Goal: Task Accomplishment & Management: Manage account settings

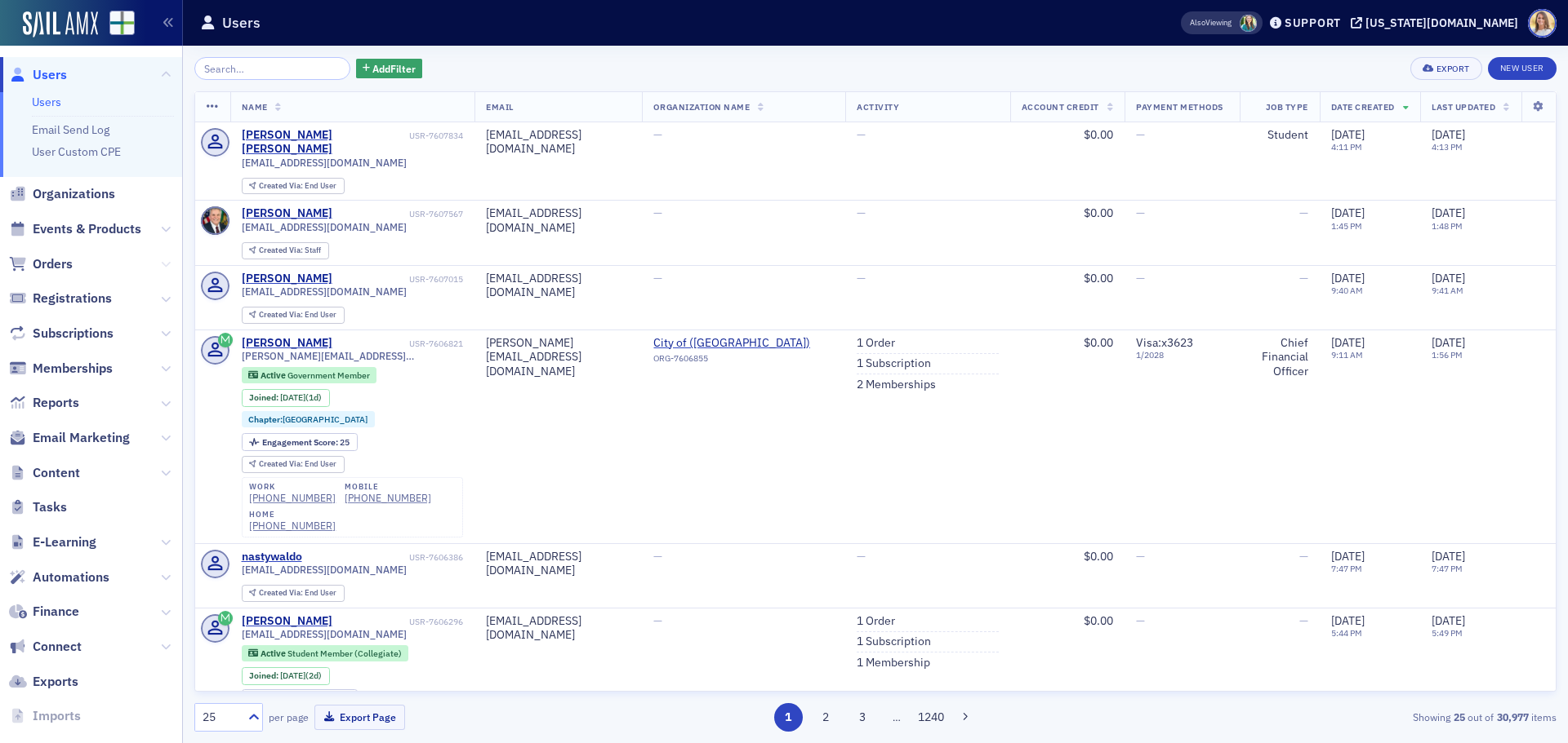
click at [160, 267] on icon at bounding box center [165, 264] width 10 height 10
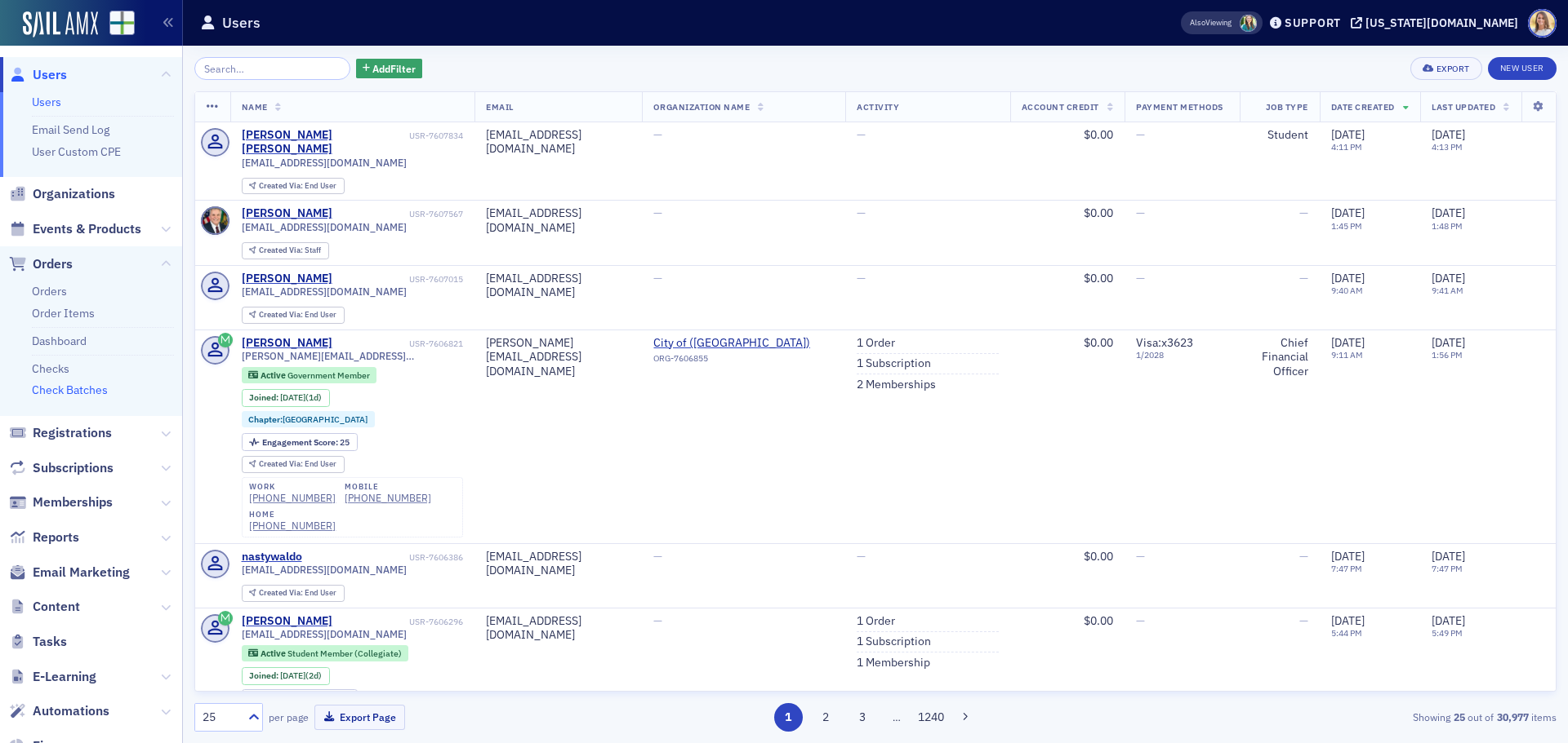
click at [88, 386] on link "Check Batches" at bounding box center [70, 390] width 76 height 14
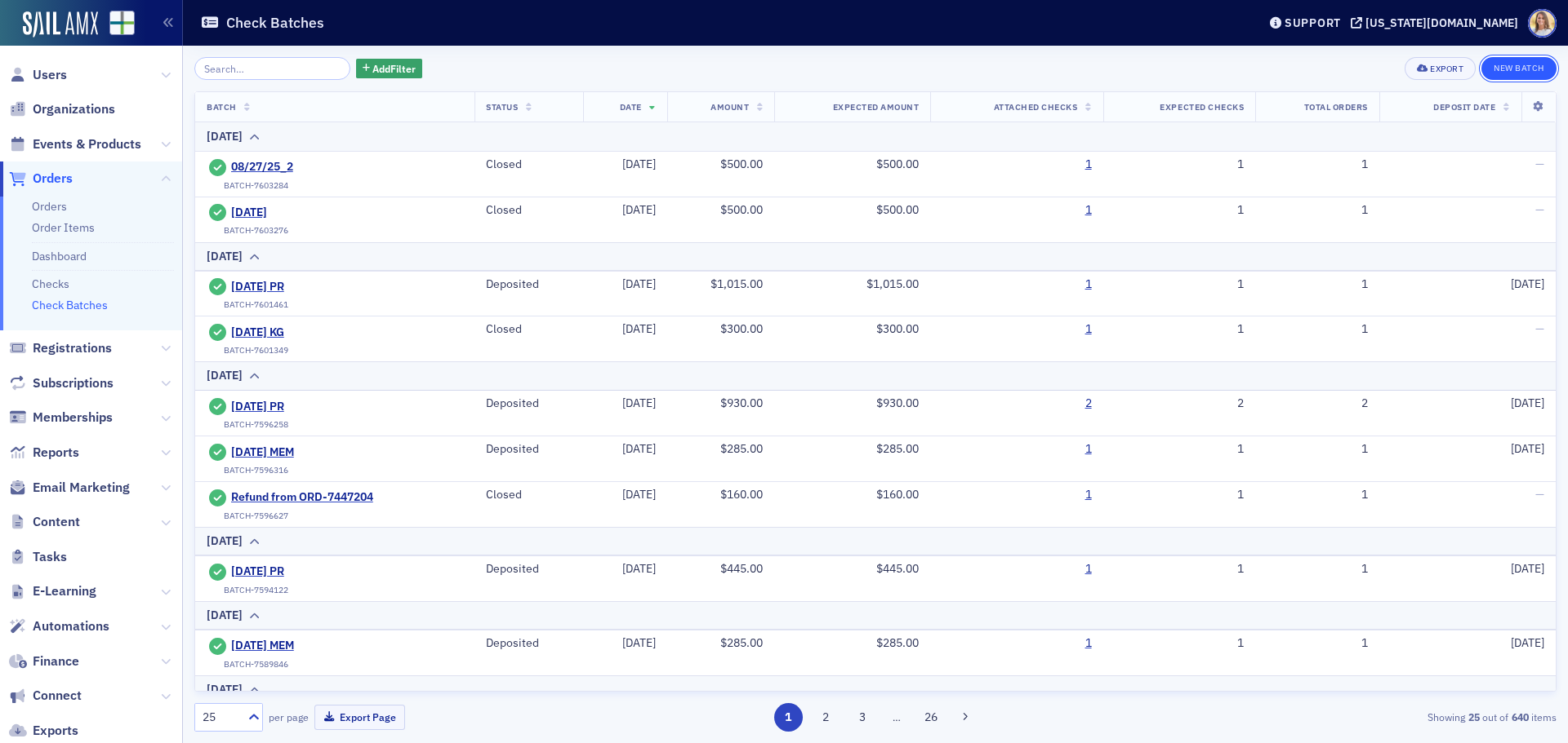
click at [1515, 58] on button "New Batch" at bounding box center [1519, 69] width 75 height 23
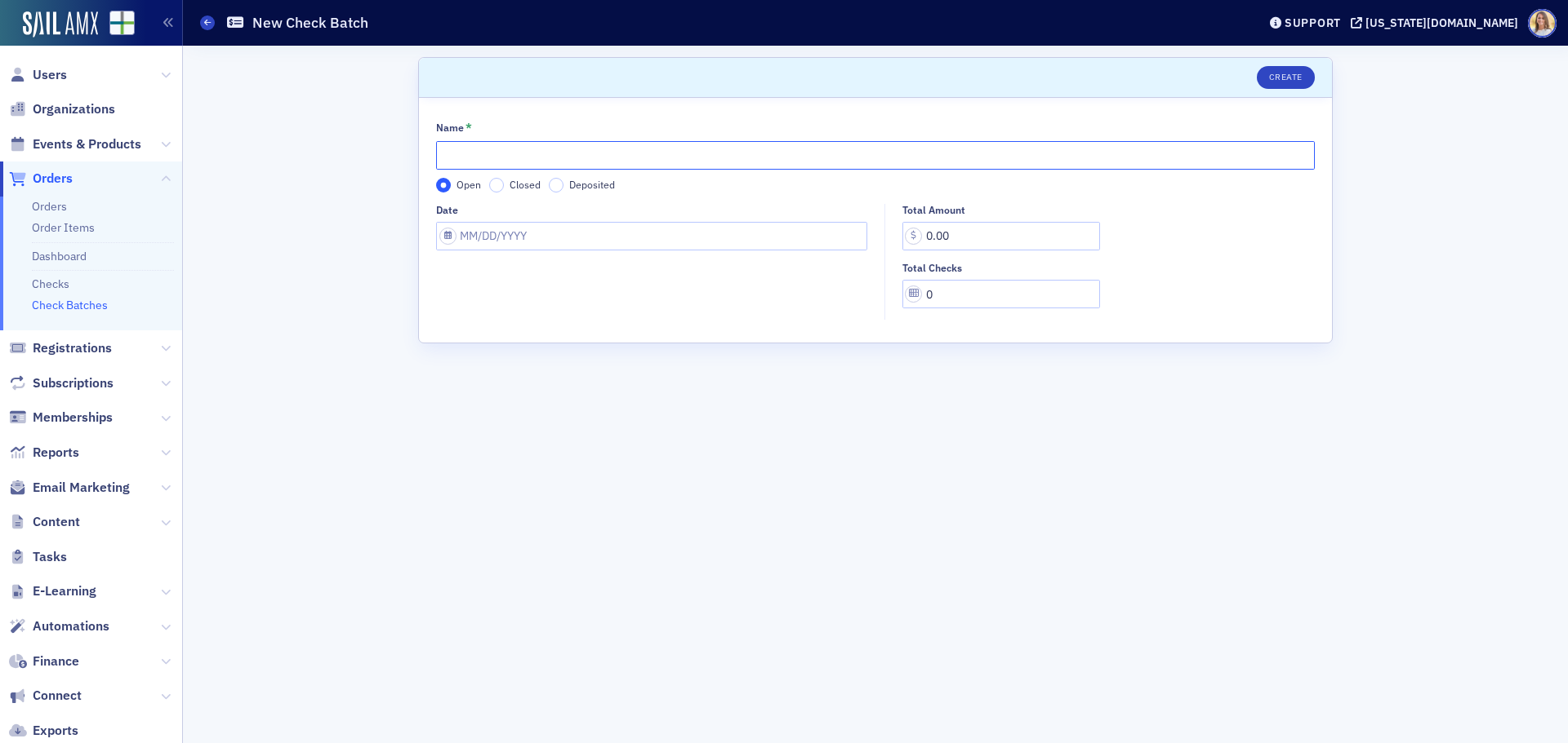
click at [610, 153] on input "Name *" at bounding box center [875, 155] width 879 height 29
type input "9"
type input "TR [DATE]"
click at [608, 237] on input "Date" at bounding box center [652, 236] width 431 height 29
select select "8"
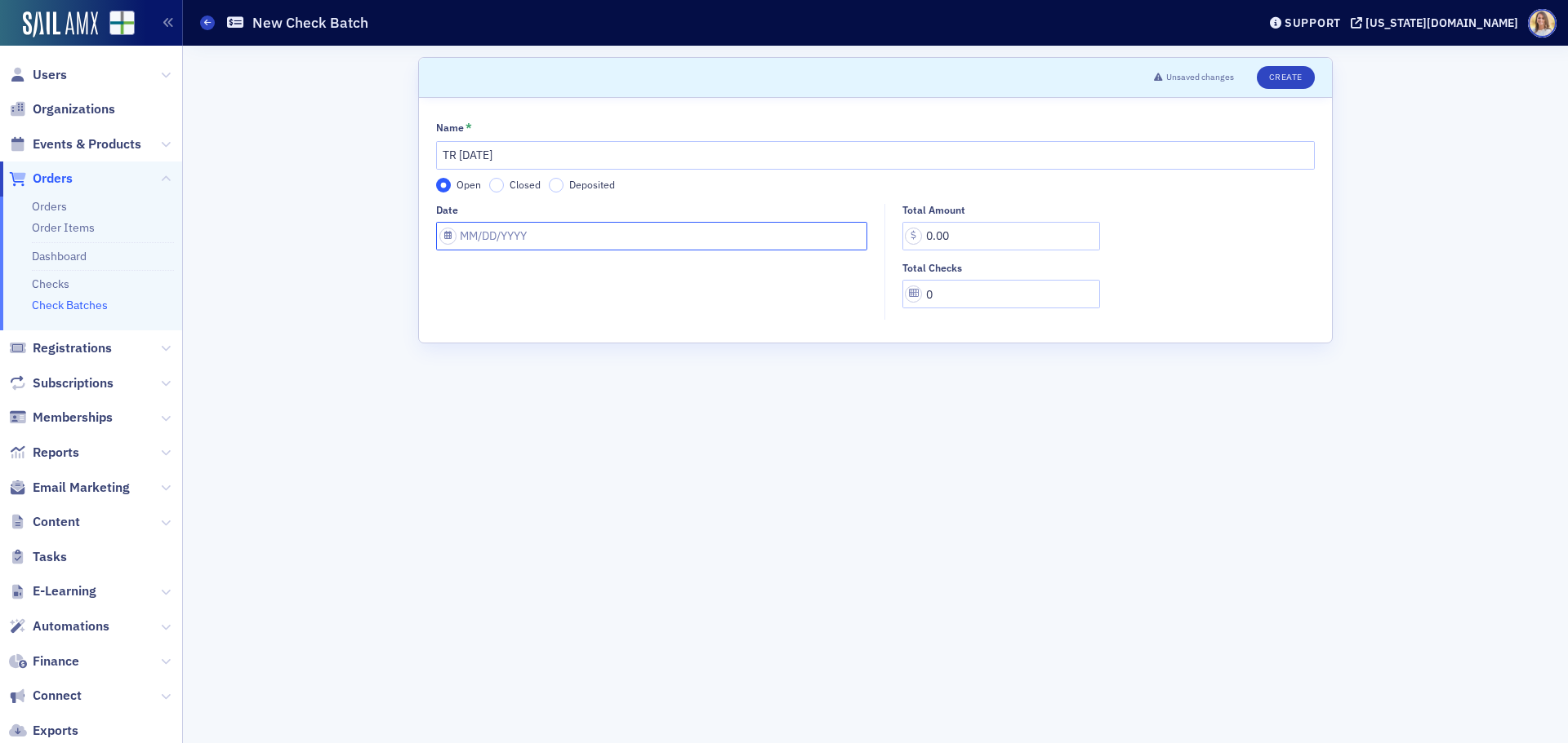
select select "2025"
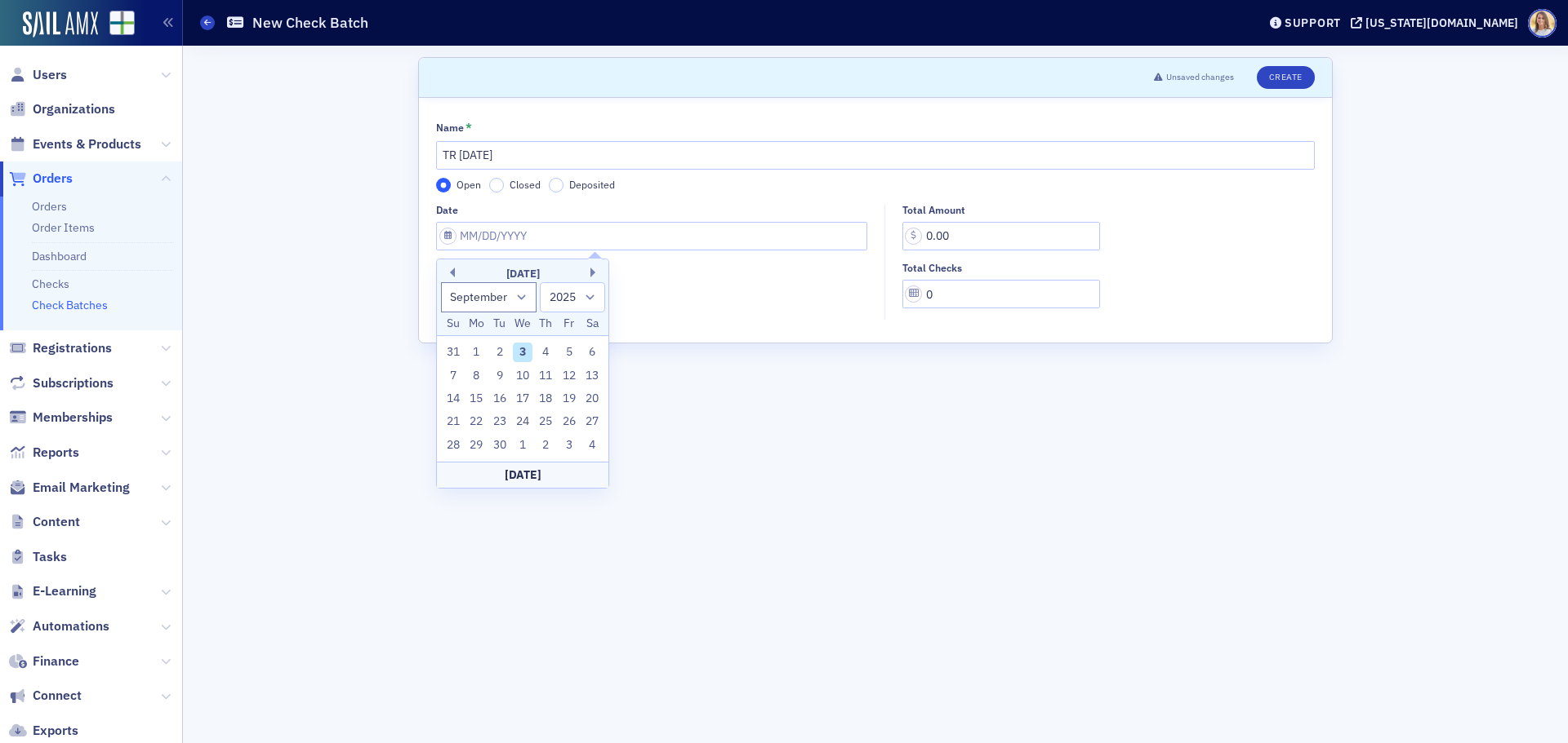
click at [526, 355] on div "3" at bounding box center [522, 353] width 20 height 20
type input "[DATE]"
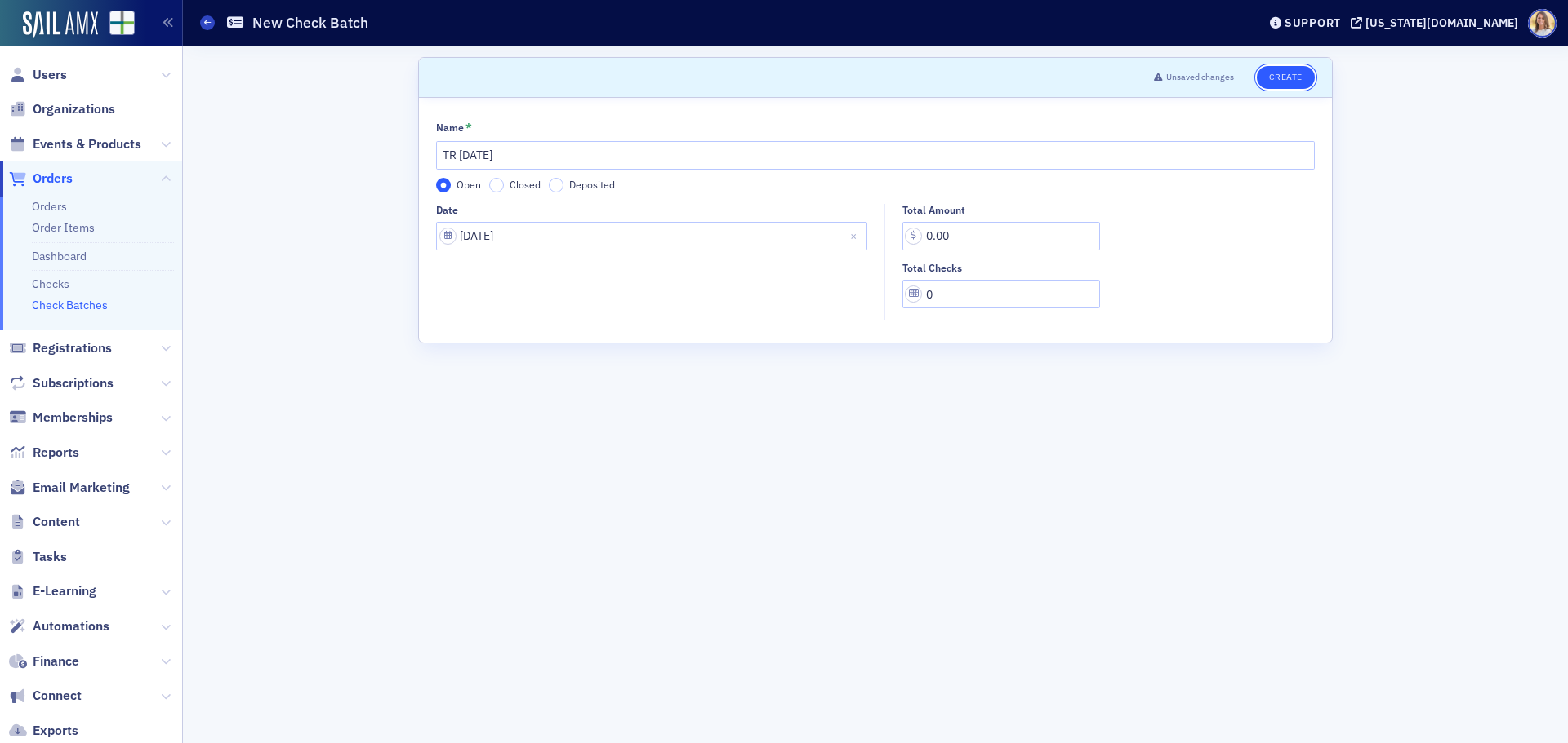
click at [1293, 77] on button "Create" at bounding box center [1285, 78] width 58 height 23
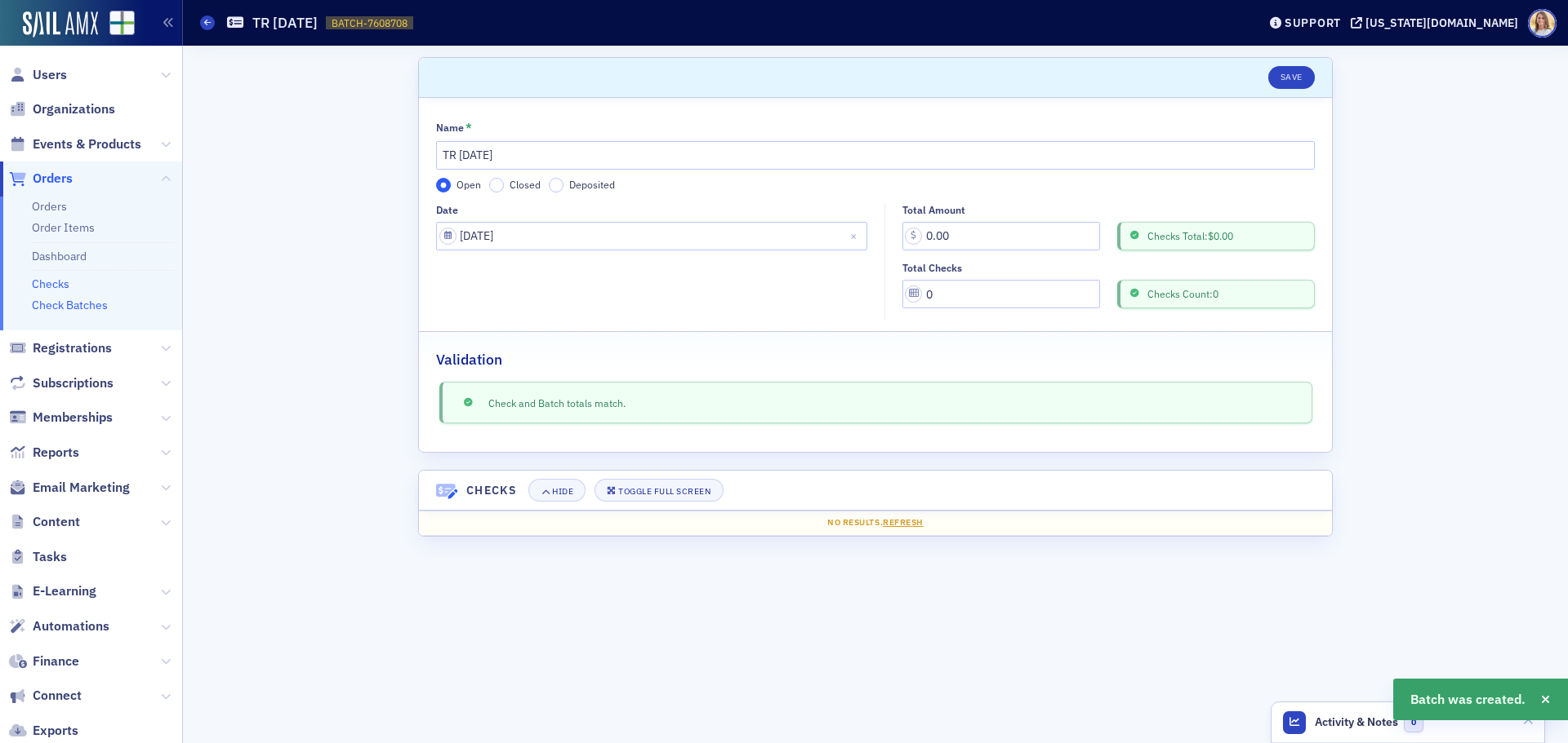
click at [62, 280] on link "Checks" at bounding box center [51, 284] width 37 height 14
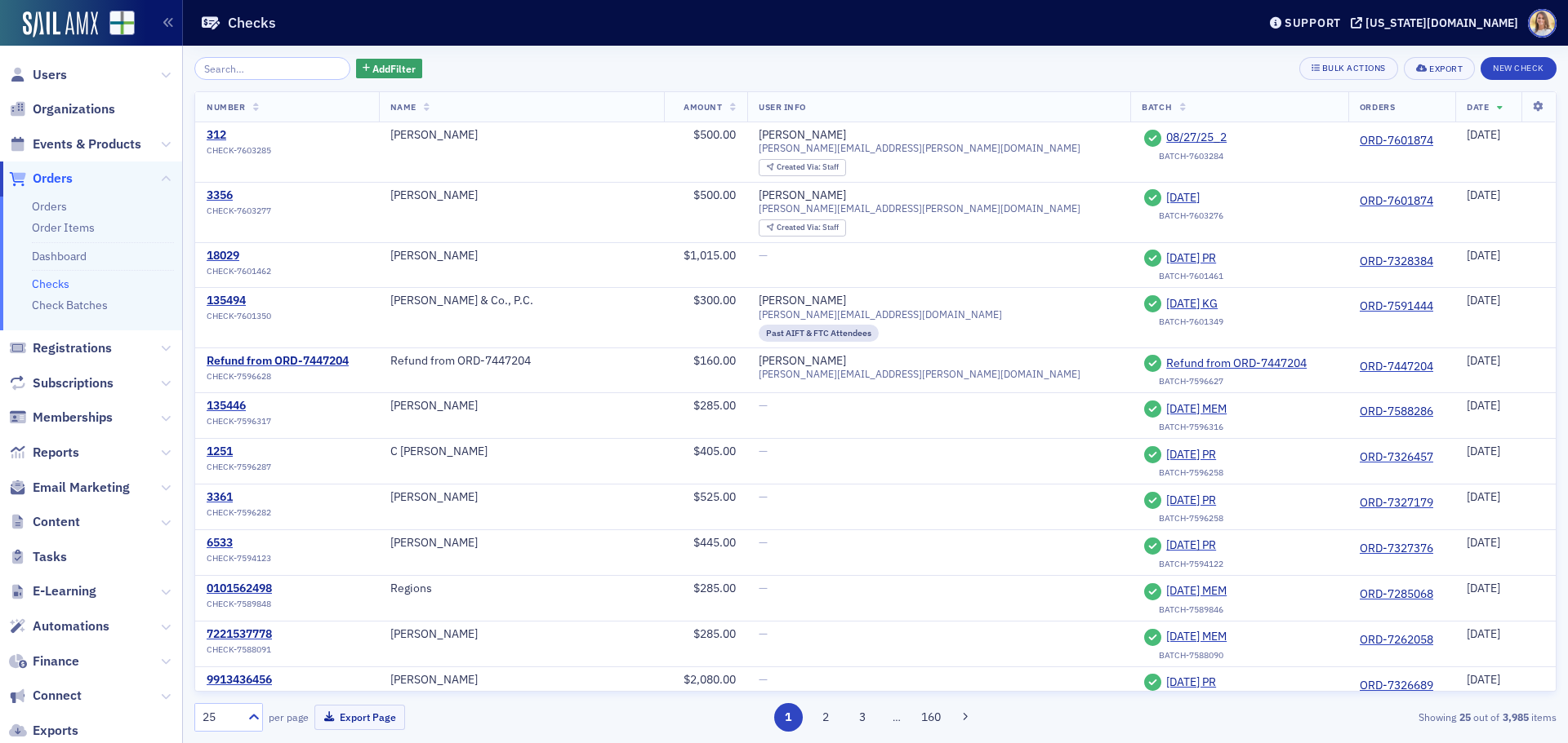
click at [1503, 56] on div "Add Filter Bulk Actions Export New Check Number Name Amount User Info Batch Ord…" at bounding box center [875, 394] width 1362 height 698
click at [1506, 67] on button "New Check" at bounding box center [1518, 69] width 76 height 23
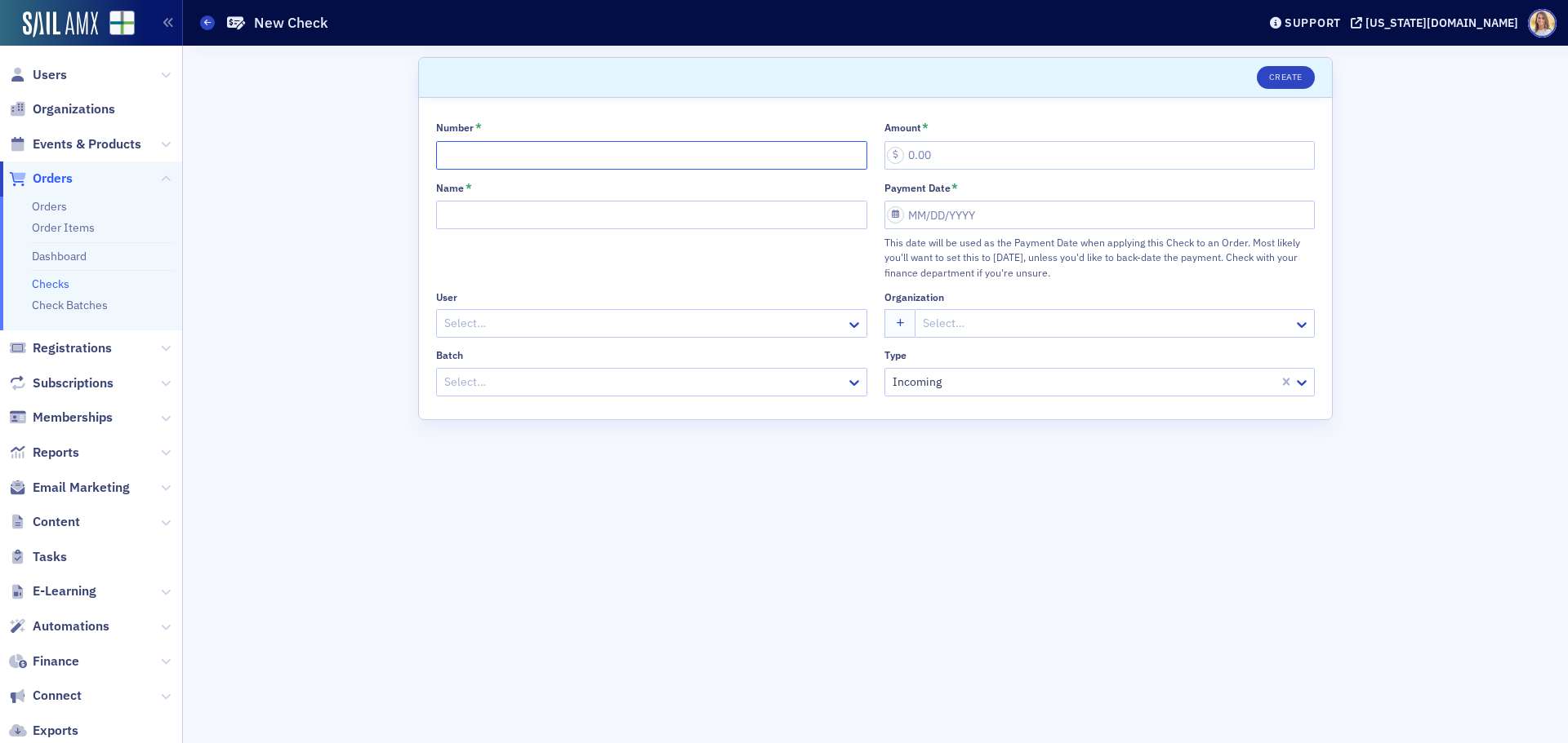
click at [538, 151] on input "Number *" at bounding box center [652, 155] width 431 height 29
type input "004062"
type input "536.25"
type input "[US_STATE] Society"
select select "8"
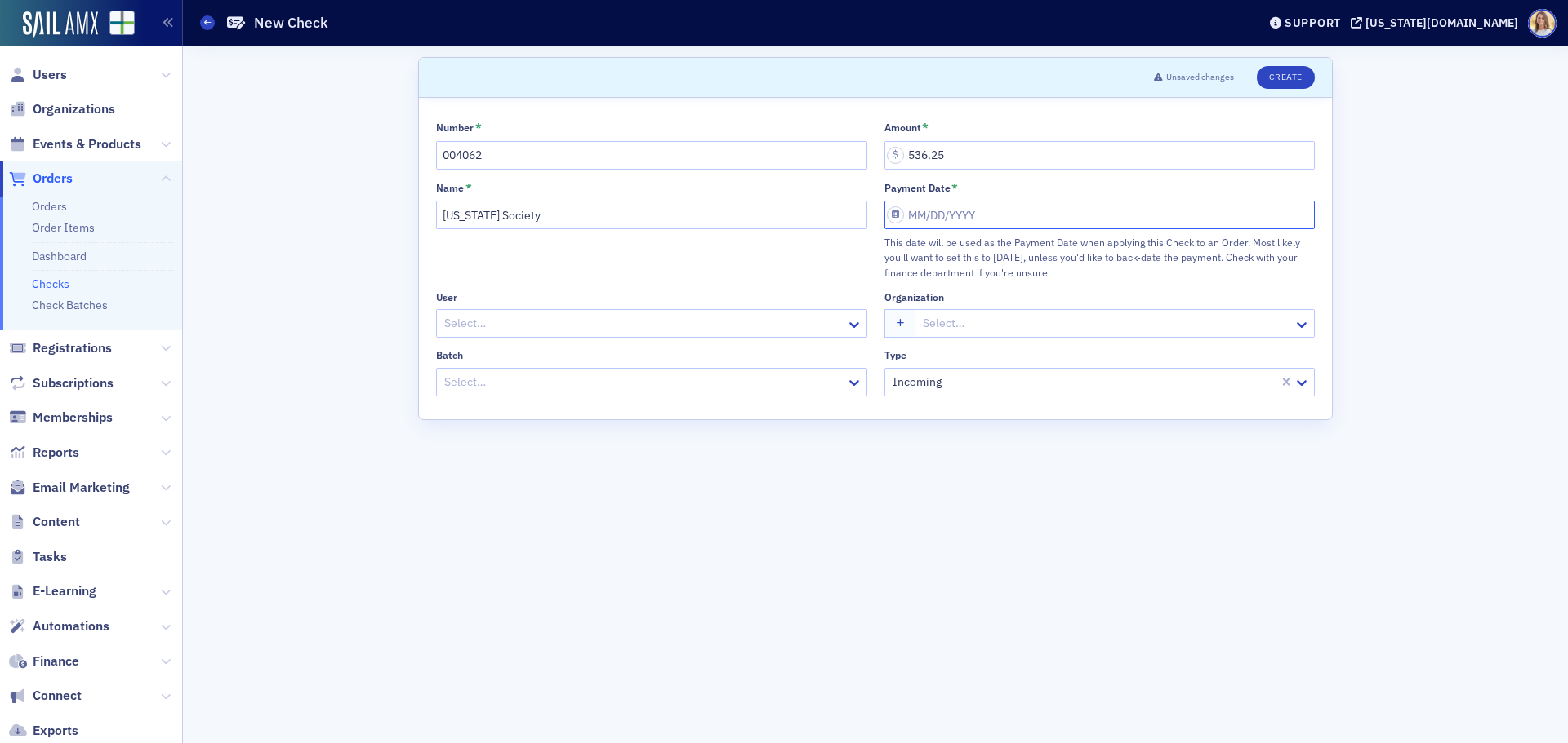
select select "2025"
click at [975, 333] on div "3" at bounding box center [971, 331] width 20 height 20
type input "[DATE]"
click at [756, 384] on div at bounding box center [643, 382] width 402 height 20
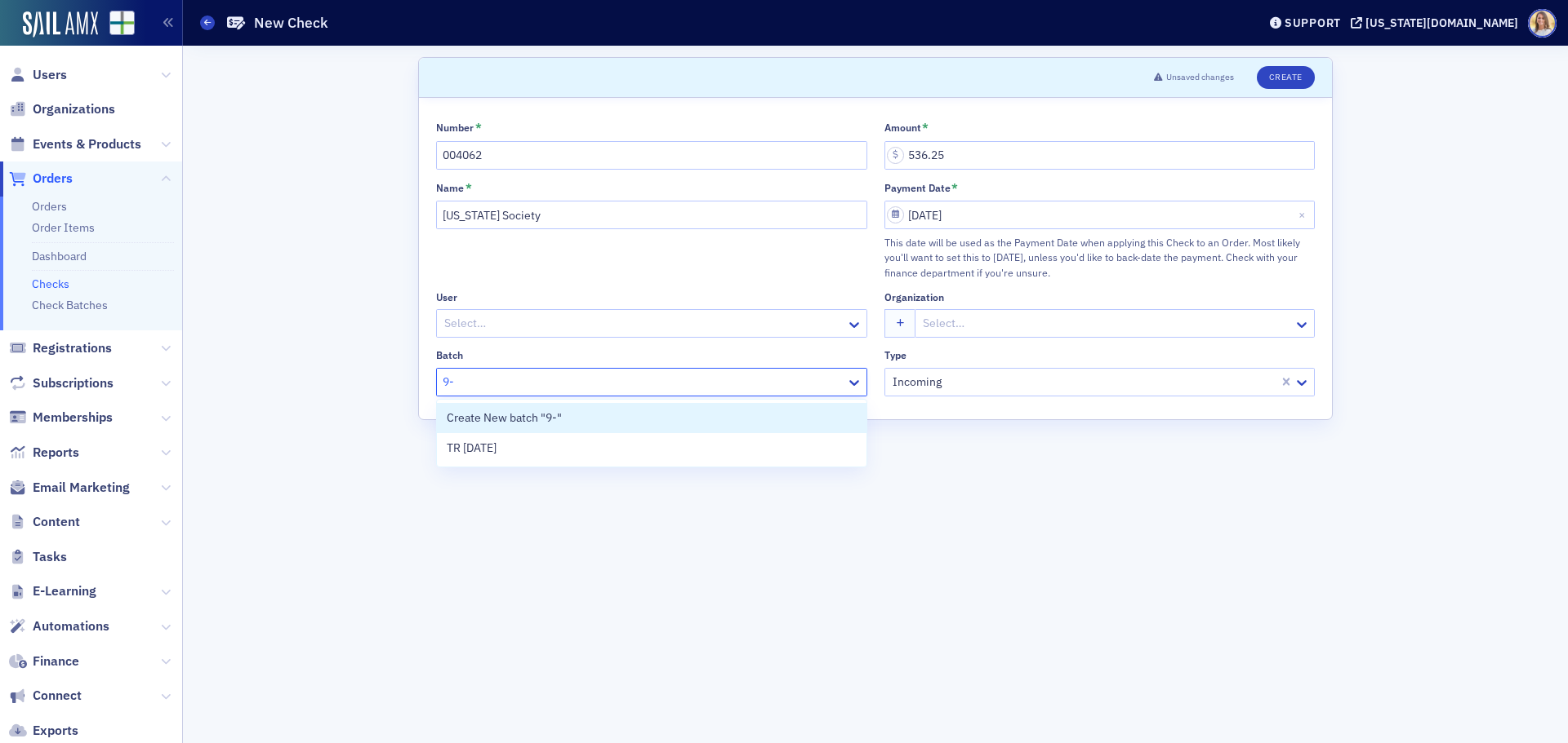
type input "9-3"
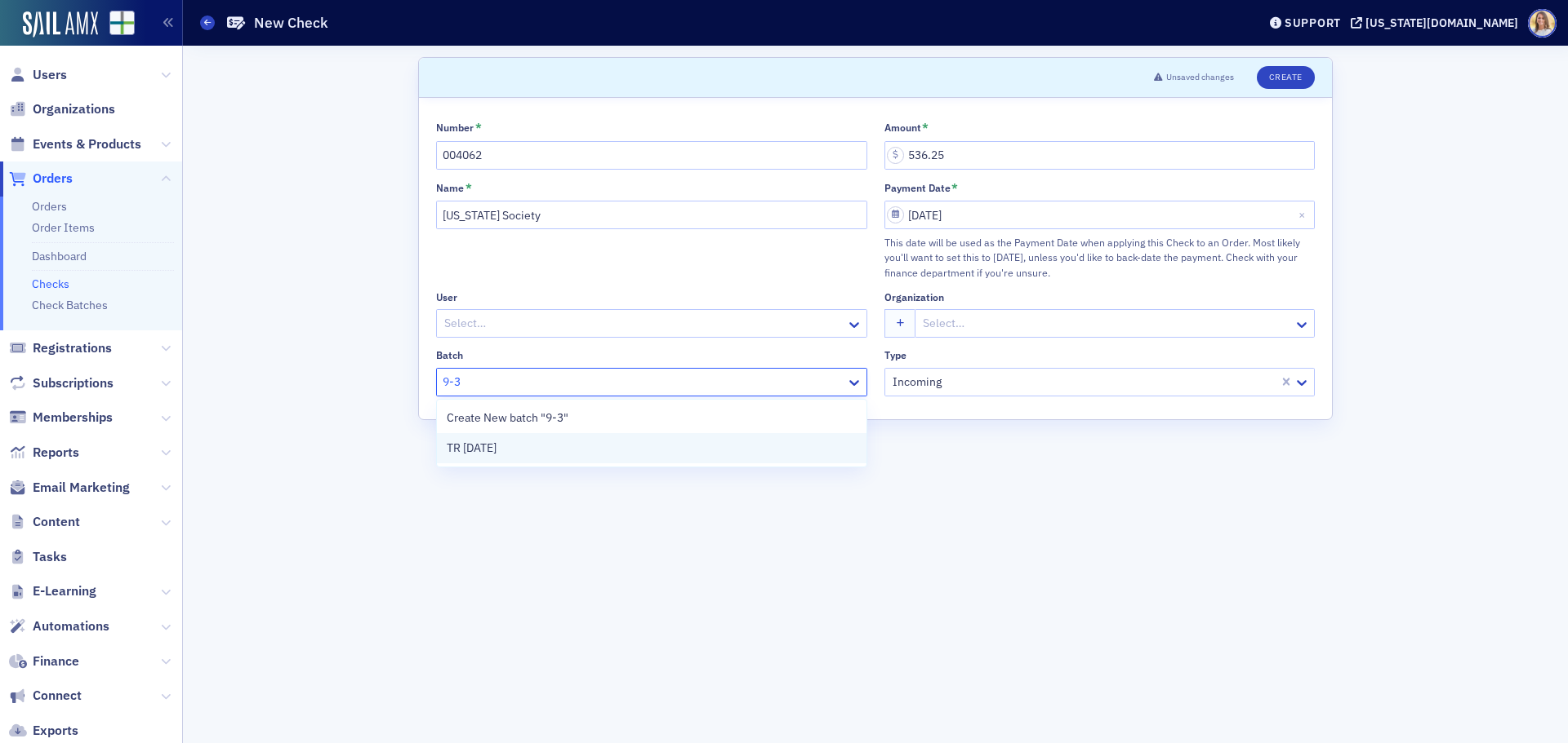
click at [581, 452] on div "TR [DATE]" at bounding box center [652, 448] width 410 height 17
click at [1297, 83] on button "Create" at bounding box center [1285, 78] width 58 height 23
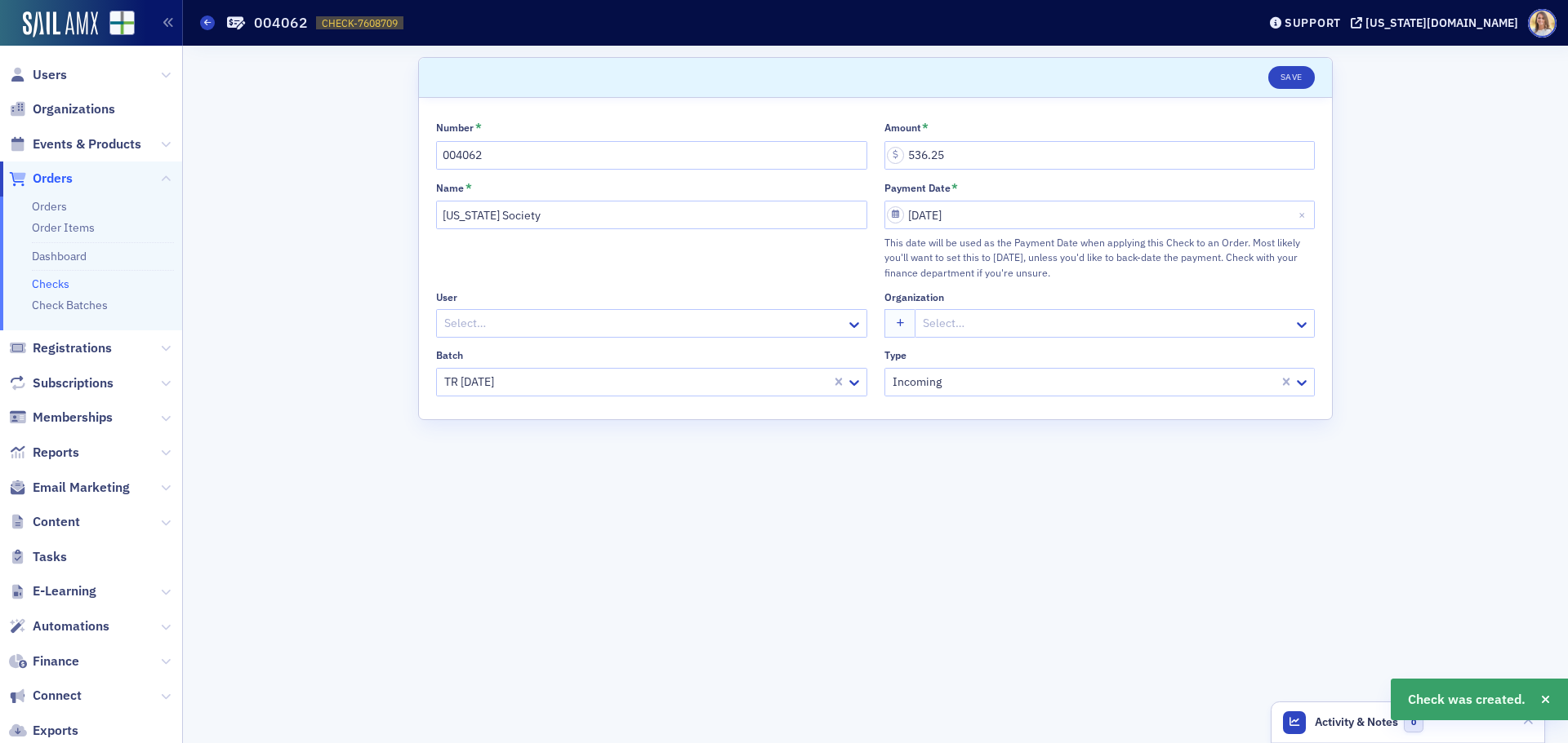
click at [343, 16] on span "CHECK-7608709" at bounding box center [359, 23] width 76 height 14
click at [344, 16] on span "CHECK-7608709" at bounding box center [359, 23] width 76 height 14
copy span "CHECK-7608709 7608709"
click at [62, 177] on span "Orders" at bounding box center [53, 179] width 40 height 18
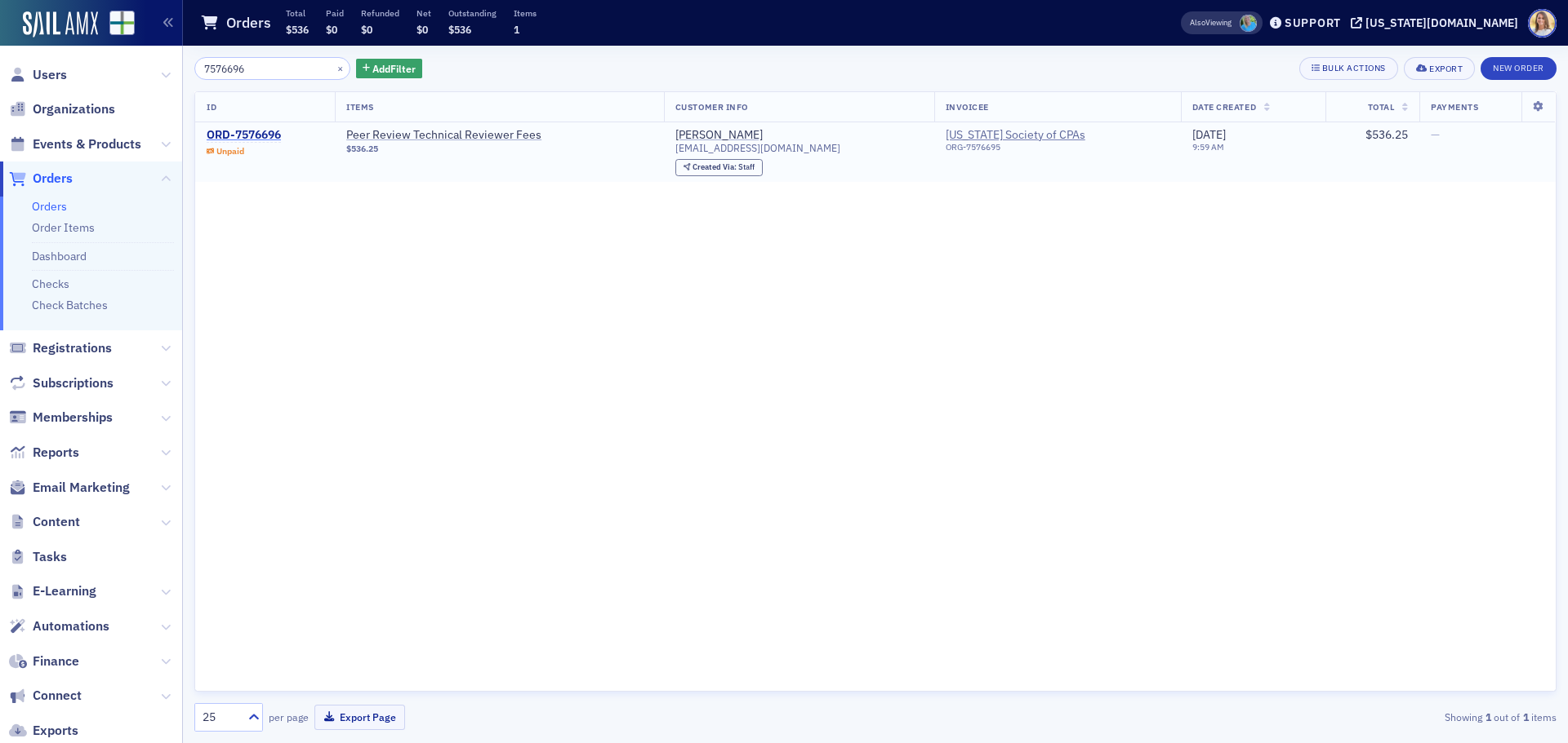
type input "7576696"
click at [258, 137] on div "ORD-7576696" at bounding box center [243, 135] width 74 height 14
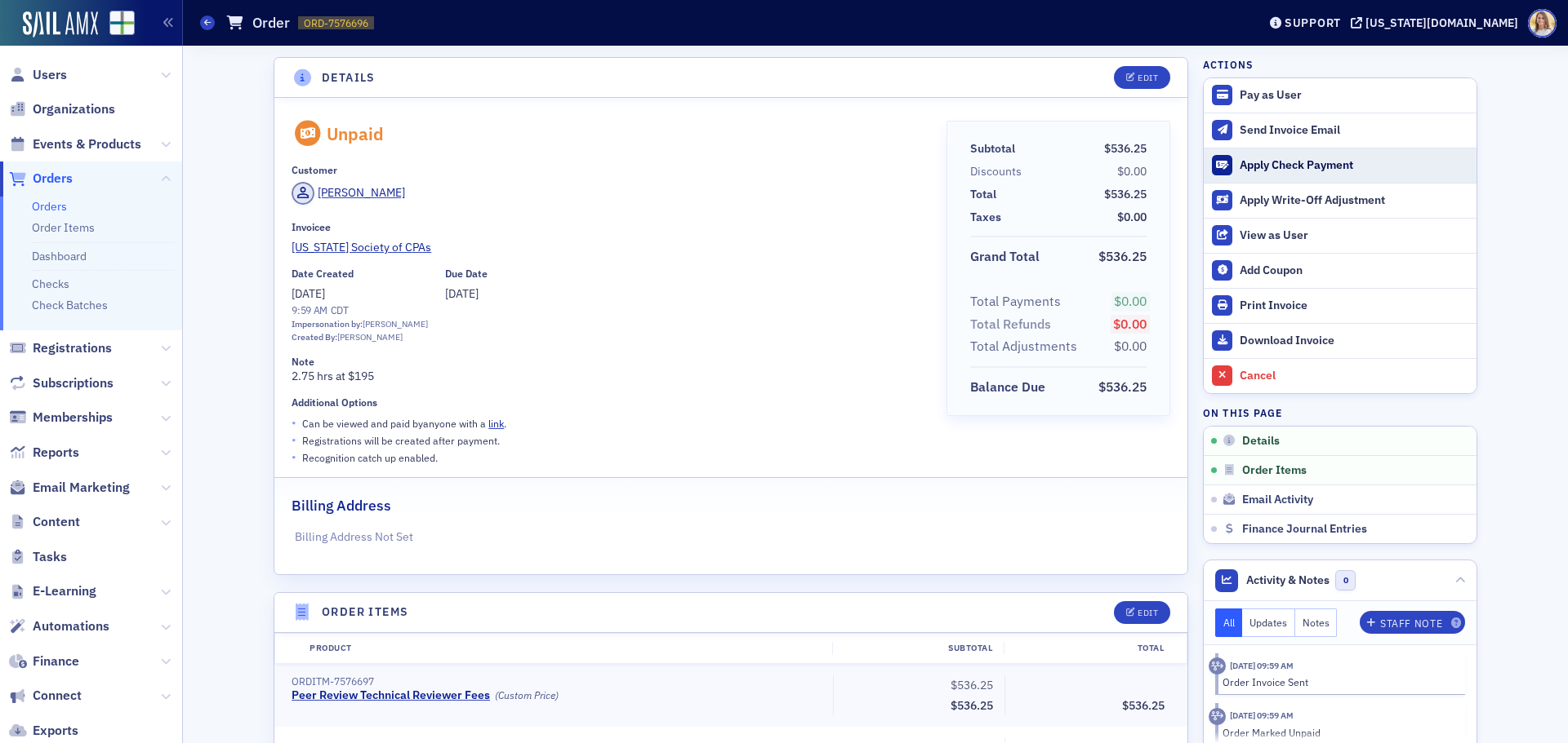
click at [1319, 160] on div "Apply Check Payment" at bounding box center [1353, 166] width 228 height 14
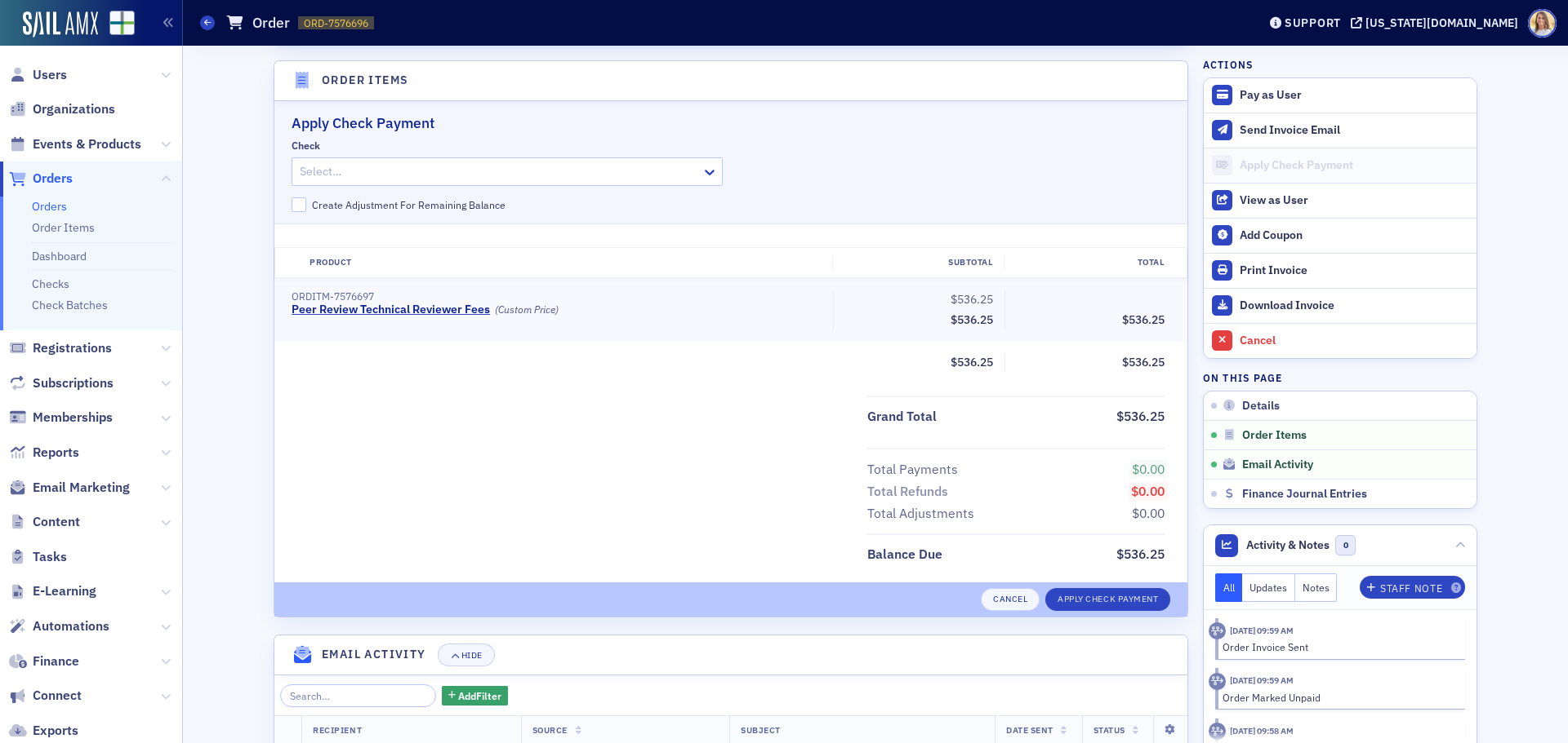
scroll to position [539, 0]
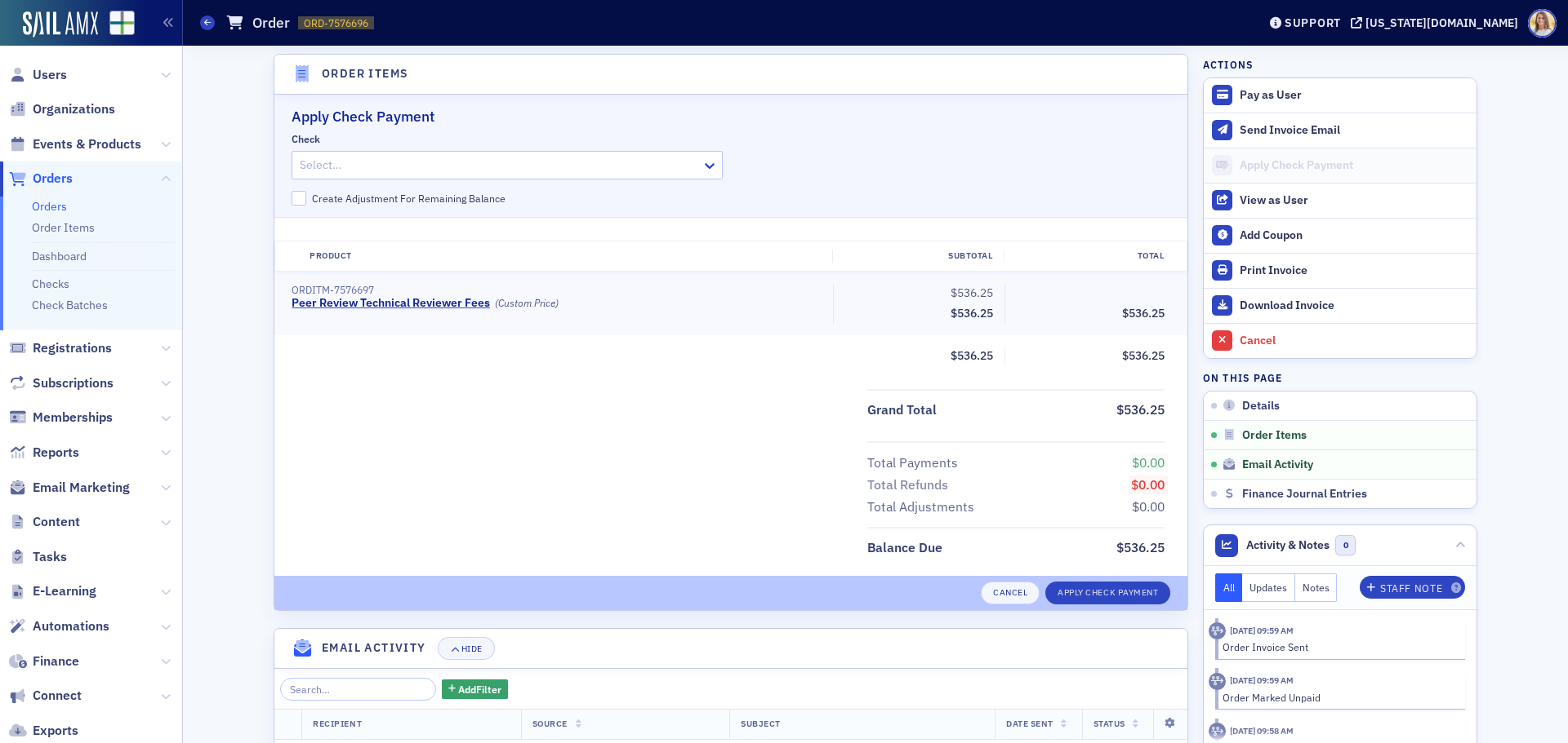
click at [396, 159] on div at bounding box center [498, 165] width 402 height 20
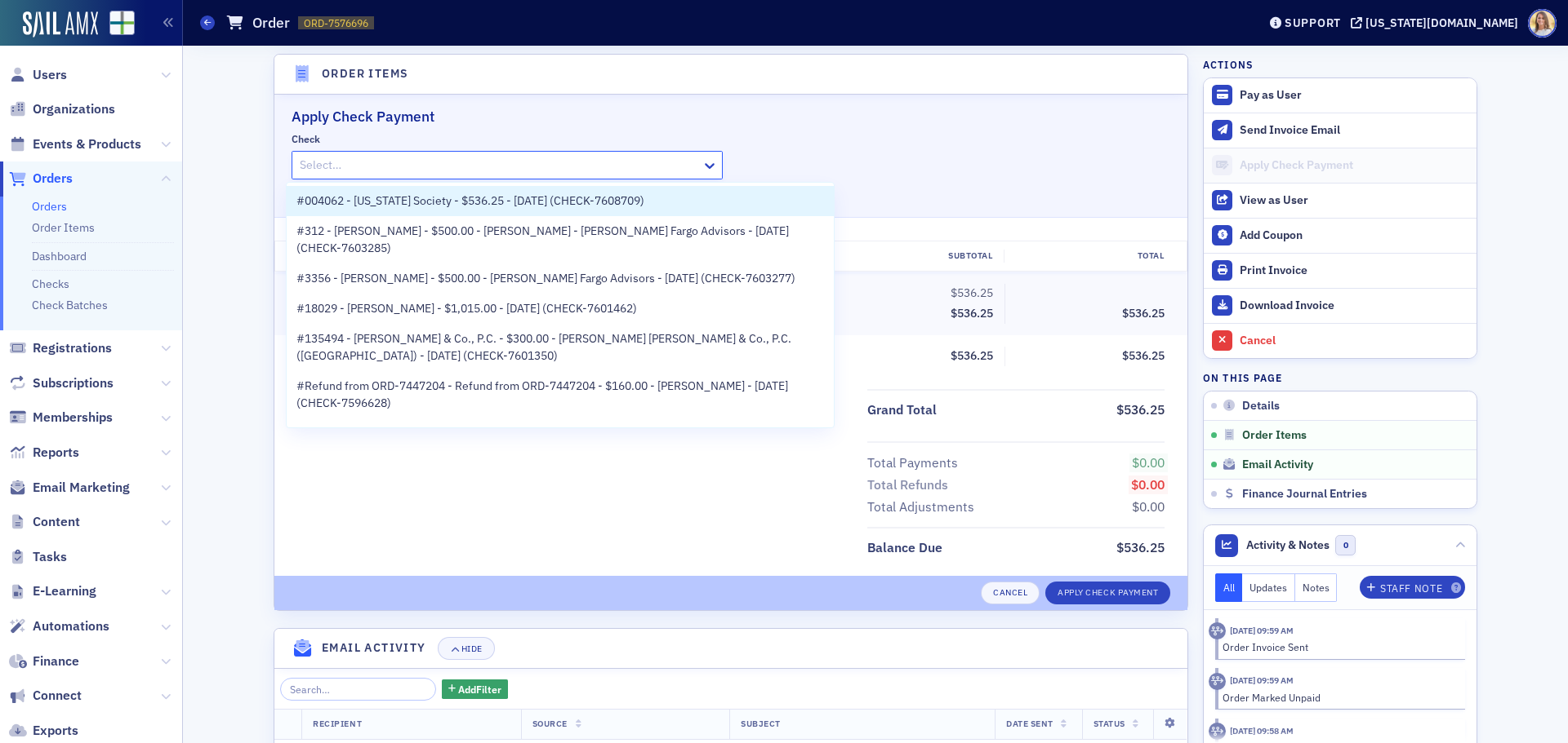
paste input "CHECK-7608709"
type input "CHECK-7608709"
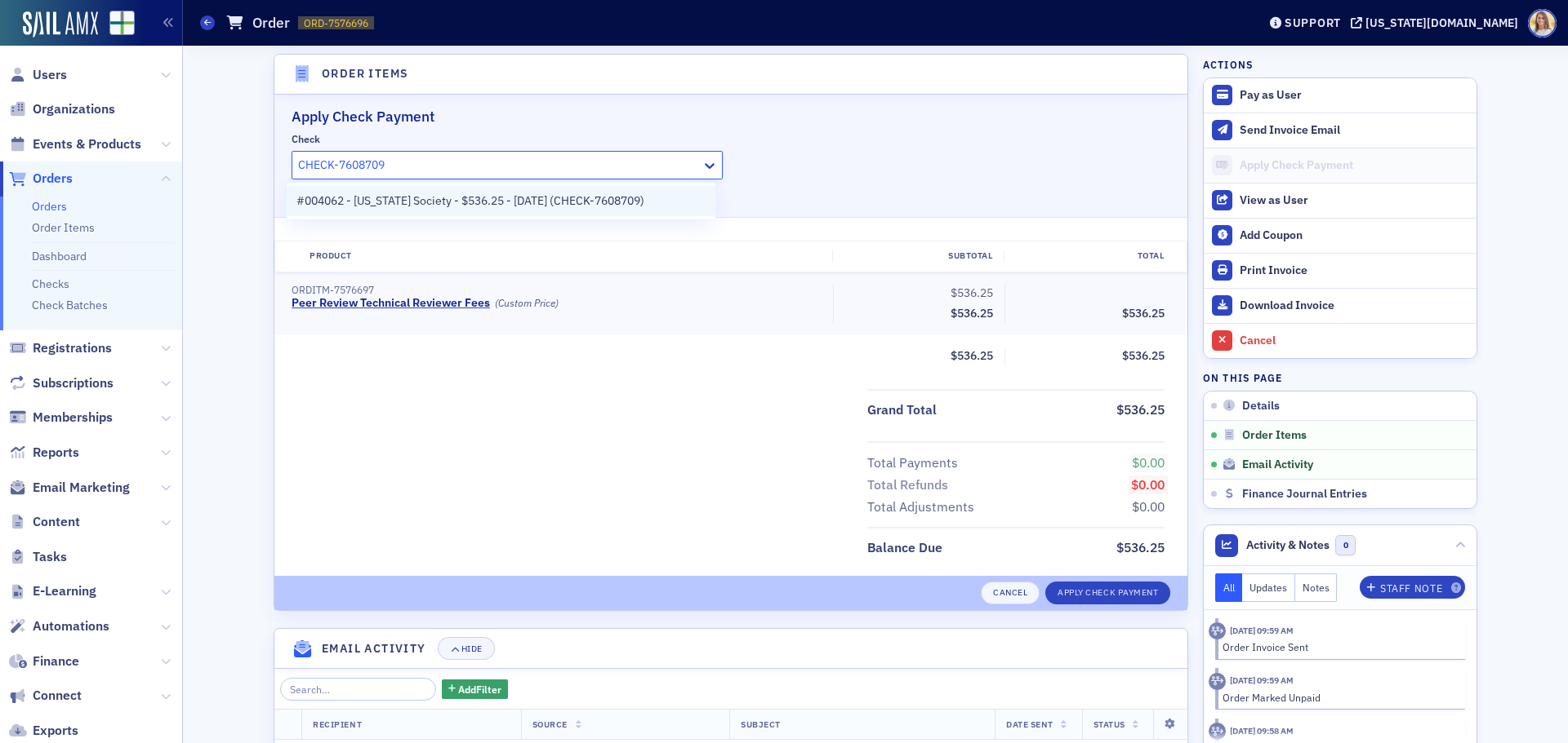
click at [410, 193] on span "#004062 - [US_STATE] Society - $536.25 - [DATE] (CHECK-7608709)" at bounding box center [471, 200] width 348 height 17
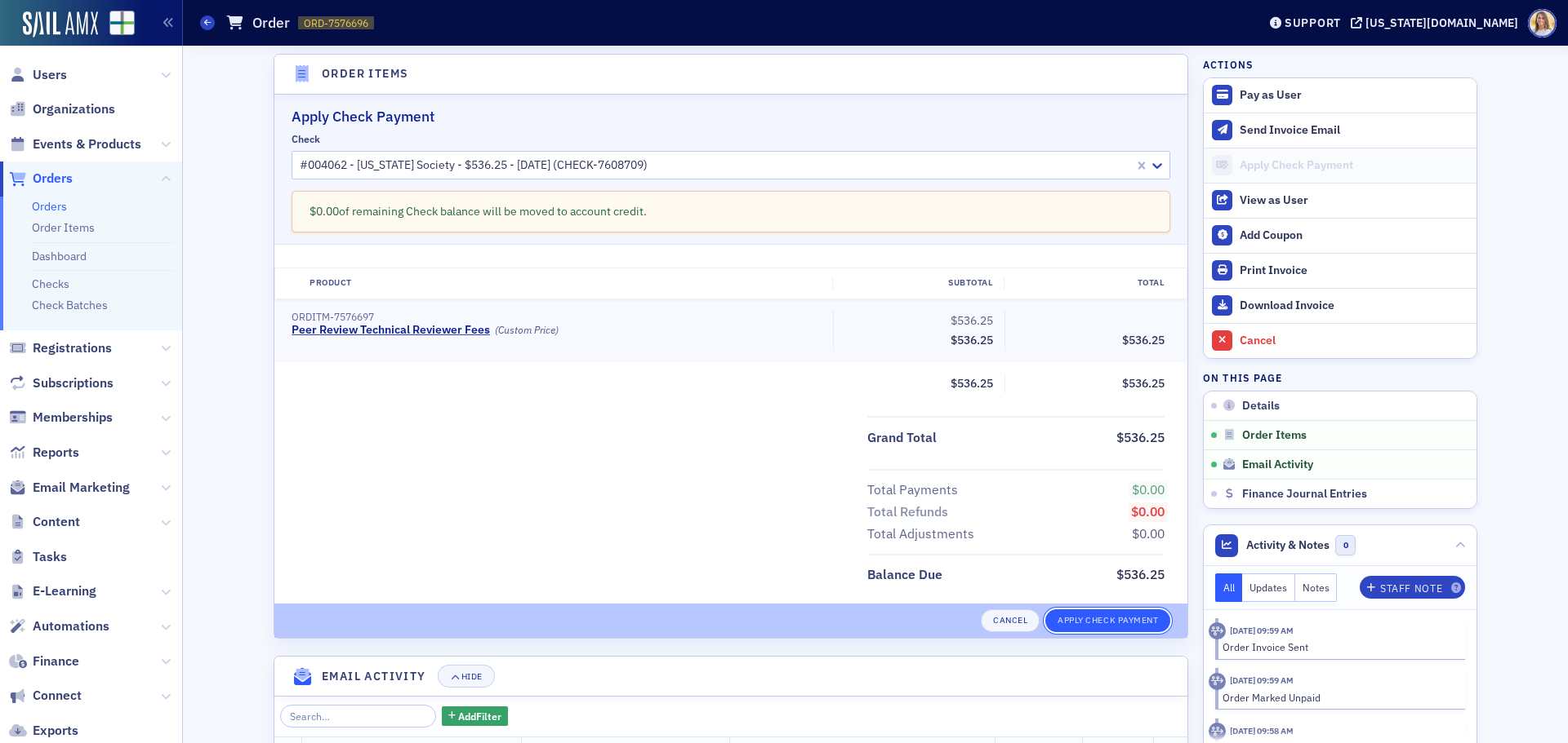
click at [1067, 616] on button "Apply Check Payment" at bounding box center [1107, 621] width 125 height 23
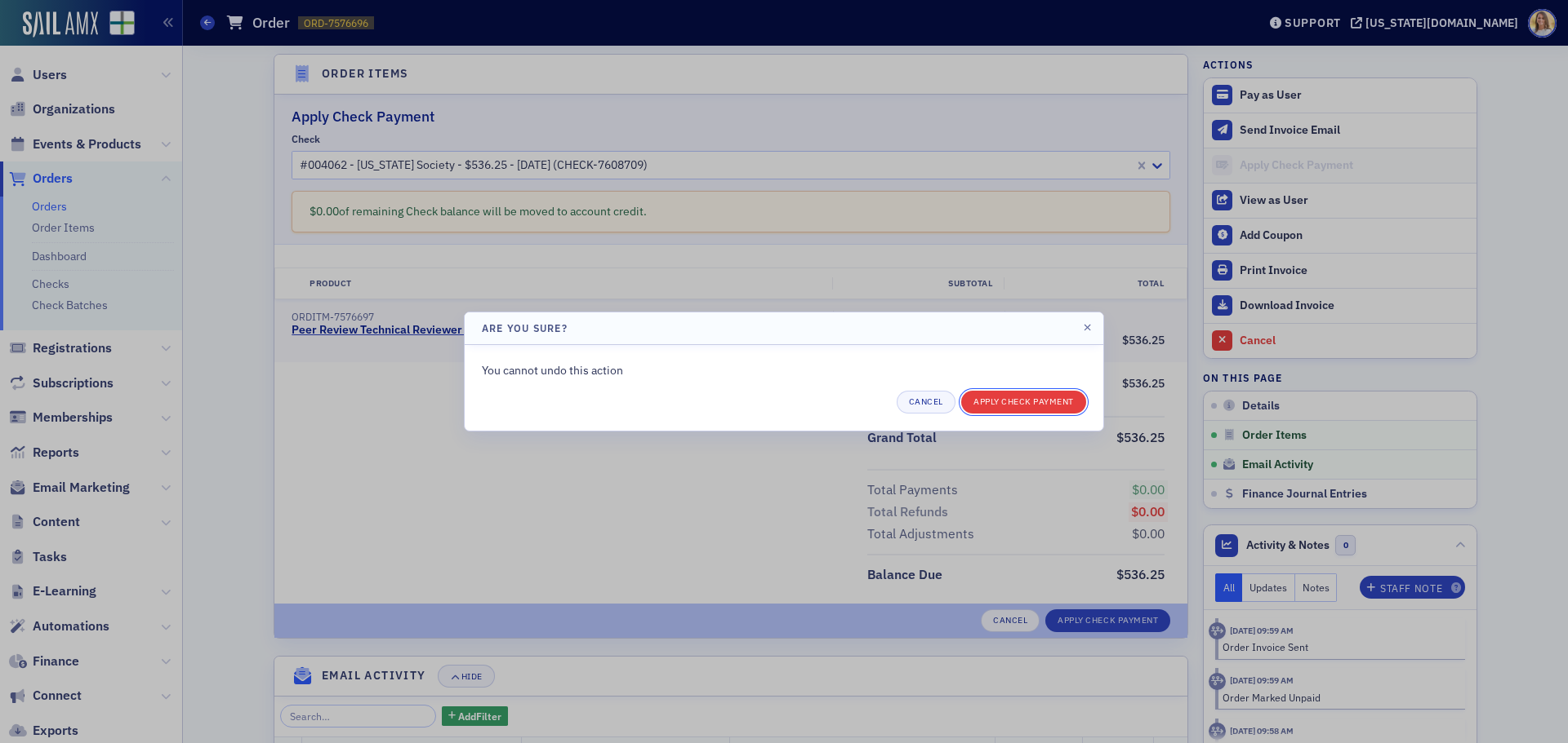
click at [1036, 399] on button "Apply Check Payment" at bounding box center [1023, 403] width 125 height 23
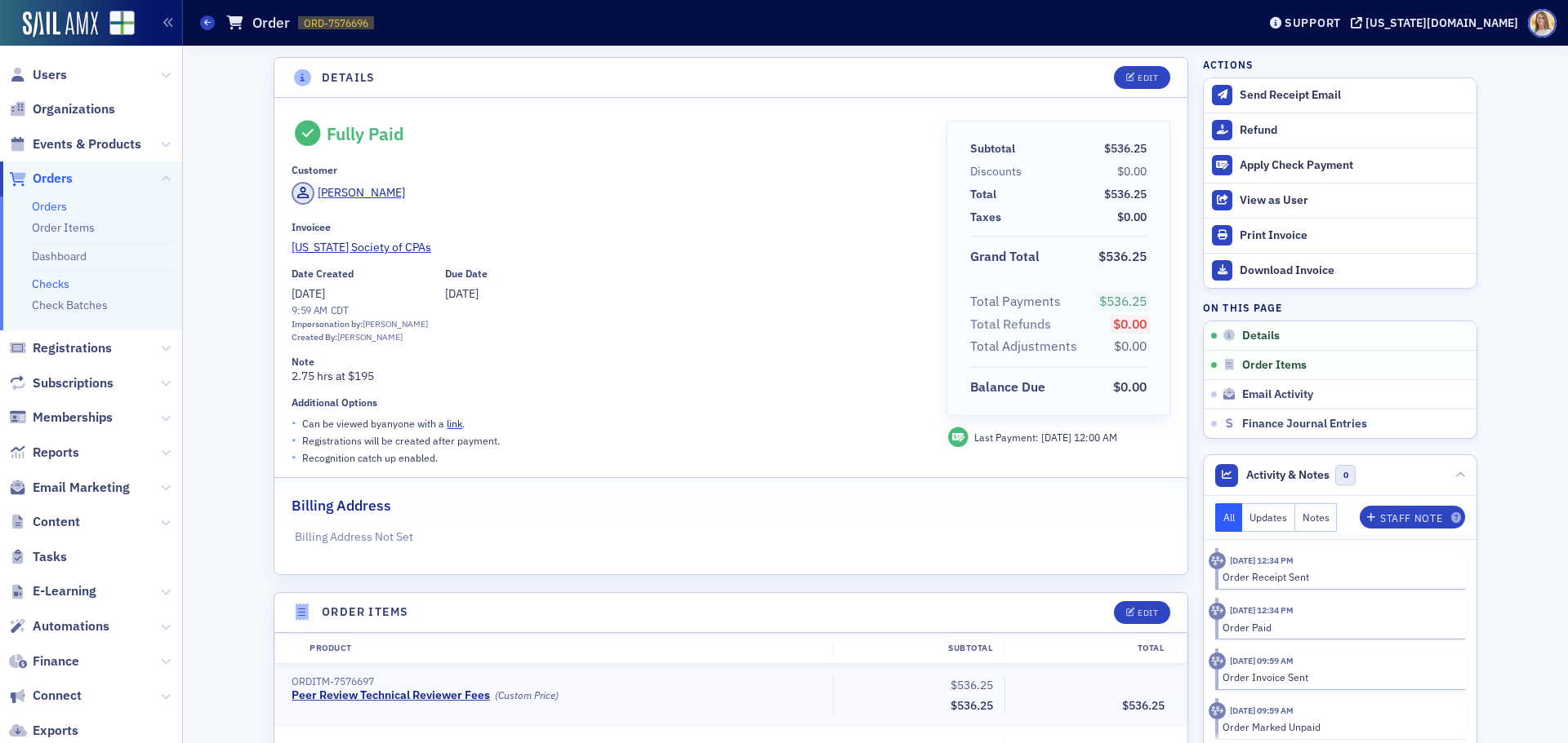
click at [68, 289] on link "Checks" at bounding box center [51, 284] width 37 height 14
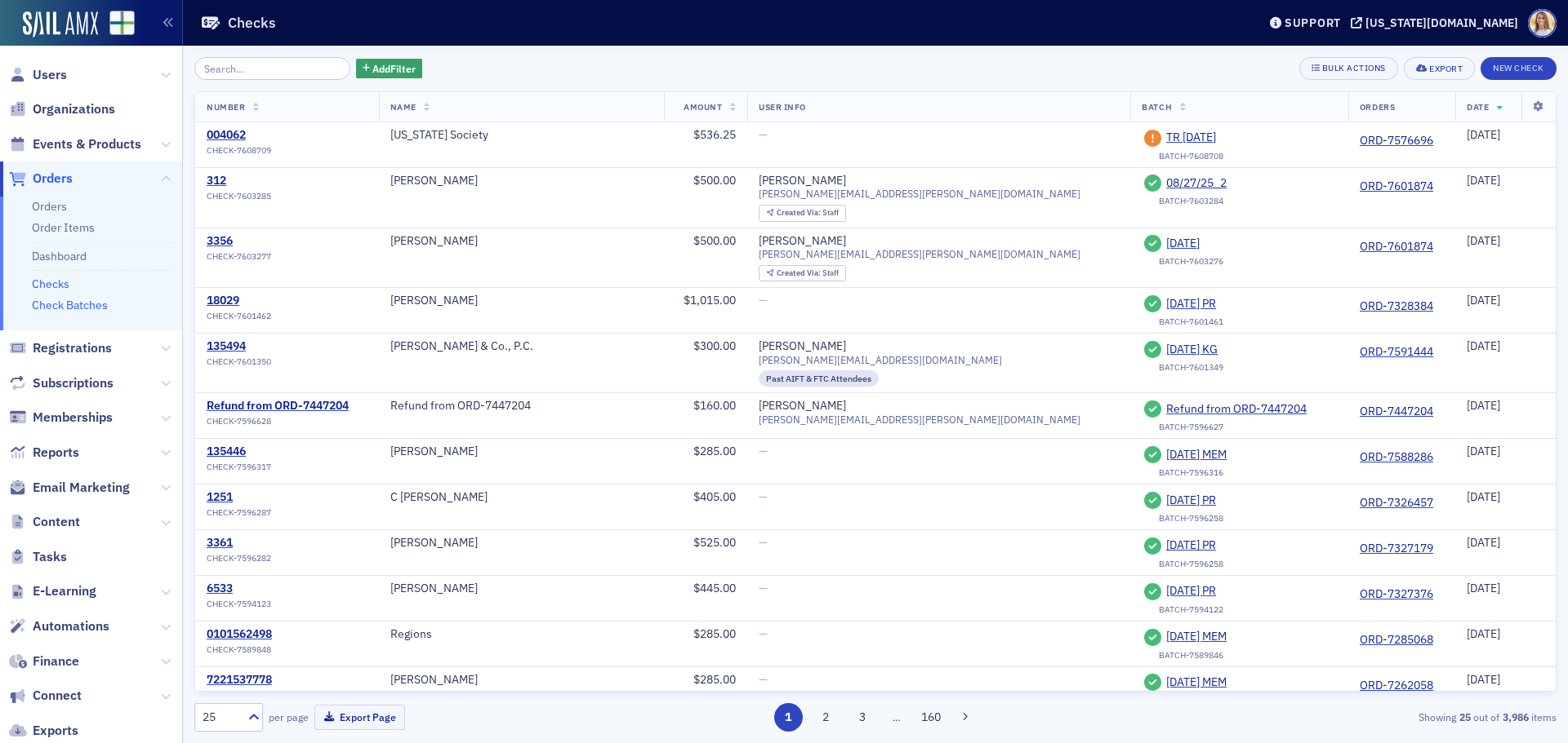
click at [53, 308] on link "Check Batches" at bounding box center [70, 305] width 76 height 14
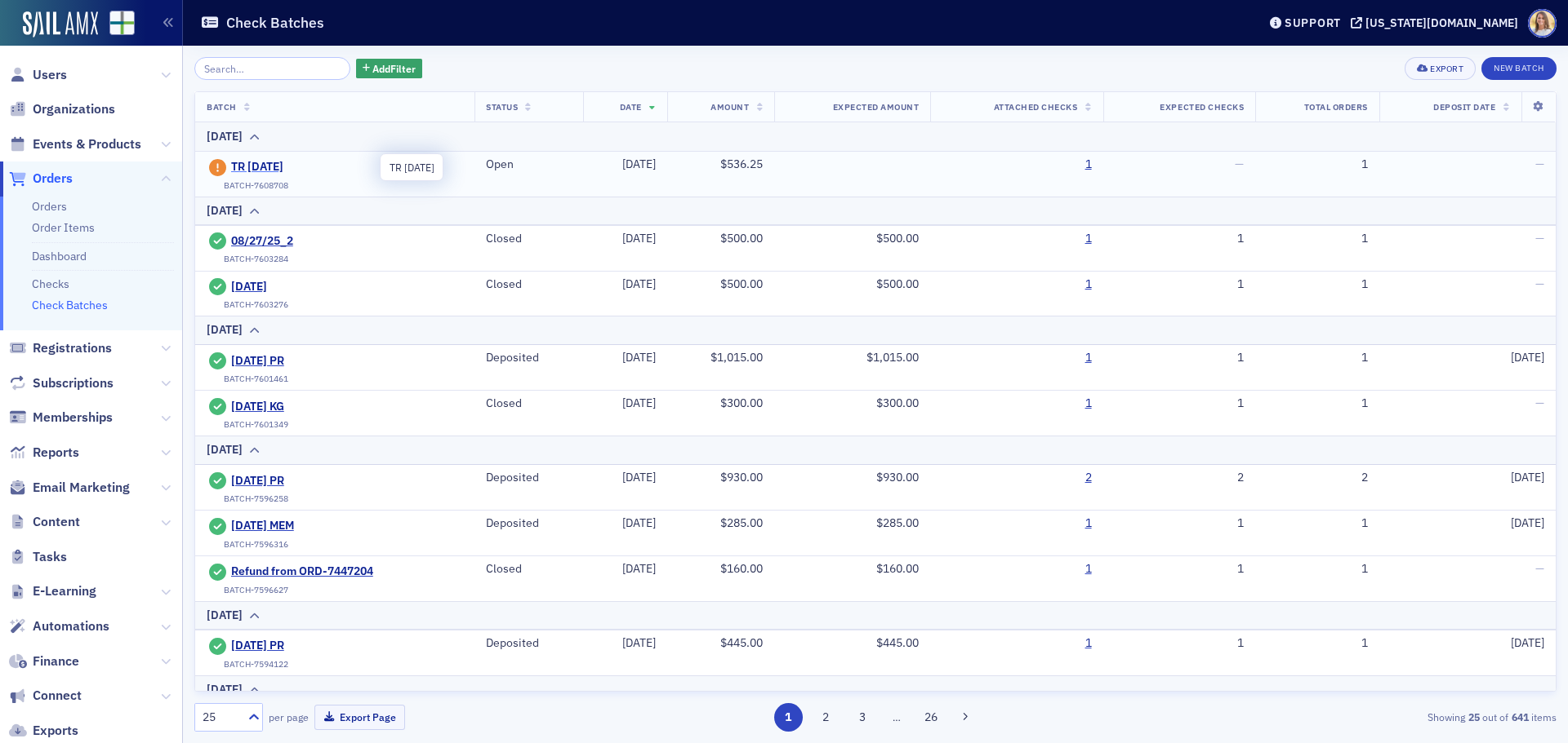
click at [265, 167] on span "TR [DATE]" at bounding box center [305, 167] width 149 height 14
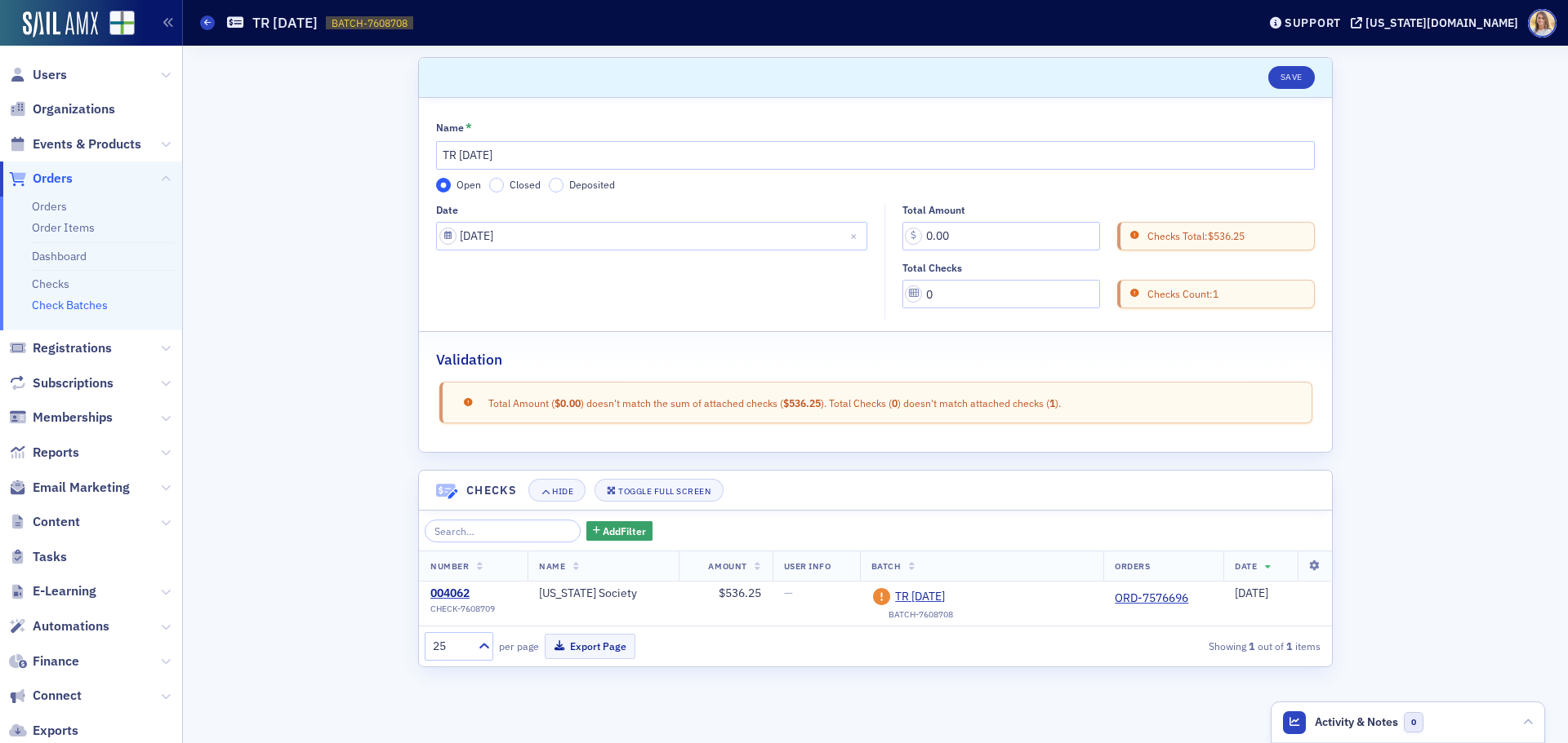
click at [510, 180] on span "Closed" at bounding box center [525, 184] width 31 height 13
click at [504, 180] on input "Closed" at bounding box center [497, 185] width 14 height 14
drag, startPoint x: 997, startPoint y: 235, endPoint x: 893, endPoint y: 233, distance: 104.0
click at [893, 234] on div "Total Amount 0.00 Checks Total: $536.25 Total Checks 0 Checks Count: 1" at bounding box center [1104, 257] width 439 height 105
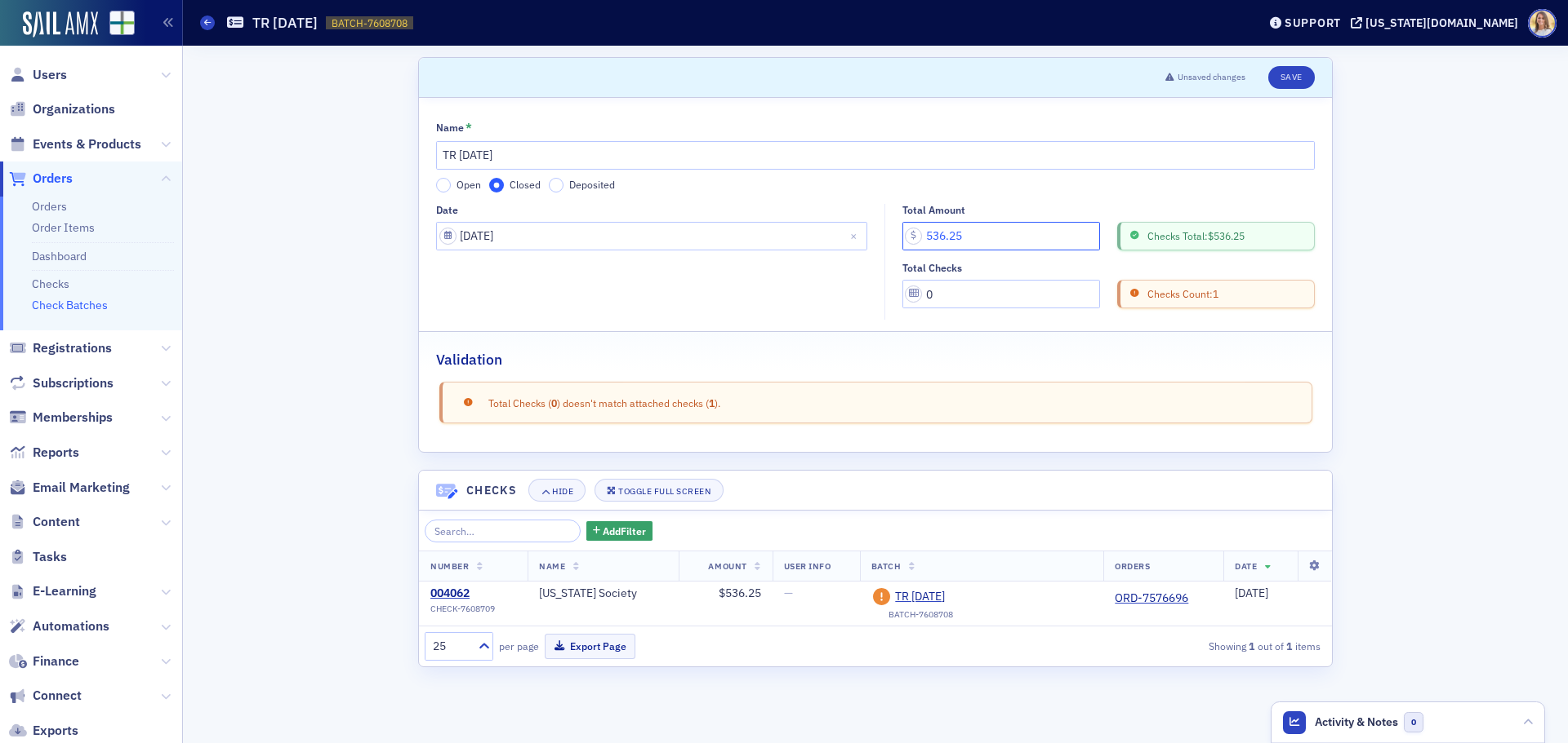
type input "536.25"
drag, startPoint x: 957, startPoint y: 294, endPoint x: 908, endPoint y: 298, distance: 49.2
click at [908, 298] on input "0" at bounding box center [1001, 294] width 198 height 29
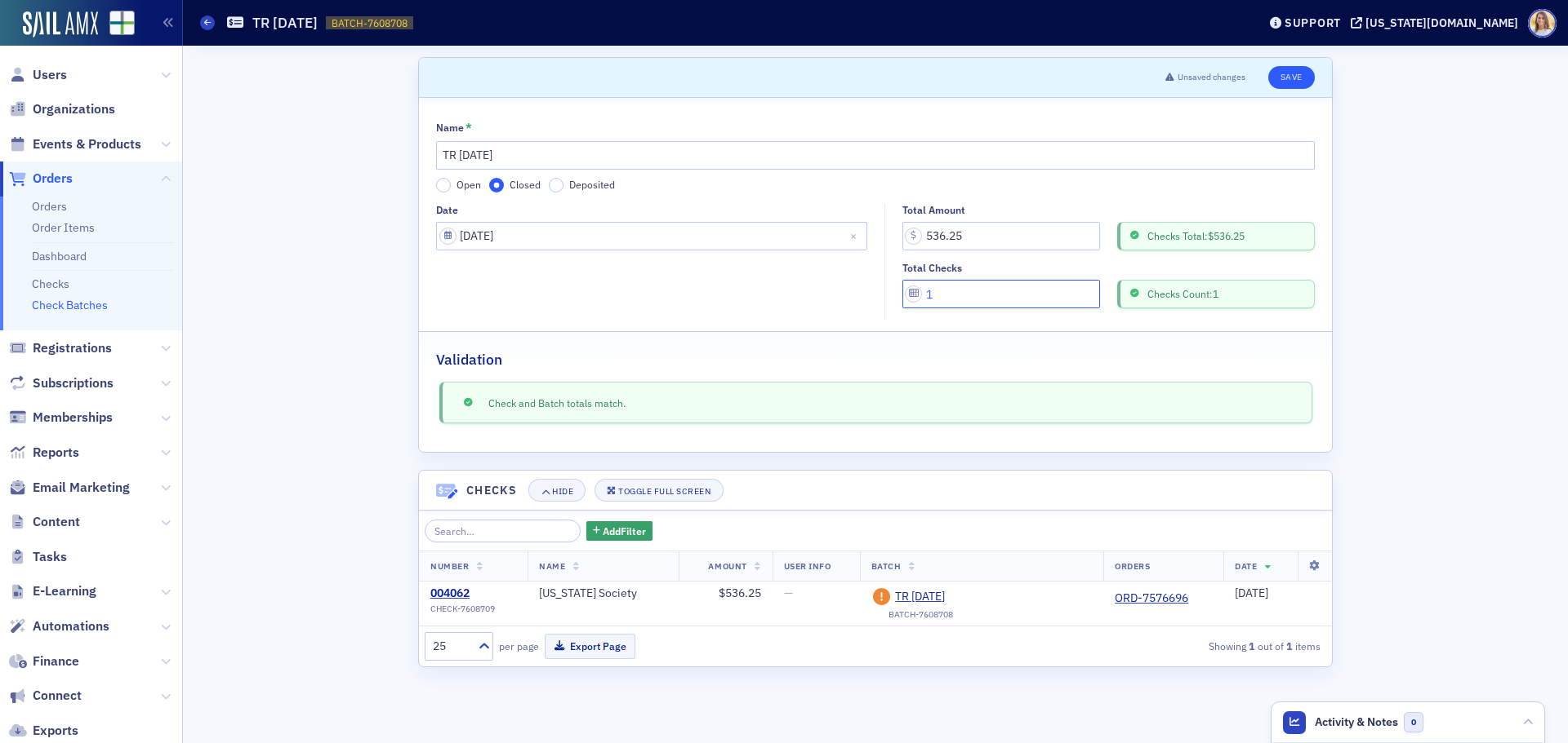
type input "1"
click at [1288, 73] on button "Save" at bounding box center [1292, 78] width 46 height 23
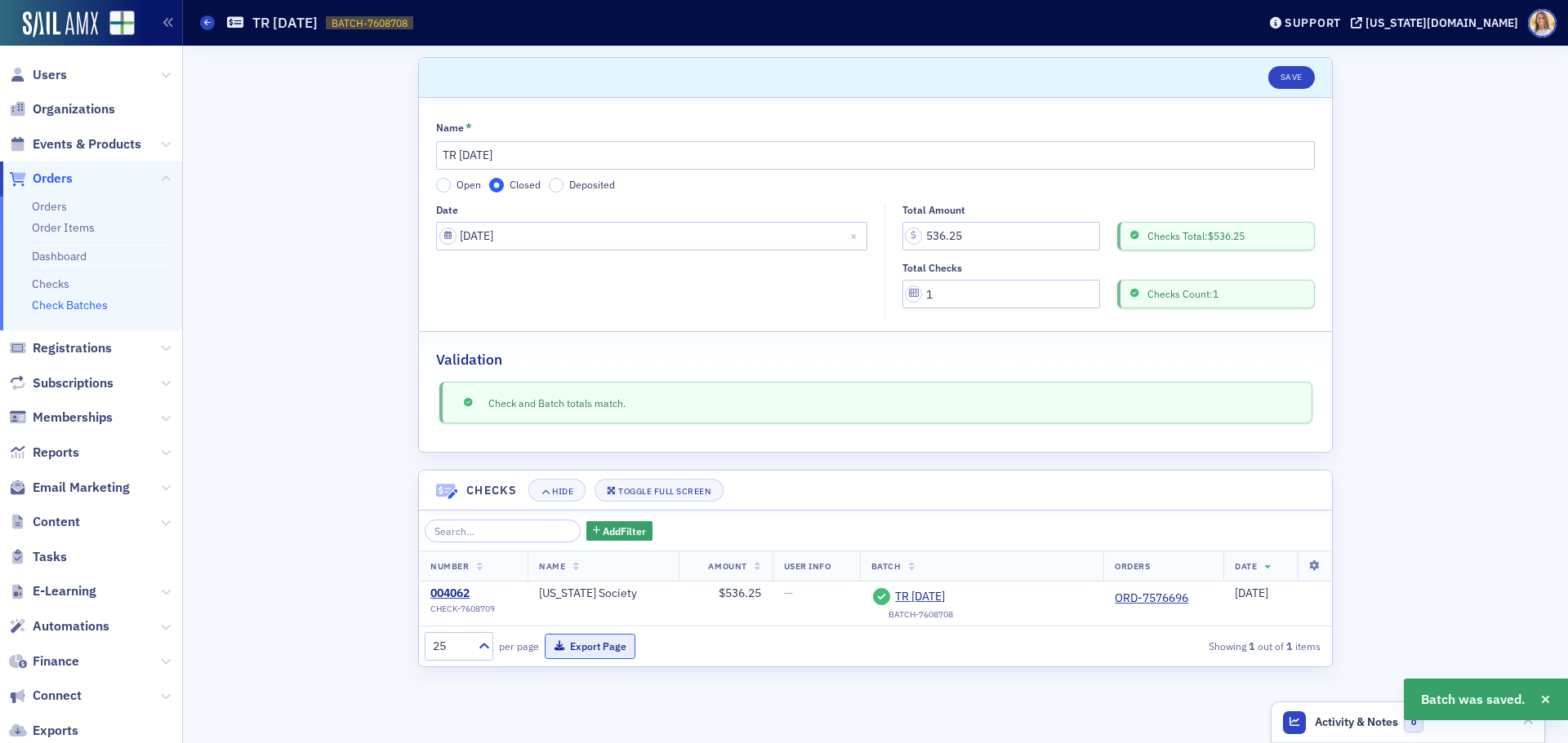
click at [625, 641] on button "Export Page" at bounding box center [590, 647] width 91 height 25
click at [49, 77] on span "Users" at bounding box center [50, 75] width 34 height 18
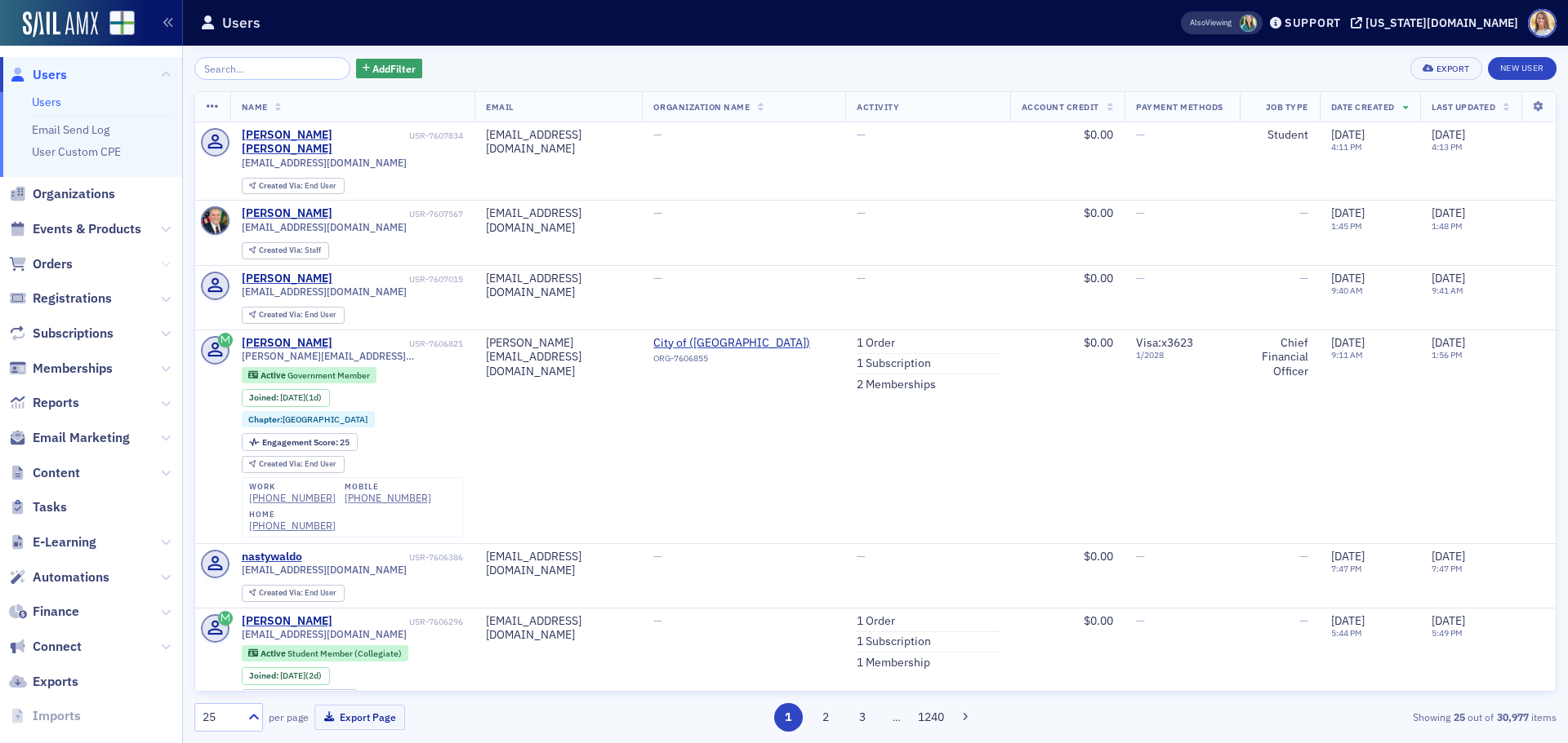
click at [160, 267] on icon at bounding box center [165, 264] width 10 height 10
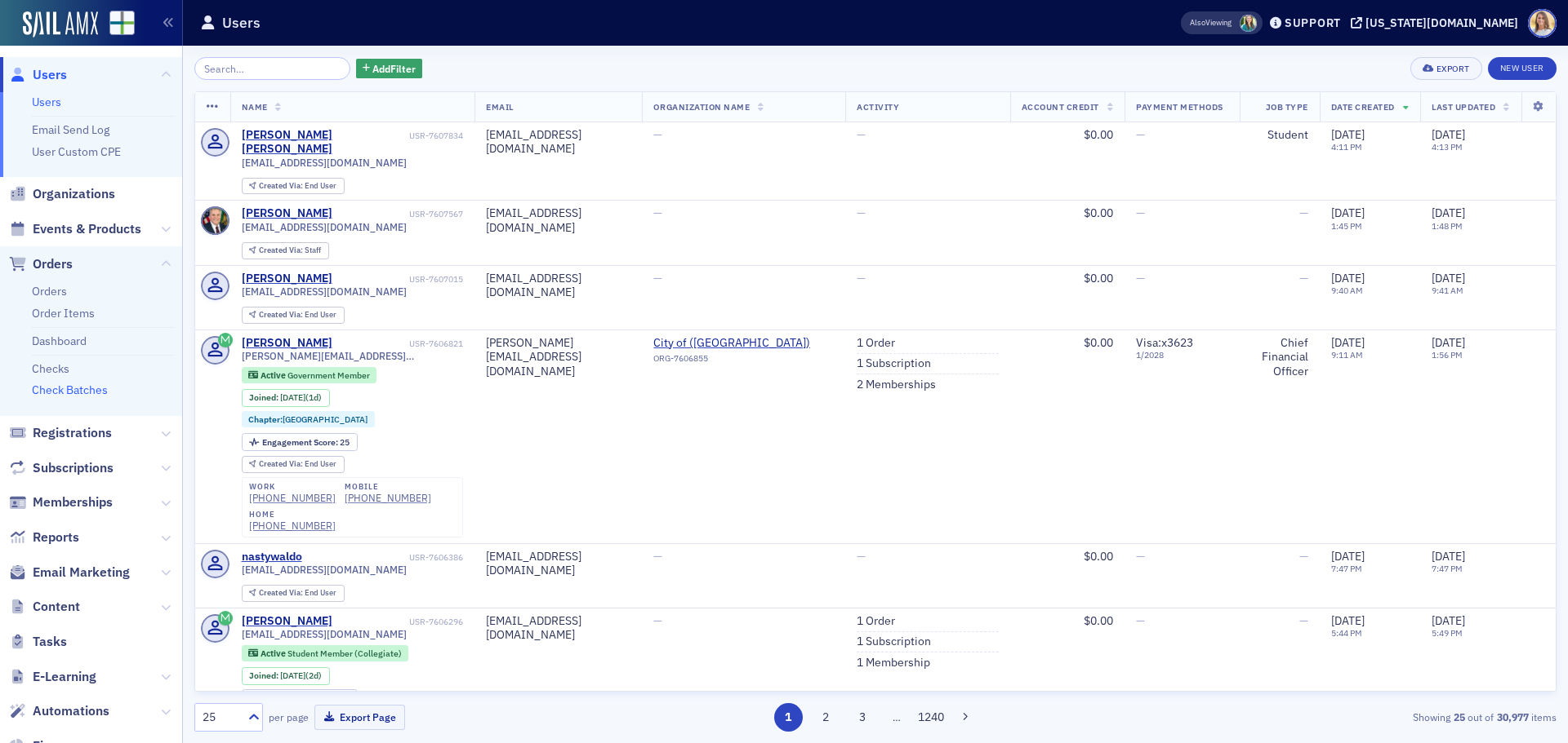
click at [93, 388] on link "Check Batches" at bounding box center [70, 390] width 76 height 14
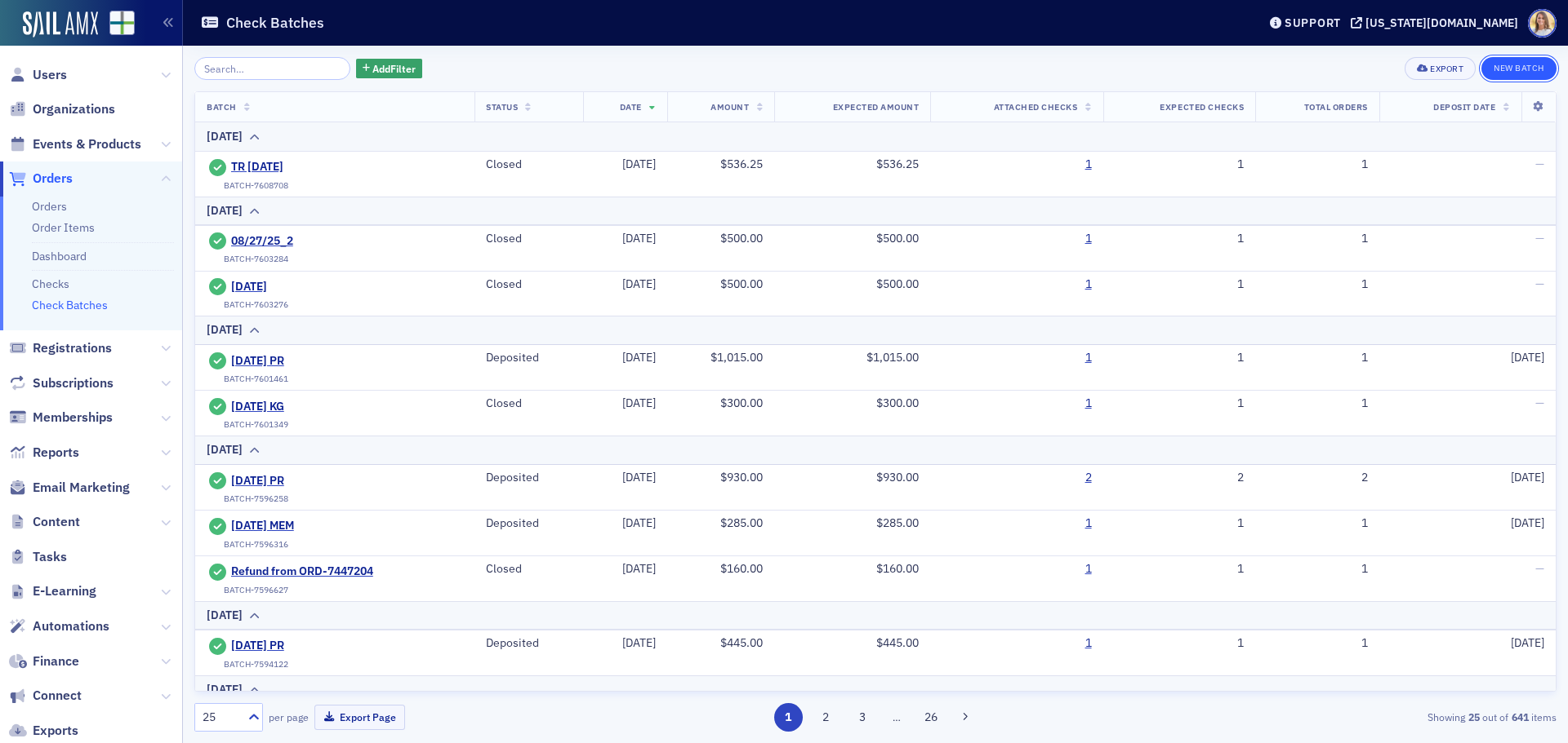
click at [1530, 72] on button "New Batch" at bounding box center [1519, 69] width 75 height 23
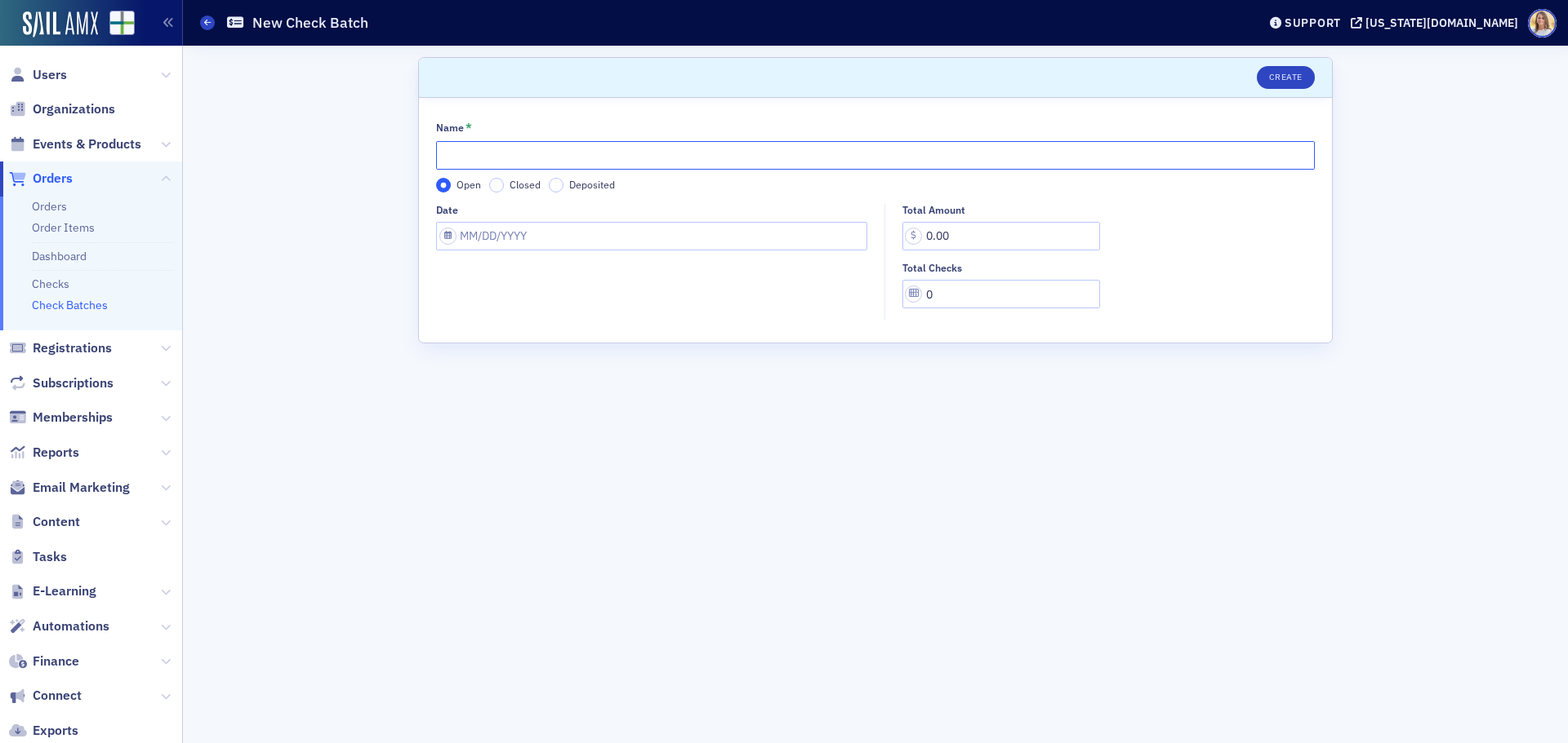
click at [598, 151] on input "Name *" at bounding box center [875, 155] width 879 height 29
type input "PR [DATE]"
click at [490, 241] on input "Date" at bounding box center [652, 236] width 431 height 29
select select "8"
select select "2025"
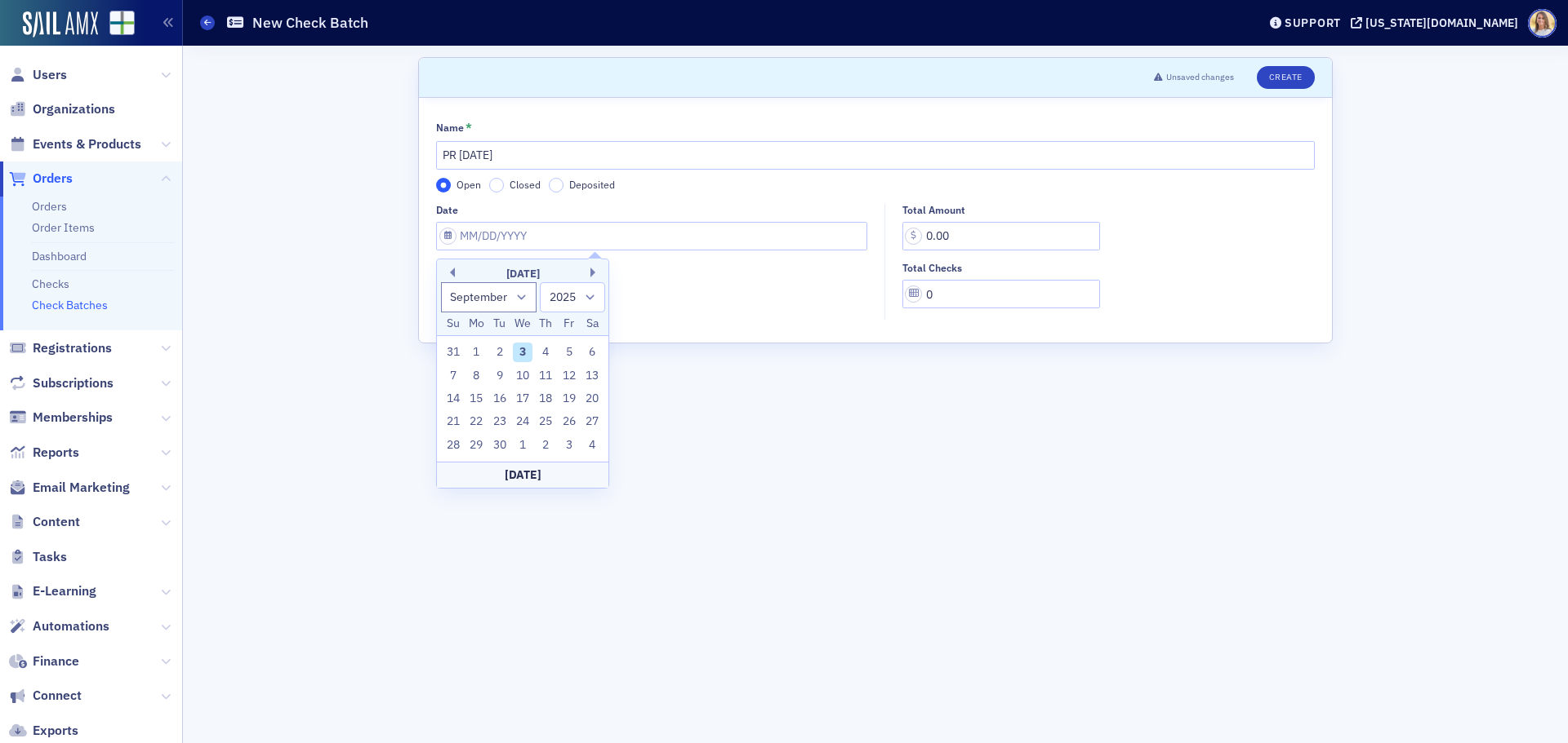
click at [527, 357] on div "3" at bounding box center [522, 353] width 20 height 20
type input "[DATE]"
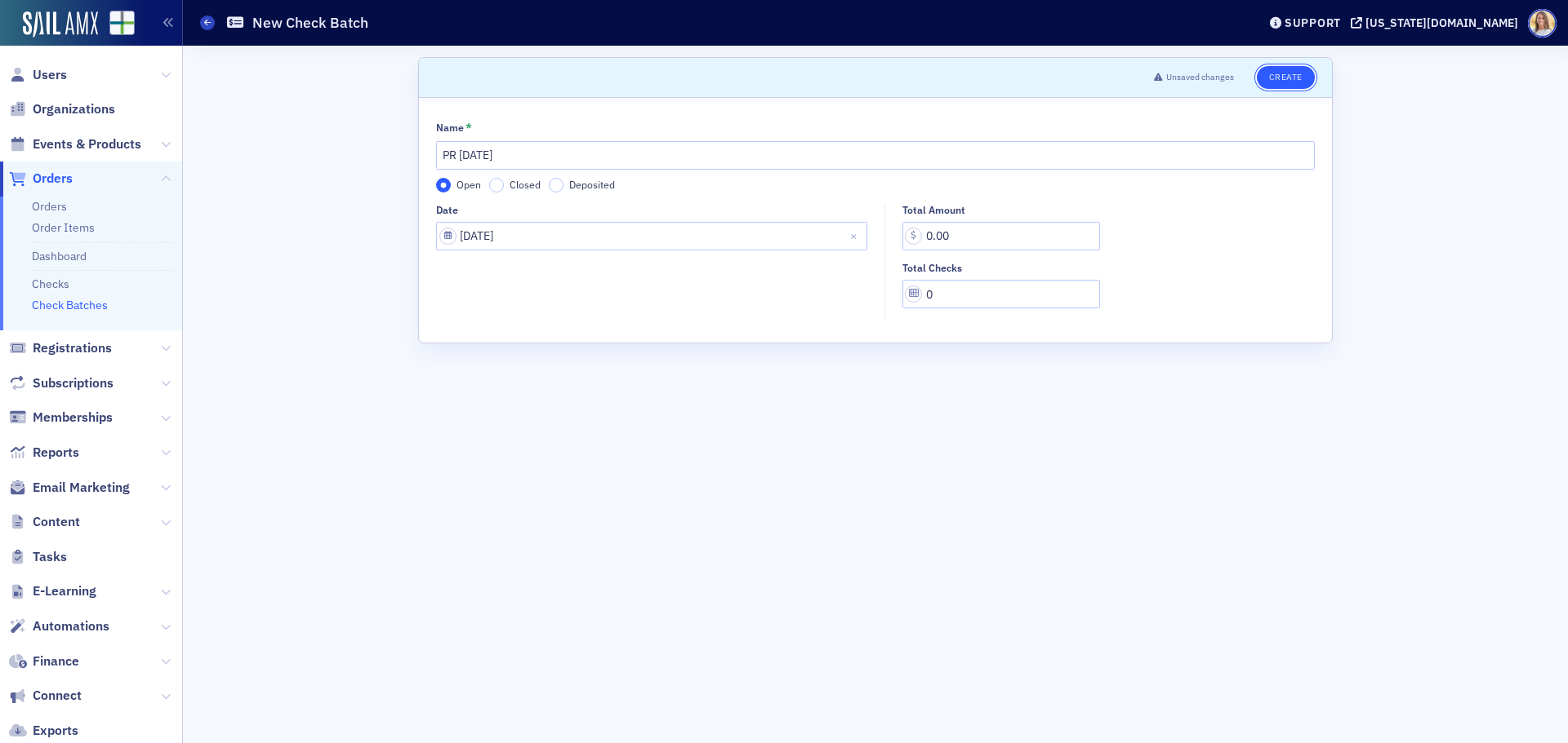
click at [1277, 74] on button "Create" at bounding box center [1285, 78] width 58 height 23
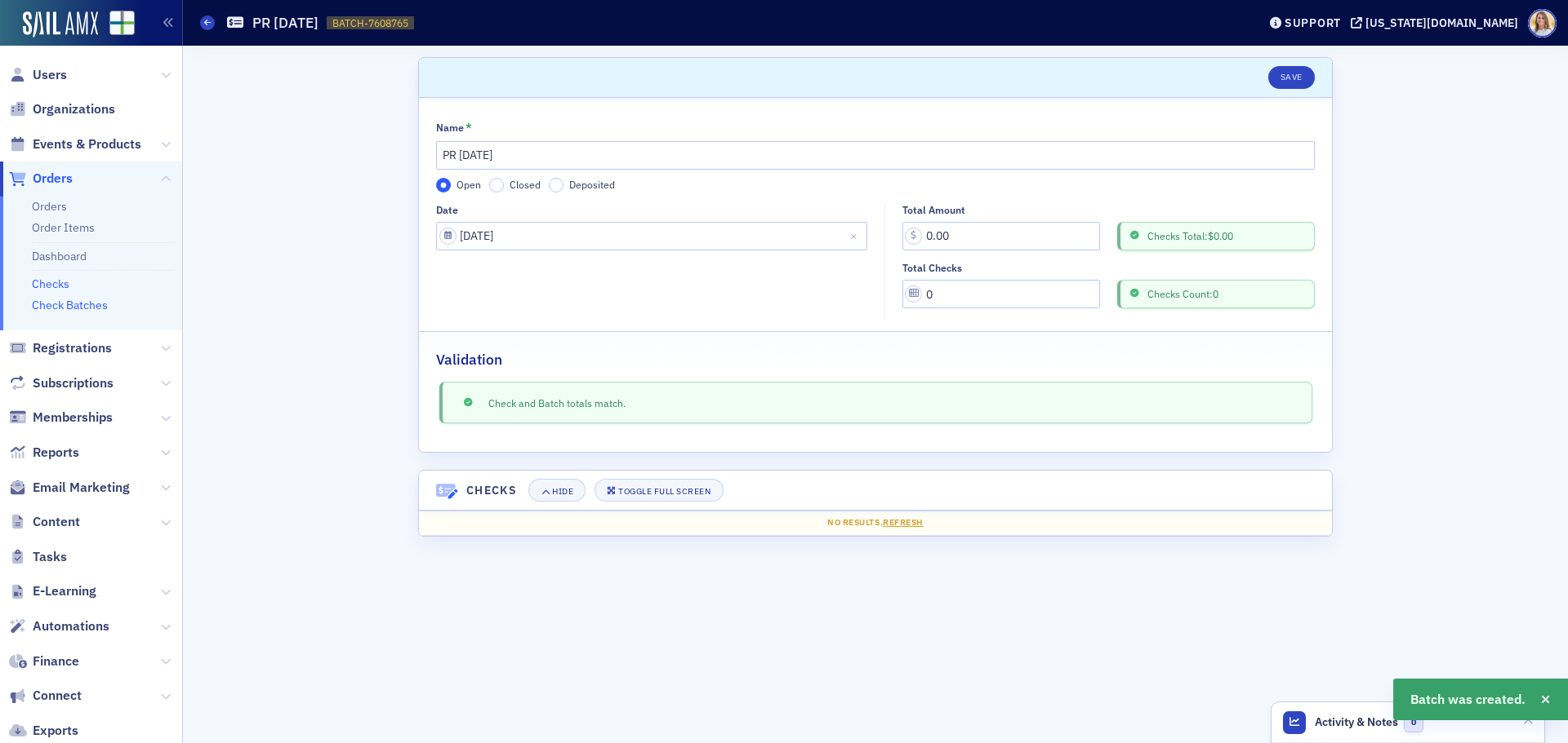
click at [61, 286] on link "Checks" at bounding box center [51, 284] width 37 height 14
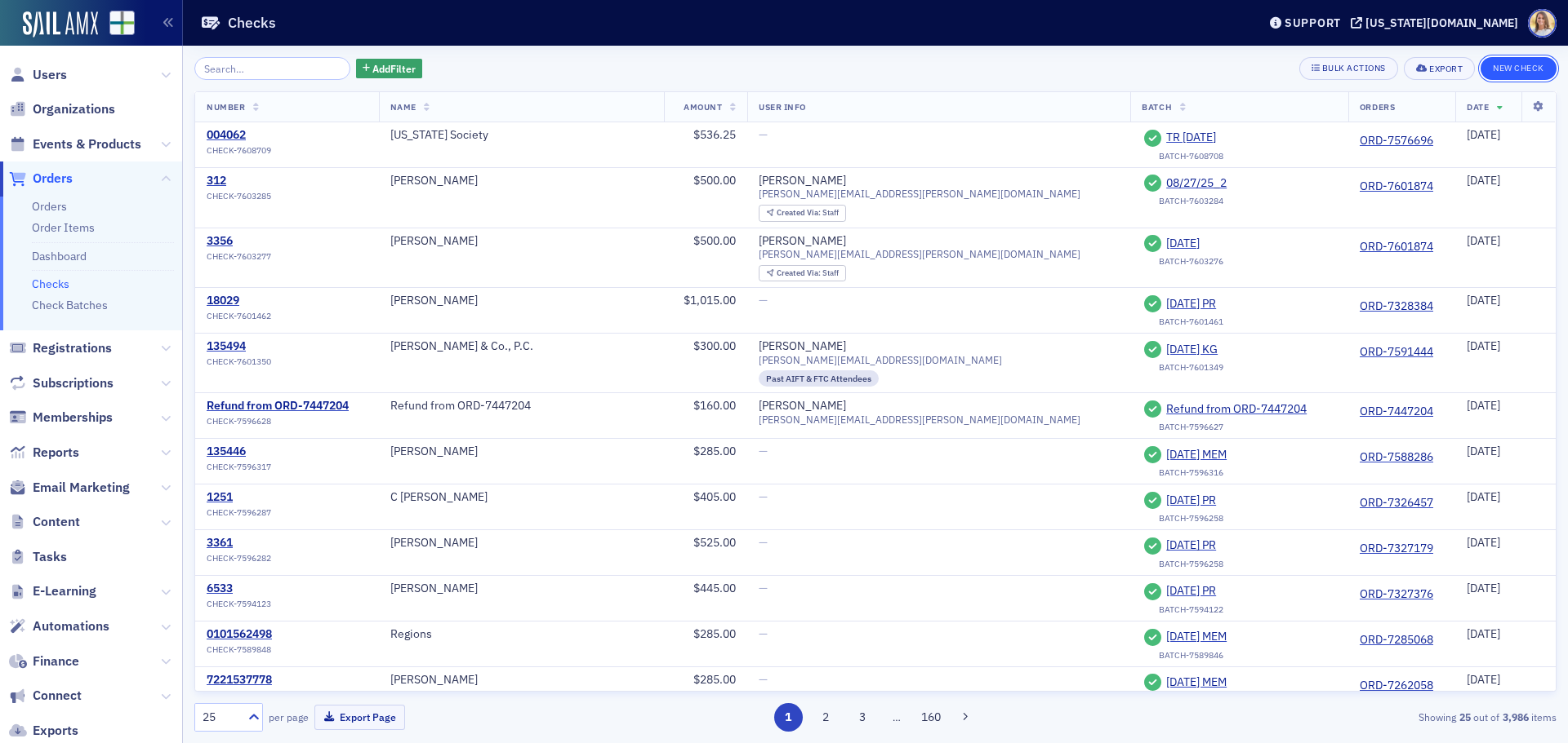
click at [1501, 63] on button "New Check" at bounding box center [1518, 69] width 76 height 23
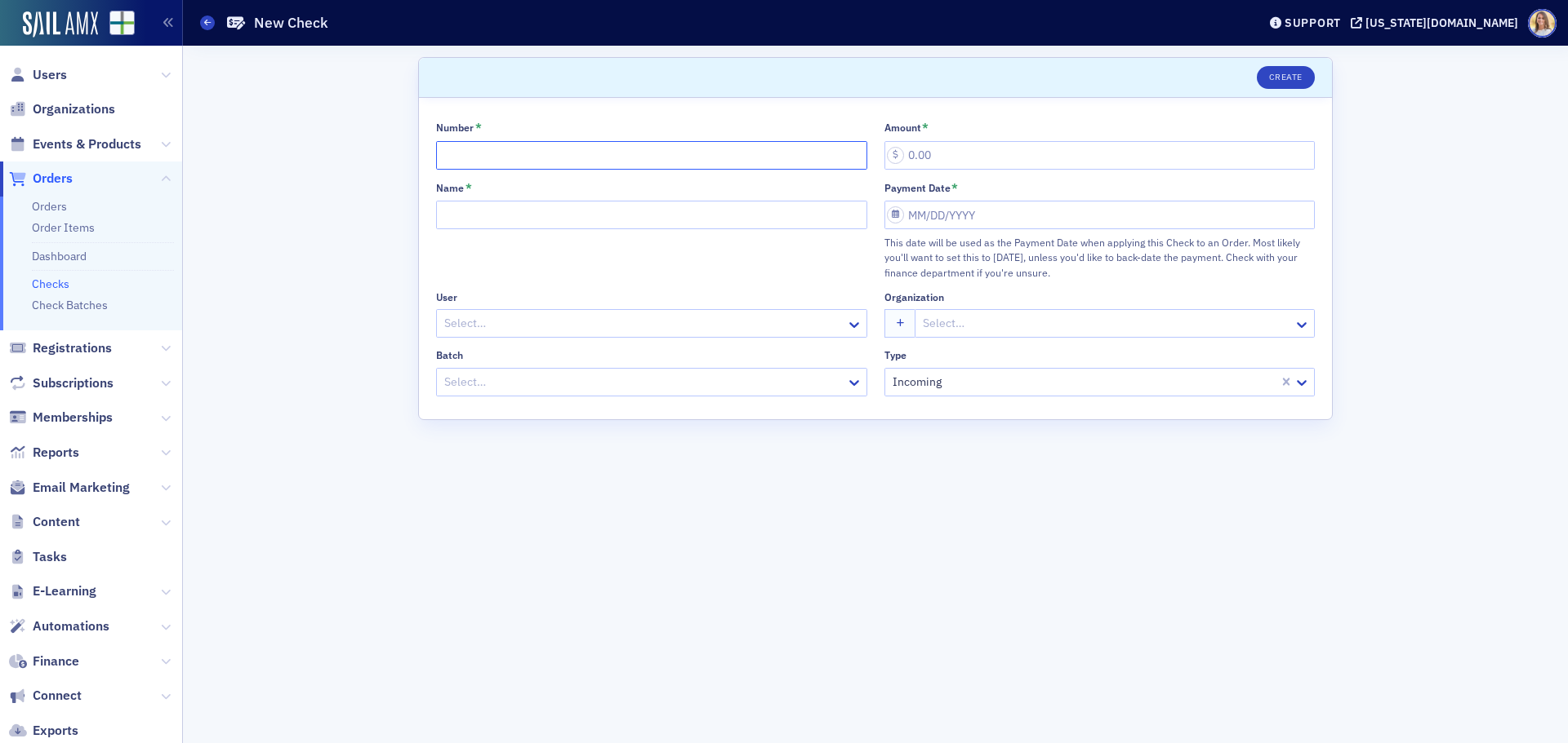
click at [510, 149] on input "Number *" at bounding box center [652, 155] width 431 height 29
type input "4490"
type input "445.00"
type input "[PERSON_NAME]"
select select "8"
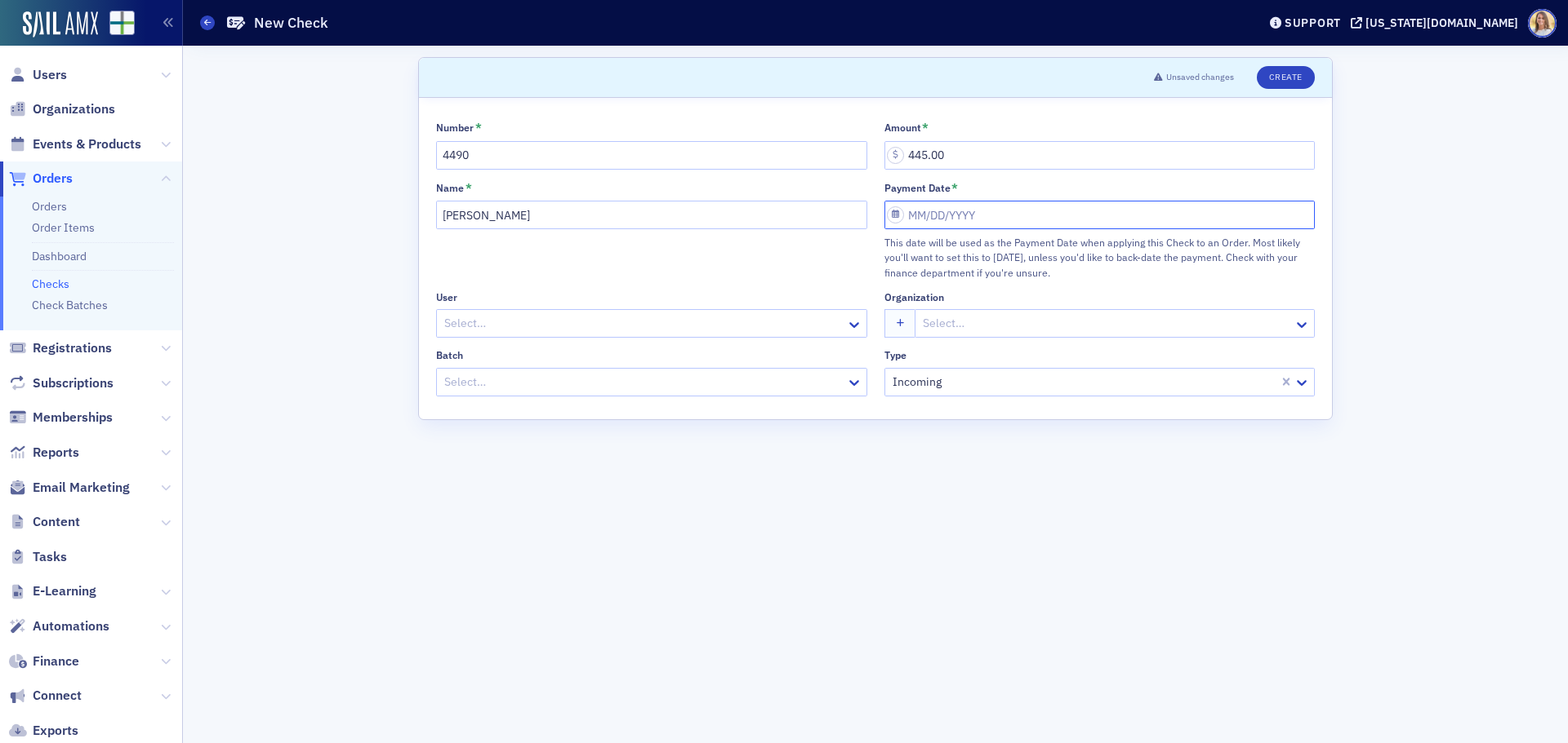
select select "2025"
click at [979, 331] on div "3" at bounding box center [971, 331] width 20 height 20
type input "[DATE]"
click at [655, 380] on div at bounding box center [627, 382] width 369 height 20
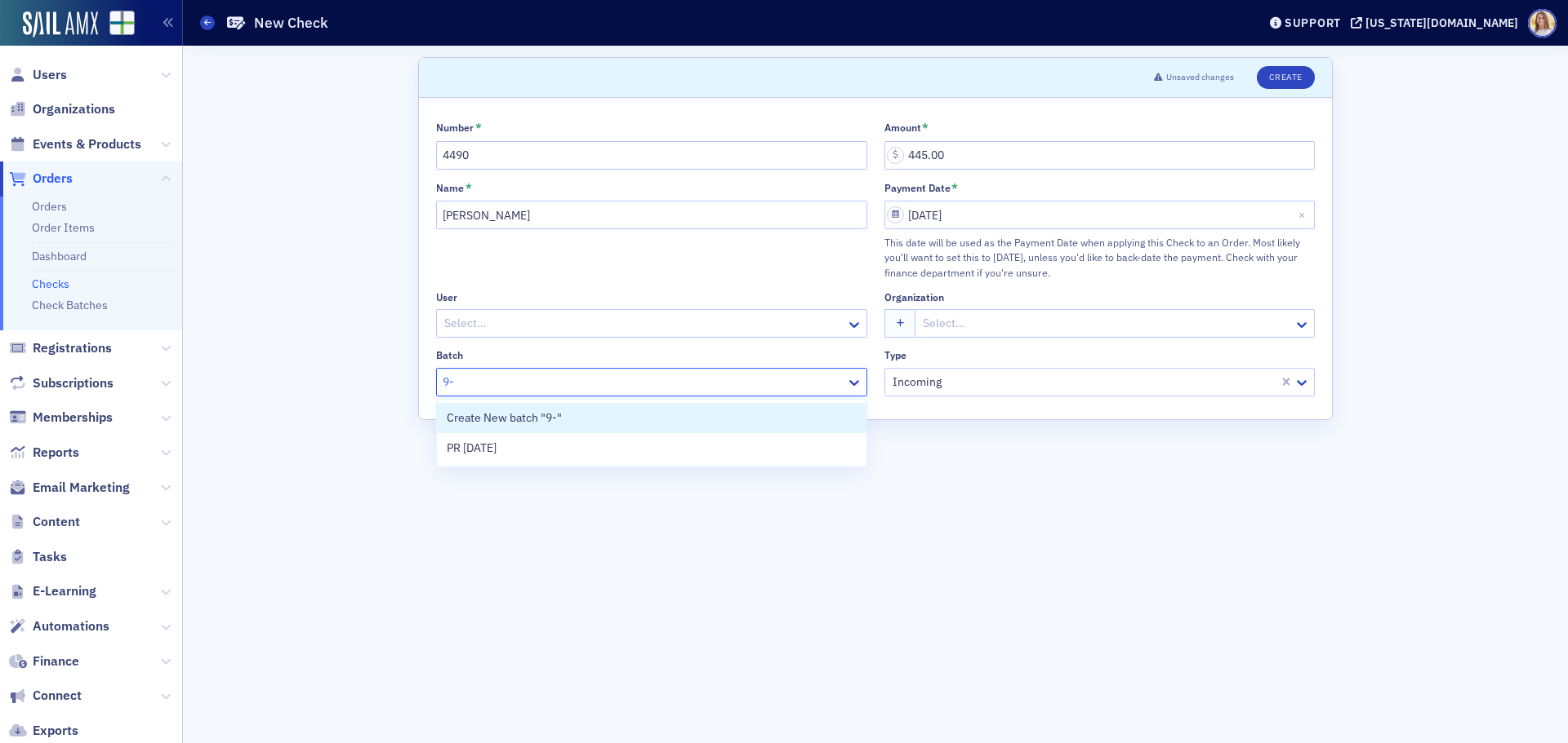
type input "9-3"
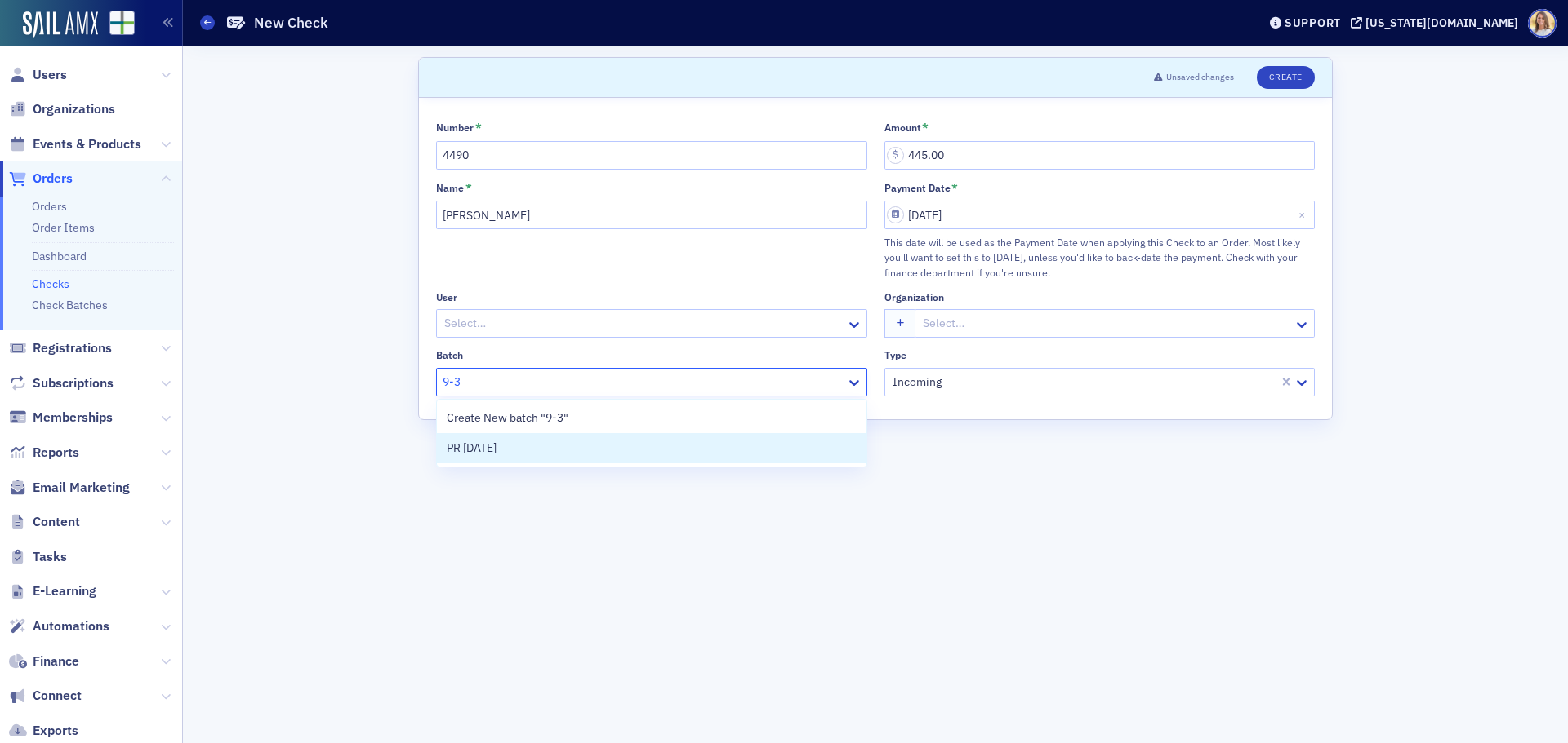
click at [616, 454] on div "PR [DATE]" at bounding box center [652, 448] width 410 height 17
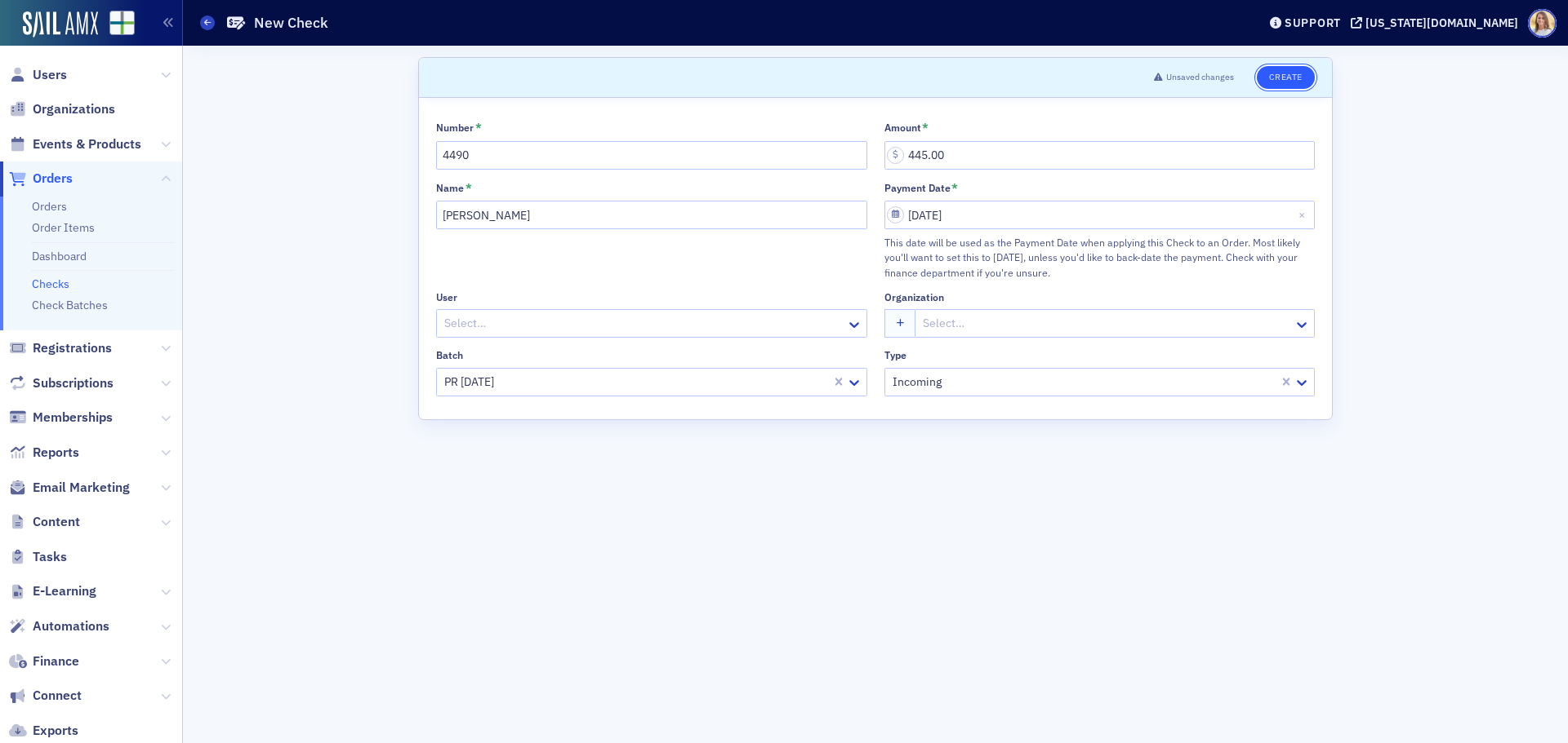
click at [1274, 78] on button "Create" at bounding box center [1285, 78] width 58 height 23
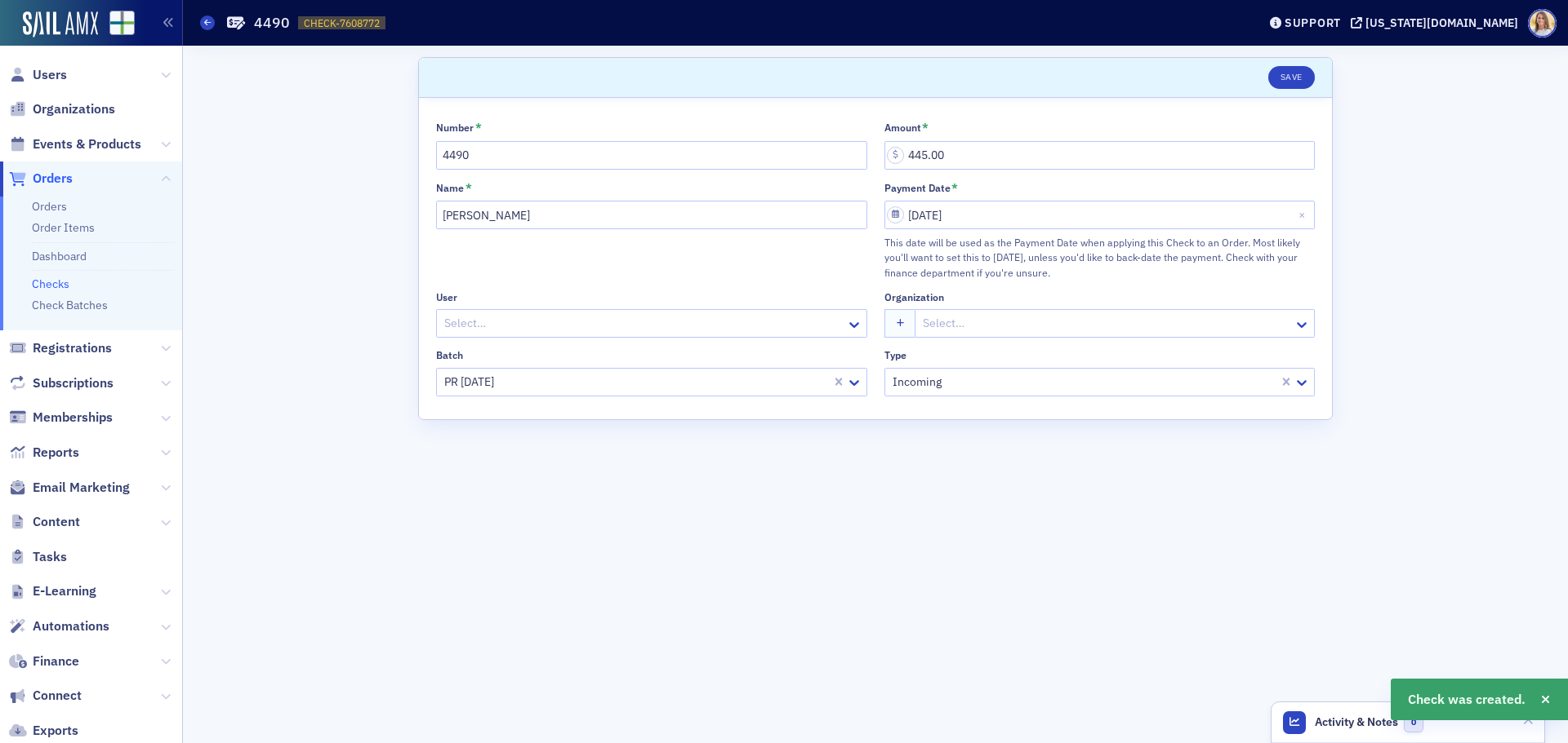
click at [364, 25] on span "CHECK-7608772" at bounding box center [341, 23] width 76 height 14
copy span "CHECK-7608772 7608772"
click at [73, 176] on span "Orders" at bounding box center [53, 179] width 40 height 18
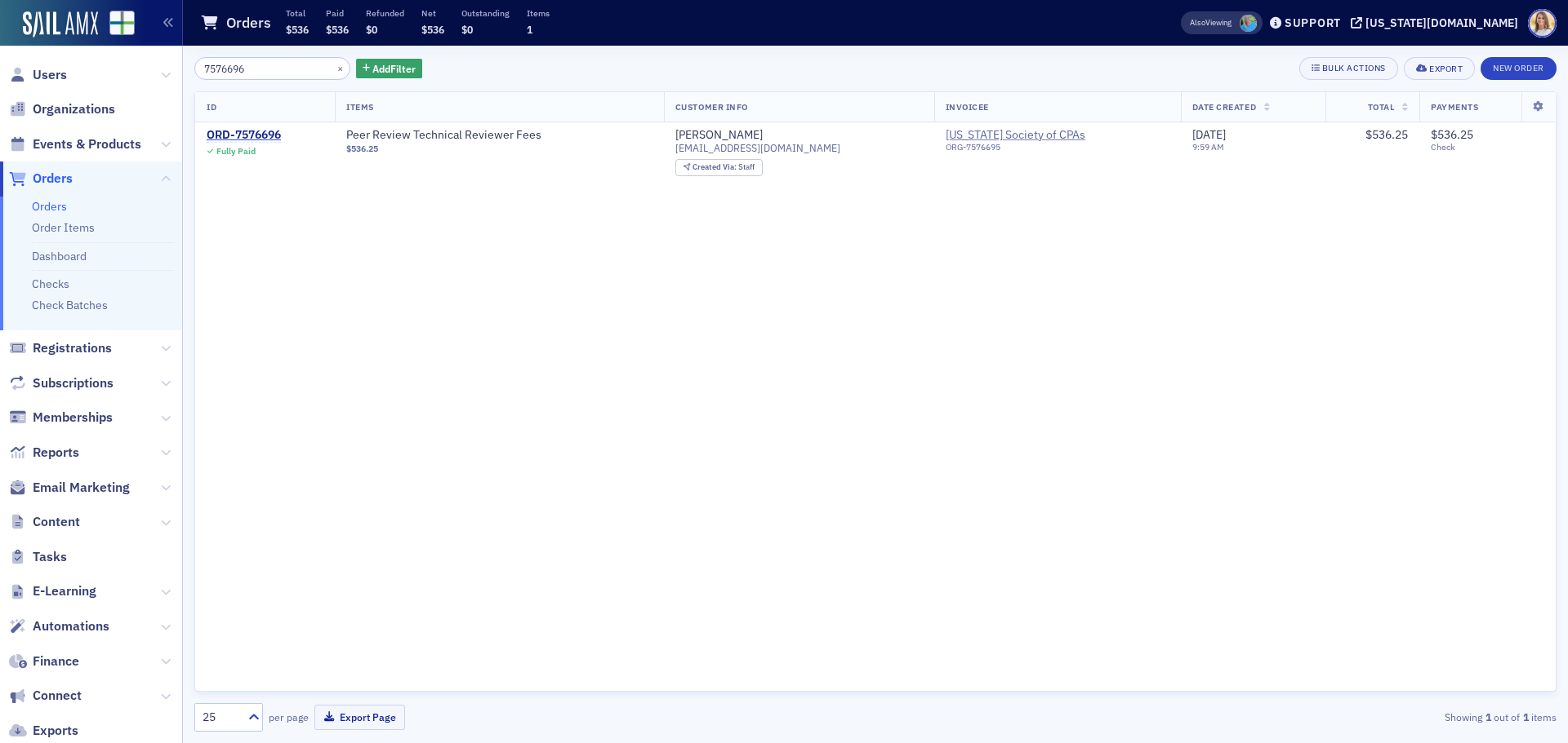
drag, startPoint x: 278, startPoint y: 70, endPoint x: 161, endPoint y: 70, distance: 117.0
click at [161, 70] on div "Users Organizations Events & Products Orders Orders Order Items Dashboard Check…" at bounding box center [784, 372] width 1568 height 743
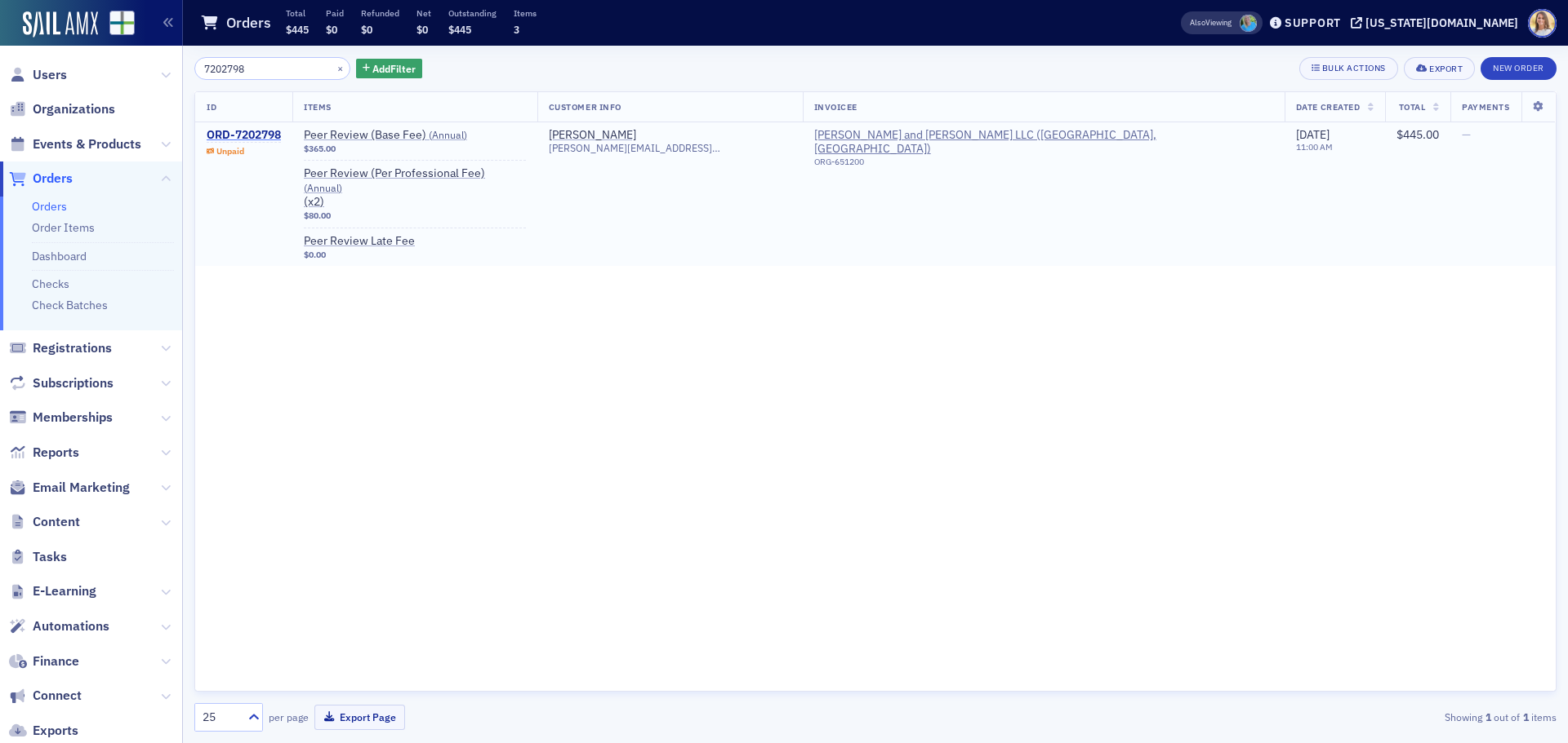
type input "7202798"
click at [270, 135] on div "ORD-7202798" at bounding box center [243, 135] width 74 height 14
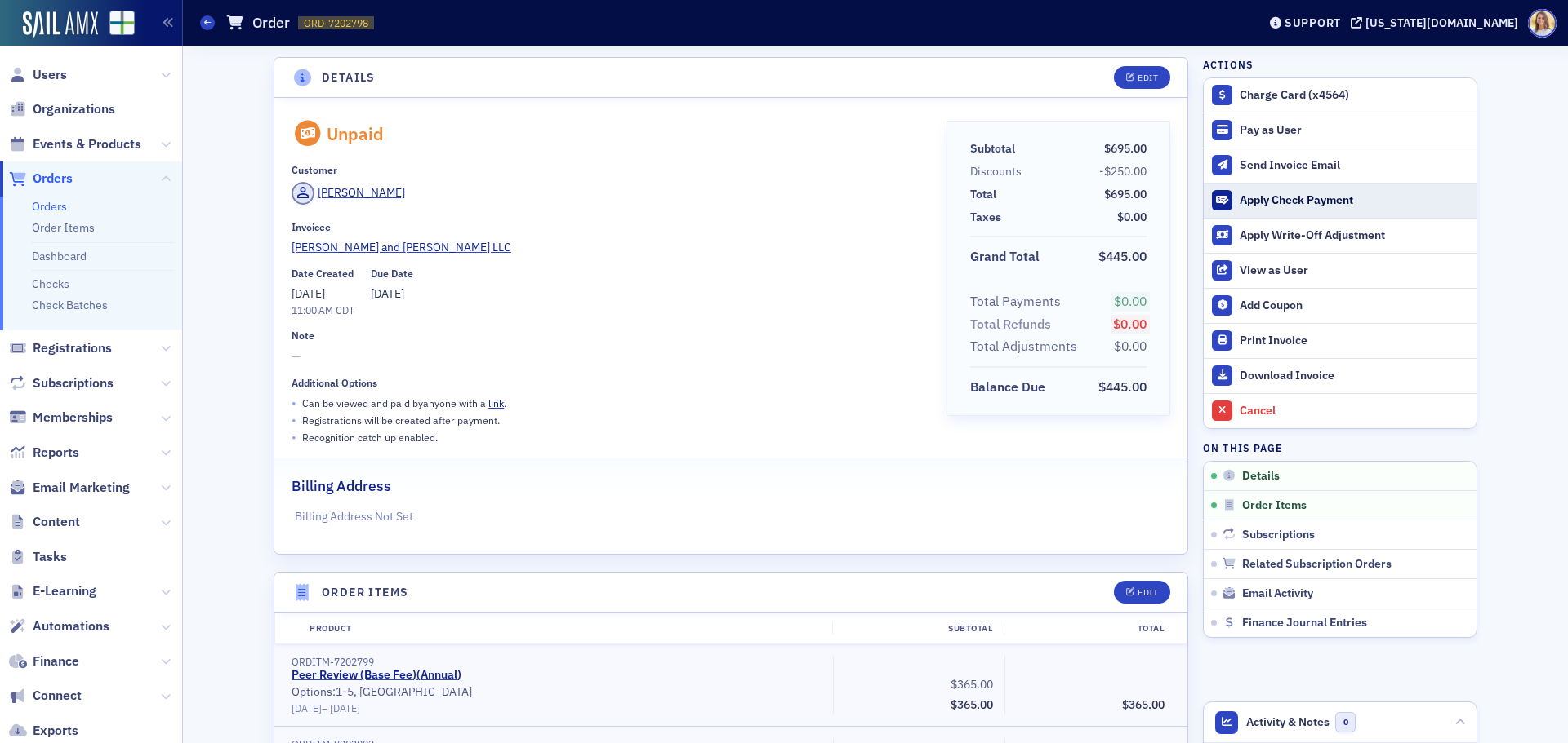
click at [1296, 198] on div "Apply Check Payment" at bounding box center [1353, 200] width 228 height 14
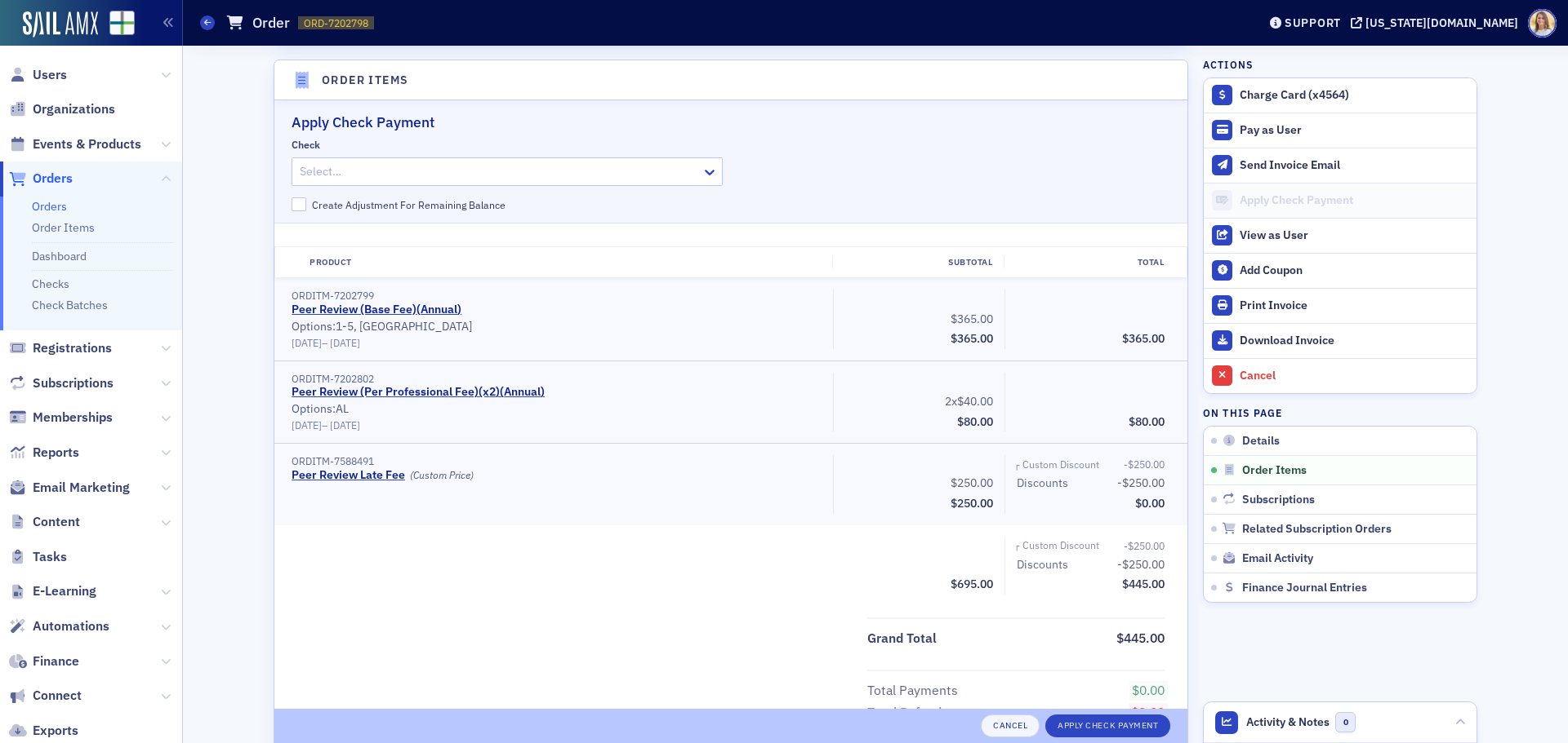
scroll to position [518, 0]
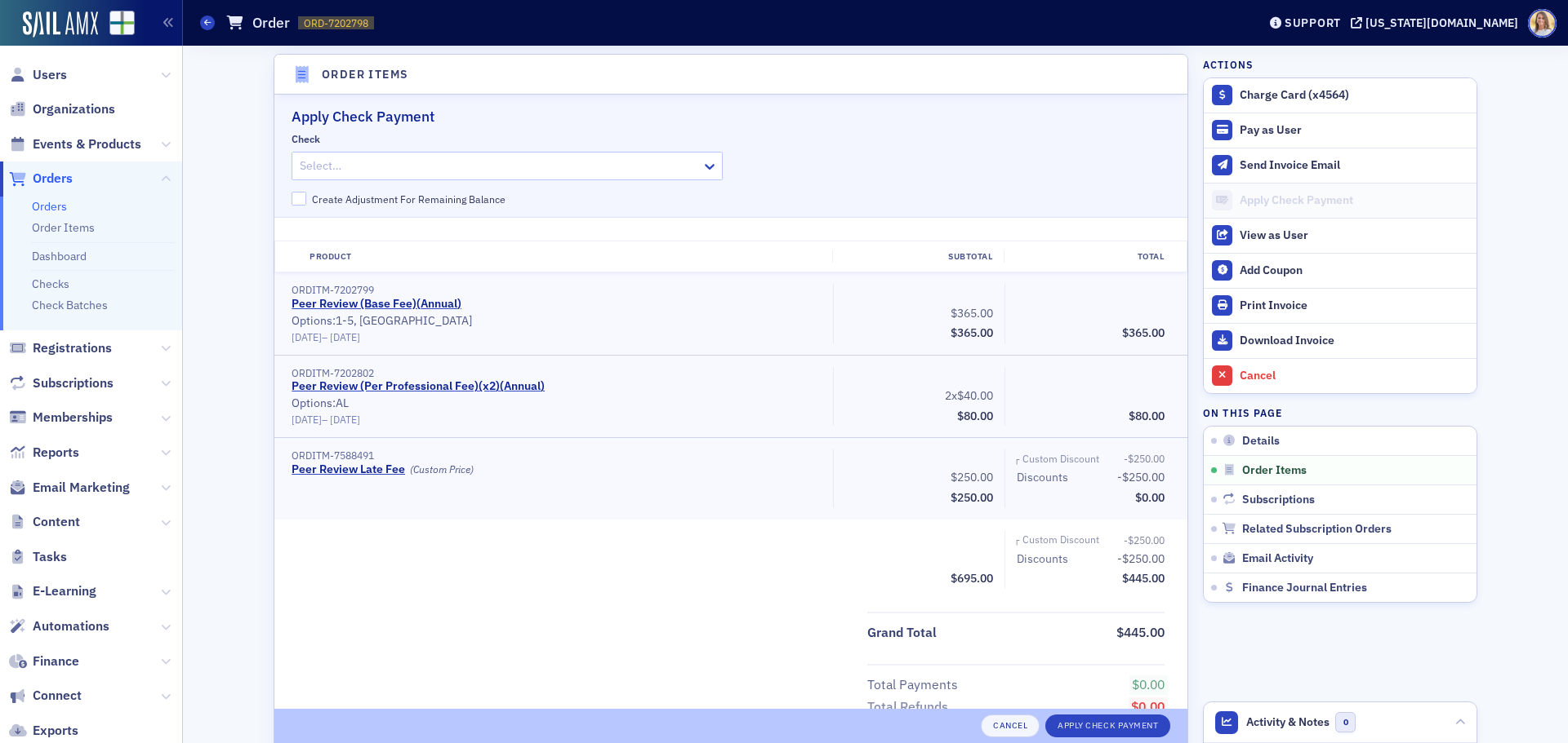
click at [354, 171] on div at bounding box center [498, 166] width 402 height 20
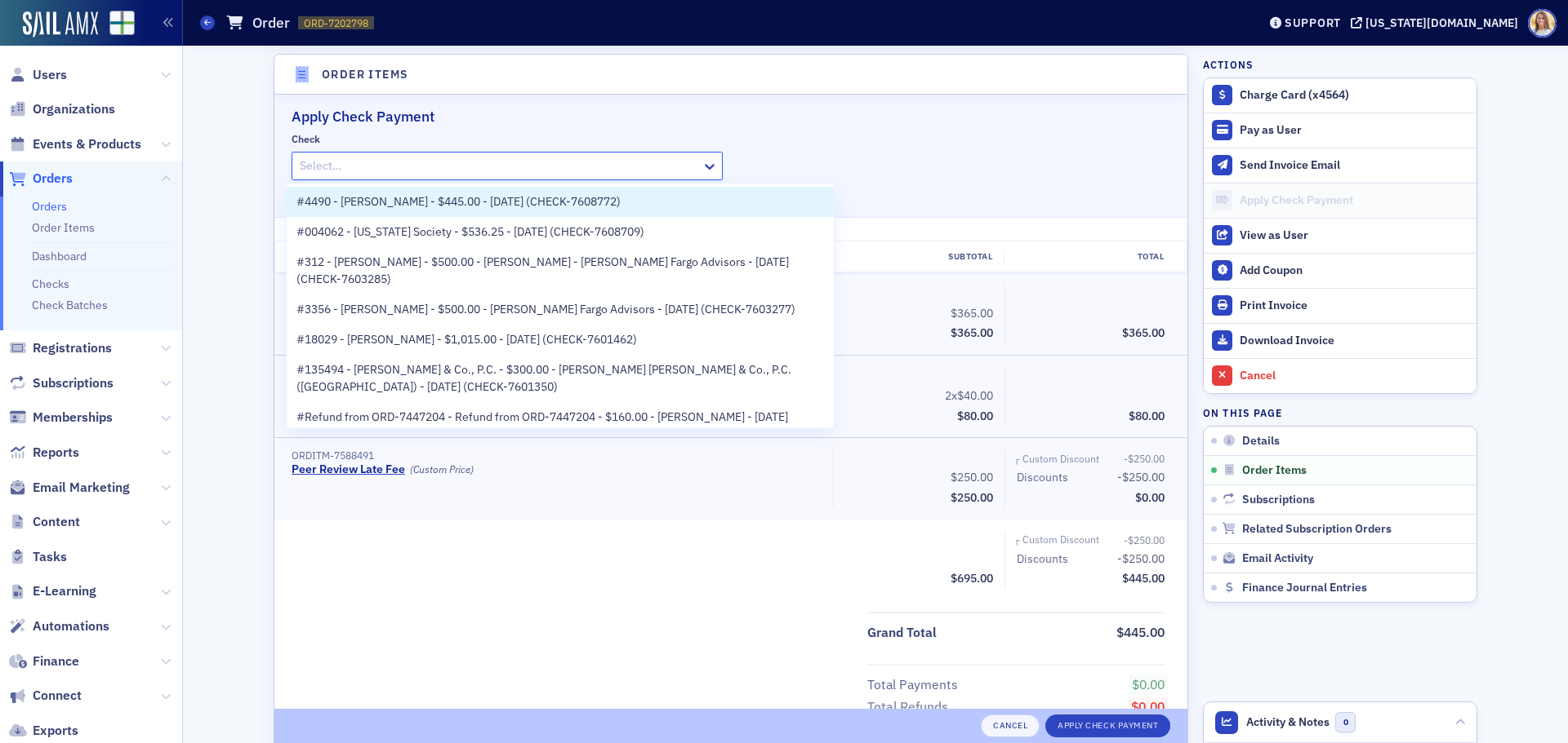
paste input "CHECK-7608772"
type input "CHECK-7608772"
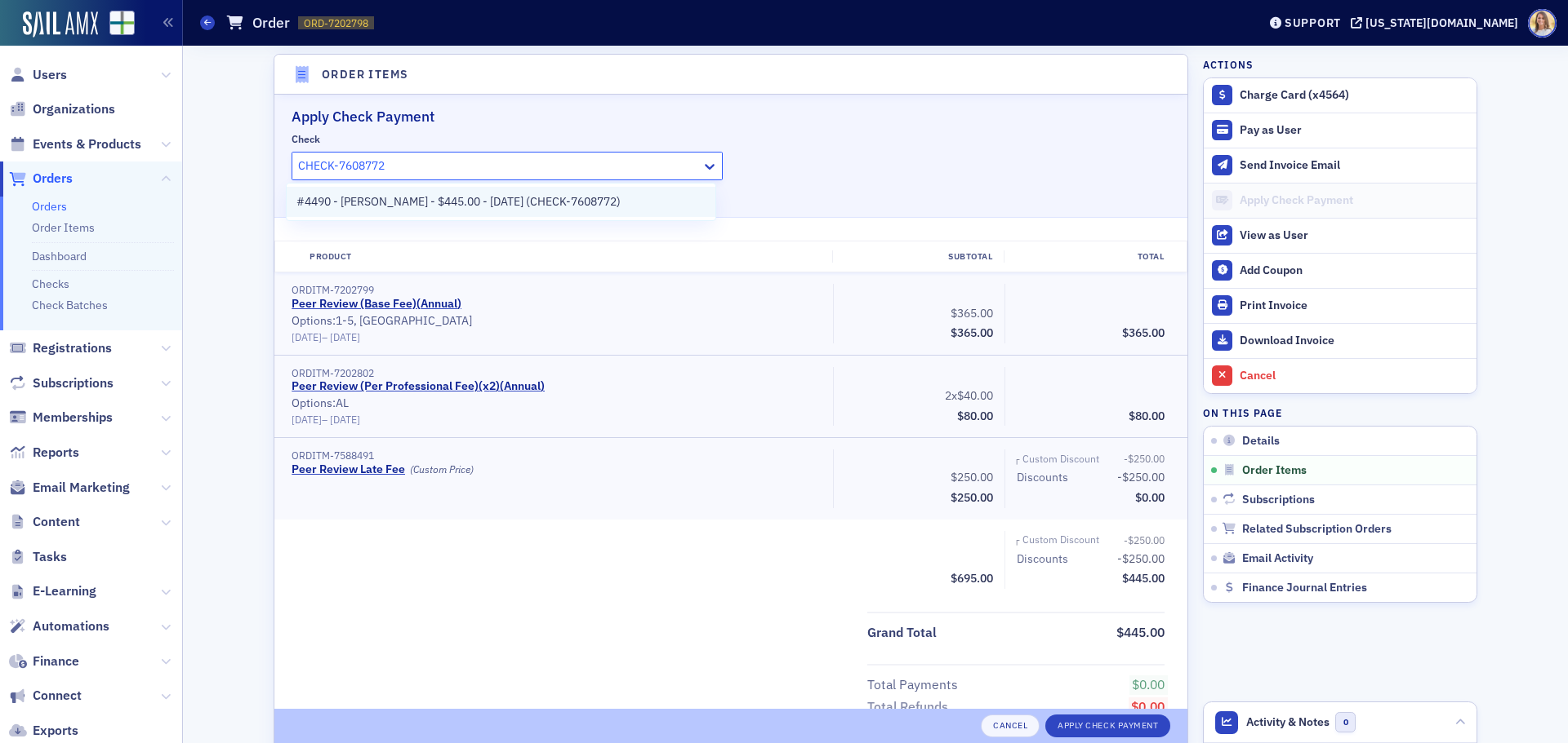
click at [380, 209] on span "#4490 - [PERSON_NAME] - $445.00 - [DATE] (CHECK-7608772)" at bounding box center [459, 201] width 324 height 17
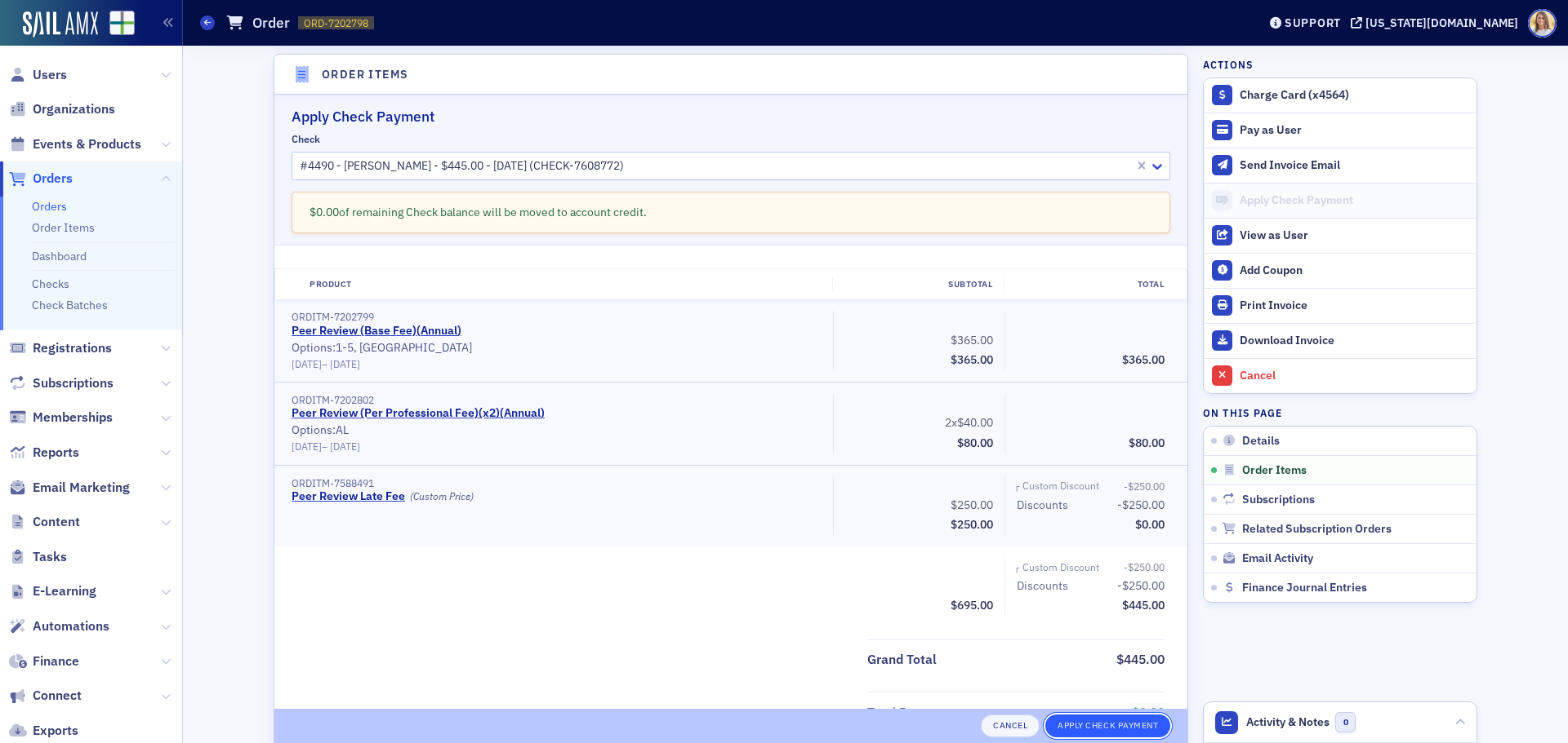
click at [1082, 716] on button "Apply Check Payment" at bounding box center [1107, 726] width 125 height 23
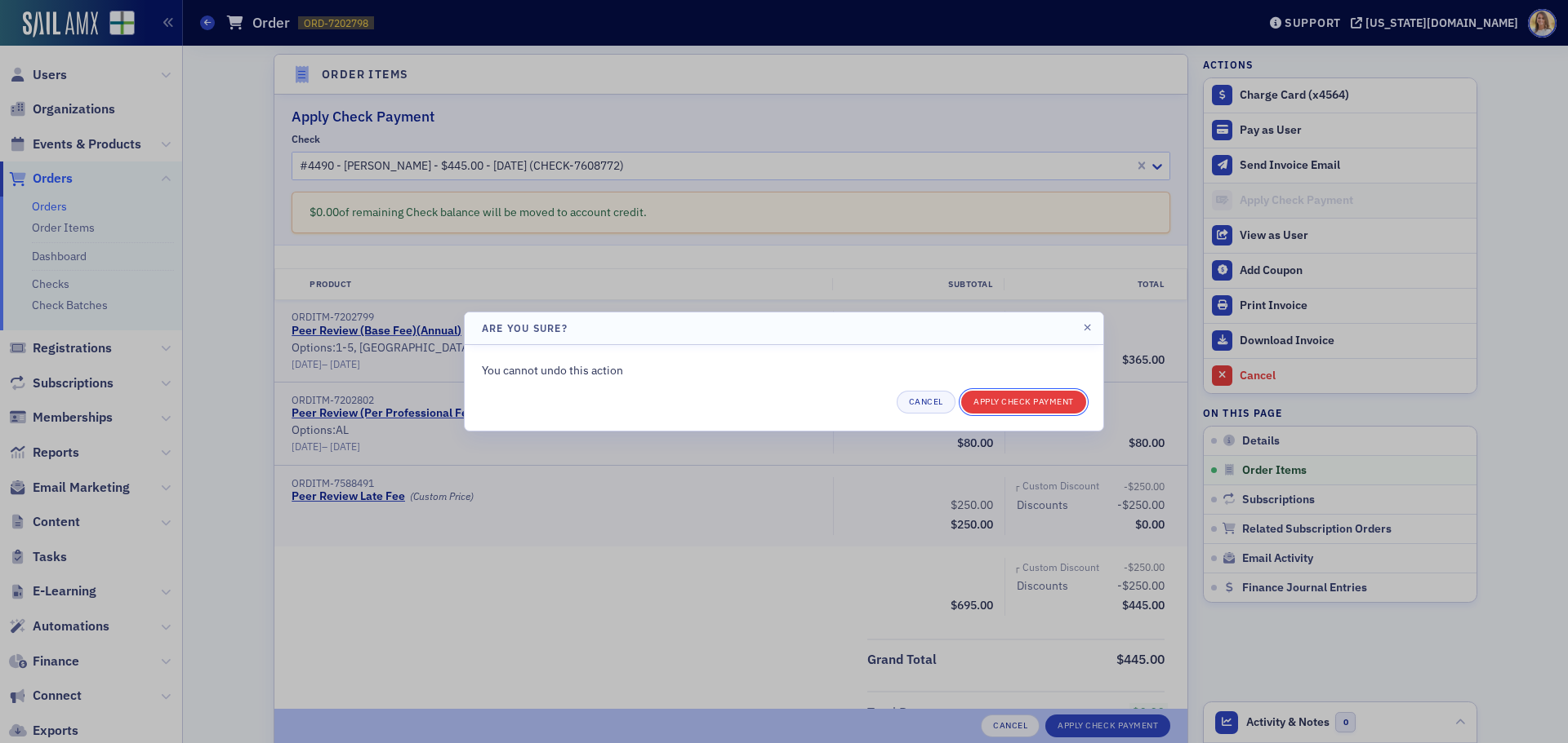
click at [1028, 404] on button "Apply Check Payment" at bounding box center [1023, 403] width 125 height 23
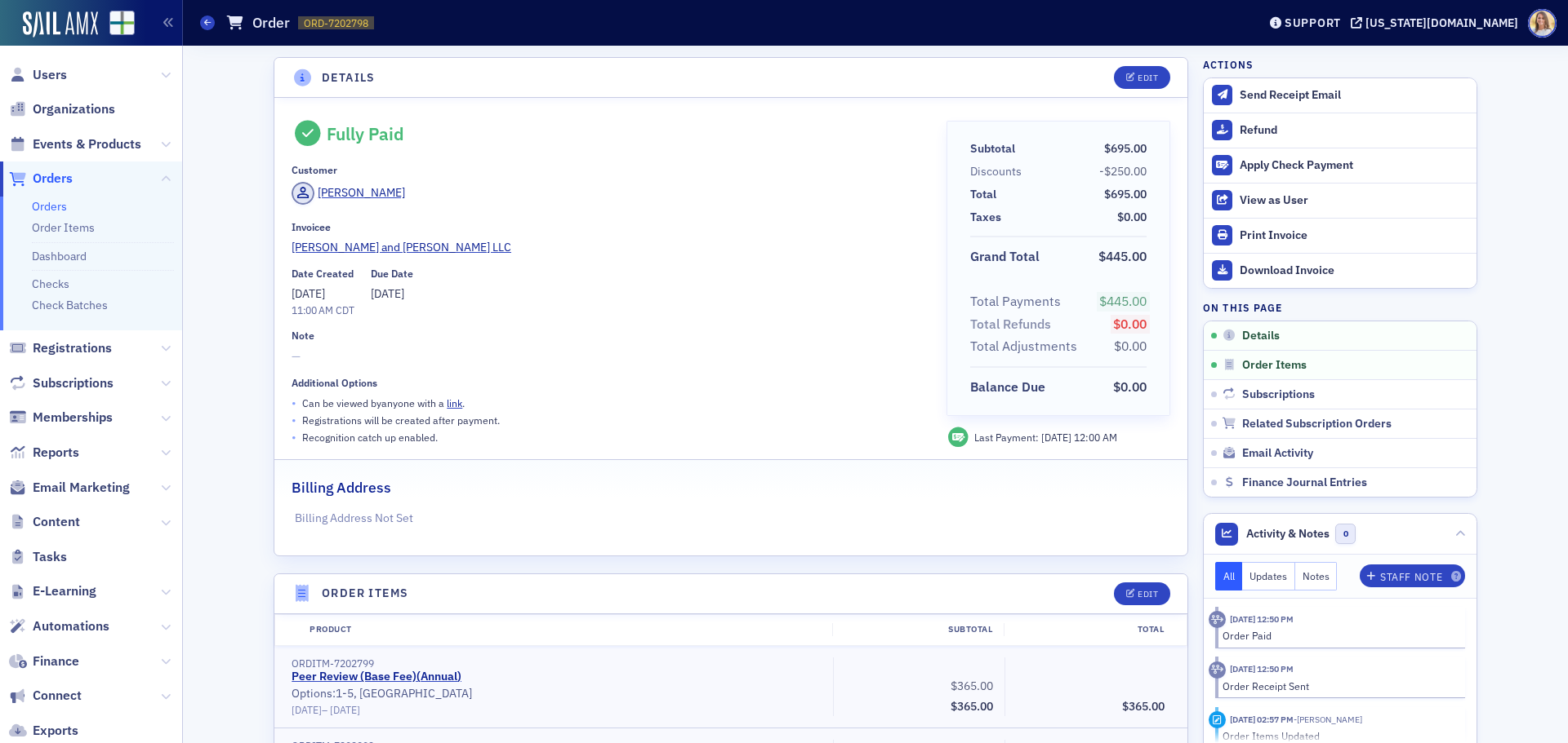
click at [34, 176] on span "Orders" at bounding box center [53, 179] width 40 height 18
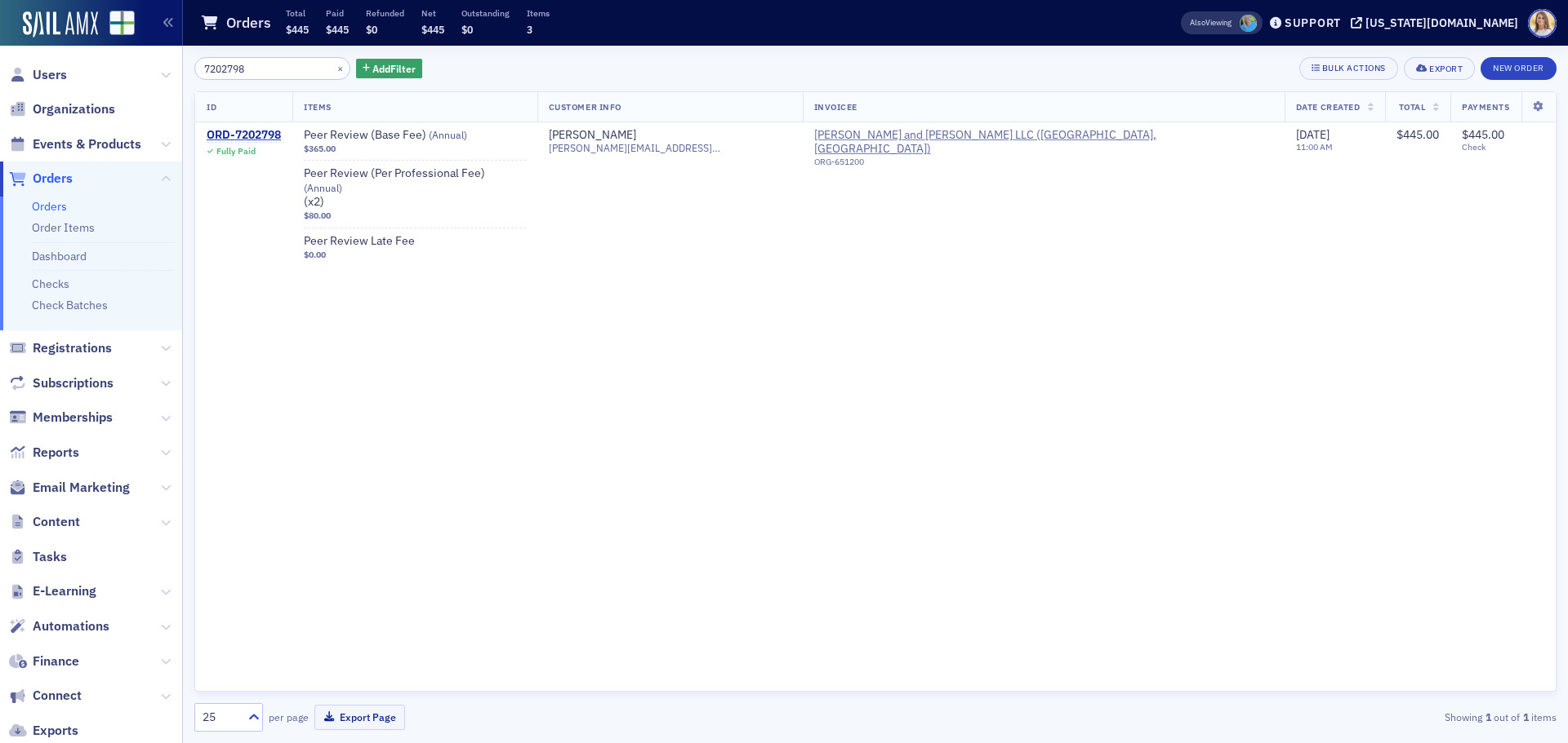
drag, startPoint x: 259, startPoint y: 75, endPoint x: 194, endPoint y: 74, distance: 65.0
click at [194, 74] on div "7202798 ×" at bounding box center [272, 69] width 156 height 23
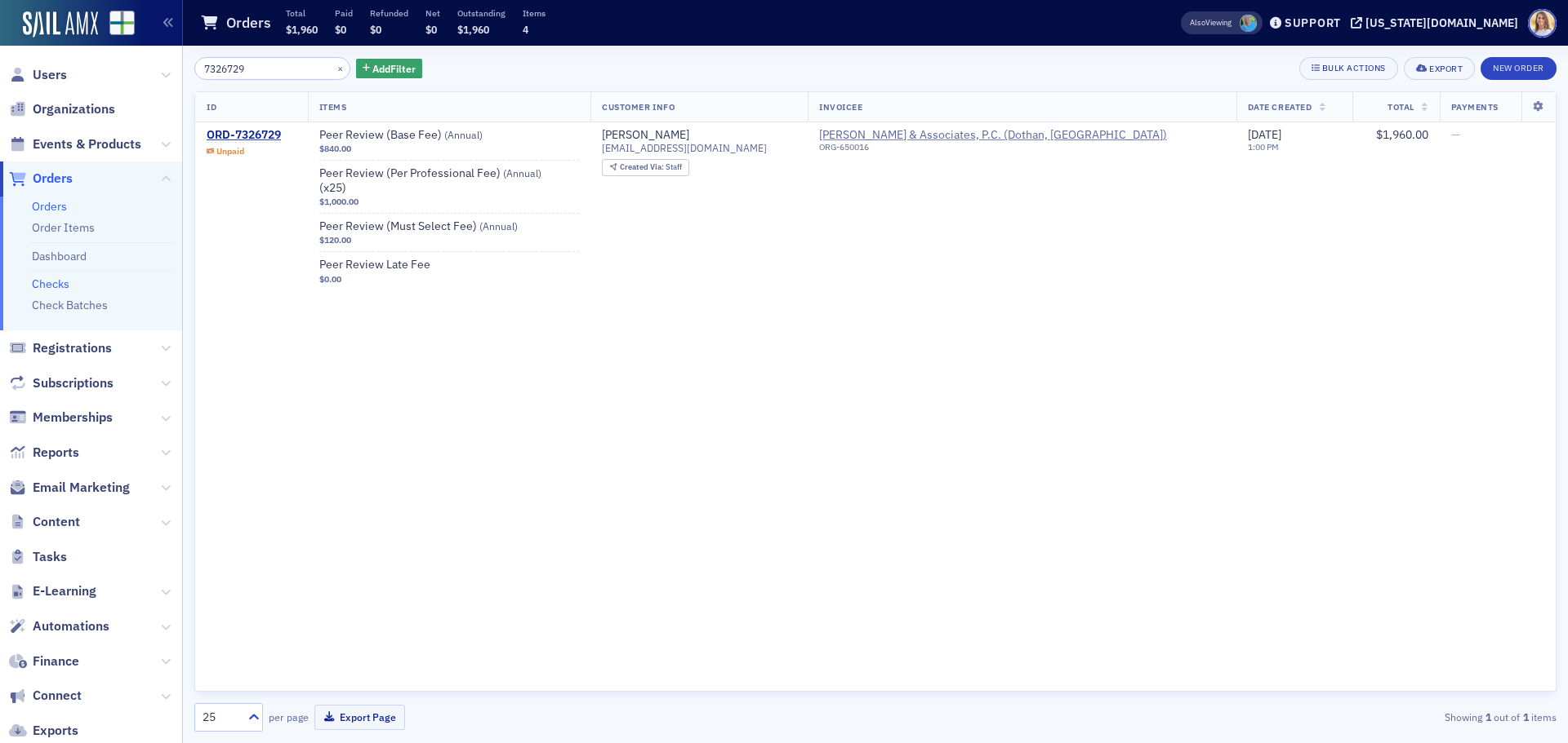
type input "7326729"
click at [63, 286] on link "Checks" at bounding box center [51, 284] width 37 height 14
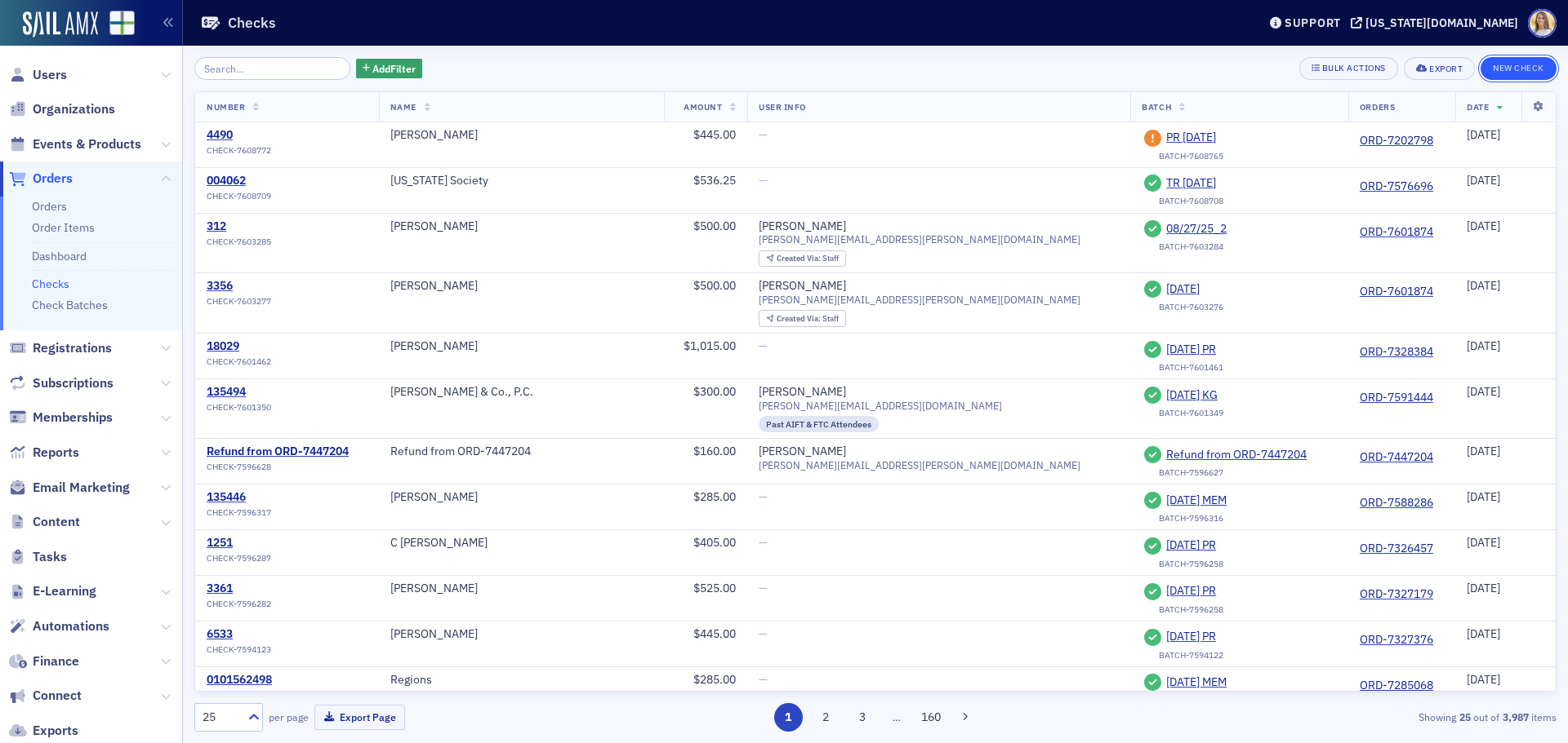
click at [1518, 61] on button "New Check" at bounding box center [1518, 69] width 76 height 23
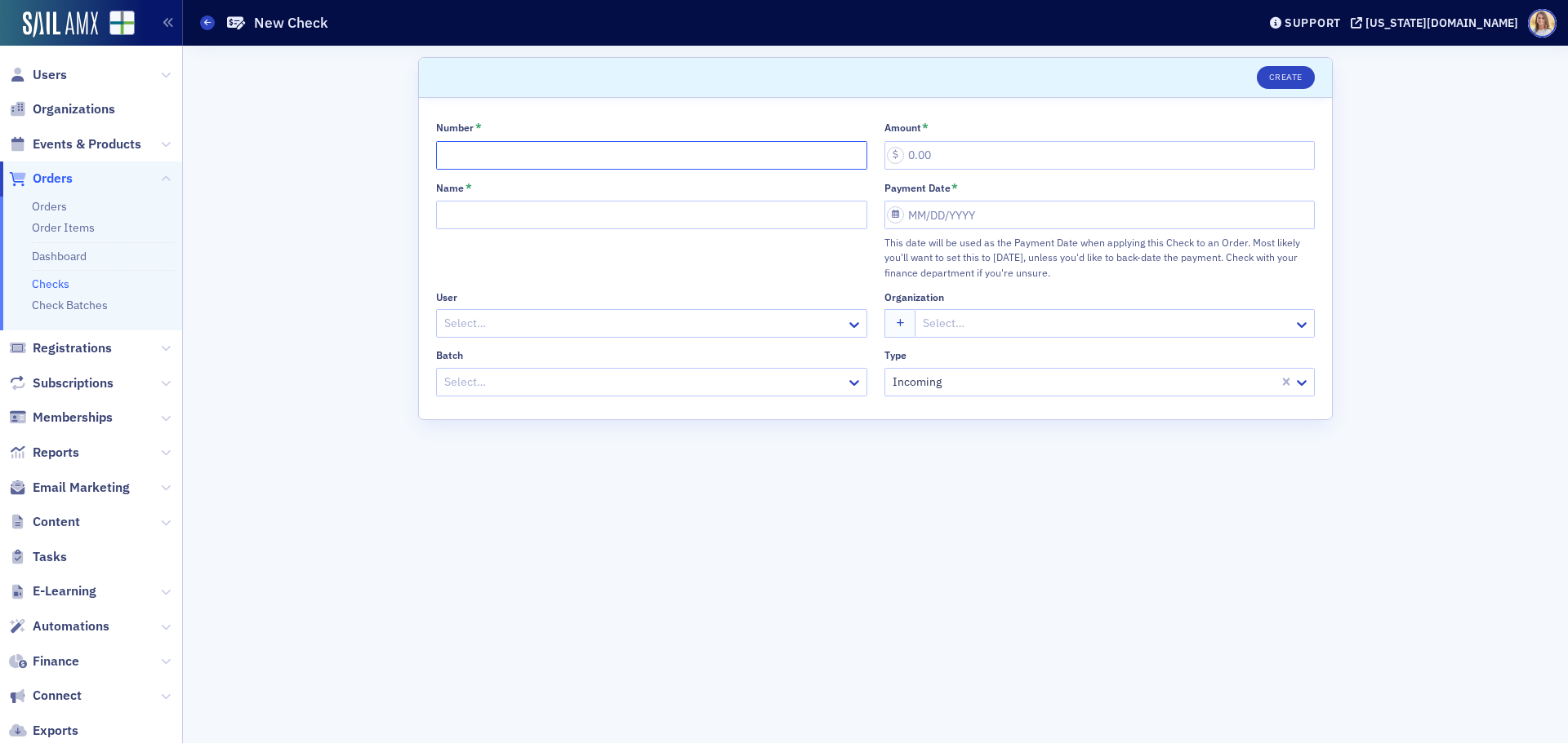
click at [501, 157] on input "Number *" at bounding box center [652, 155] width 431 height 29
type input "9873"
type input "1,960.00"
type input "McDaniel"
select select "8"
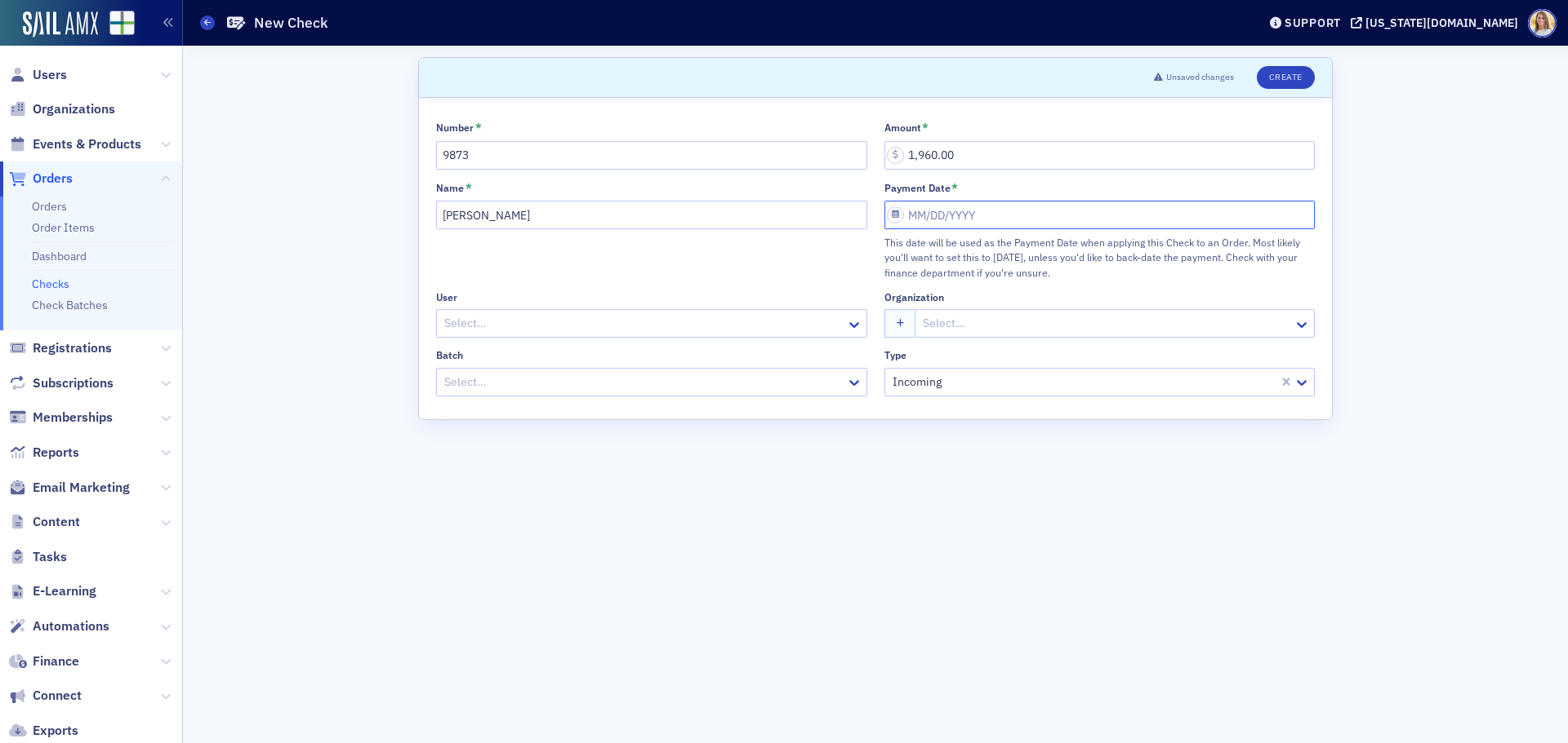
select select "2025"
drag, startPoint x: 973, startPoint y: 327, endPoint x: 965, endPoint y: 328, distance: 8.1
click at [973, 326] on div "3" at bounding box center [971, 331] width 20 height 20
type input "[DATE]"
click at [741, 373] on div at bounding box center [643, 382] width 402 height 20
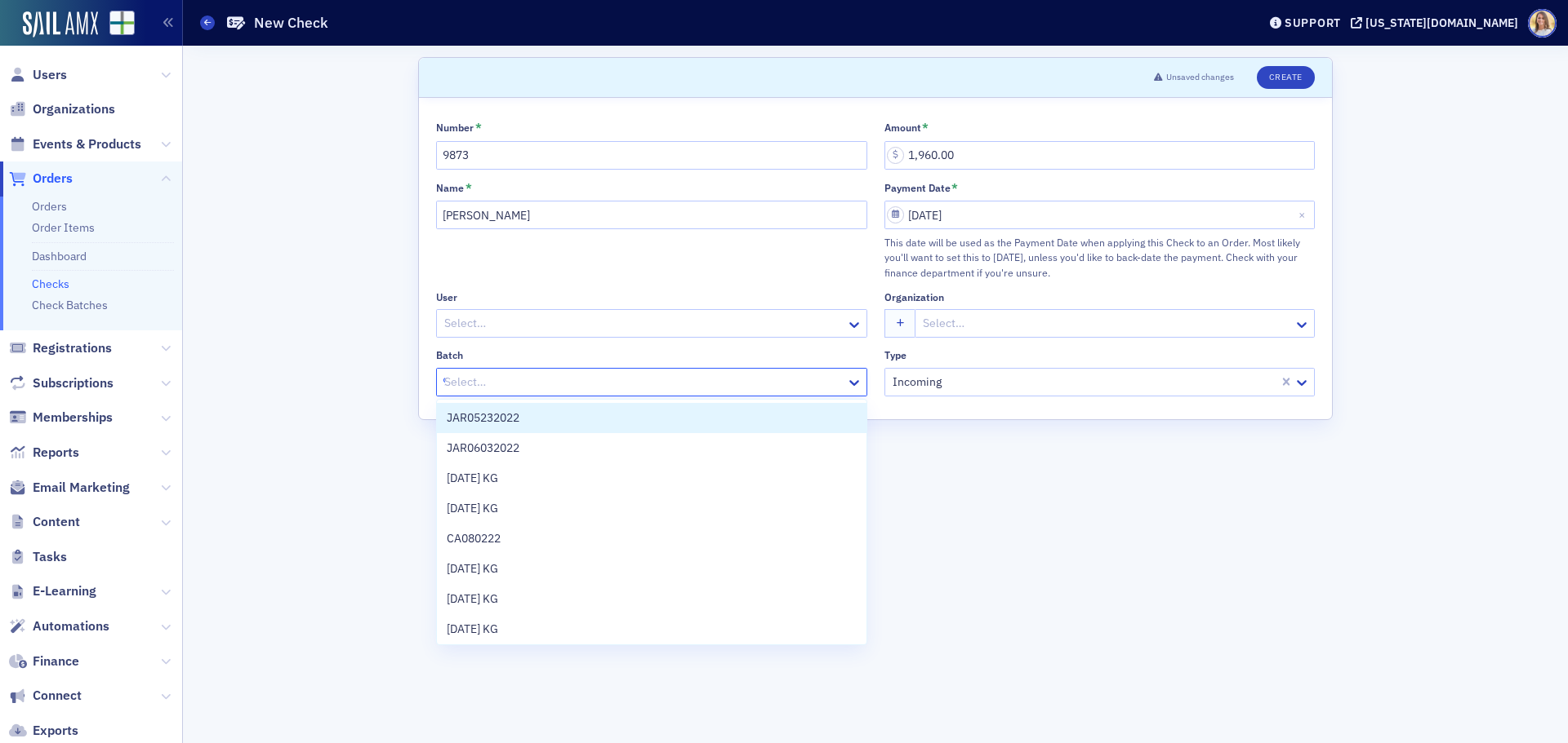
type input "9-"
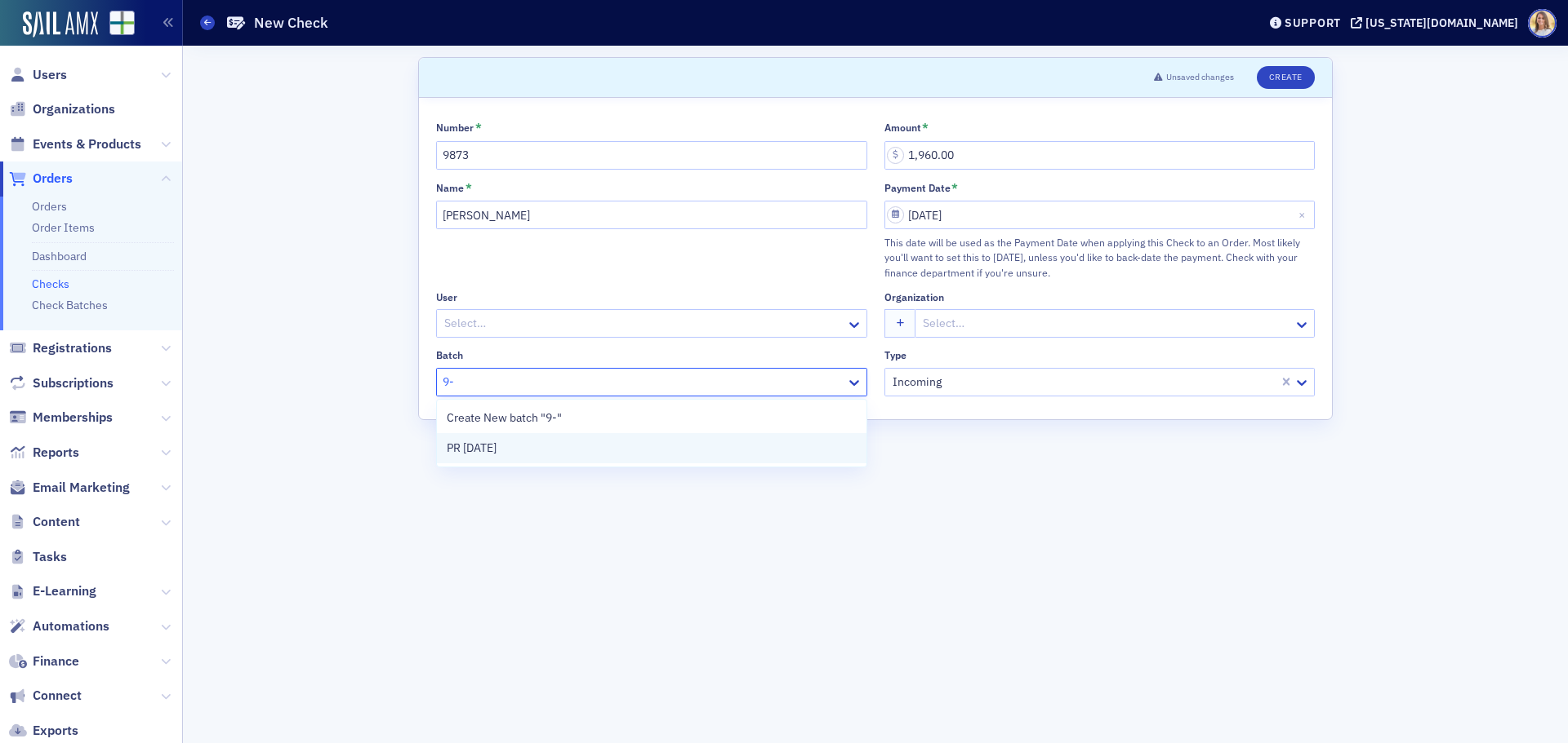
click at [672, 454] on div "PR 9-3-2025" at bounding box center [652, 448] width 410 height 17
click at [1291, 76] on button "Create" at bounding box center [1285, 78] width 58 height 23
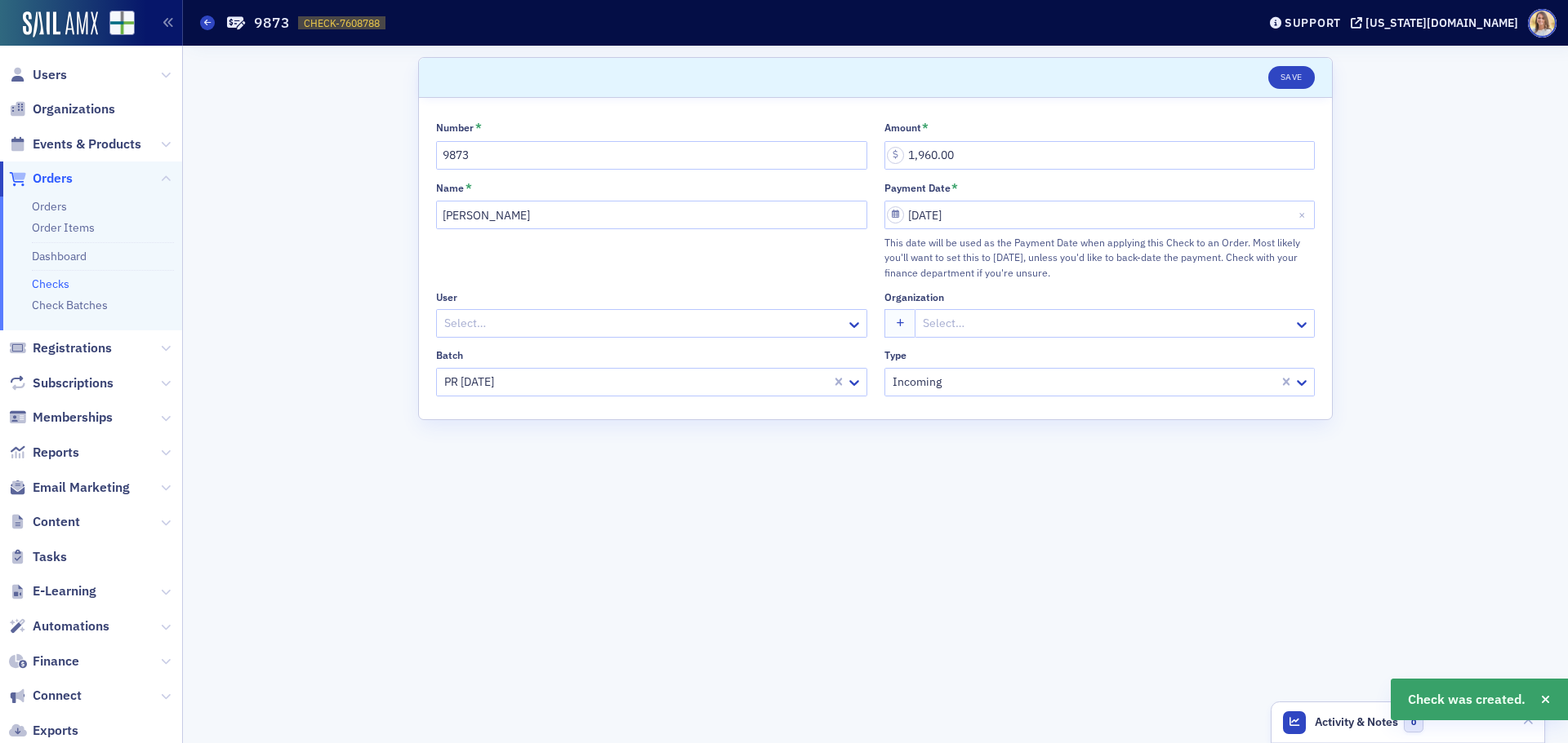
click at [352, 21] on span "CHECK-7608788" at bounding box center [341, 23] width 76 height 14
copy span "CHECK-7608788 7608788"
click at [58, 176] on span "Orders" at bounding box center [53, 179] width 40 height 18
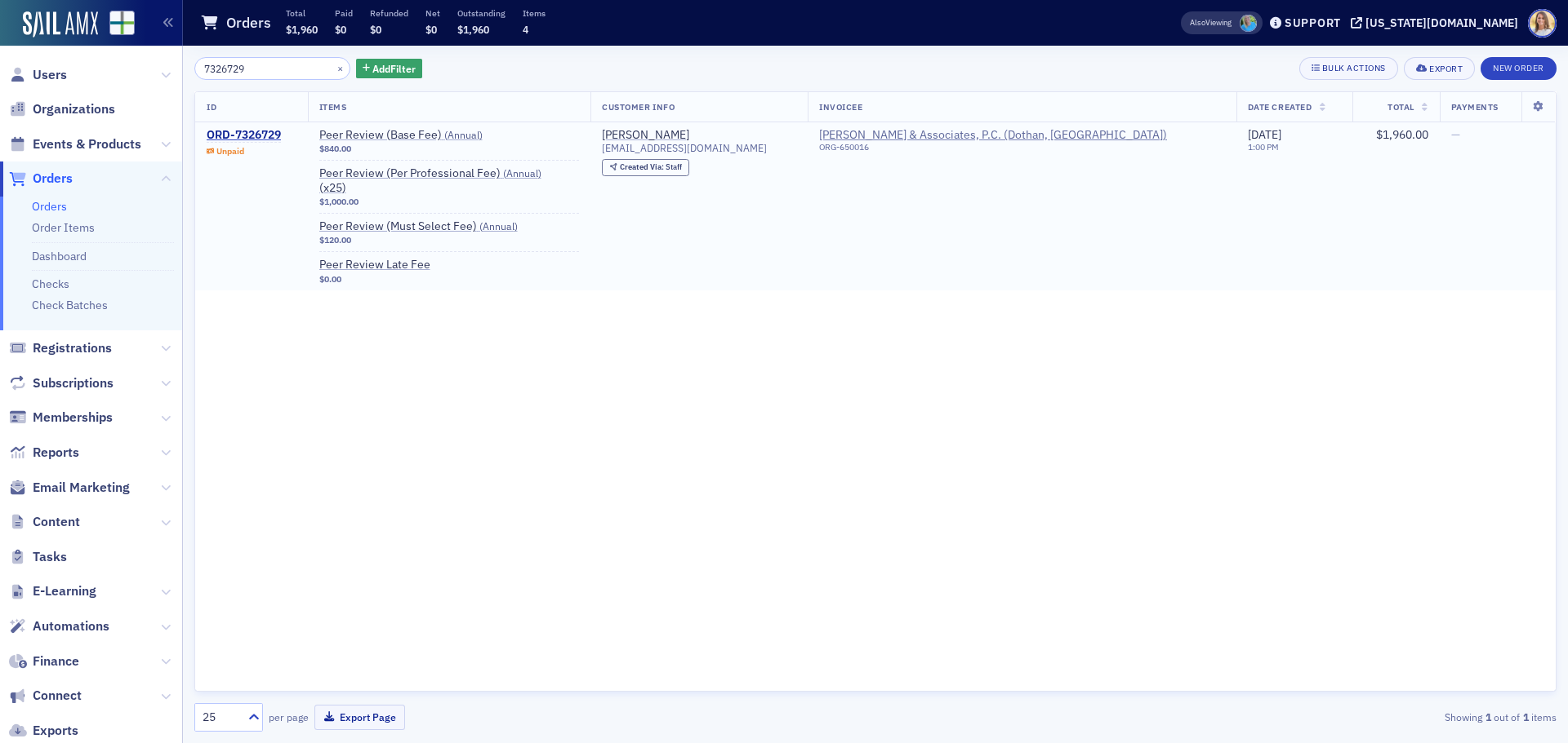
click at [255, 125] on td "ORD-7326729 Unpaid" at bounding box center [251, 206] width 112 height 168
click at [256, 128] on div "ORD-7326729" at bounding box center [243, 135] width 74 height 14
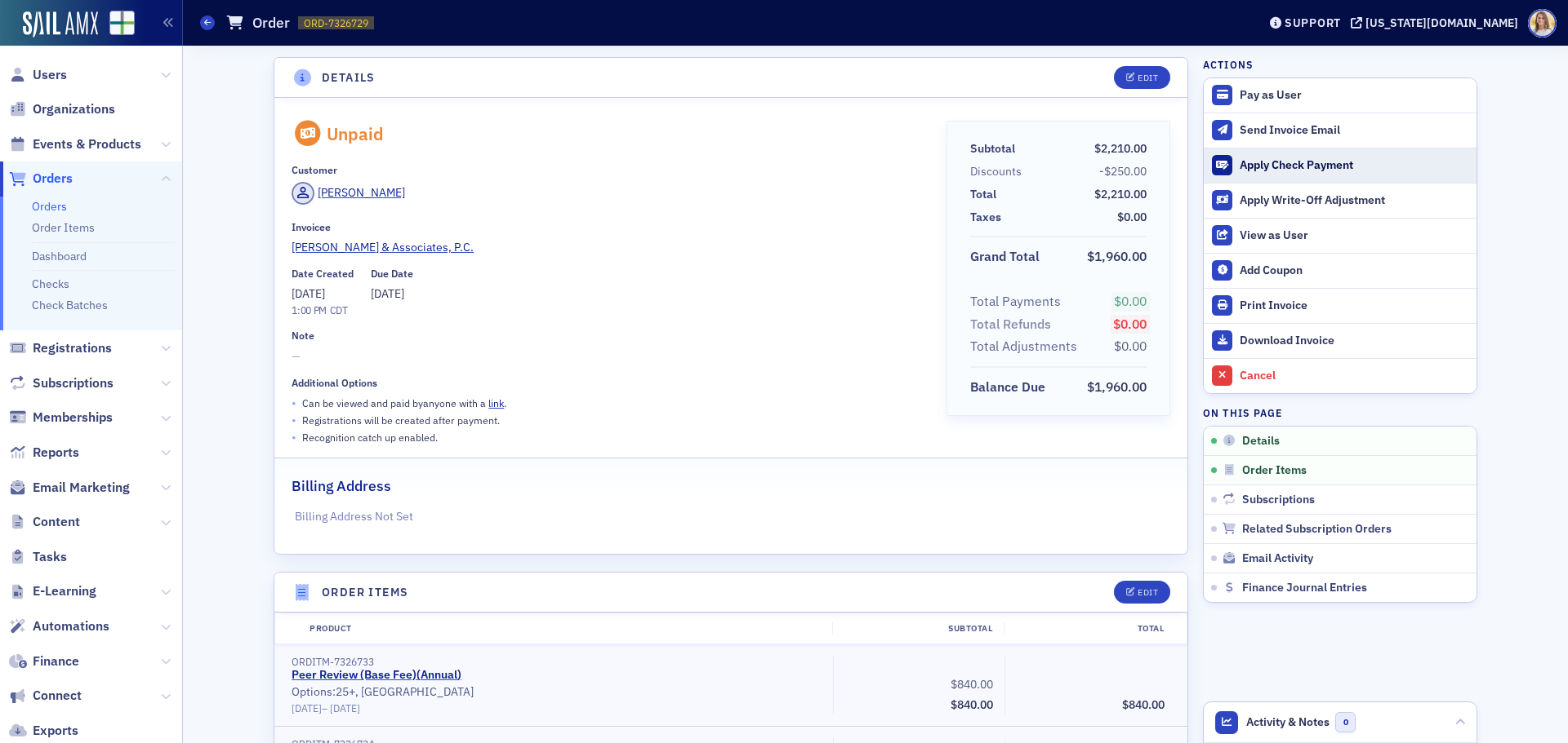
click at [1326, 159] on div "Apply Check Payment" at bounding box center [1353, 166] width 228 height 14
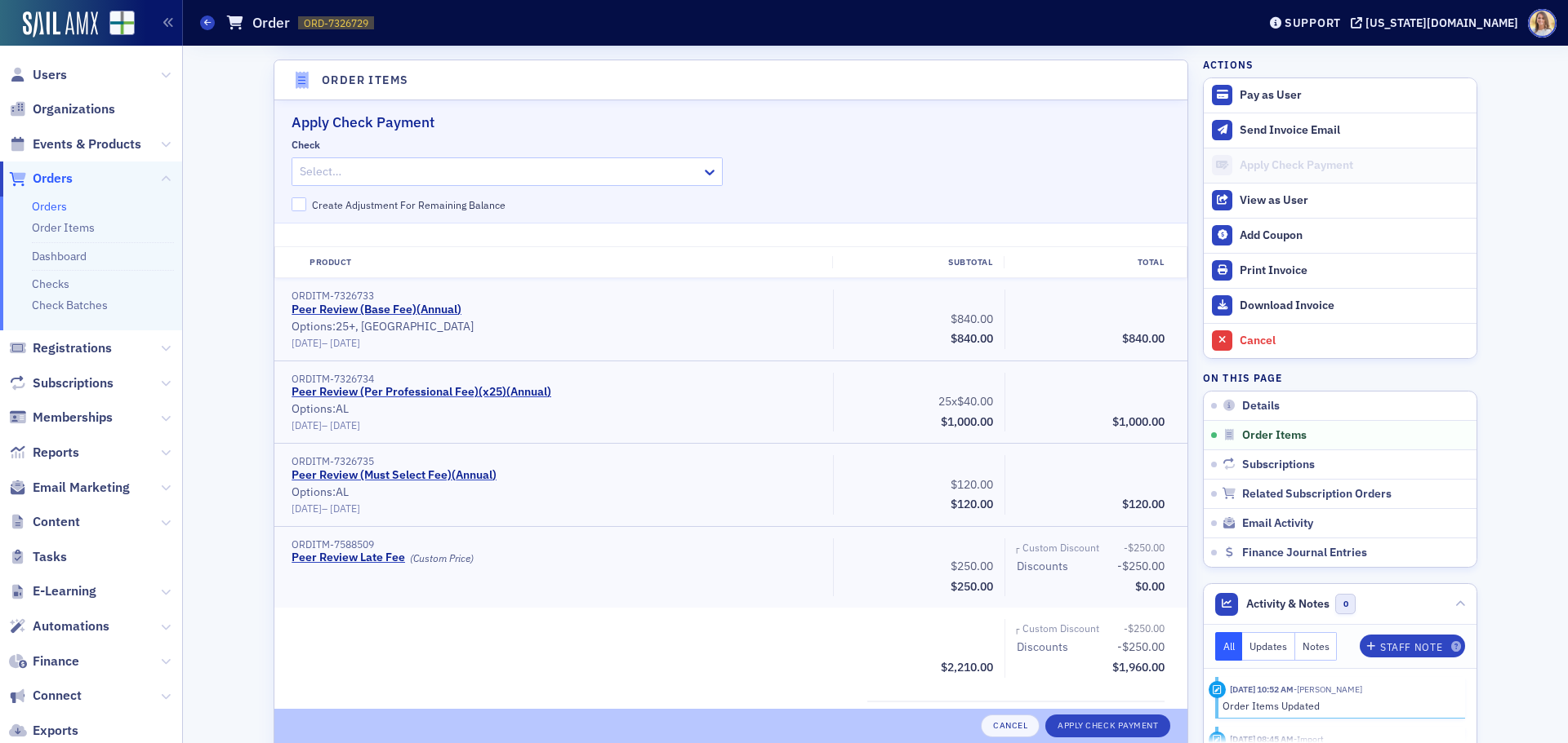
scroll to position [518, 0]
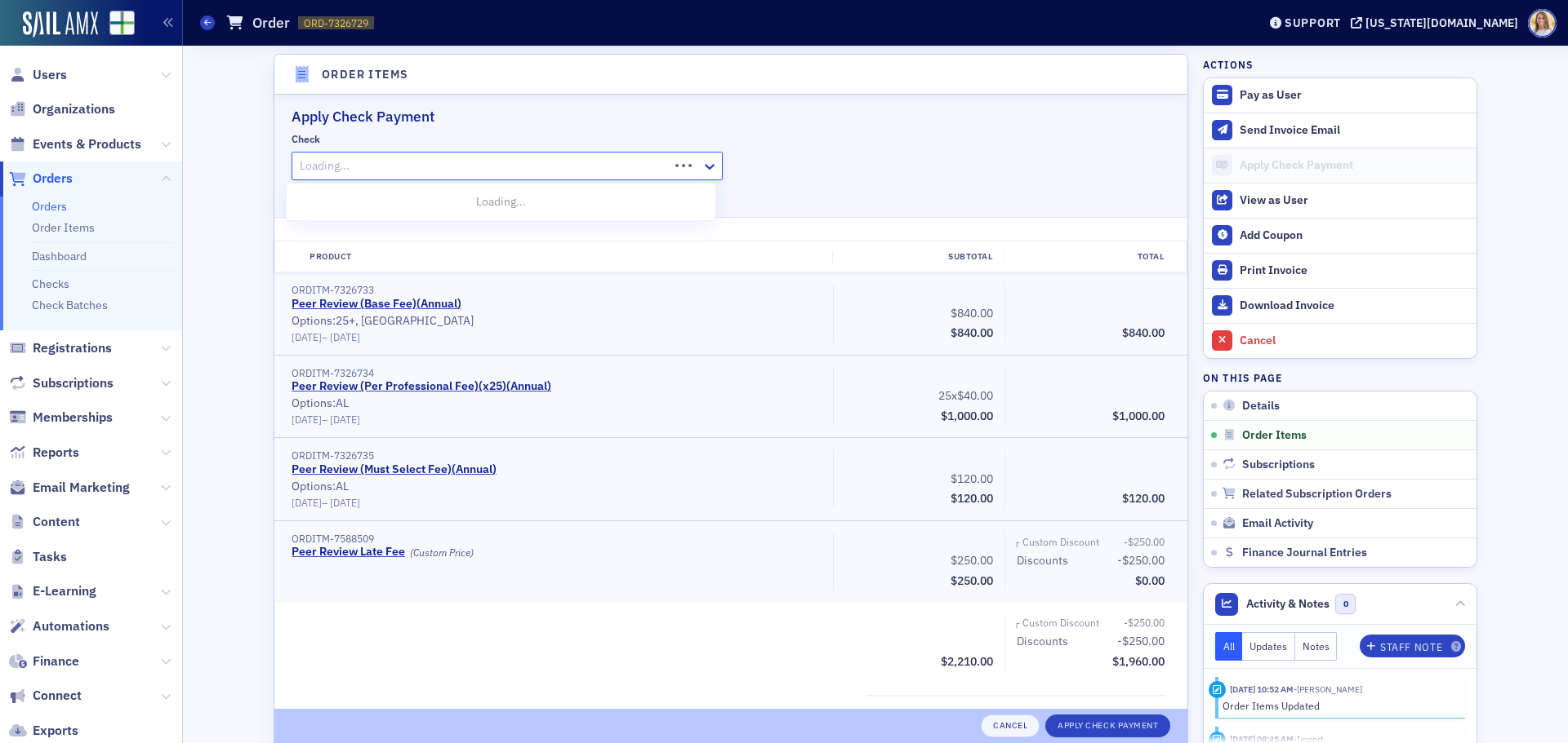
click at [320, 163] on div at bounding box center [482, 166] width 369 height 20
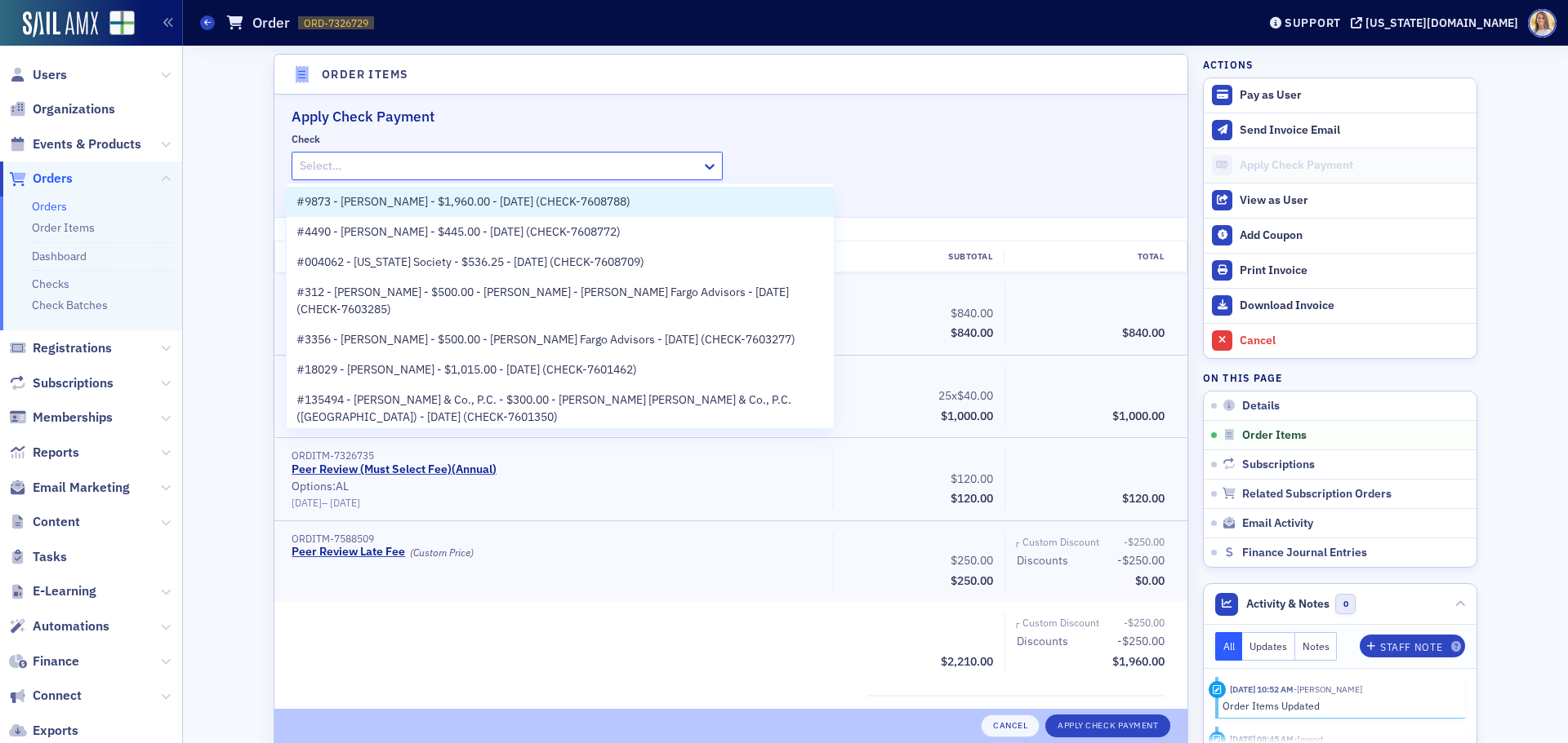
paste input "CHECK-7608788"
type input "CHECK-7608788"
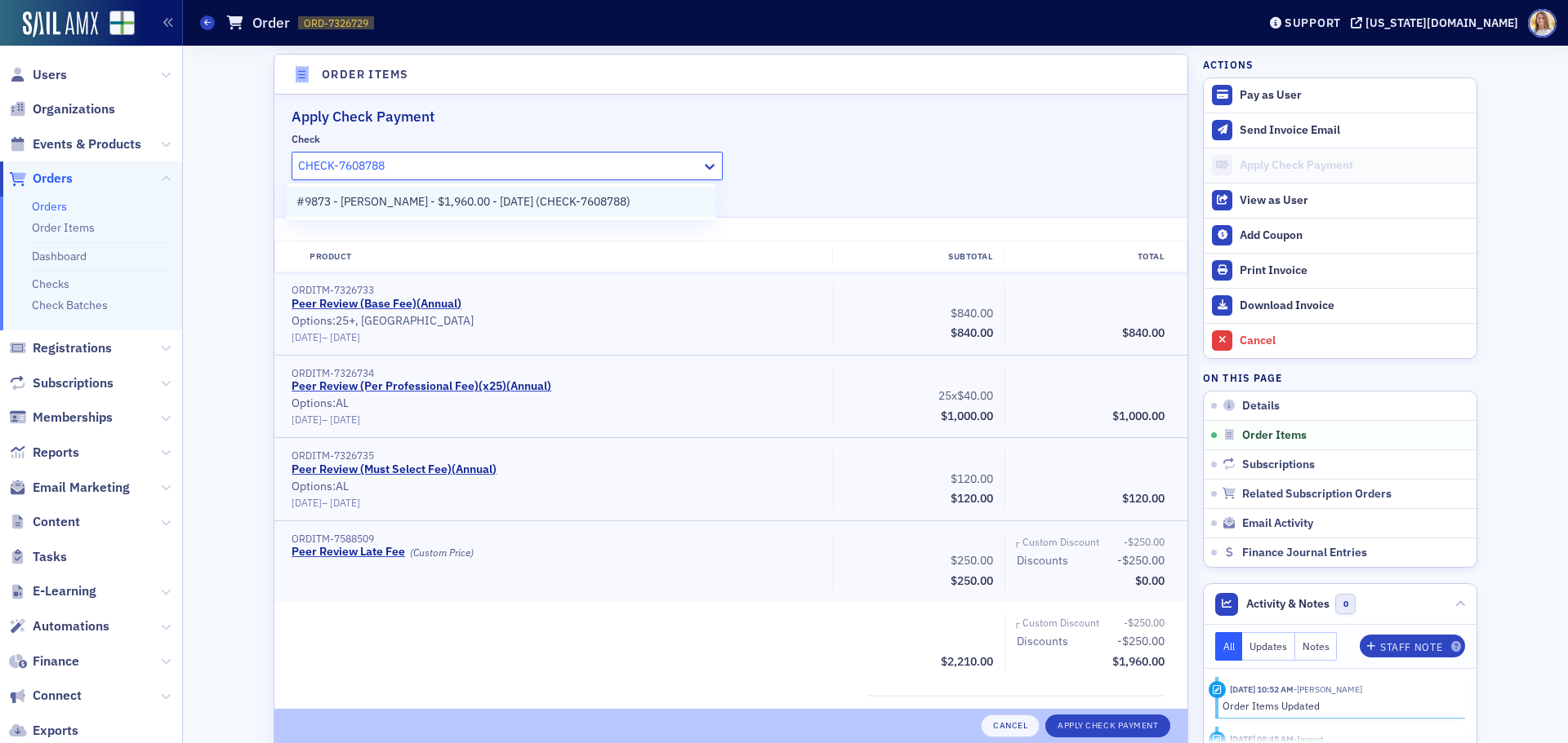
click at [429, 198] on span "#9873 - [PERSON_NAME] - $1,960.00 - [DATE] (CHECK-7608788)" at bounding box center [464, 201] width 334 height 17
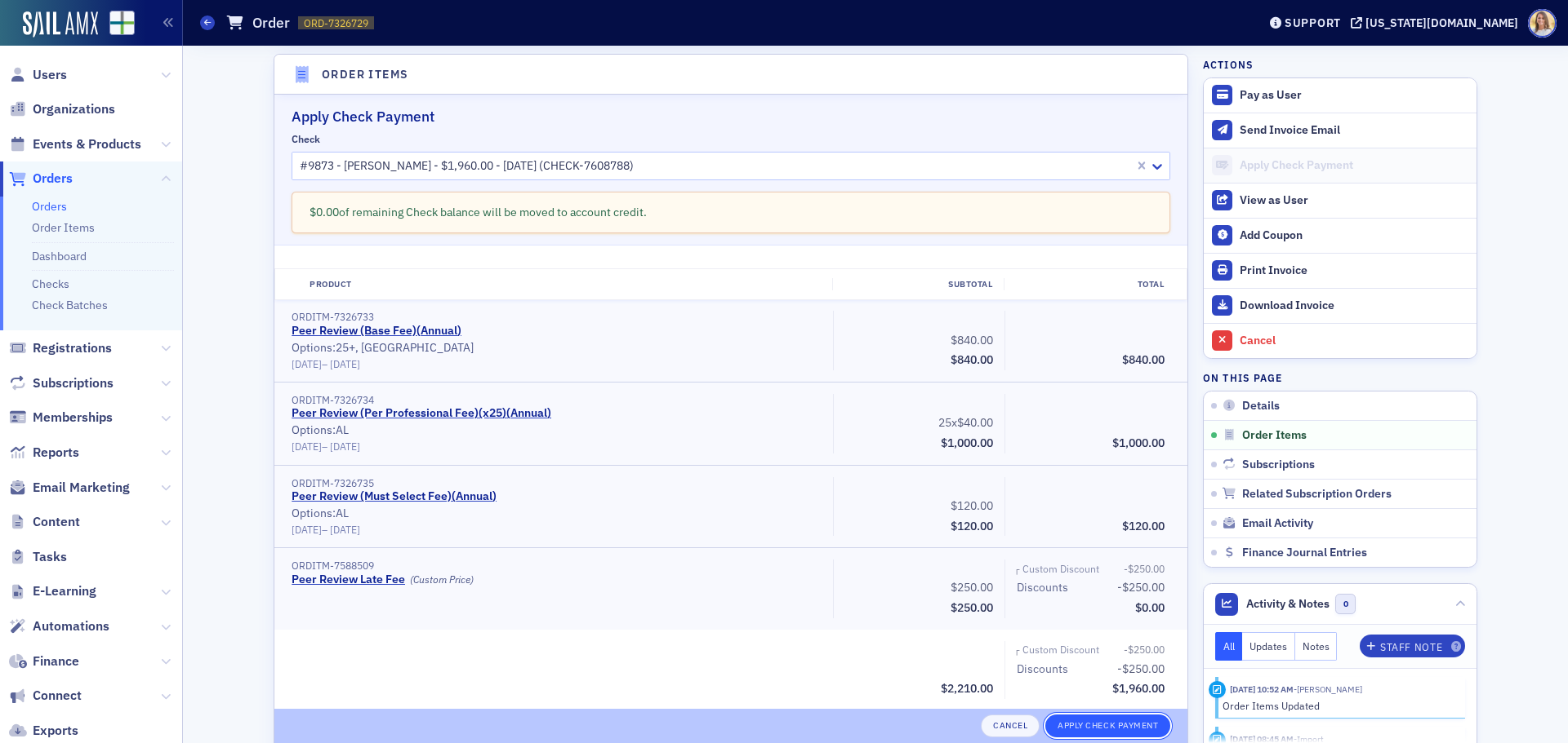
click at [1094, 726] on button "Apply Check Payment" at bounding box center [1107, 726] width 125 height 23
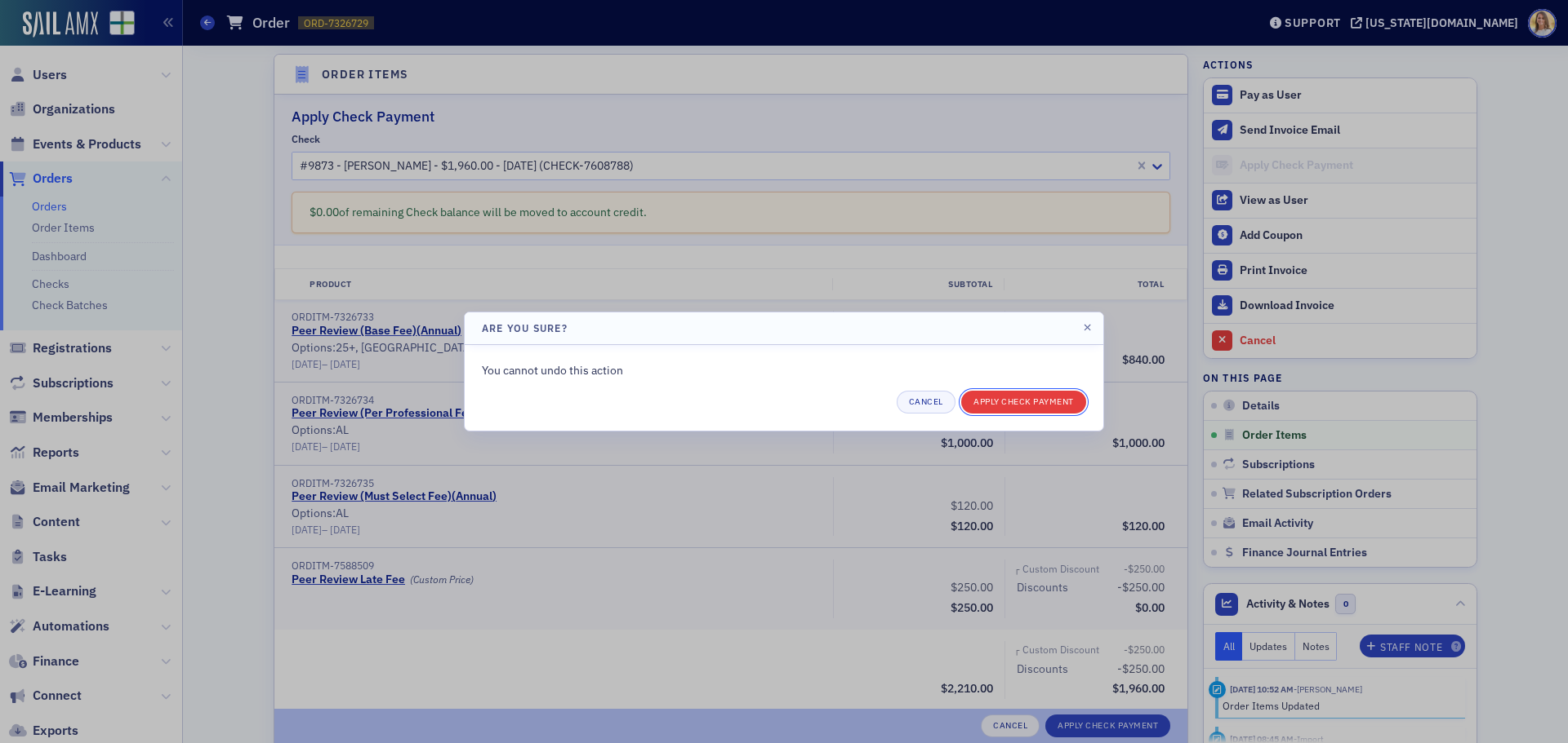
click at [978, 394] on button "Apply Check Payment" at bounding box center [1023, 403] width 125 height 23
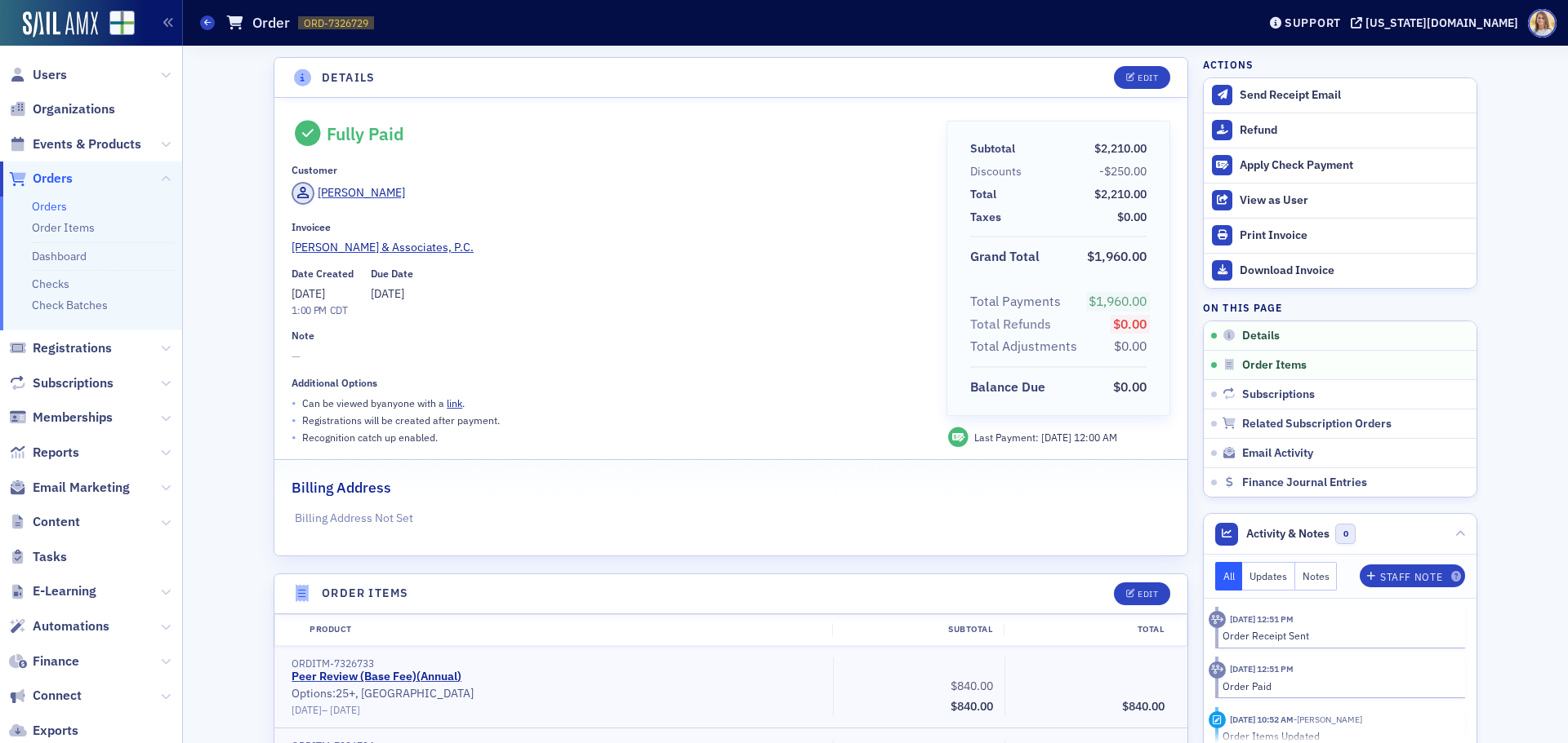
click at [40, 180] on span "Orders" at bounding box center [53, 179] width 40 height 18
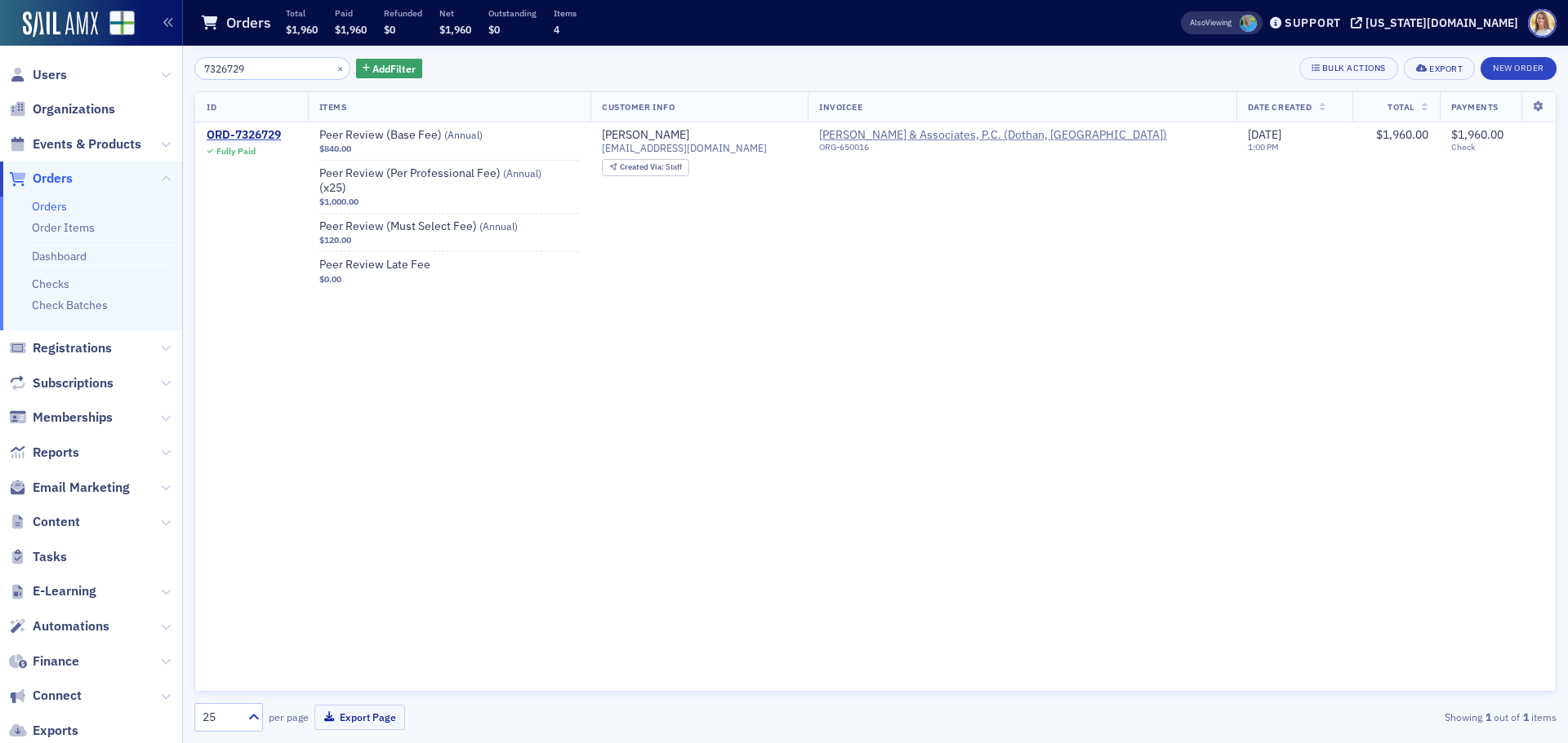
drag, startPoint x: 248, startPoint y: 73, endPoint x: 141, endPoint y: 78, distance: 107.1
click at [146, 78] on div "Users Organizations Events & Products Orders Orders Order Items Dashboard Check…" at bounding box center [784, 372] width 1568 height 743
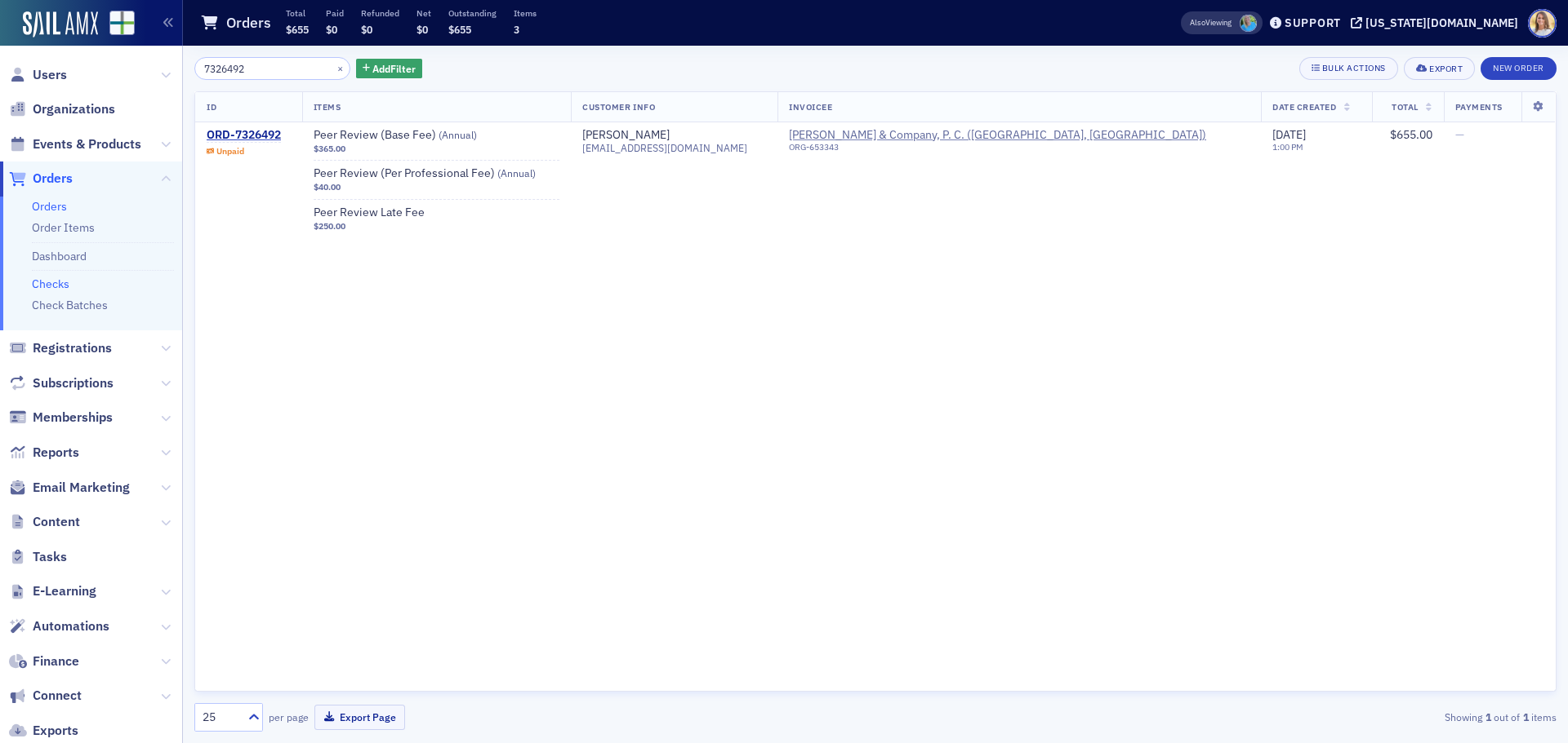
type input "7326492"
click at [39, 282] on link "Checks" at bounding box center [51, 284] width 37 height 14
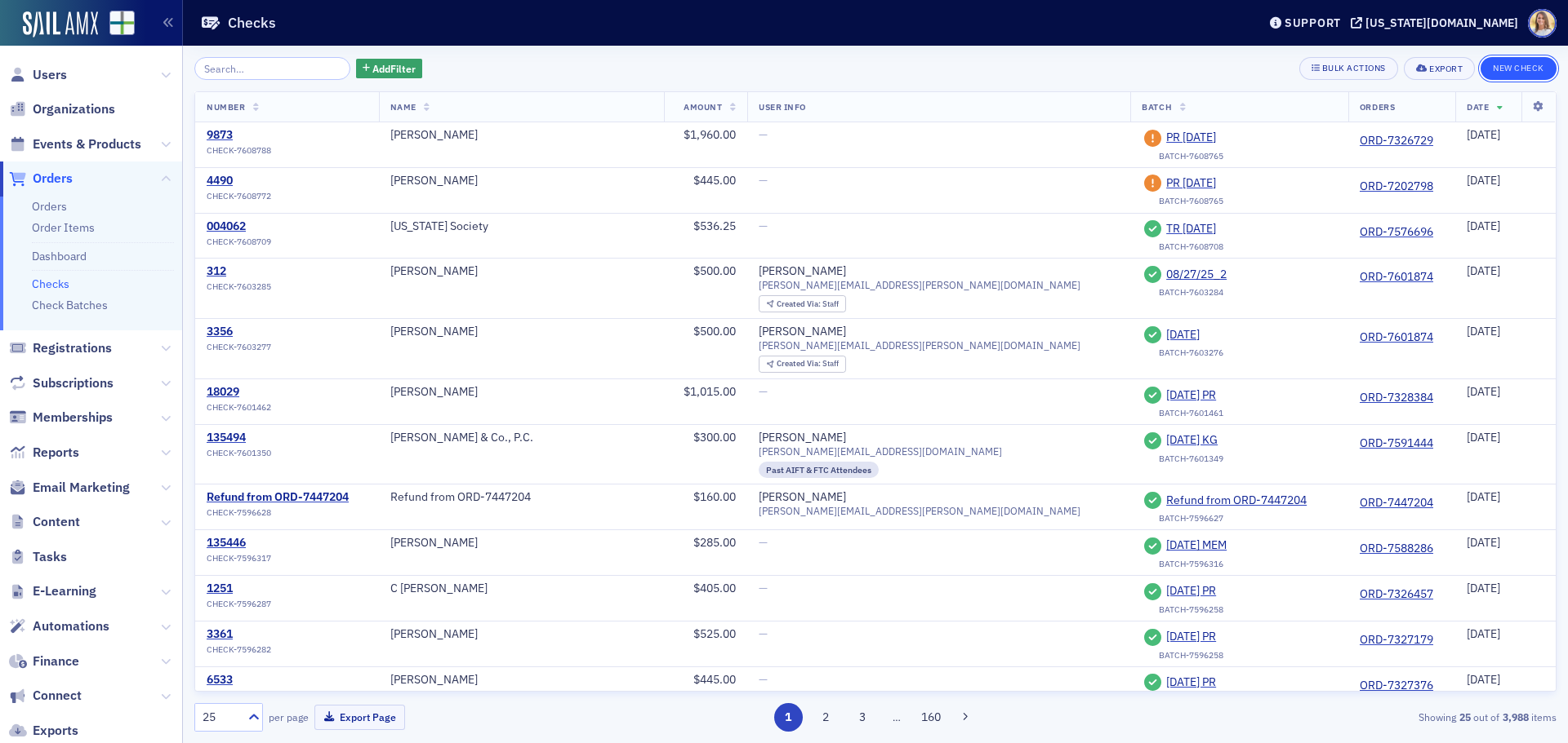
click at [1506, 69] on button "New Check" at bounding box center [1518, 69] width 76 height 23
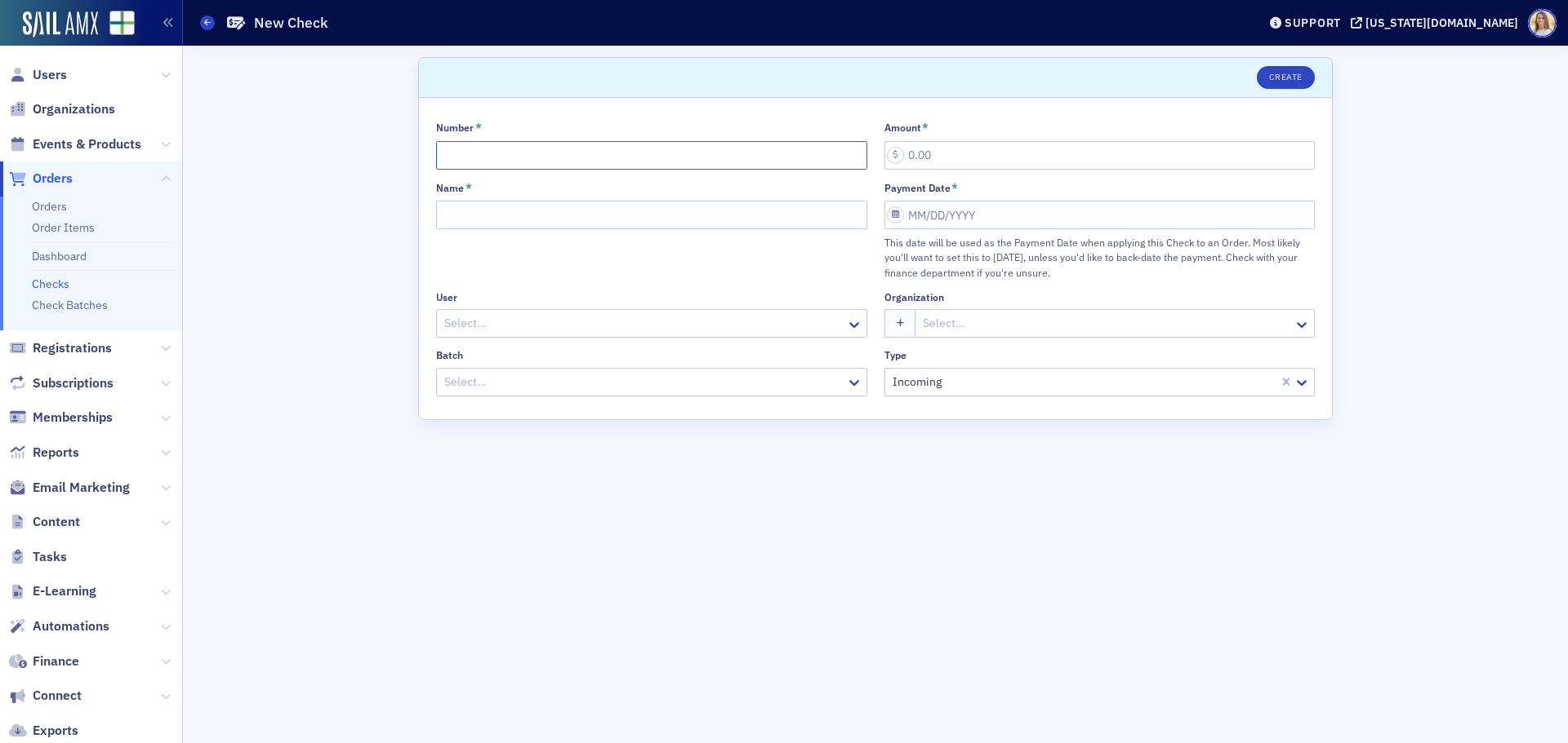
click at [463, 154] on input "Number *" at bounding box center [652, 155] width 431 height 29
type input "7004"
type input "655.00"
type input "RW Jackson"
select select "8"
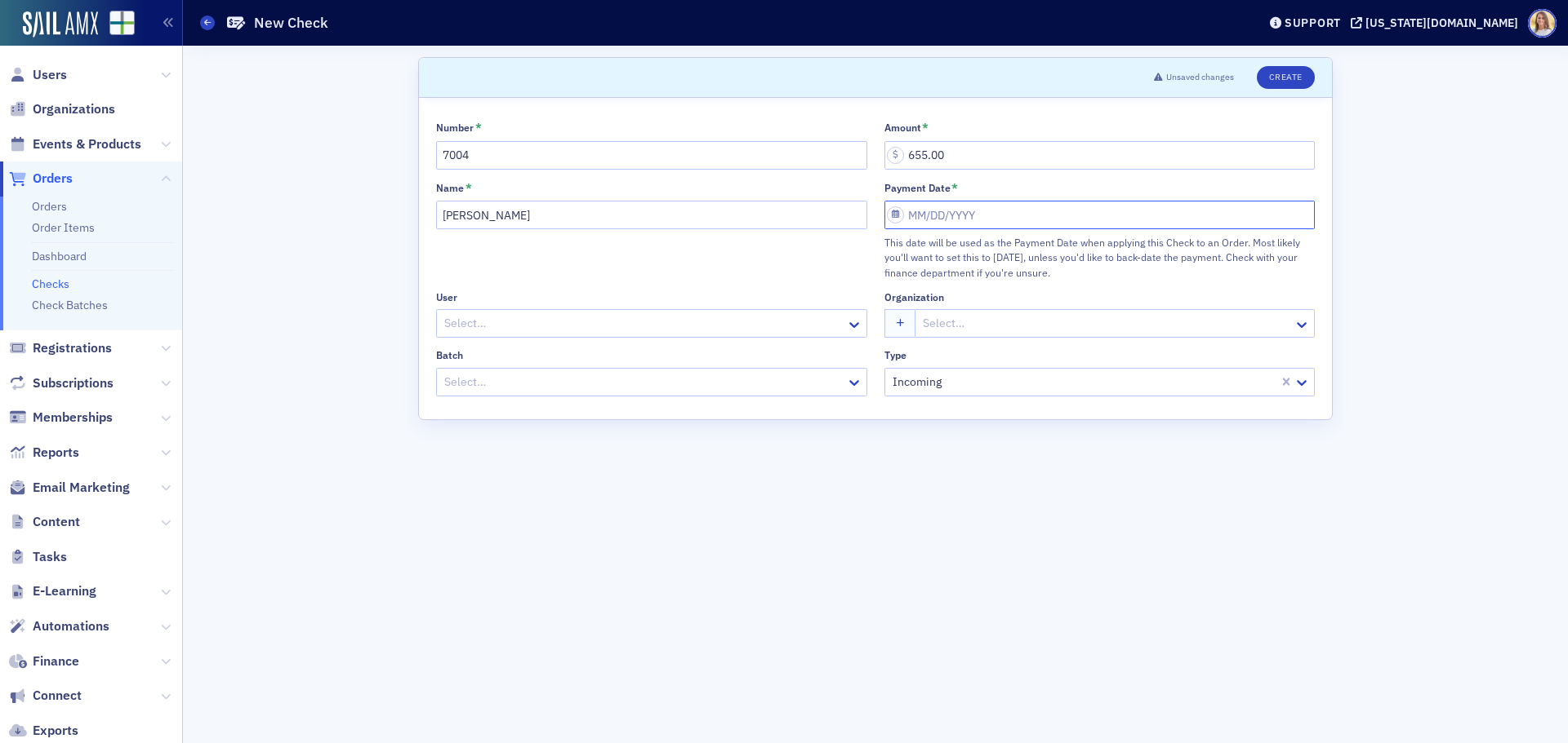
select select "2025"
click at [976, 323] on div "3" at bounding box center [971, 331] width 20 height 20
type input "[DATE]"
click at [783, 371] on div "Loading..." at bounding box center [625, 382] width 376 height 24
type input "9-3"
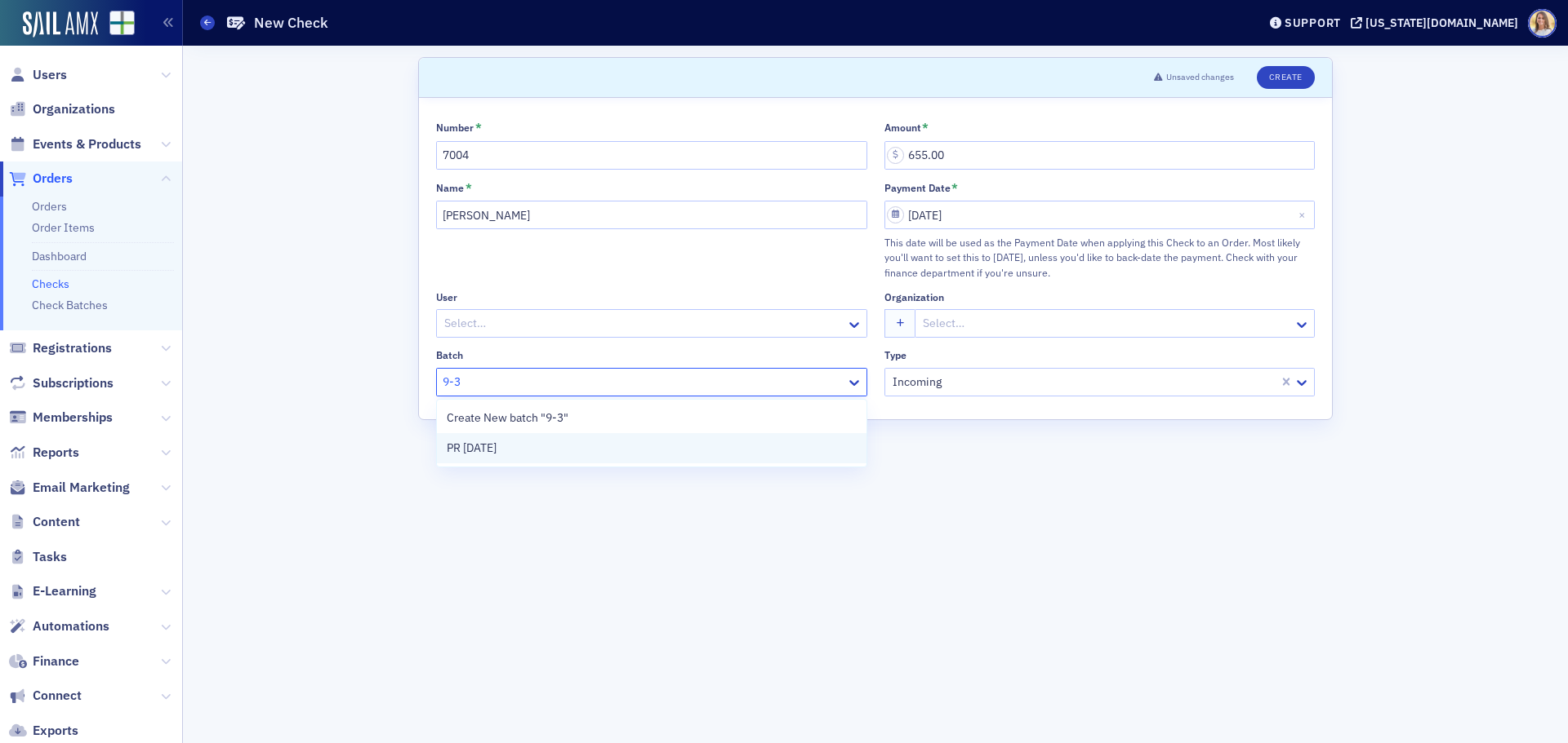
click at [658, 455] on div "PR 9-3-2025" at bounding box center [652, 448] width 410 height 17
click at [1268, 80] on button "Create" at bounding box center [1285, 78] width 58 height 23
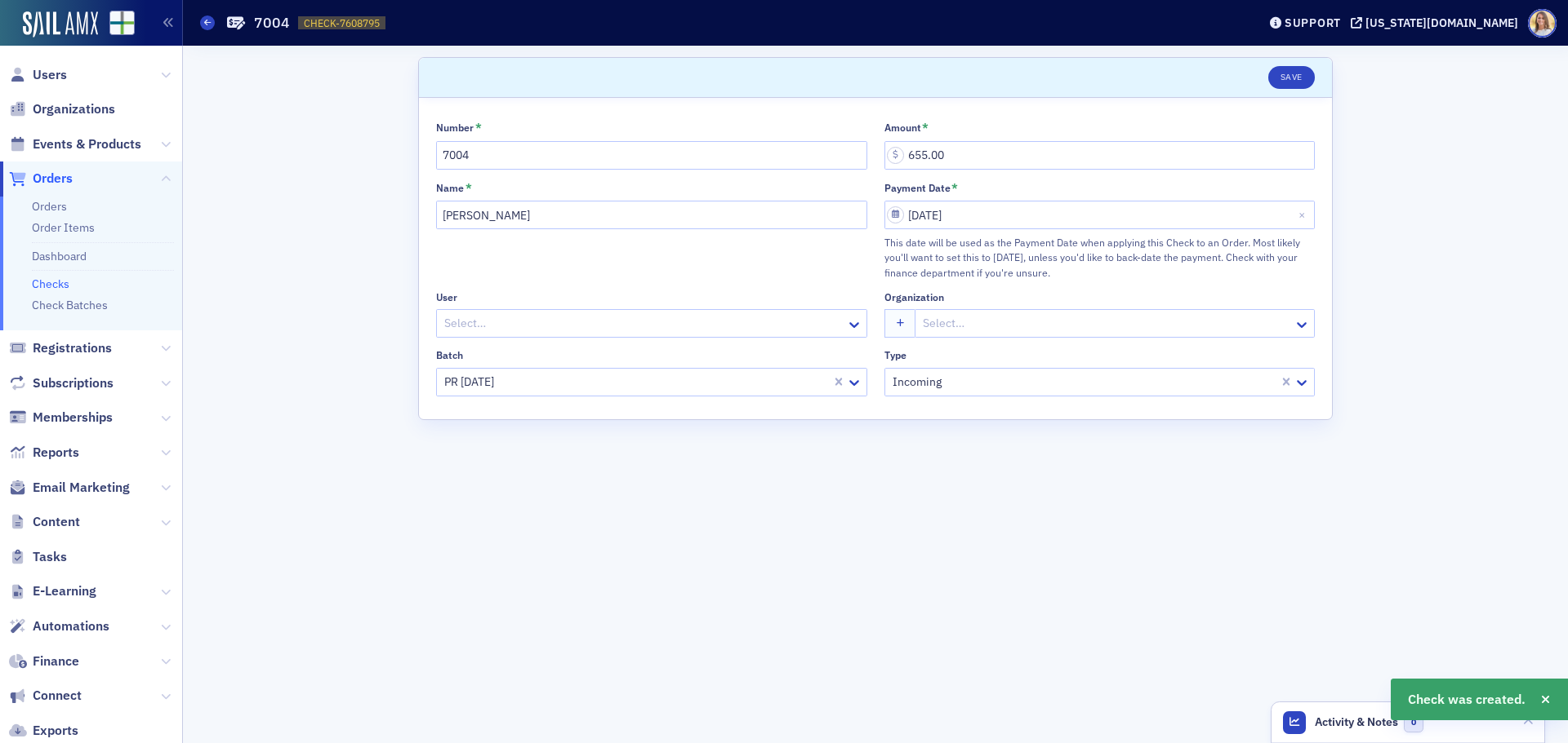
click at [344, 28] on span "CHECK-7608795" at bounding box center [341, 23] width 76 height 14
copy span "CHECK-7608795 7608795"
click at [63, 176] on span "Orders" at bounding box center [53, 179] width 40 height 18
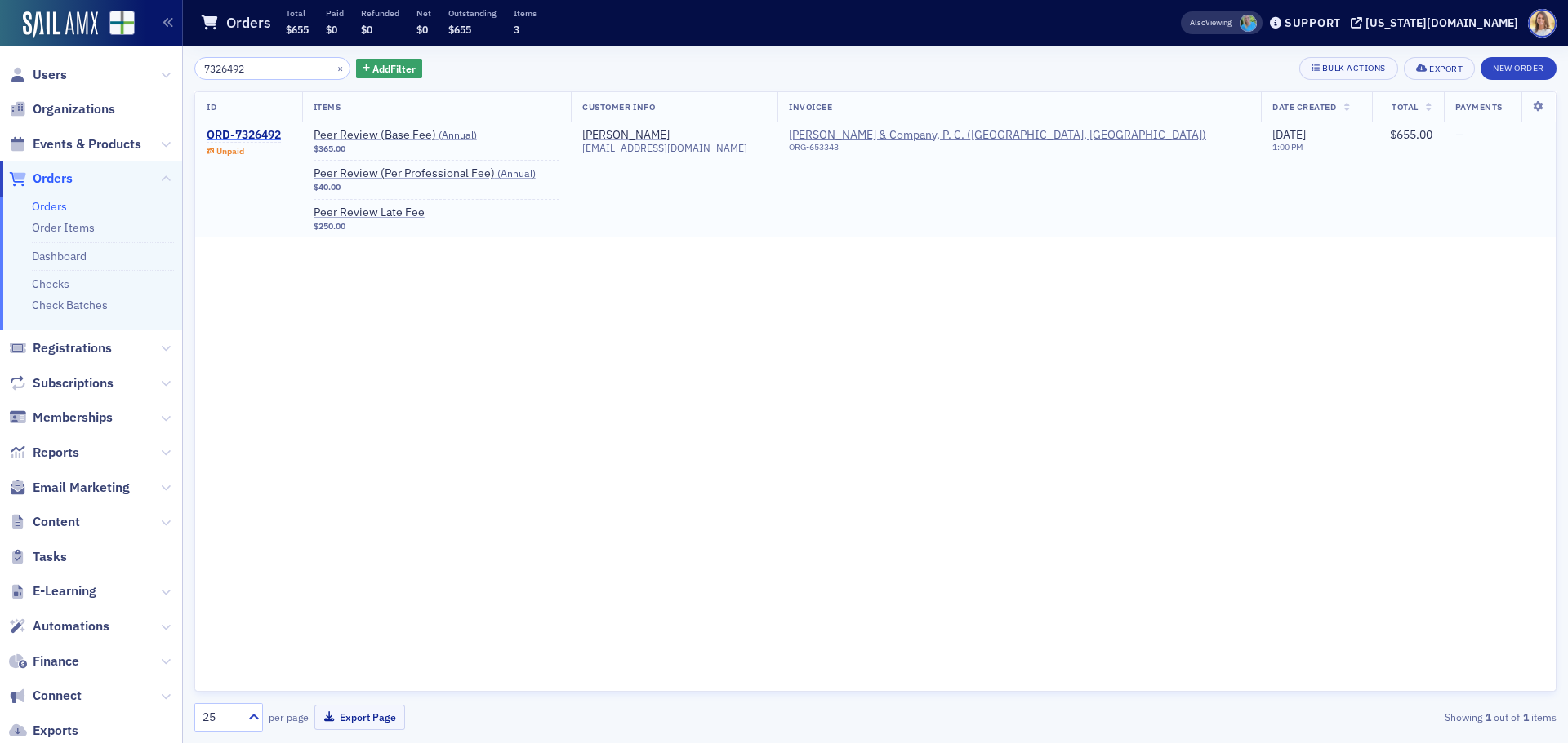
click at [265, 138] on div "ORD-7326492" at bounding box center [243, 135] width 74 height 14
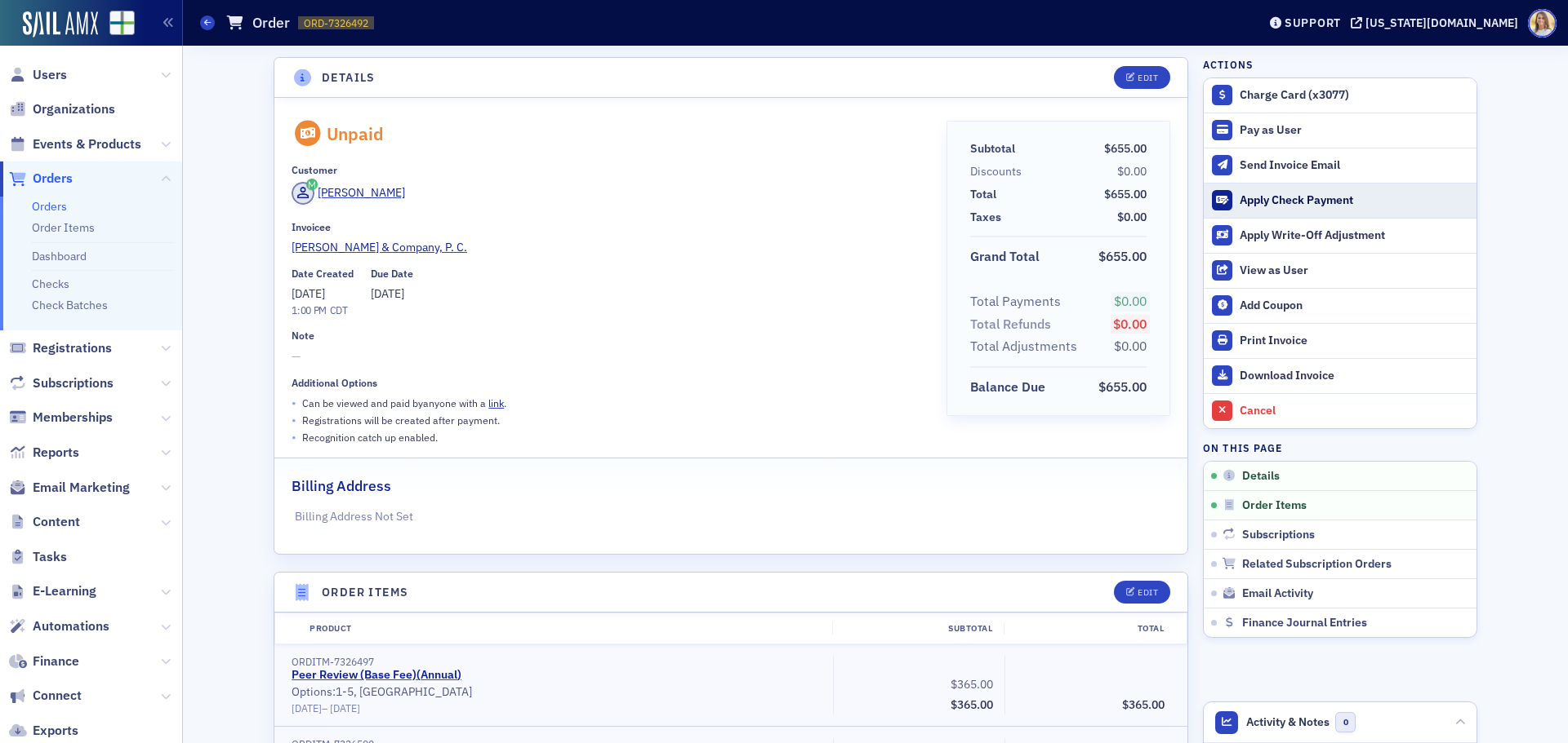
click at [1290, 194] on div "Apply Check Payment" at bounding box center [1353, 200] width 228 height 14
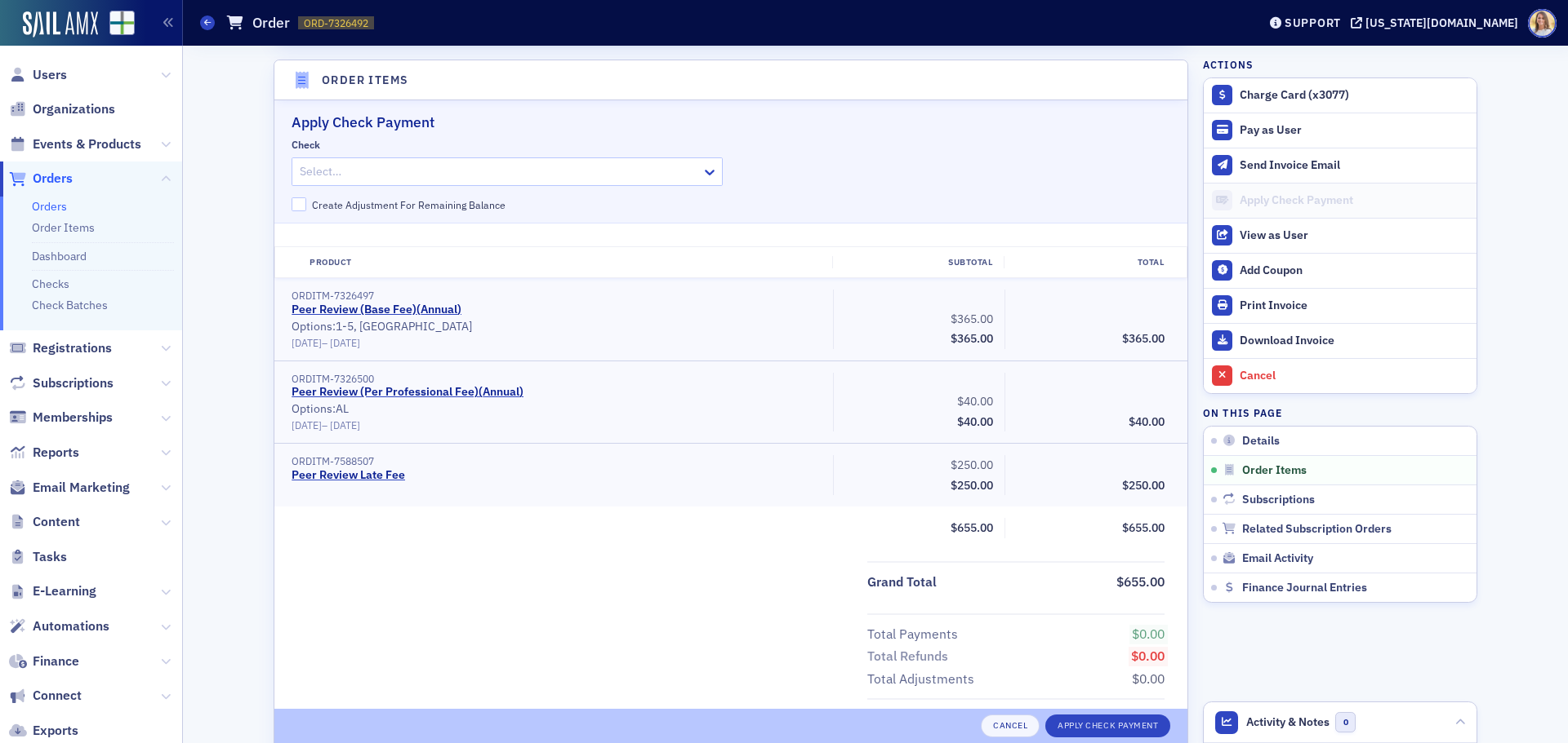
scroll to position [518, 0]
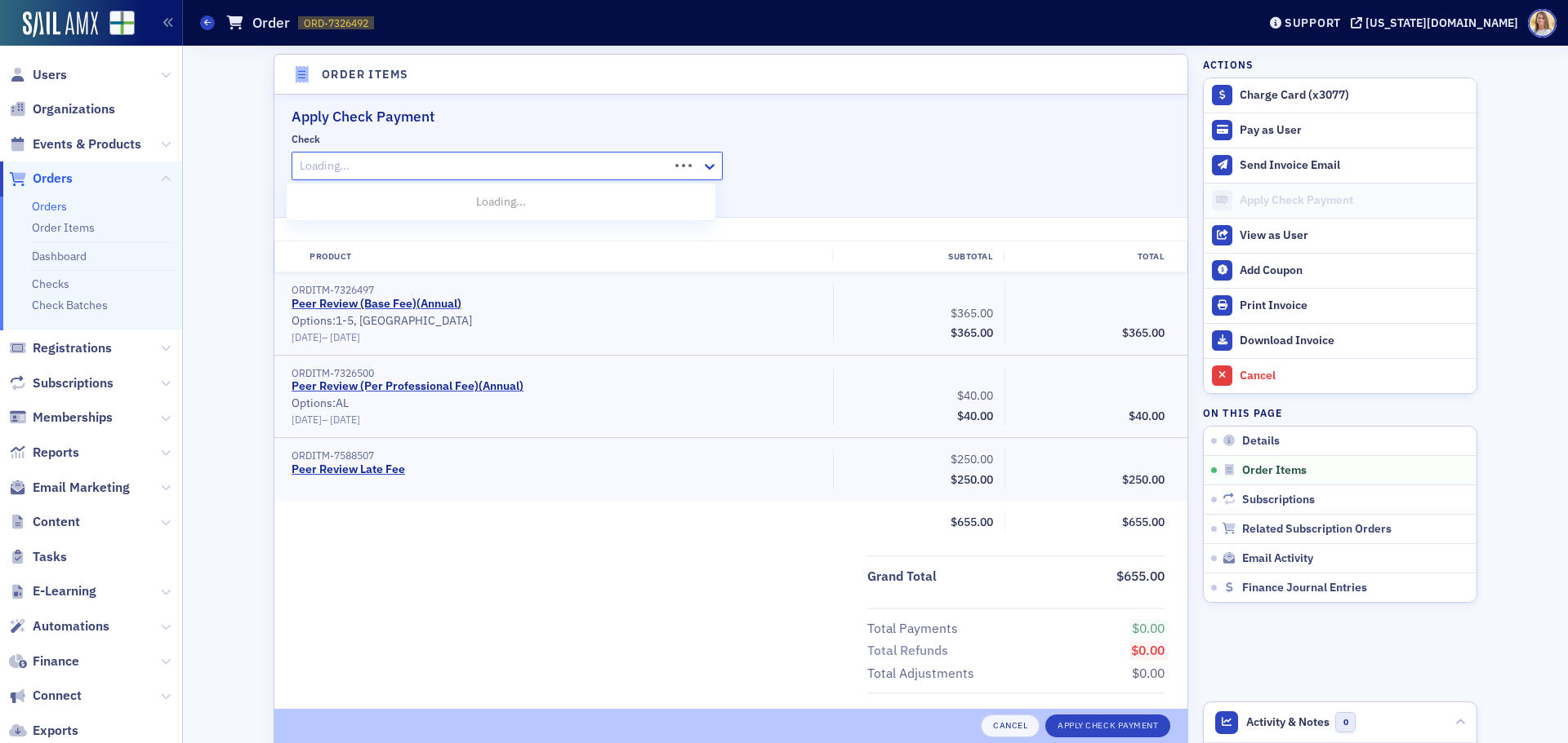
click at [376, 164] on div at bounding box center [482, 166] width 369 height 20
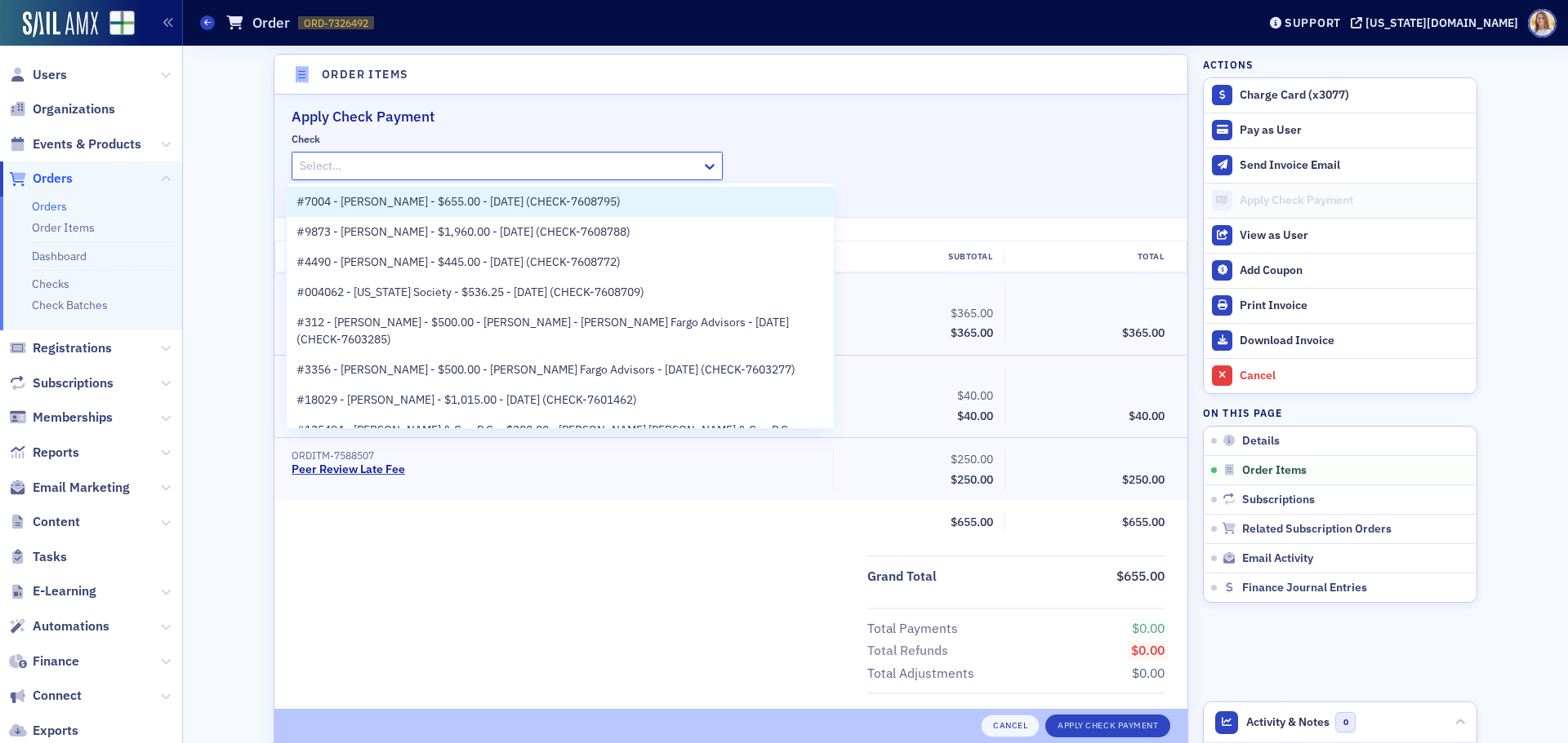
paste input "CHECK-7608795"
type input "CHECK-7608795"
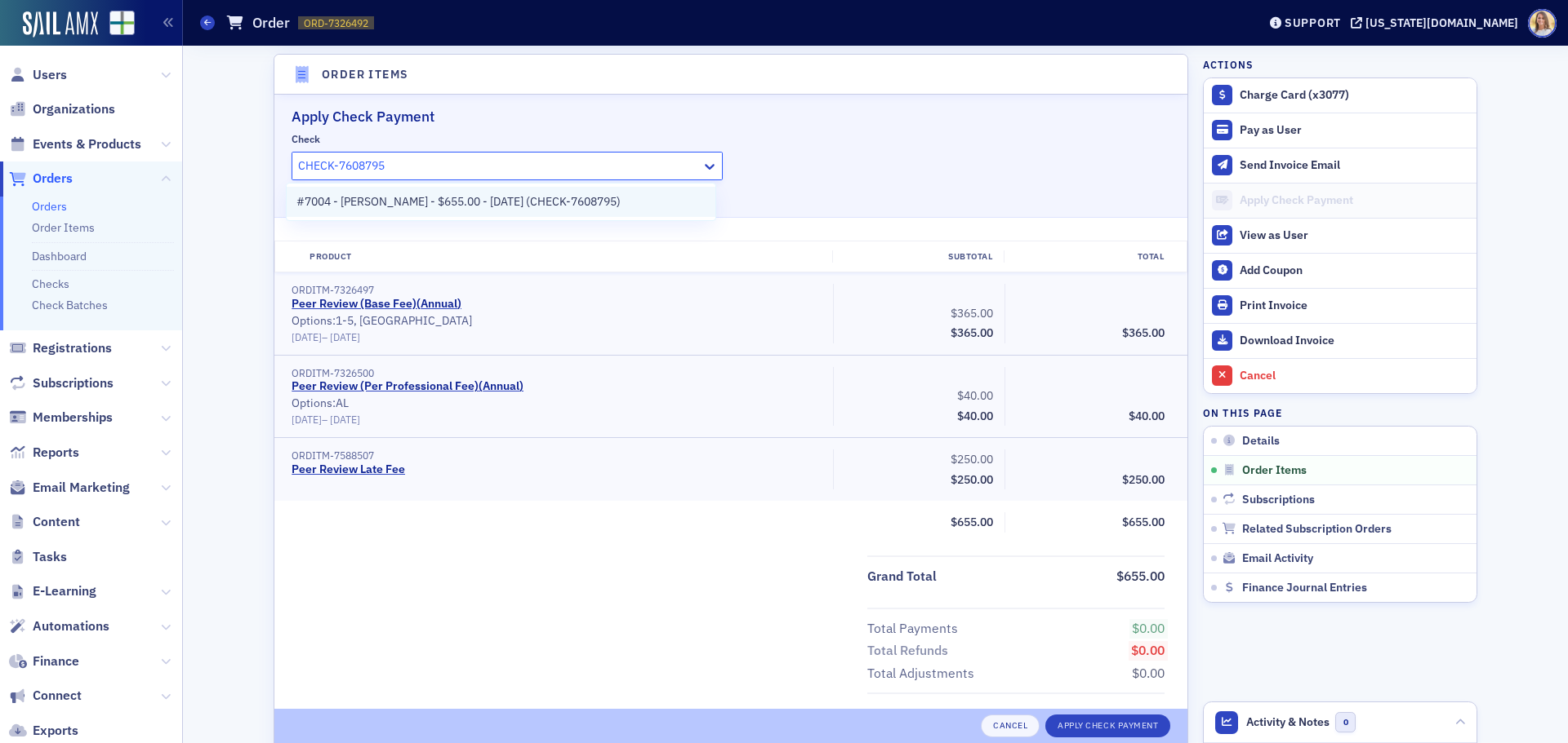
click at [428, 202] on span "#7004 - RW Jackson - $655.00 - 9/3/2025 (CHECK-7608795)" at bounding box center [459, 201] width 324 height 17
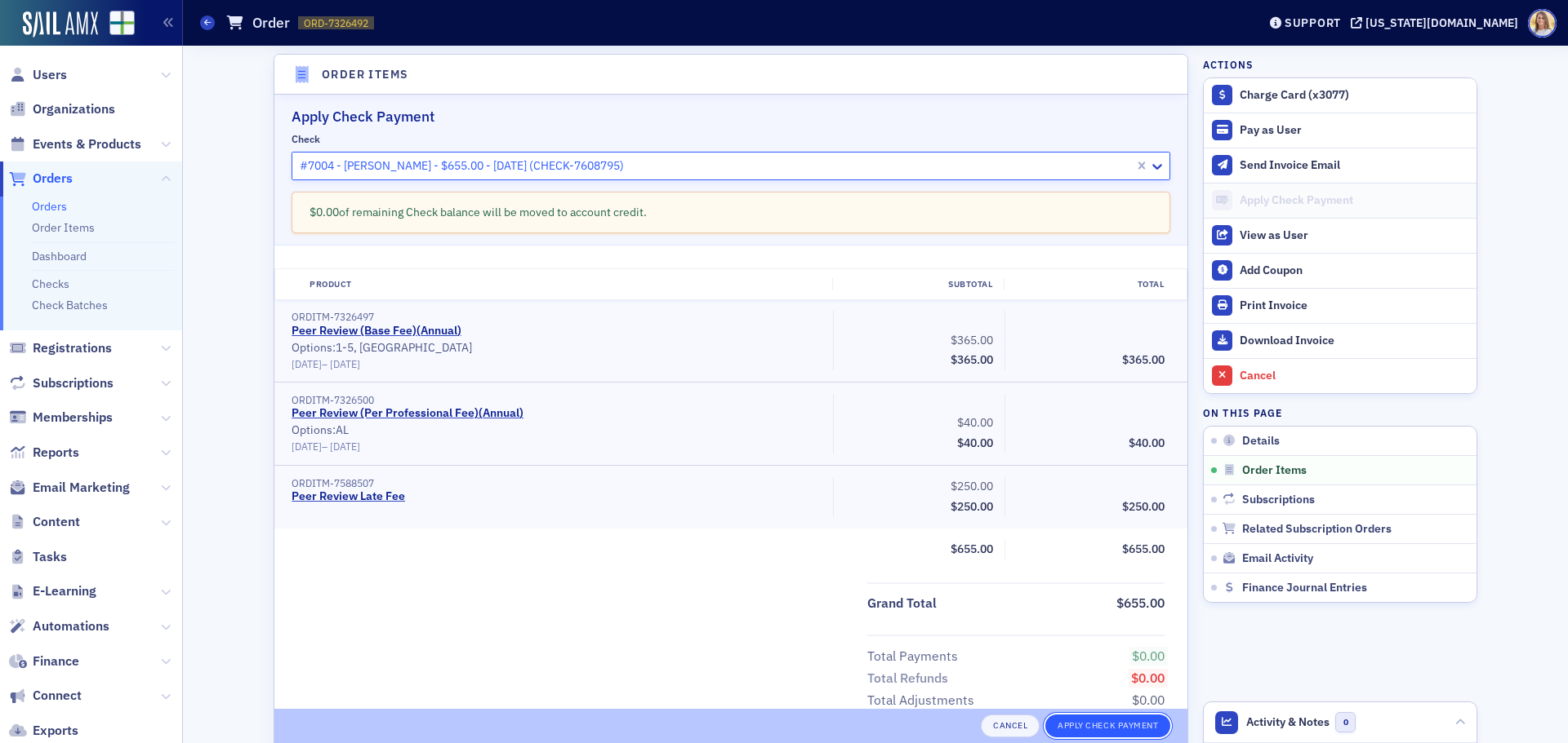
click at [1097, 723] on button "Apply Check Payment" at bounding box center [1107, 726] width 125 height 23
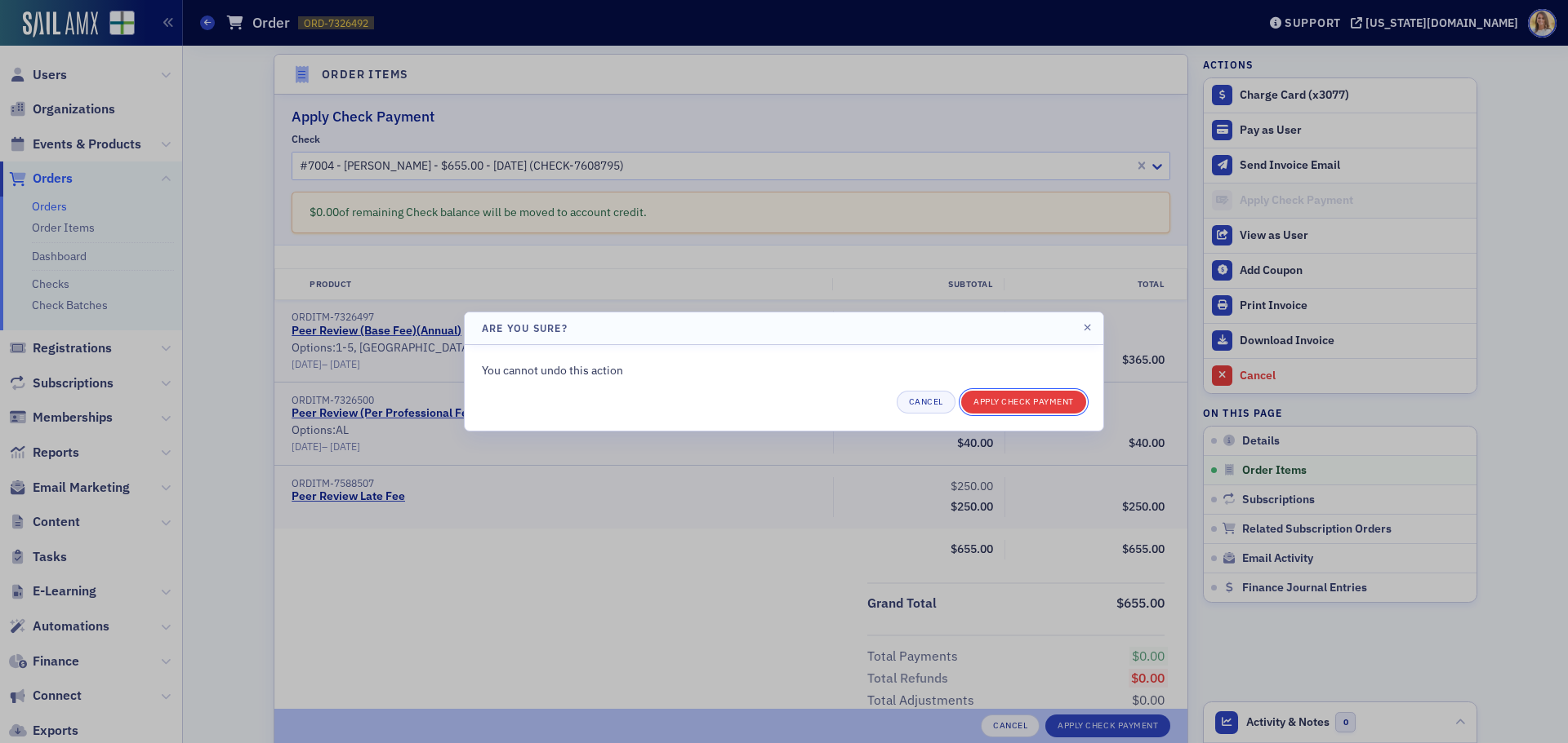
click at [1032, 399] on button "Apply Check Payment" at bounding box center [1023, 403] width 125 height 23
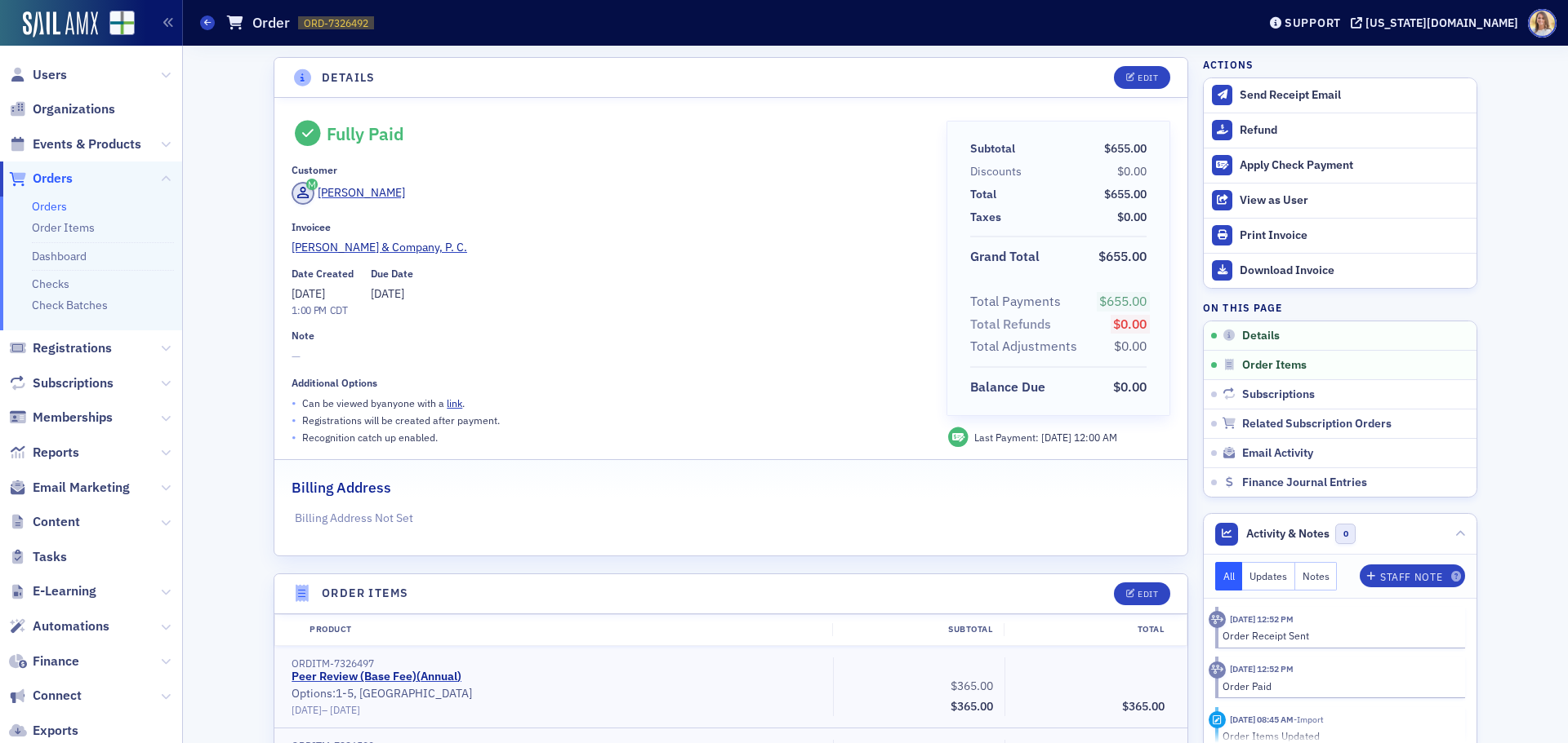
click at [53, 180] on span "Orders" at bounding box center [53, 179] width 40 height 18
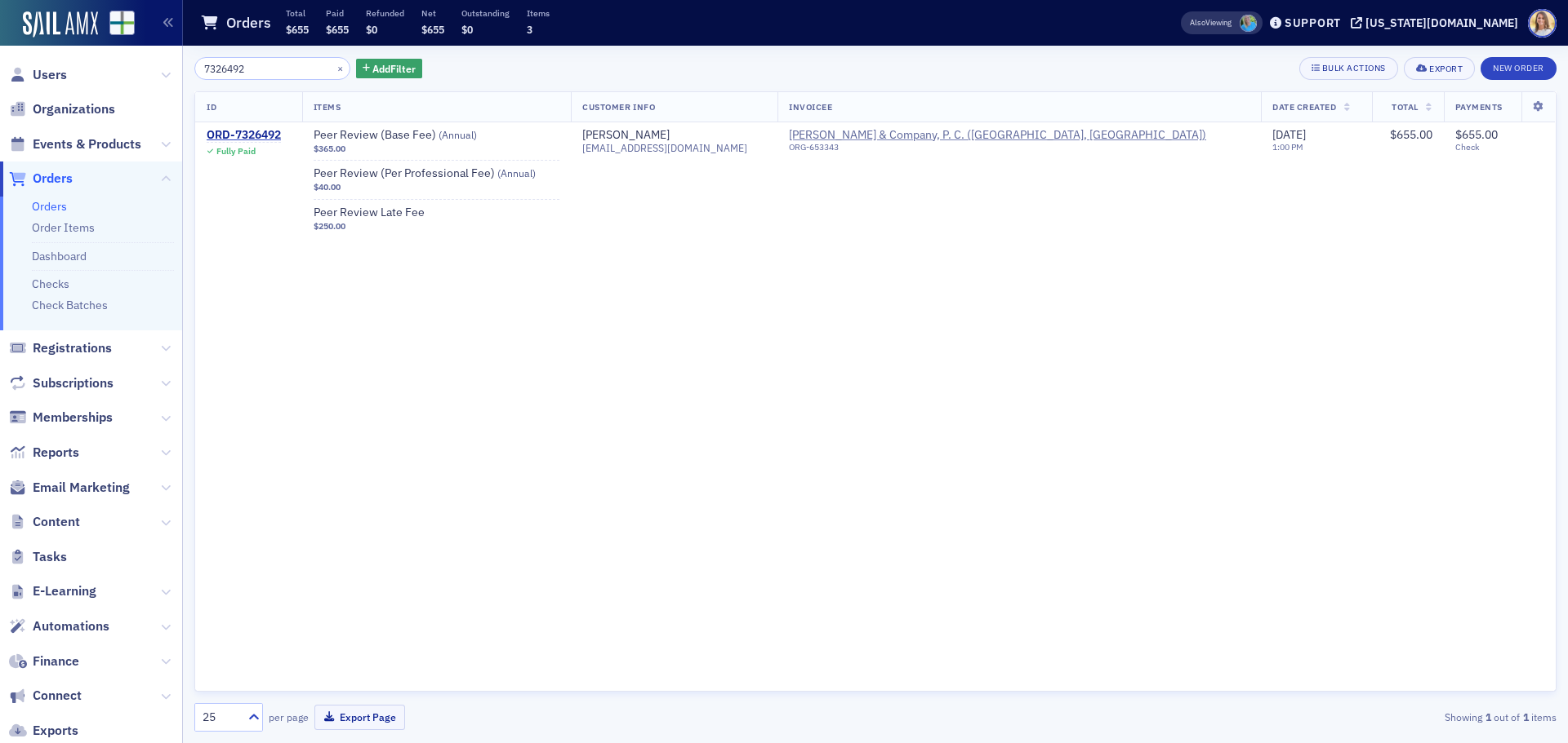
drag, startPoint x: 251, startPoint y: 73, endPoint x: 160, endPoint y: 73, distance: 91.0
click at [160, 73] on div "Users Organizations Events & Products Orders Orders Order Items Dashboard Check…" at bounding box center [784, 372] width 1568 height 743
drag, startPoint x: 274, startPoint y: 69, endPoint x: 138, endPoint y: 61, distance: 136.2
click at [151, 63] on div "Users Organizations Events & Products Orders Orders Order Items Dashboard Check…" at bounding box center [784, 372] width 1568 height 743
type input "7326353"
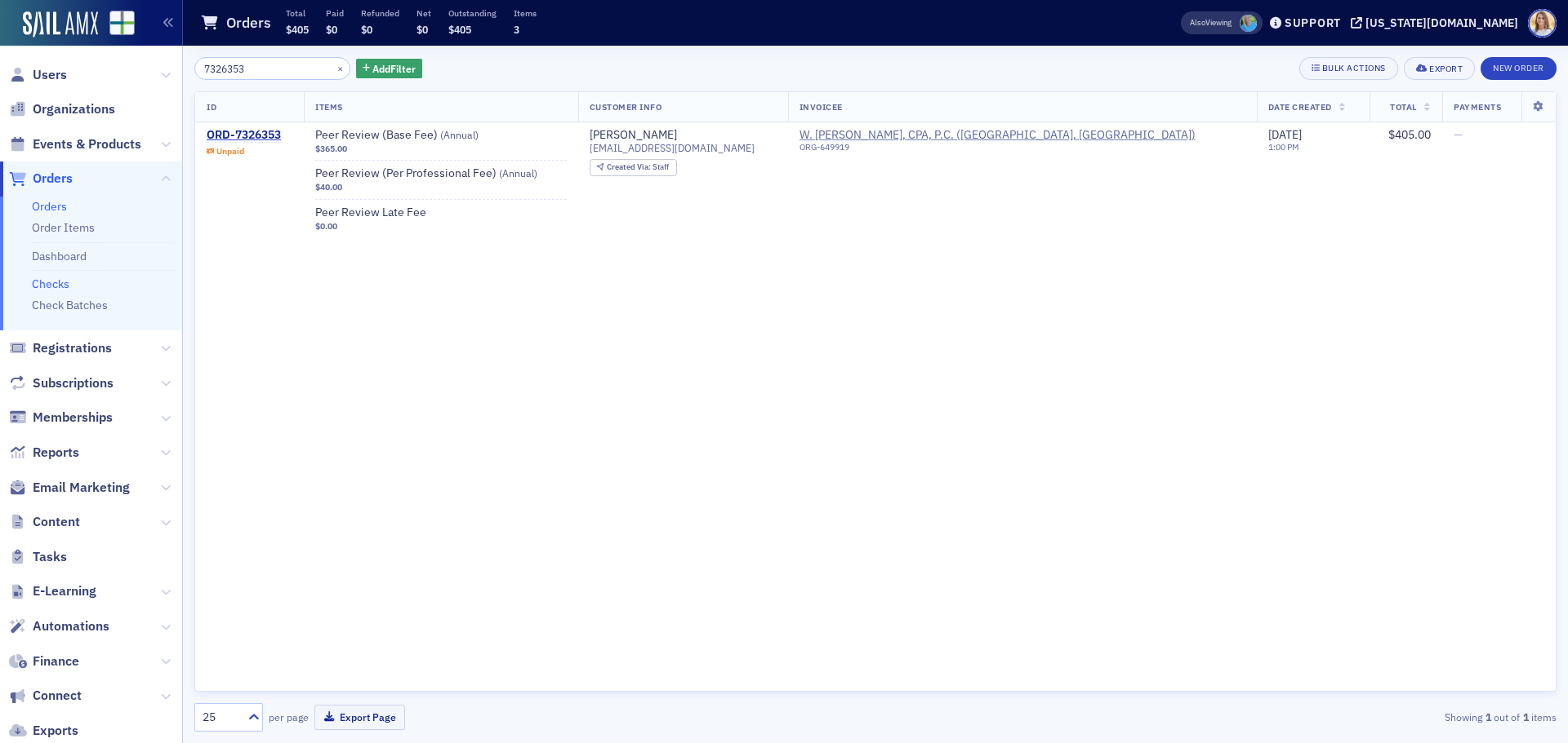
click at [62, 289] on link "Checks" at bounding box center [51, 284] width 37 height 14
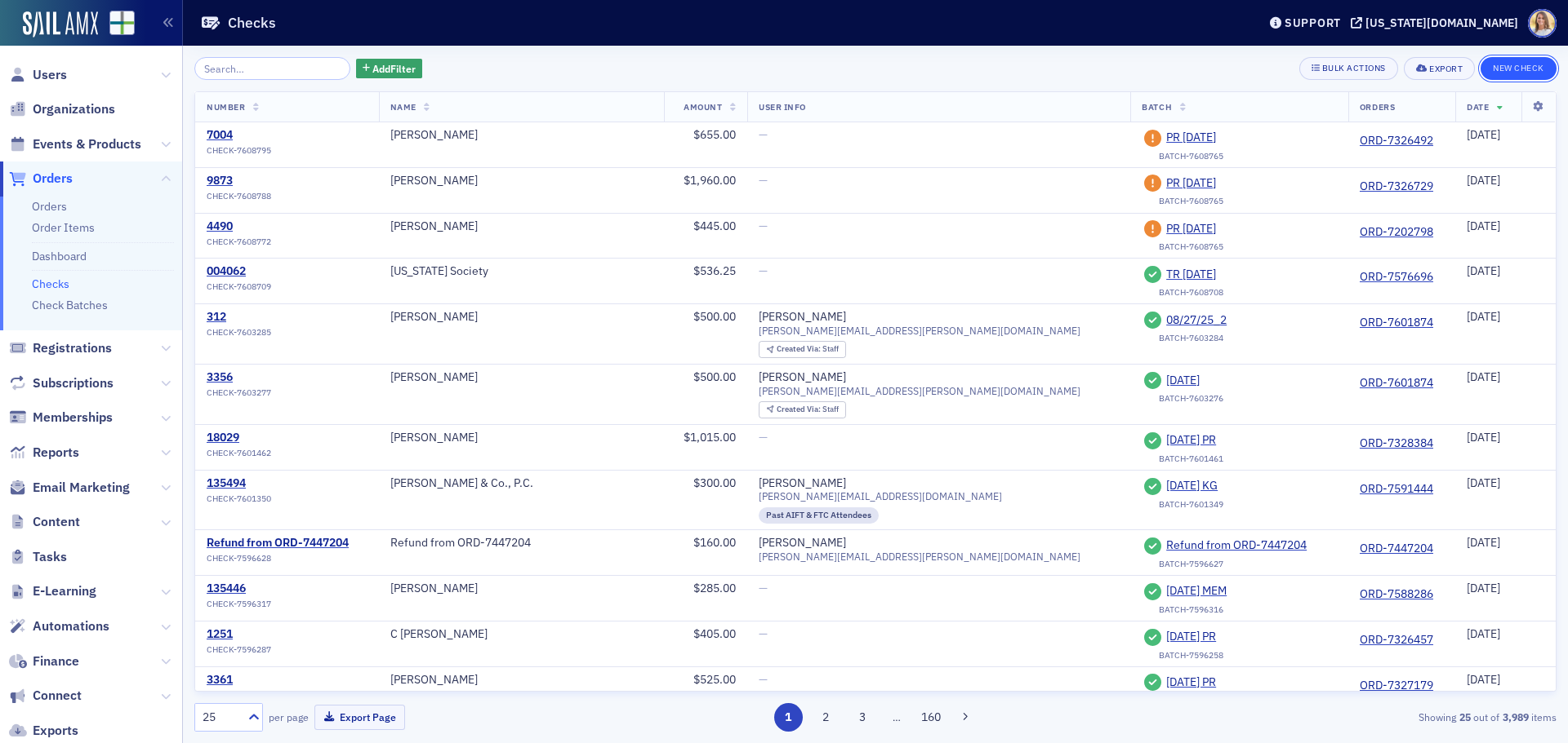
click at [1526, 67] on button "New Check" at bounding box center [1518, 69] width 76 height 23
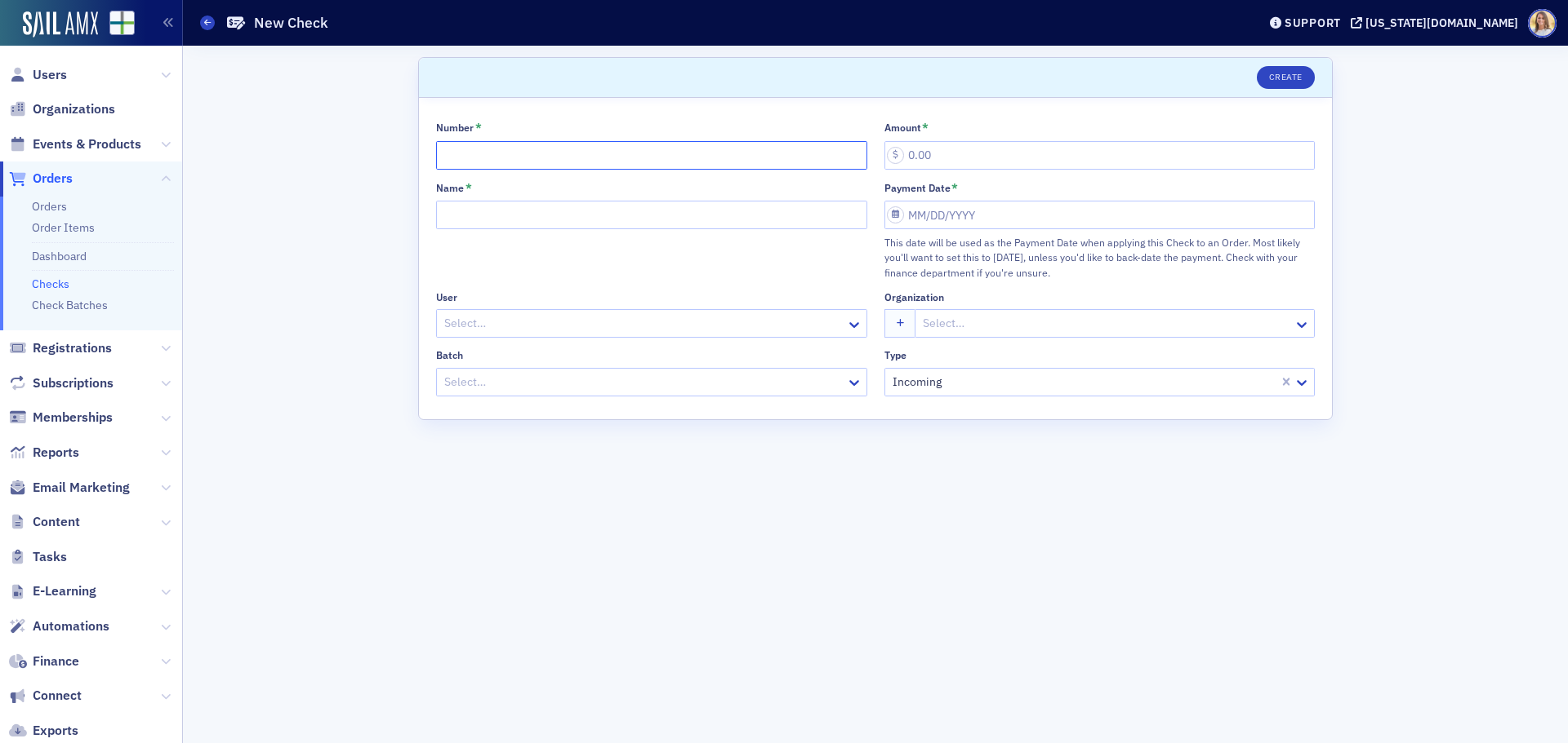
click at [789, 163] on input "Number *" at bounding box center [652, 155] width 431 height 29
type input "12670"
type input "405.00"
type input "W [GEOGRAPHIC_DATA]"
select select "8"
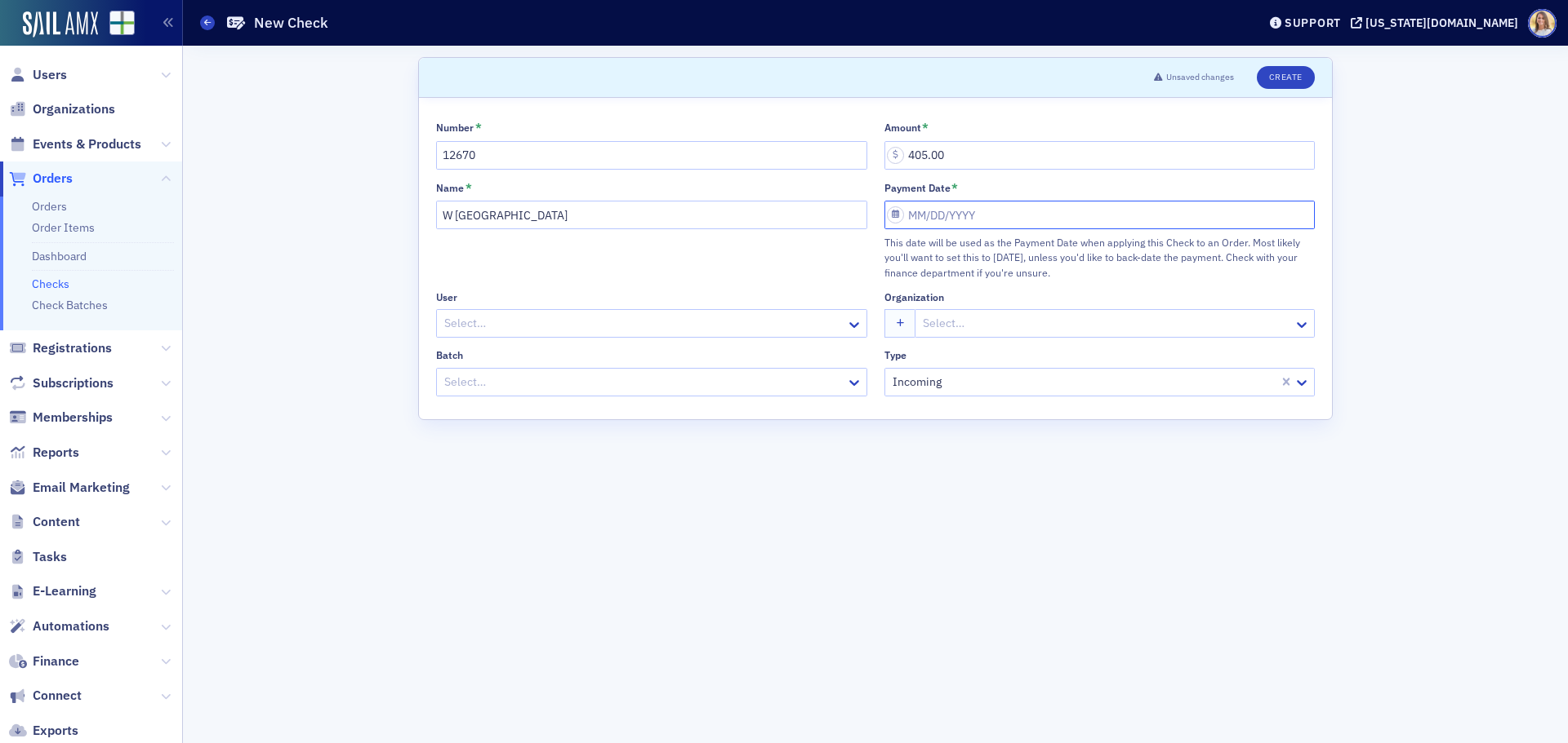
select select "2025"
click at [972, 336] on div "3" at bounding box center [971, 331] width 20 height 20
type input "[DATE]"
click at [743, 372] on div at bounding box center [643, 382] width 402 height 20
type input "9-3"
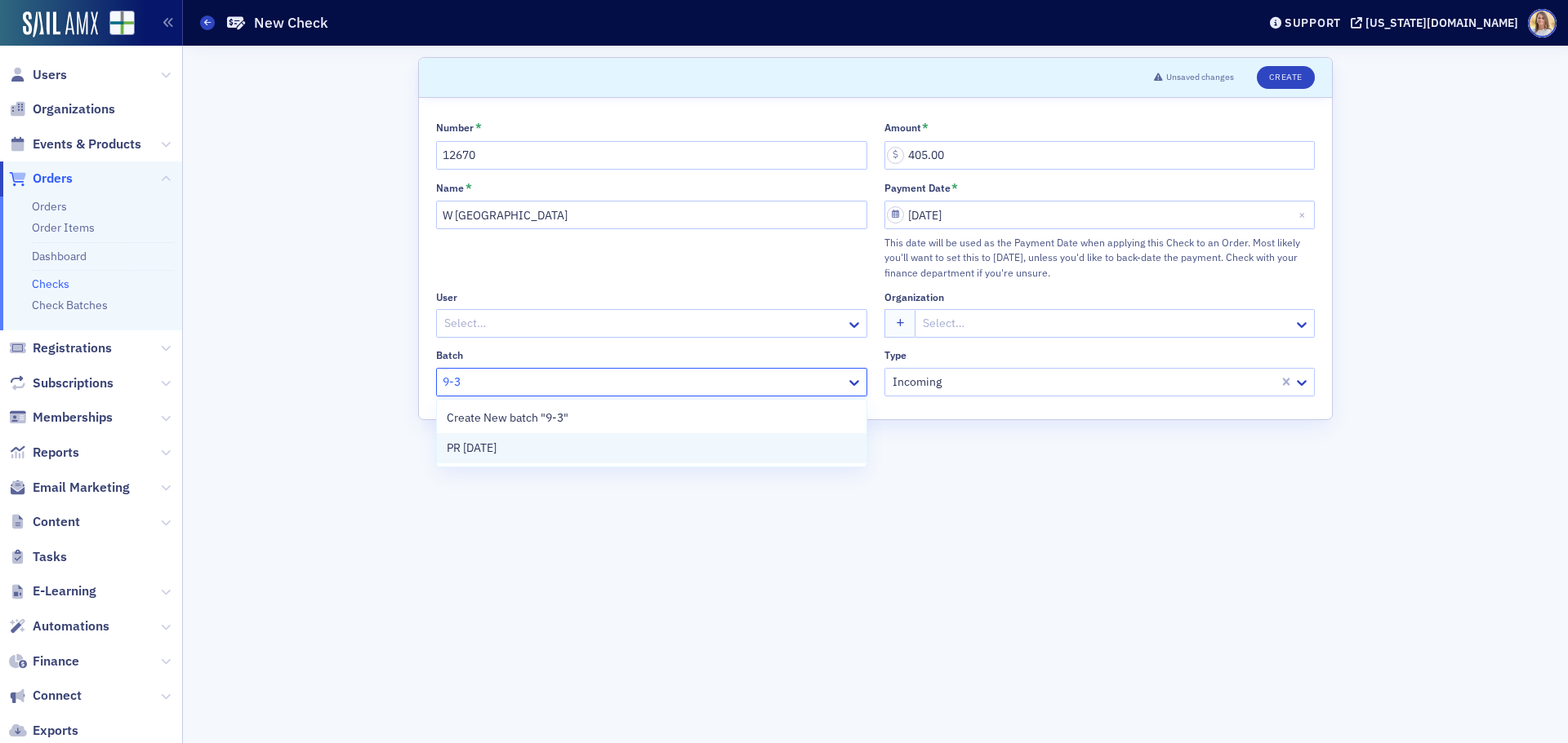
click at [685, 447] on div "PR [DATE]" at bounding box center [652, 448] width 410 height 17
click at [1287, 78] on button "Create" at bounding box center [1285, 78] width 58 height 23
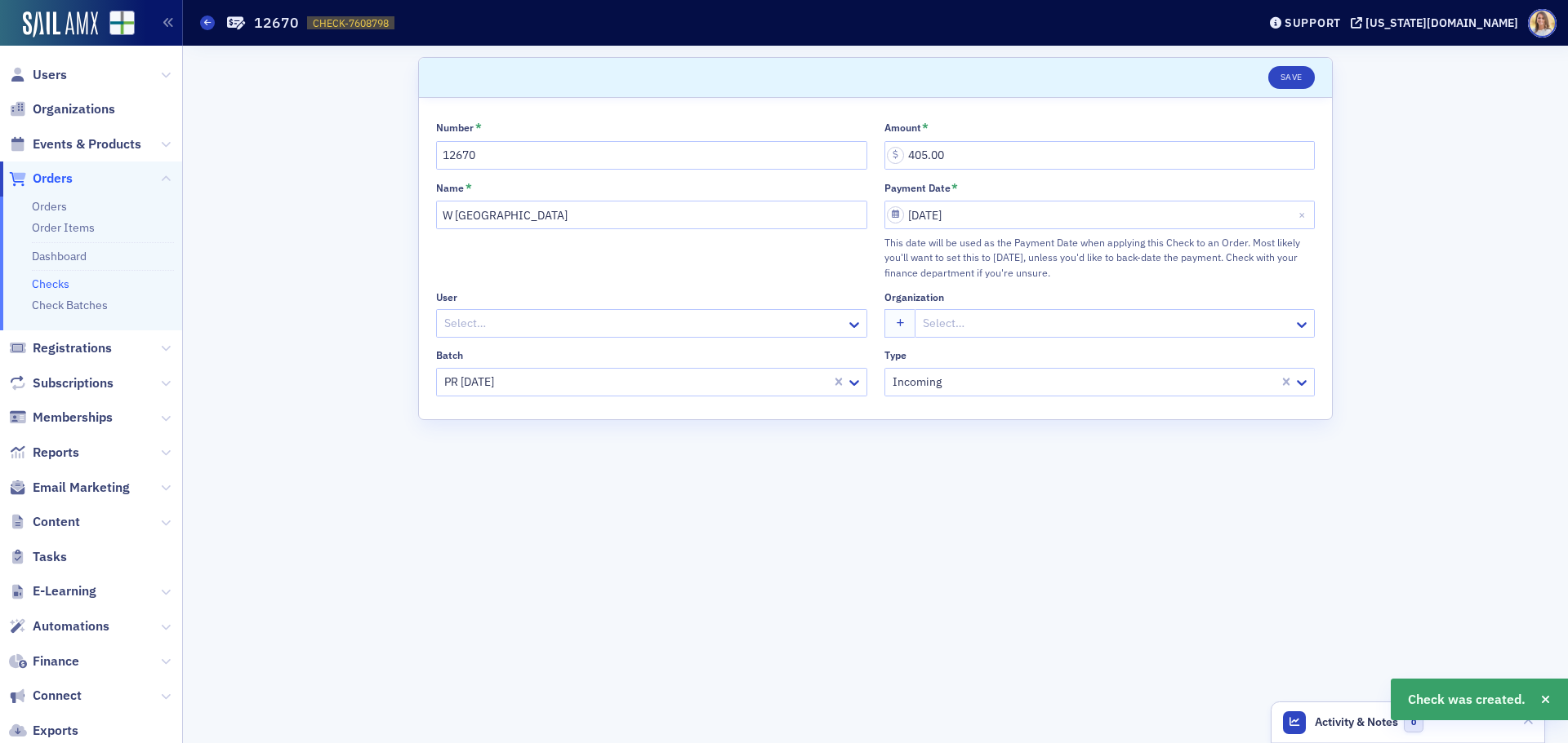
click at [362, 19] on span "CHECK-7608798" at bounding box center [350, 23] width 76 height 14
copy span "CHECK-7608798 7608798"
click at [48, 178] on span "Orders" at bounding box center [53, 179] width 40 height 18
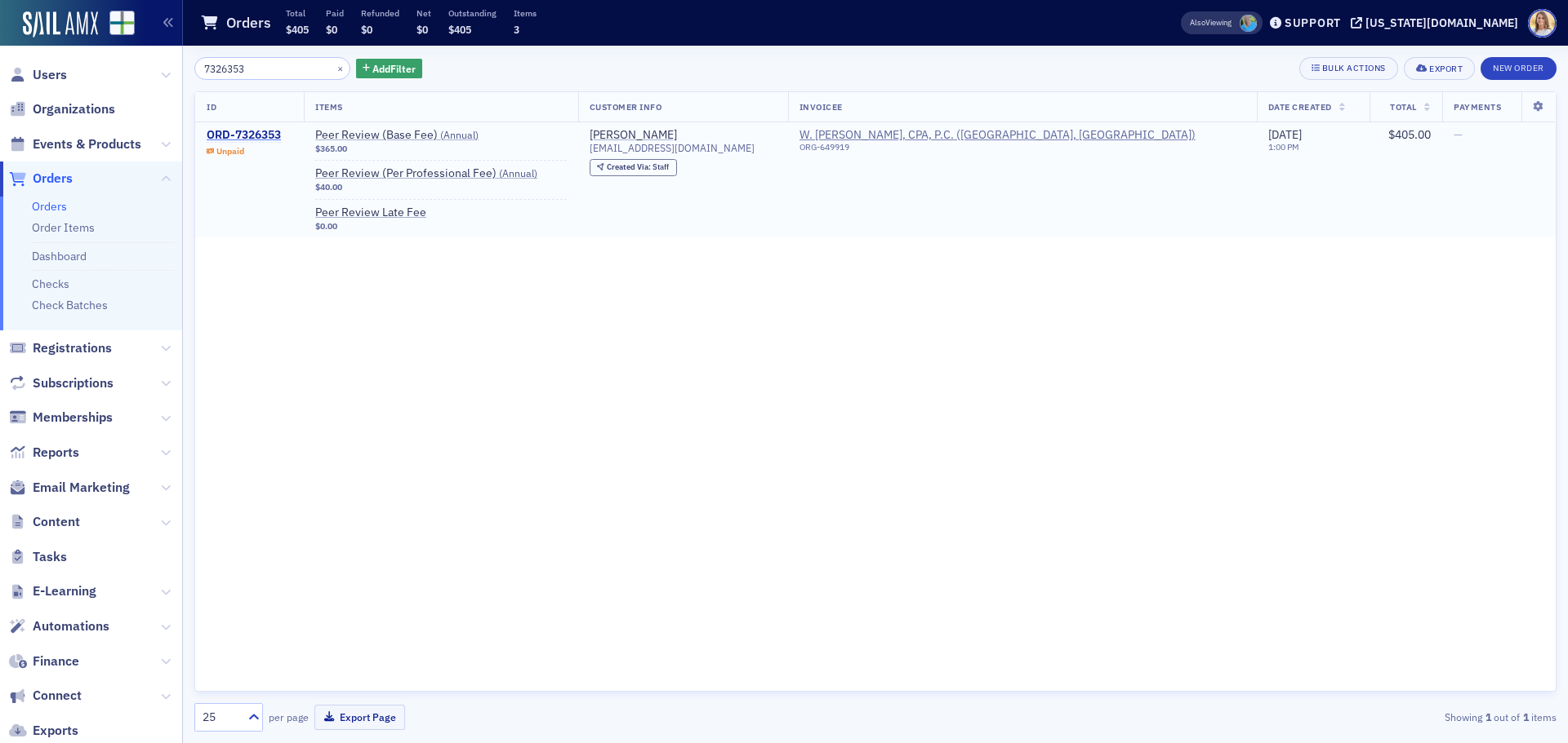
click at [256, 131] on div "ORD-7326353" at bounding box center [243, 135] width 74 height 14
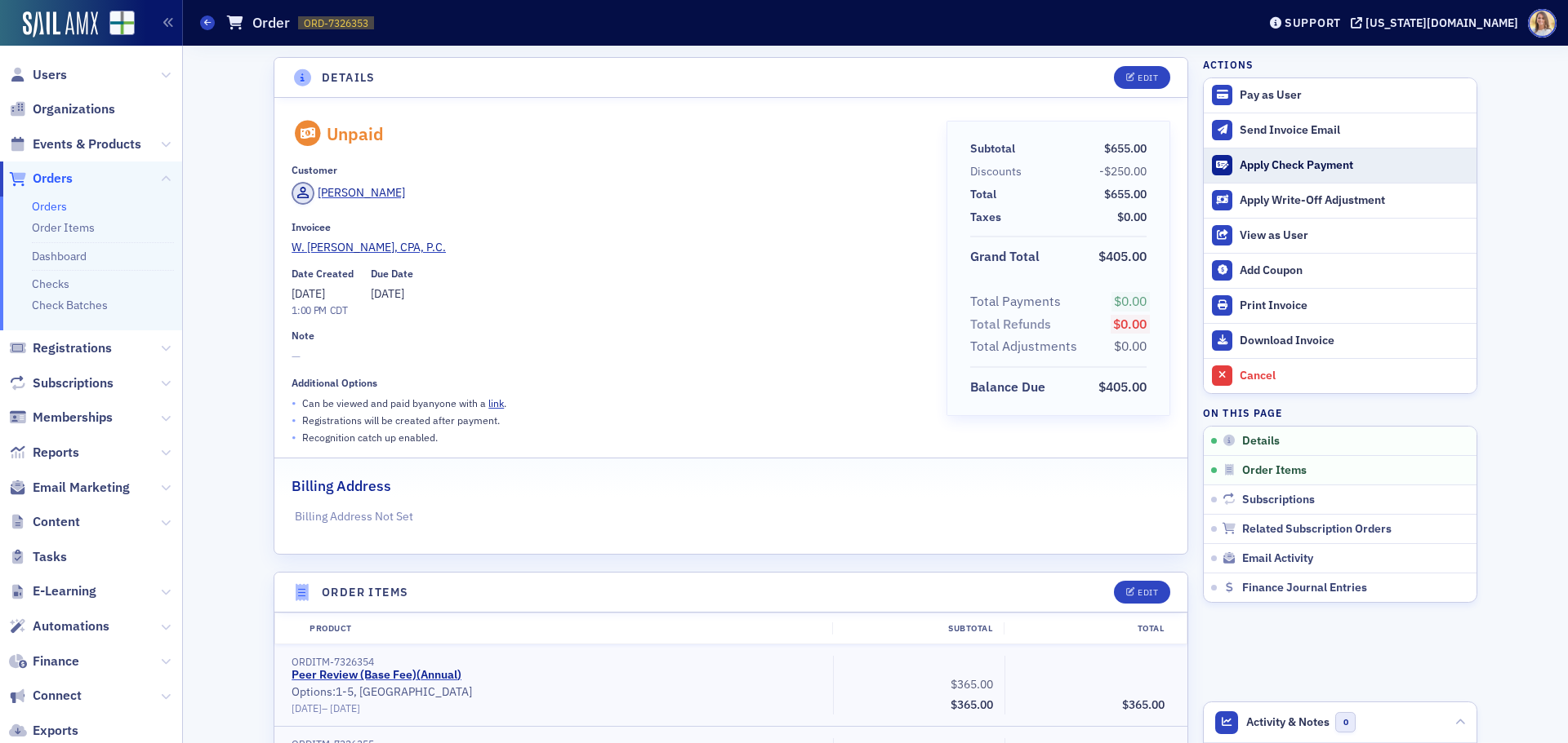
click at [1286, 167] on div "Apply Check Payment" at bounding box center [1353, 166] width 228 height 14
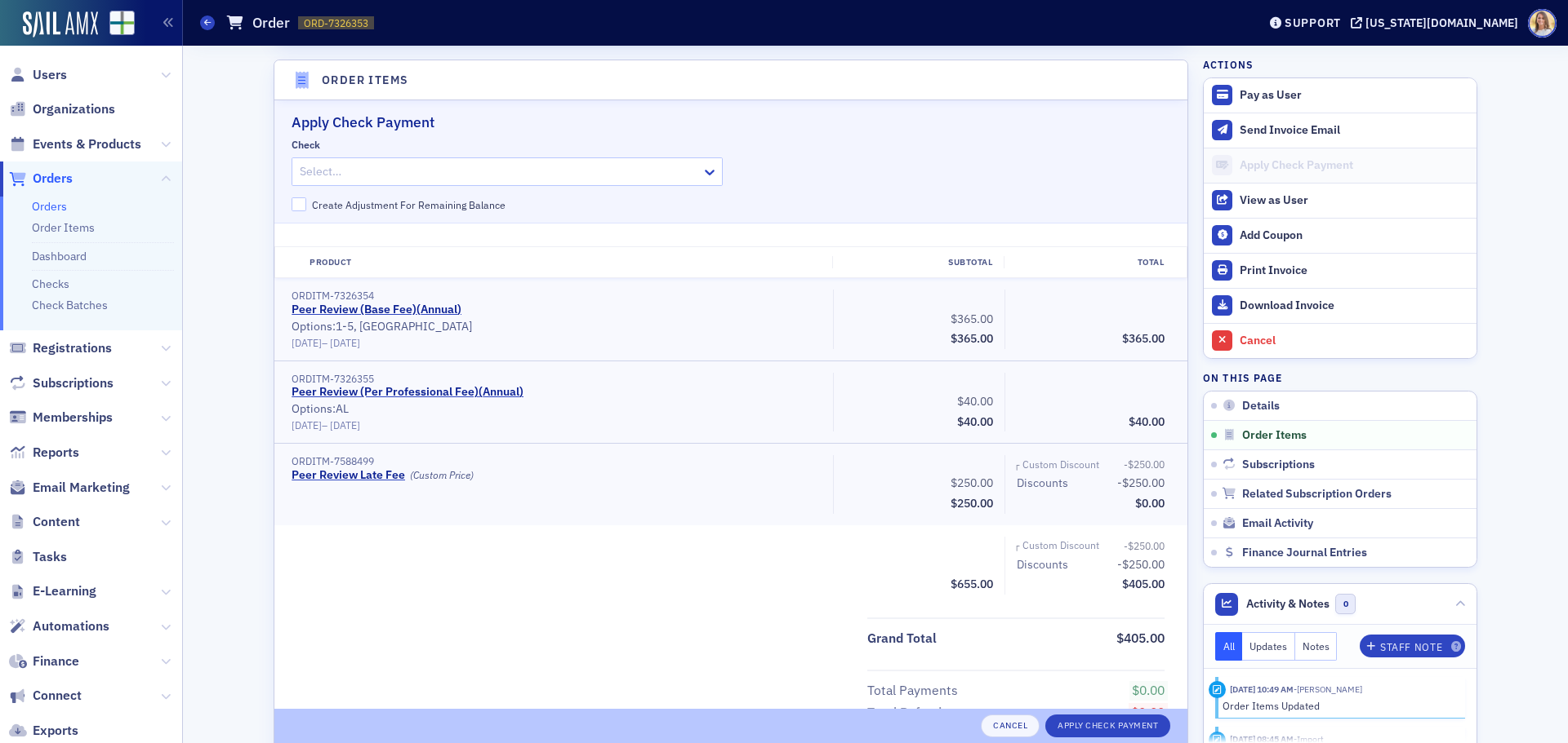
scroll to position [518, 0]
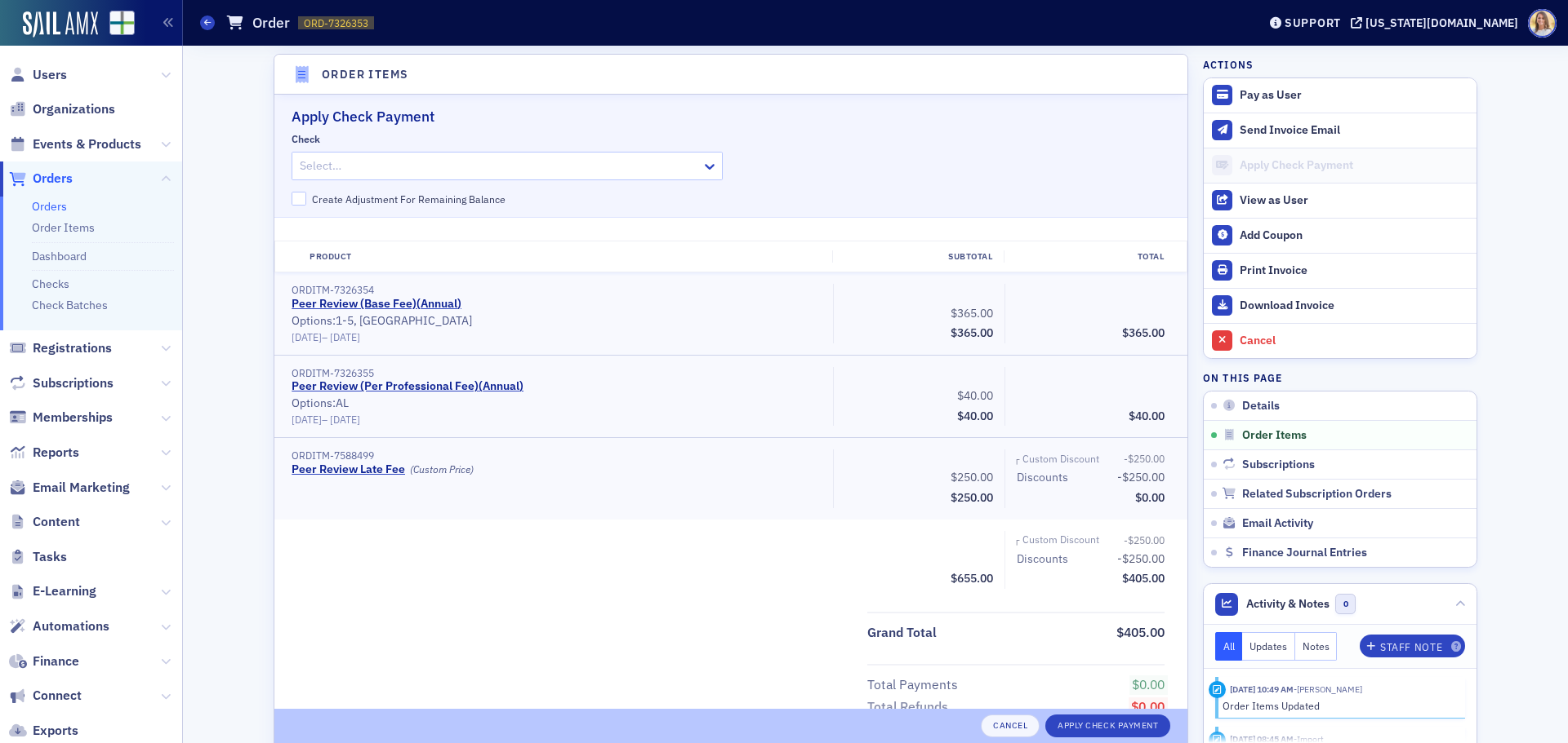
click at [400, 167] on div at bounding box center [498, 166] width 402 height 20
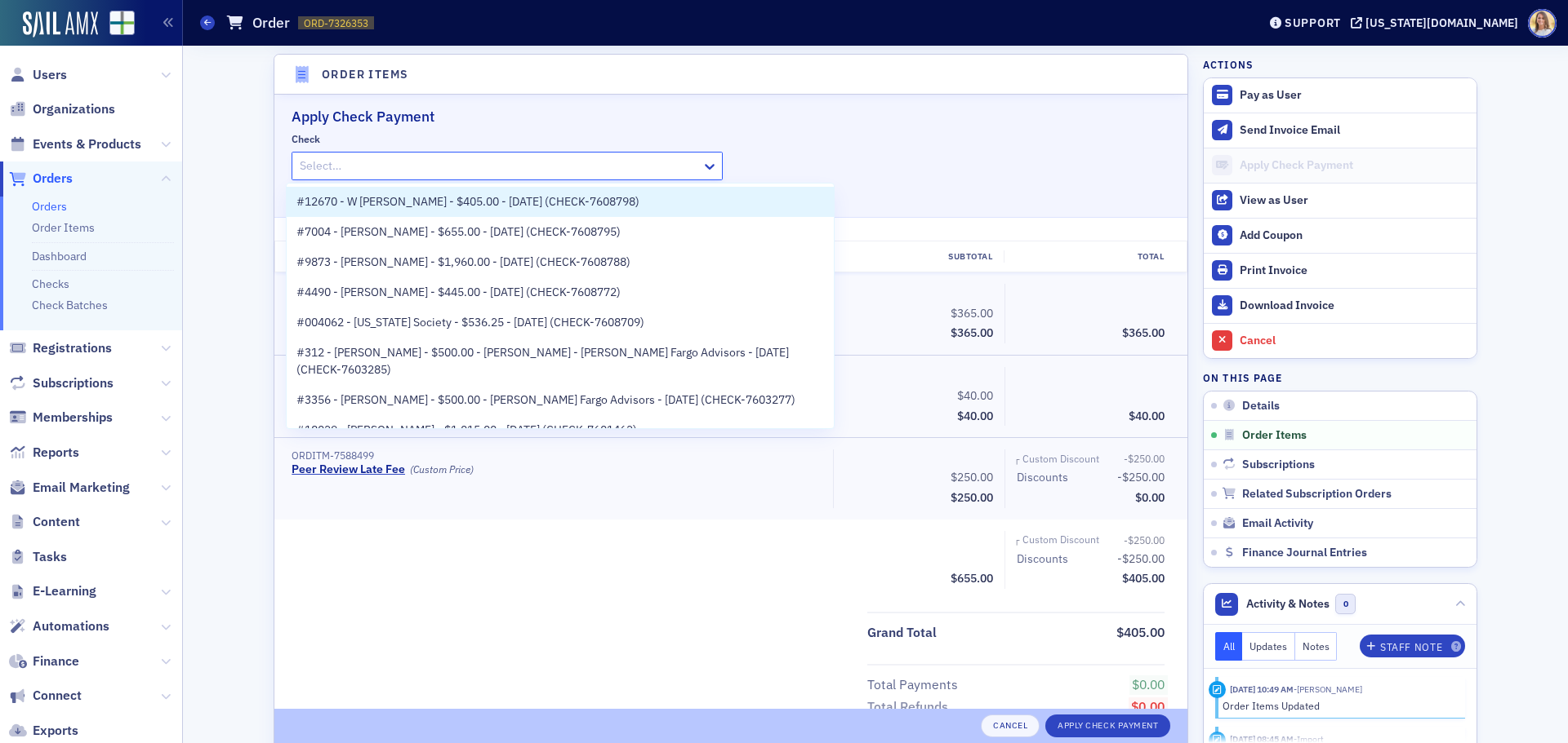
paste input "CHECK-7608798"
type input "CHECK-7608798"
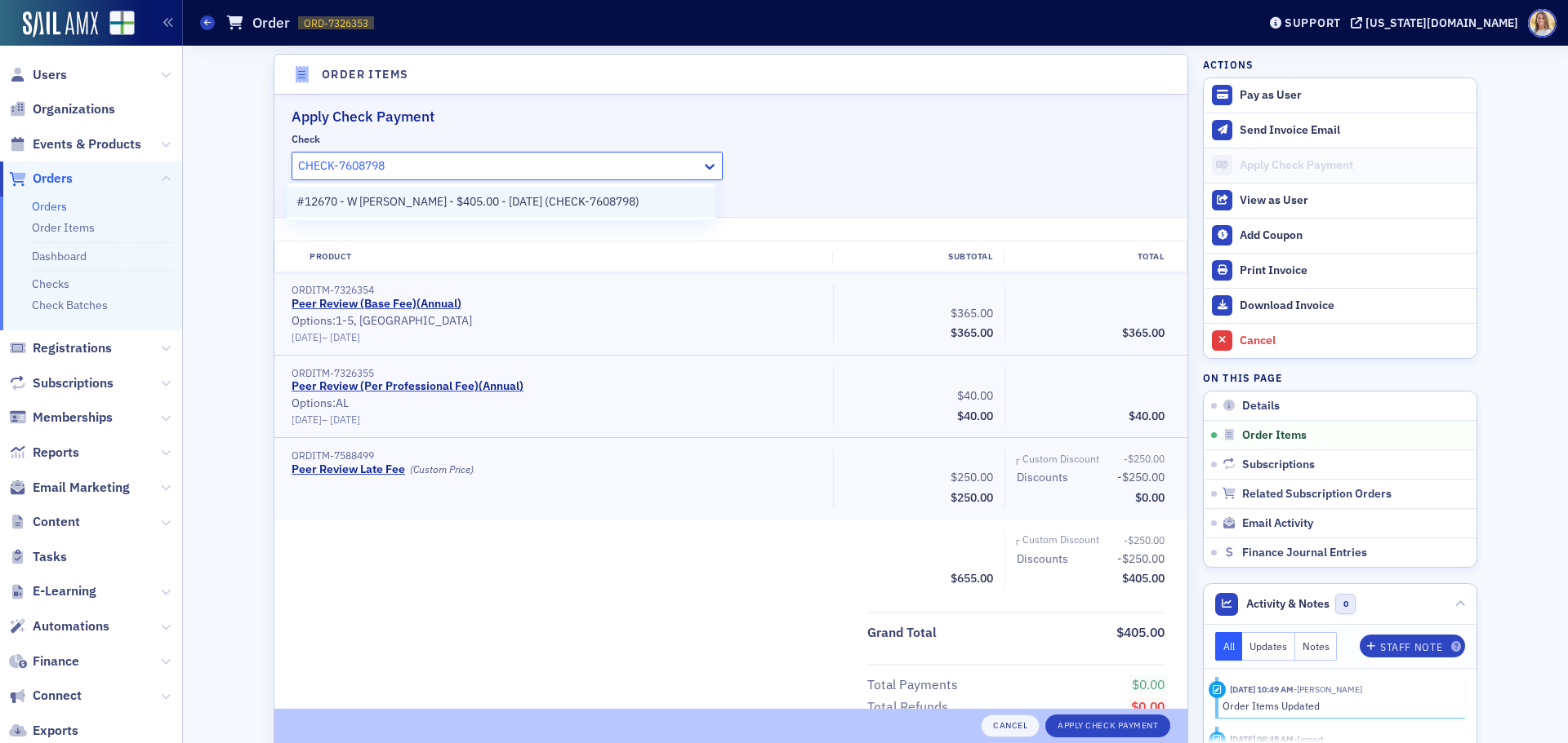
click at [554, 196] on span "#12670 - W [PERSON_NAME] - $405.00 - [DATE] (CHECK-7608798)" at bounding box center [468, 201] width 343 height 17
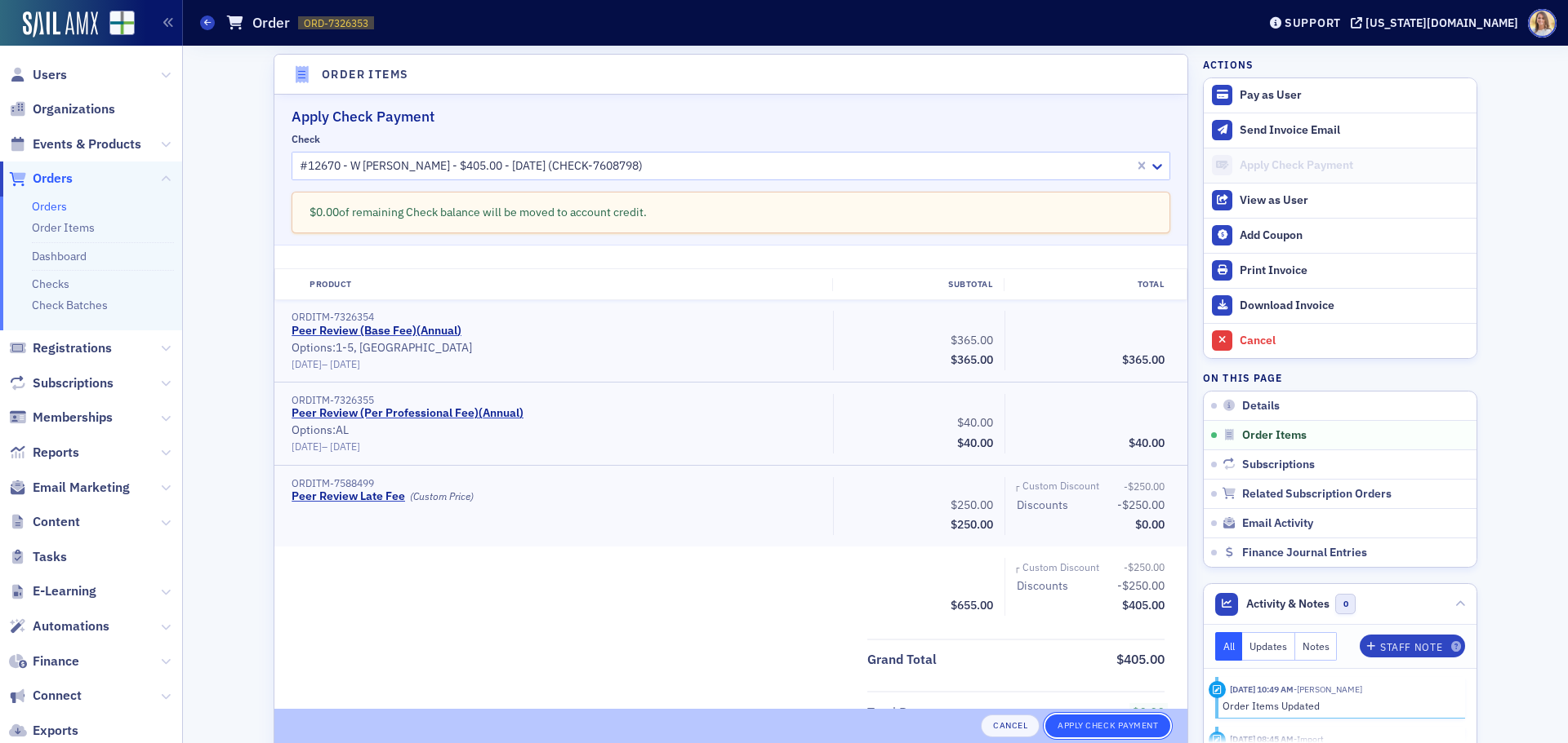
click at [1086, 725] on button "Apply Check Payment" at bounding box center [1107, 726] width 125 height 23
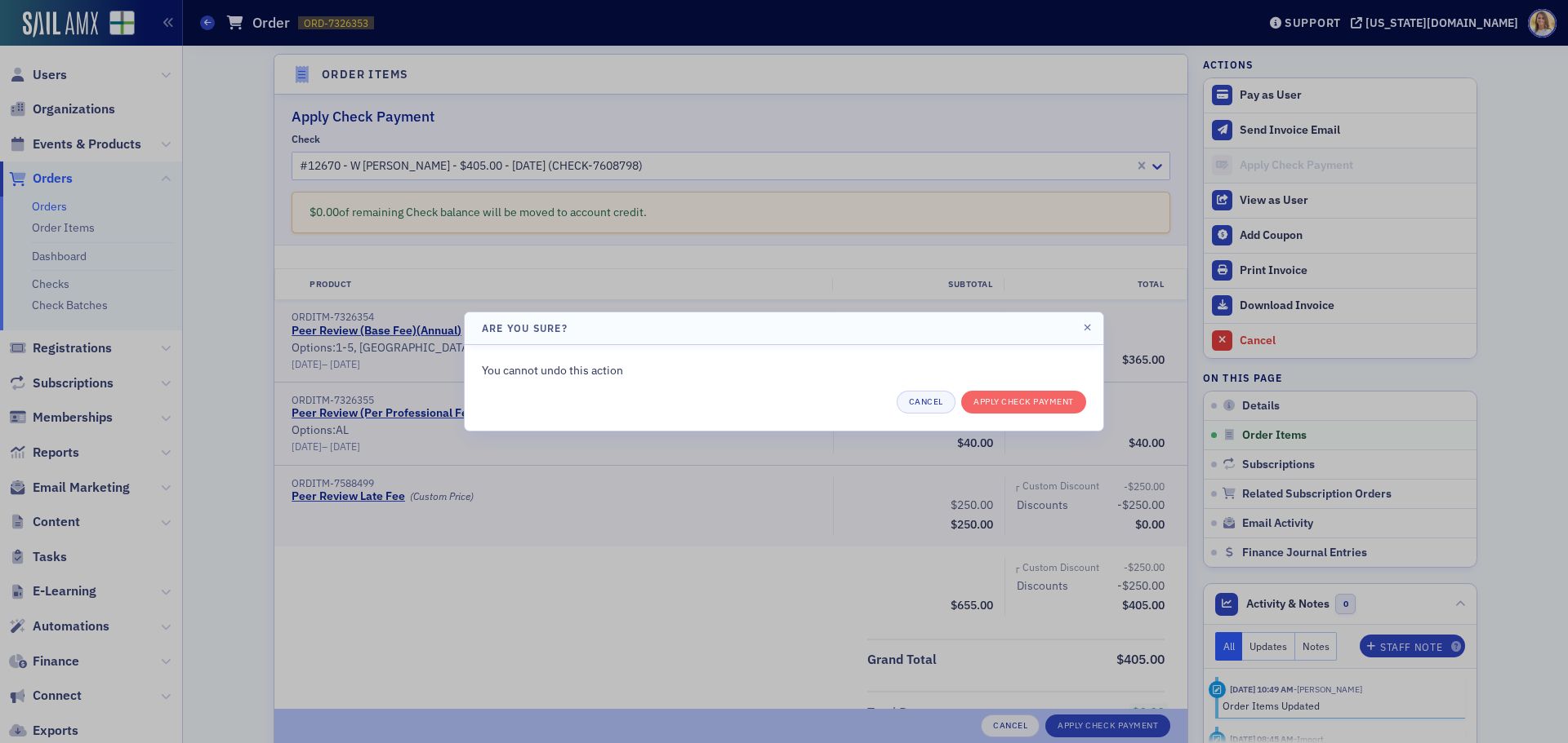
click at [1024, 390] on div "You cannot undo this action Cancel Apply Check Payment" at bounding box center [784, 388] width 604 height 52
click at [1026, 402] on button "Apply Check Payment" at bounding box center [1023, 403] width 125 height 23
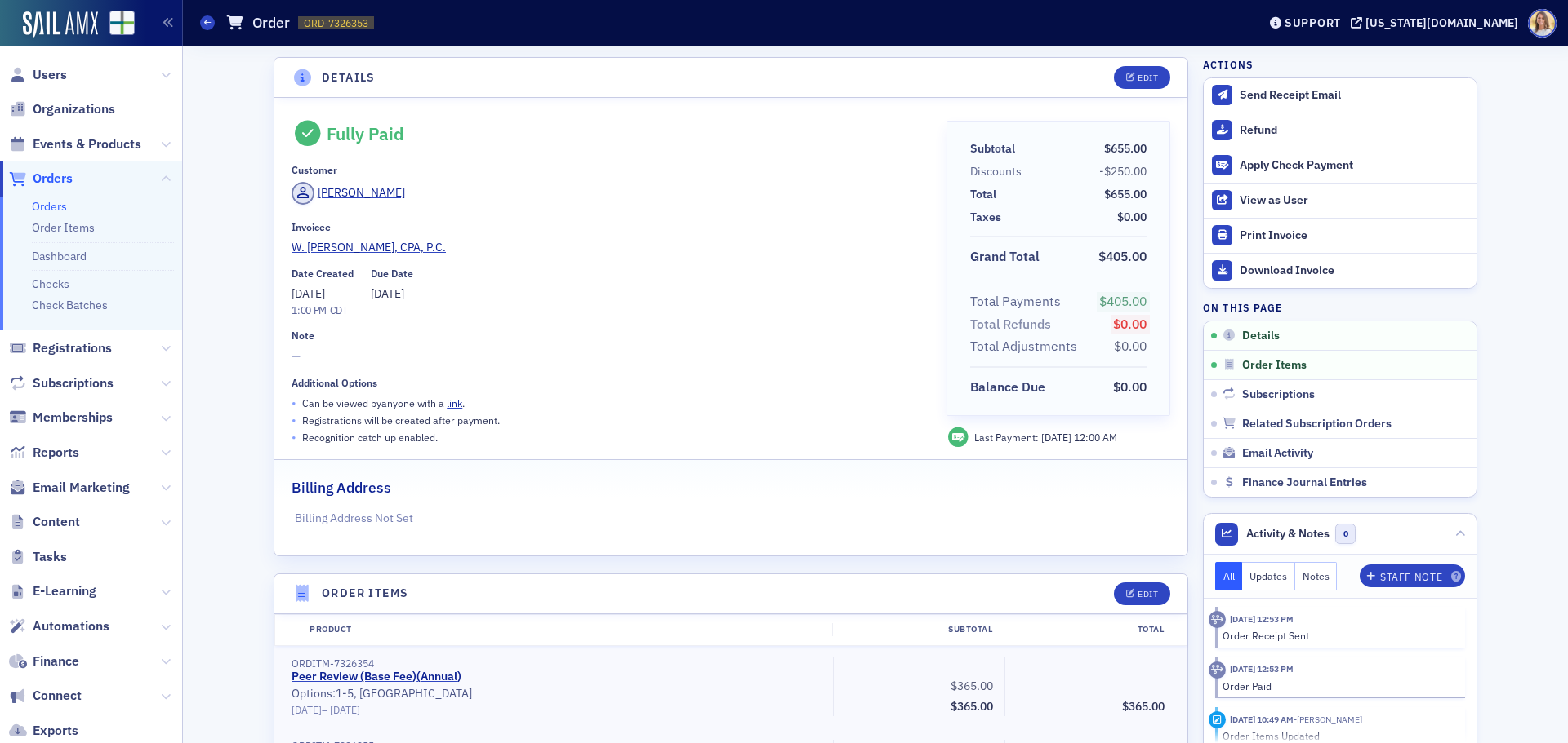
click at [70, 181] on span "Orders" at bounding box center [53, 179] width 40 height 18
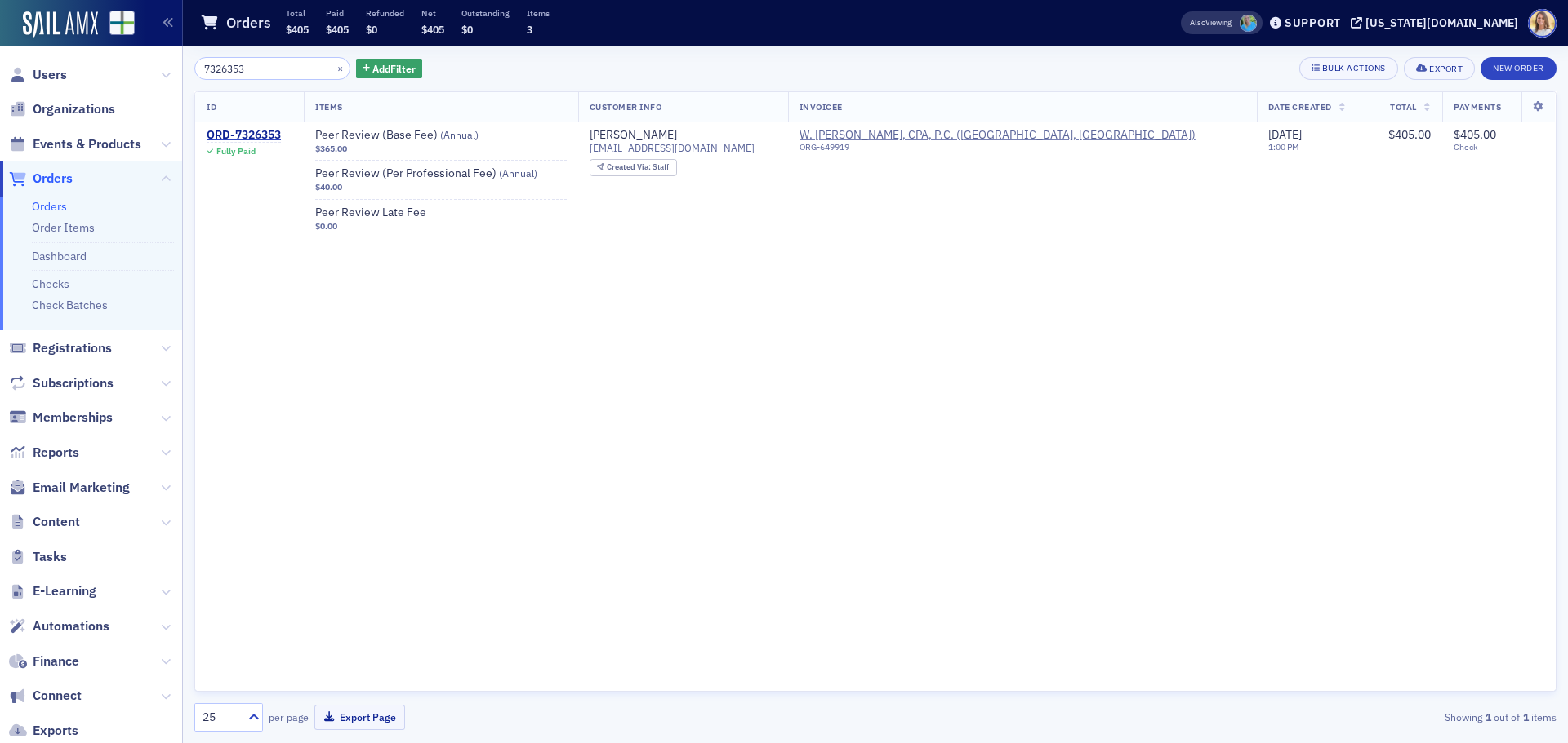
drag, startPoint x: 209, startPoint y: 70, endPoint x: 102, endPoint y: 63, distance: 107.2
click at [102, 63] on div "Users Organizations Events & Products Orders Orders Order Items Dashboard Check…" at bounding box center [784, 372] width 1568 height 743
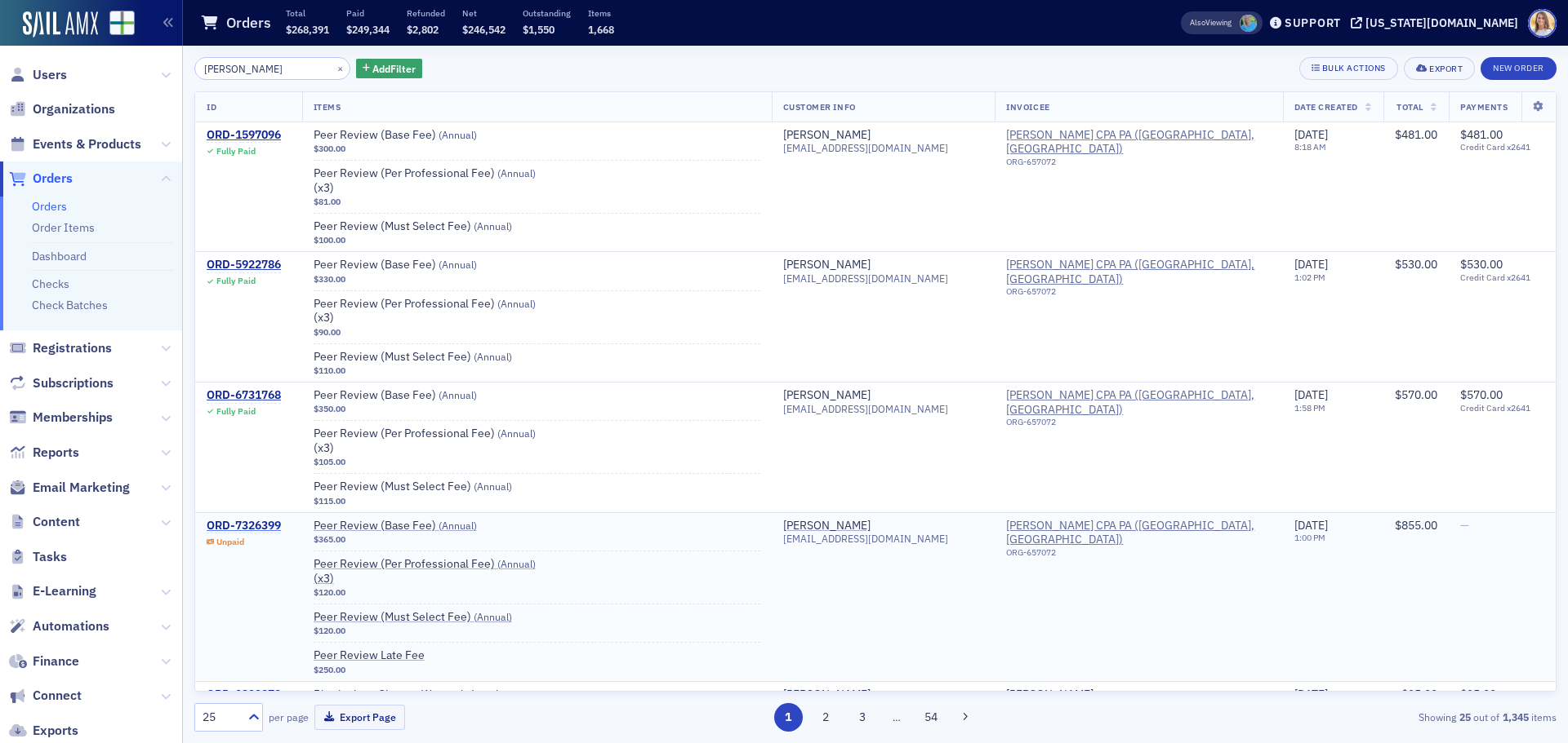
type input "[PERSON_NAME]"
click at [272, 527] on div "ORD-7326399" at bounding box center [243, 527] width 74 height 14
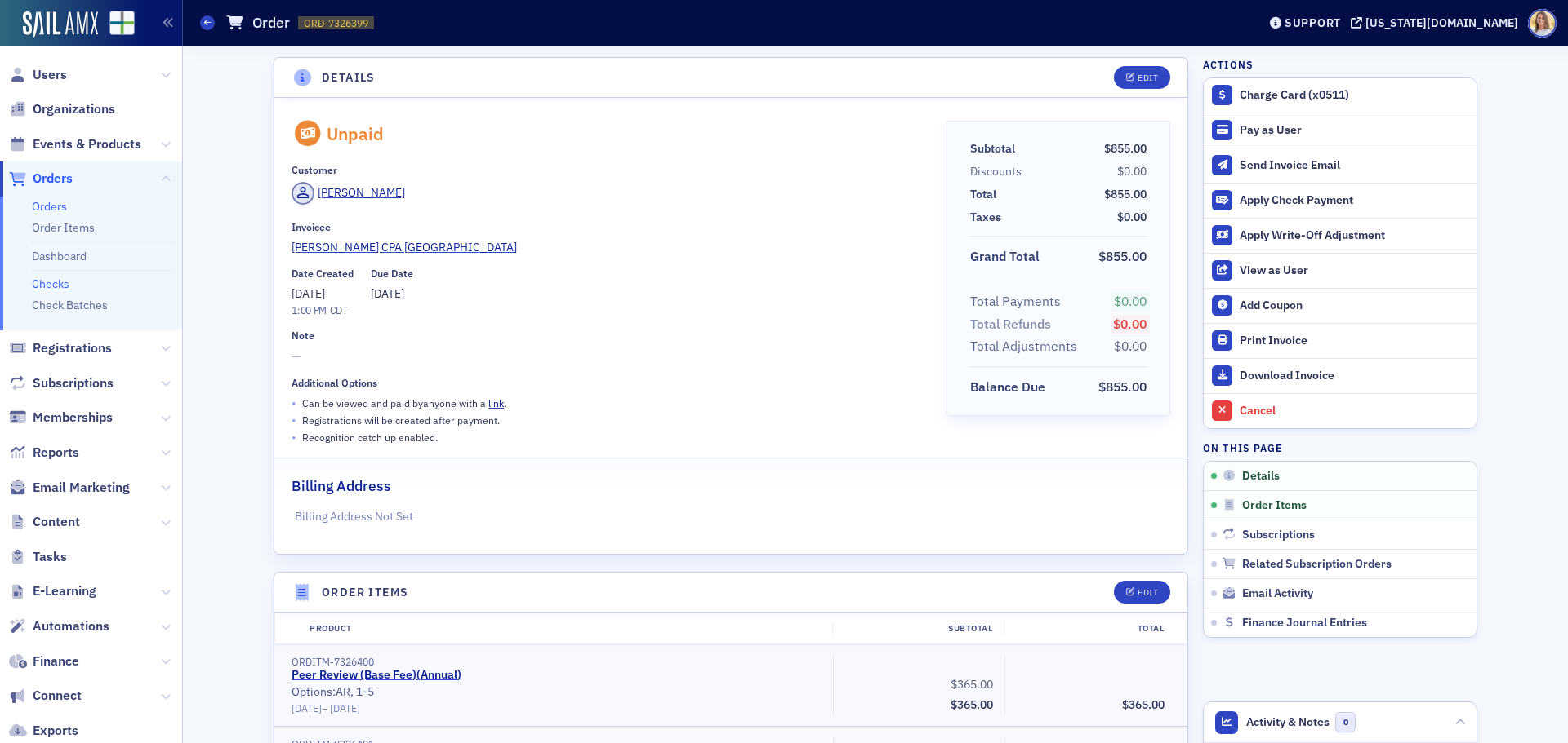
click at [62, 286] on link "Checks" at bounding box center [51, 284] width 37 height 14
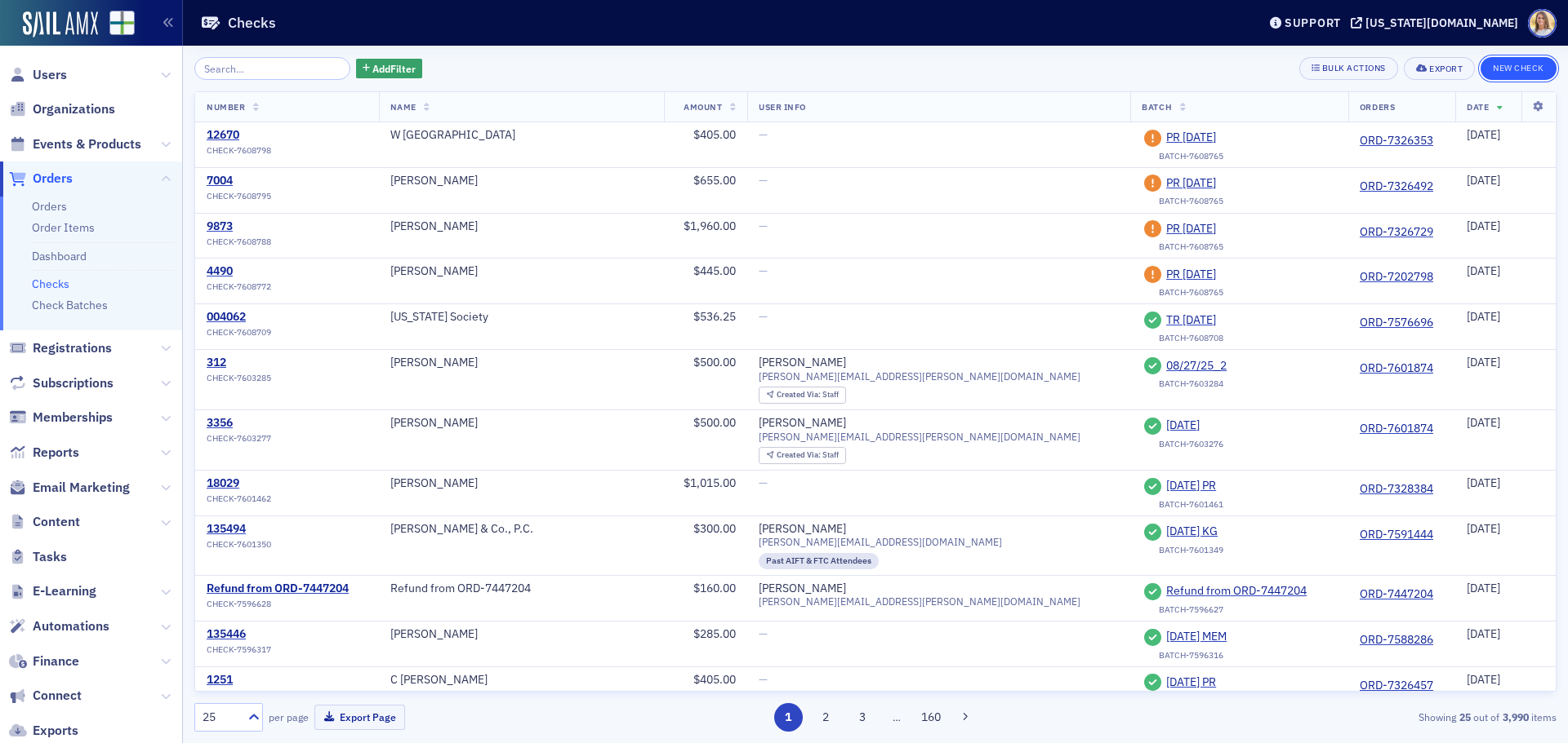
click at [1510, 69] on button "New Check" at bounding box center [1518, 69] width 76 height 23
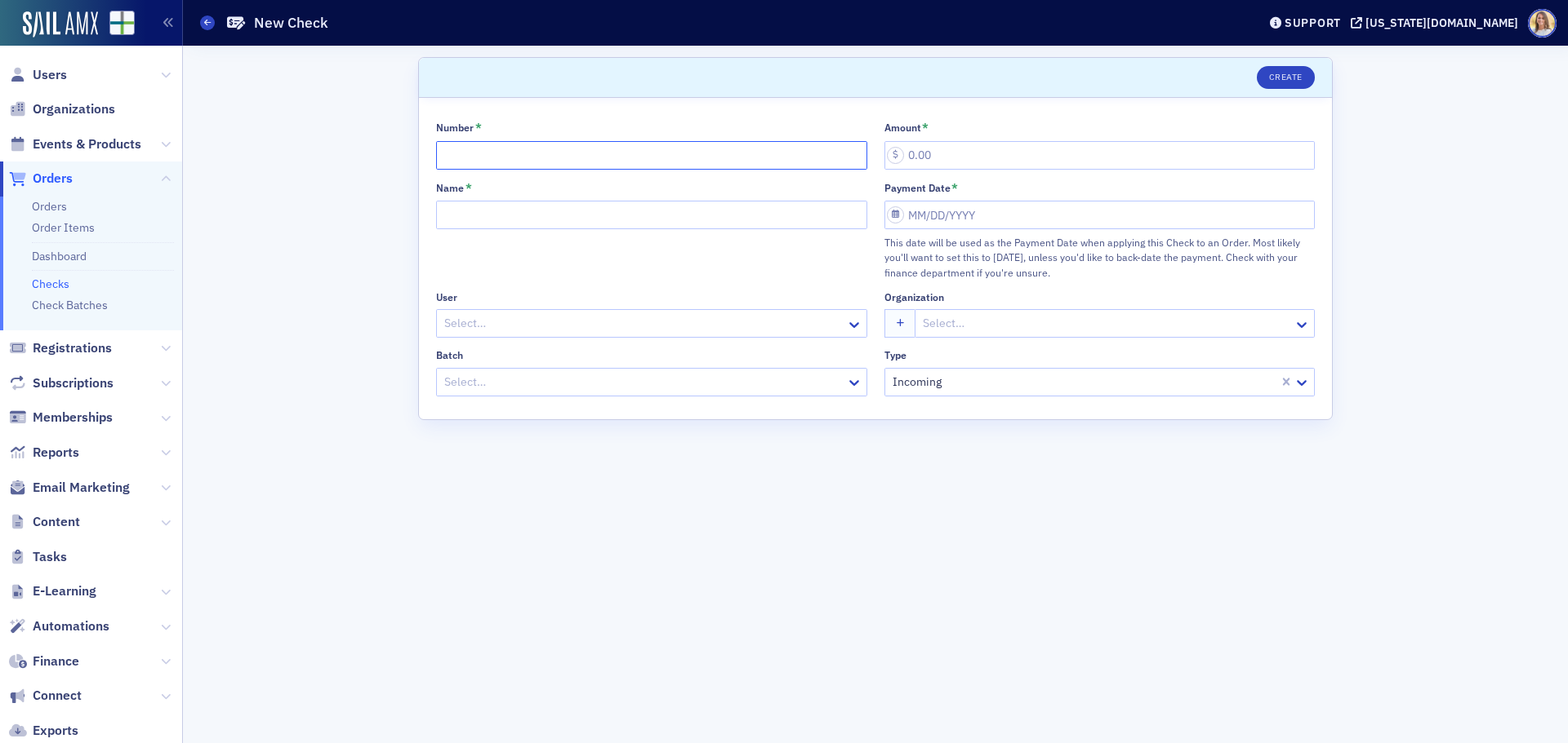
click at [583, 152] on input "Number *" at bounding box center [652, 155] width 431 height 29
type input "7402"
type input "855.00"
type input "[PERSON_NAME]"
select select "8"
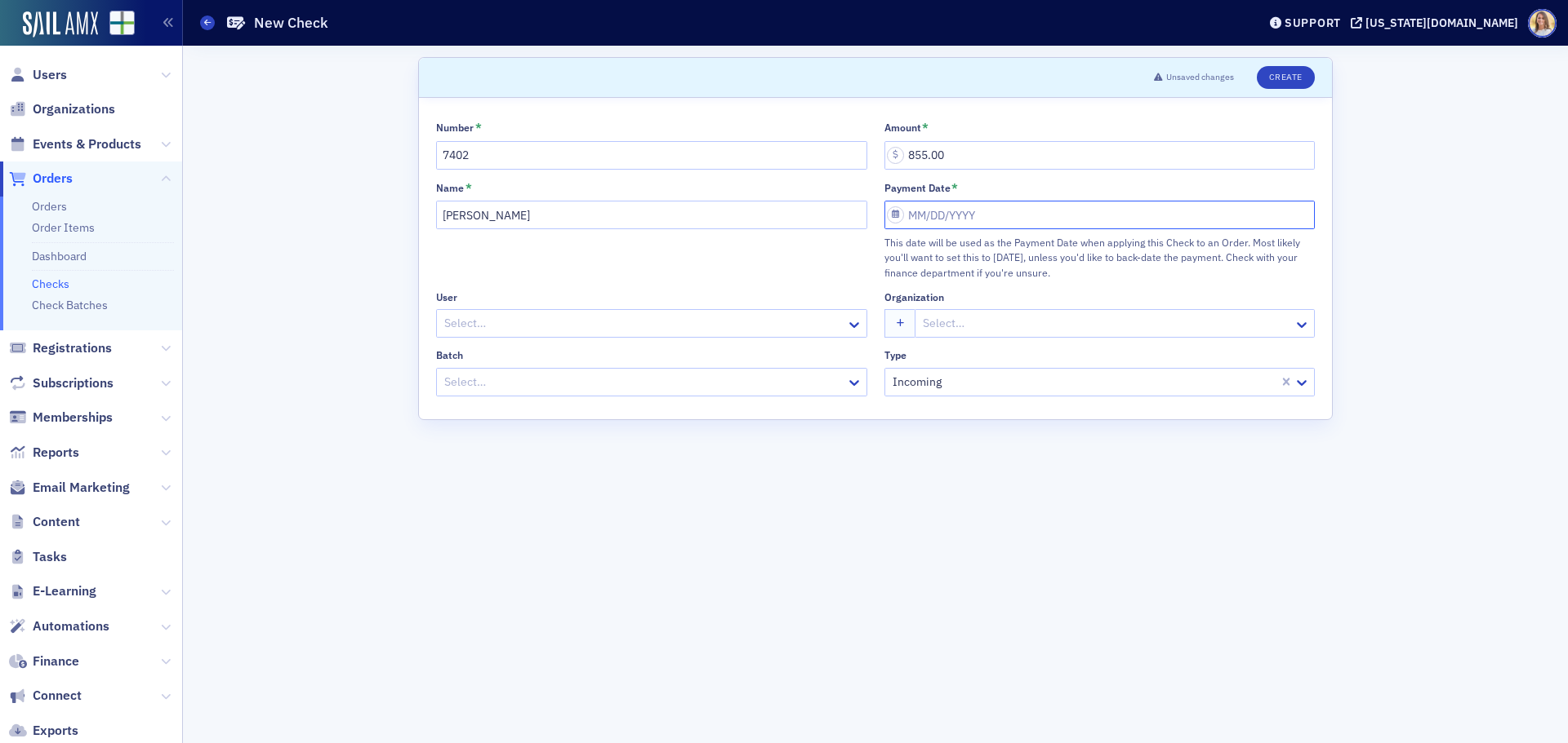
select select "2025"
click at [969, 331] on div "3" at bounding box center [971, 331] width 20 height 20
type input "[DATE]"
click at [751, 382] on div at bounding box center [643, 382] width 402 height 20
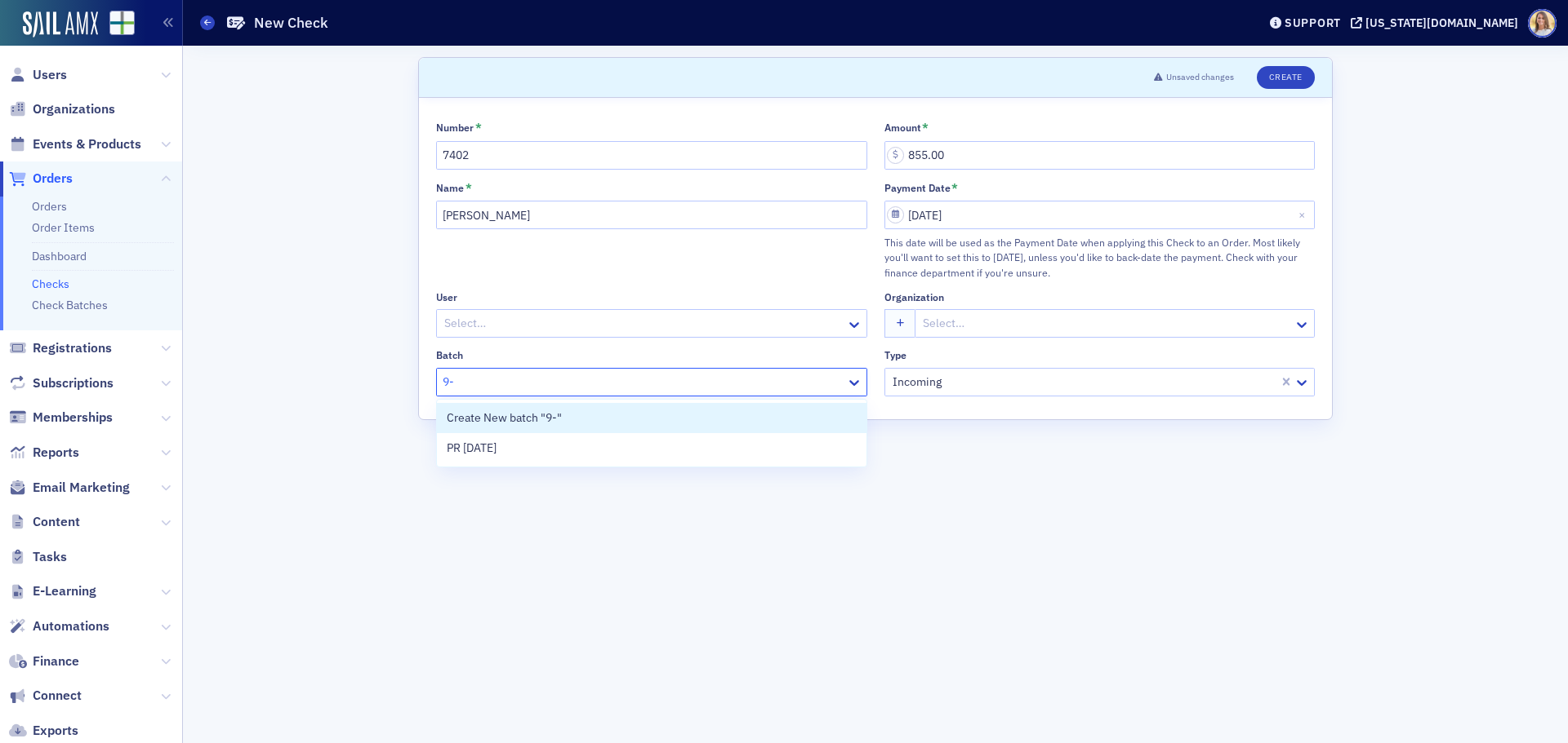
type input "9-3"
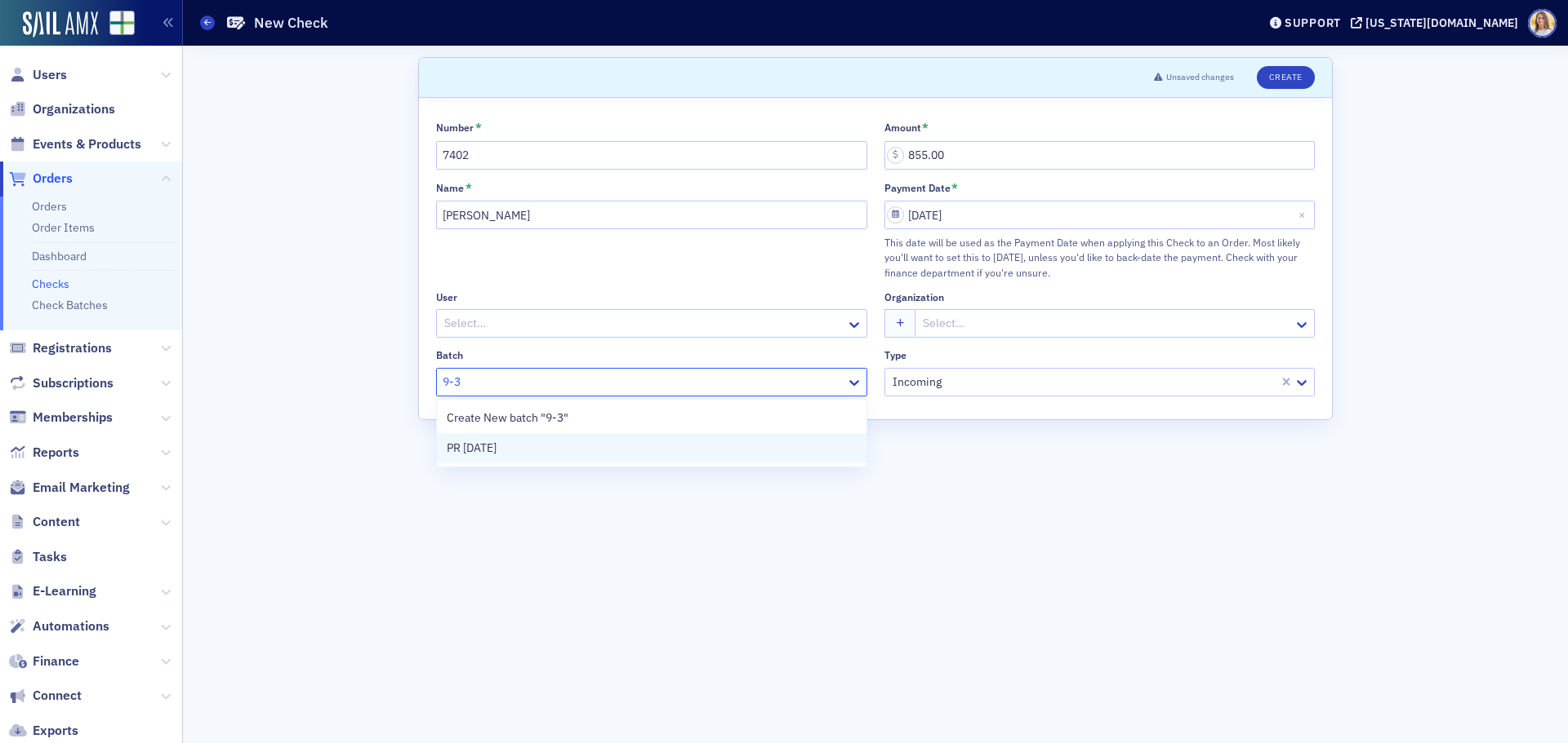
click at [696, 448] on div "PR [DATE]" at bounding box center [652, 448] width 410 height 17
click at [1287, 78] on button "Create" at bounding box center [1285, 78] width 58 height 23
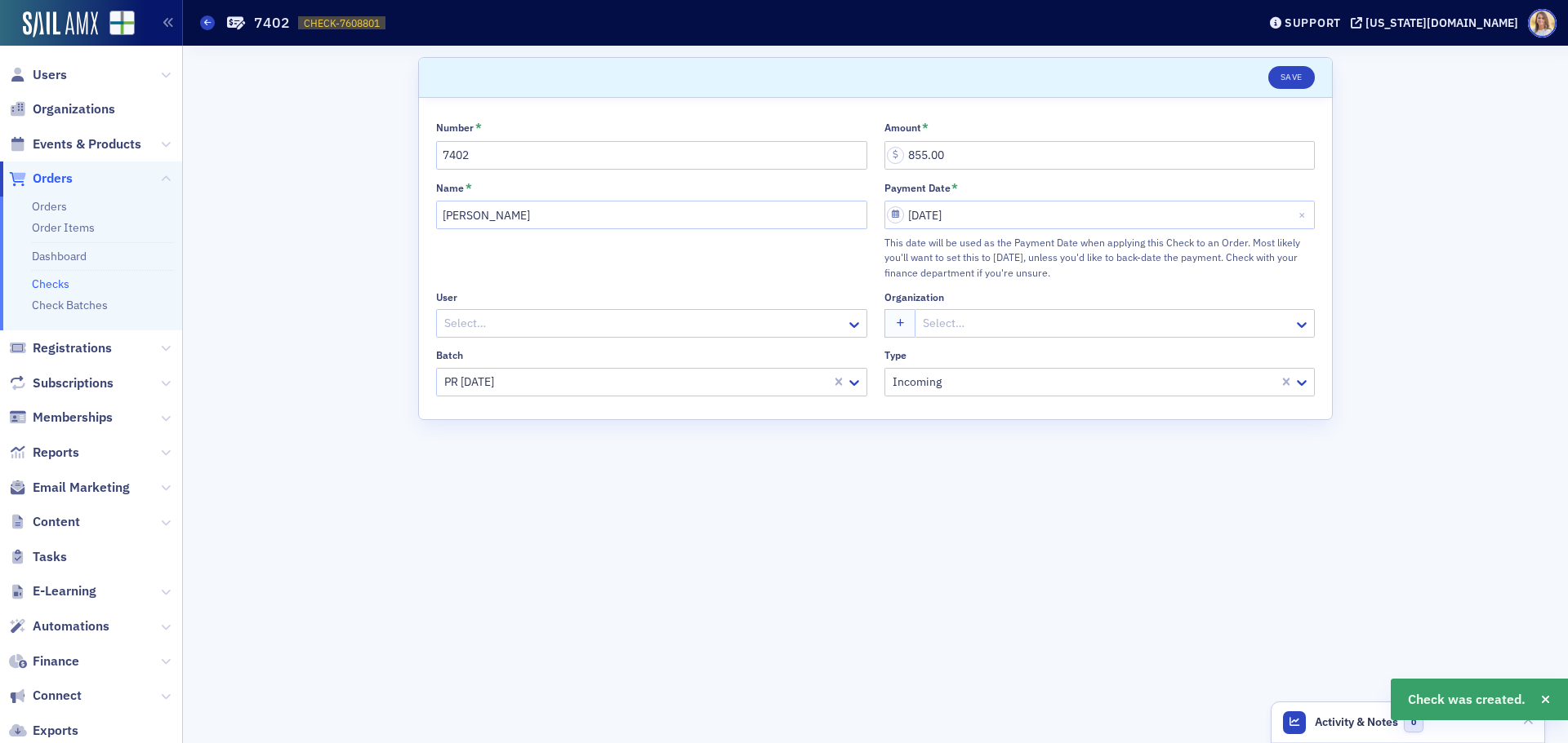
click at [341, 18] on span "CHECK-7608801" at bounding box center [341, 23] width 76 height 14
copy span "CHECK-7608801 7608801"
click at [56, 176] on span "Orders" at bounding box center [53, 179] width 40 height 18
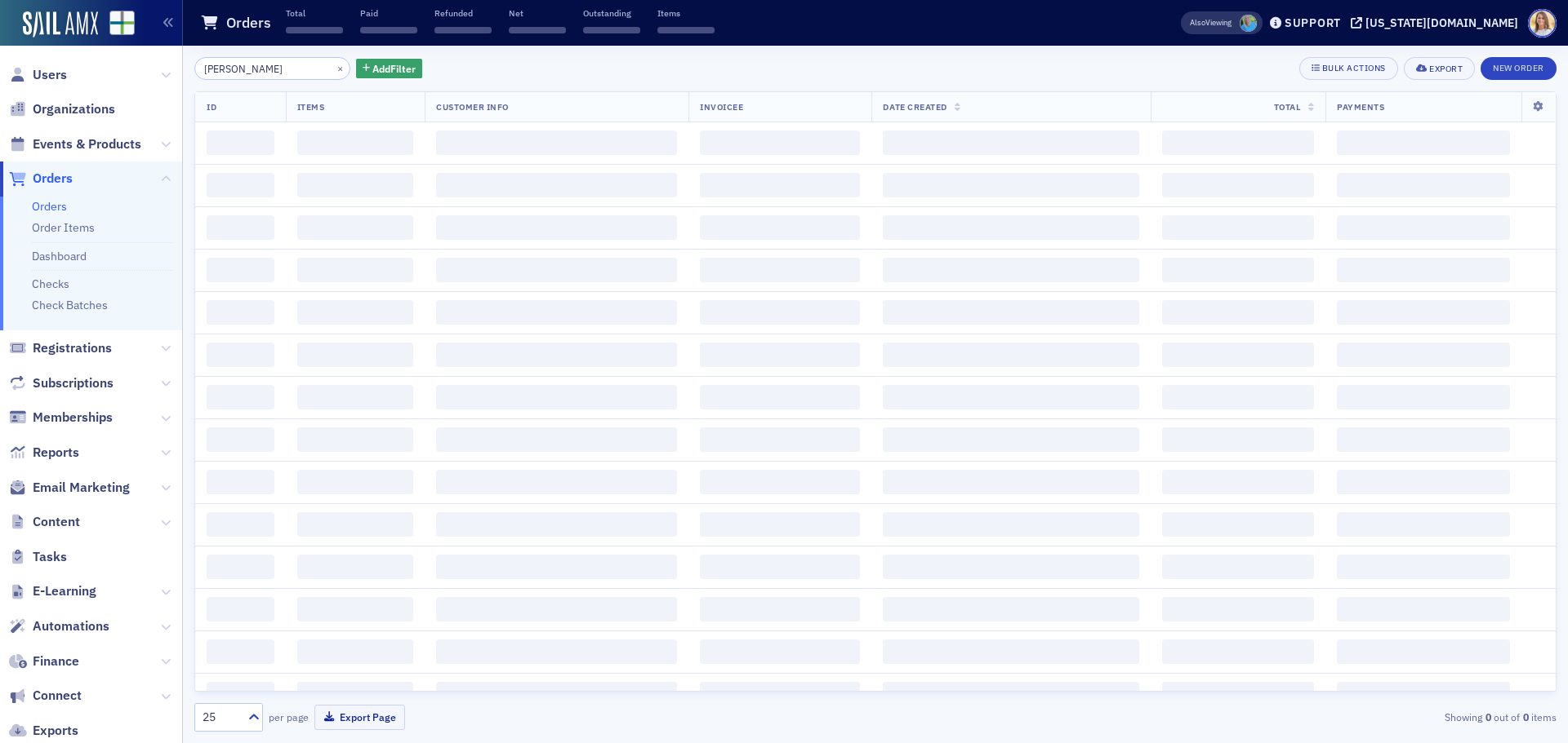
drag, startPoint x: 275, startPoint y: 70, endPoint x: 134, endPoint y: 72, distance: 141.0
click at [134, 72] on div "Users Organizations Events & Products Orders Orders Order Items Dashboard Check…" at bounding box center [784, 372] width 1568 height 743
click at [549, 58] on div "kevin moore × Add Filter Bulk Actions Export New Order" at bounding box center [875, 69] width 1362 height 23
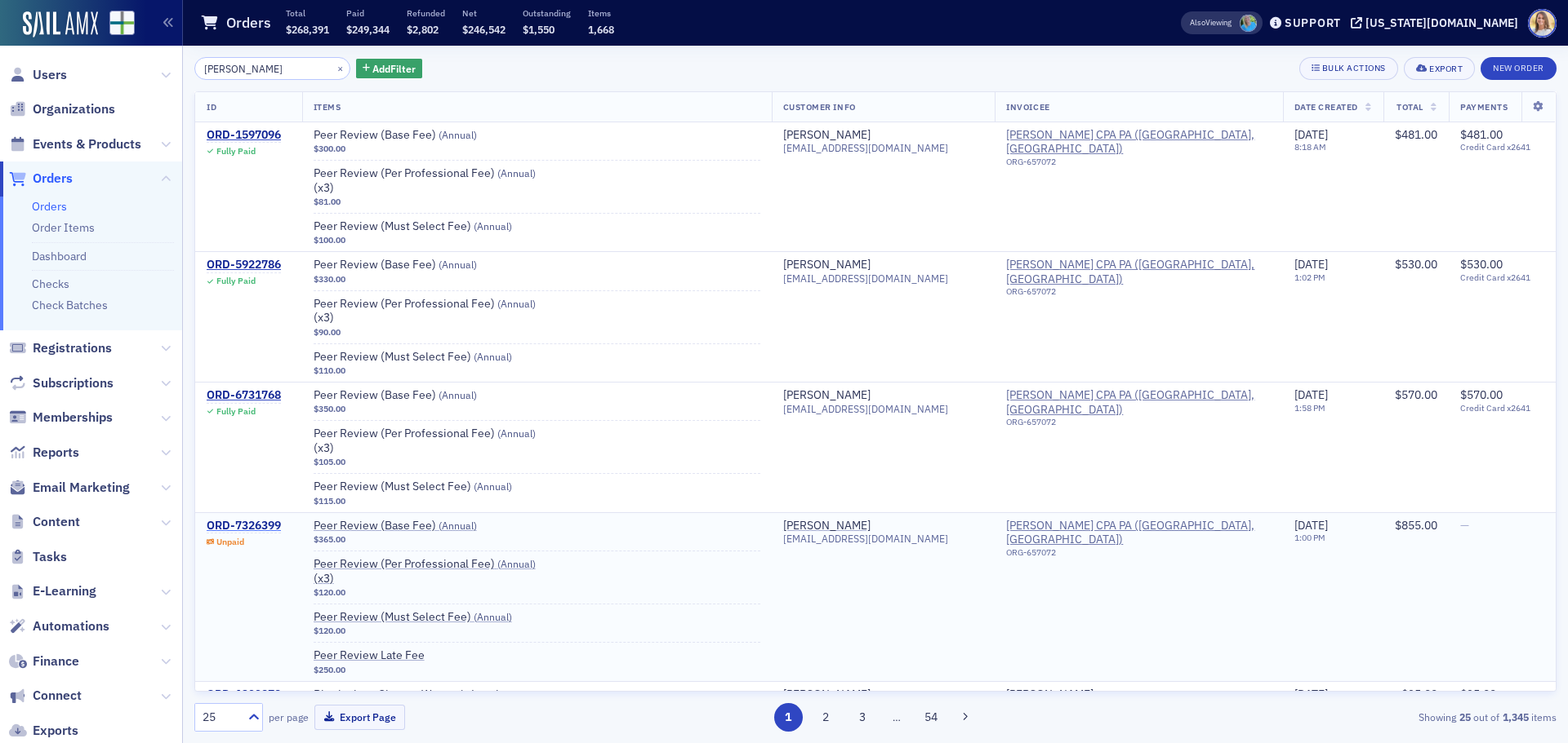
click at [264, 524] on div "ORD-7326399" at bounding box center [243, 527] width 74 height 14
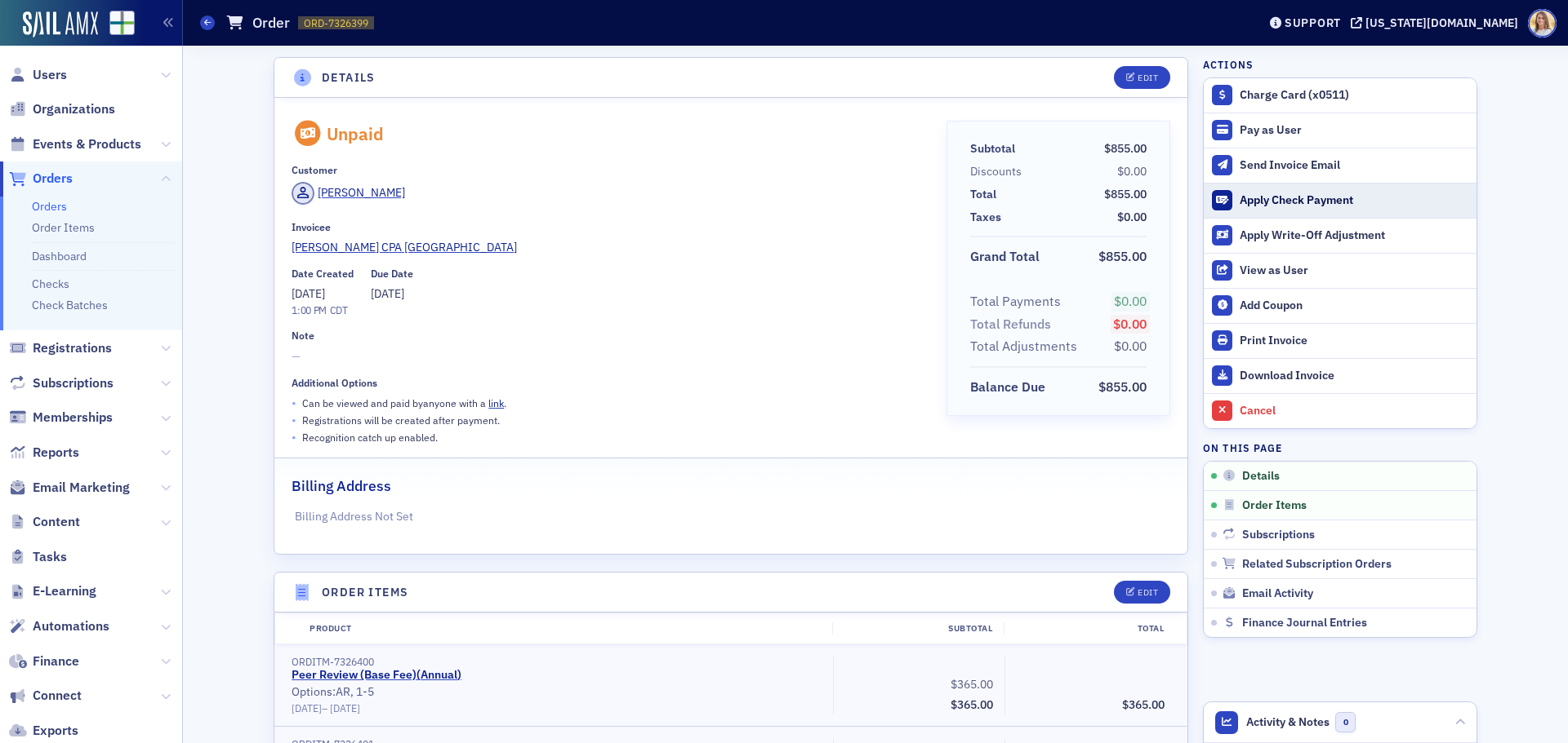
click at [1312, 199] on div "Apply Check Payment" at bounding box center [1353, 200] width 228 height 14
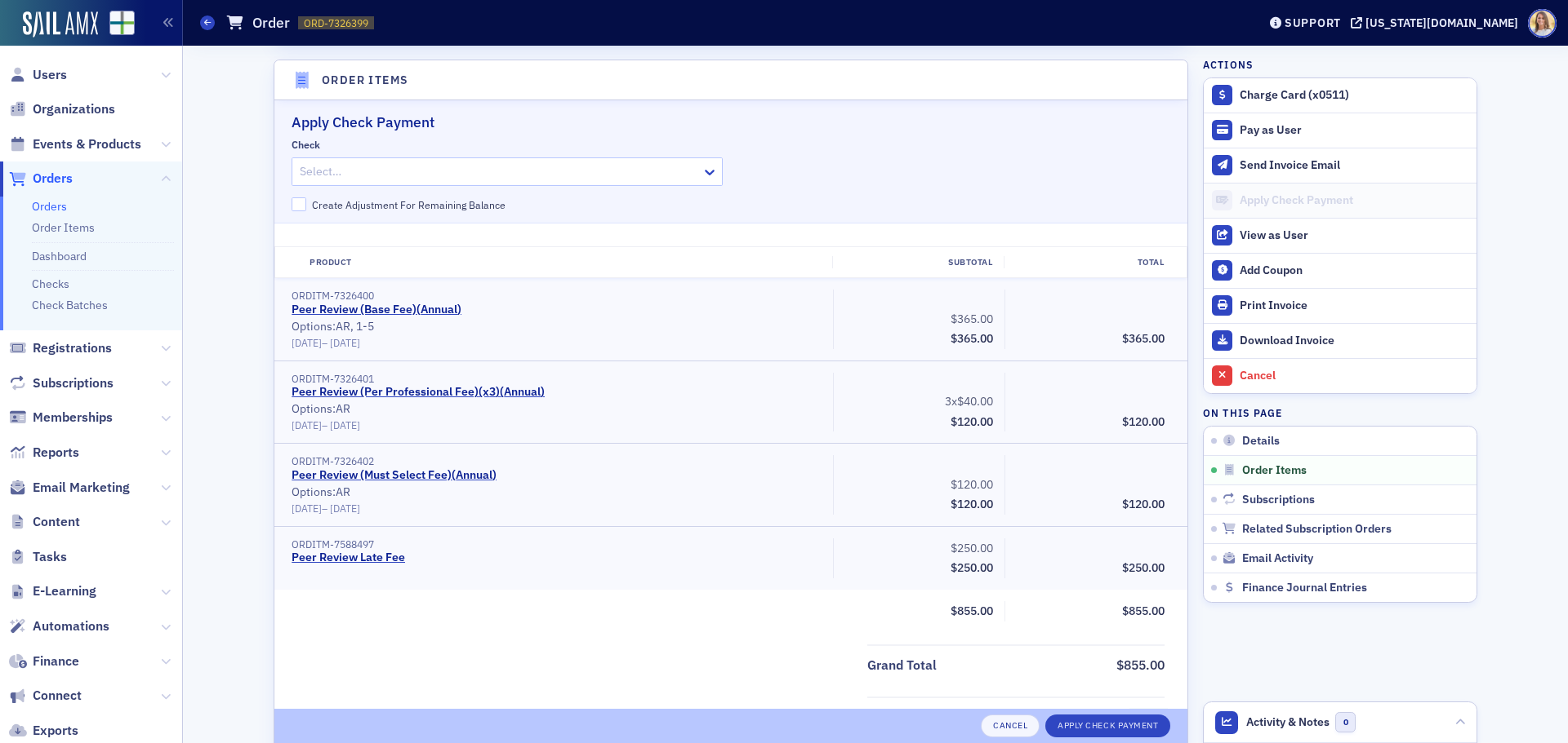
scroll to position [518, 0]
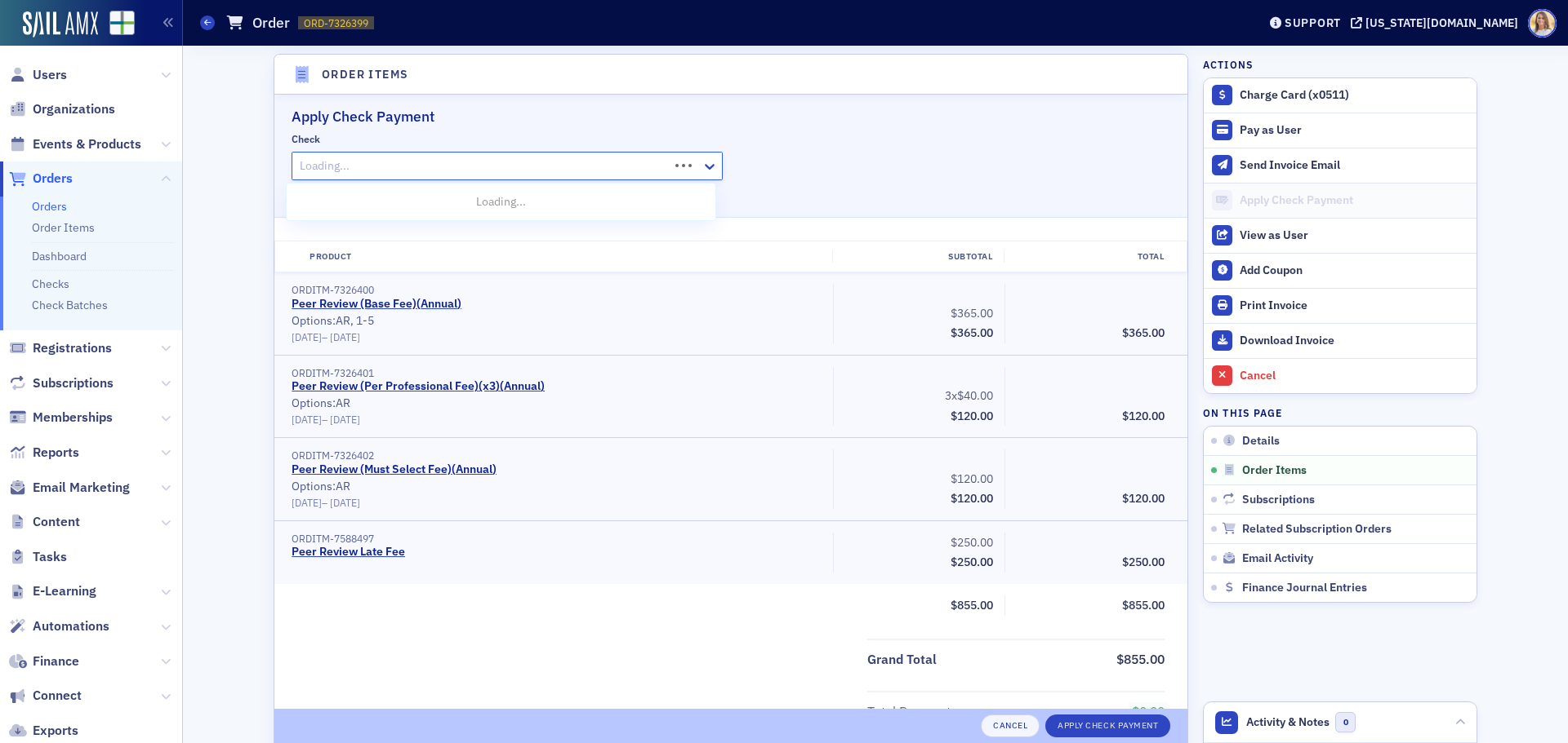
click at [383, 167] on div at bounding box center [482, 166] width 369 height 20
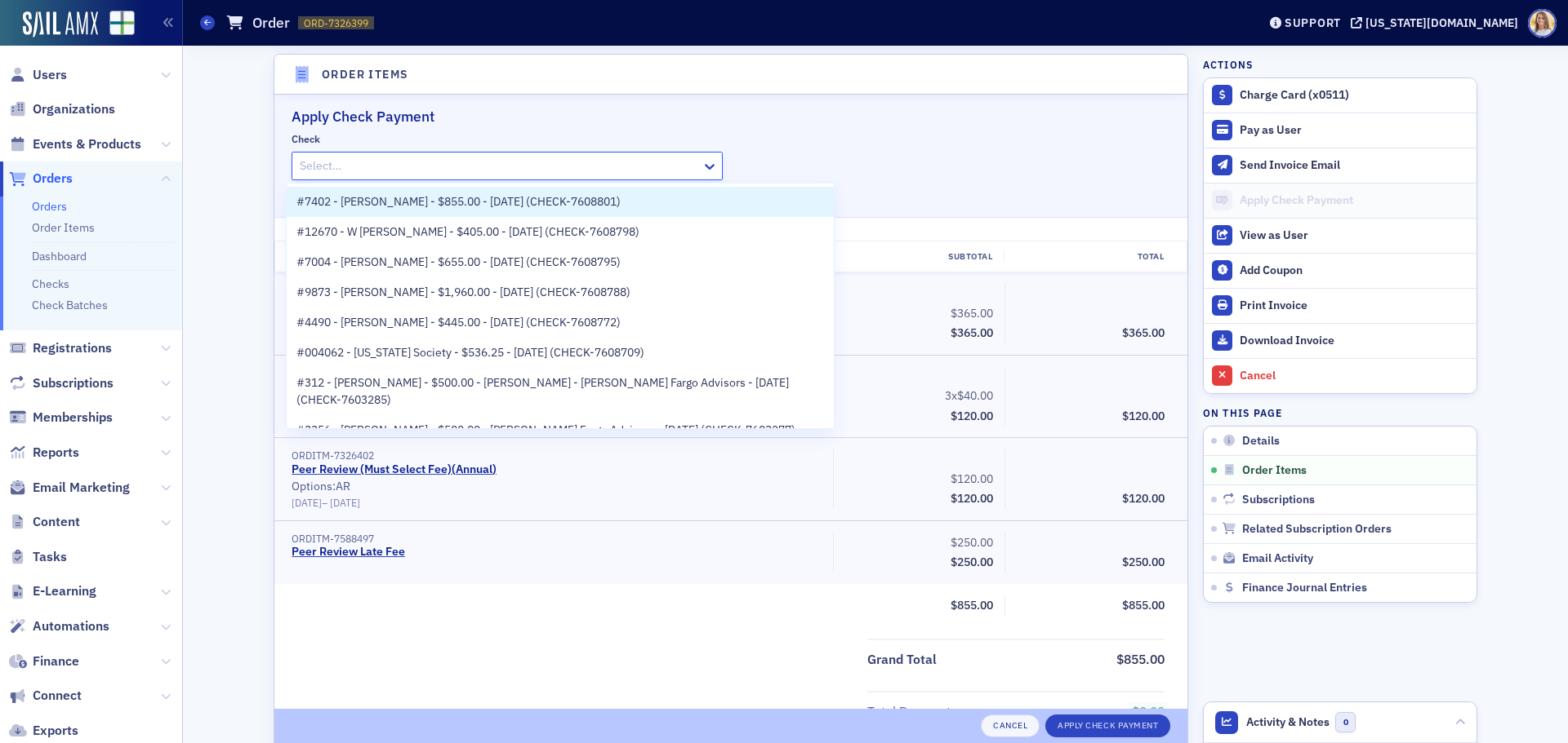
paste input "CHECK-7608801"
type input "CHECK-7608801"
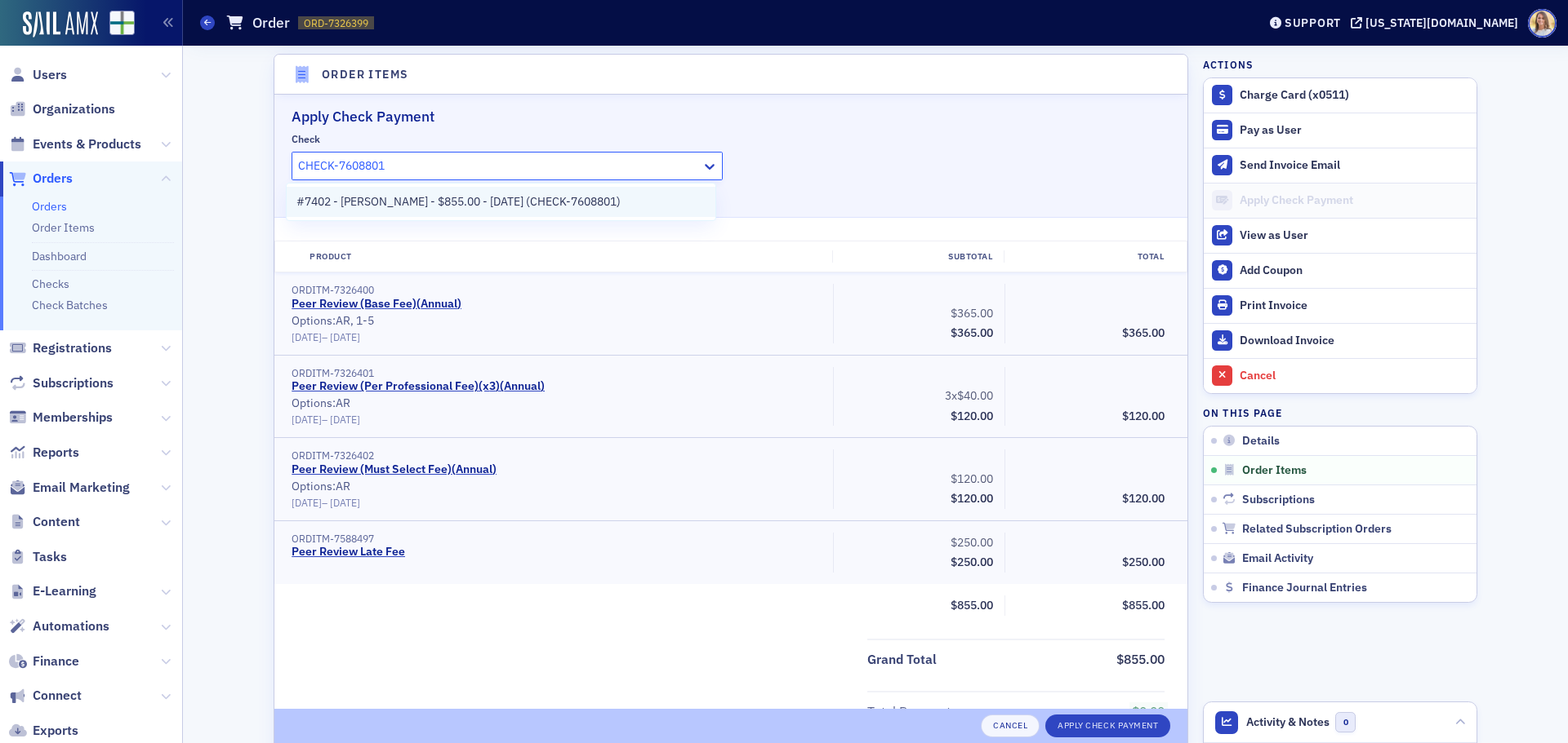
click at [413, 200] on span "#7402 - [PERSON_NAME] - $855.00 - [DATE] (CHECK-7608801)" at bounding box center [459, 201] width 324 height 17
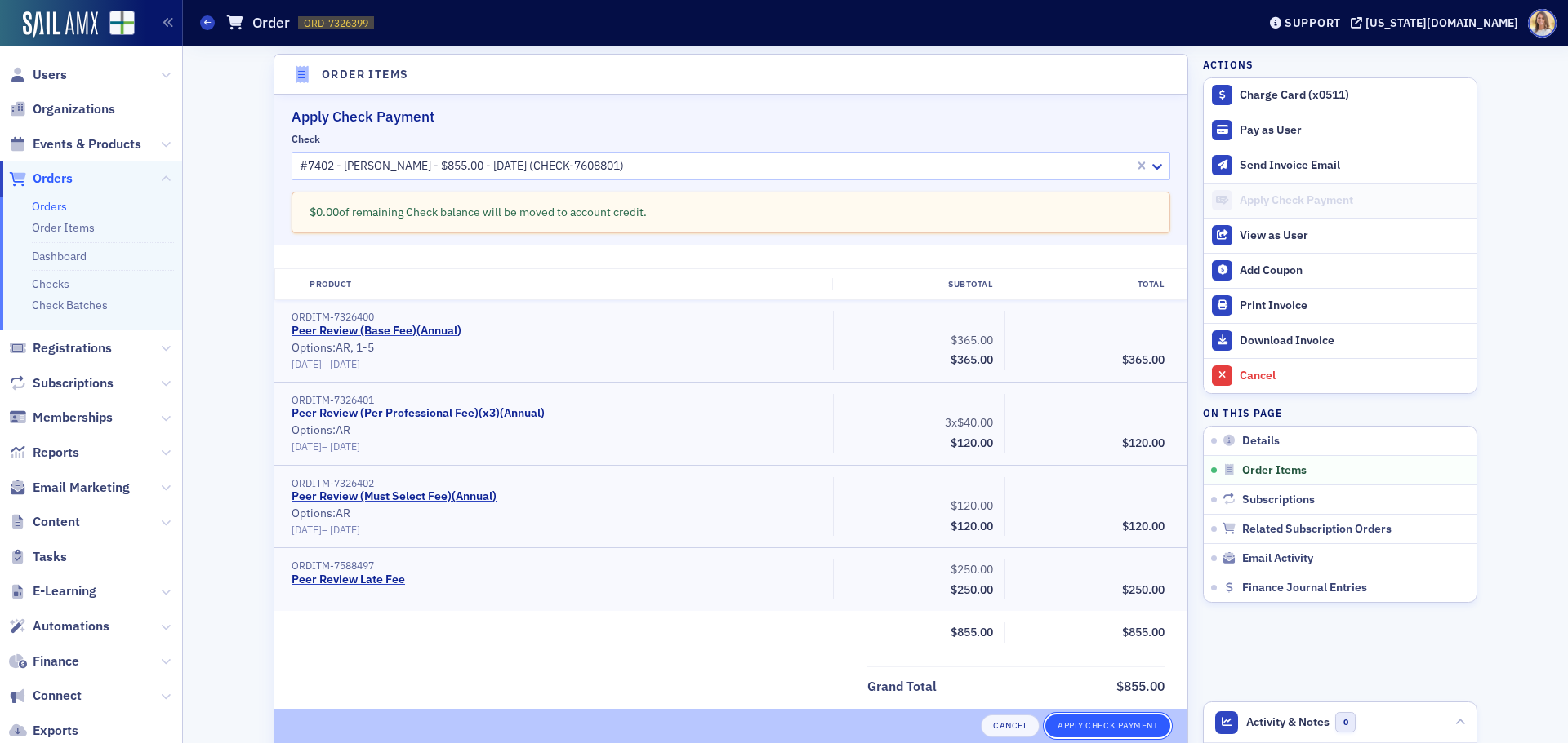
click at [1122, 730] on button "Apply Check Payment" at bounding box center [1107, 726] width 125 height 23
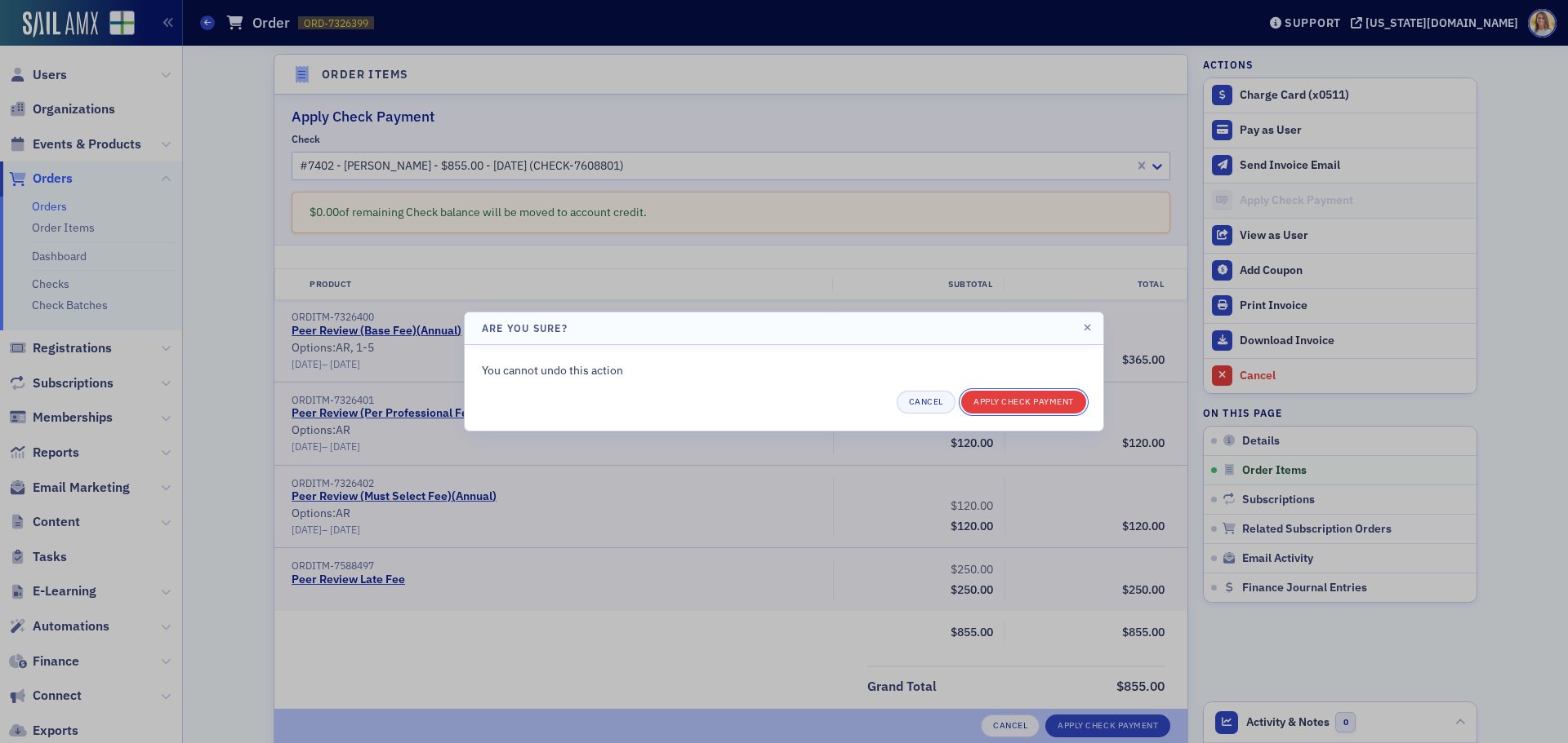
click at [998, 401] on button "Apply Check Payment" at bounding box center [1023, 403] width 125 height 23
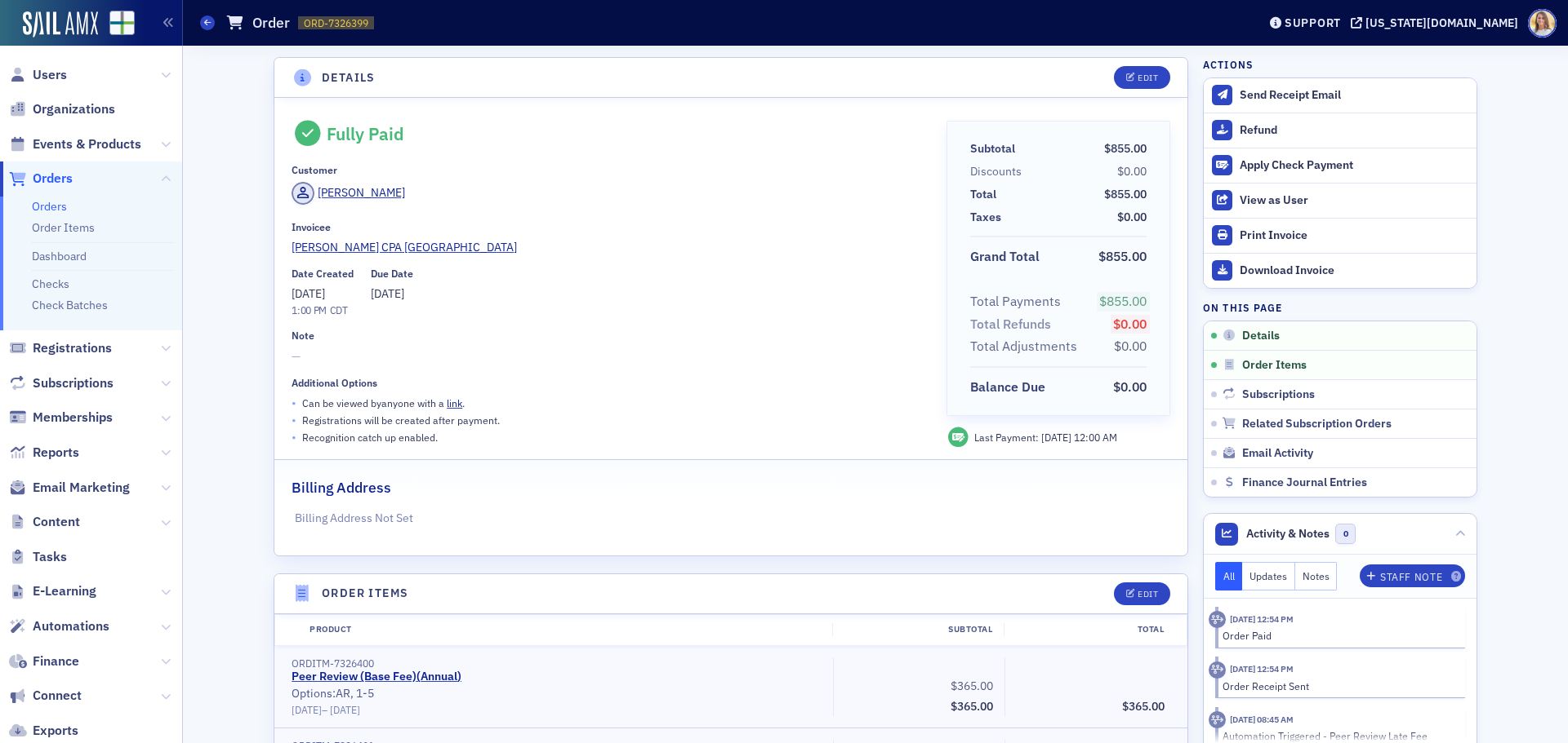
click at [62, 180] on span "Orders" at bounding box center [53, 179] width 40 height 18
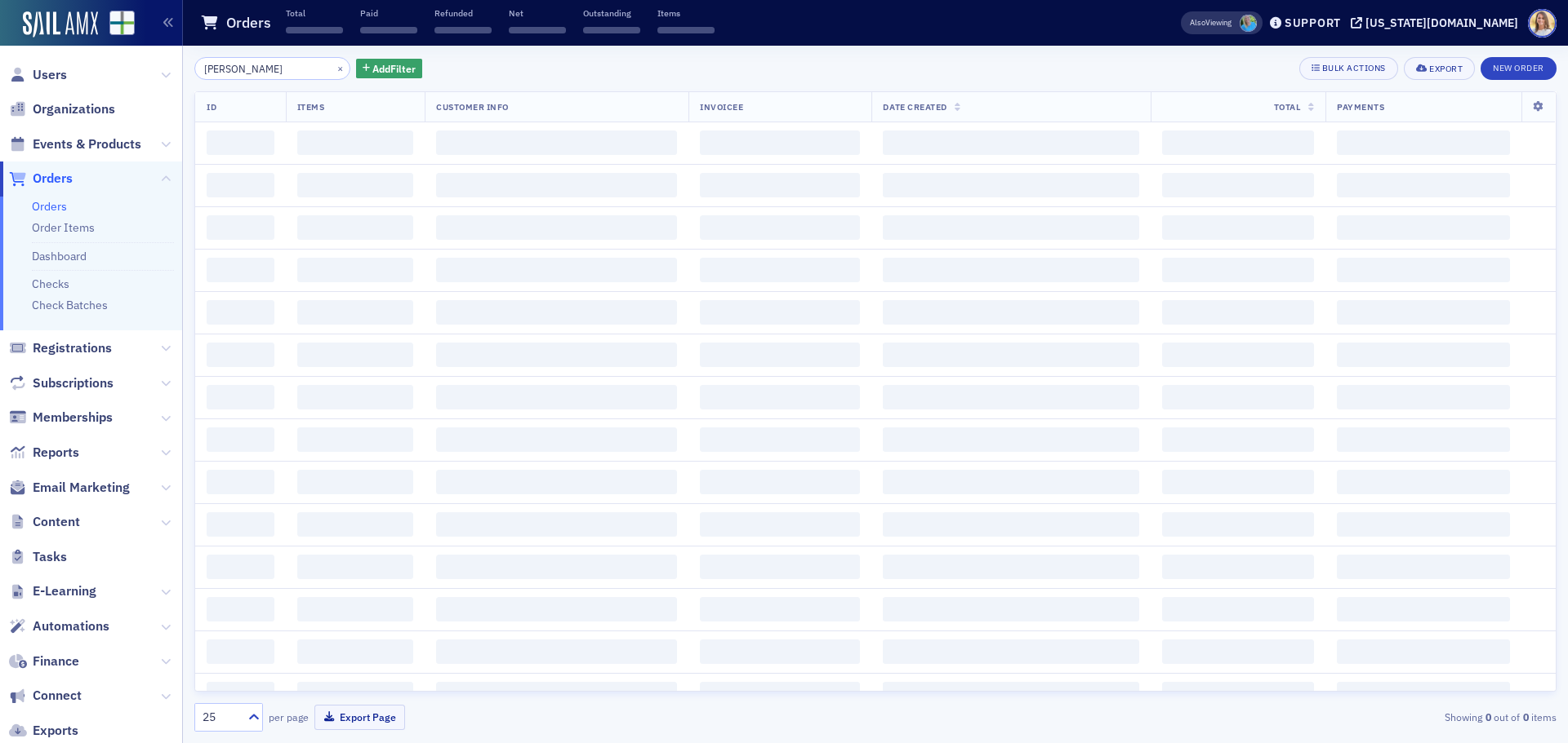
drag, startPoint x: 269, startPoint y: 69, endPoint x: 110, endPoint y: 63, distance: 159.1
click at [115, 62] on div "Users Organizations Events & Products Orders Orders Order Items Dashboard Check…" at bounding box center [784, 372] width 1568 height 743
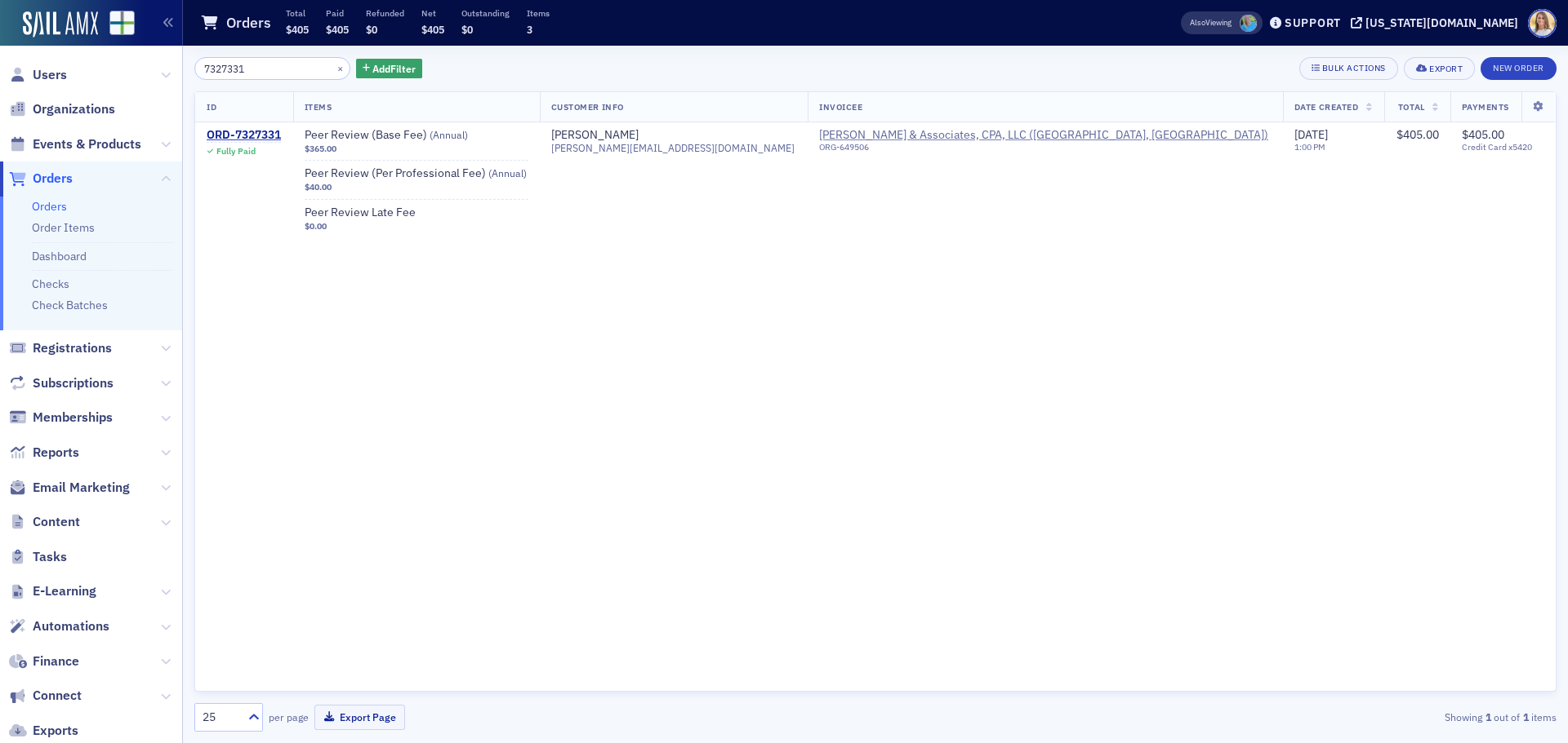
type input "7327331"
click at [55, 279] on link "Checks" at bounding box center [51, 284] width 37 height 14
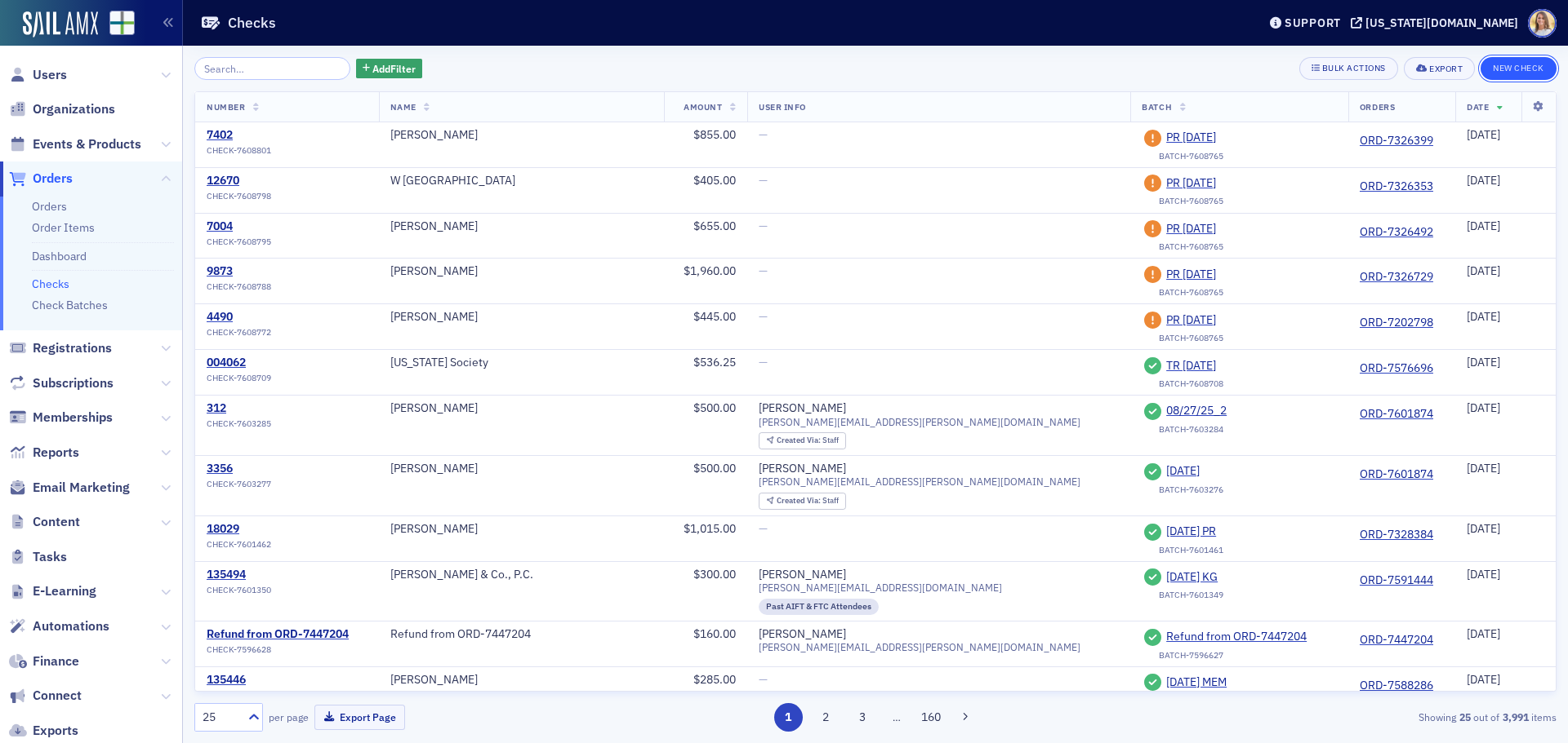
click at [1516, 69] on button "New Check" at bounding box center [1518, 69] width 76 height 23
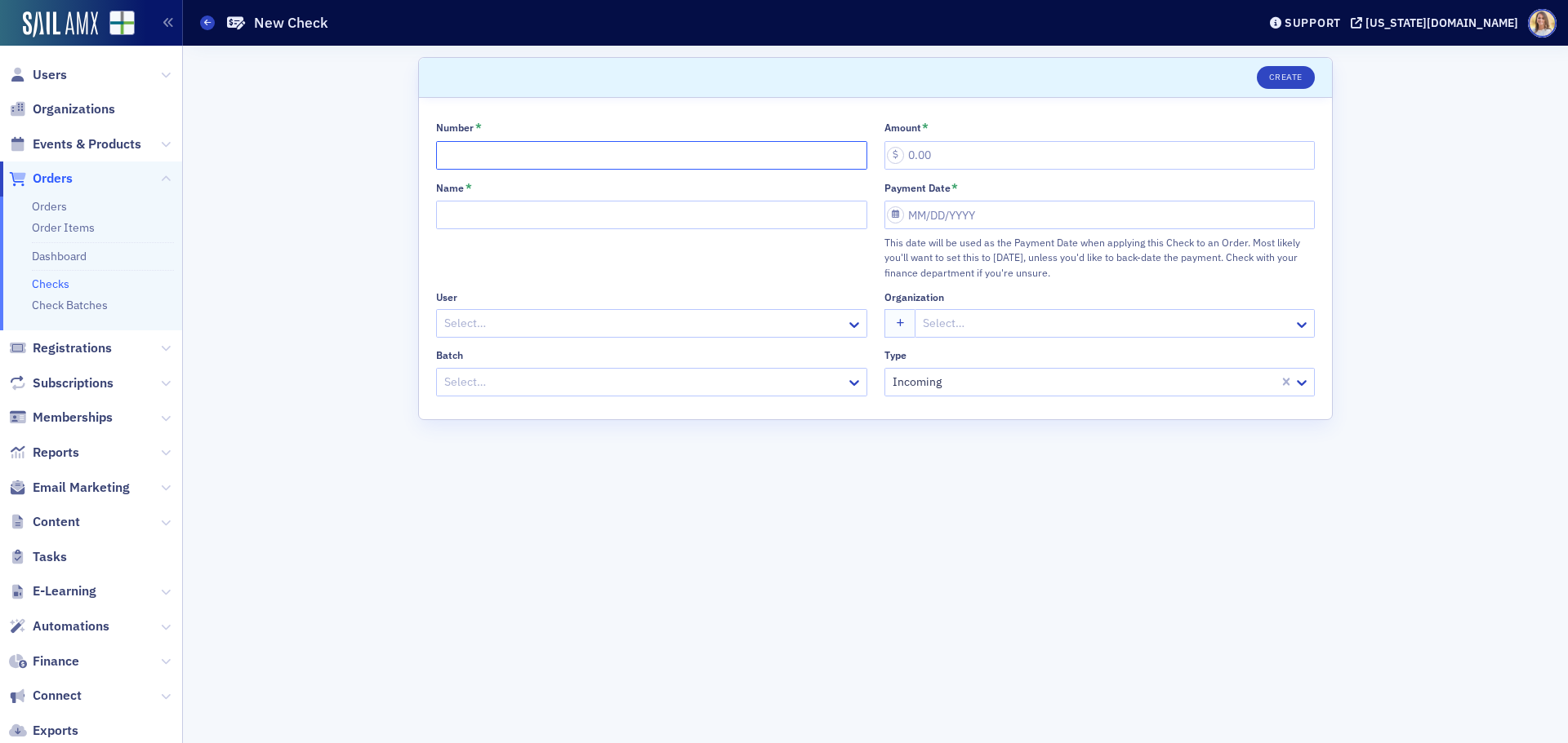
click at [536, 163] on input "Number *" at bounding box center [652, 155] width 431 height 29
type input "3280"
type input "775.00"
type input "[PERSON_NAME]"
select select "8"
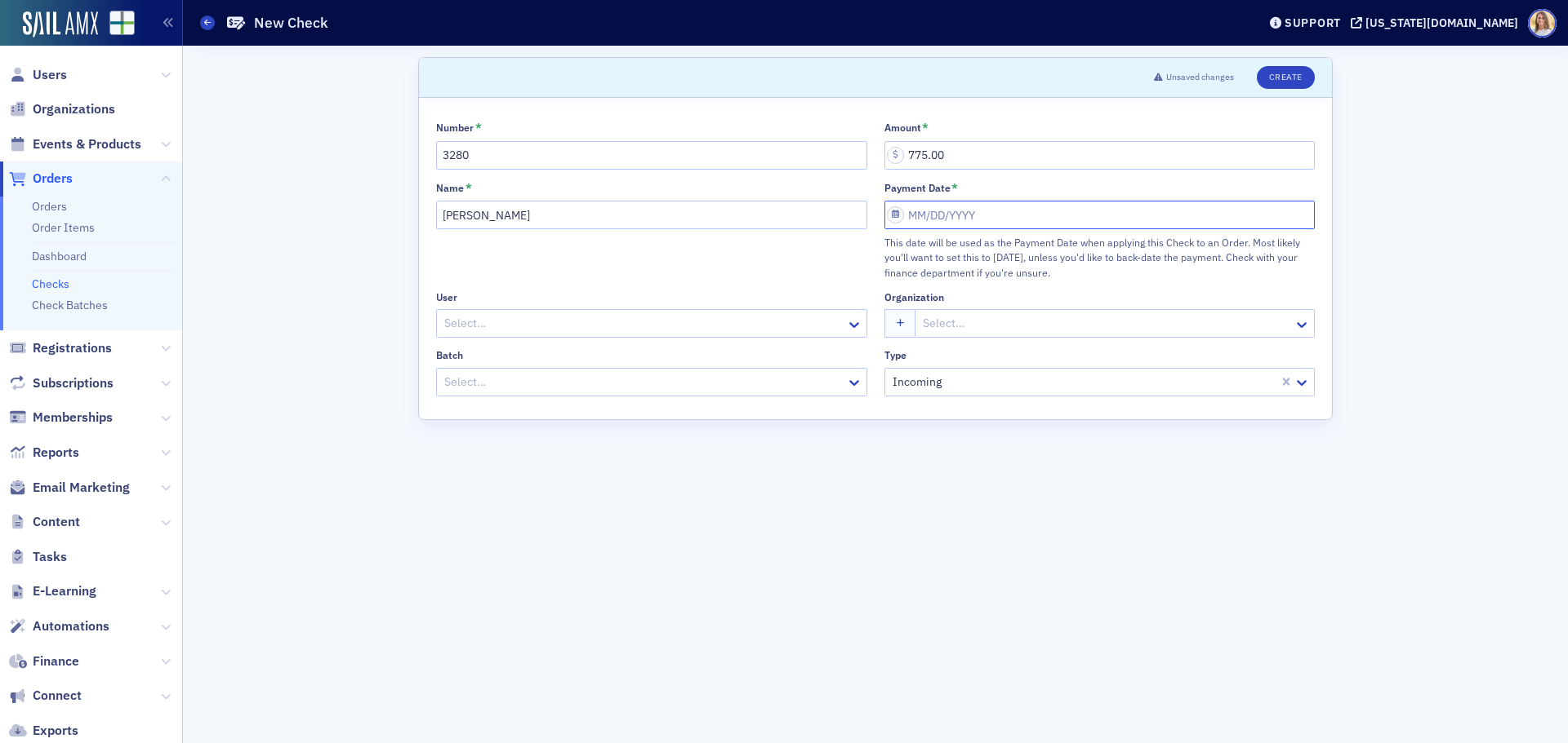
select select "2025"
click at [969, 334] on div "3" at bounding box center [971, 331] width 20 height 20
type input "[DATE]"
click at [730, 386] on div at bounding box center [627, 382] width 369 height 20
type input "9-"
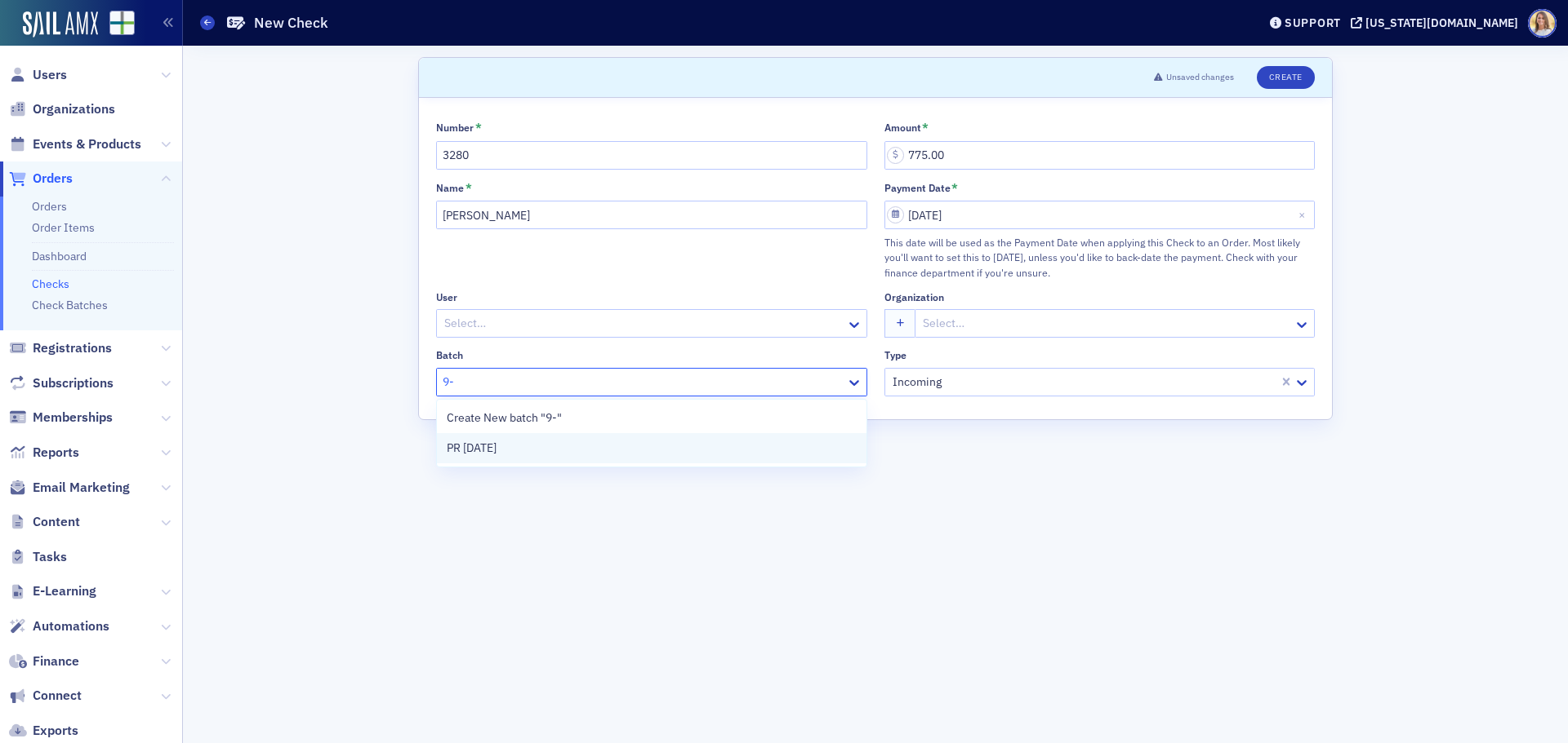
click at [685, 448] on div "PR [DATE]" at bounding box center [652, 448] width 410 height 17
click at [1285, 76] on button "Create" at bounding box center [1285, 78] width 58 height 23
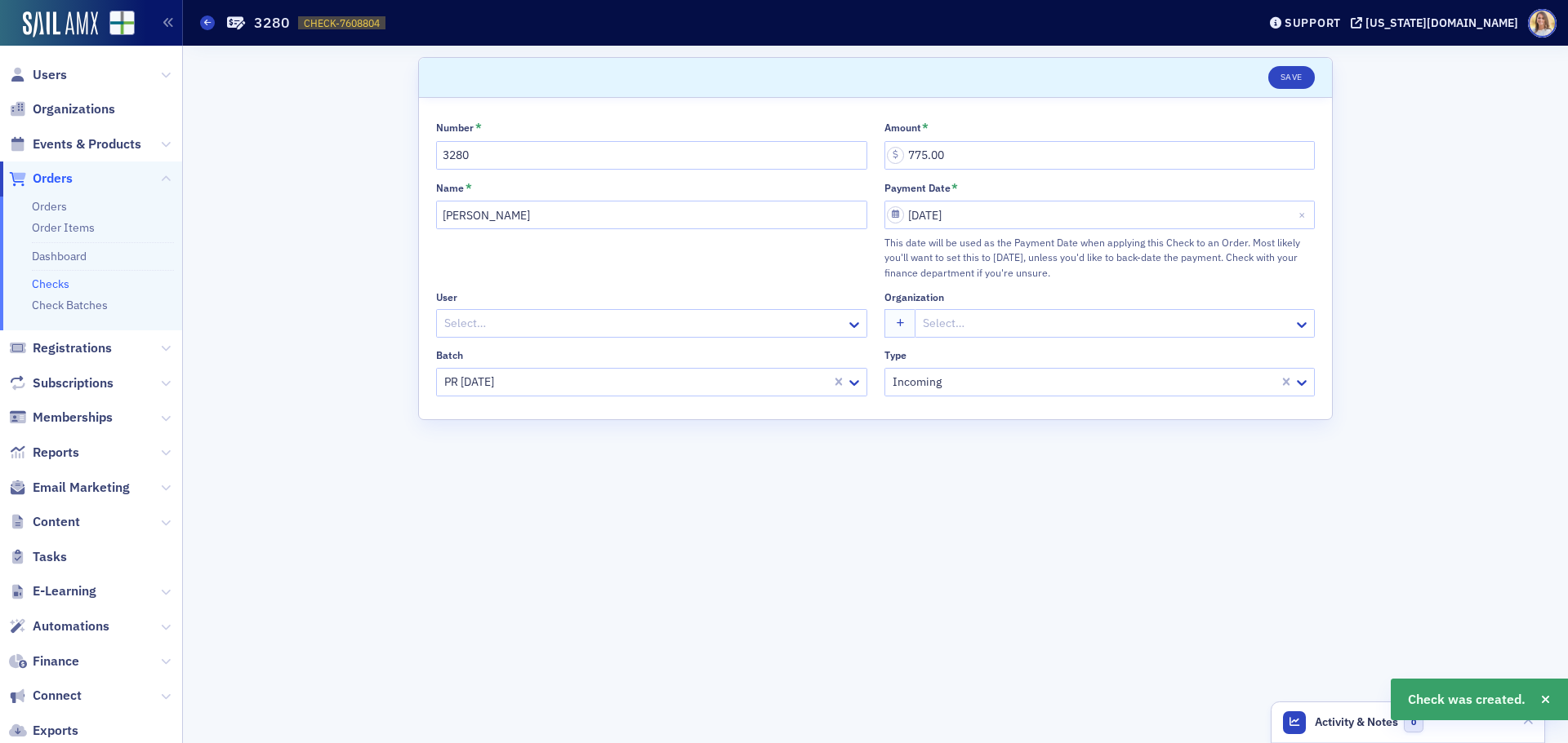
click at [342, 24] on span "CHECK-7608804" at bounding box center [341, 23] width 76 height 14
copy span "CHECK-7608804 7608804"
click at [56, 177] on span "Orders" at bounding box center [53, 179] width 40 height 18
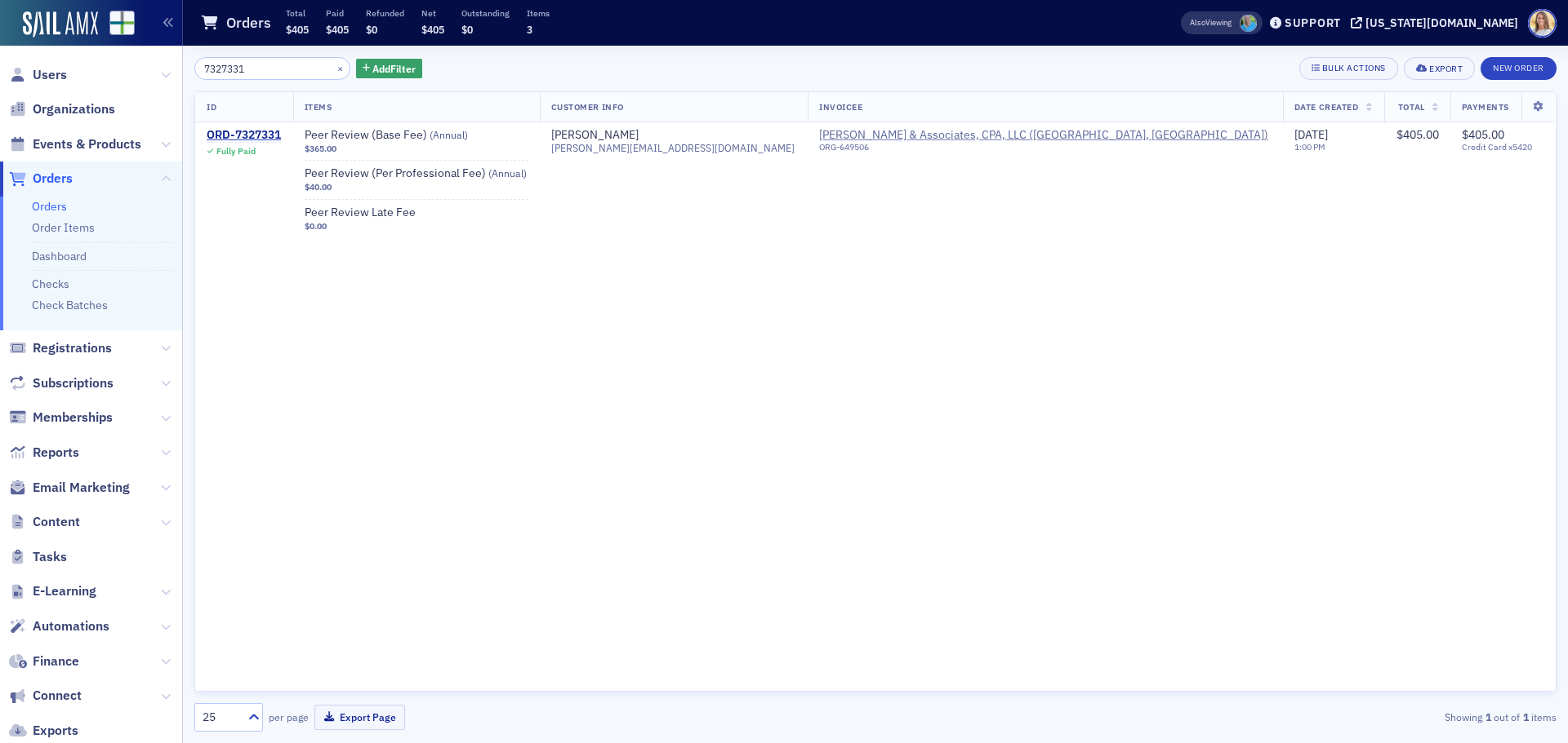
drag, startPoint x: 270, startPoint y: 71, endPoint x: 130, endPoint y: 60, distance: 140.4
click at [134, 62] on div "Users Organizations Events & Products Orders Orders Order Items Dashboard Check…" at bounding box center [784, 372] width 1568 height 743
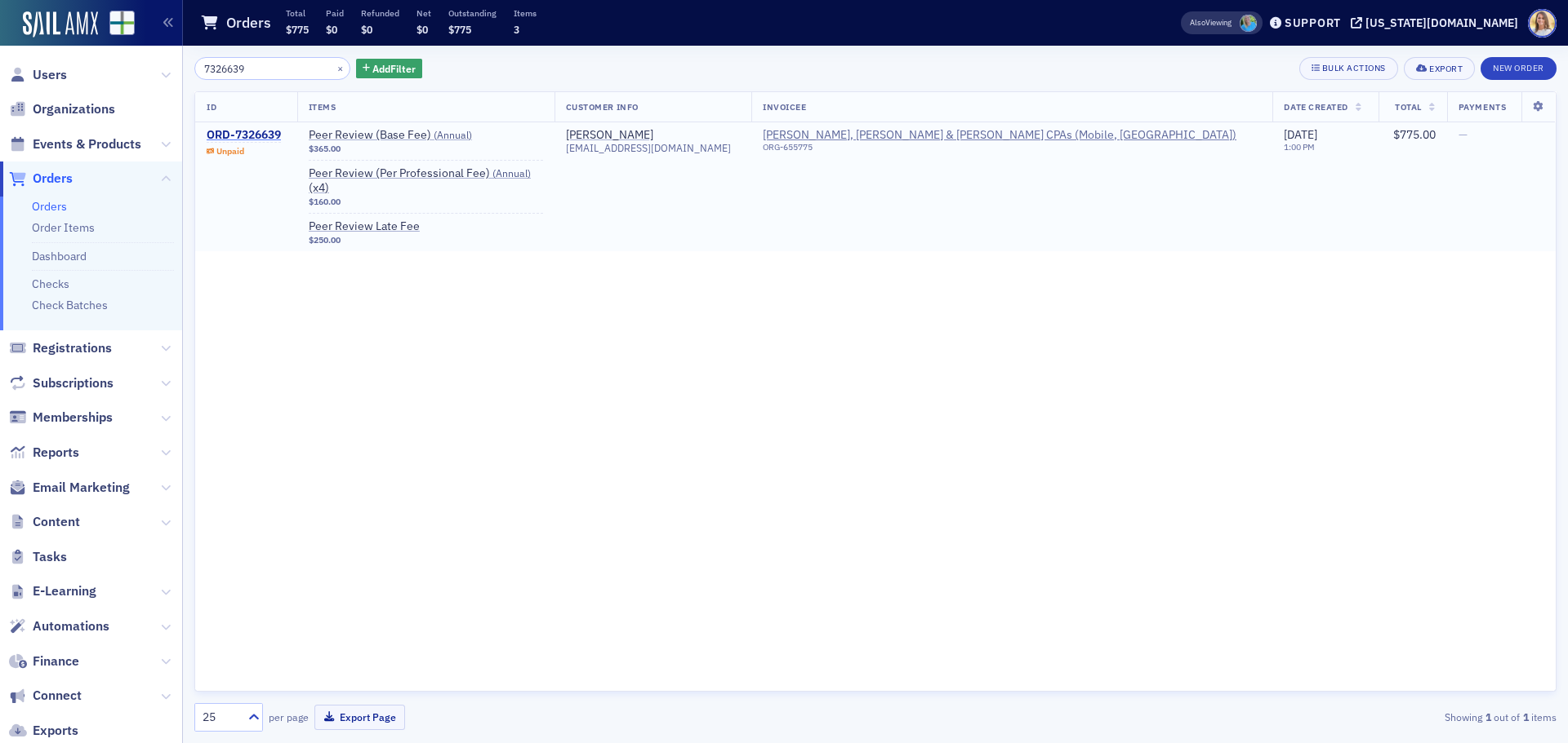
type input "7326639"
click at [264, 136] on div "ORD-7326639" at bounding box center [243, 135] width 74 height 14
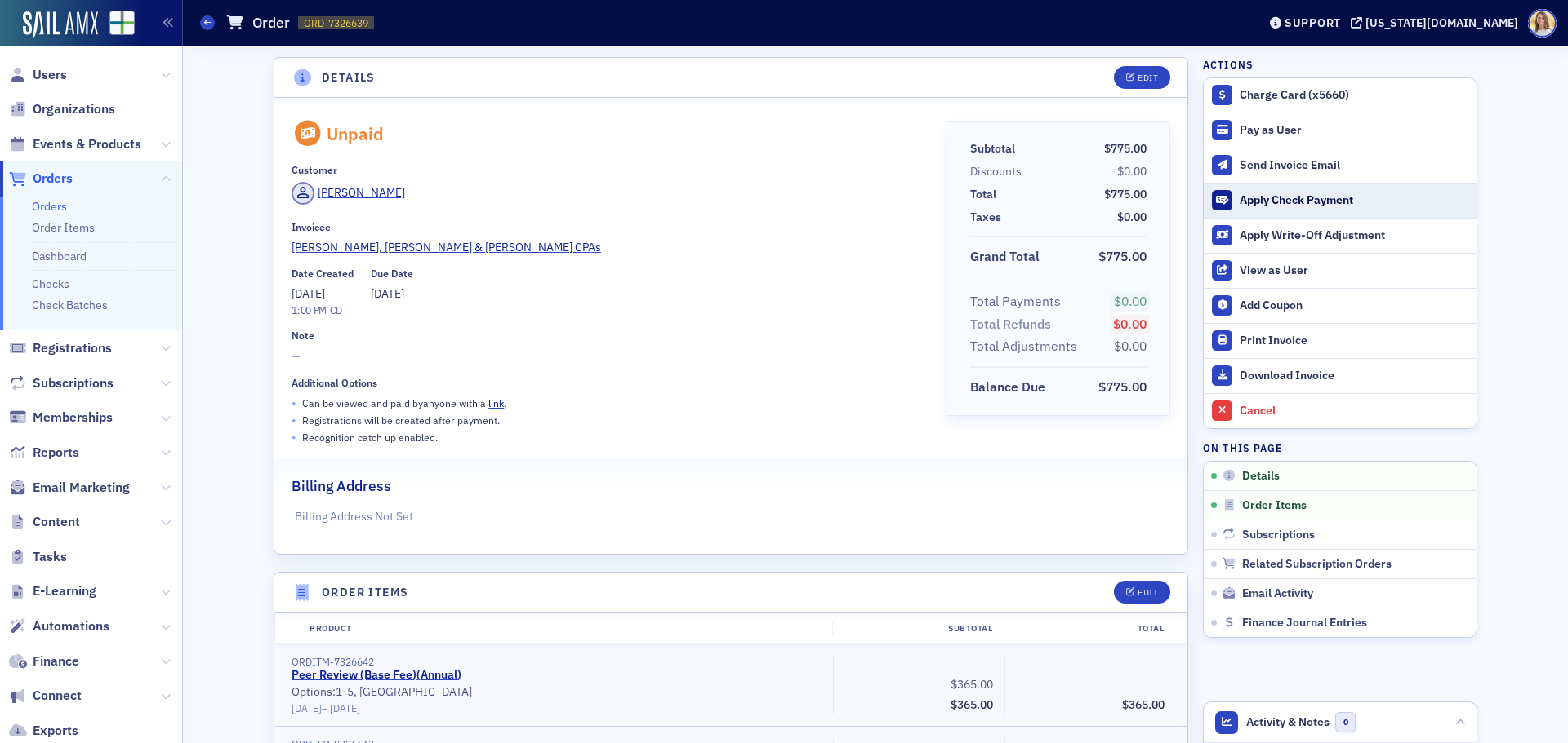
click at [1312, 195] on div "Apply Check Payment" at bounding box center [1353, 200] width 228 height 14
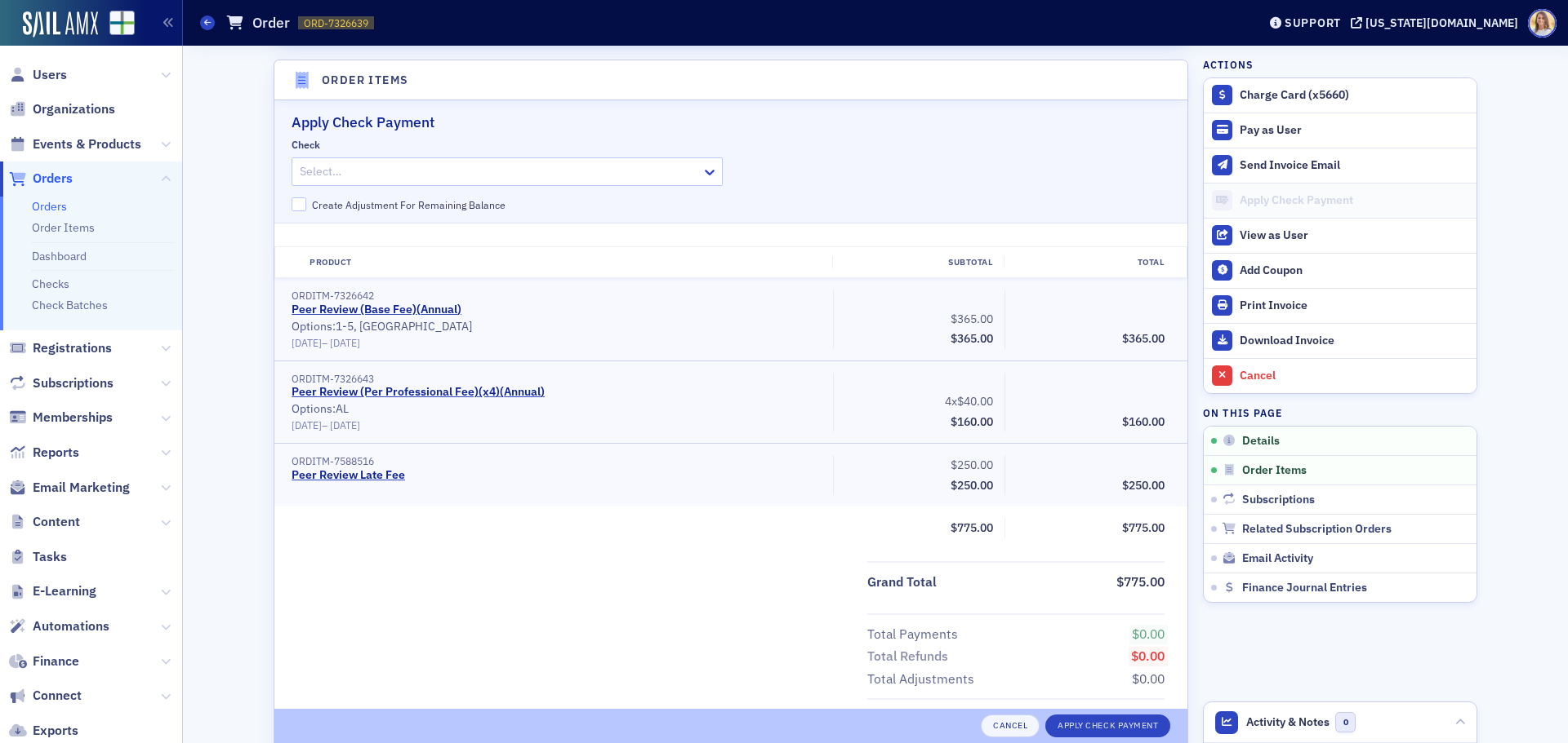
scroll to position [518, 0]
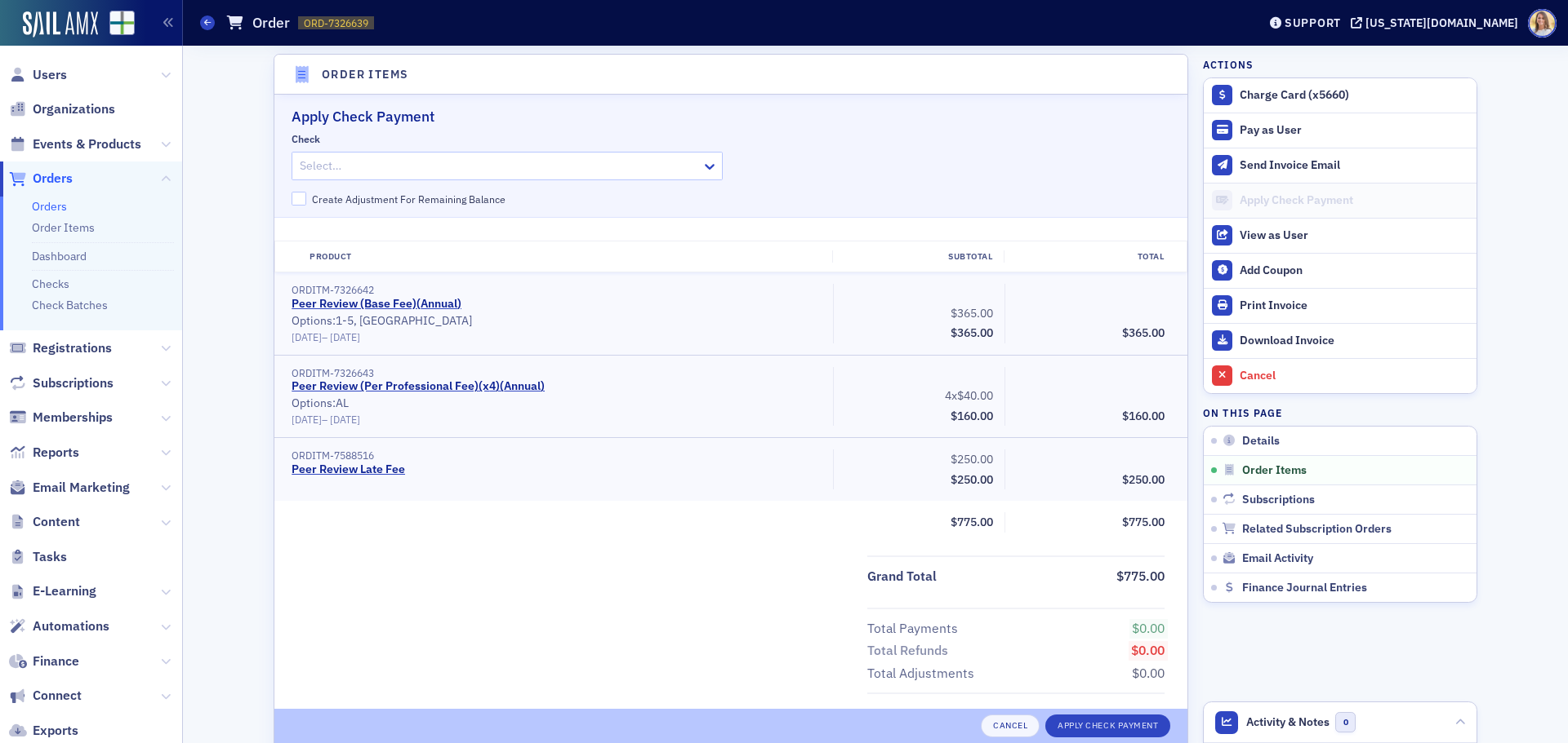
click at [338, 160] on div at bounding box center [498, 166] width 402 height 20
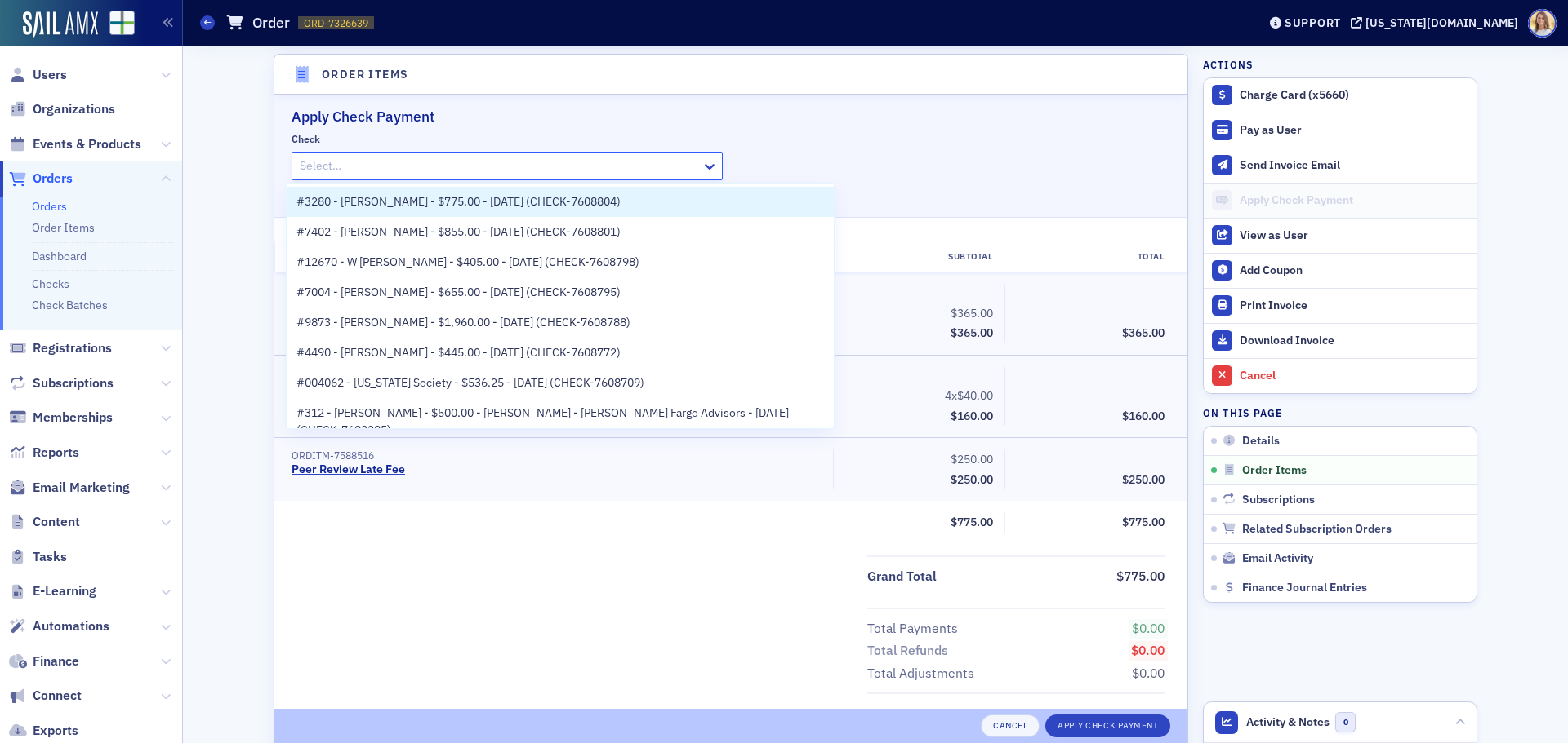
paste input "CHECK-7608804"
type input "CHECK-7608804"
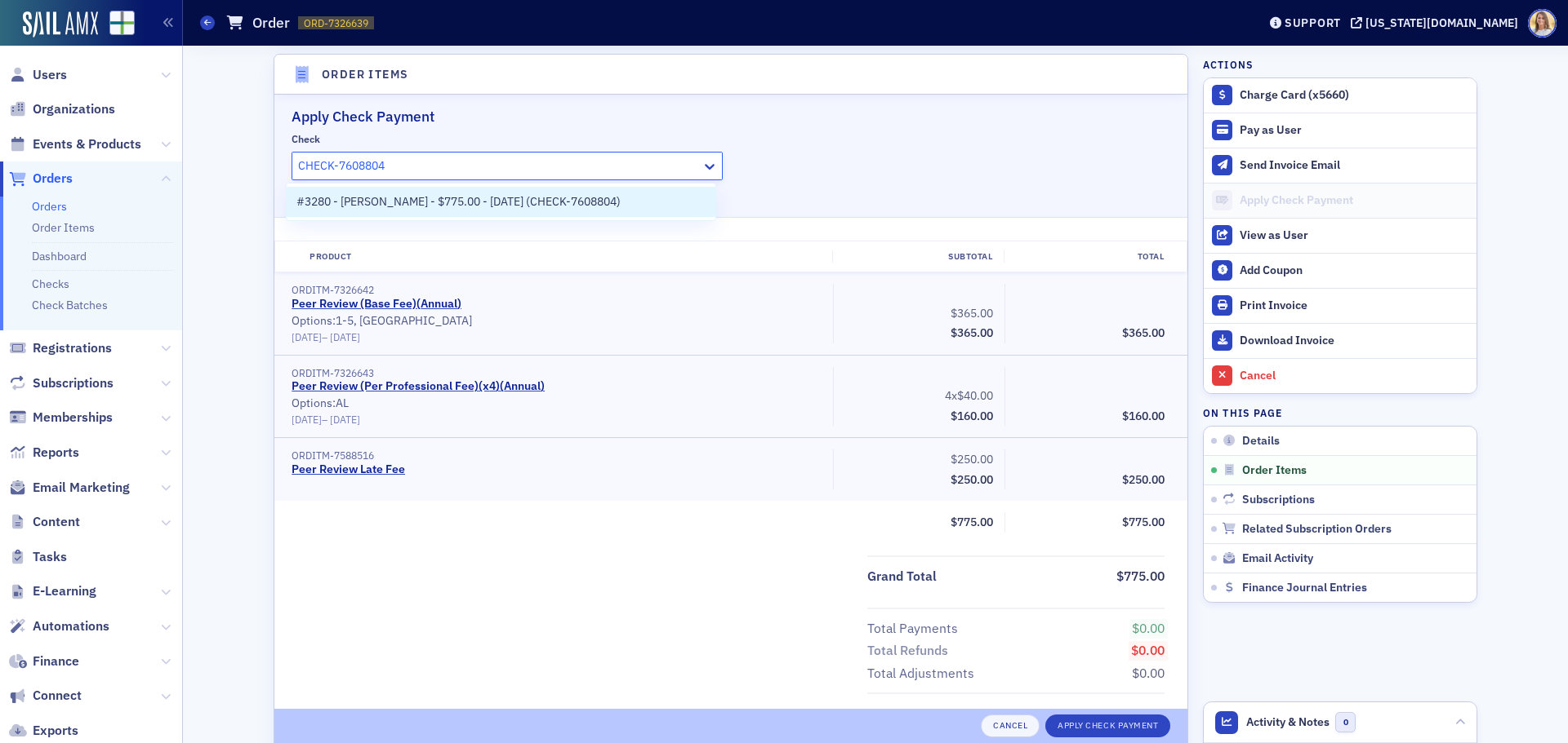
drag, startPoint x: 367, startPoint y: 198, endPoint x: 570, endPoint y: 261, distance: 212.6
click at [368, 199] on span "#3280 - [PERSON_NAME] - $775.00 - [DATE] (CHECK-7608804)" at bounding box center [459, 201] width 324 height 17
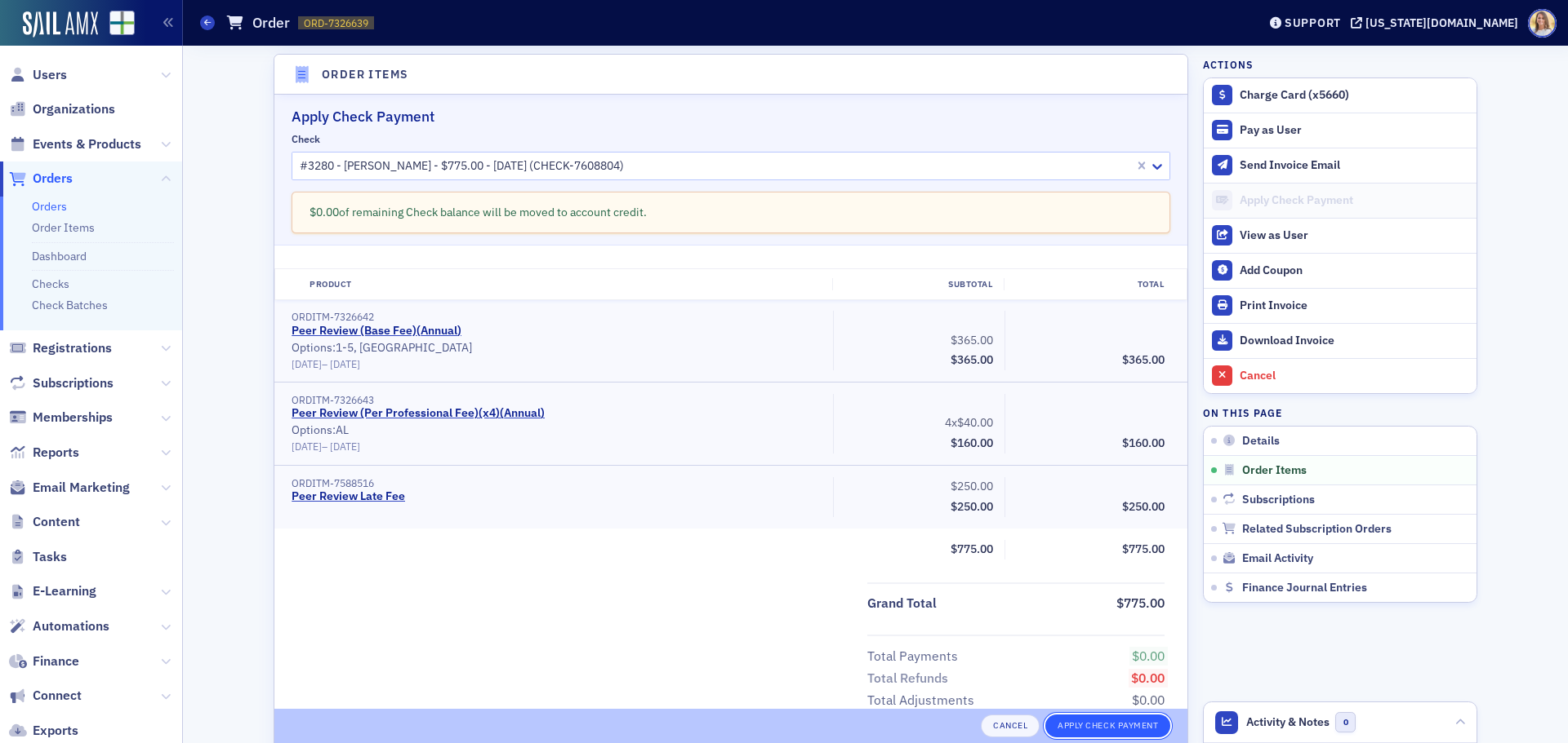
click at [1105, 727] on button "Apply Check Payment" at bounding box center [1107, 726] width 125 height 23
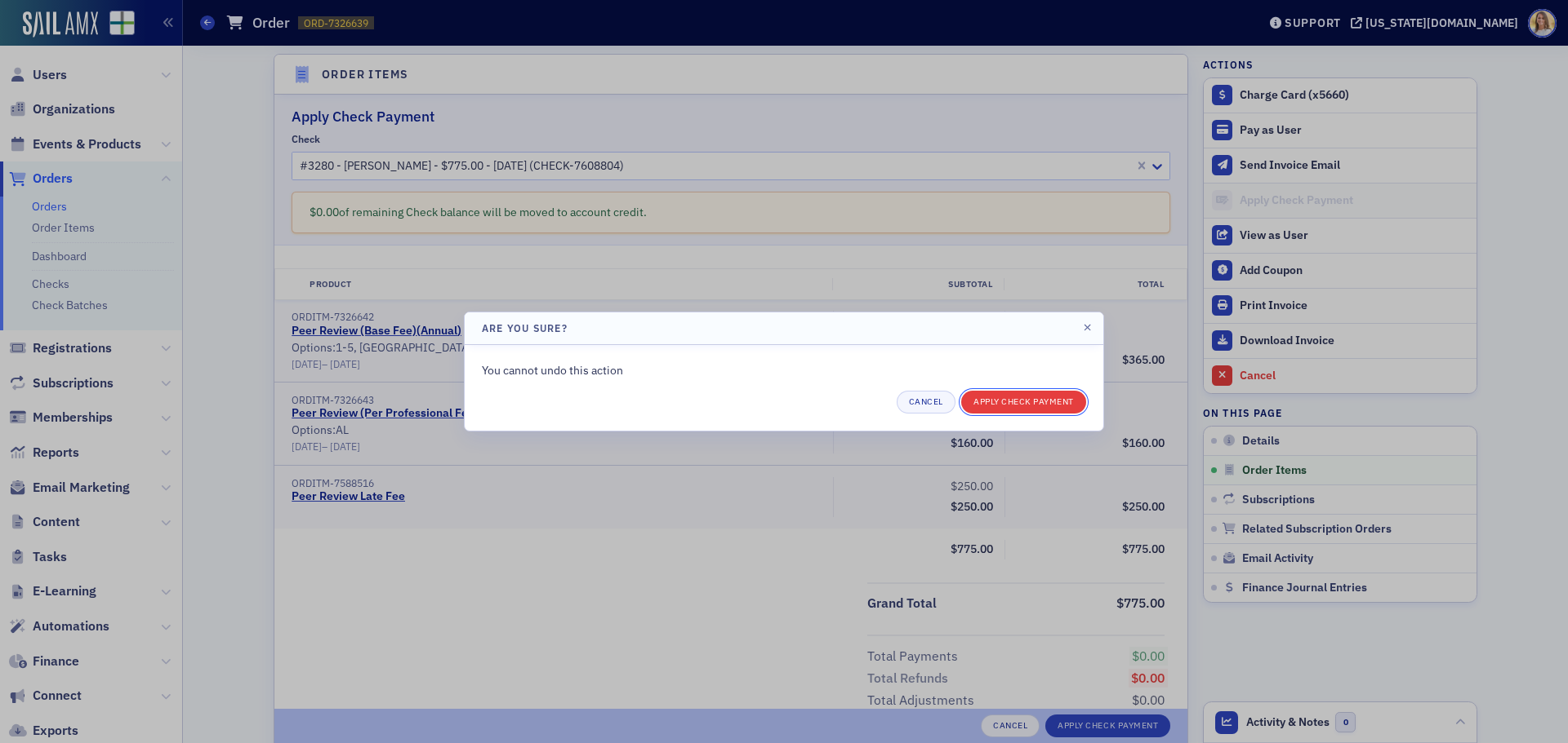
click at [1034, 408] on button "Apply Check Payment" at bounding box center [1023, 403] width 125 height 23
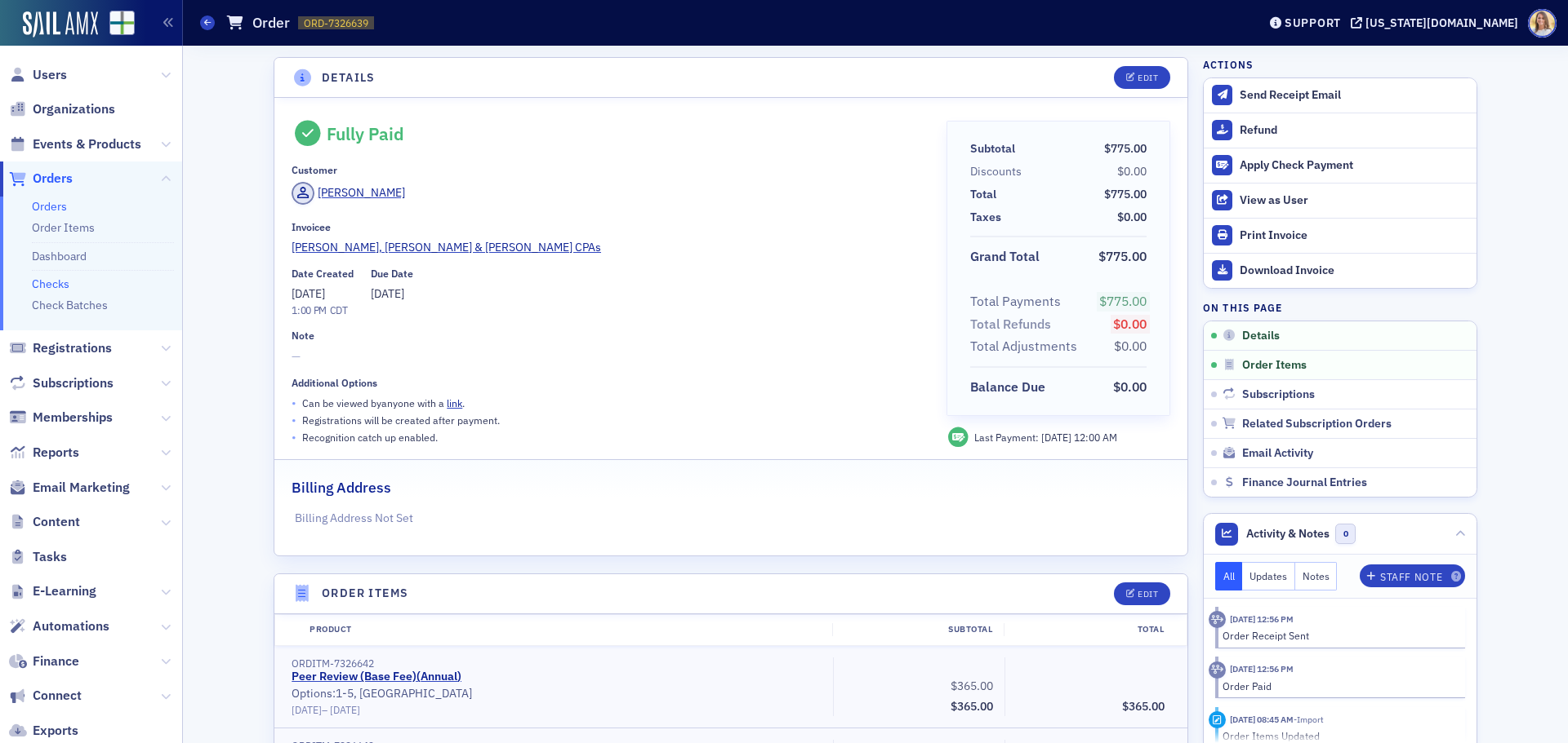
click at [65, 286] on link "Checks" at bounding box center [51, 284] width 37 height 14
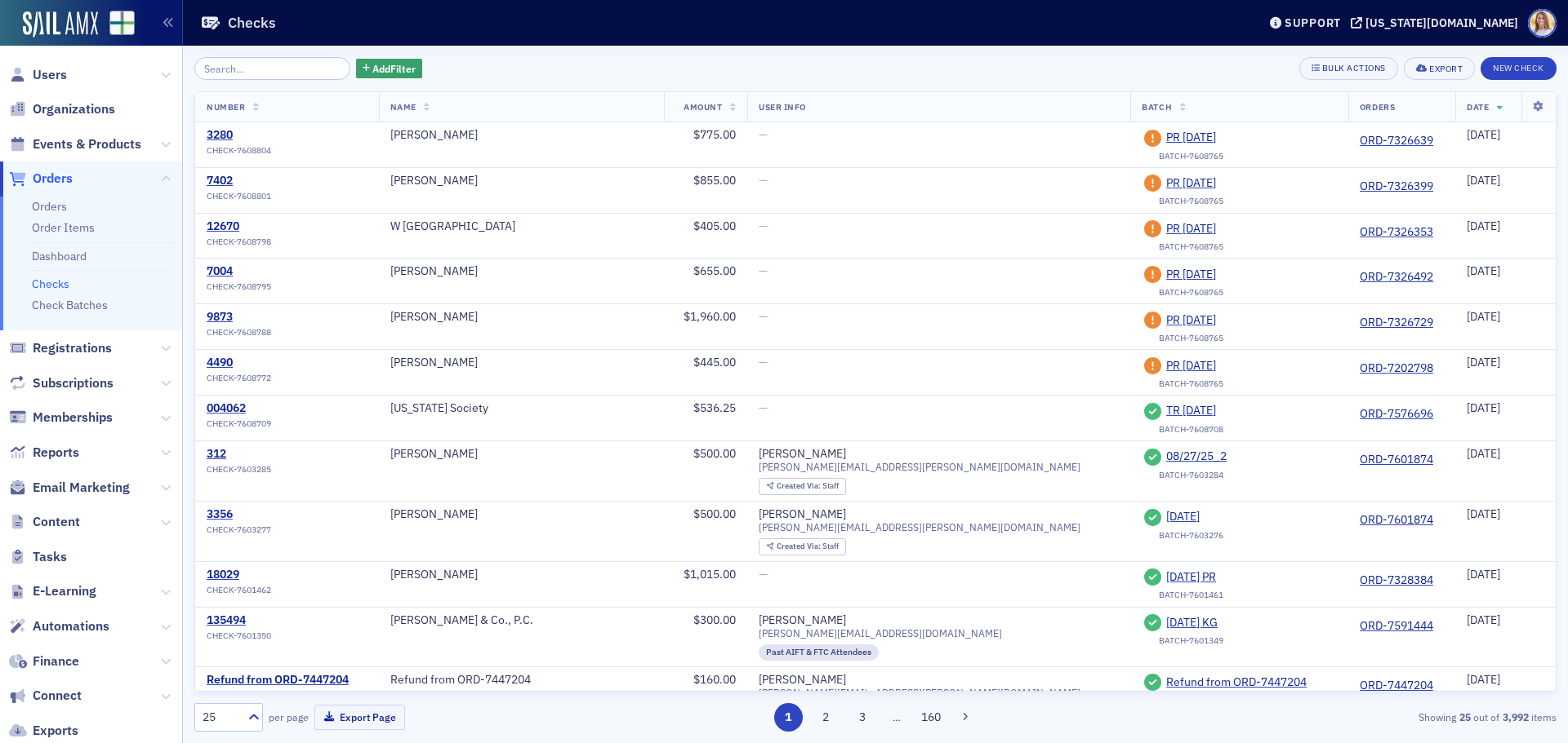
click at [44, 178] on span "Orders" at bounding box center [53, 179] width 40 height 18
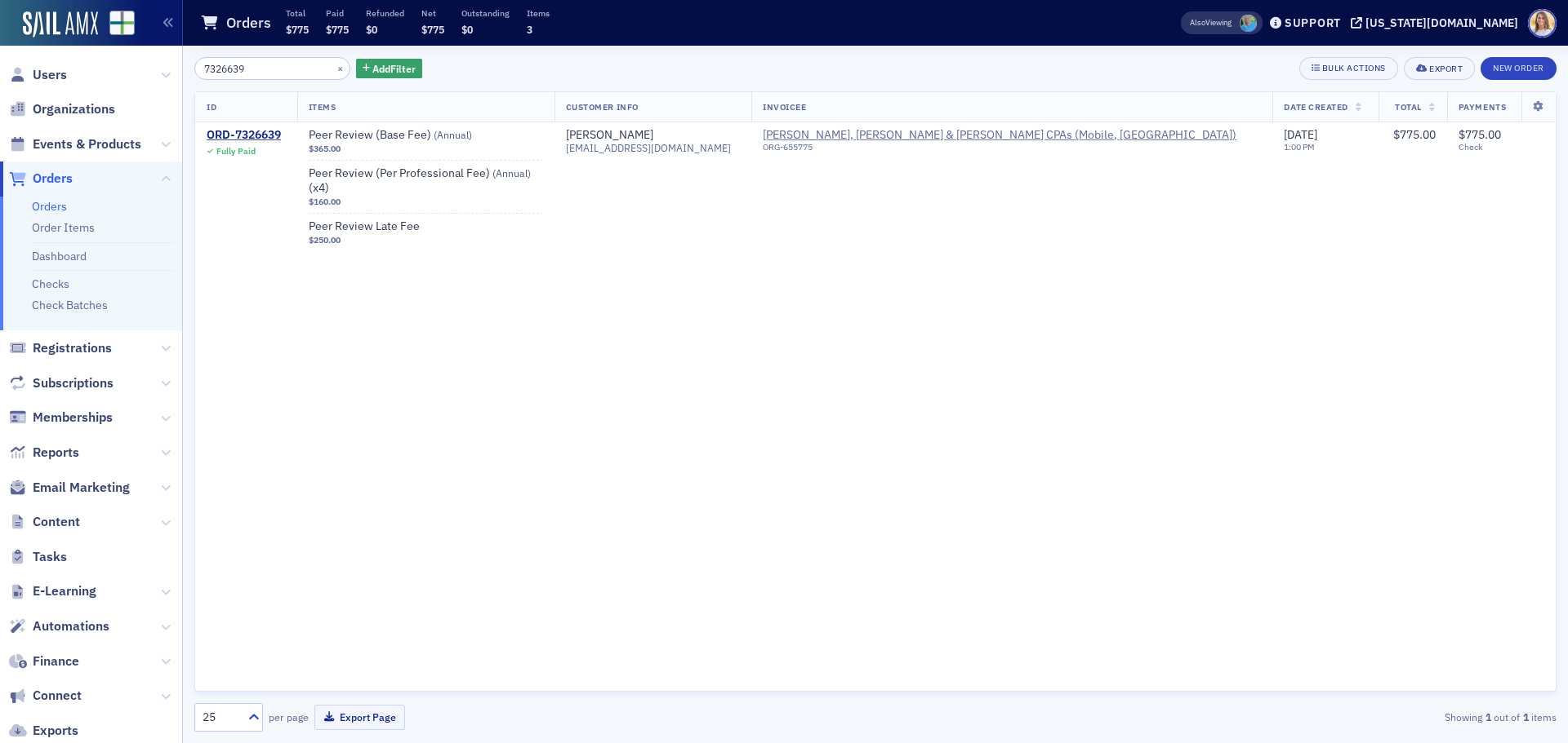
drag, startPoint x: 246, startPoint y: 72, endPoint x: 167, endPoint y: 71, distance: 79.0
click at [167, 71] on div "Users Organizations Events & Products Orders Orders Order Items Dashboard Check…" at bounding box center [784, 372] width 1568 height 743
type input "7327842"
click at [54, 180] on span "Orders" at bounding box center [53, 179] width 40 height 18
drag, startPoint x: 270, startPoint y: 69, endPoint x: 152, endPoint y: 69, distance: 118.0
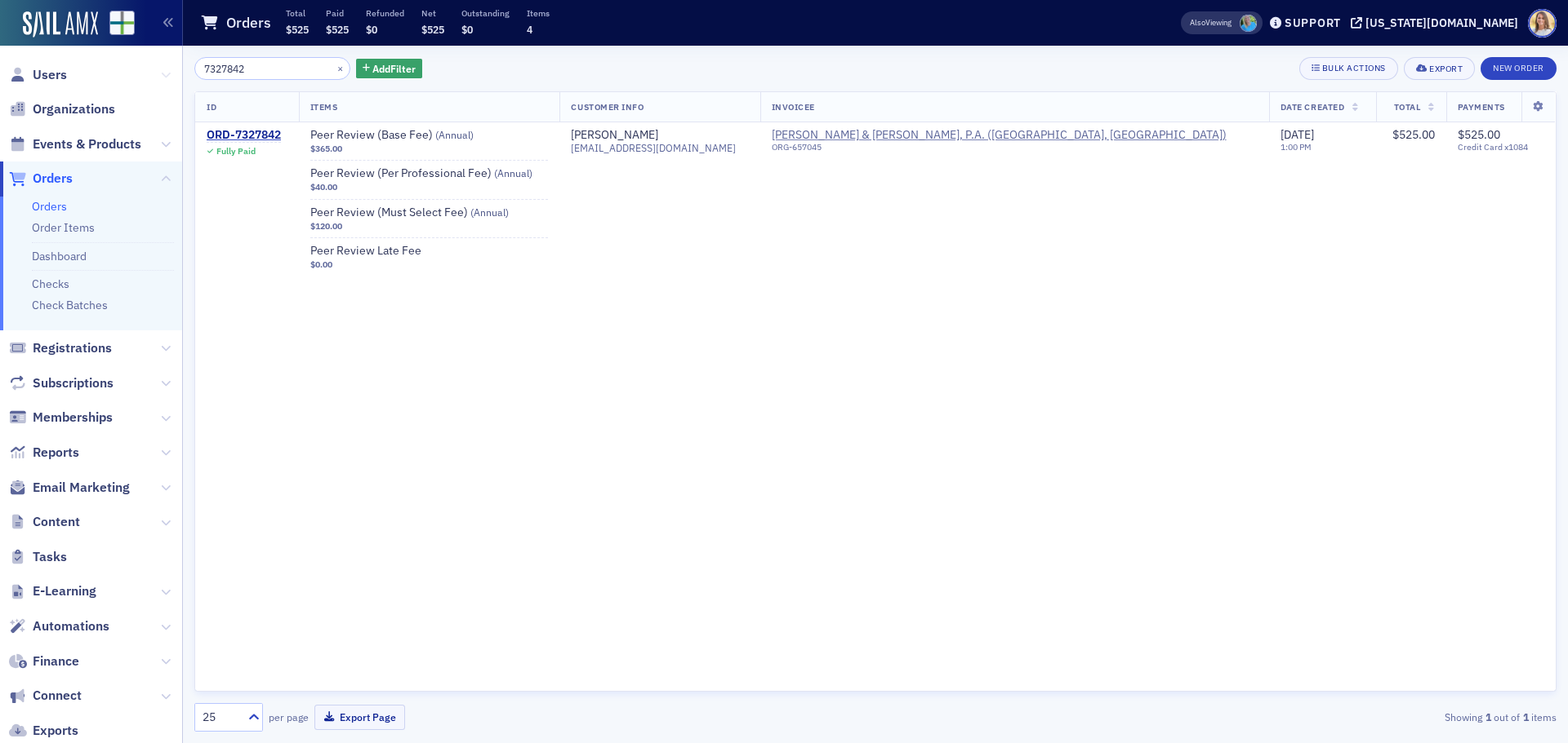
click at [152, 69] on div "Users Organizations Events & Products Orders Orders Order Items Dashboard Check…" at bounding box center [784, 372] width 1568 height 743
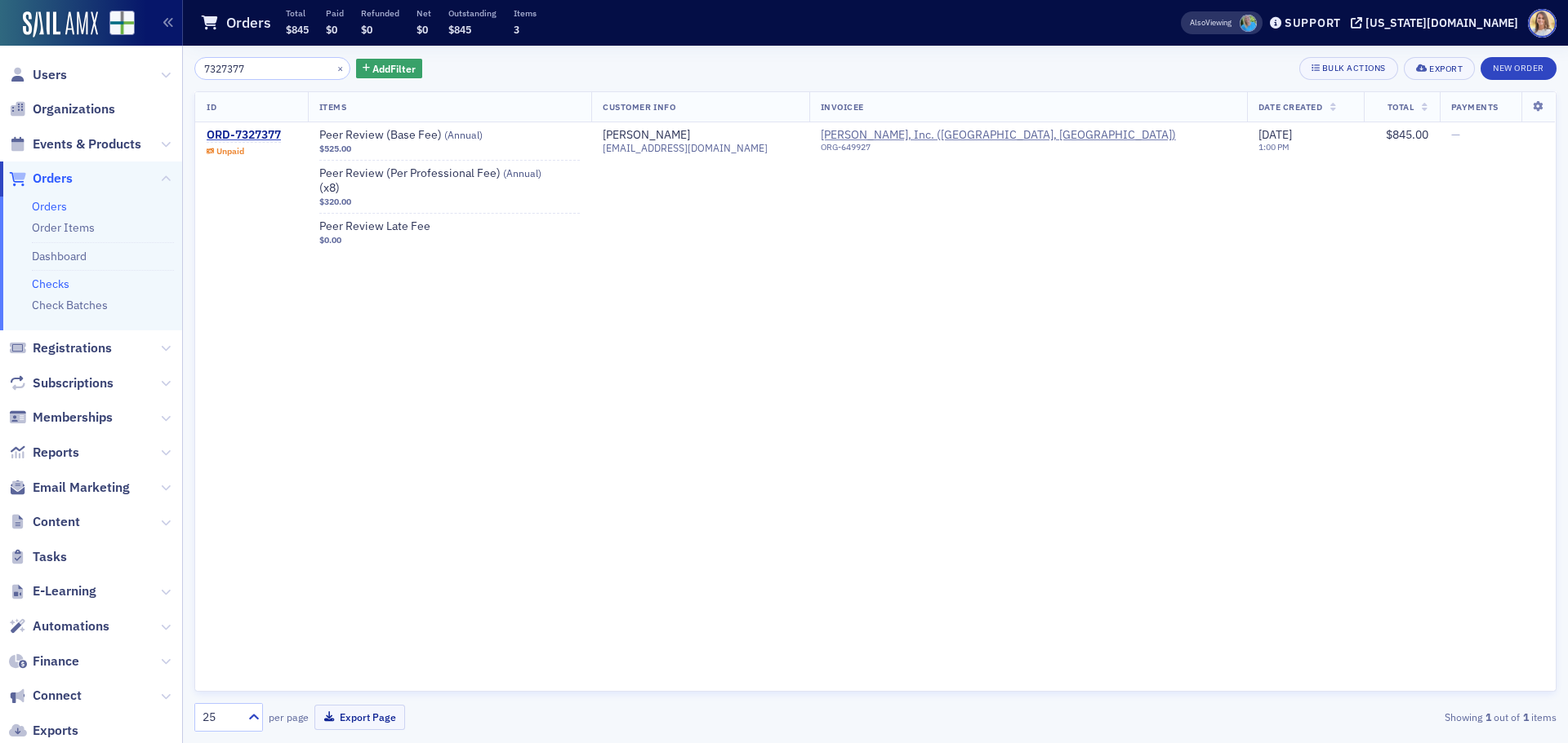
type input "7327377"
click at [53, 282] on link "Checks" at bounding box center [51, 284] width 37 height 14
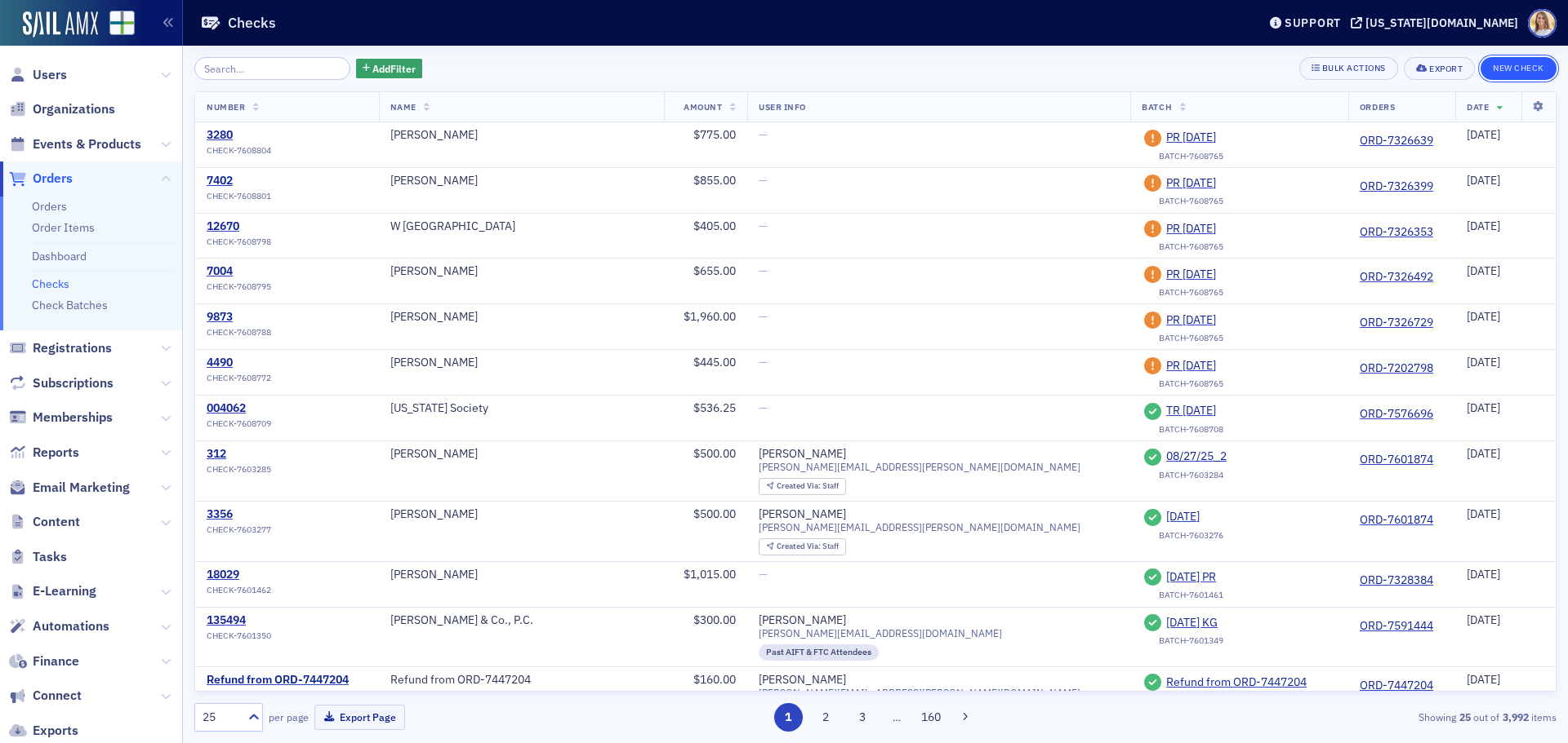
click at [1518, 72] on button "New Check" at bounding box center [1518, 69] width 76 height 23
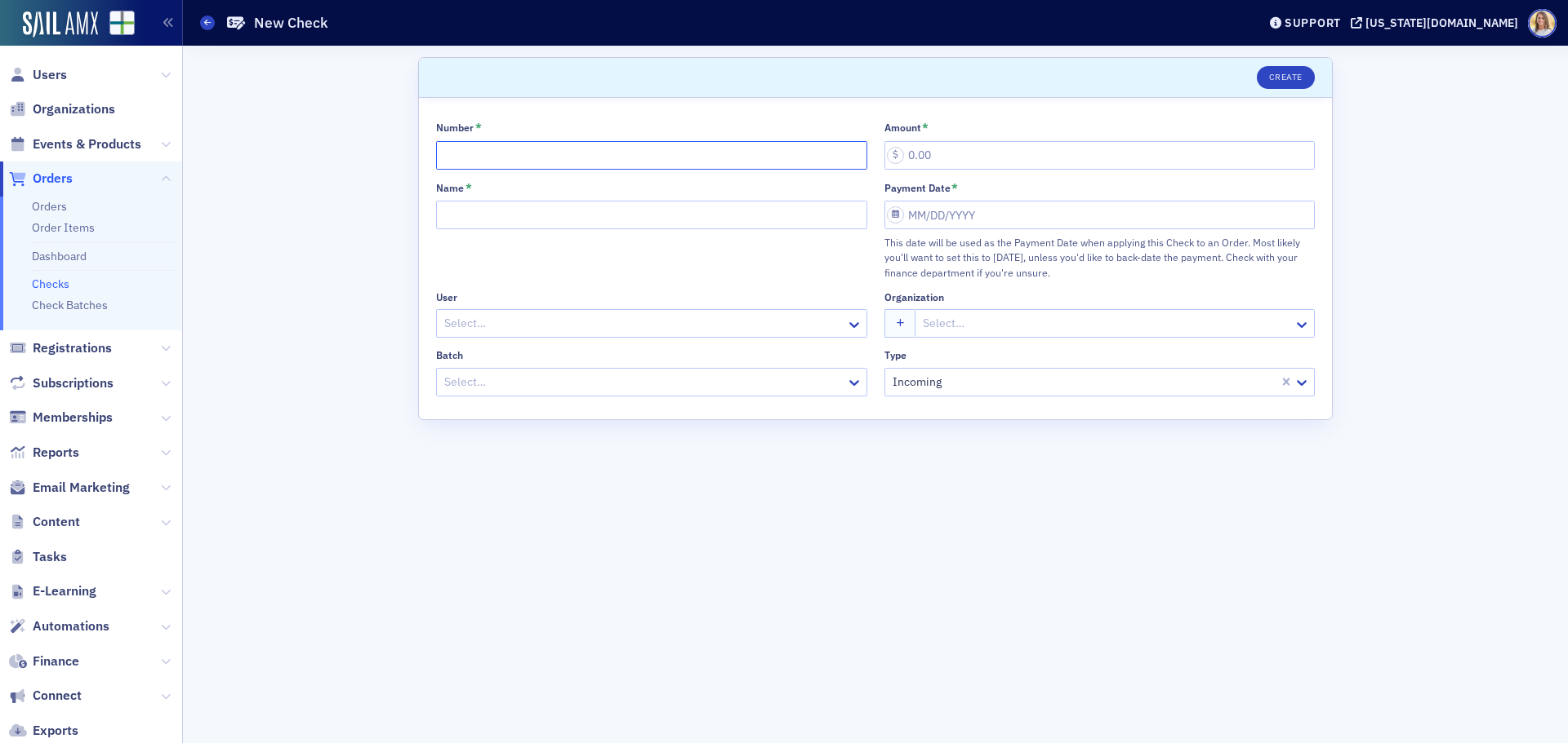
click at [513, 152] on input "Number *" at bounding box center [652, 155] width 431 height 29
type input "2957"
type input "845.00"
type input "[PERSON_NAME]"
select select "8"
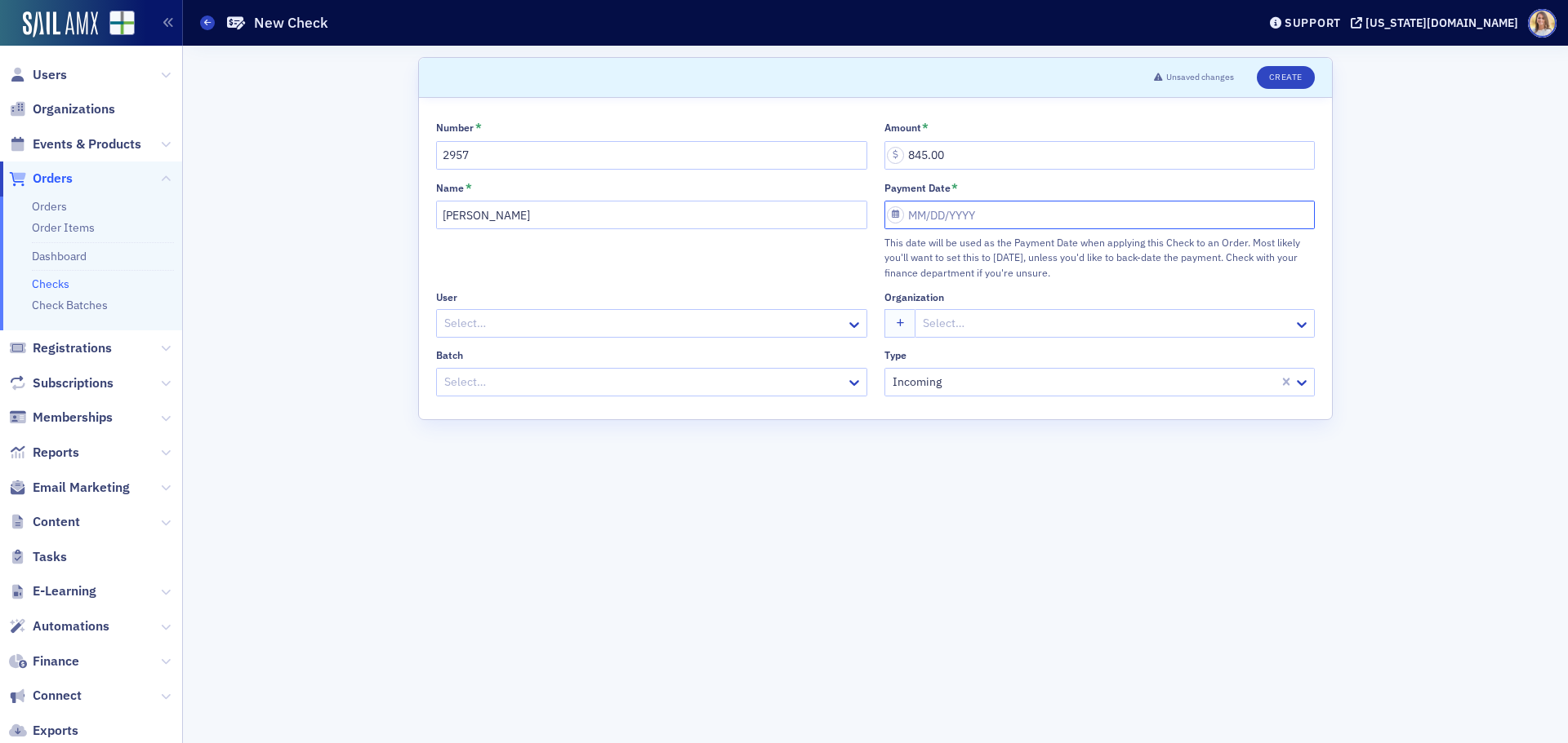
select select "2025"
click at [978, 331] on div "3" at bounding box center [971, 331] width 20 height 20
type input "[DATE]"
click at [653, 394] on div "Select…" at bounding box center [641, 382] width 409 height 24
type input "9-3"
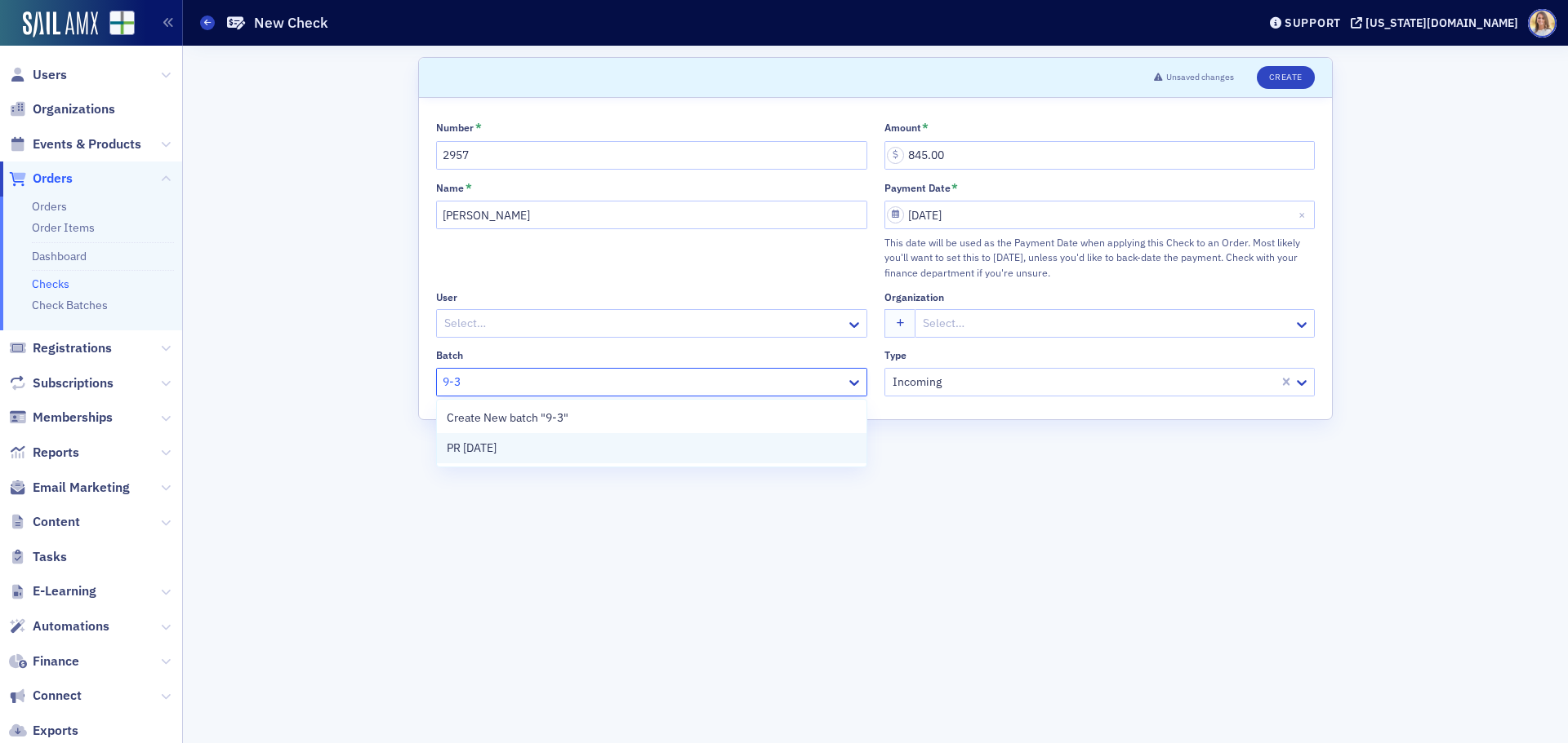
click at [644, 443] on div "PR [DATE]" at bounding box center [652, 448] width 410 height 17
click at [1289, 79] on button "Create" at bounding box center [1285, 78] width 58 height 23
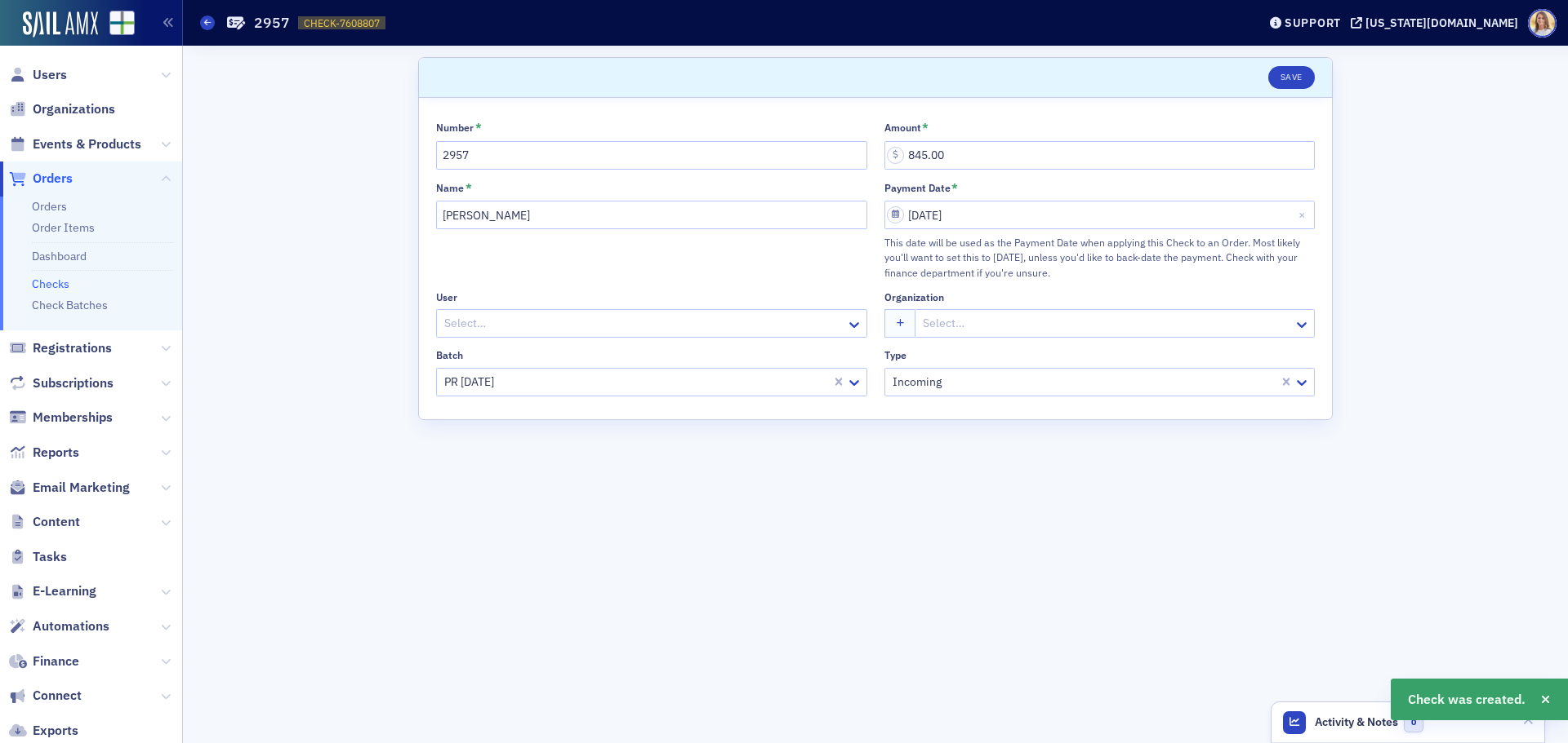
click at [326, 22] on span "CHECK-7608807" at bounding box center [341, 23] width 76 height 14
copy span "CHECK-7608807 7608807"
click at [63, 176] on span "Orders" at bounding box center [53, 179] width 40 height 18
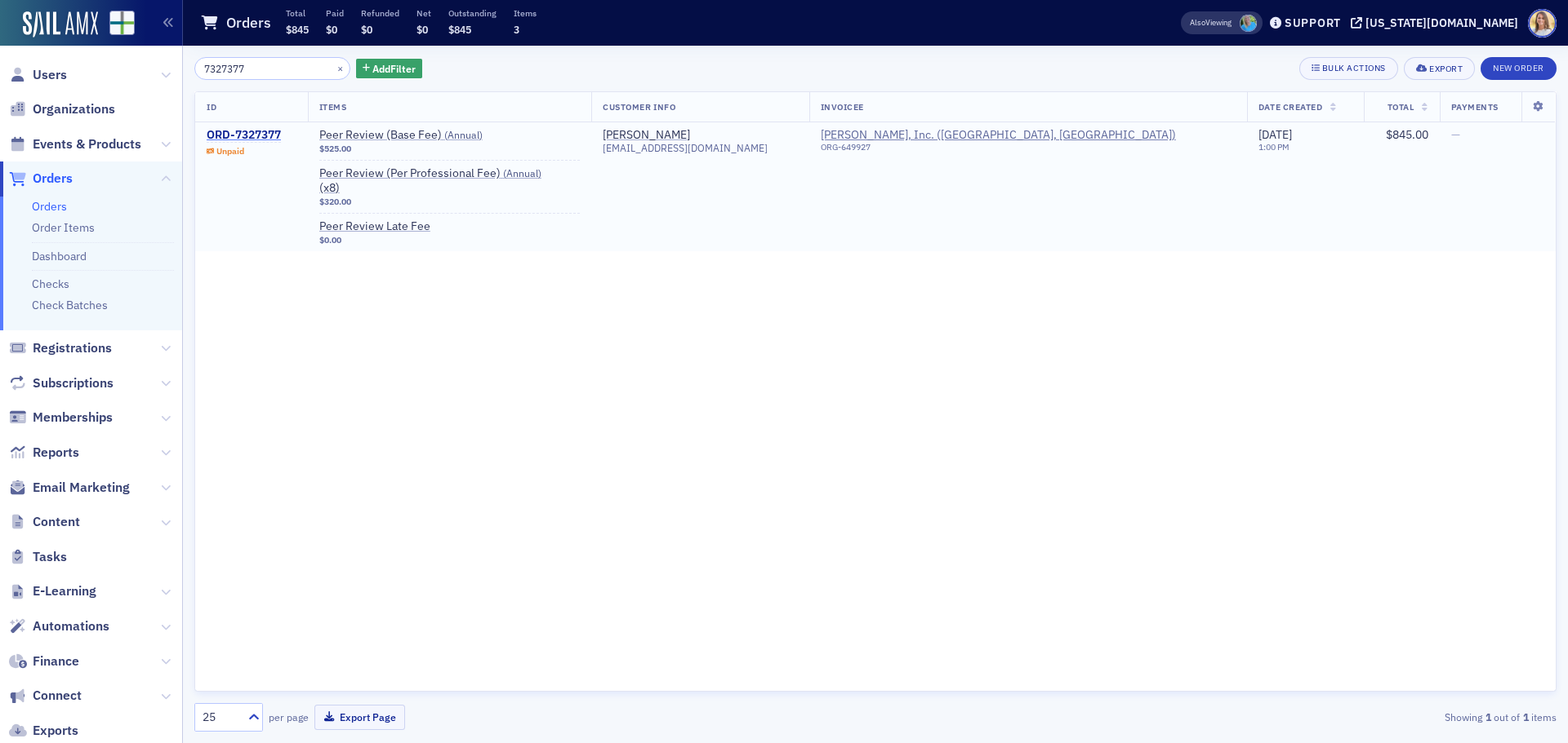
click at [264, 132] on div "ORD-7327377" at bounding box center [243, 135] width 74 height 14
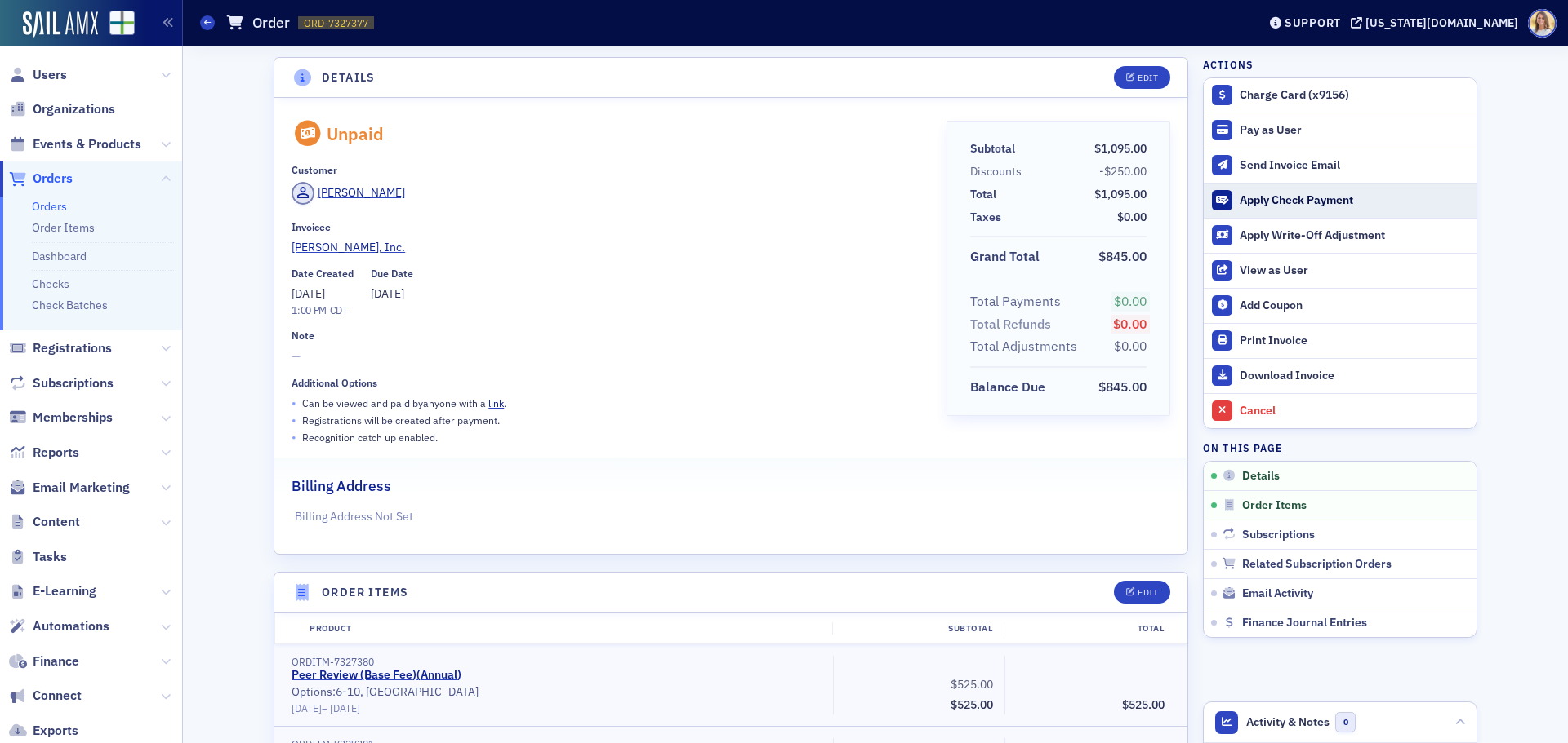
click at [1315, 202] on div "Apply Check Payment" at bounding box center [1353, 200] width 228 height 14
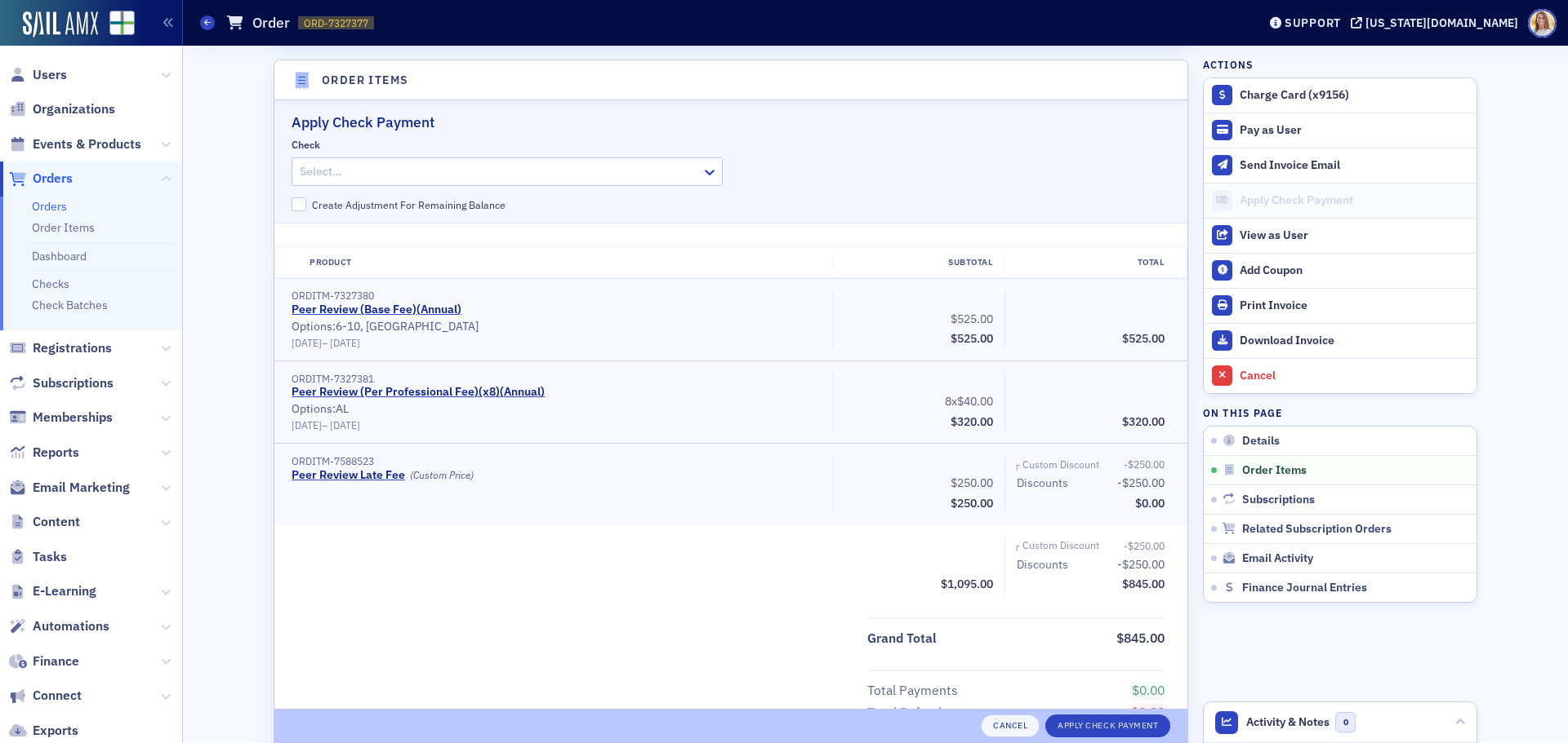
scroll to position [518, 0]
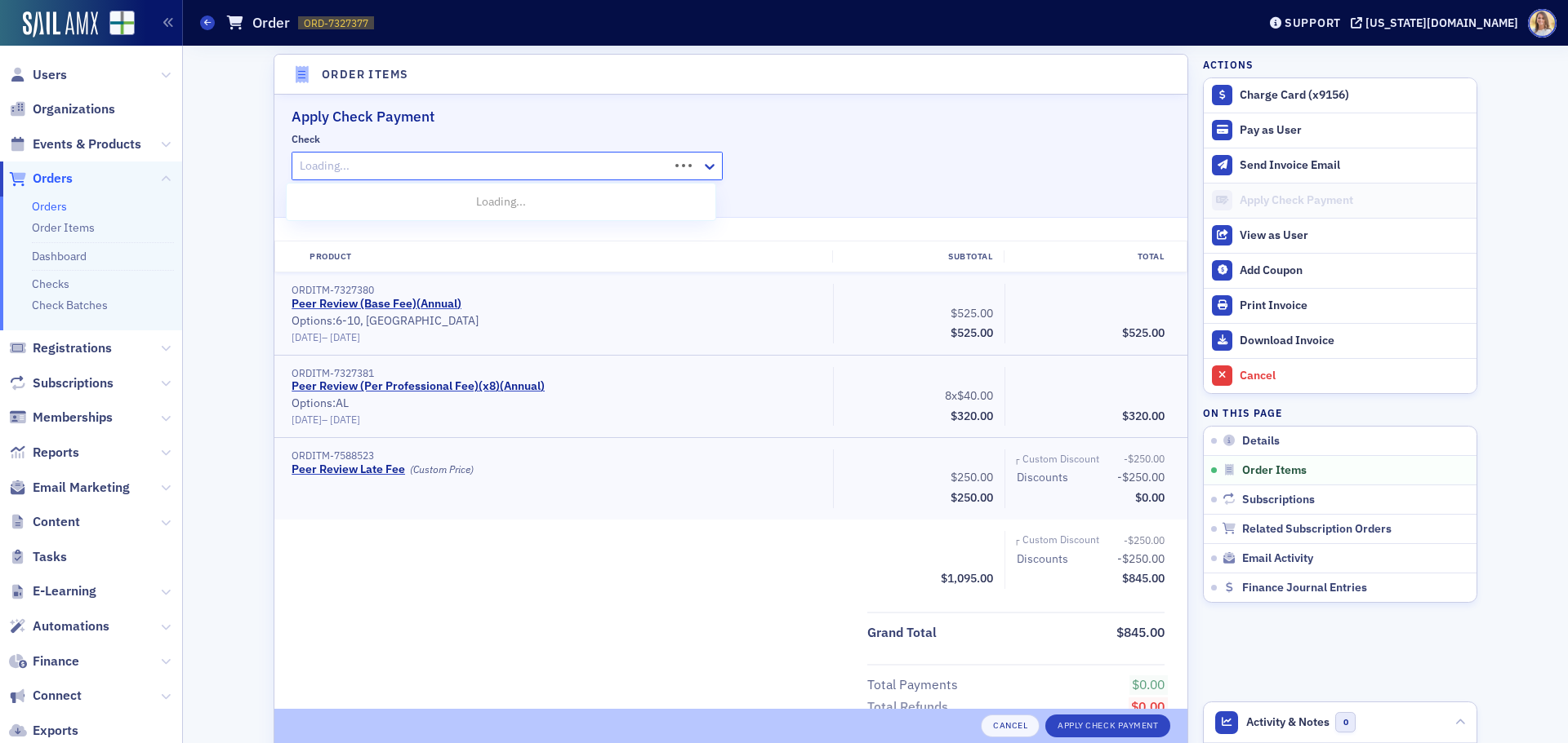
click at [384, 161] on div at bounding box center [482, 166] width 369 height 20
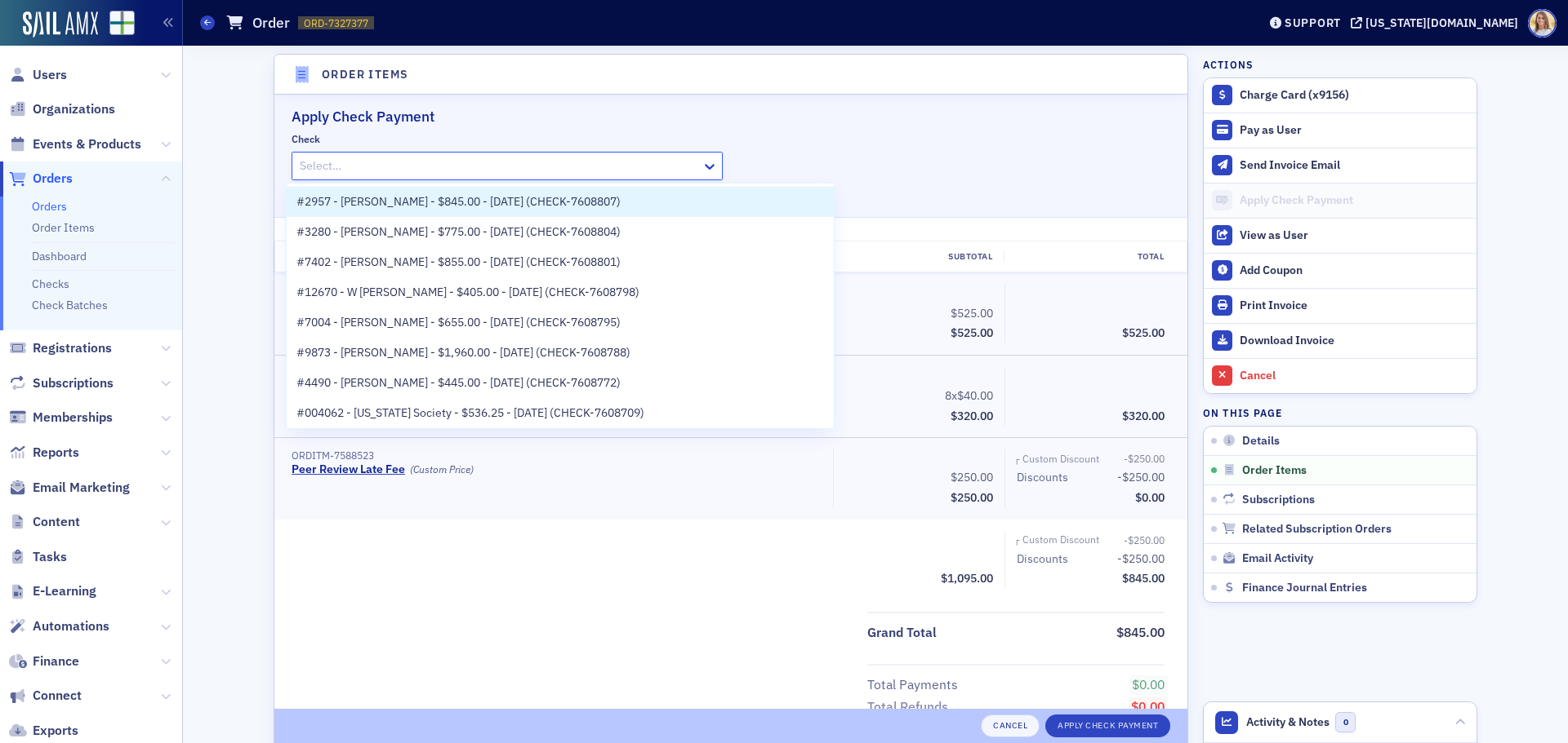
paste input "CHECK-7608807"
type input "CHECK-7608807"
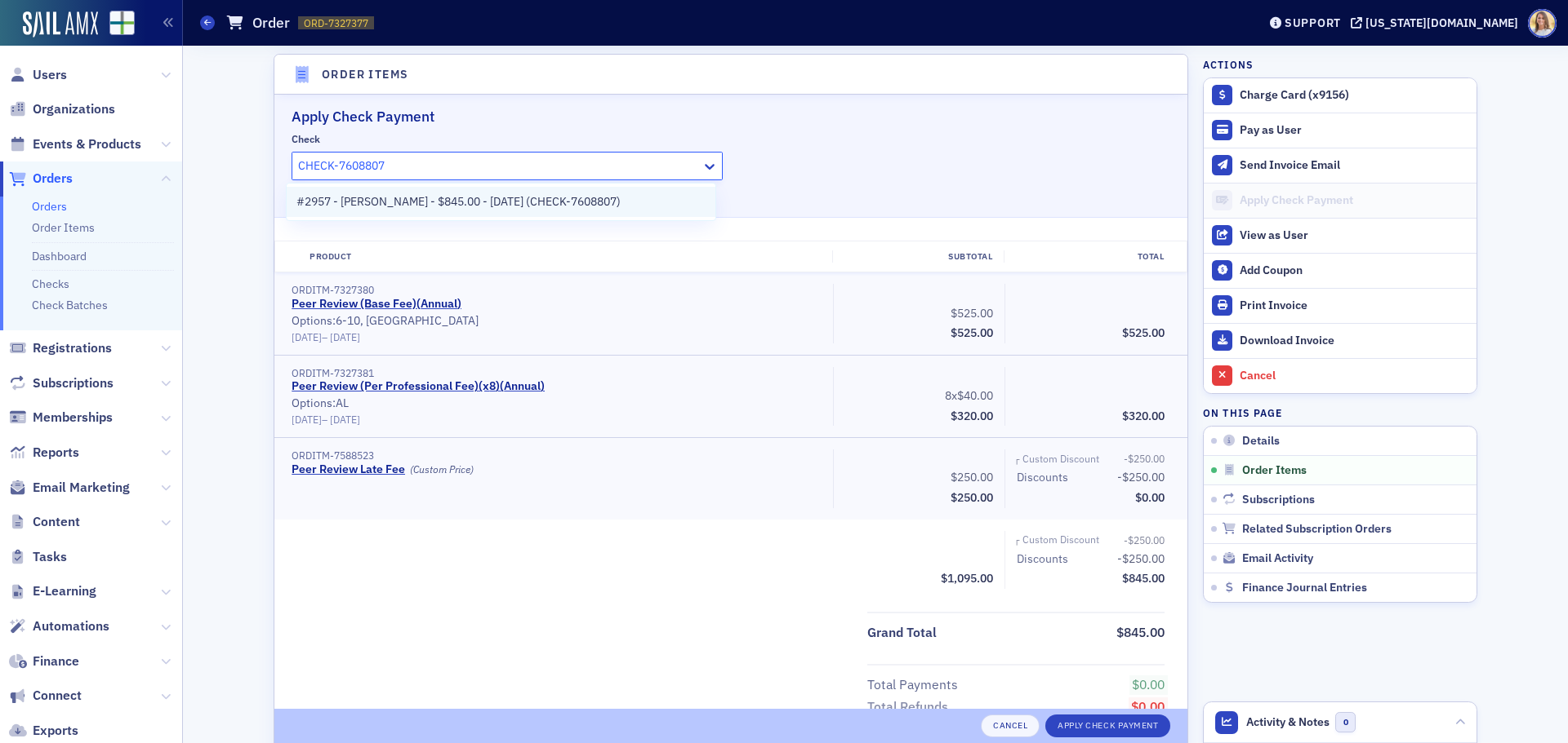
click at [435, 200] on span "#2957 - JA Foster - $845.00 - 9/3/2025 (CHECK-7608807)" at bounding box center [459, 201] width 324 height 17
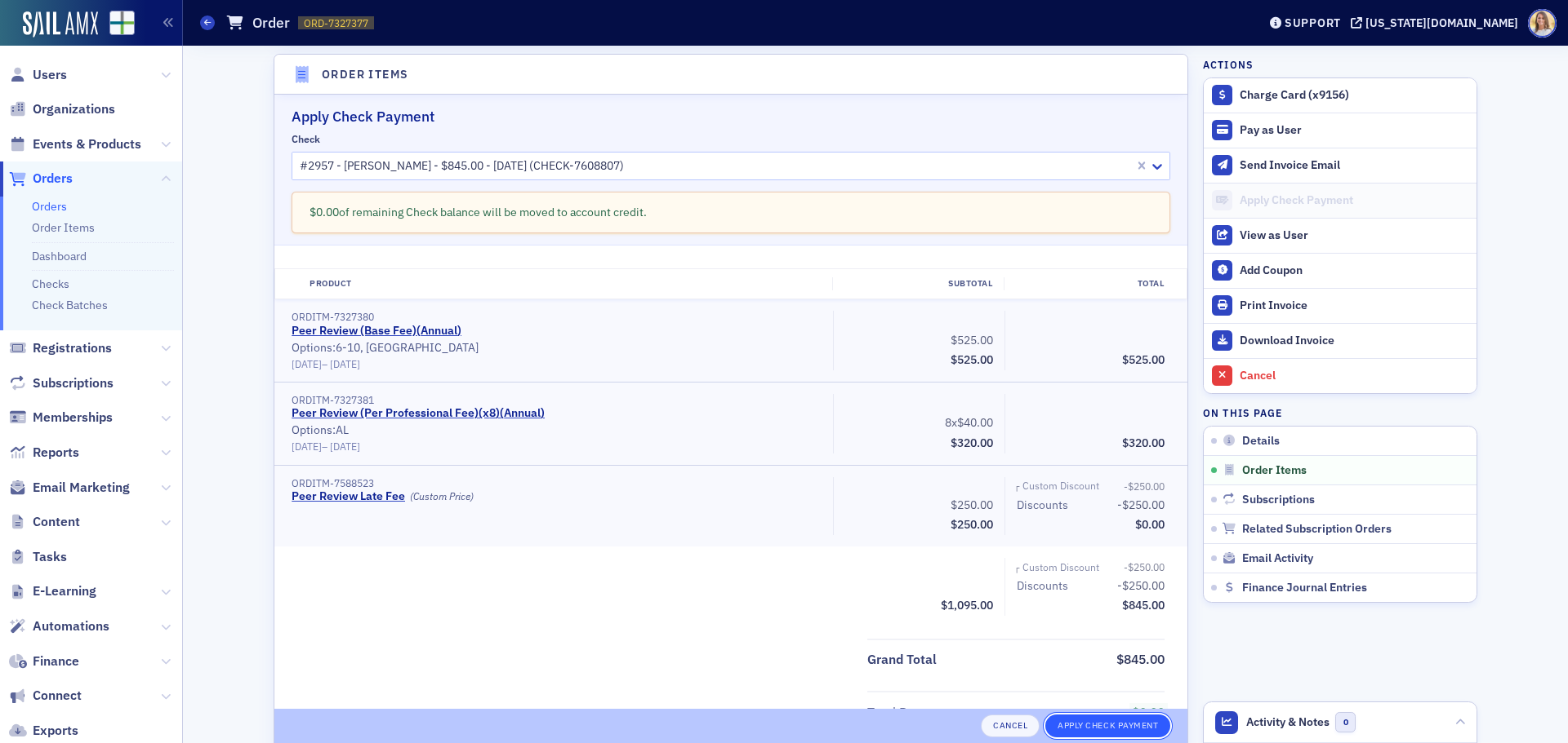
click at [1082, 720] on button "Apply Check Payment" at bounding box center [1107, 726] width 125 height 23
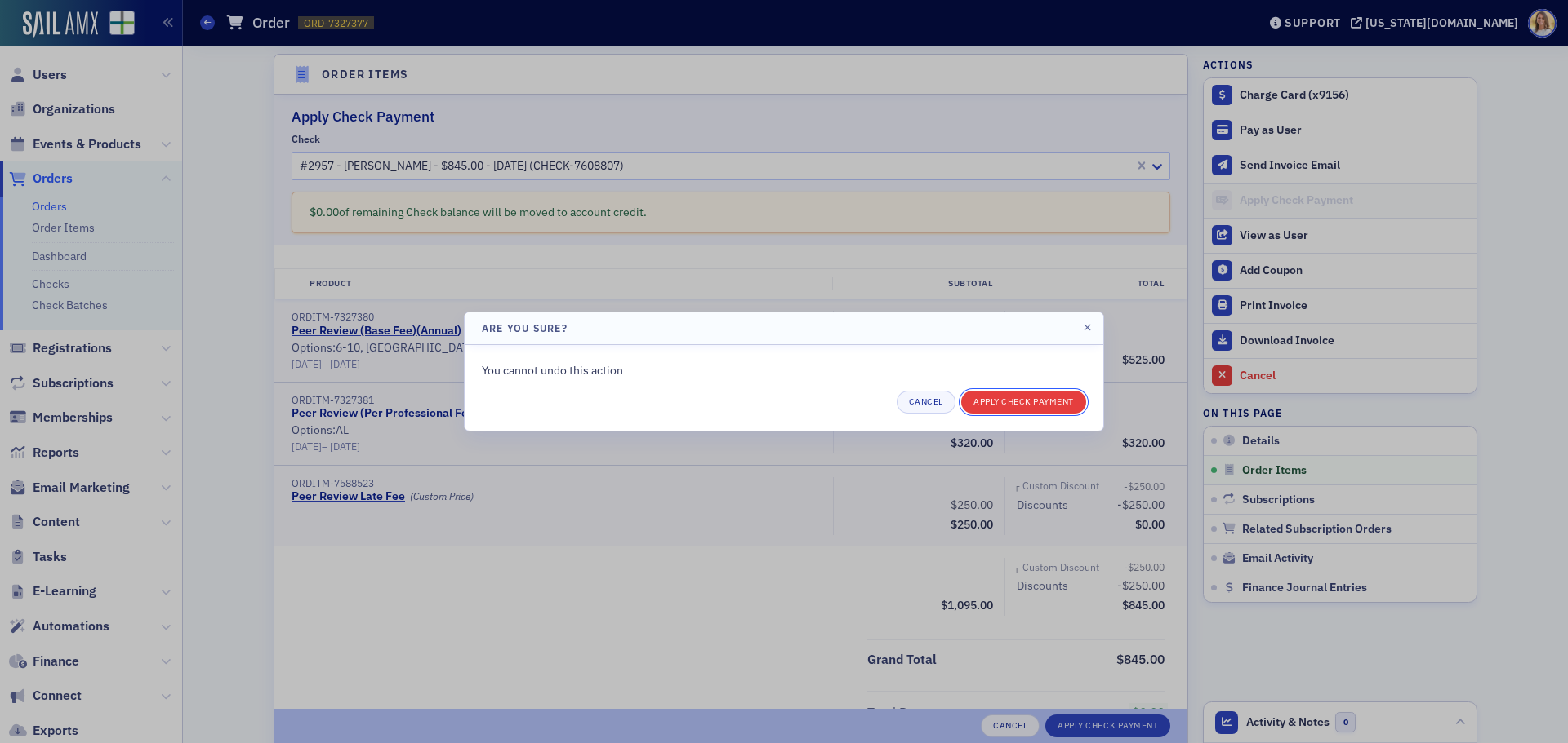
click at [1016, 396] on button "Apply Check Payment" at bounding box center [1023, 403] width 125 height 23
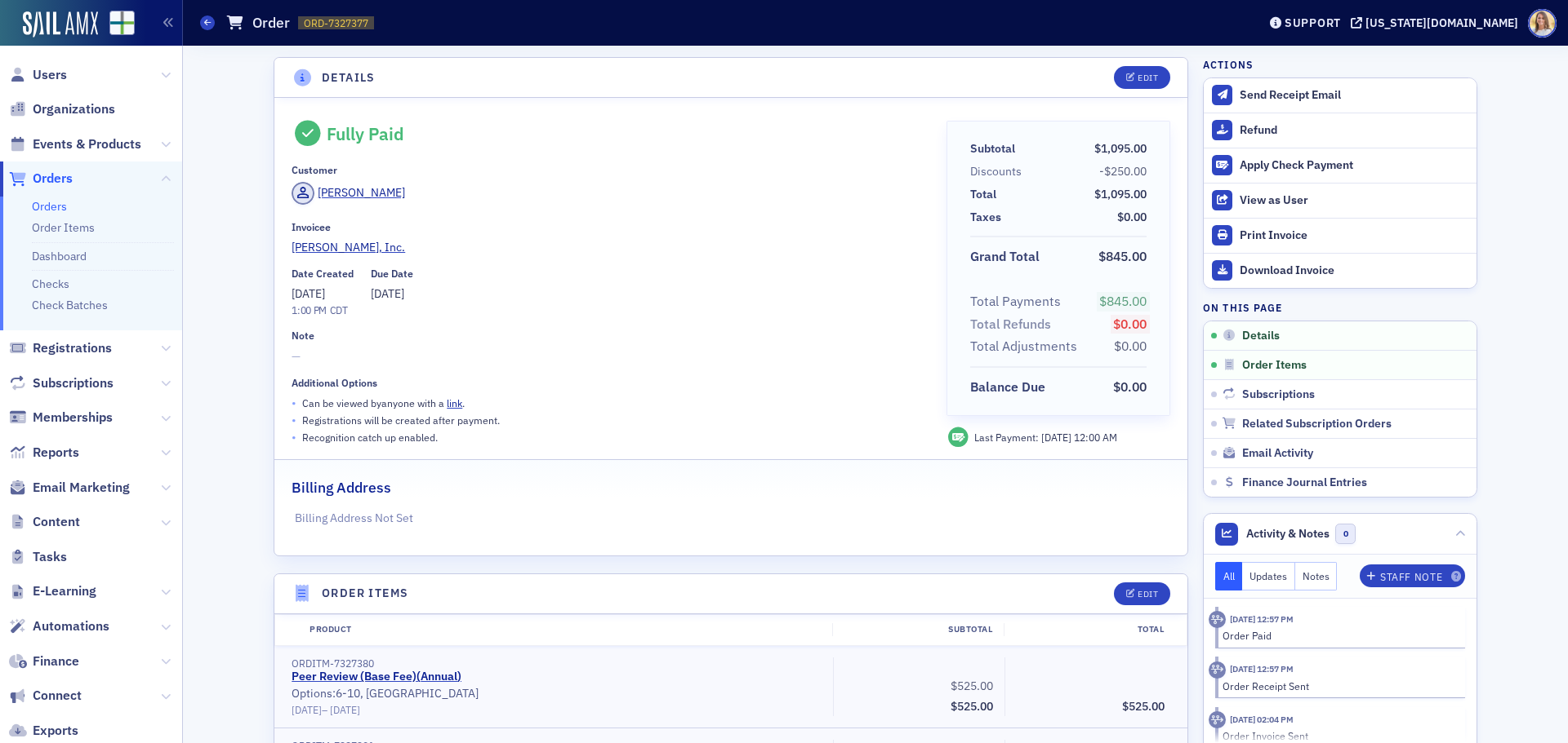
scroll to position [1, 0]
click at [53, 283] on link "Checks" at bounding box center [51, 283] width 37 height 14
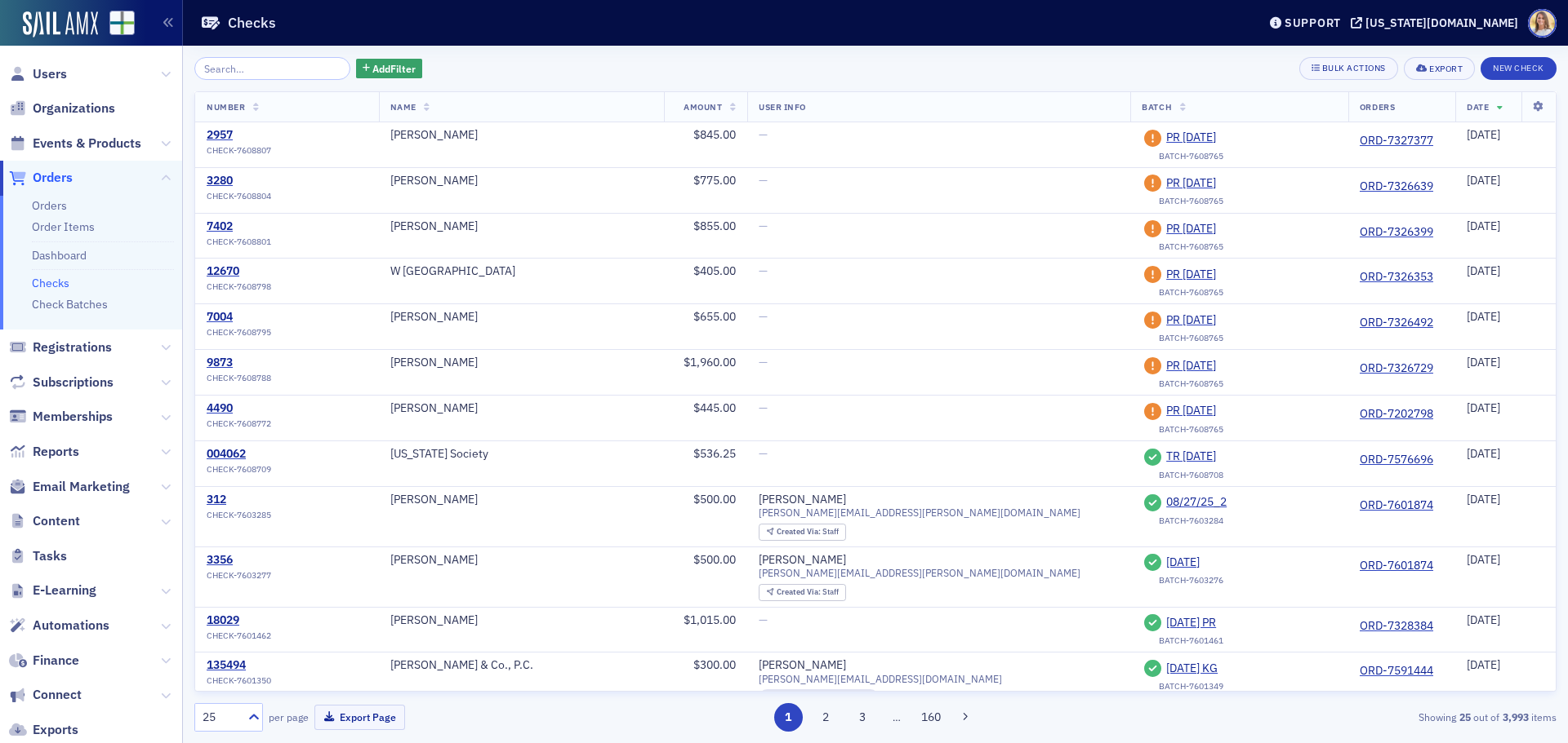
click at [66, 176] on span "Orders" at bounding box center [53, 178] width 40 height 18
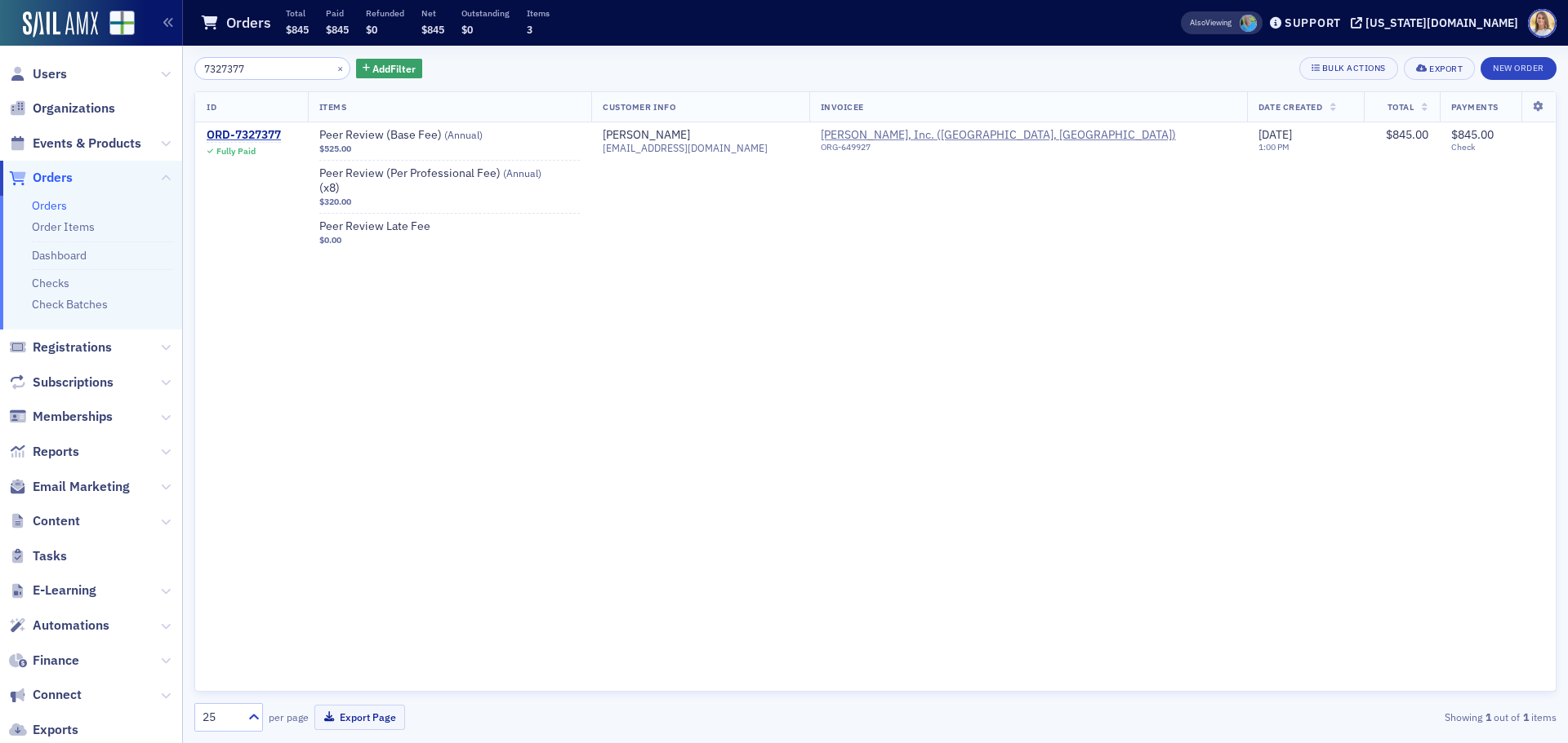
drag, startPoint x: 255, startPoint y: 66, endPoint x: 184, endPoint y: 87, distance: 74.0
click at [184, 87] on div "7327377 × Add Filter Bulk Actions Export New Order ID Items Customer Info Invoi…" at bounding box center [875, 394] width 1385 height 698
type input "7326781"
click at [58, 285] on link "Checks" at bounding box center [51, 283] width 37 height 14
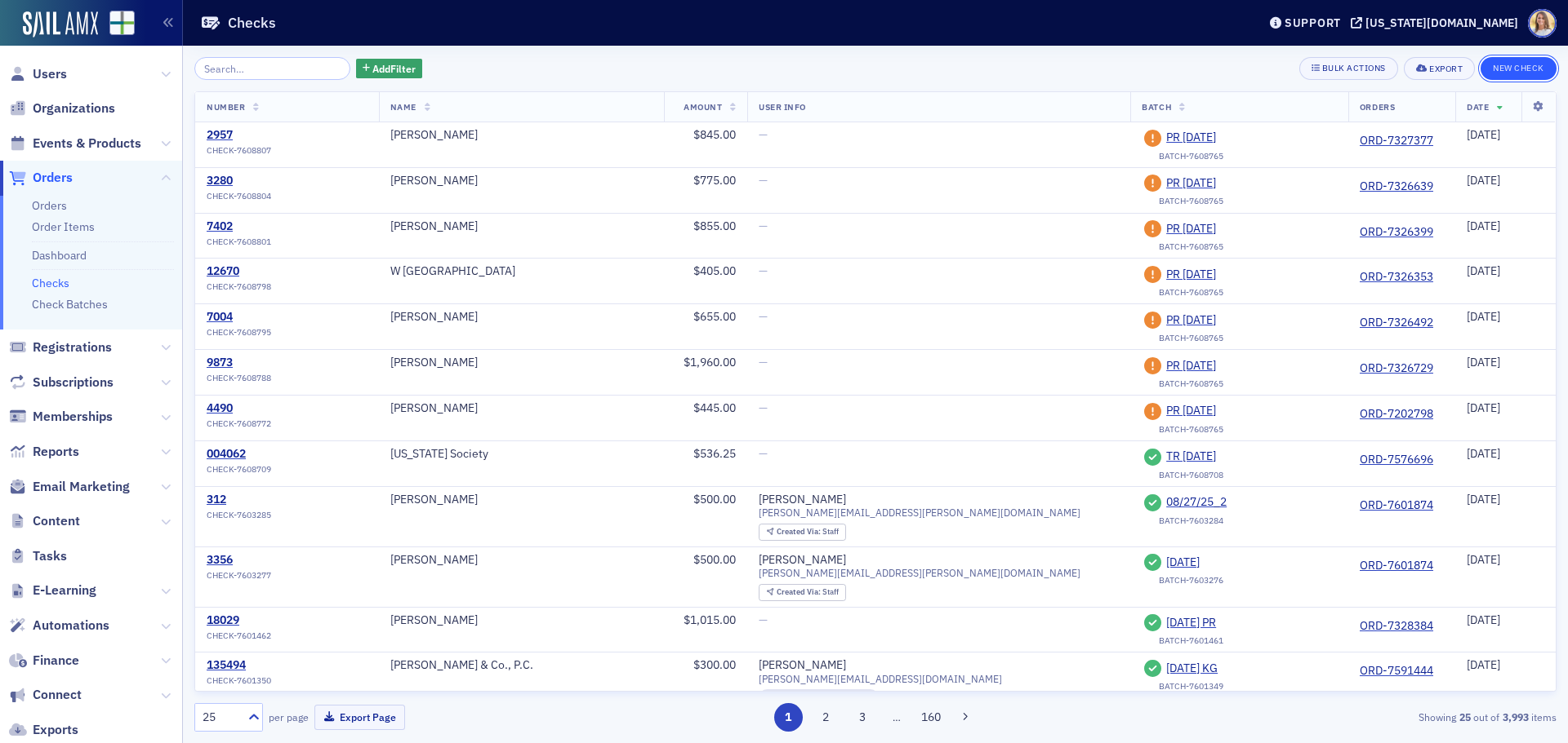
click at [1513, 66] on button "New Check" at bounding box center [1518, 69] width 76 height 23
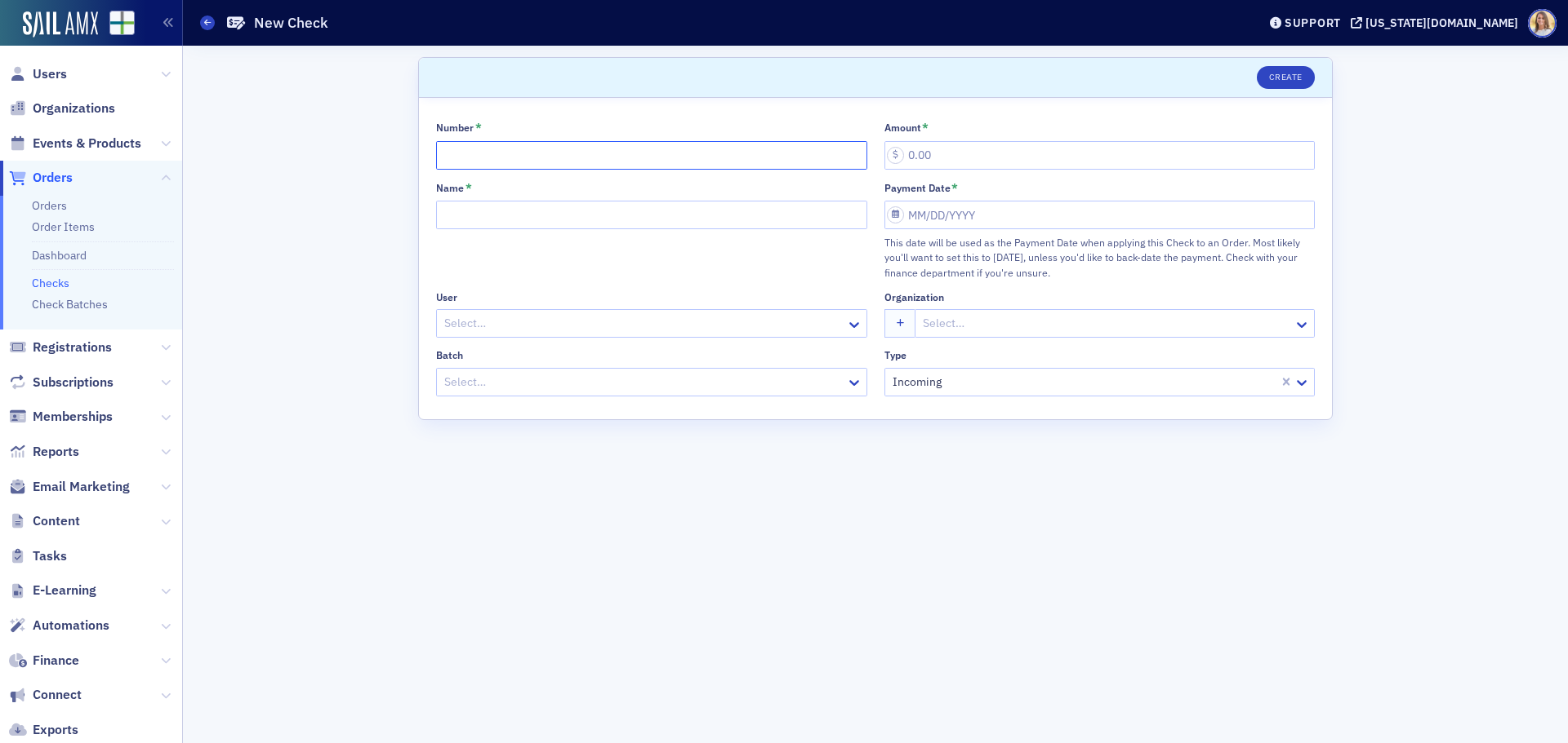
click at [472, 151] on input "Number *" at bounding box center [652, 155] width 431 height 29
type input "5315"
type input "565.00"
type input "O"
type input "Pilcher"
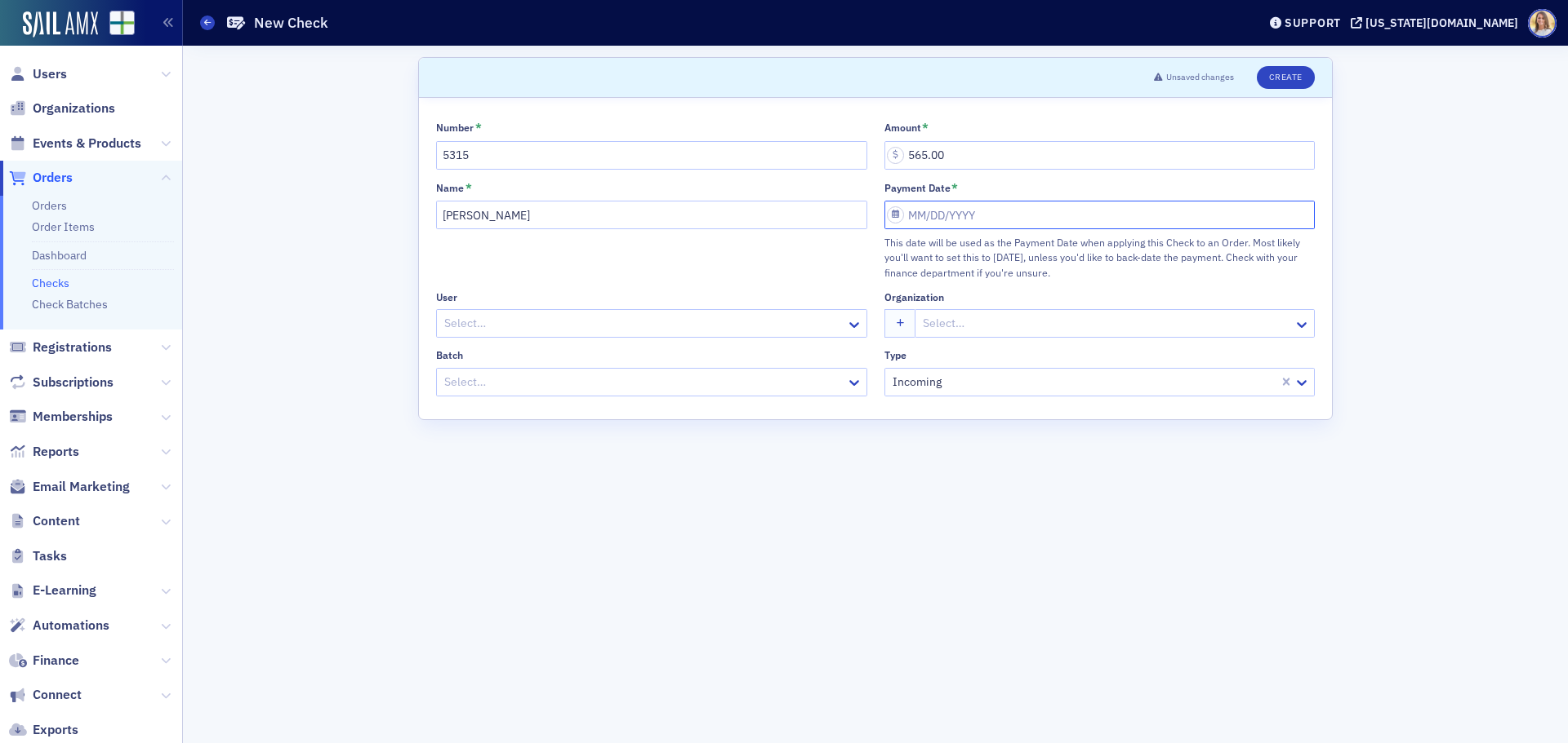
select select "8"
select select "2025"
drag, startPoint x: 977, startPoint y: 329, endPoint x: 791, endPoint y: 363, distance: 189.1
click at [975, 329] on div "3" at bounding box center [971, 331] width 20 height 20
type input "09/03/2025"
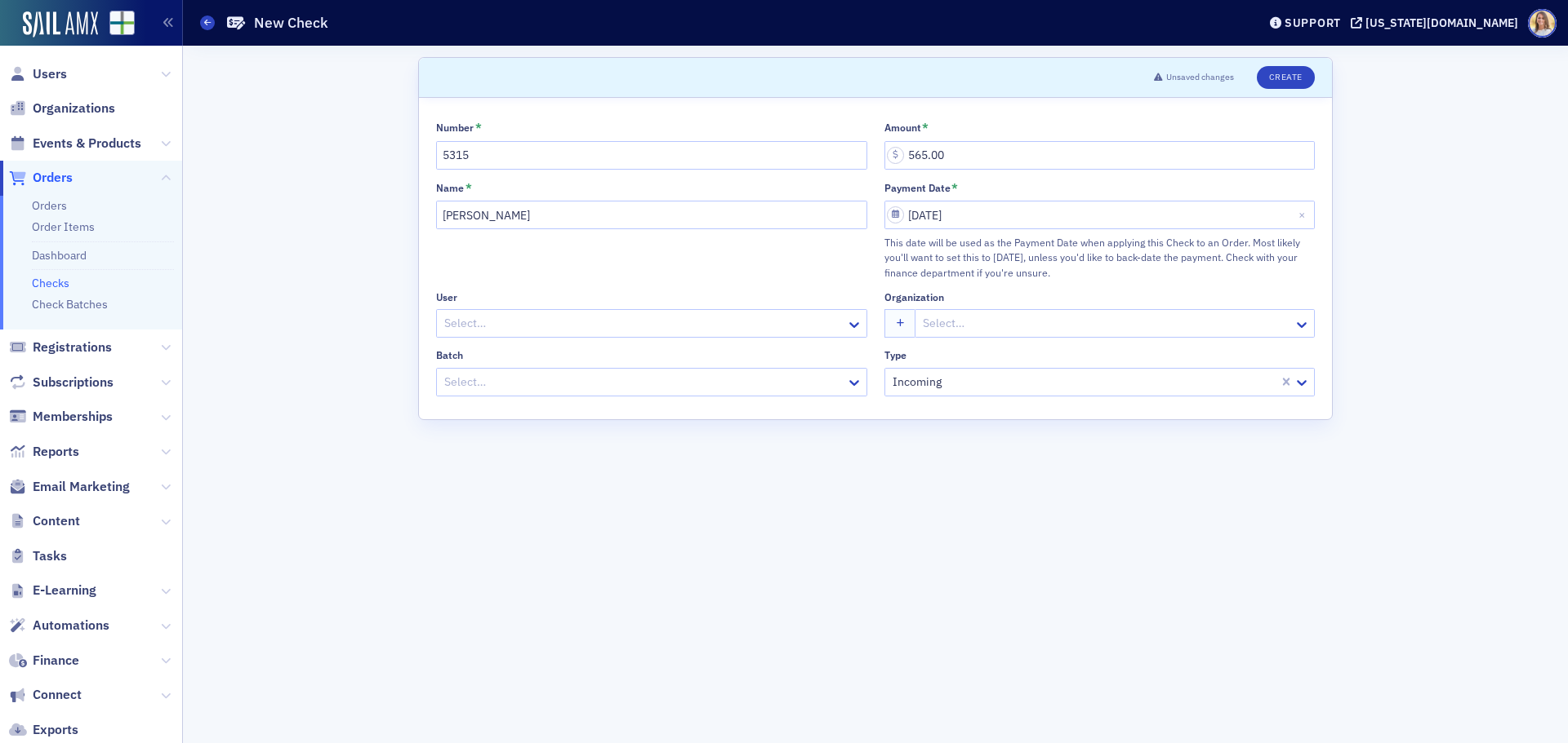
click at [697, 385] on div at bounding box center [643, 382] width 402 height 20
type input "9-"
click at [666, 446] on div "PR 9-3-2025" at bounding box center [652, 448] width 410 height 17
click at [1281, 70] on button "Create" at bounding box center [1285, 78] width 58 height 23
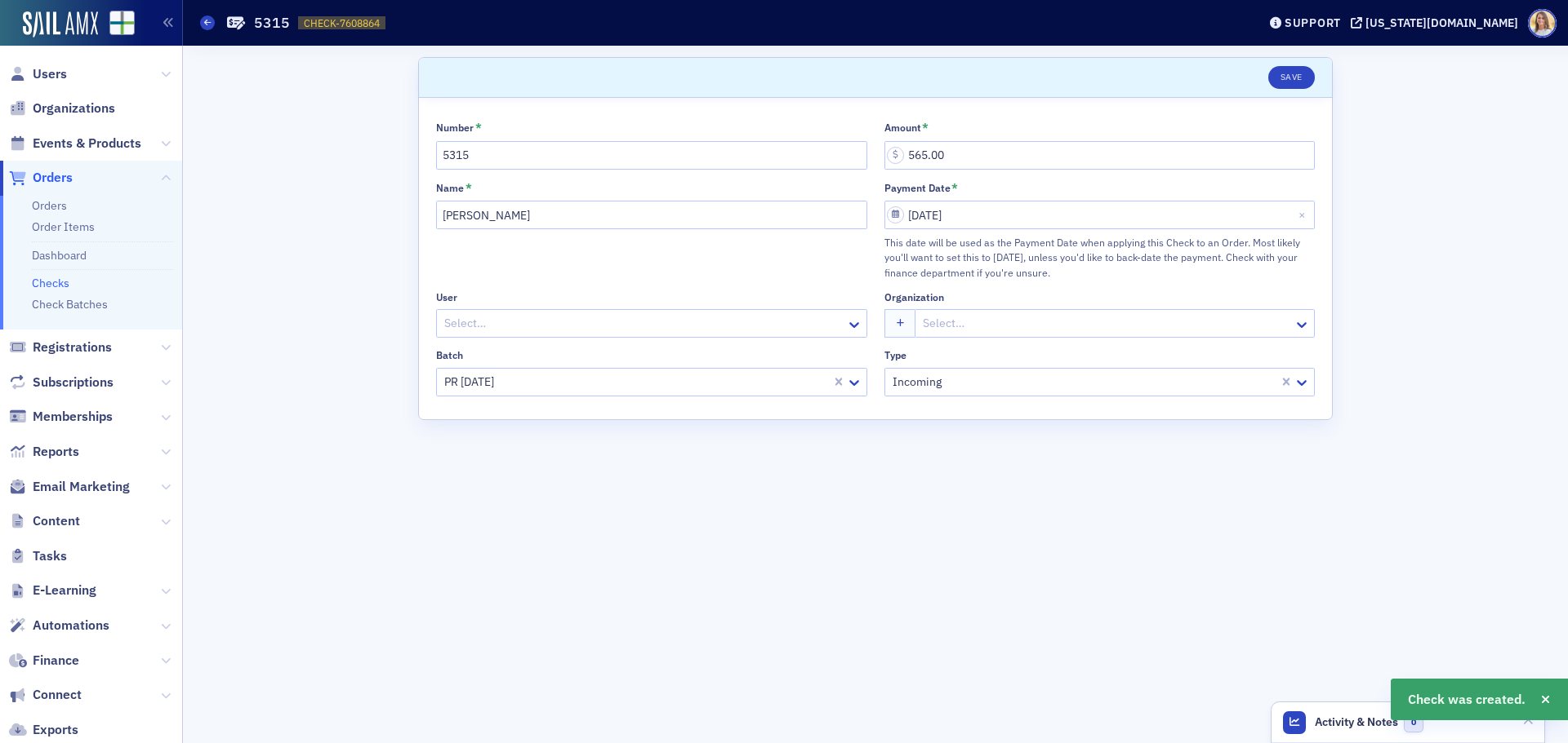
click at [346, 20] on span "CHECK-7608864" at bounding box center [341, 23] width 76 height 14
click at [345, 21] on span "CHECK-7608864" at bounding box center [341, 23] width 76 height 14
copy span "CHECK-7608864 7608864"
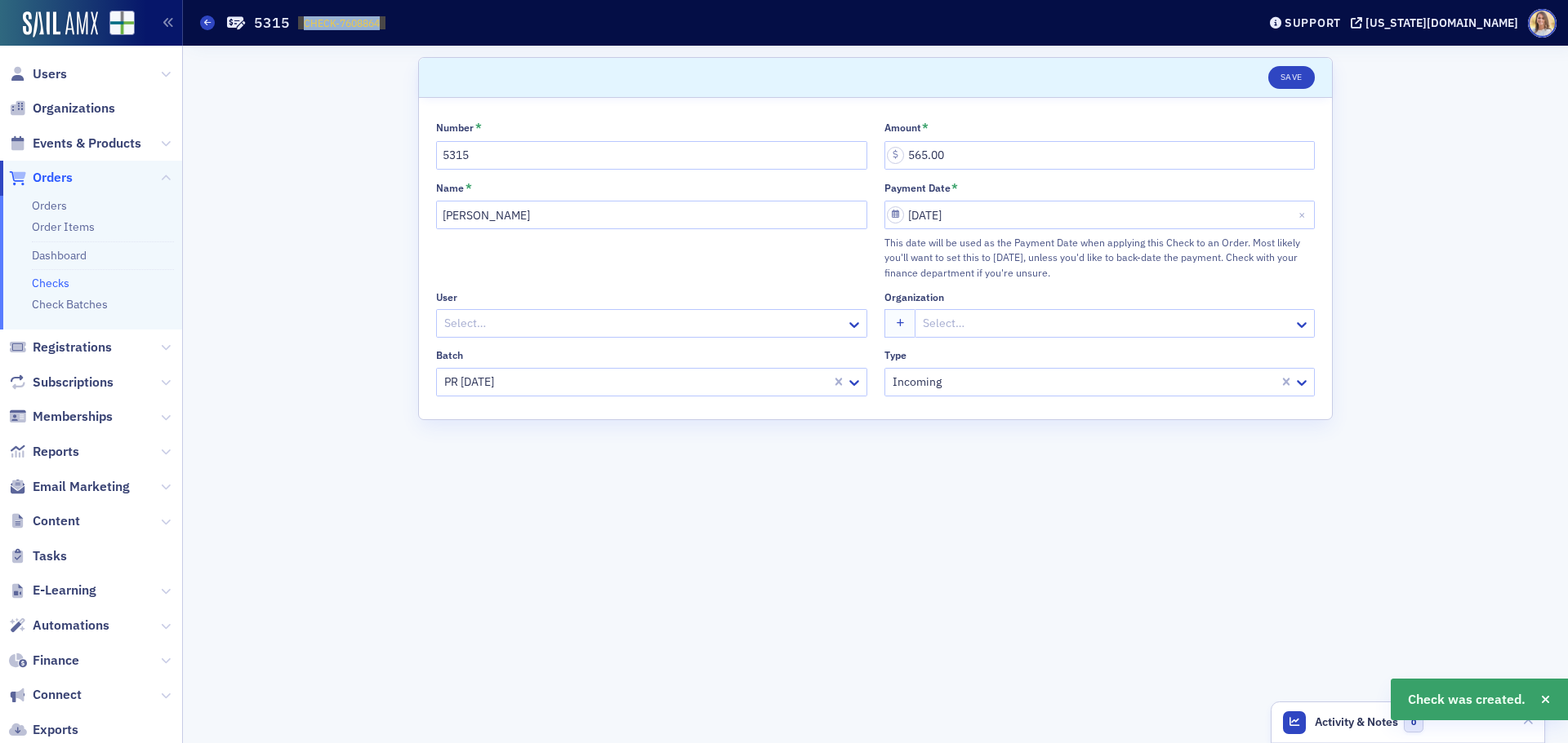
click at [57, 177] on span "Orders" at bounding box center [53, 178] width 40 height 18
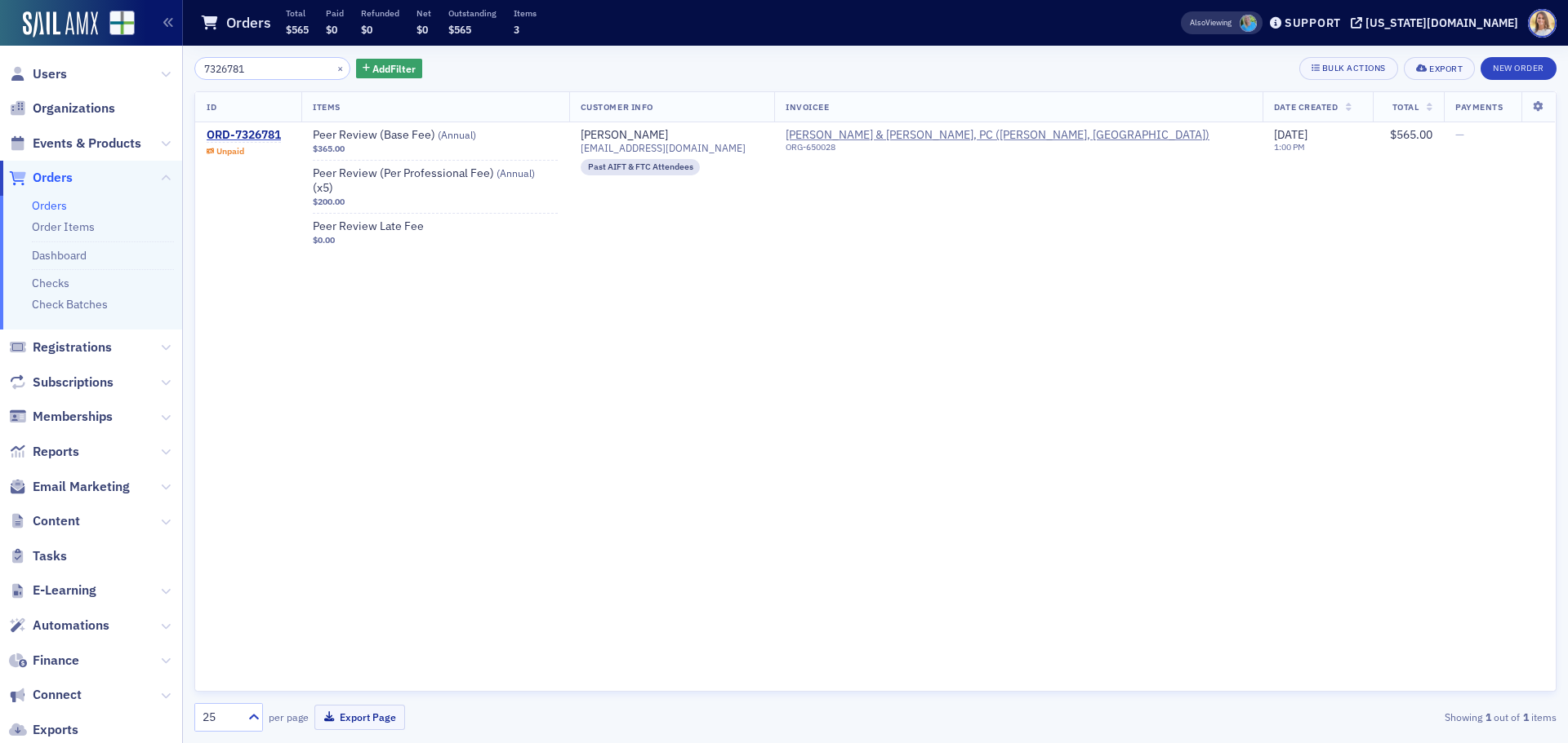
click at [266, 62] on input "7326781" at bounding box center [272, 69] width 156 height 23
click at [258, 129] on div "ORD-7326781" at bounding box center [243, 135] width 74 height 14
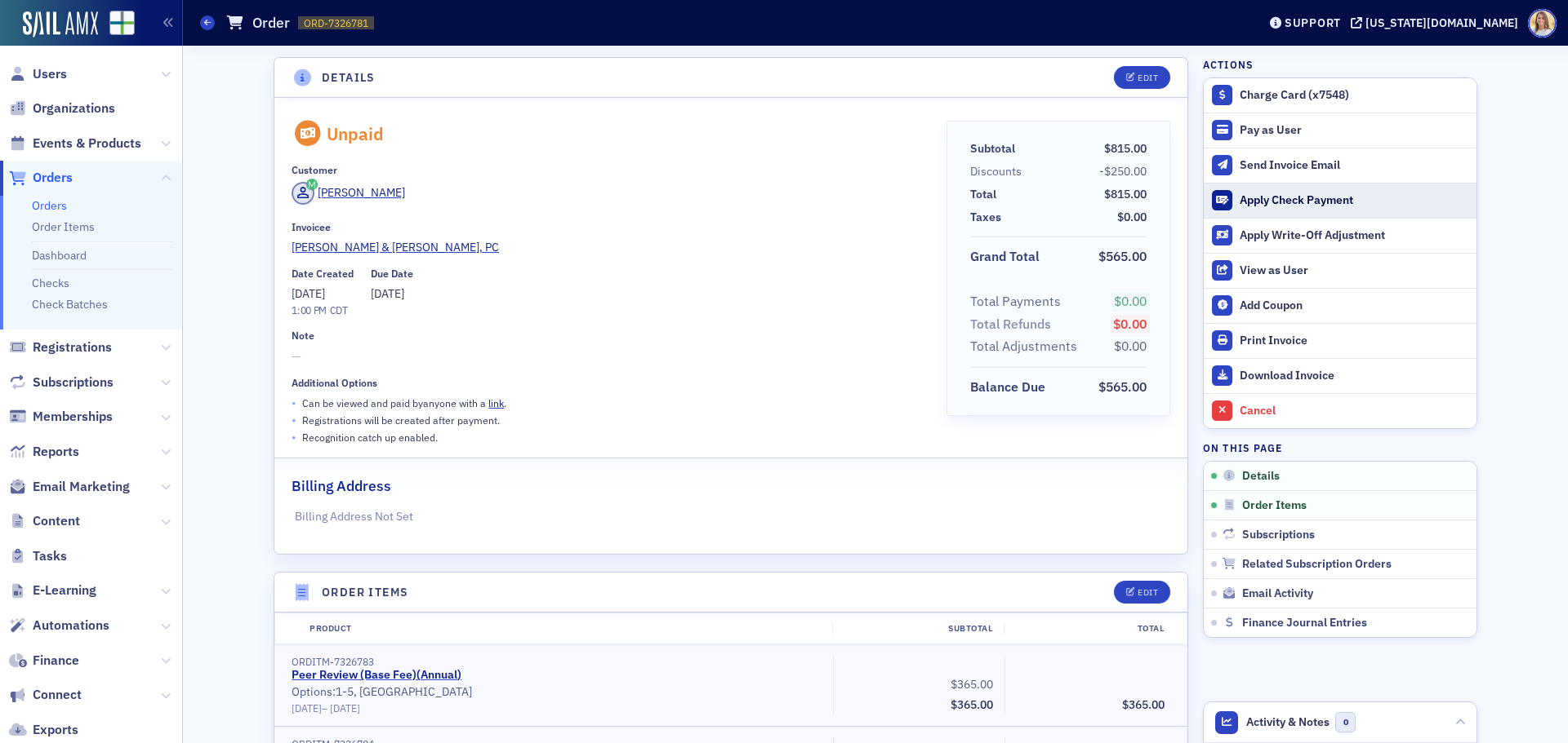
click at [1266, 198] on div "Apply Check Payment" at bounding box center [1353, 200] width 228 height 14
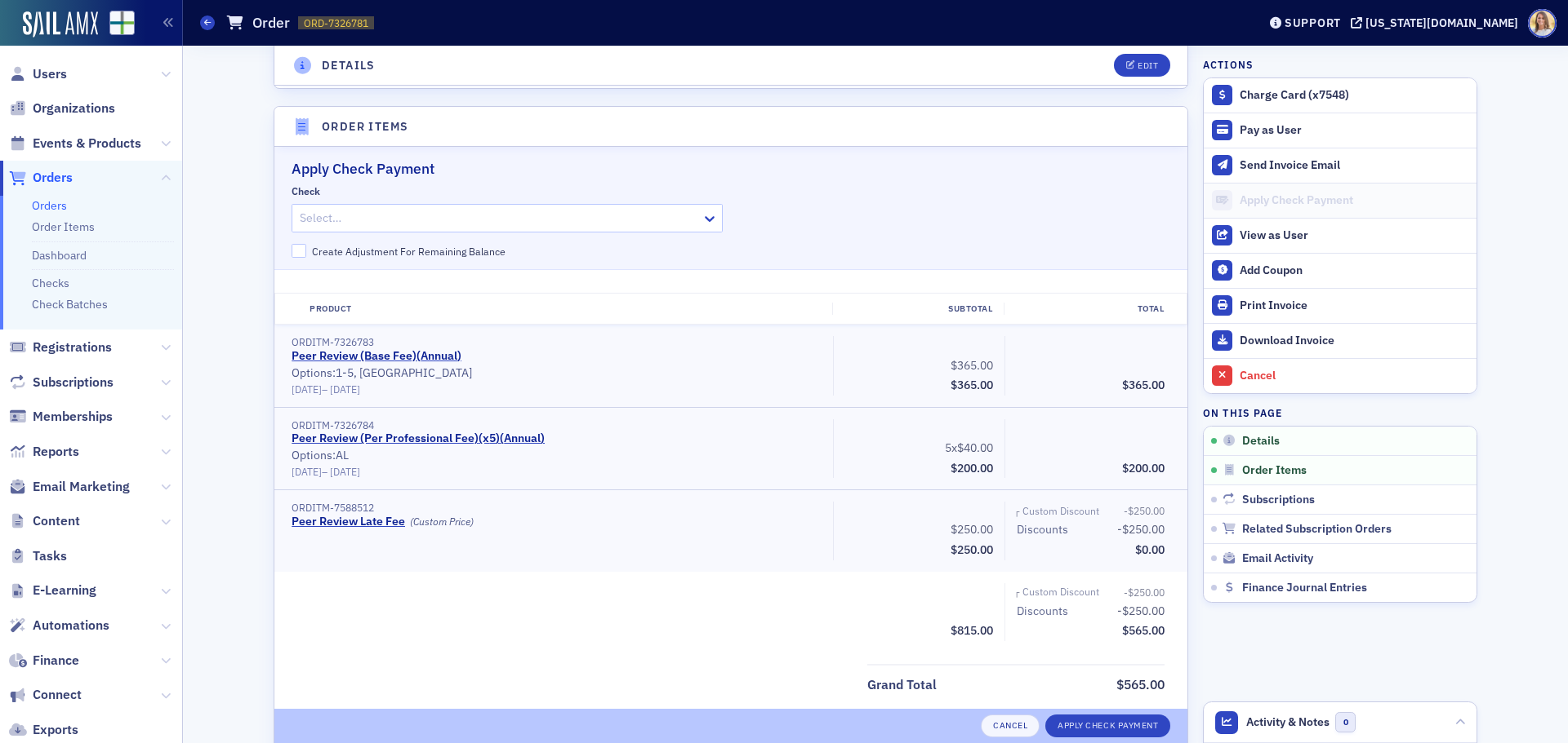
scroll to position [518, 0]
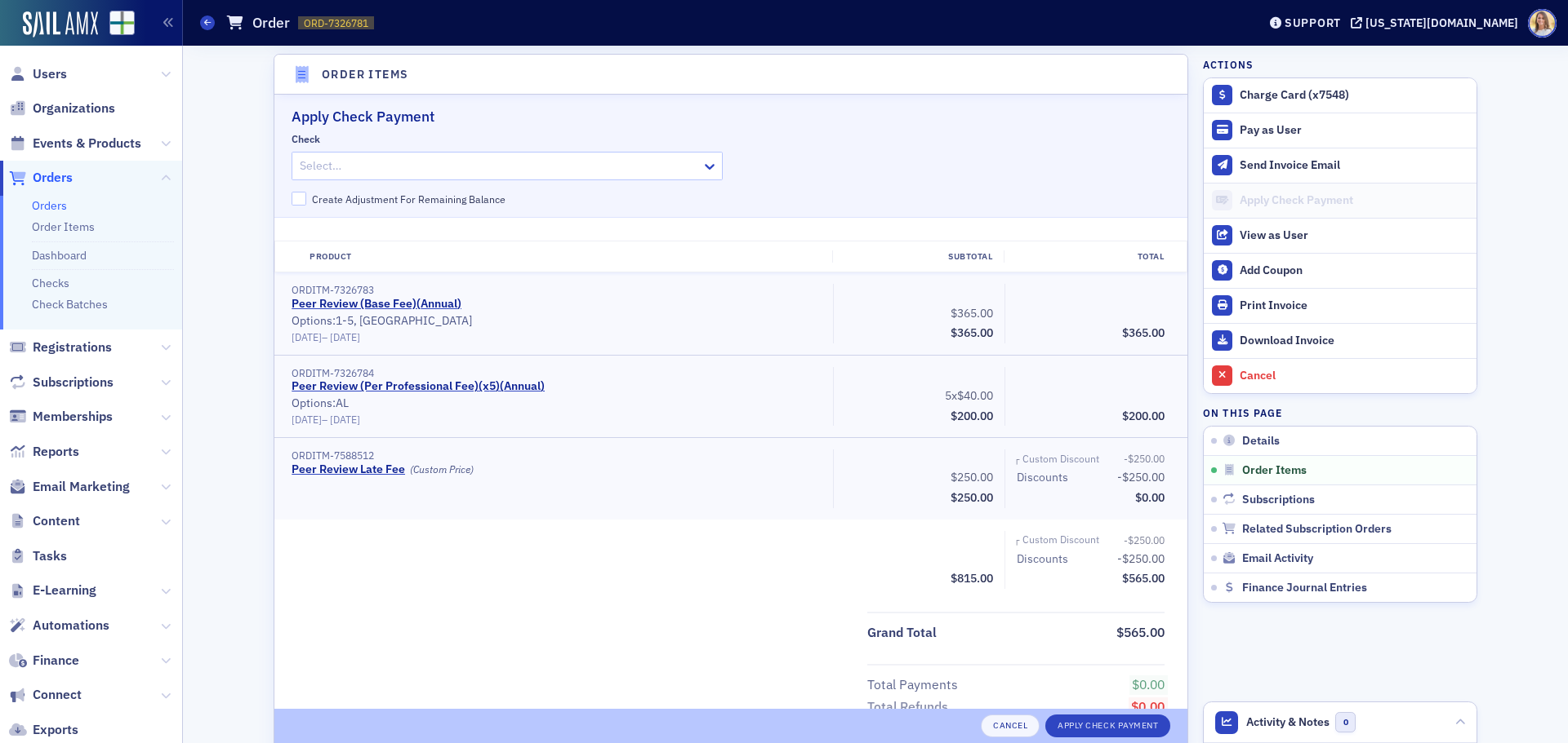
click at [406, 165] on div at bounding box center [498, 166] width 402 height 20
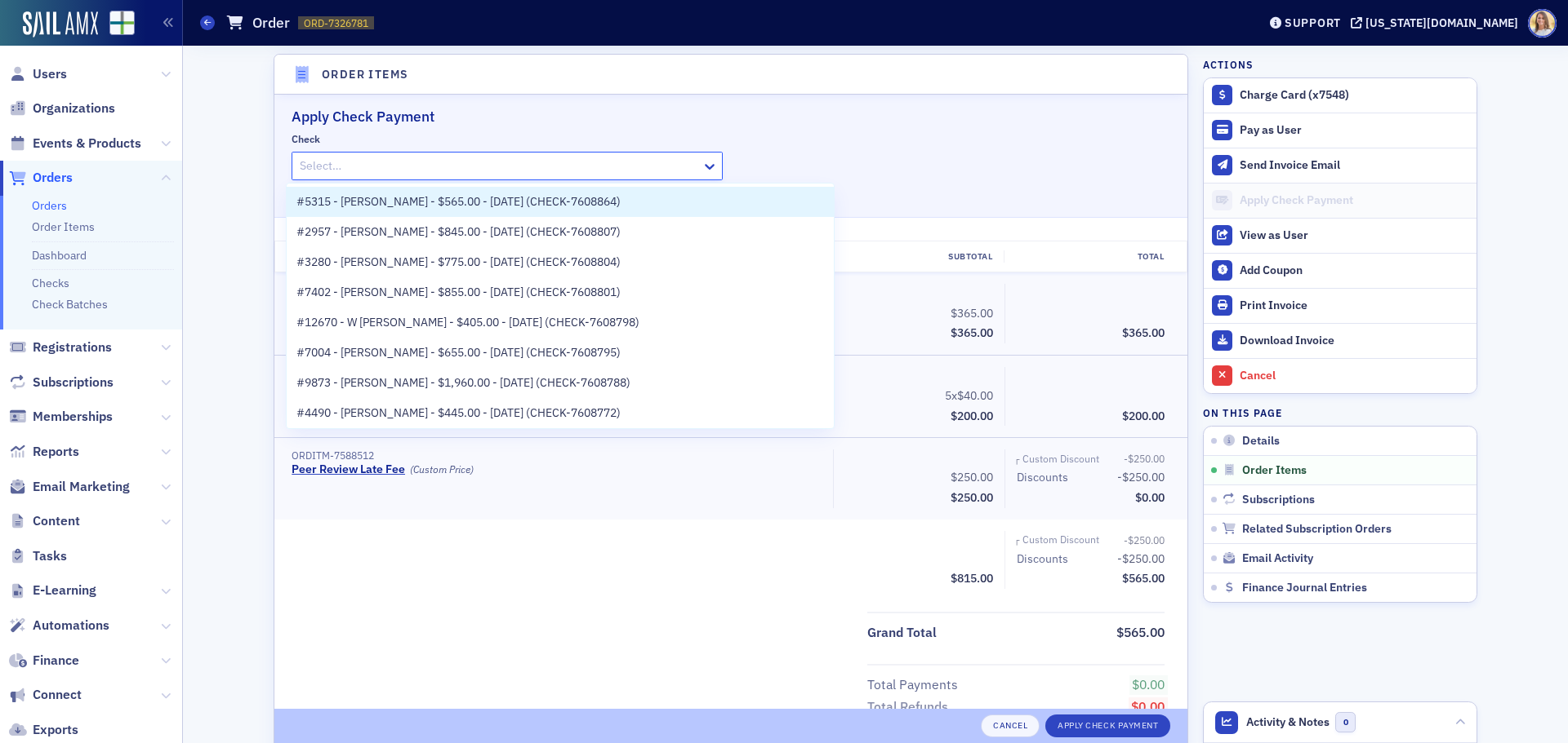
paste input "CHECK-7608864"
type input "CHECK-7608864"
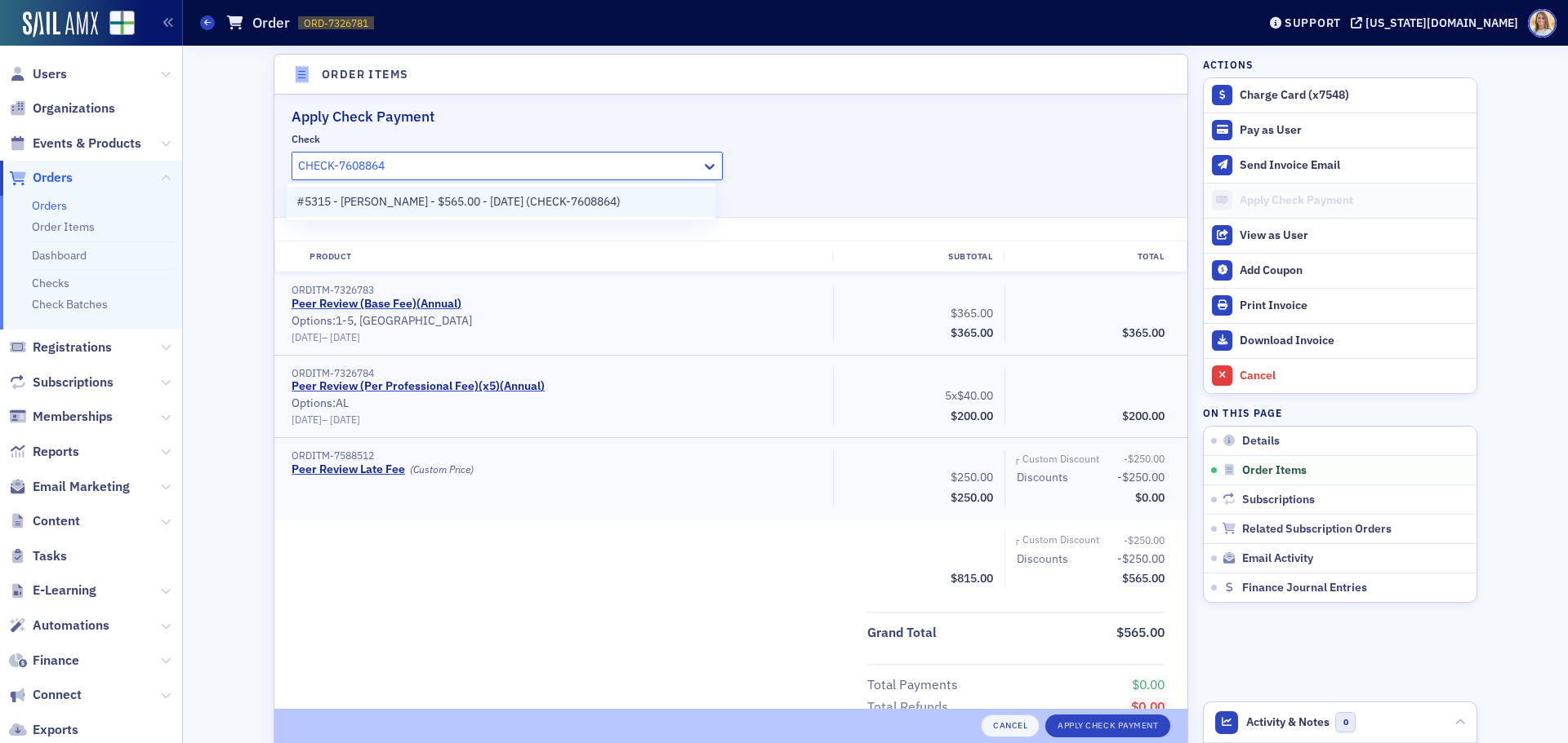
click at [442, 200] on span "#5315 - Pilcher - $565.00 - 9/3/2025 (CHECK-7608864)" at bounding box center [459, 201] width 324 height 17
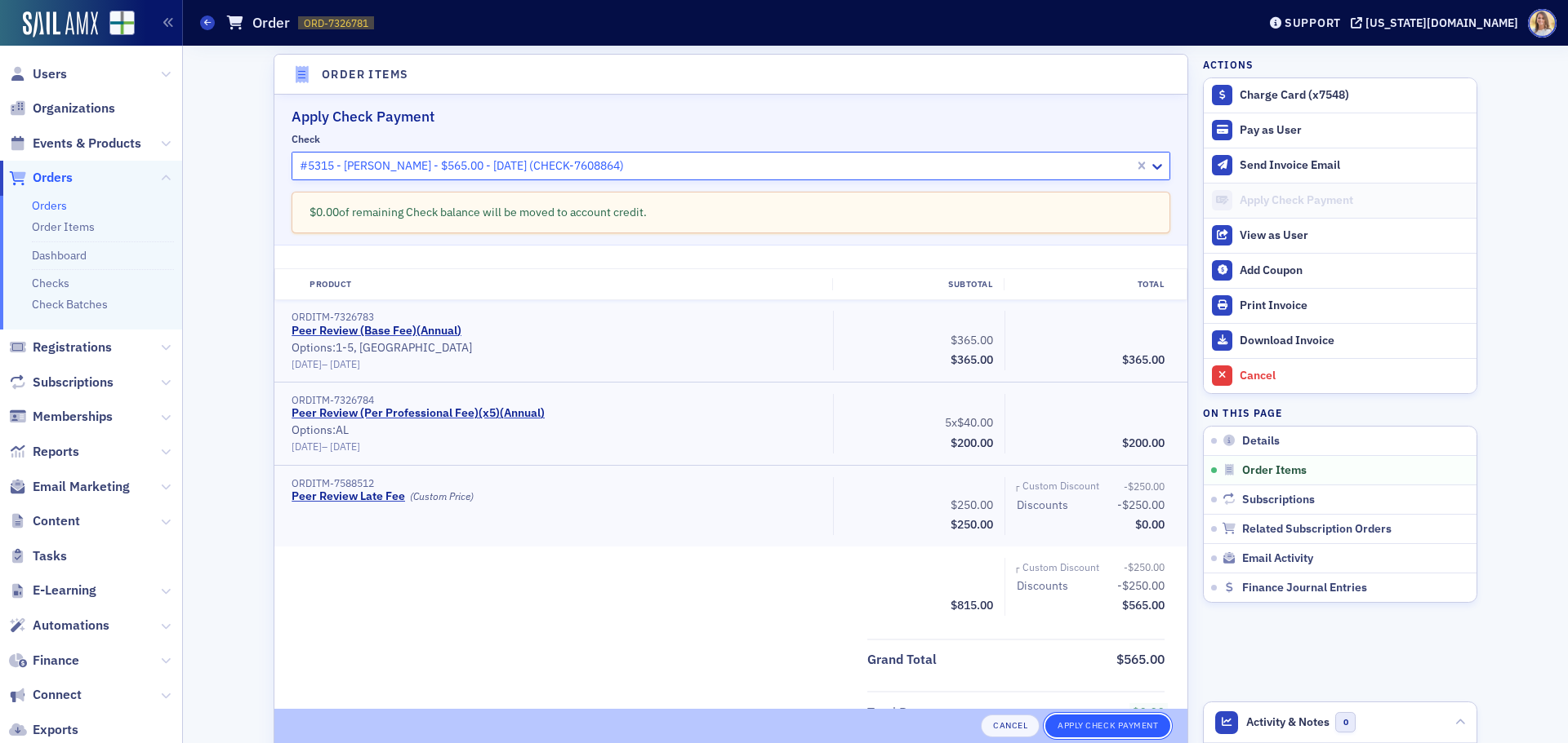
click at [1097, 714] on button "Apply Check Payment" at bounding box center [1107, 726] width 125 height 23
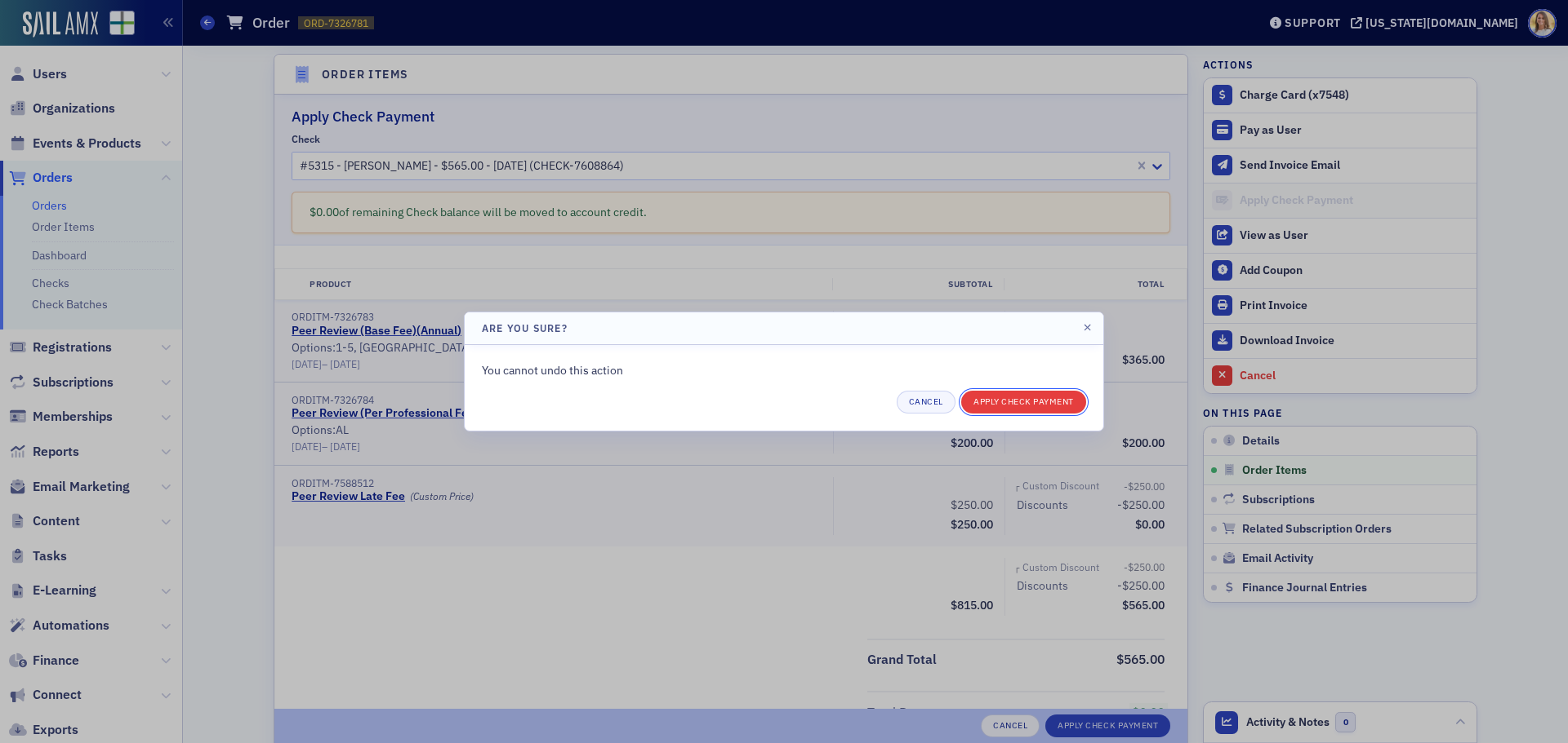
click at [1010, 397] on button "Apply Check Payment" at bounding box center [1023, 403] width 125 height 23
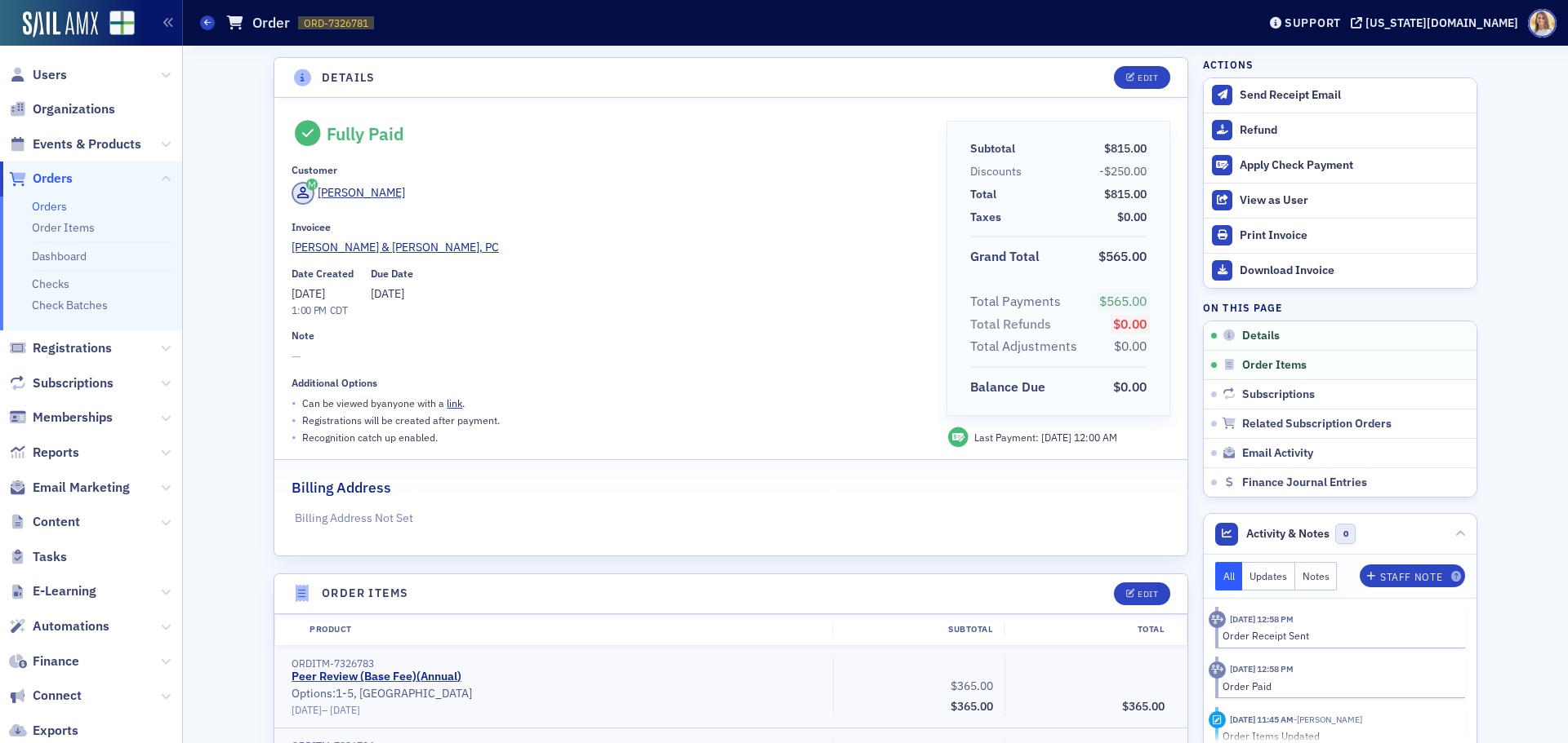
drag, startPoint x: 97, startPoint y: 306, endPoint x: 52, endPoint y: 333, distance: 52.5
click at [96, 306] on link "Check Batches" at bounding box center [70, 305] width 76 height 14
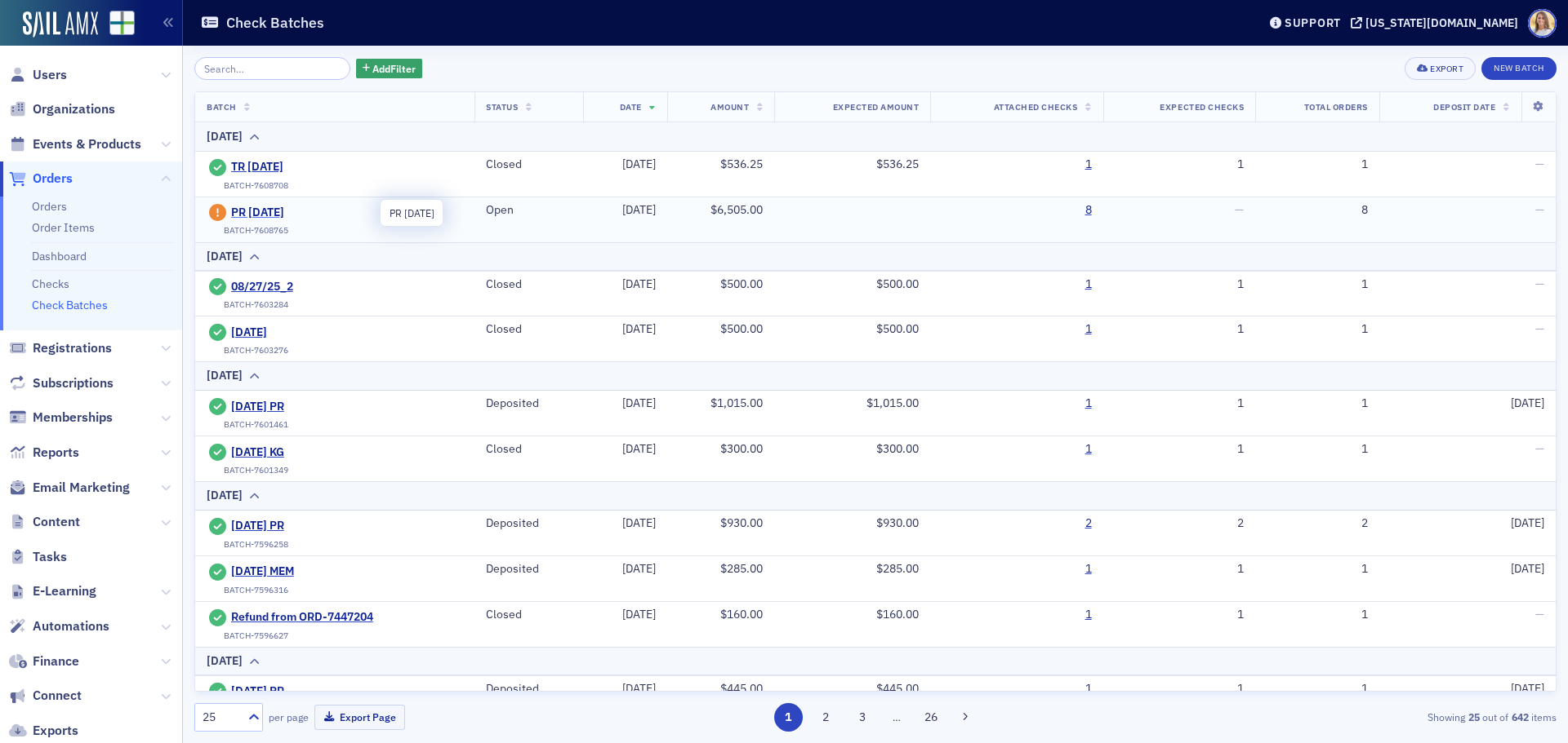
click at [288, 214] on span "PR [DATE]" at bounding box center [305, 213] width 149 height 14
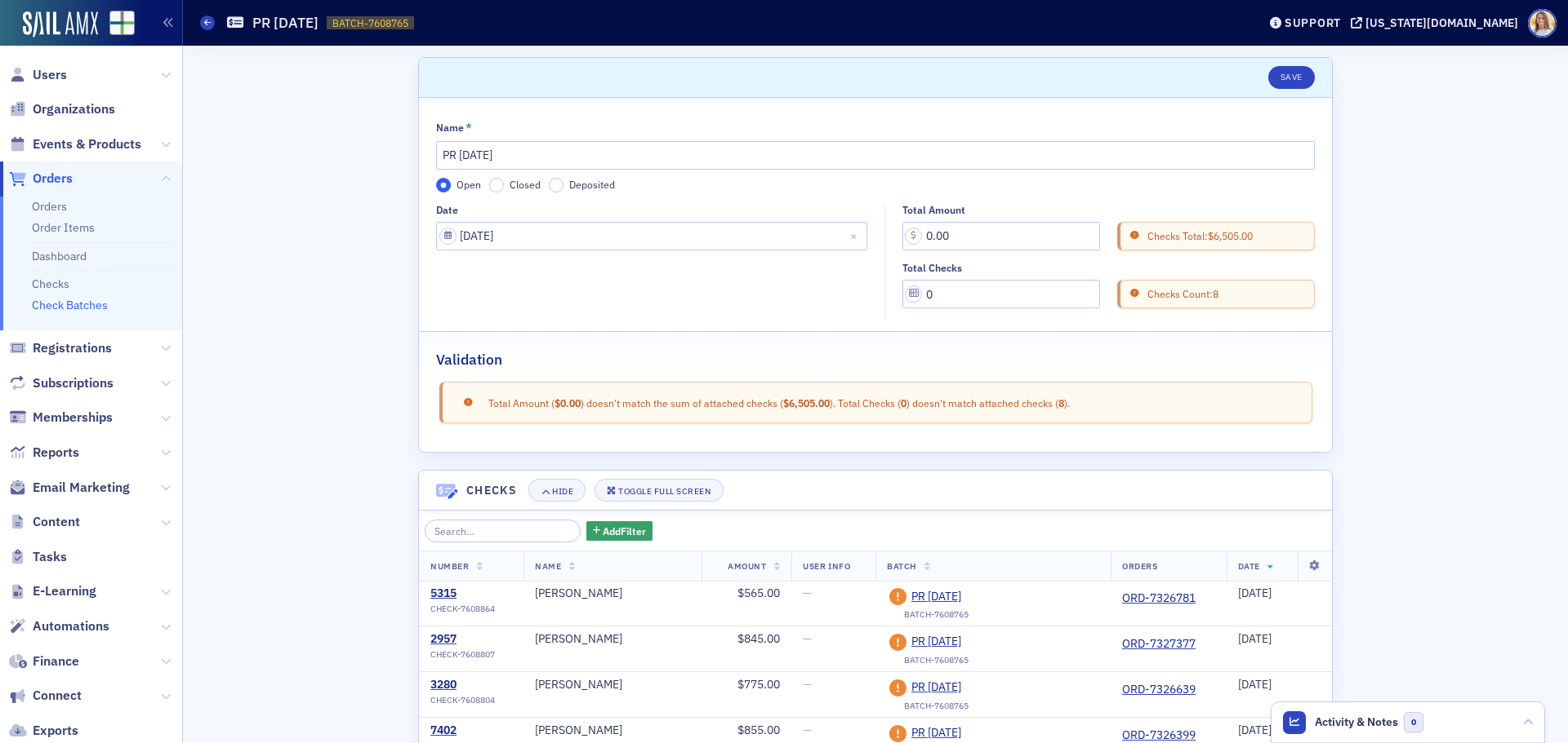
click at [497, 186] on label "Closed" at bounding box center [515, 185] width 52 height 14
click at [497, 186] on input "Closed" at bounding box center [497, 185] width 14 height 14
drag, startPoint x: 972, startPoint y: 231, endPoint x: 887, endPoint y: 232, distance: 85.0
click at [887, 232] on div "Total Amount 0.00 Checks Total: $6,505.00 Total Checks 0 Checks Count: 8" at bounding box center [1104, 257] width 439 height 105
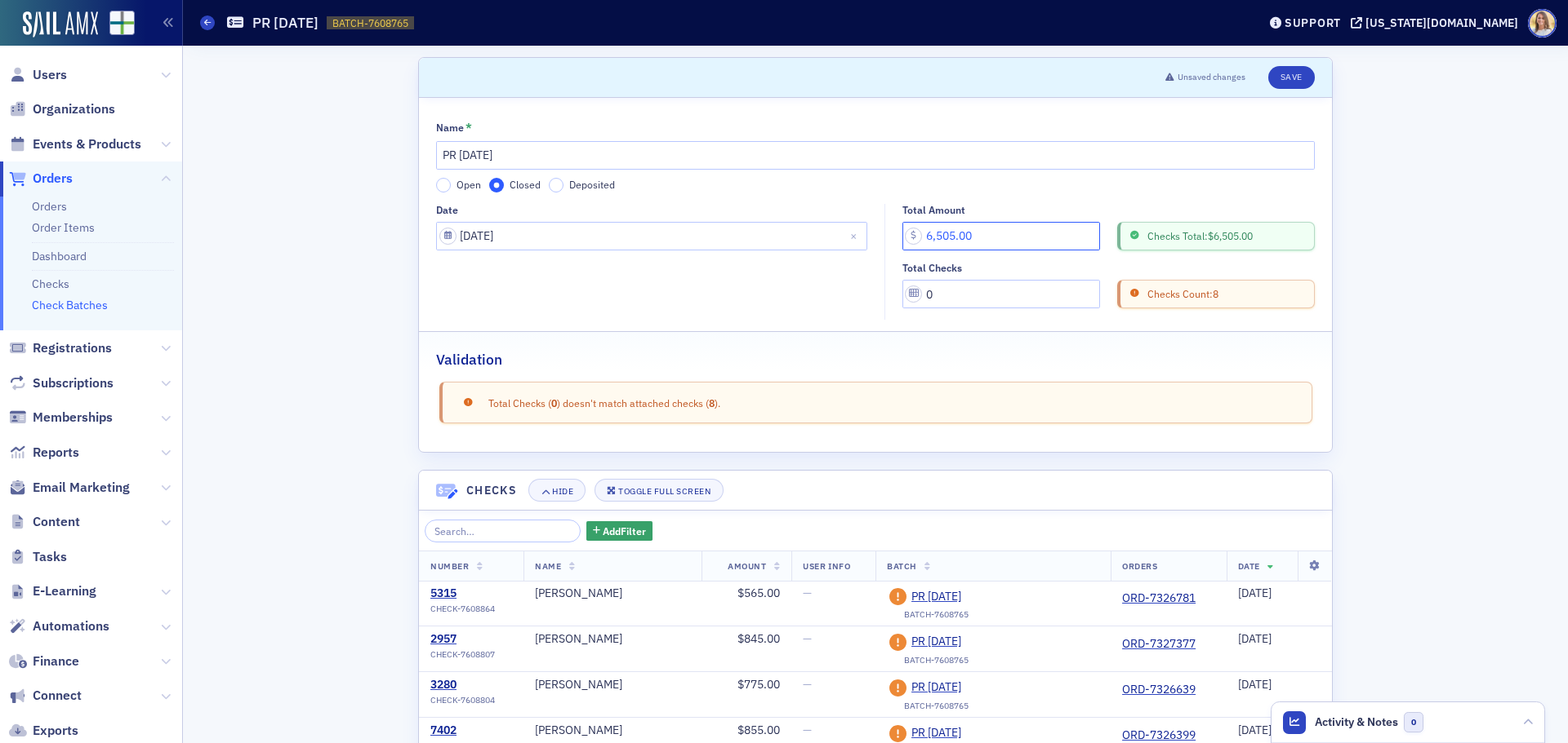
type input "6,505.00"
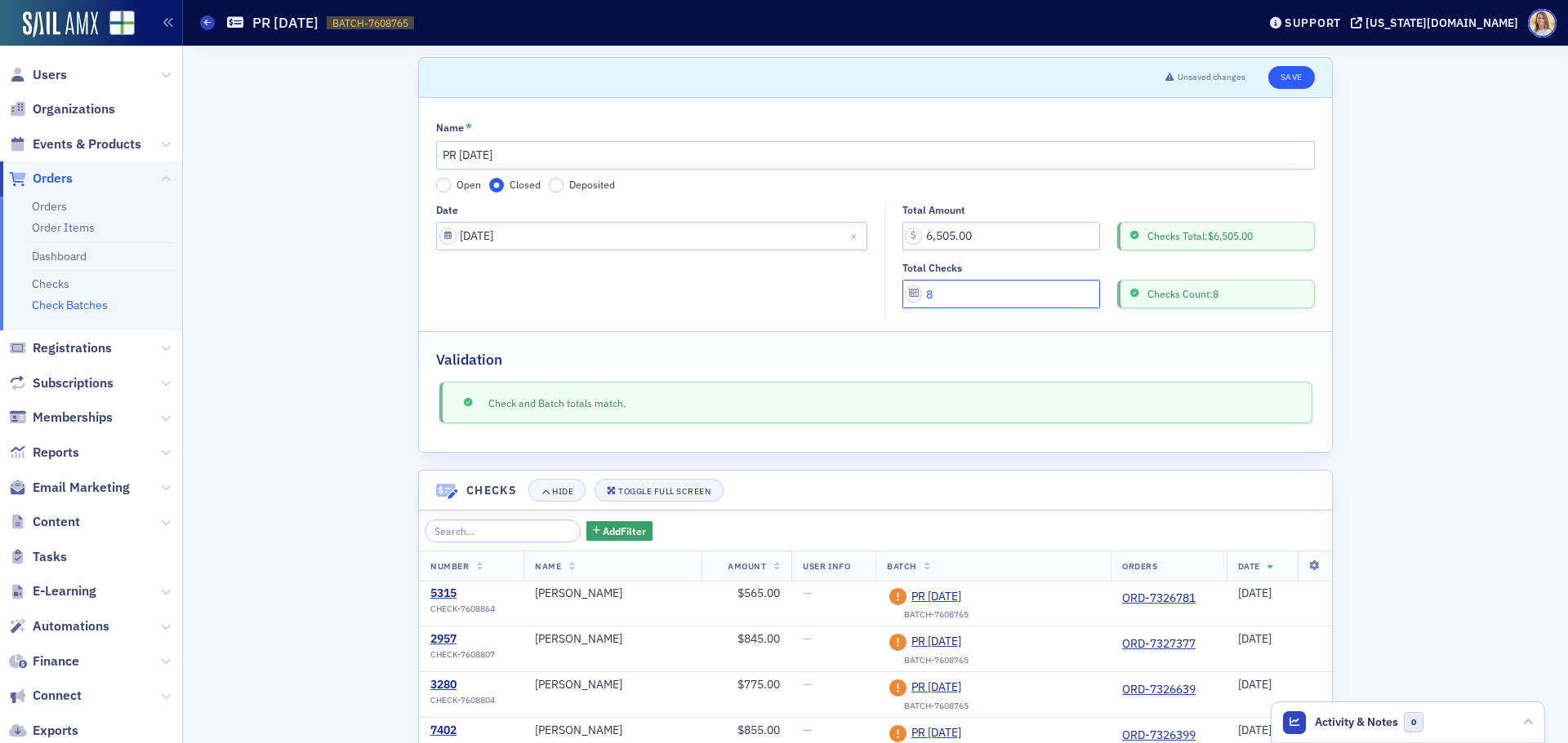
type input "8"
click at [1297, 80] on button "Save" at bounding box center [1292, 78] width 46 height 23
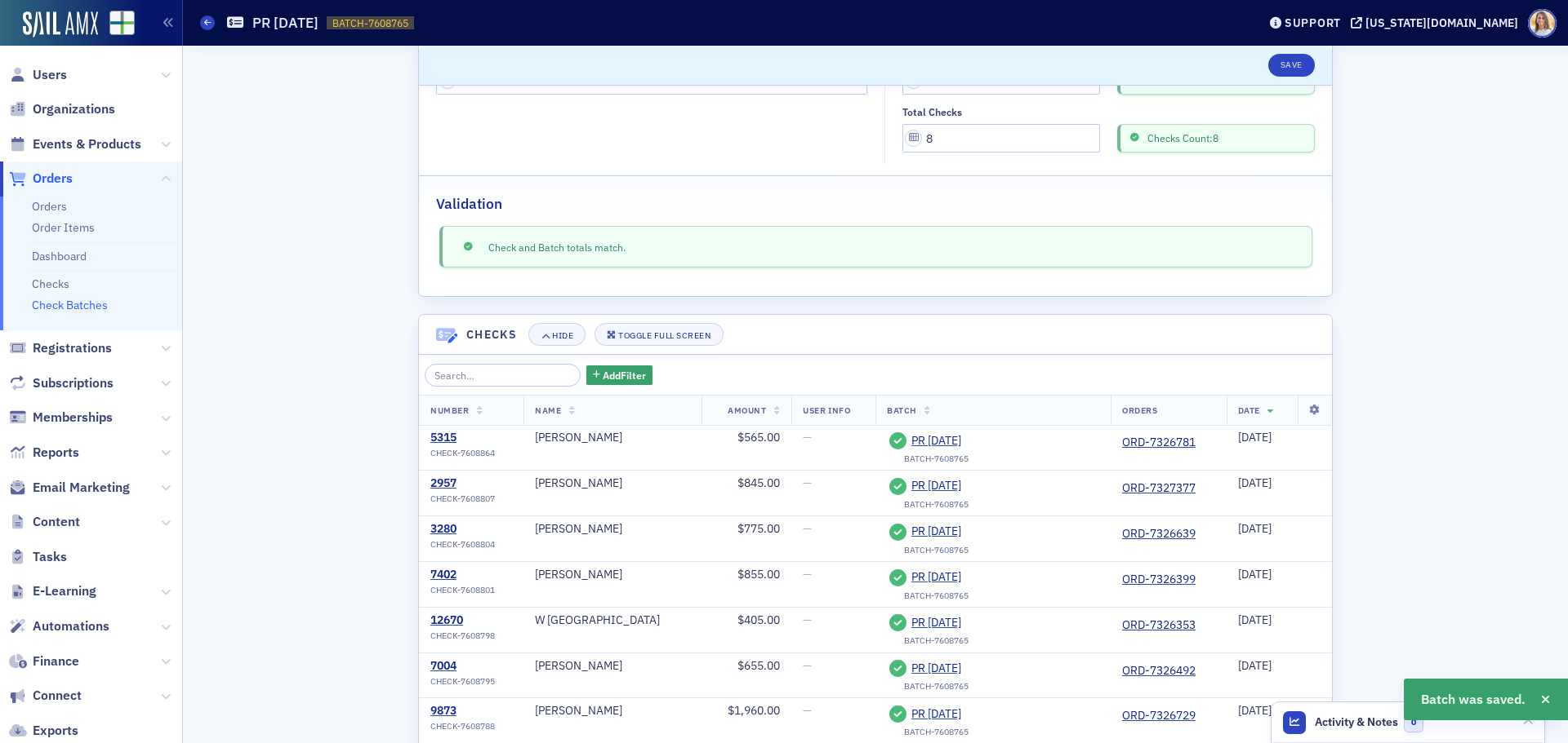
scroll to position [272, 0]
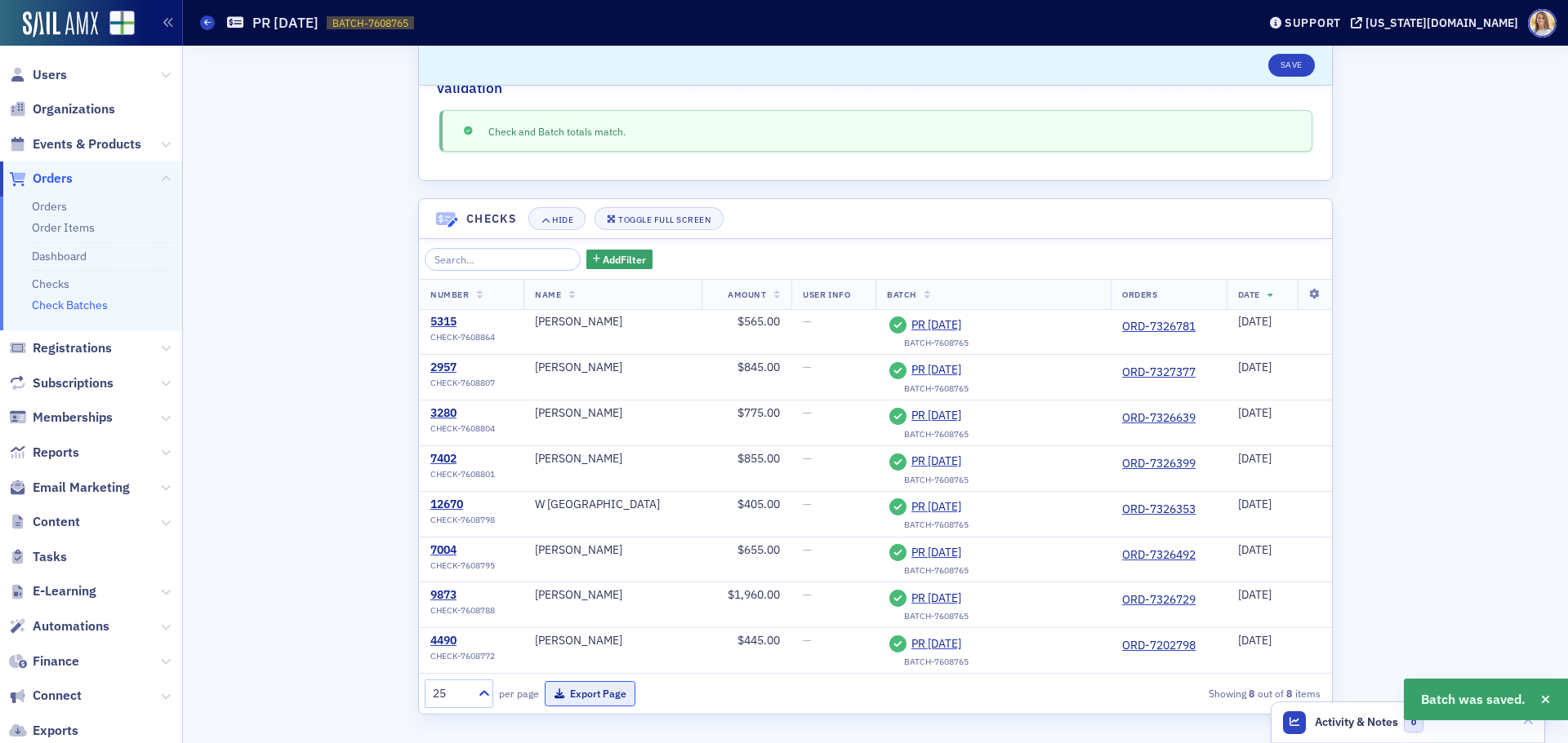
click at [602, 689] on button "Export Page" at bounding box center [590, 694] width 91 height 25
click at [66, 109] on span "Organizations" at bounding box center [74, 110] width 83 height 18
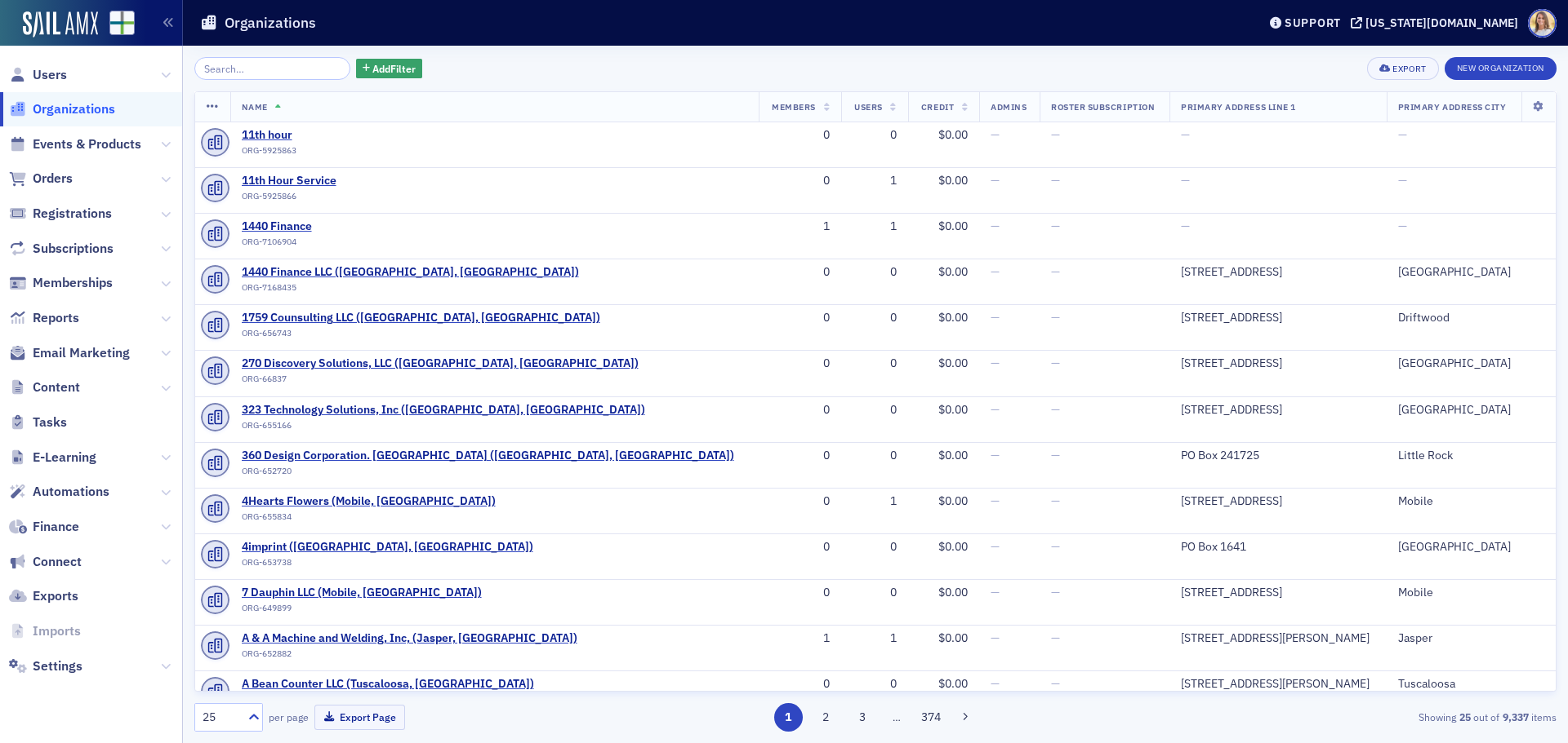
click at [267, 65] on input "search" at bounding box center [272, 69] width 156 height 23
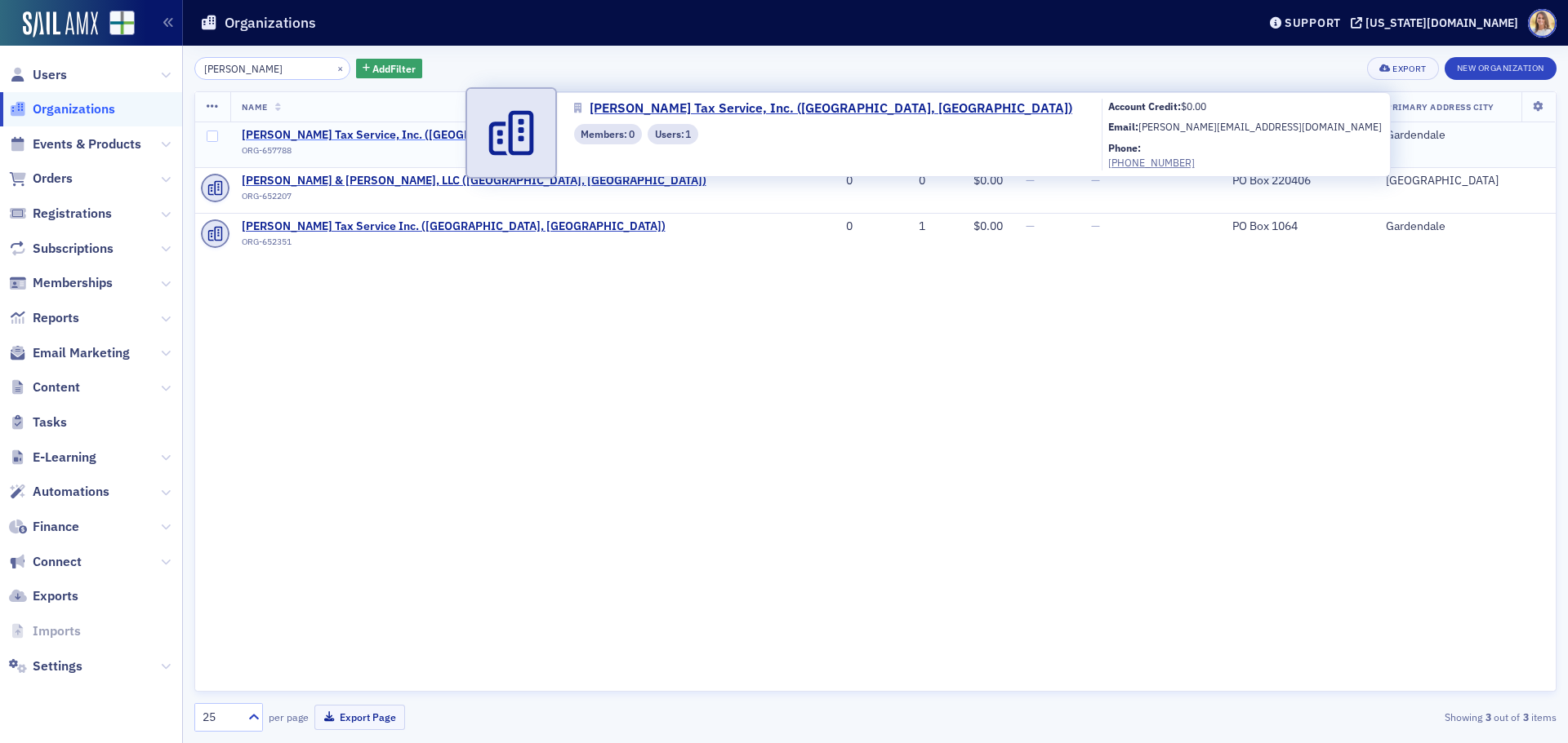
type input "[PERSON_NAME]"
click at [384, 131] on span "[PERSON_NAME] Tax Service, Inc. ([GEOGRAPHIC_DATA], [GEOGRAPHIC_DATA])" at bounding box center [455, 135] width 427 height 14
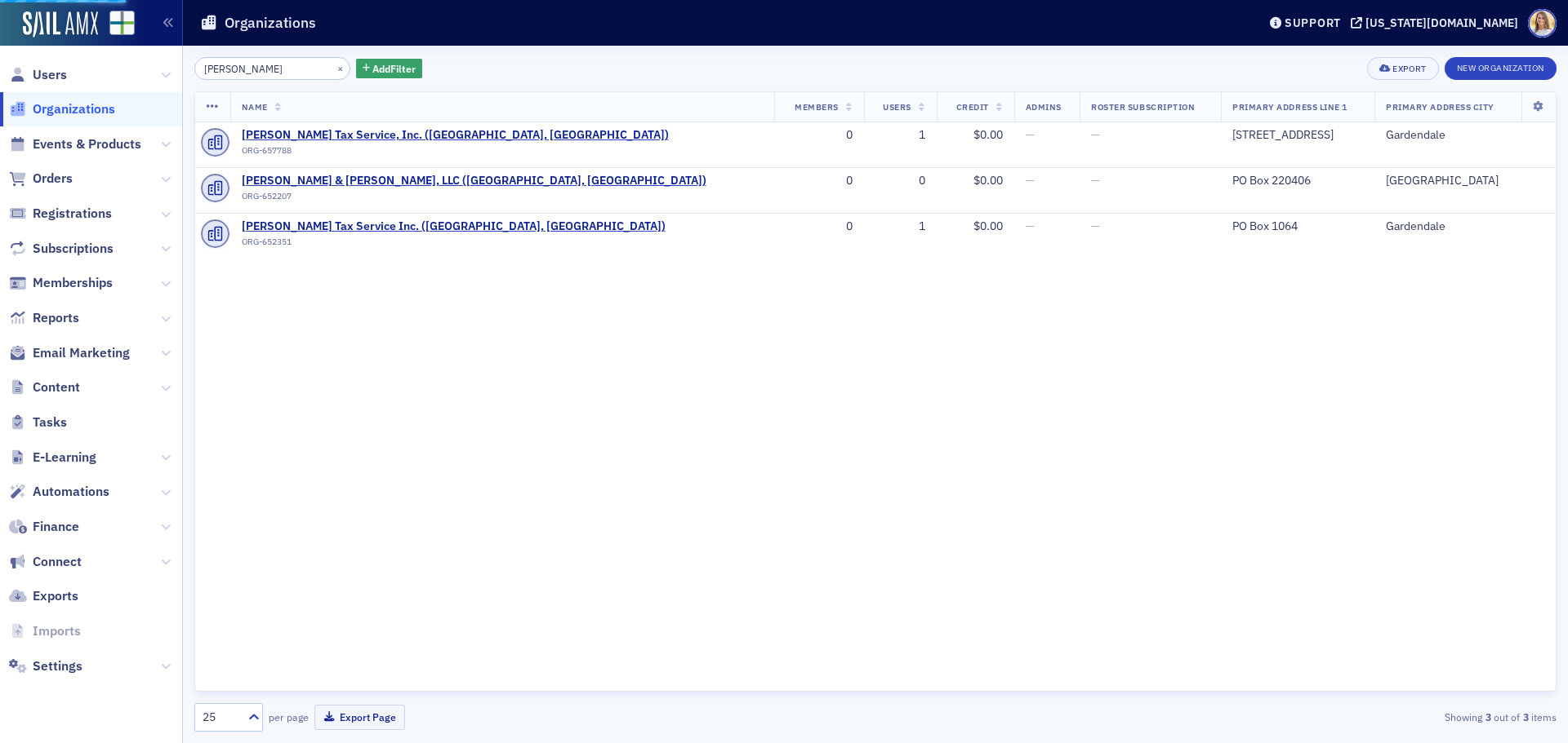
select select "US"
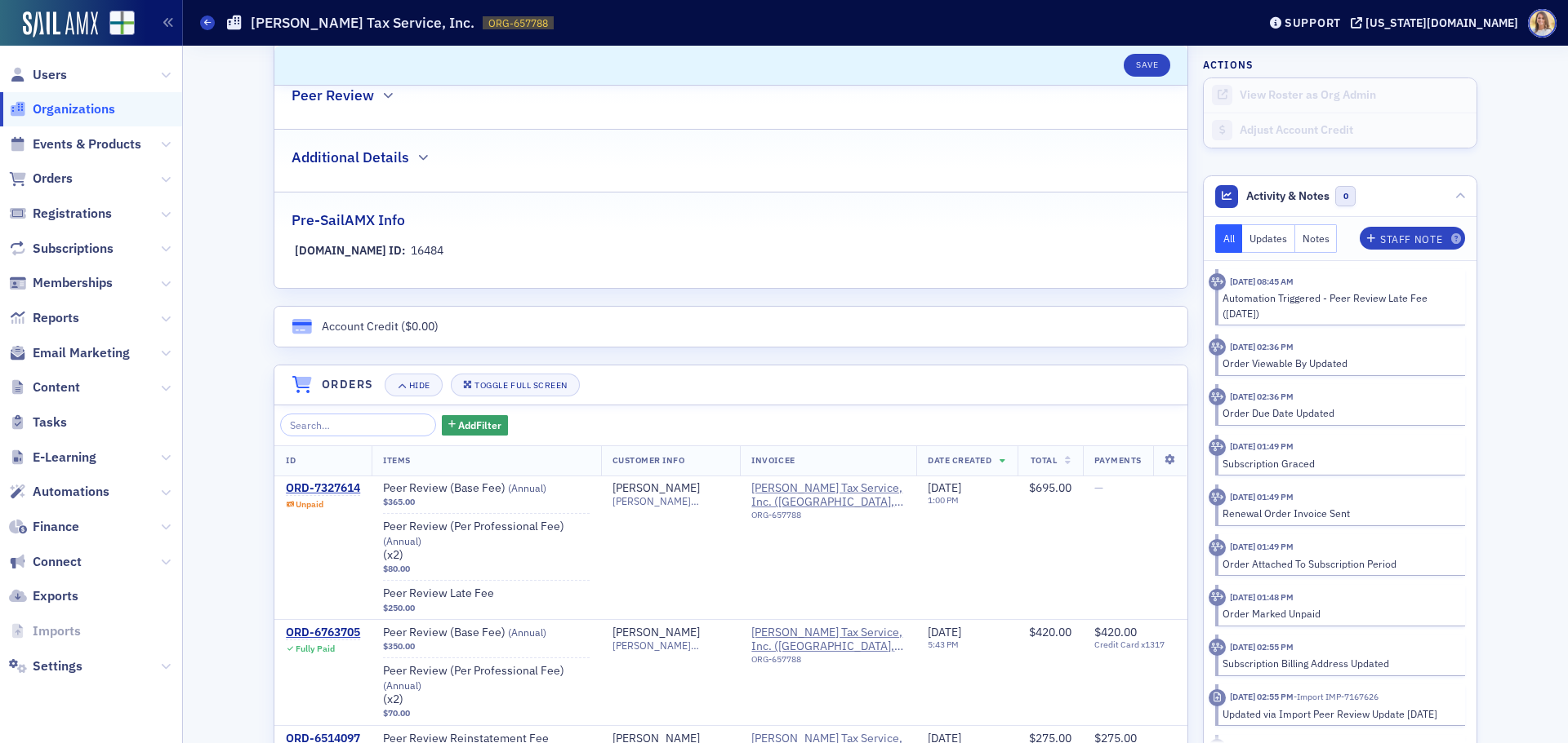
scroll to position [816, 0]
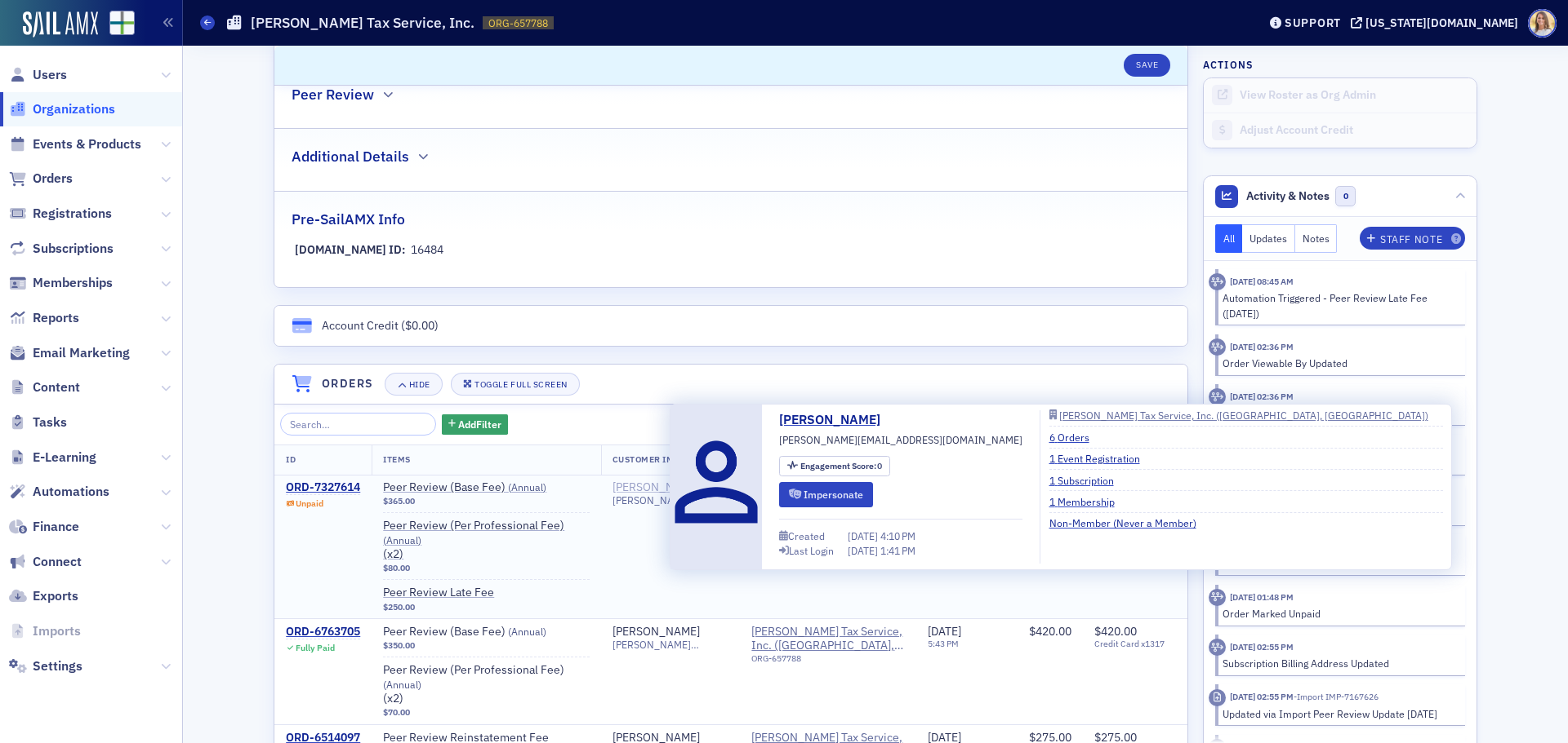
click at [667, 486] on div "[PERSON_NAME]" at bounding box center [656, 488] width 87 height 14
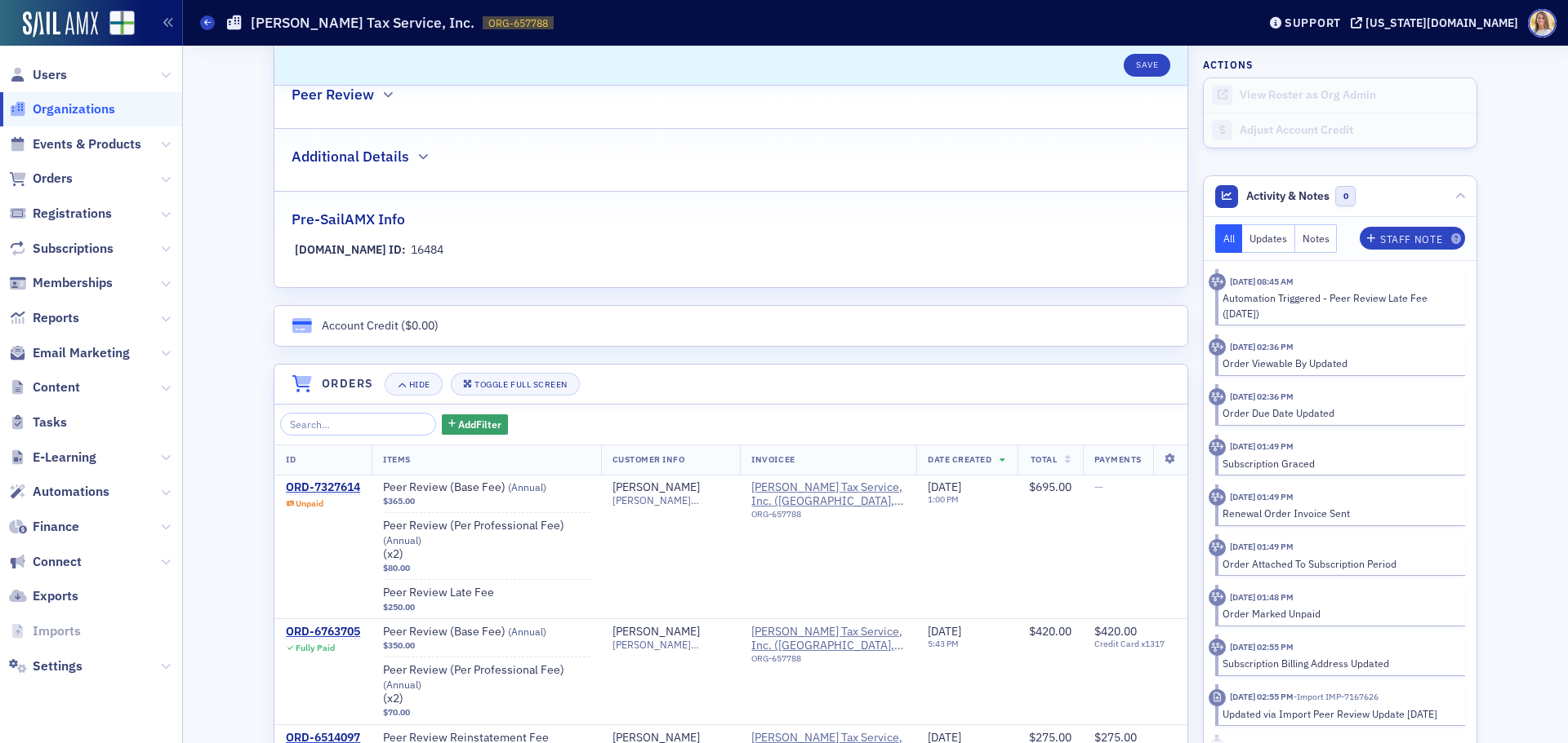
click at [93, 102] on span "Organizations" at bounding box center [74, 110] width 83 height 18
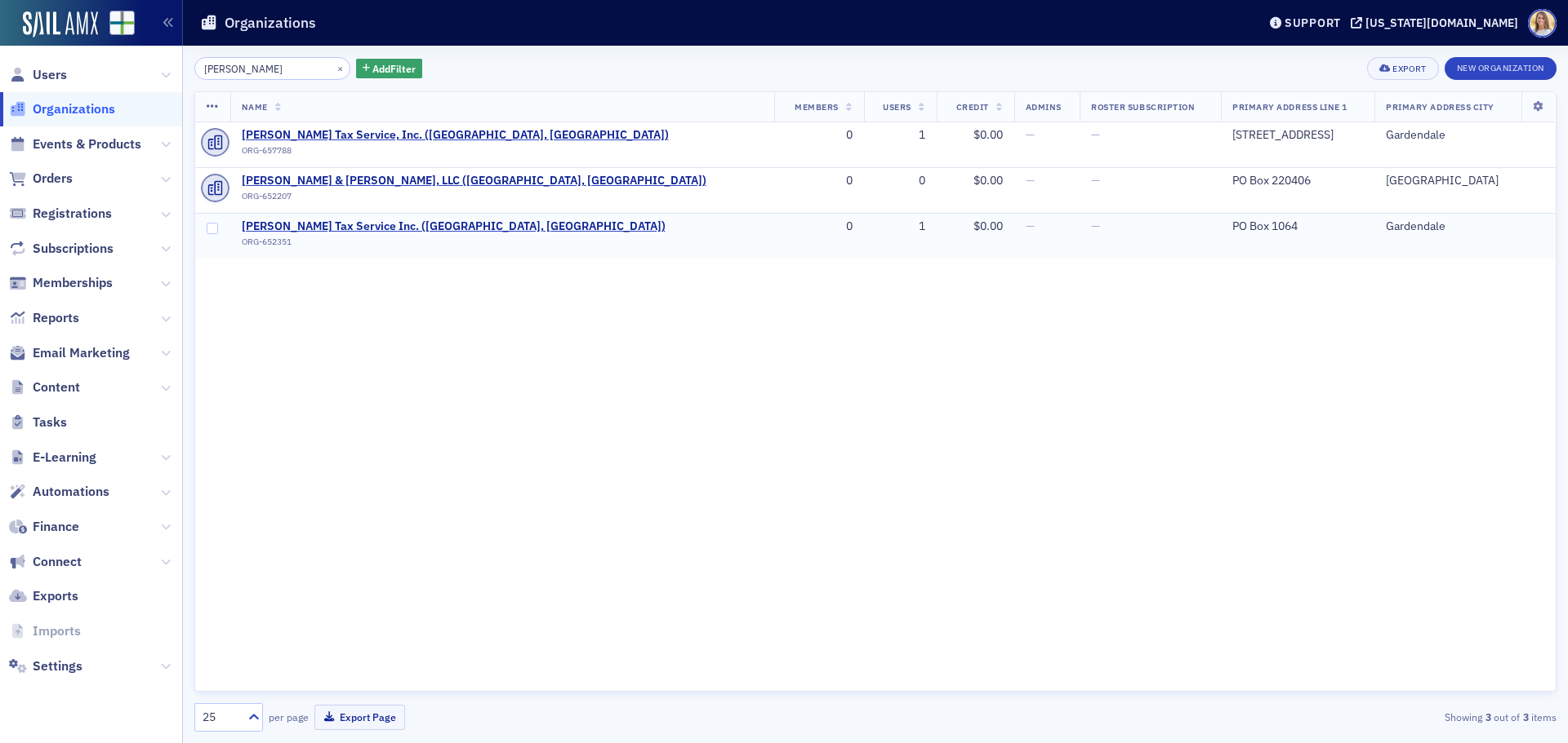
click at [349, 238] on div "ORG-652351" at bounding box center [453, 245] width 423 height 16
click at [351, 228] on span "[PERSON_NAME] Tax Service Inc. ([GEOGRAPHIC_DATA], [GEOGRAPHIC_DATA])" at bounding box center [453, 226] width 423 height 14
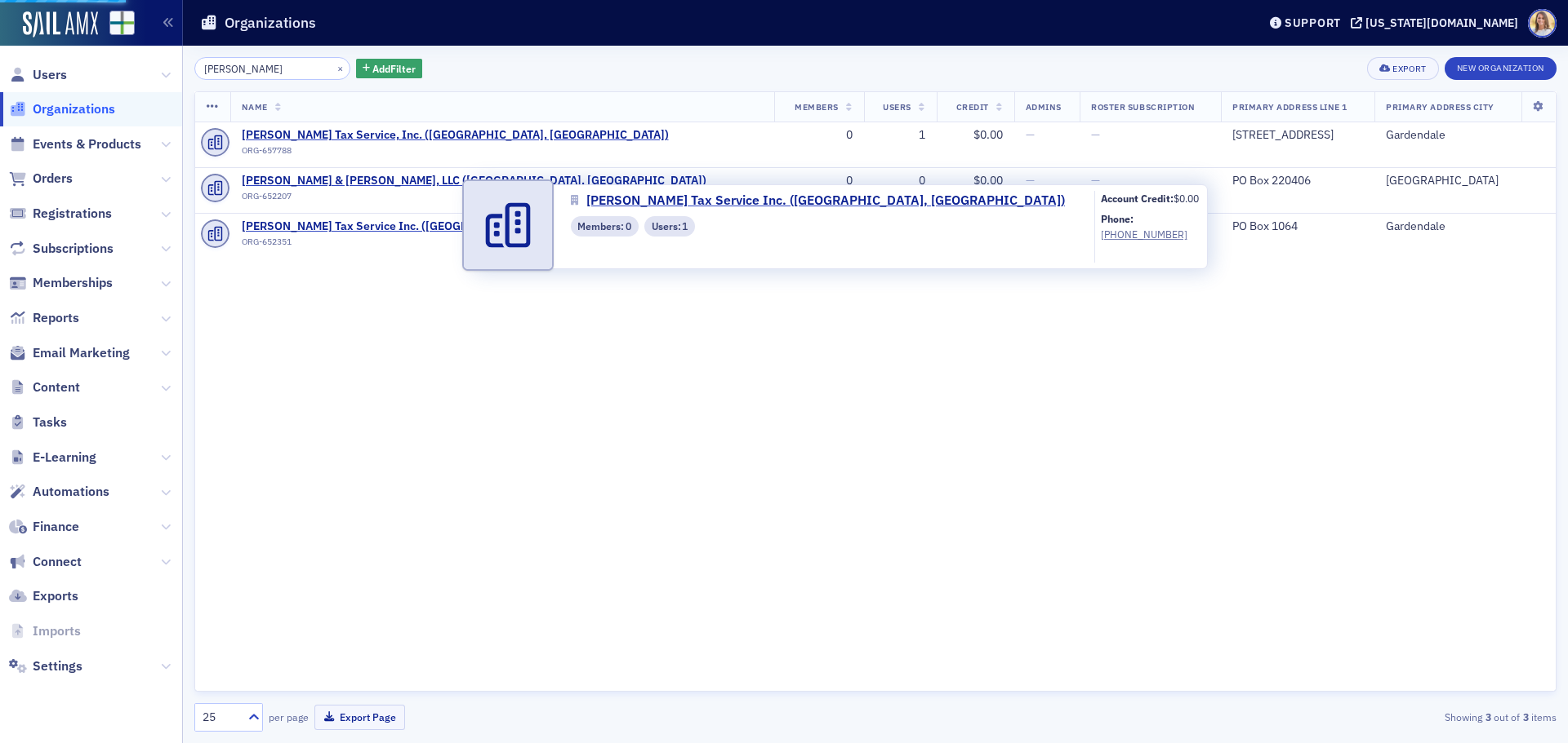
select select "US"
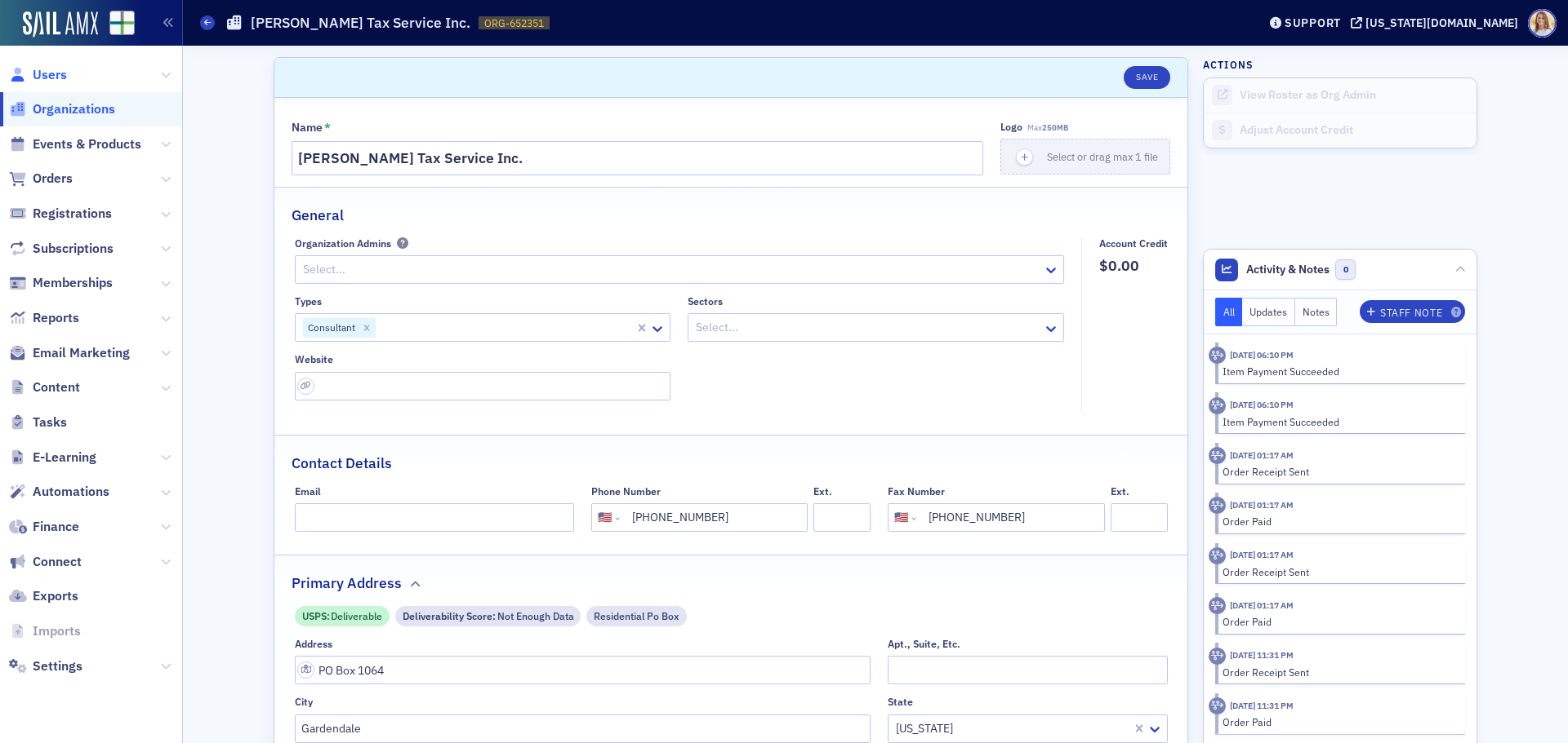
click at [53, 82] on span "Users" at bounding box center [50, 75] width 34 height 18
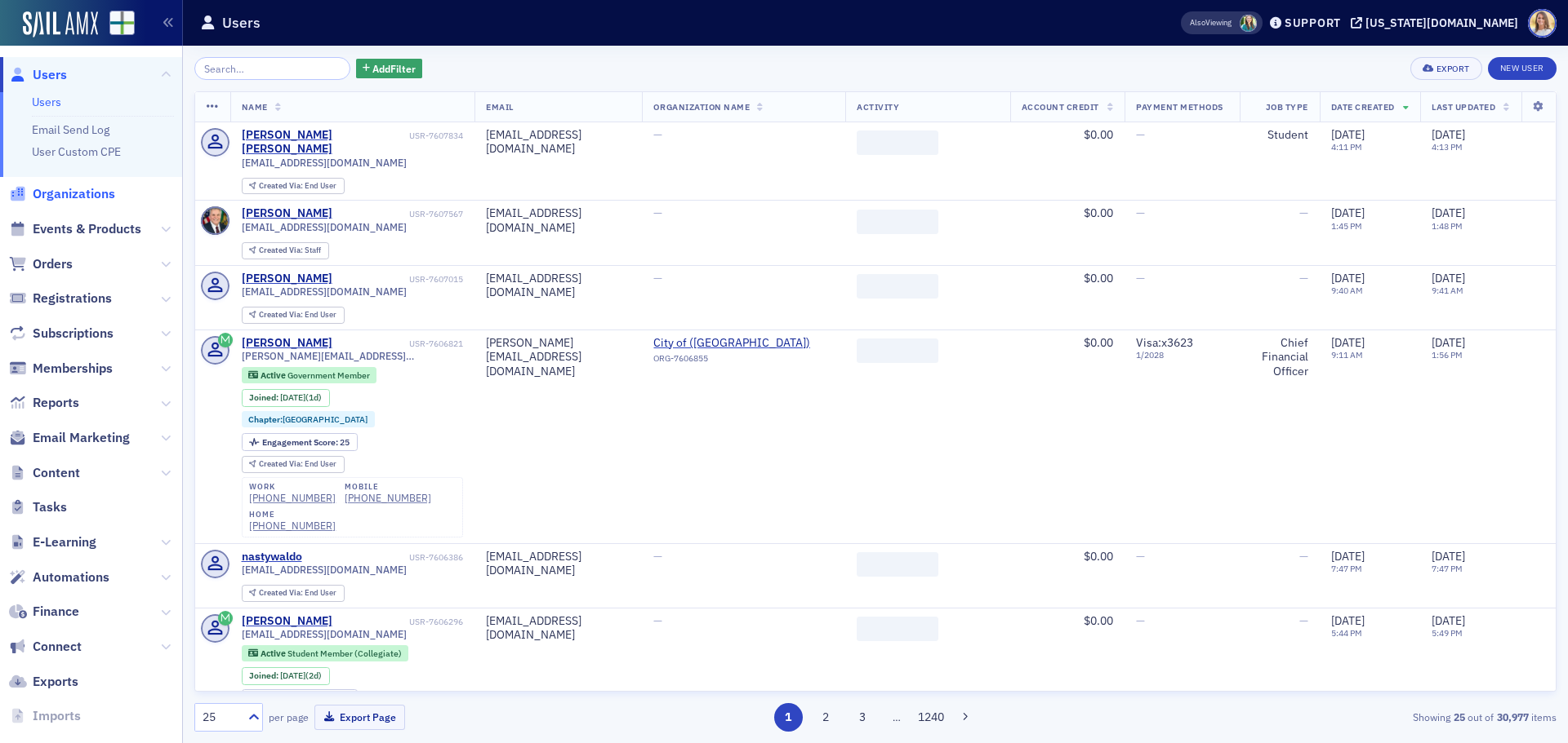
click at [73, 201] on span "Organizations" at bounding box center [74, 194] width 83 height 18
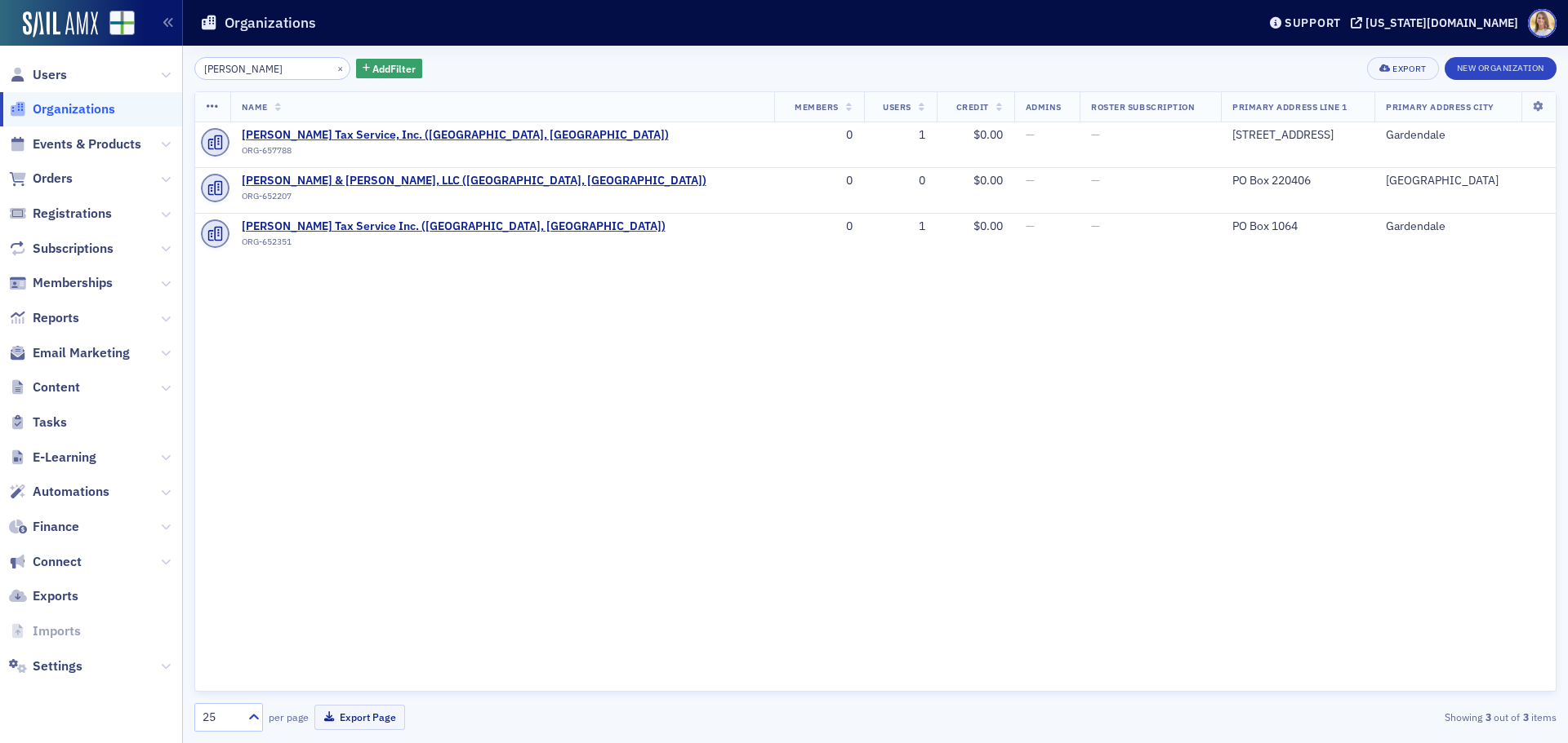
drag, startPoint x: 269, startPoint y: 69, endPoint x: 53, endPoint y: 60, distance: 216.2
click at [54, 61] on div "Users Organizations Events & Products Orders Registrations Subscriptions Member…" at bounding box center [784, 372] width 1568 height 743
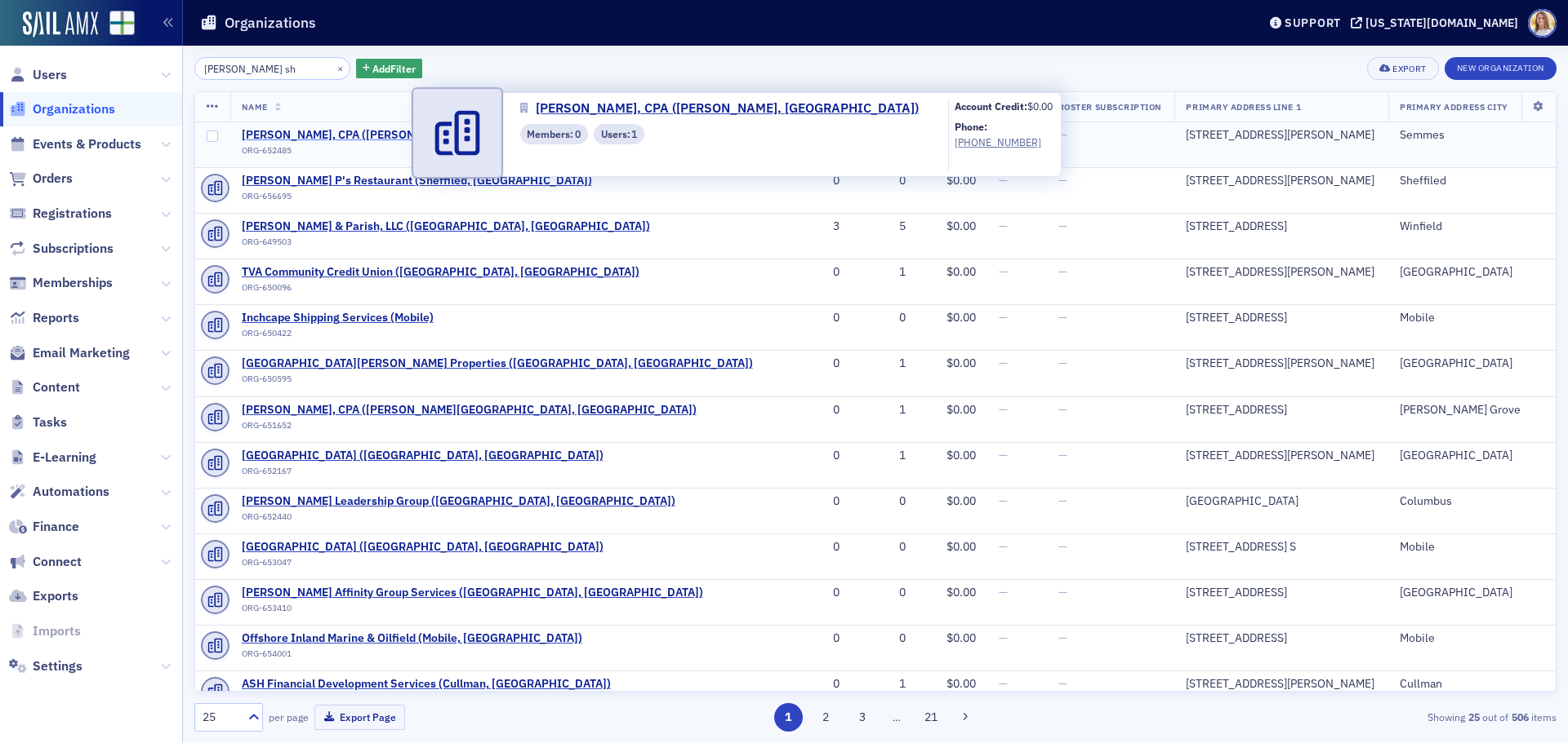
type input "[PERSON_NAME] sh"
click at [355, 133] on span "[PERSON_NAME], CPA ([PERSON_NAME], [GEOGRAPHIC_DATA])" at bounding box center [411, 135] width 340 height 14
select select "US"
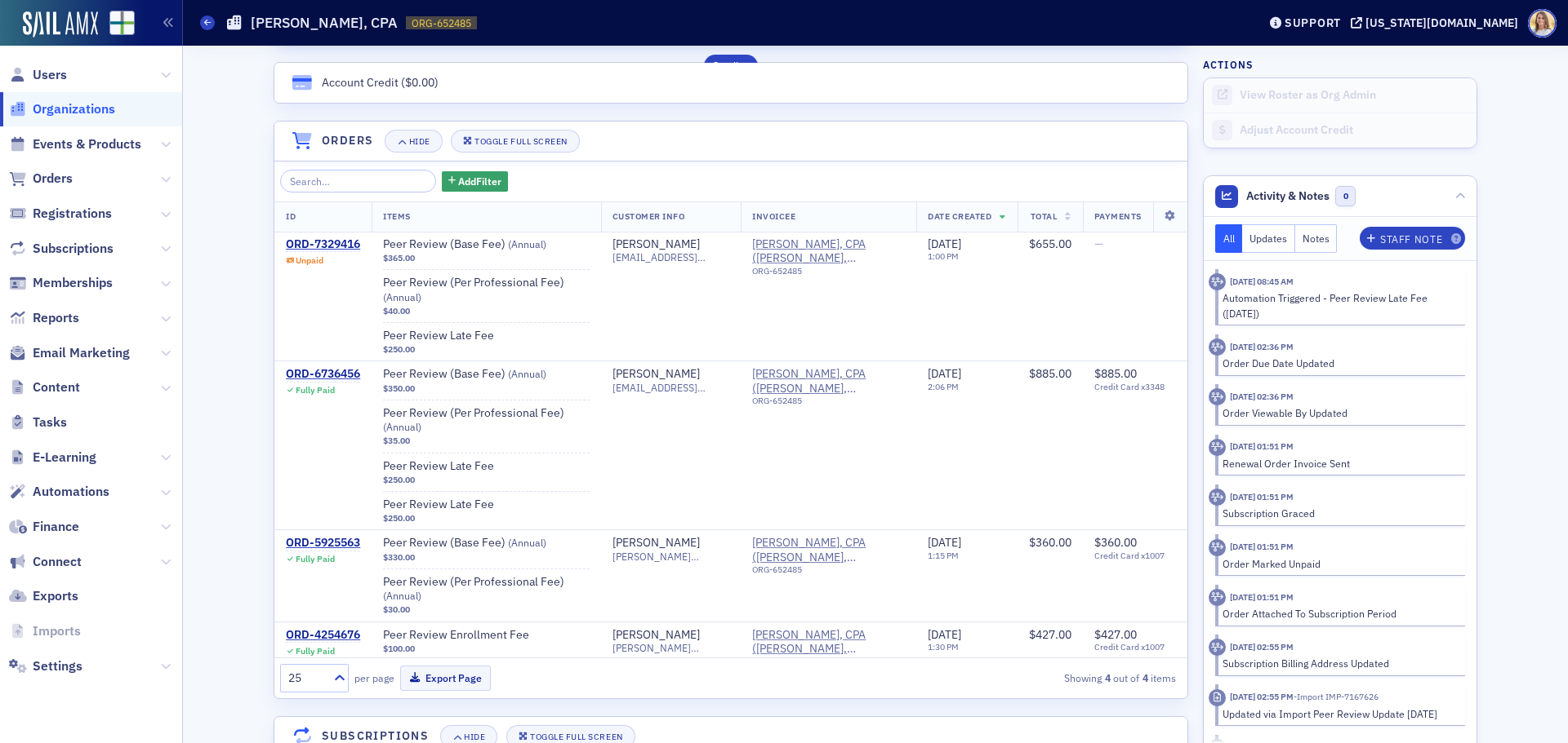
scroll to position [1060, 0]
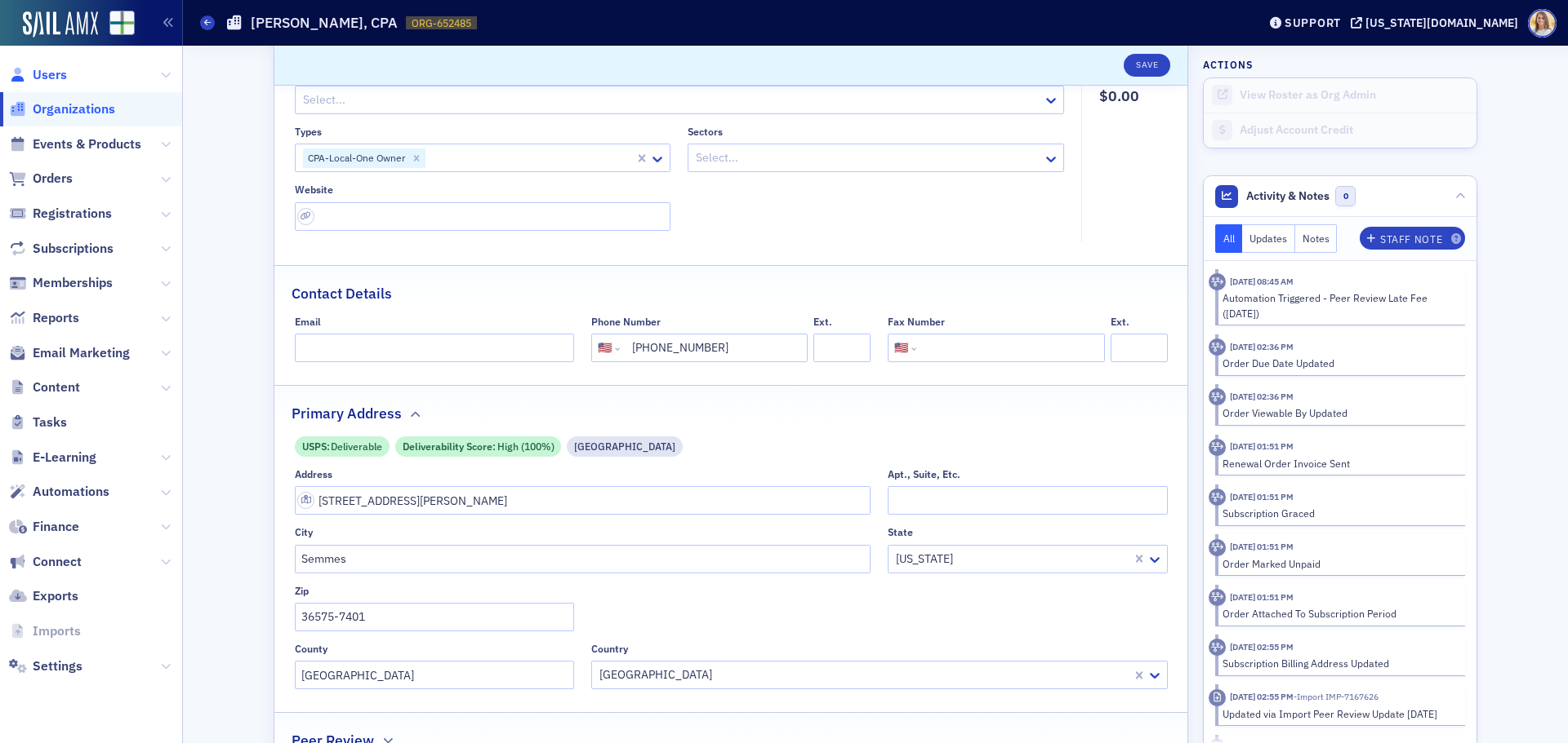
click at [58, 73] on span "Users" at bounding box center [50, 75] width 34 height 18
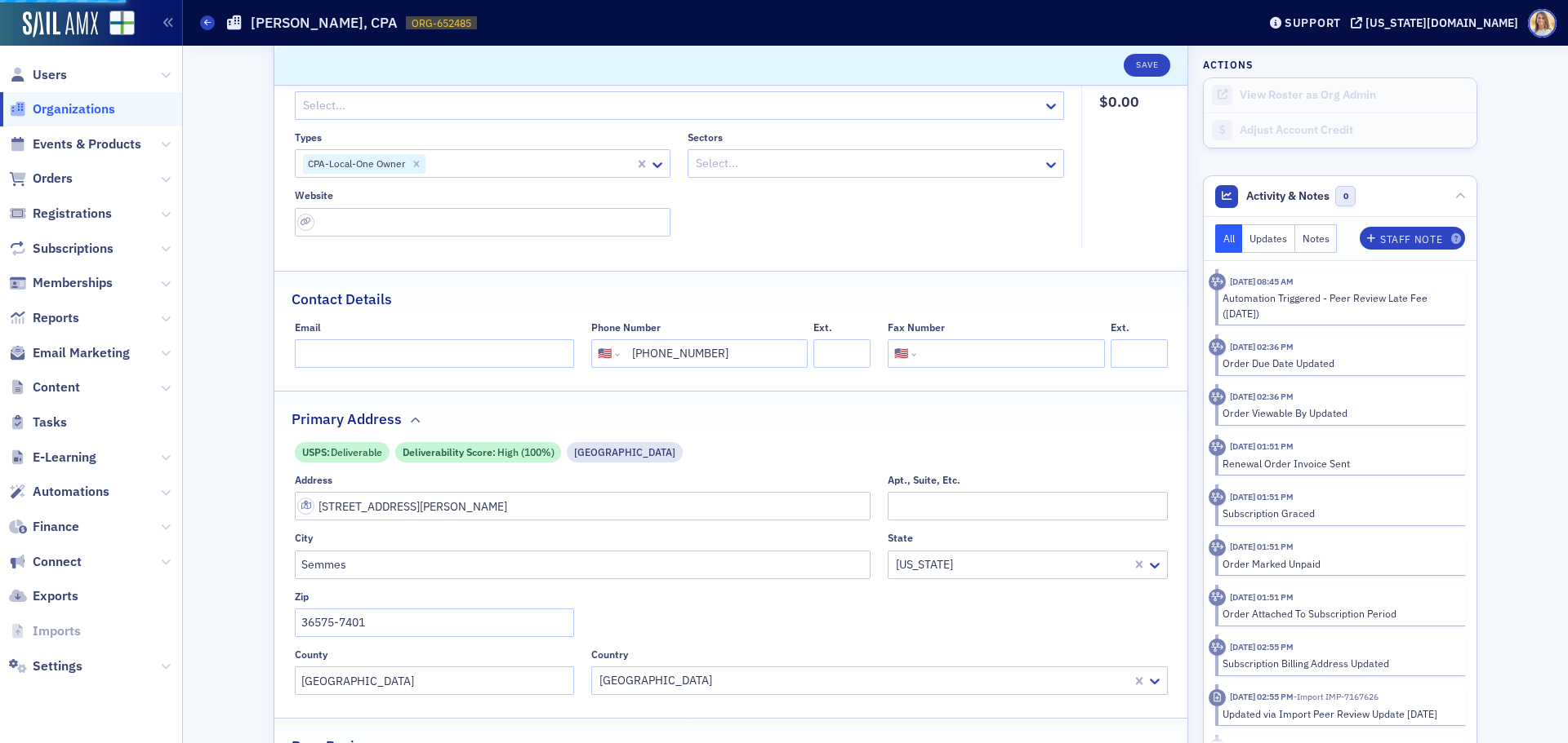
scroll to position [163, 0]
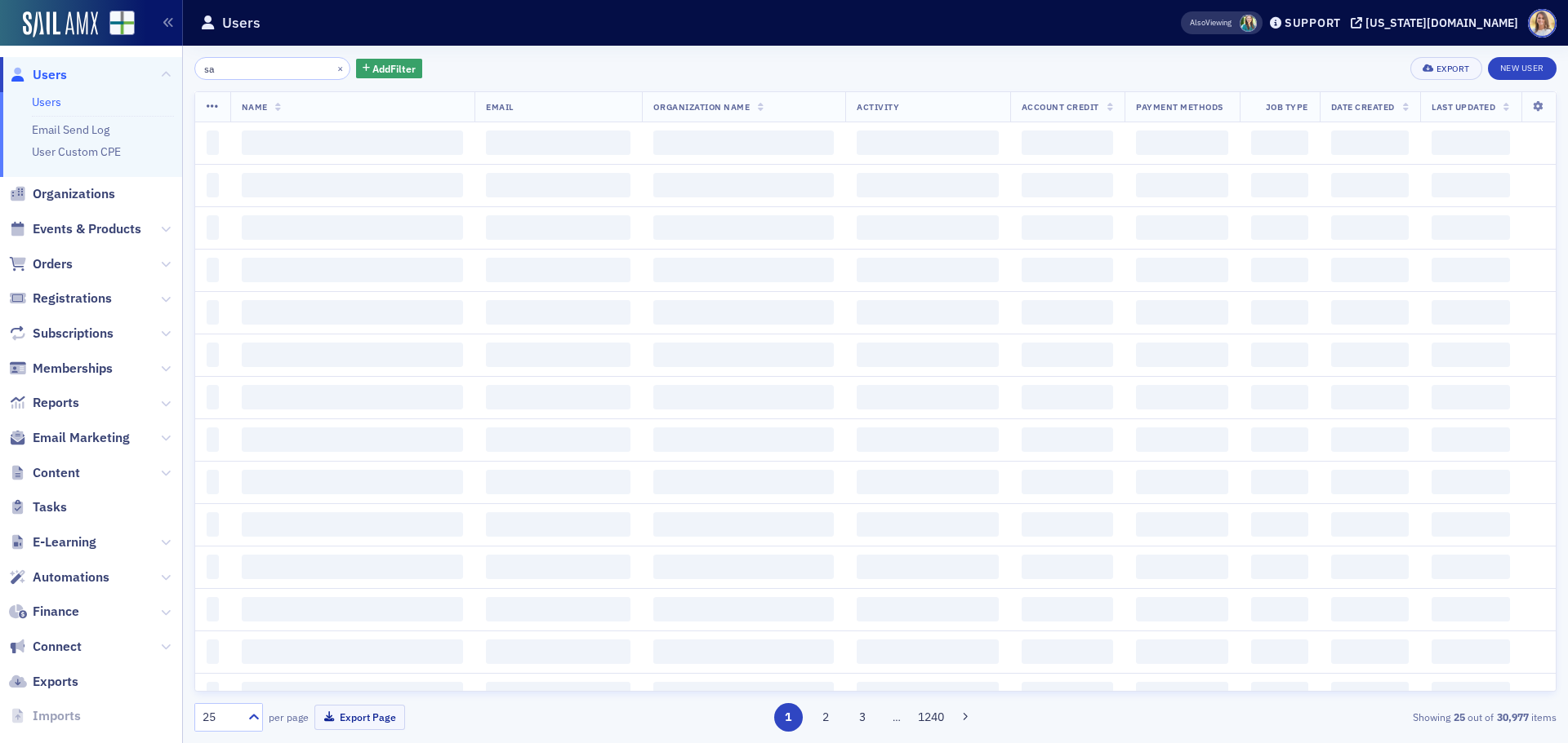
type input "s"
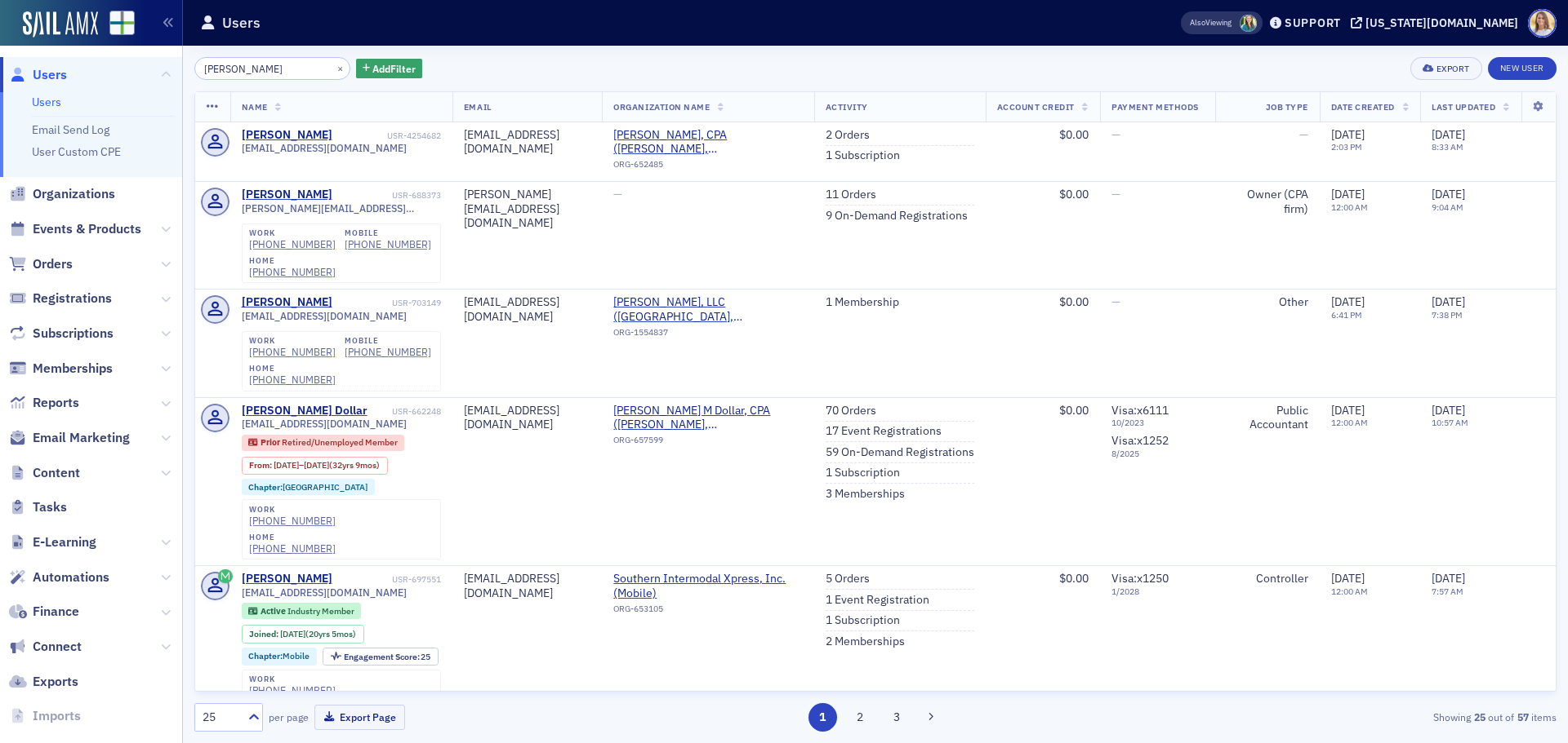
drag, startPoint x: 279, startPoint y: 72, endPoint x: 136, endPoint y: 61, distance: 143.4
click at [136, 61] on div "Users Users Email Send Log User Custom CPE Organizations Events & Products Orde…" at bounding box center [784, 372] width 1568 height 743
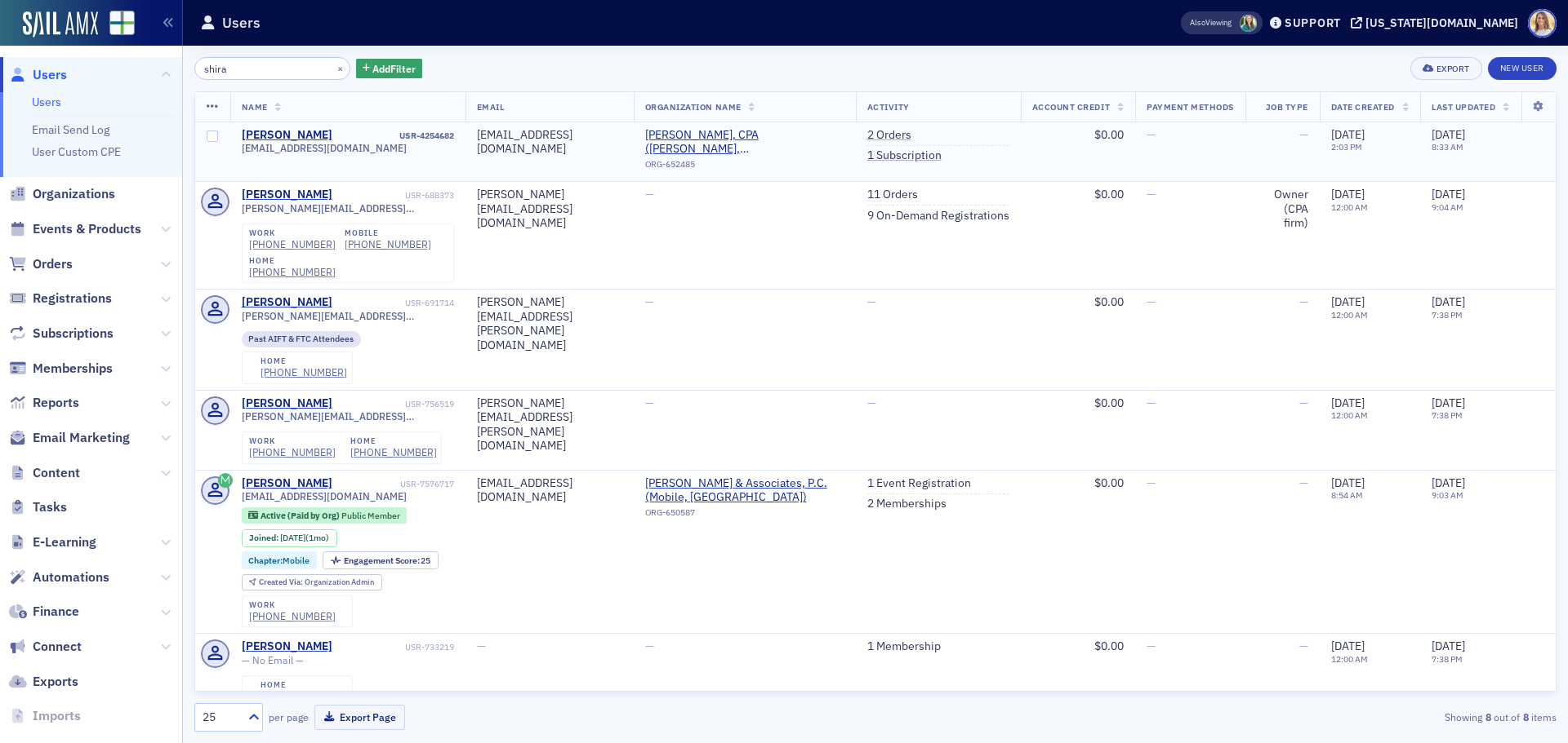
type input "shira"
click at [290, 147] on span "shirazicpa@yahoo.com" at bounding box center [324, 148] width 165 height 12
copy div "shirazicpa@yahoo.com"
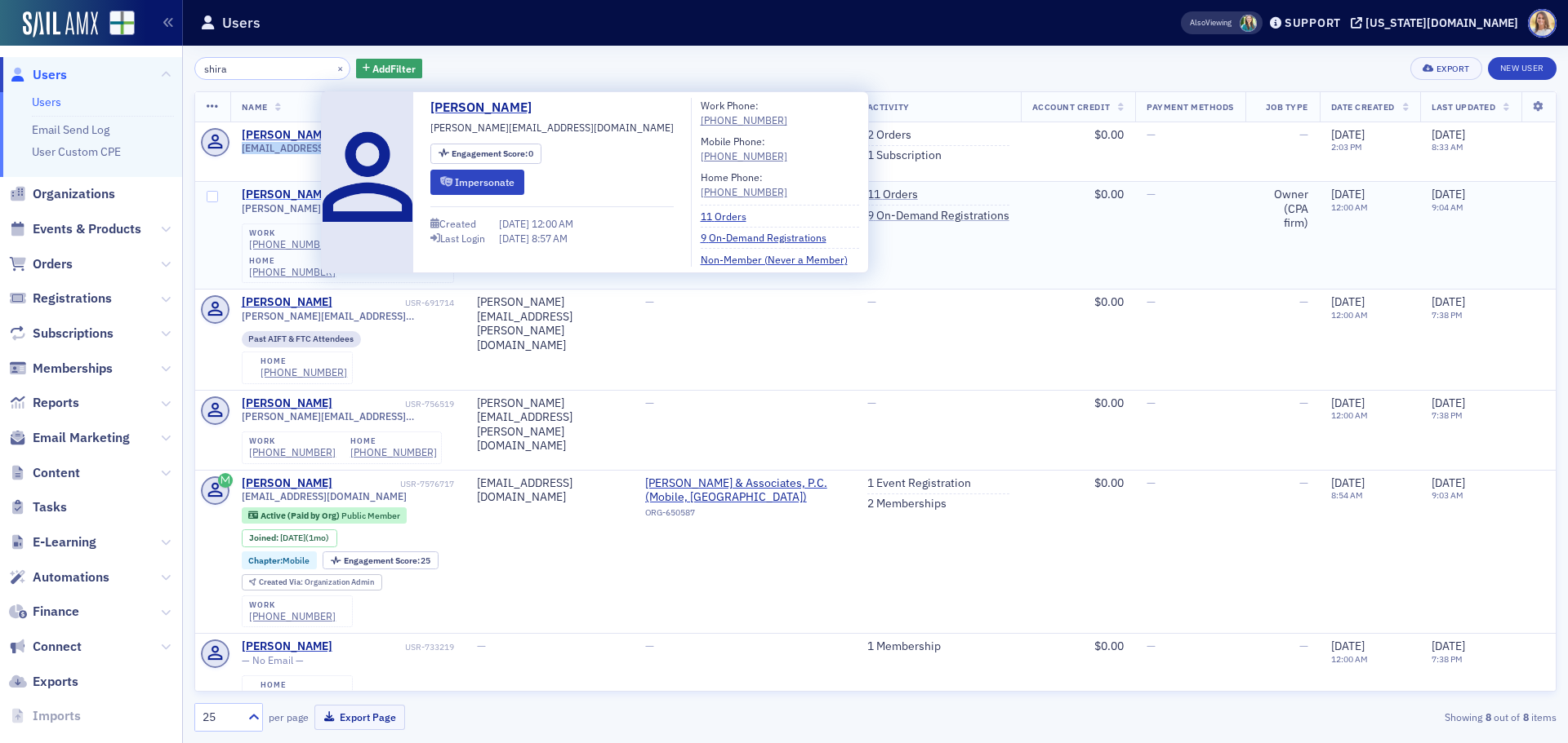
click at [297, 188] on div "Rhonda Shirazi" at bounding box center [287, 195] width 91 height 14
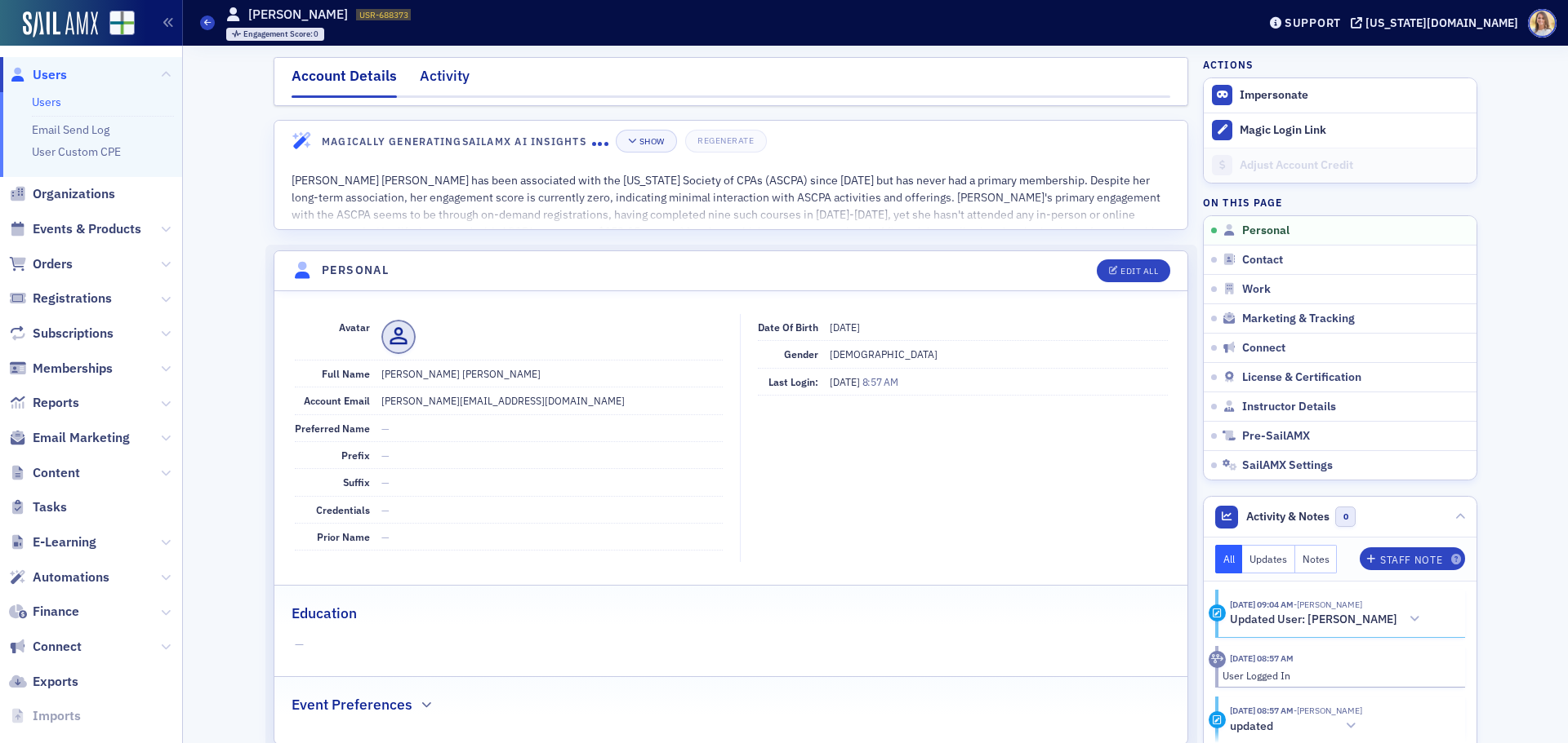
click at [453, 71] on div "Activity" at bounding box center [445, 80] width 50 height 30
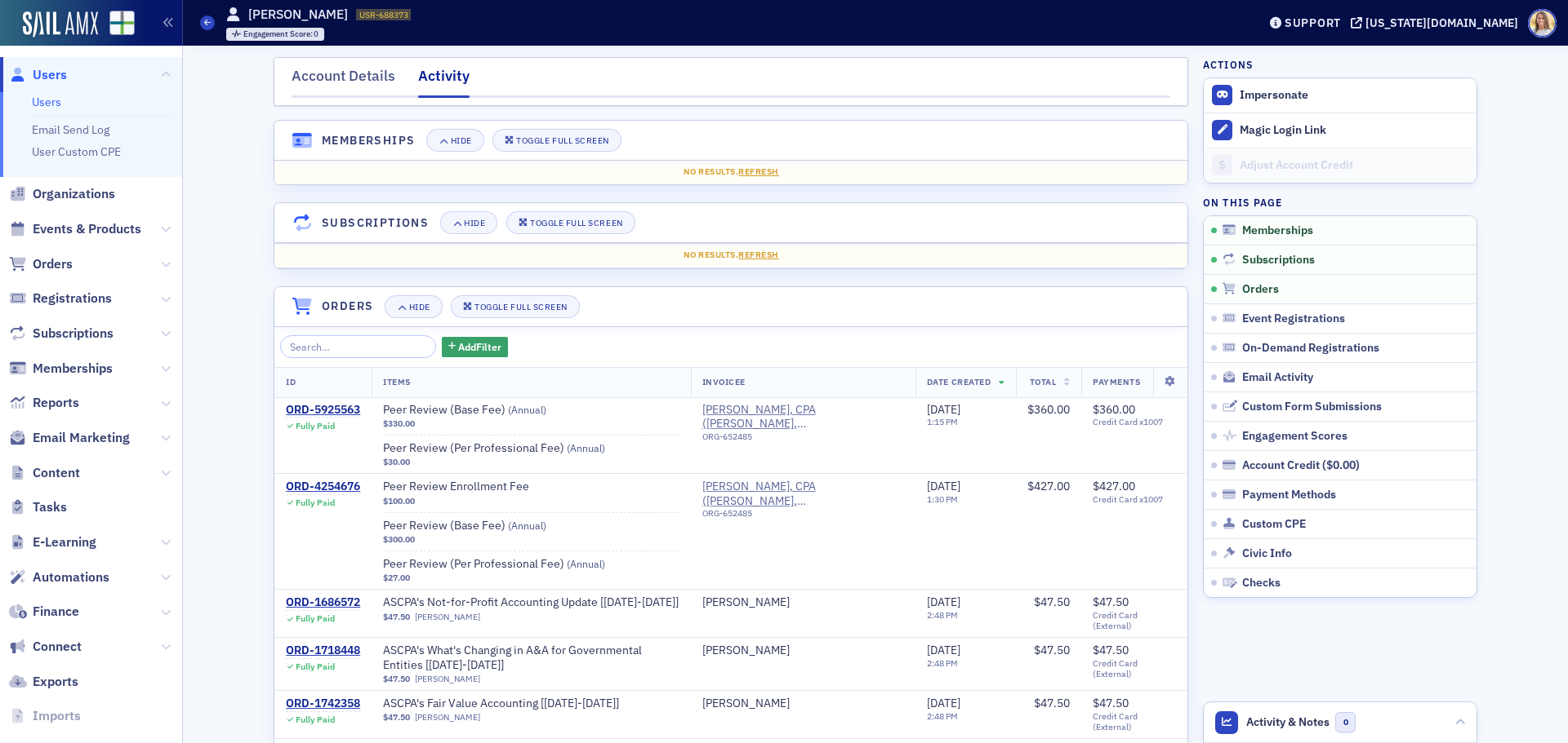
click at [58, 74] on span "Users" at bounding box center [50, 75] width 34 height 18
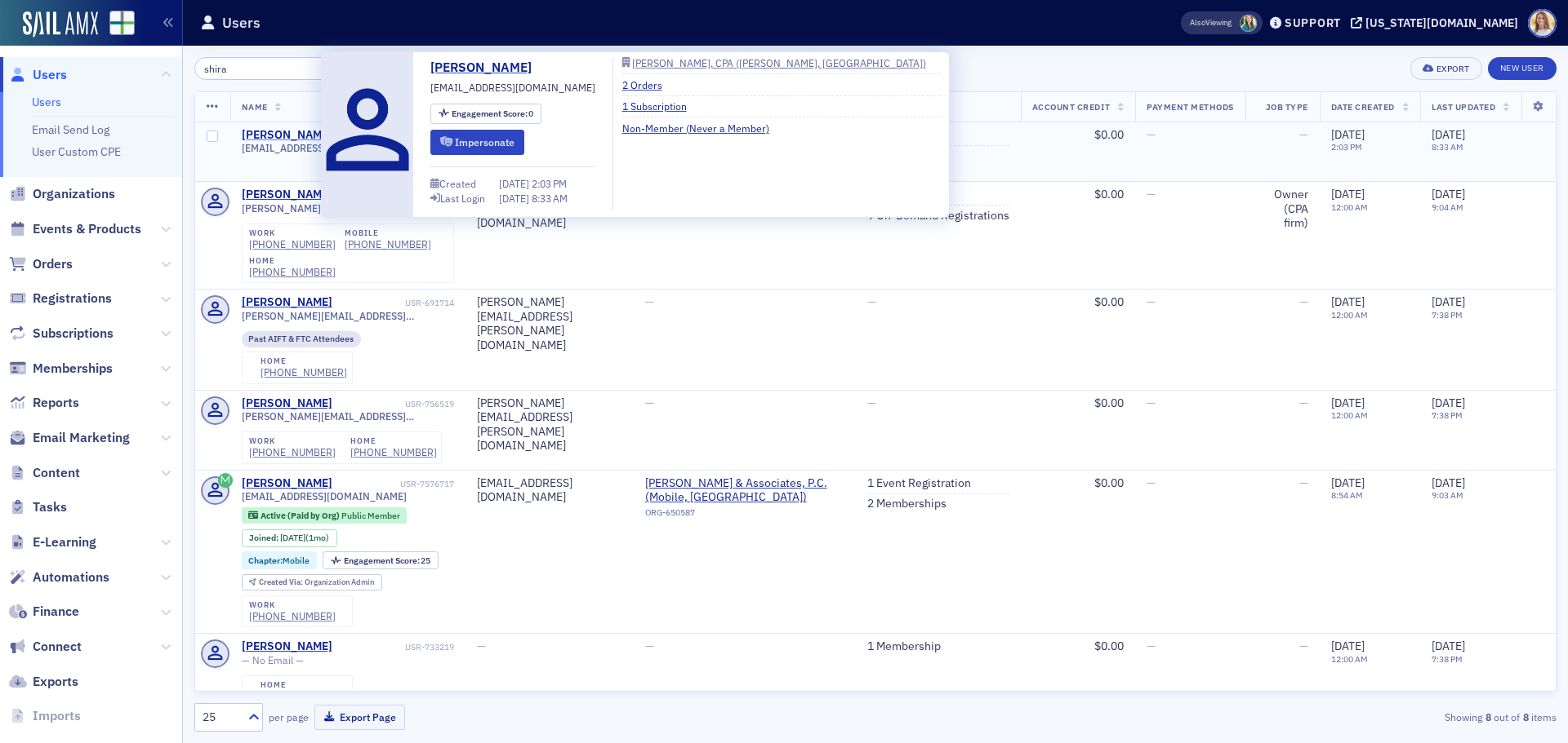
click at [297, 131] on div "Rhonda Shirazi" at bounding box center [287, 135] width 91 height 14
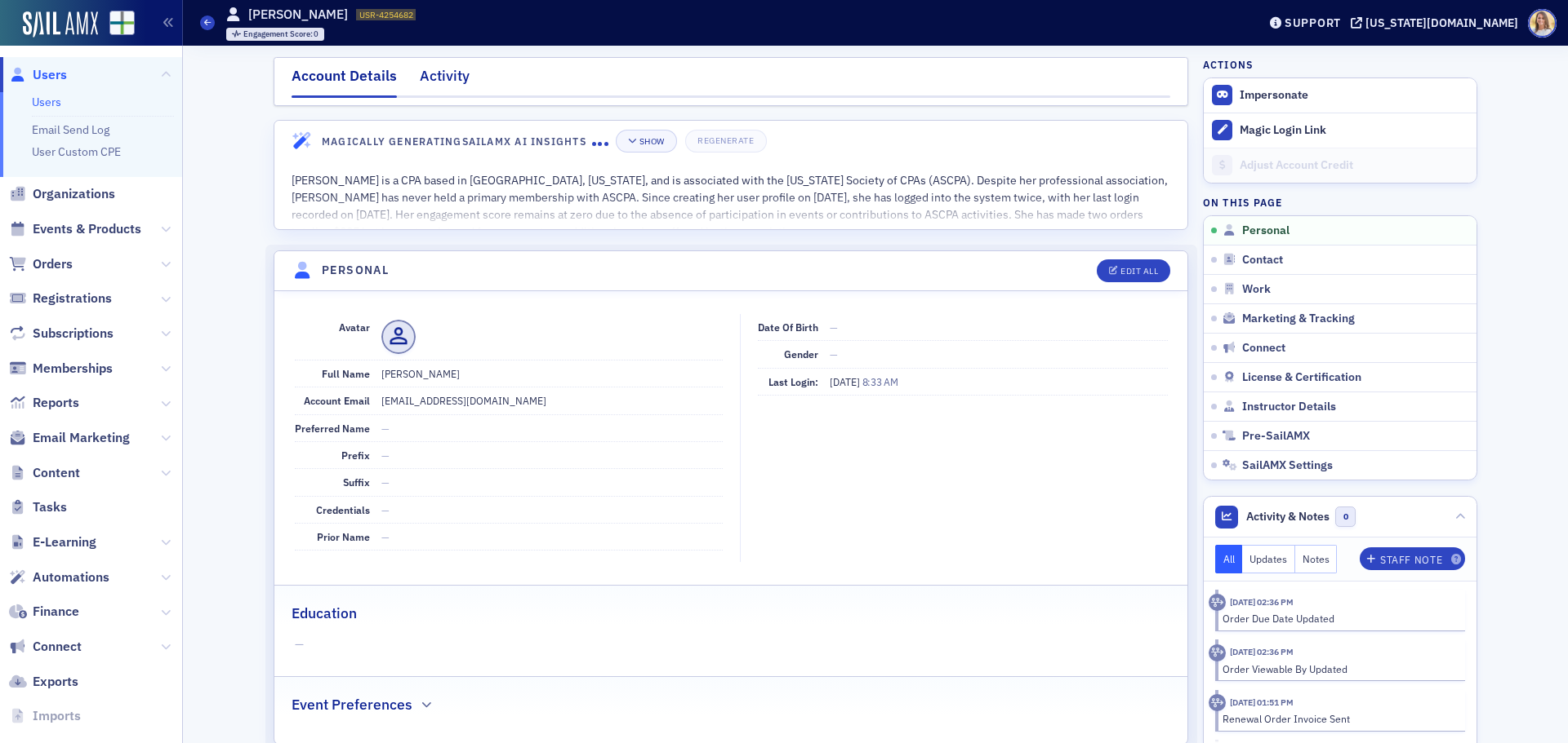
click at [427, 75] on div "Activity" at bounding box center [445, 80] width 50 height 30
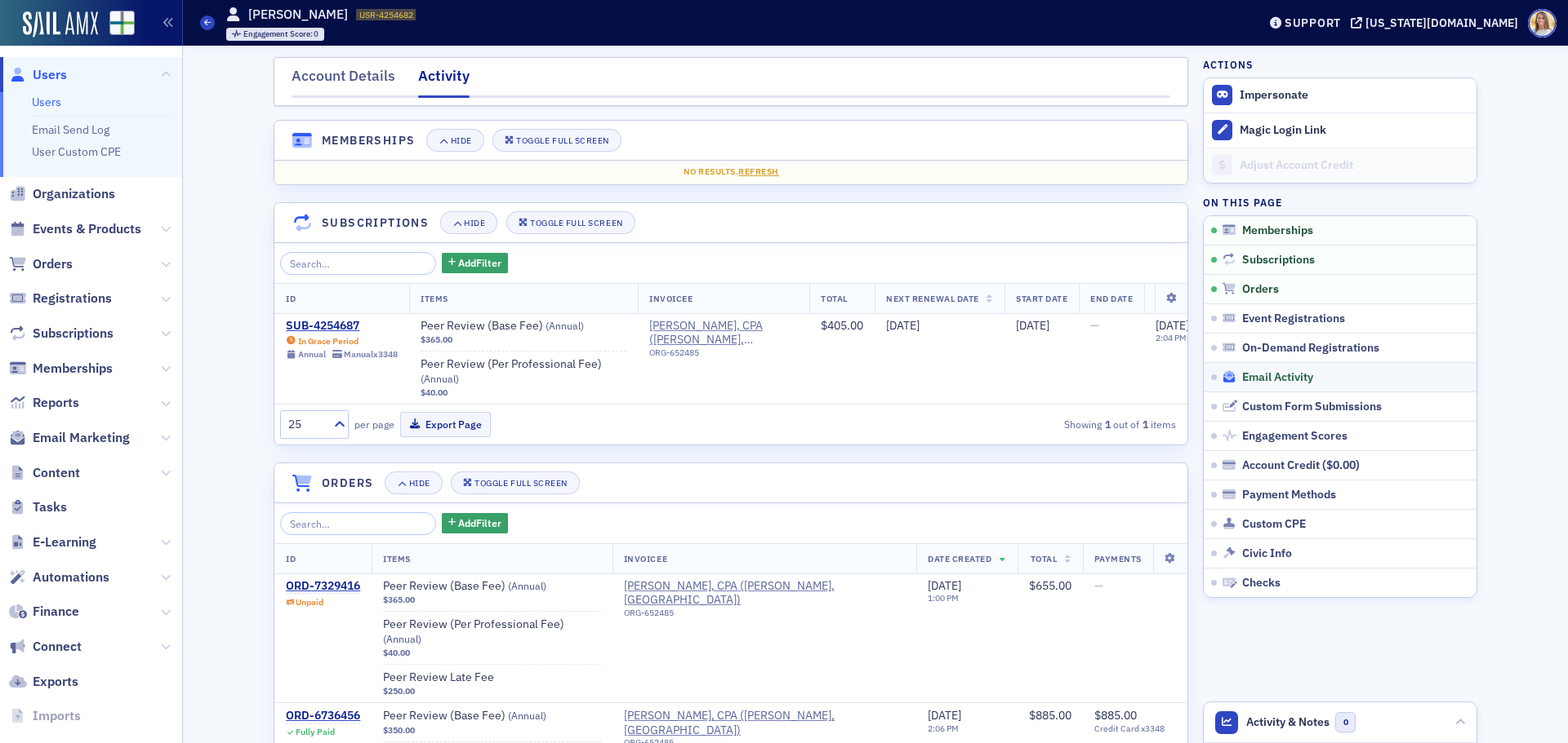
click at [1317, 381] on div "Email Activity" at bounding box center [1346, 378] width 248 height 14
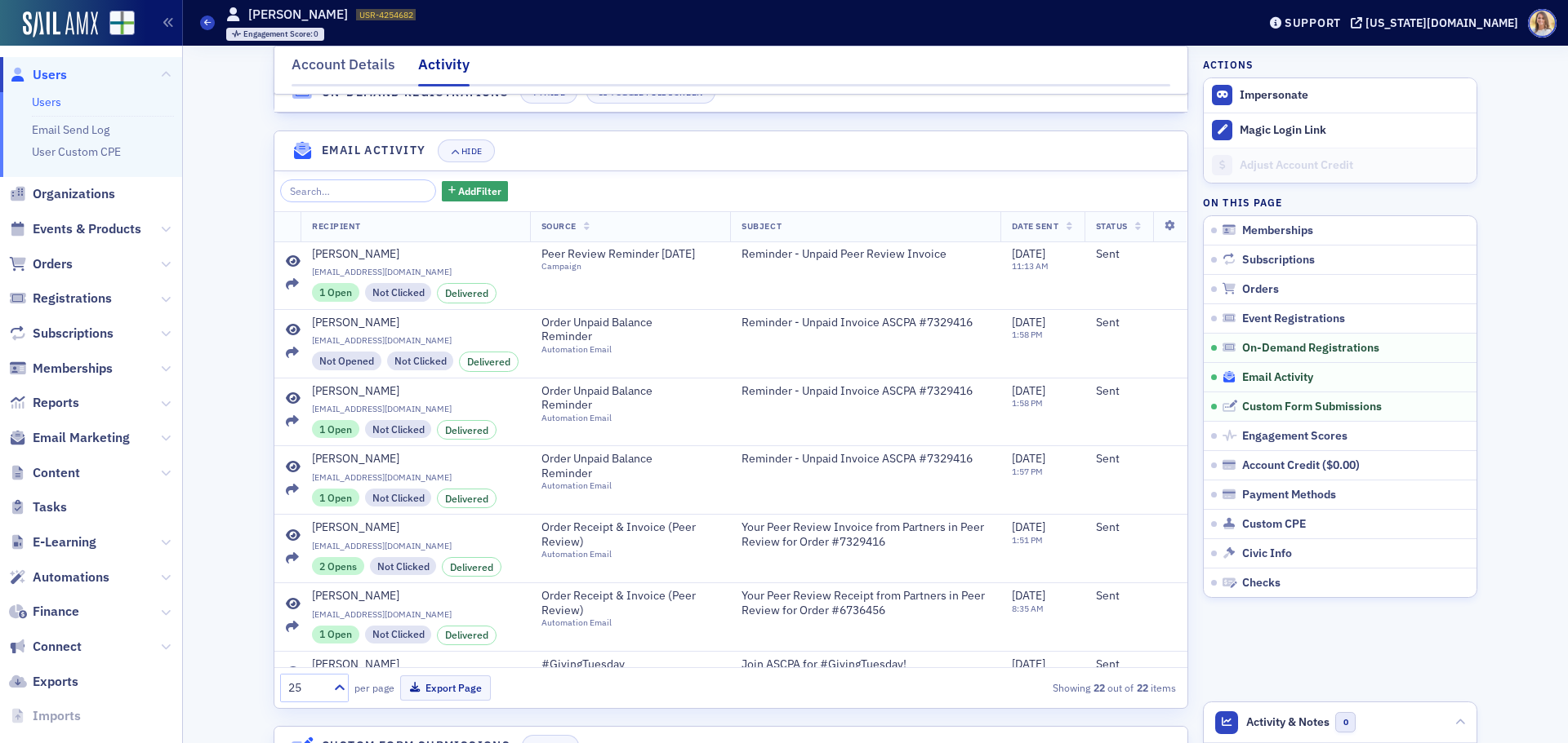
scroll to position [987, 0]
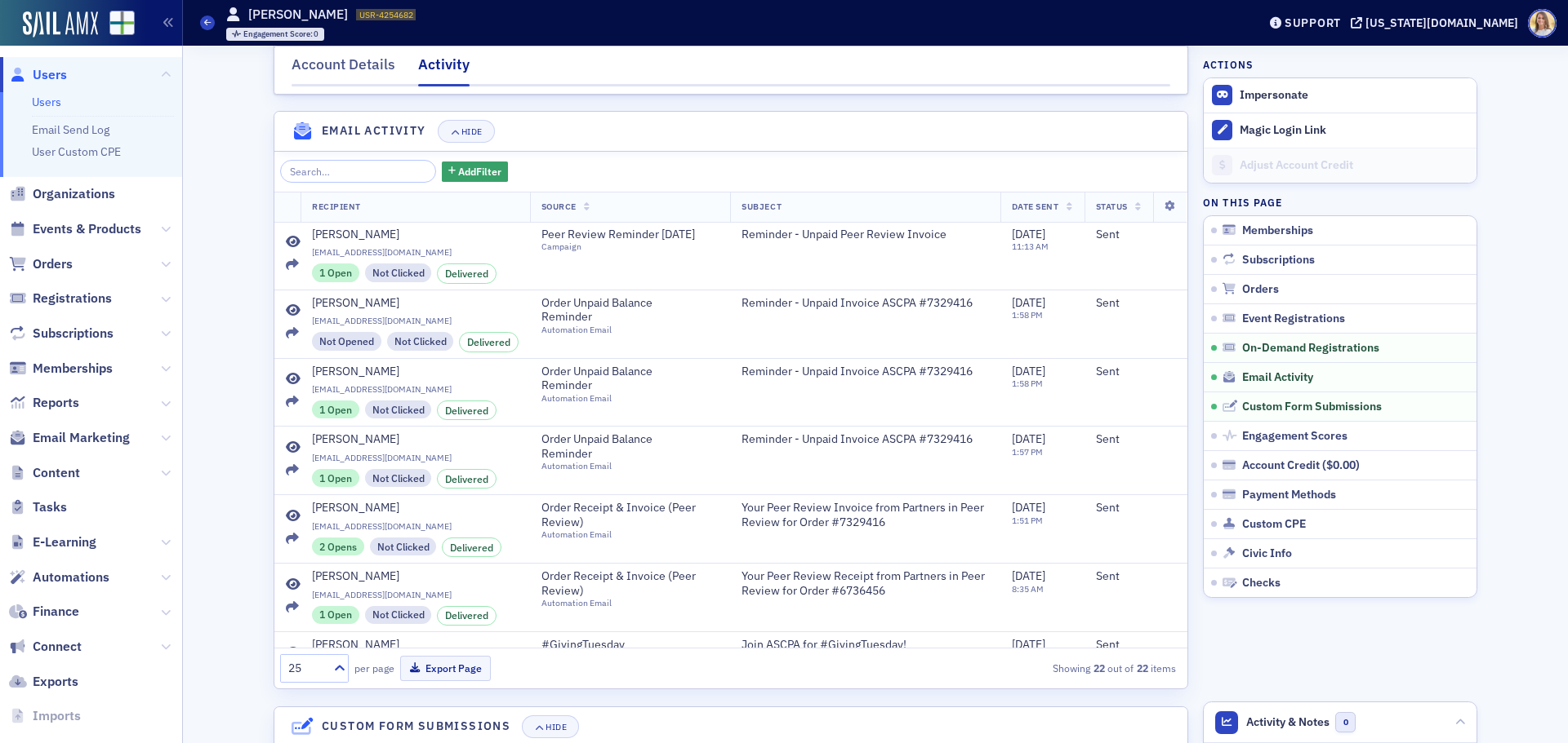
click at [61, 72] on span "Users" at bounding box center [50, 75] width 34 height 18
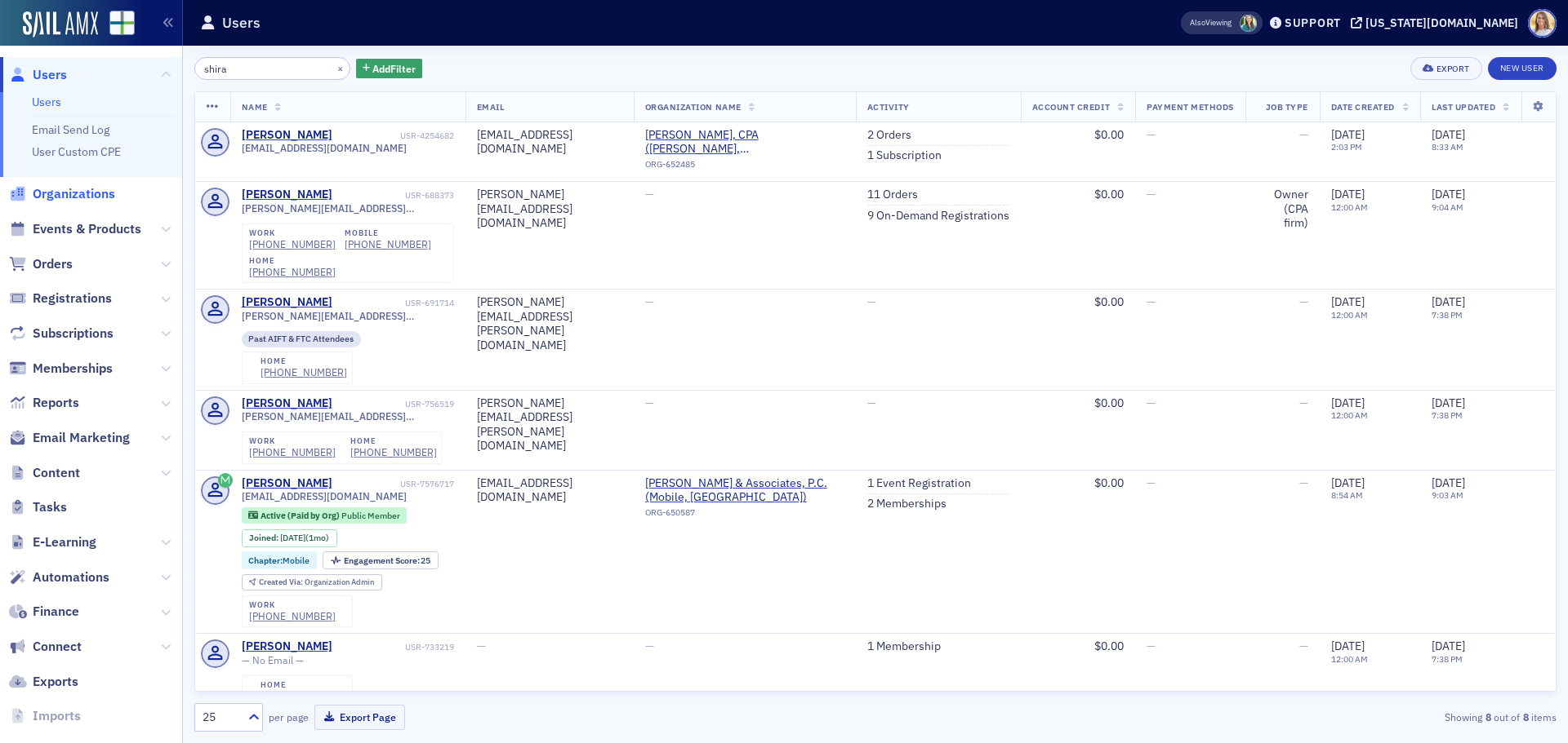
click at [64, 189] on span "Organizations" at bounding box center [74, 194] width 83 height 18
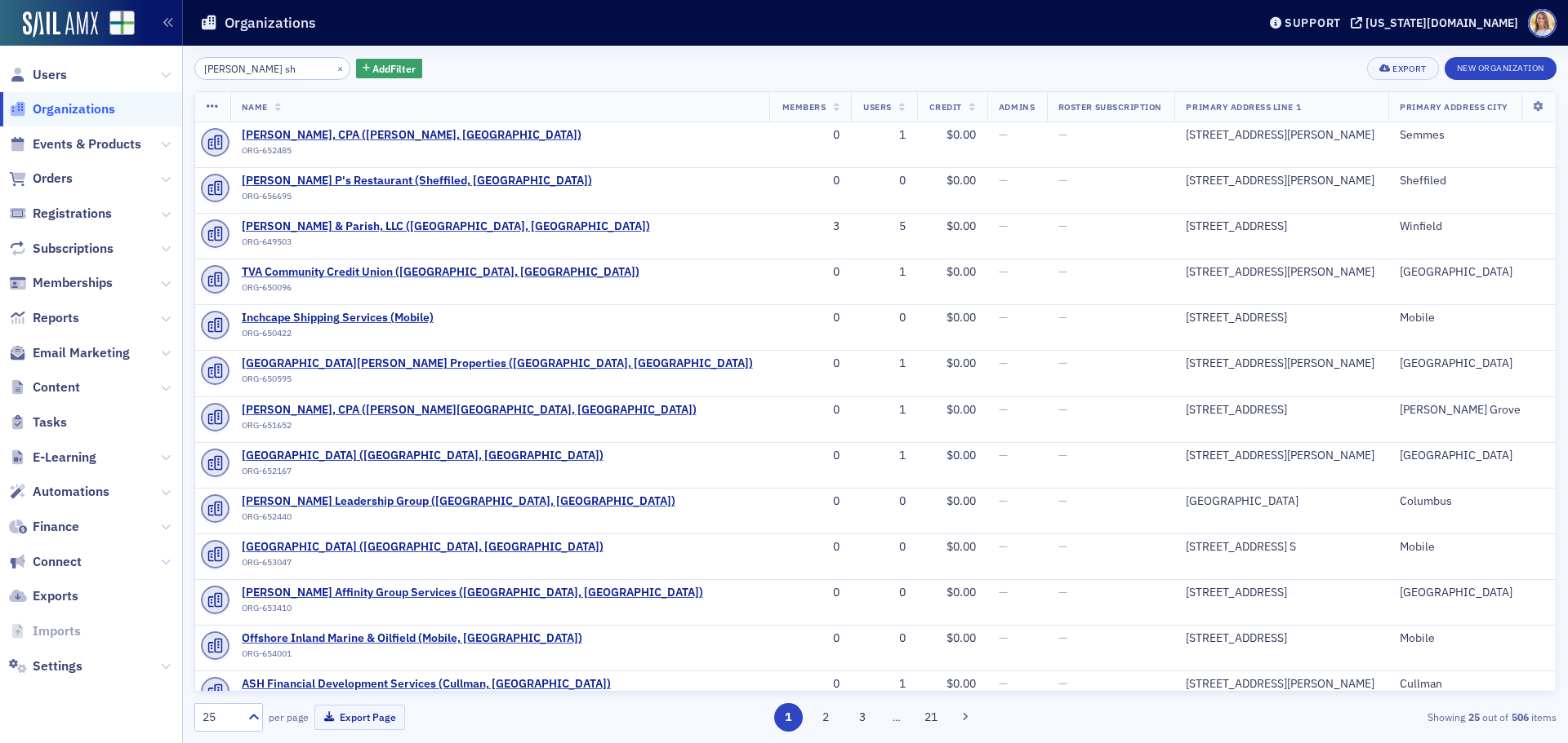
drag, startPoint x: 276, startPoint y: 64, endPoint x: 143, endPoint y: 74, distance: 133.4
click at [143, 74] on div "Users Organizations Events & Products Orders Registrations Subscriptions Member…" at bounding box center [784, 372] width 1568 height 743
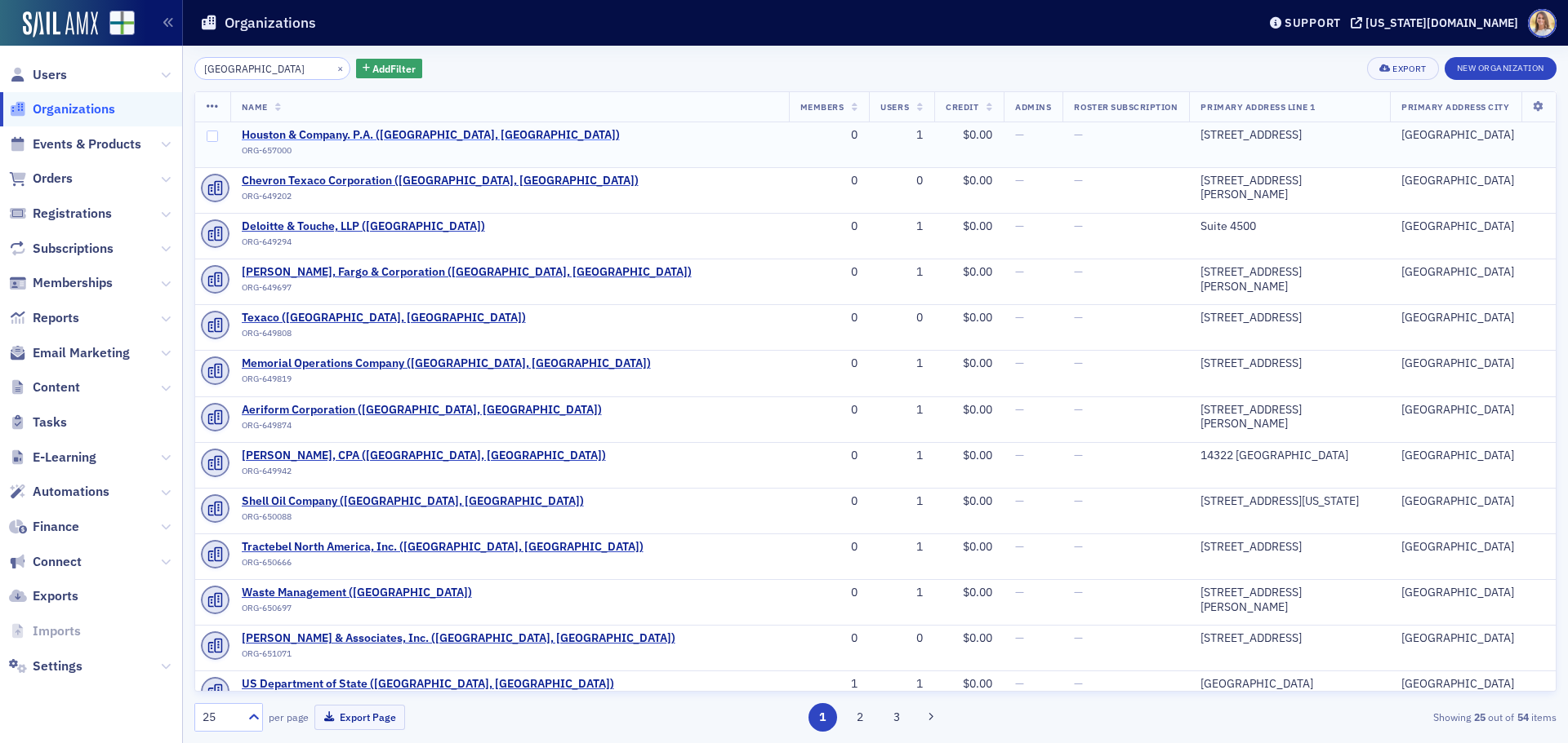
type input "houston"
click at [428, 129] on span "Houston & Company. P.A. (Siloam Springs, AR)" at bounding box center [431, 135] width 378 height 14
select select "US"
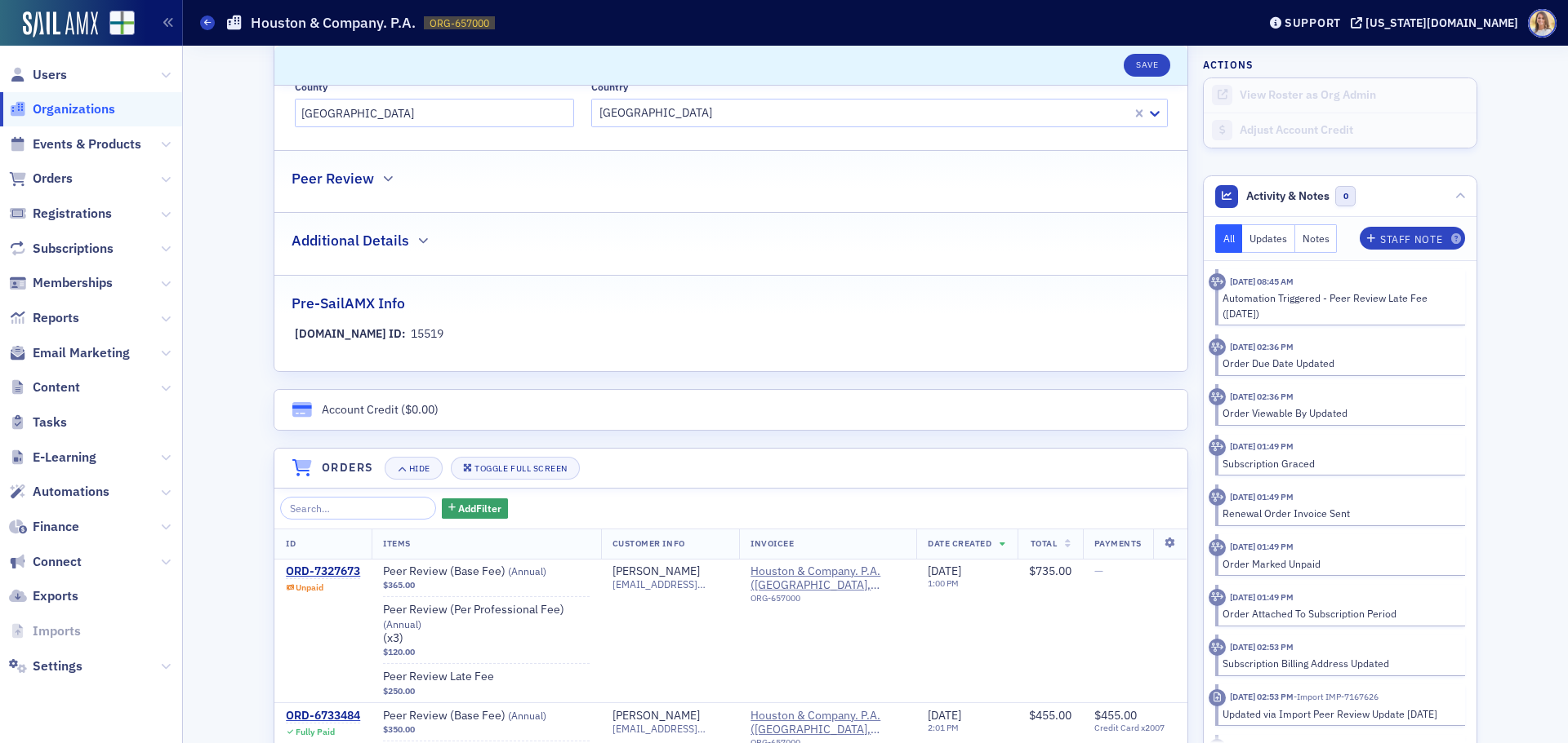
scroll to position [733, 0]
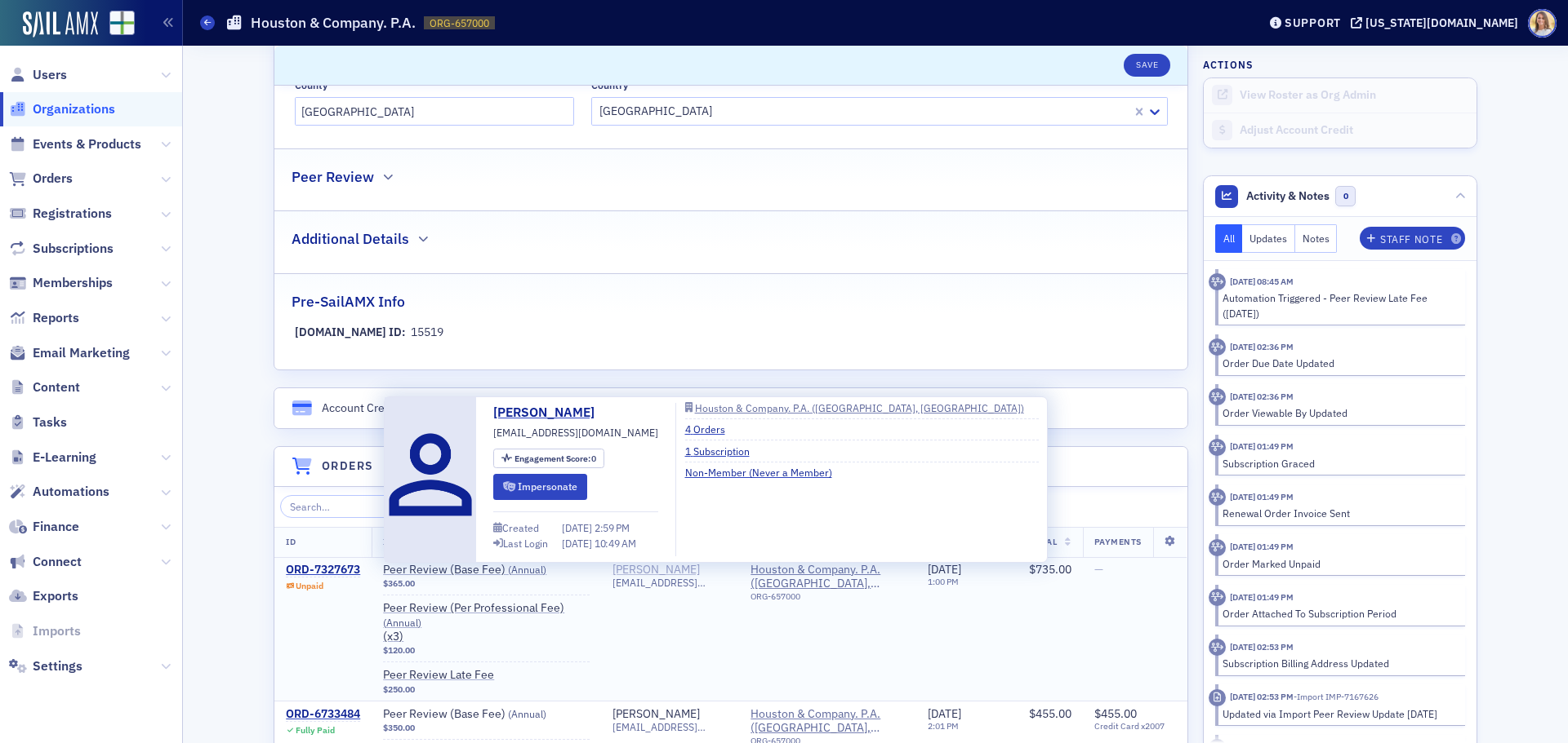
click at [661, 573] on div "Michael Houston" at bounding box center [656, 570] width 87 height 14
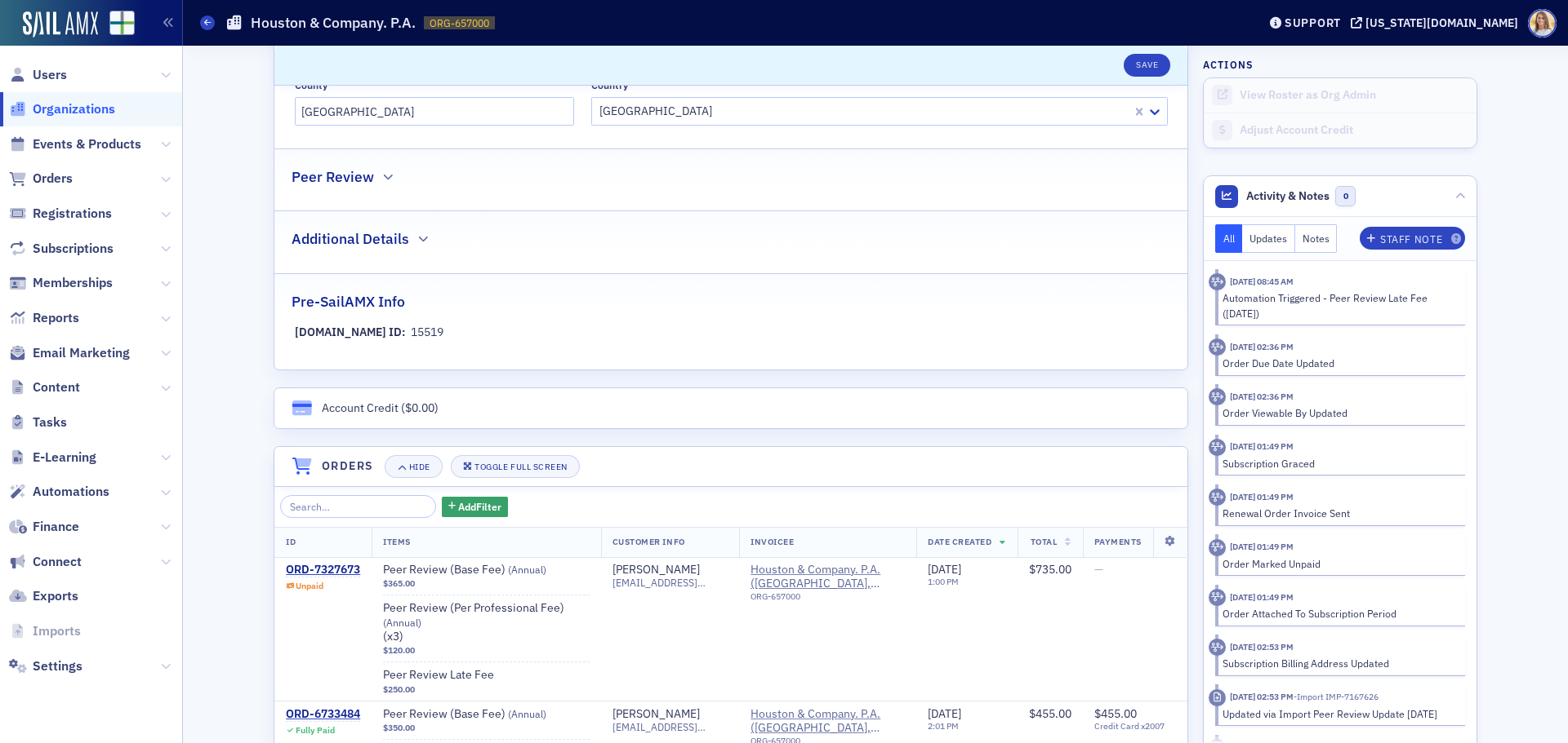
click at [89, 103] on span "Organizations" at bounding box center [74, 110] width 83 height 18
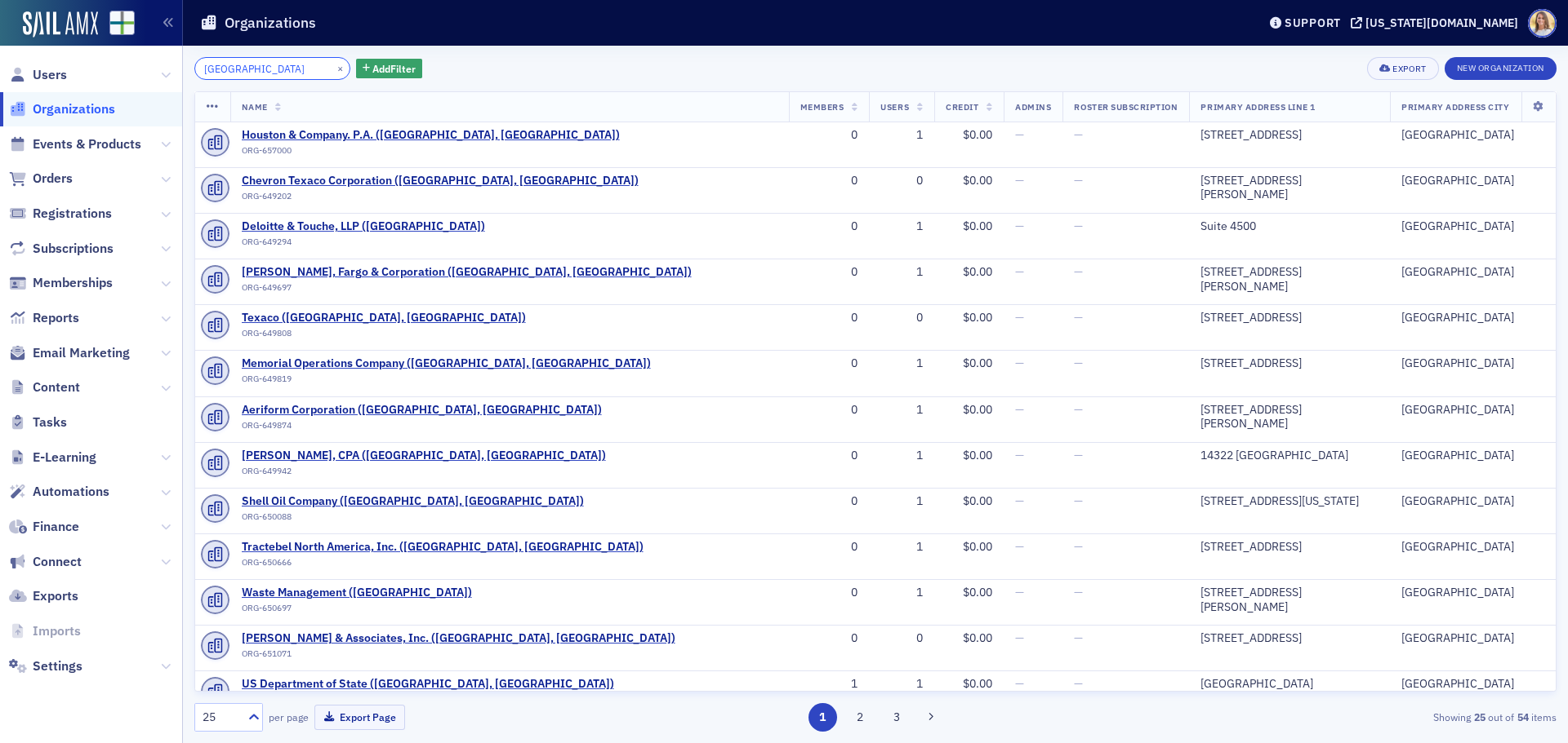
drag, startPoint x: 263, startPoint y: 67, endPoint x: 133, endPoint y: 58, distance: 130.3
click at [133, 58] on div "Users Organizations Events & Products Orders Registrations Subscriptions Member…" at bounding box center [784, 372] width 1568 height 743
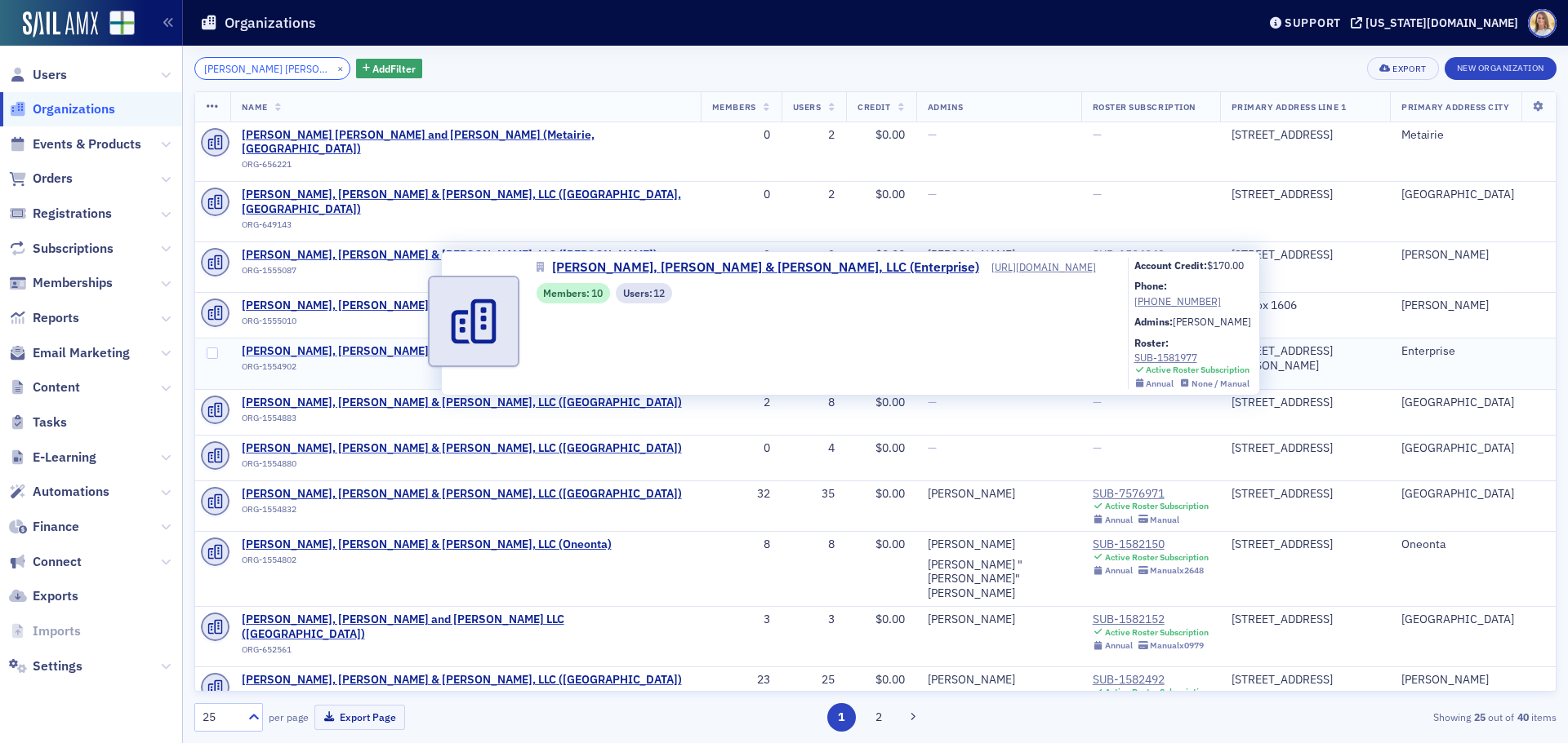
type input "carr riggs"
click at [388, 345] on span "Carr, Riggs & Ingram, LLC (Enterprise)" at bounding box center [431, 352] width 381 height 14
select select "US"
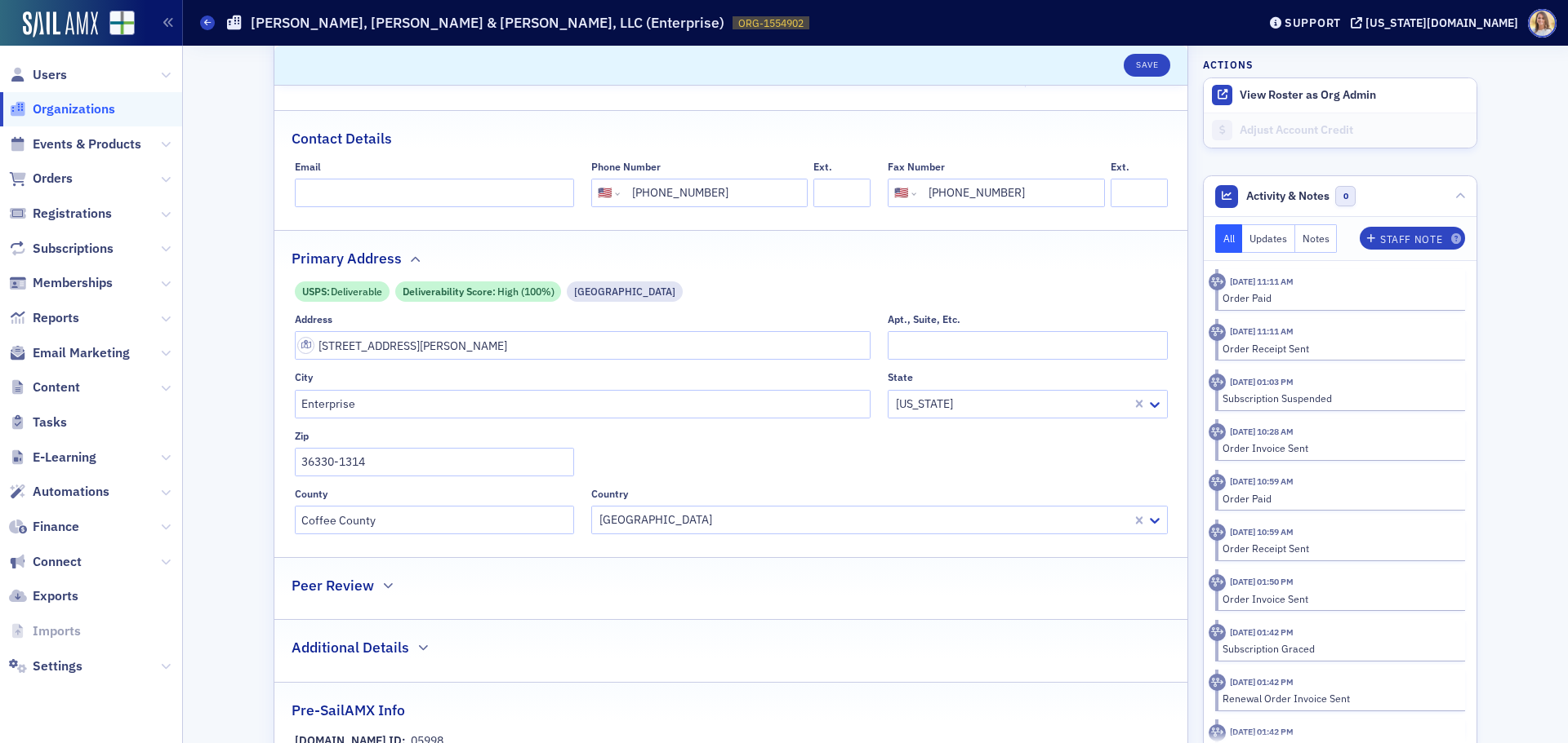
scroll to position [326, 0]
drag, startPoint x: 481, startPoint y: 352, endPoint x: 166, endPoint y: 326, distance: 316.1
click at [167, 326] on div "Users Organizations Events & Products Orders Registrations Subscriptions Member…" at bounding box center [784, 372] width 1568 height 743
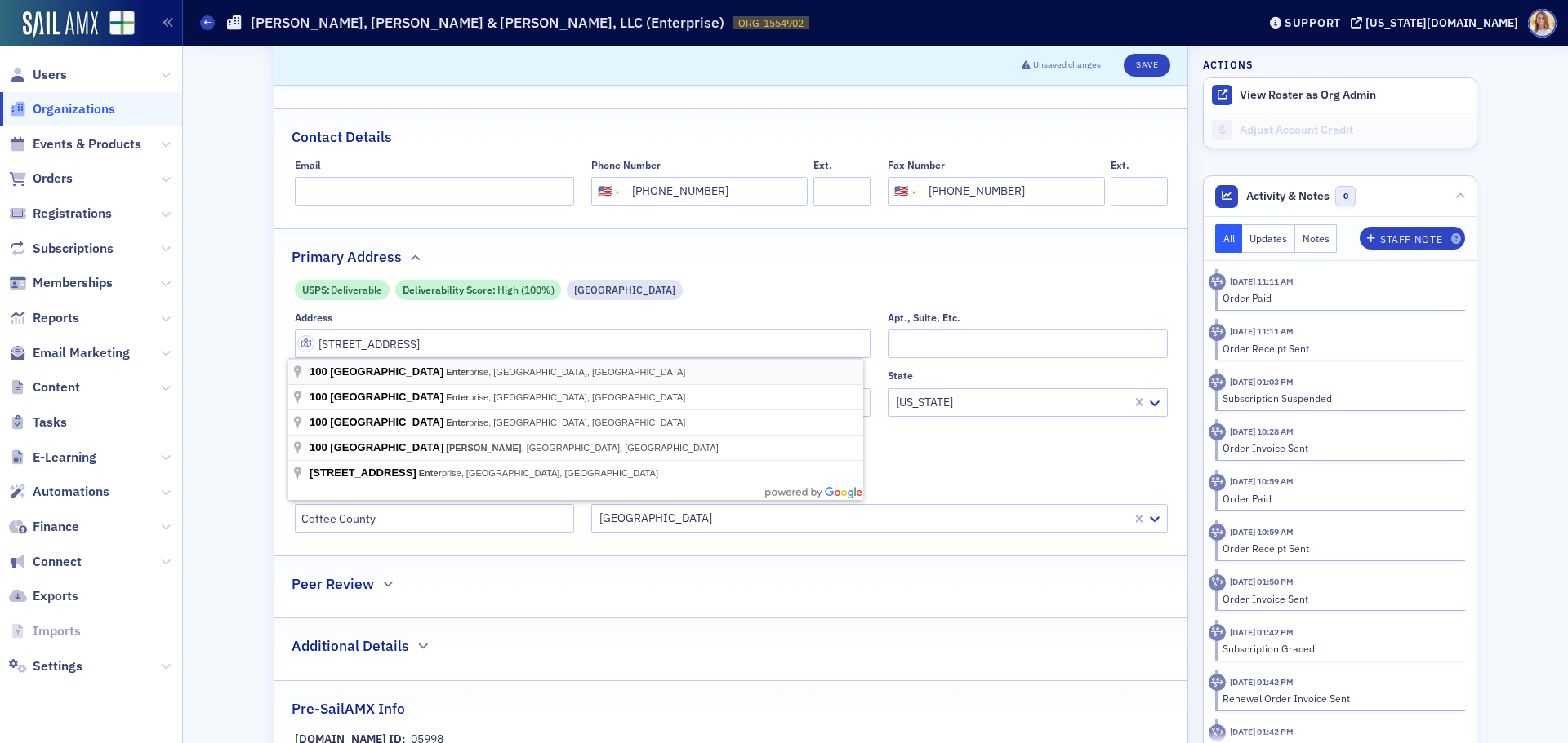
type input "100 N Main St"
type input "36330-2537"
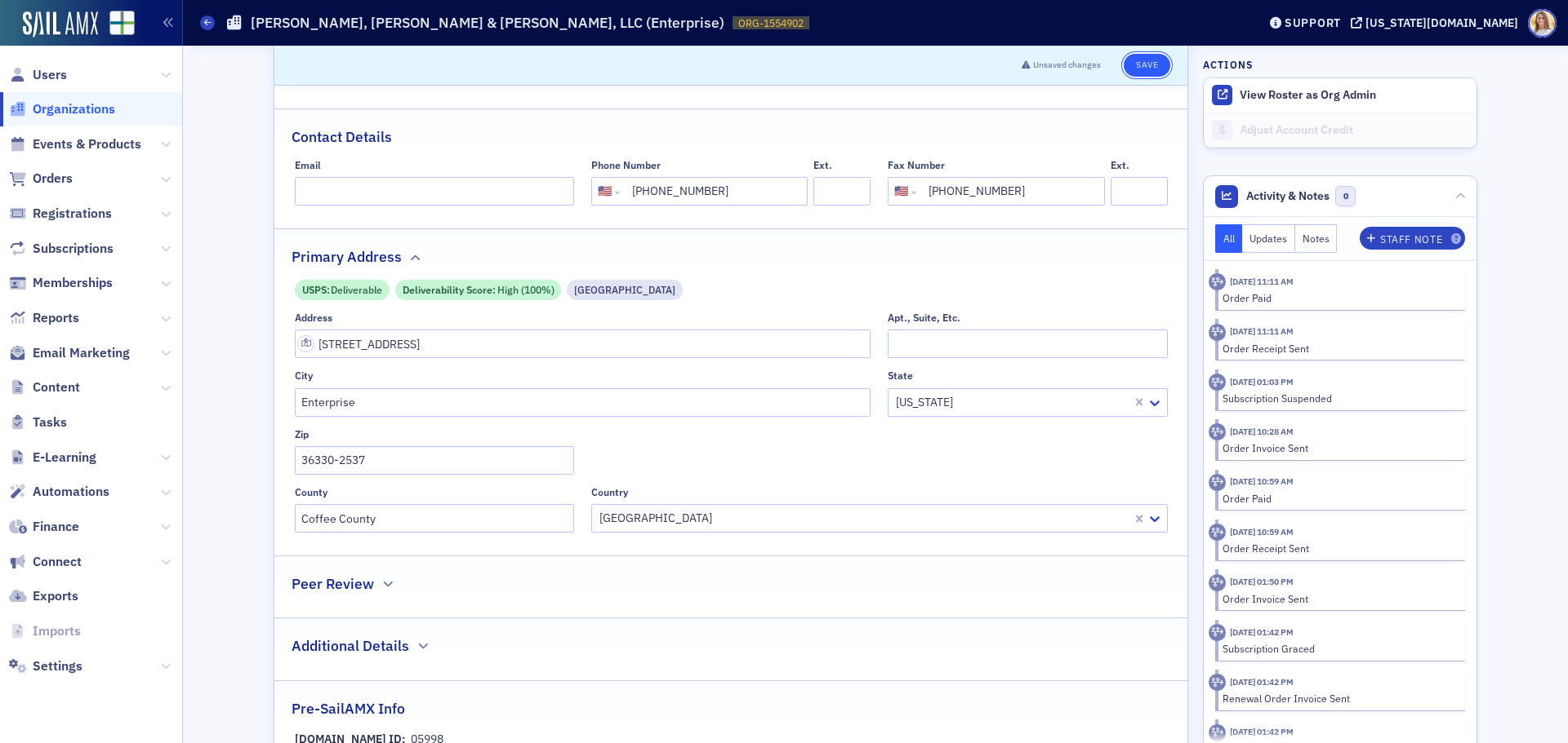
click at [1150, 69] on button "Save" at bounding box center [1146, 65] width 46 height 23
select select "US"
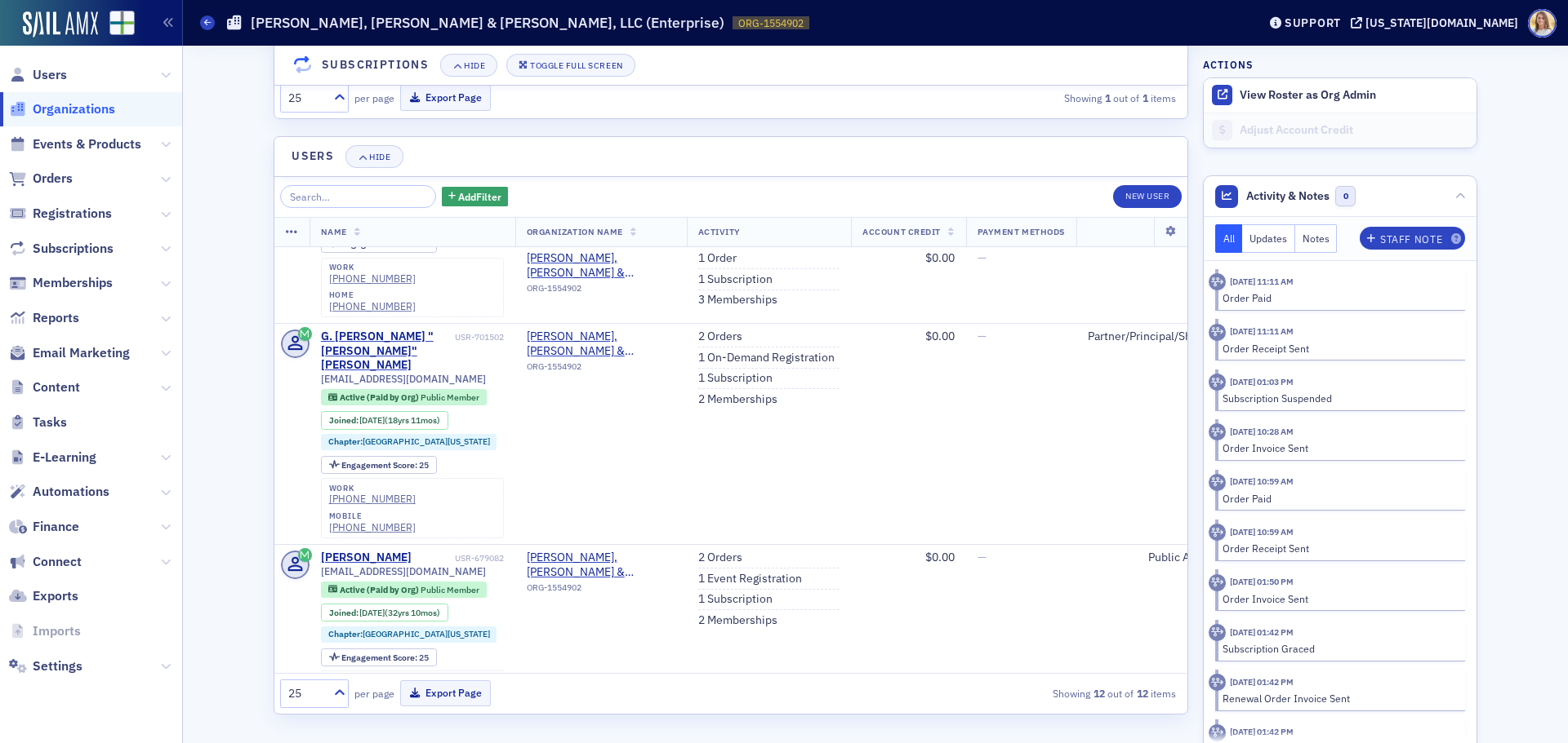
scroll to position [0, 0]
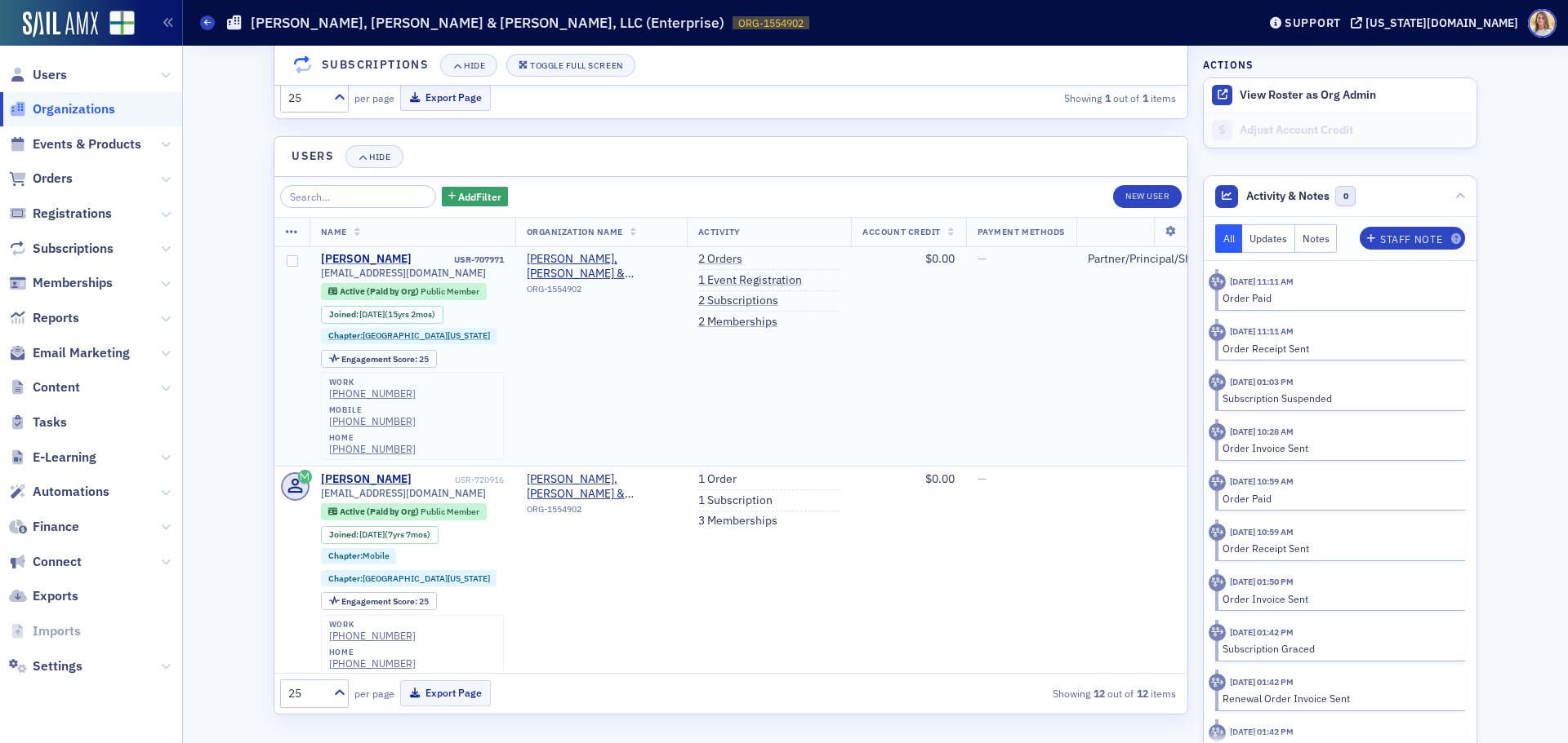
click at [366, 257] on div "Danncey Wood" at bounding box center [366, 259] width 91 height 14
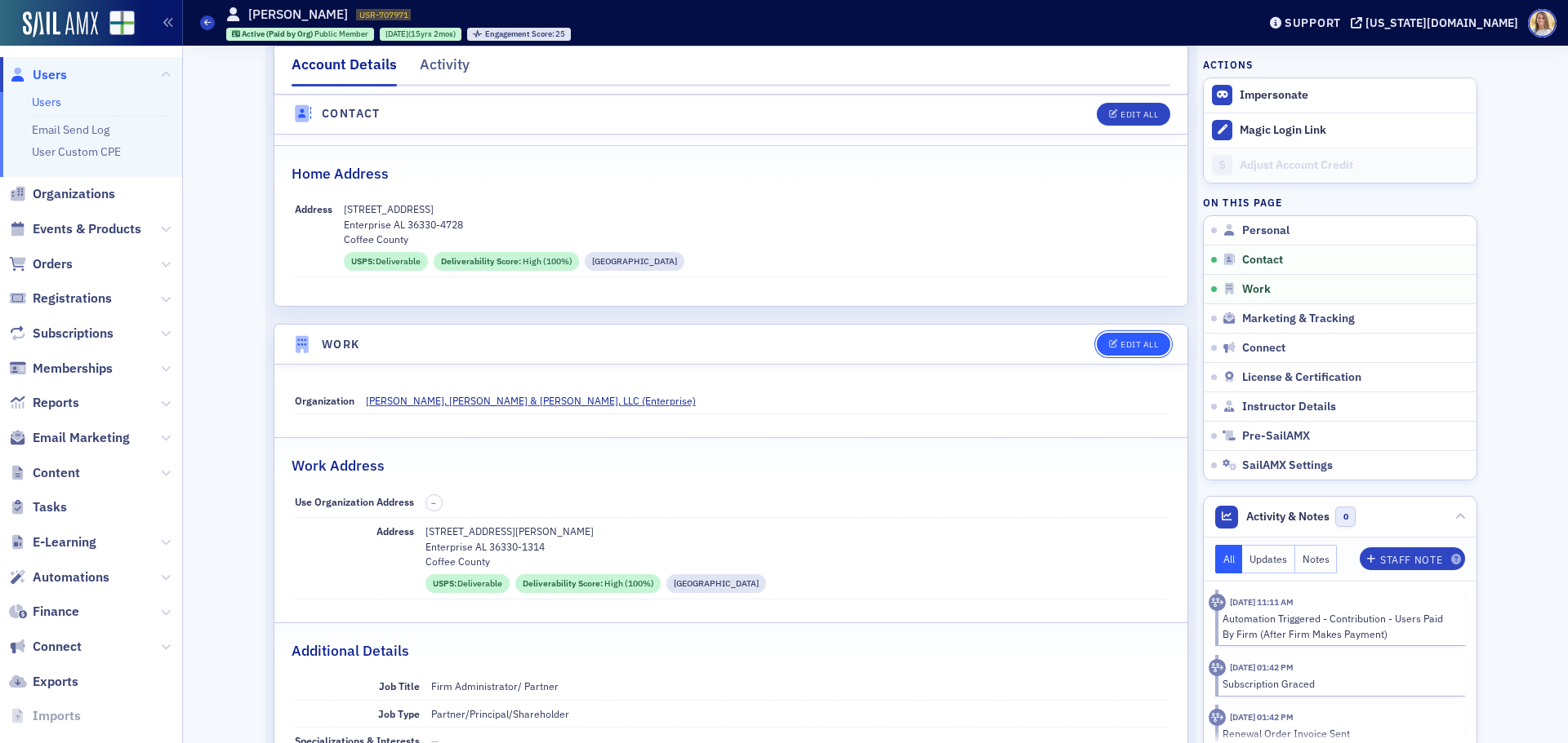
click at [1131, 347] on div "Edit All" at bounding box center [1139, 345] width 37 height 9
select select "US"
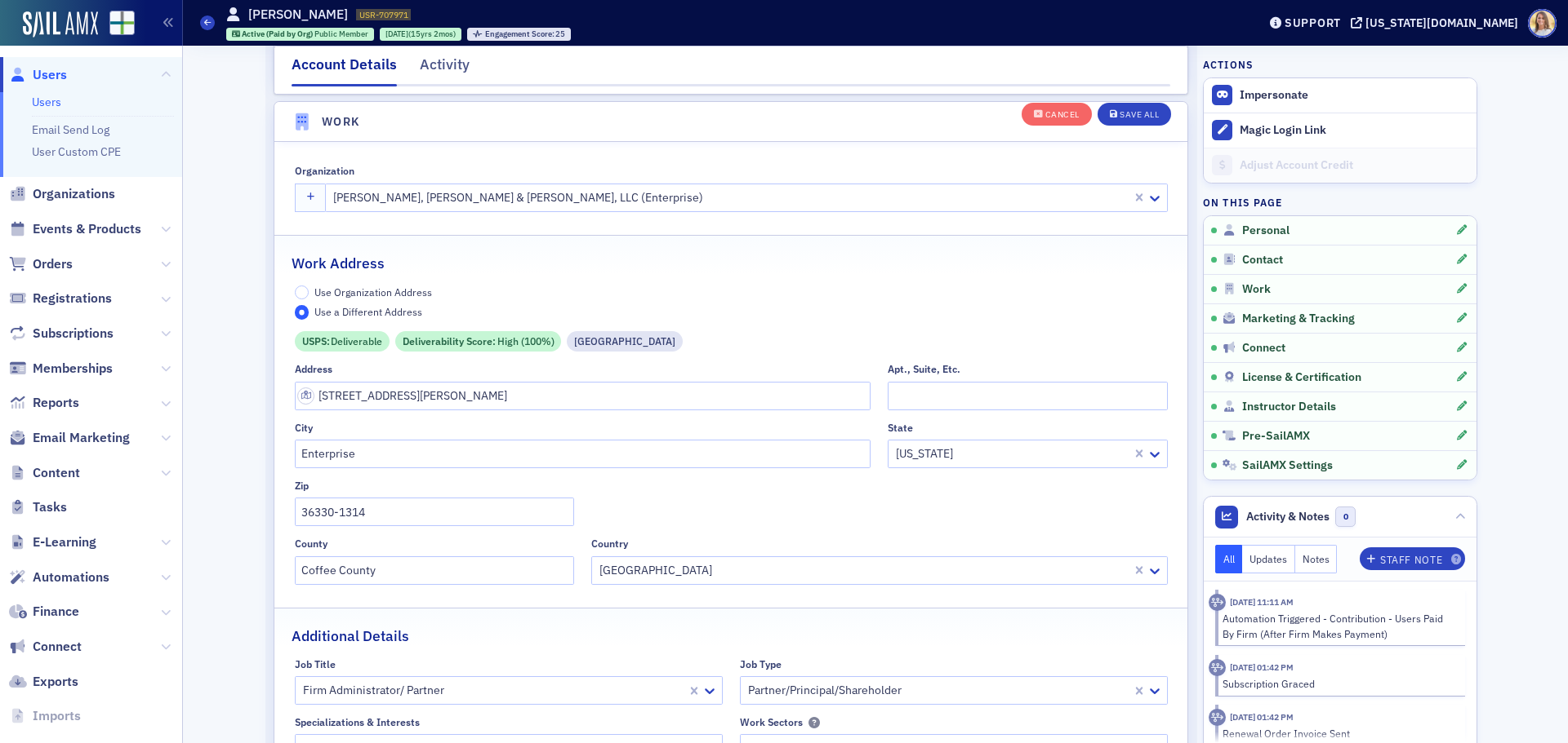
scroll to position [1325, 0]
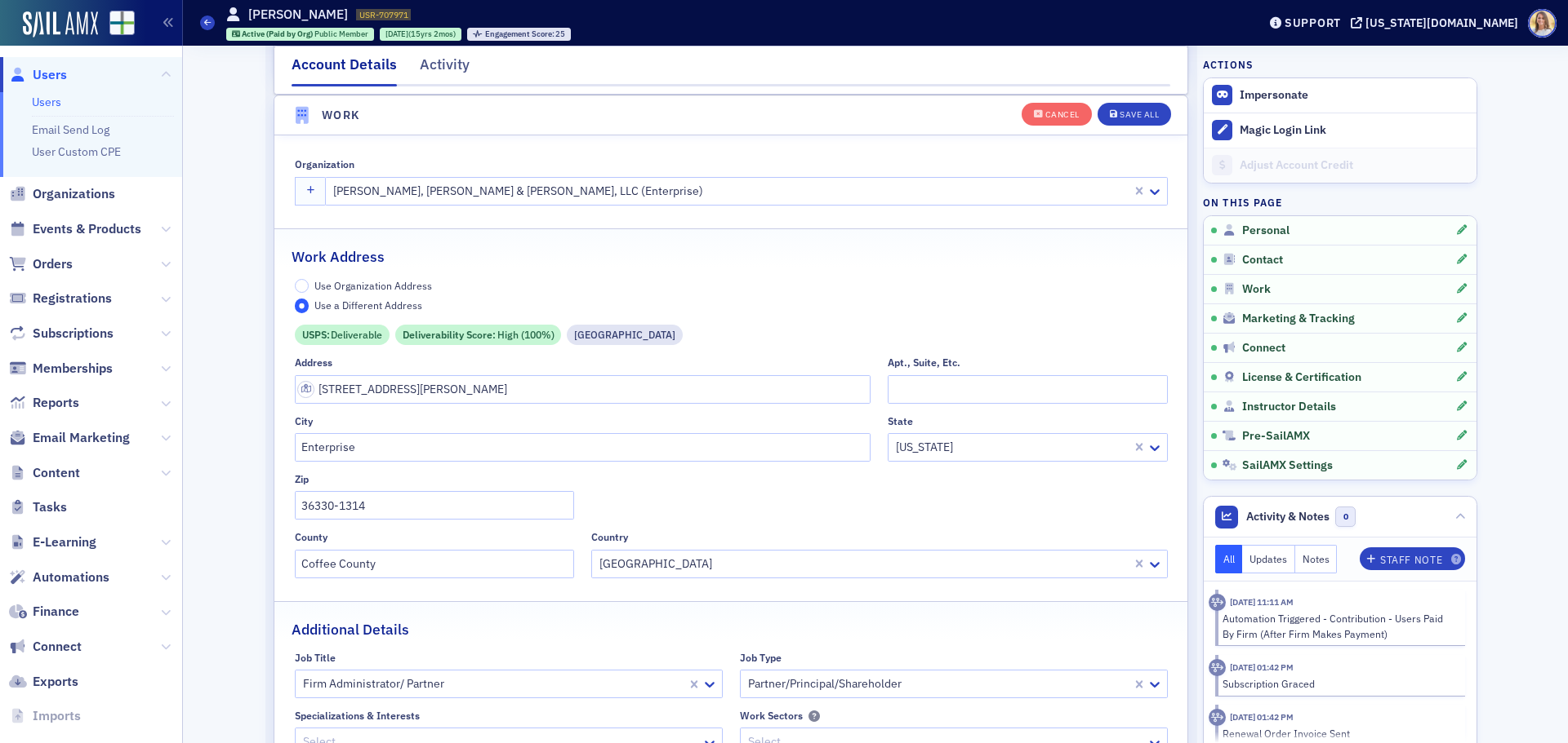
click at [304, 286] on label "Use Organization Address" at bounding box center [364, 286] width 138 height 14
click at [304, 286] on input "Use Organization Address" at bounding box center [302, 286] width 14 height 14
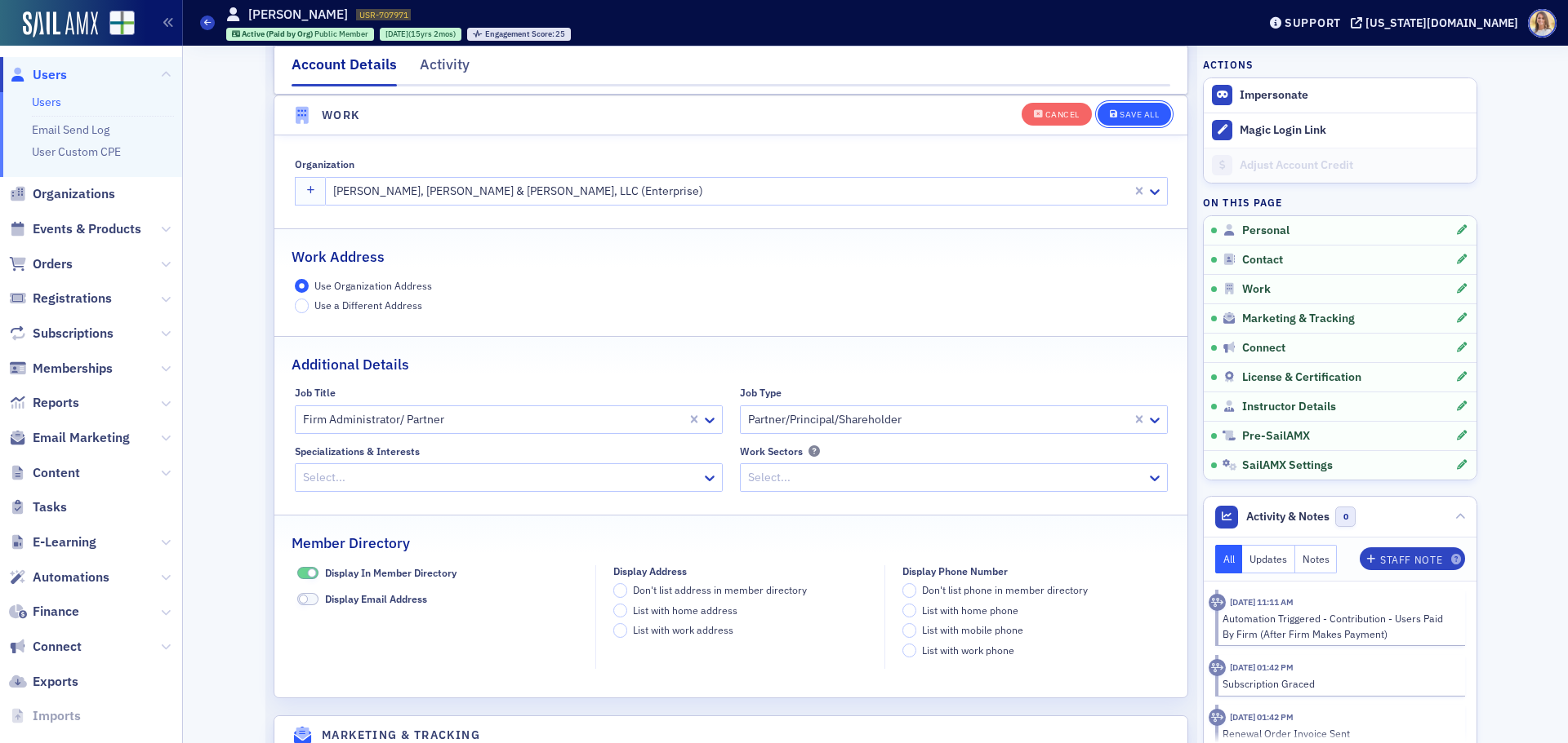
click at [1141, 117] on div "Save All" at bounding box center [1139, 115] width 39 height 9
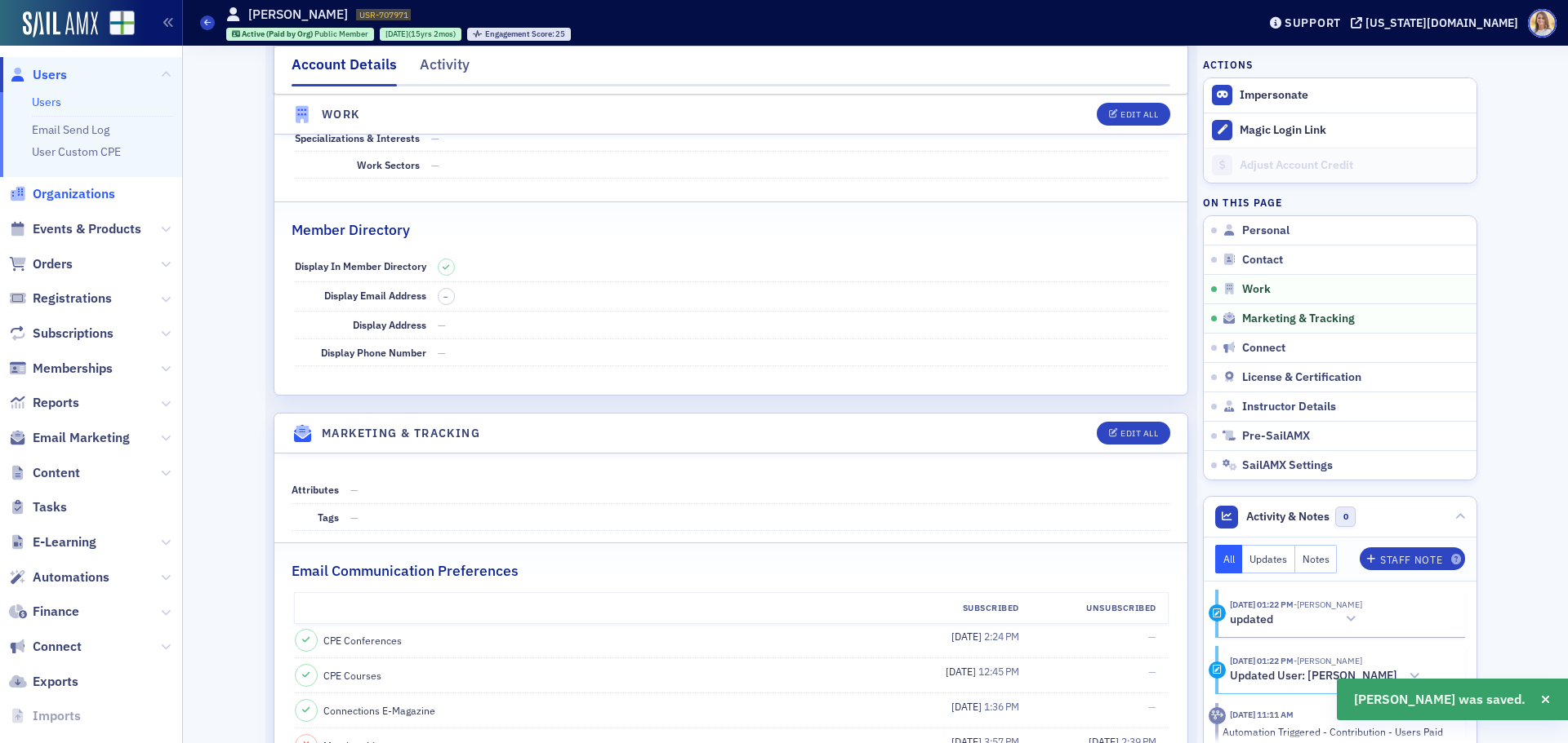
click at [90, 198] on span "Organizations" at bounding box center [74, 194] width 83 height 18
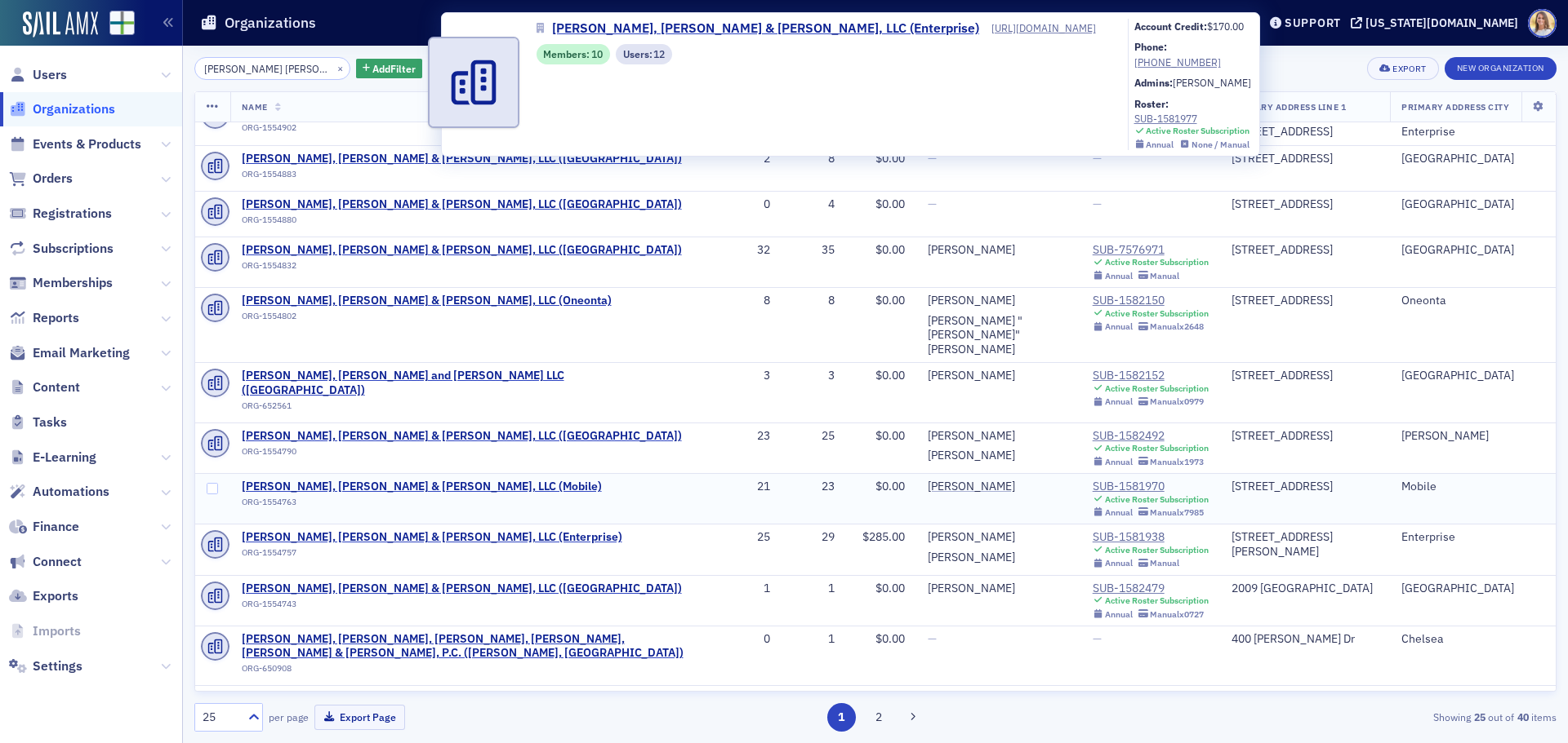
scroll to position [245, 0]
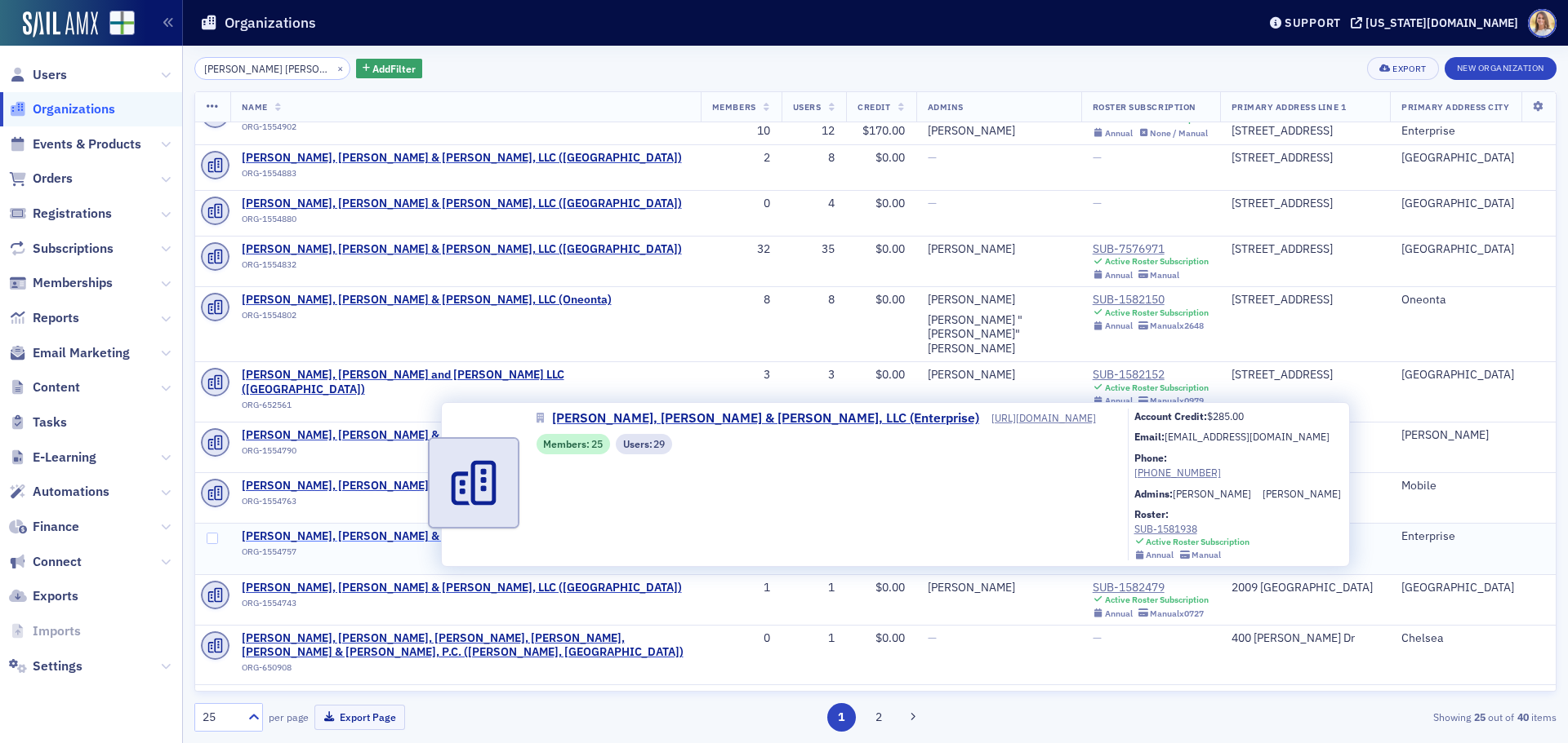
click at [364, 529] on span "Carr, Riggs & Ingram, LLC (Enterprise)" at bounding box center [431, 536] width 381 height 14
select select "US"
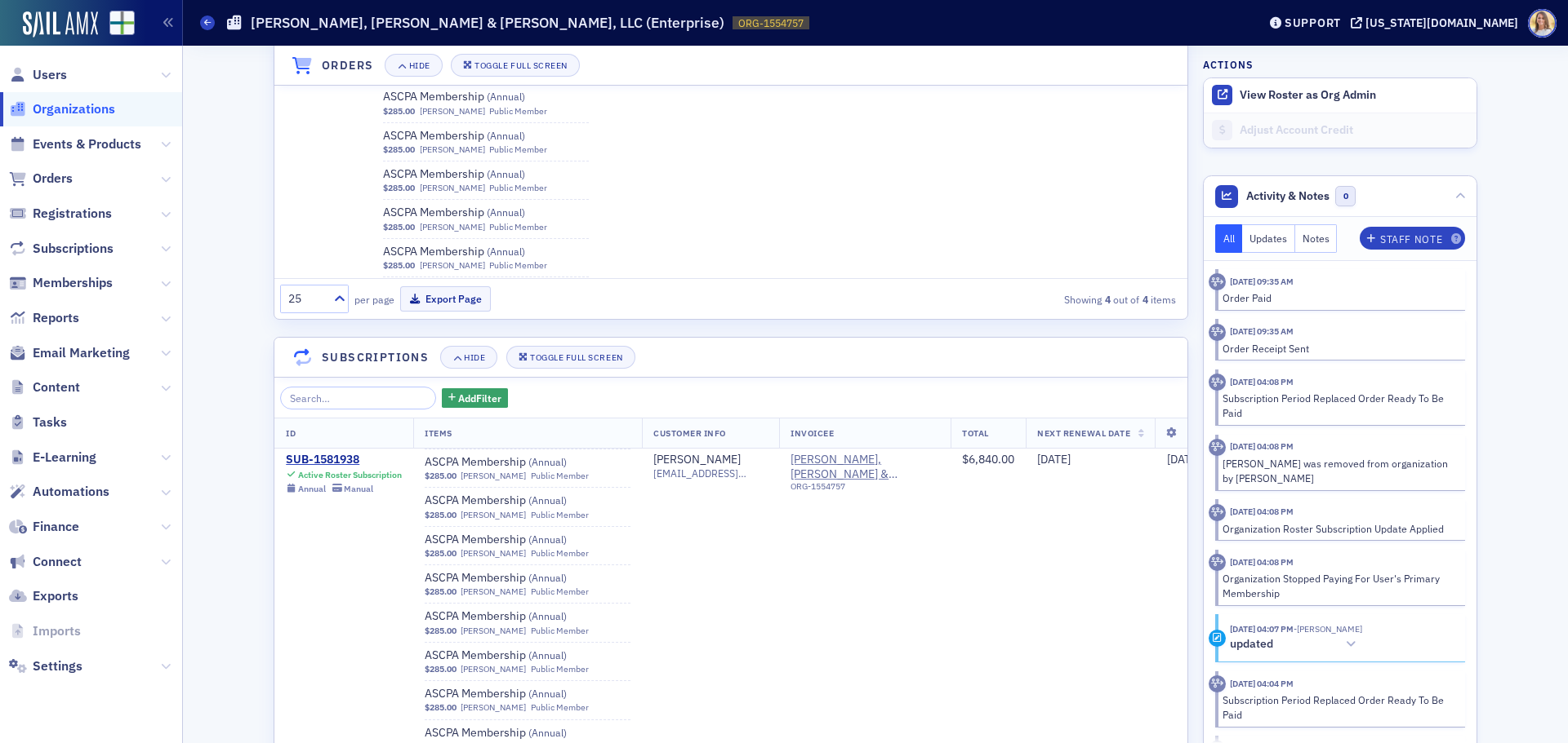
scroll to position [1586, 0]
click at [54, 108] on span "Organizations" at bounding box center [74, 110] width 83 height 18
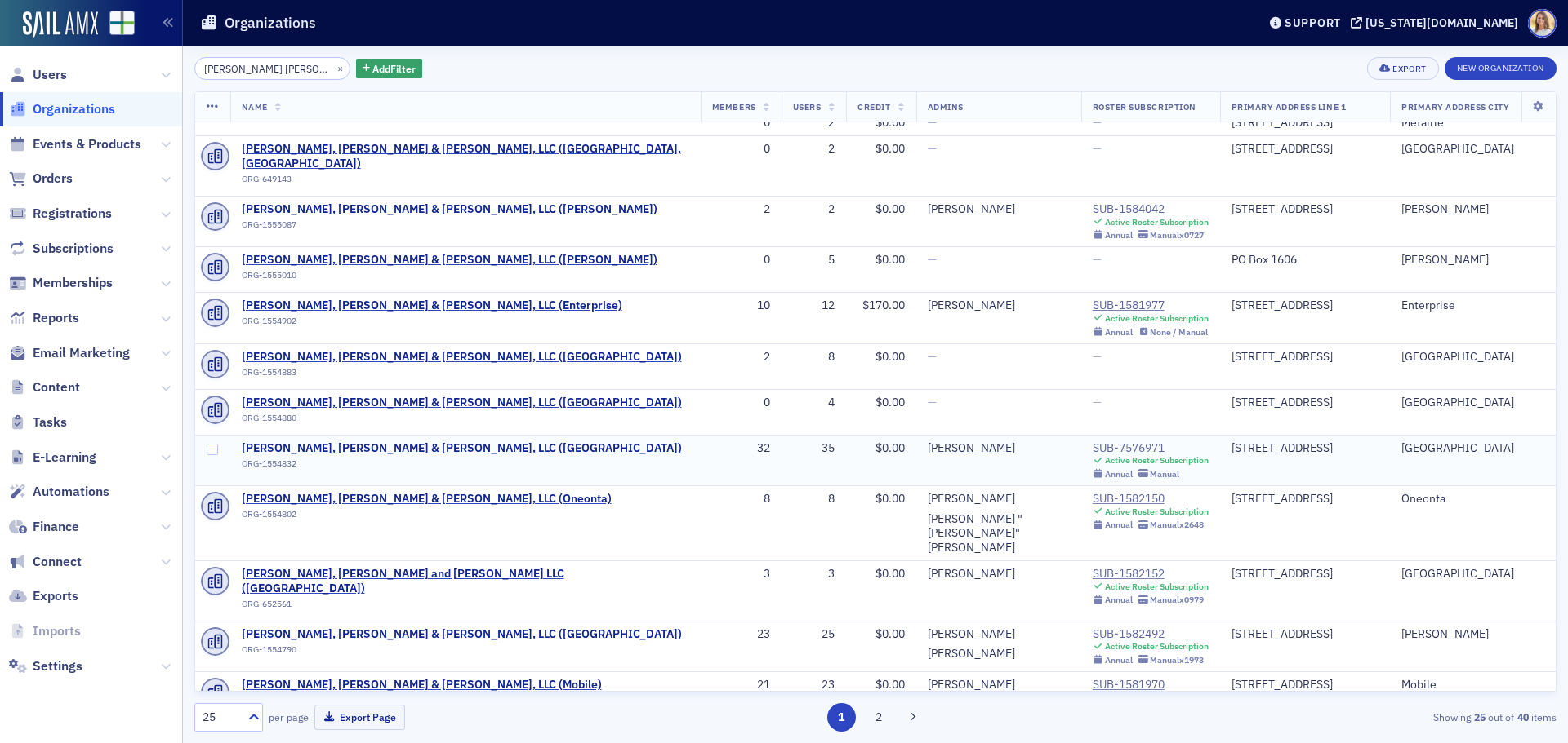
scroll to position [83, 0]
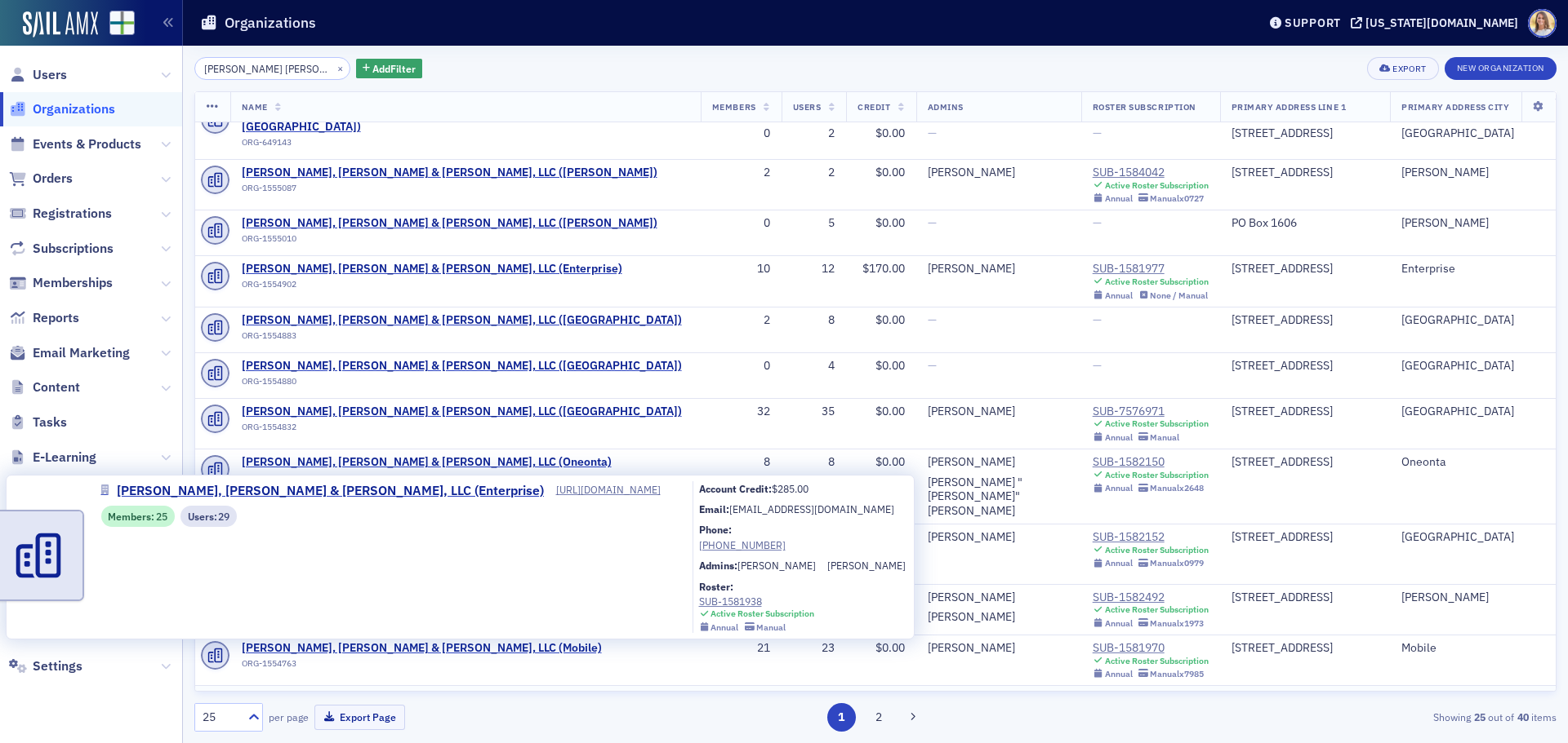
click at [396, 692] on span "Carr, Riggs & Ingram, LLC (Enterprise)" at bounding box center [431, 699] width 381 height 14
select select "US"
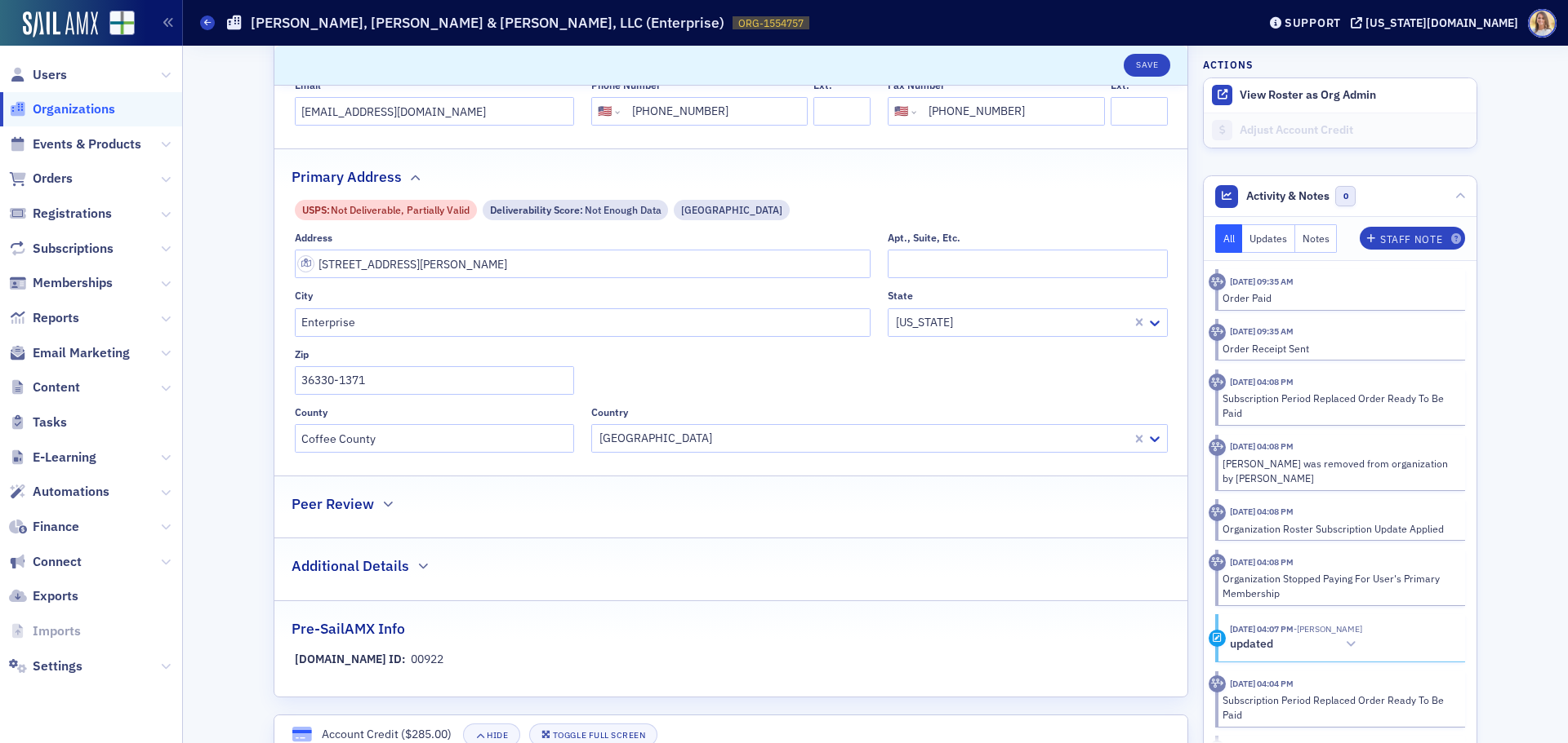
scroll to position [408, 0]
click at [81, 107] on span "Organizations" at bounding box center [74, 110] width 83 height 18
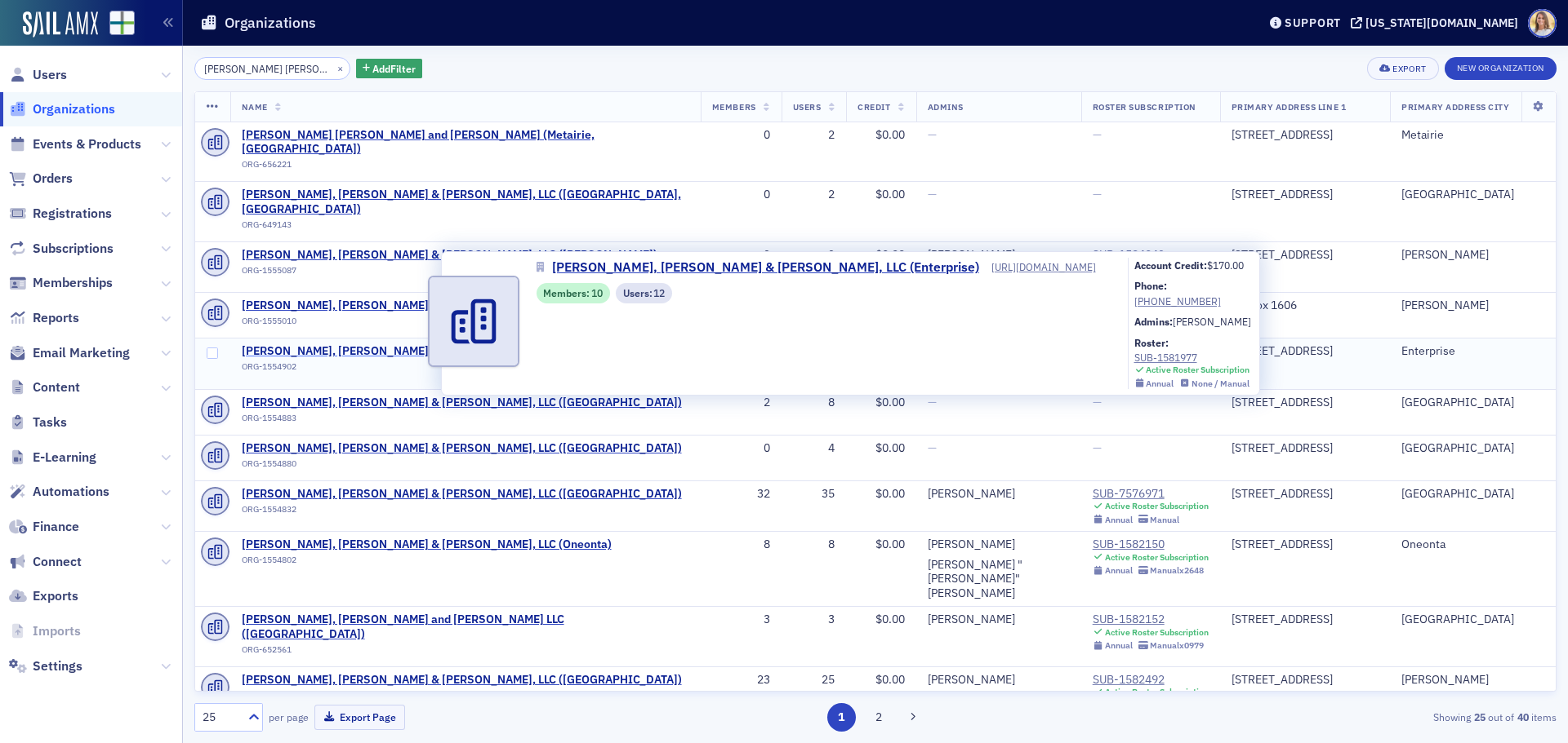
click at [401, 345] on span "Carr, Riggs & Ingram, LLC (Enterprise)" at bounding box center [431, 352] width 381 height 14
select select "US"
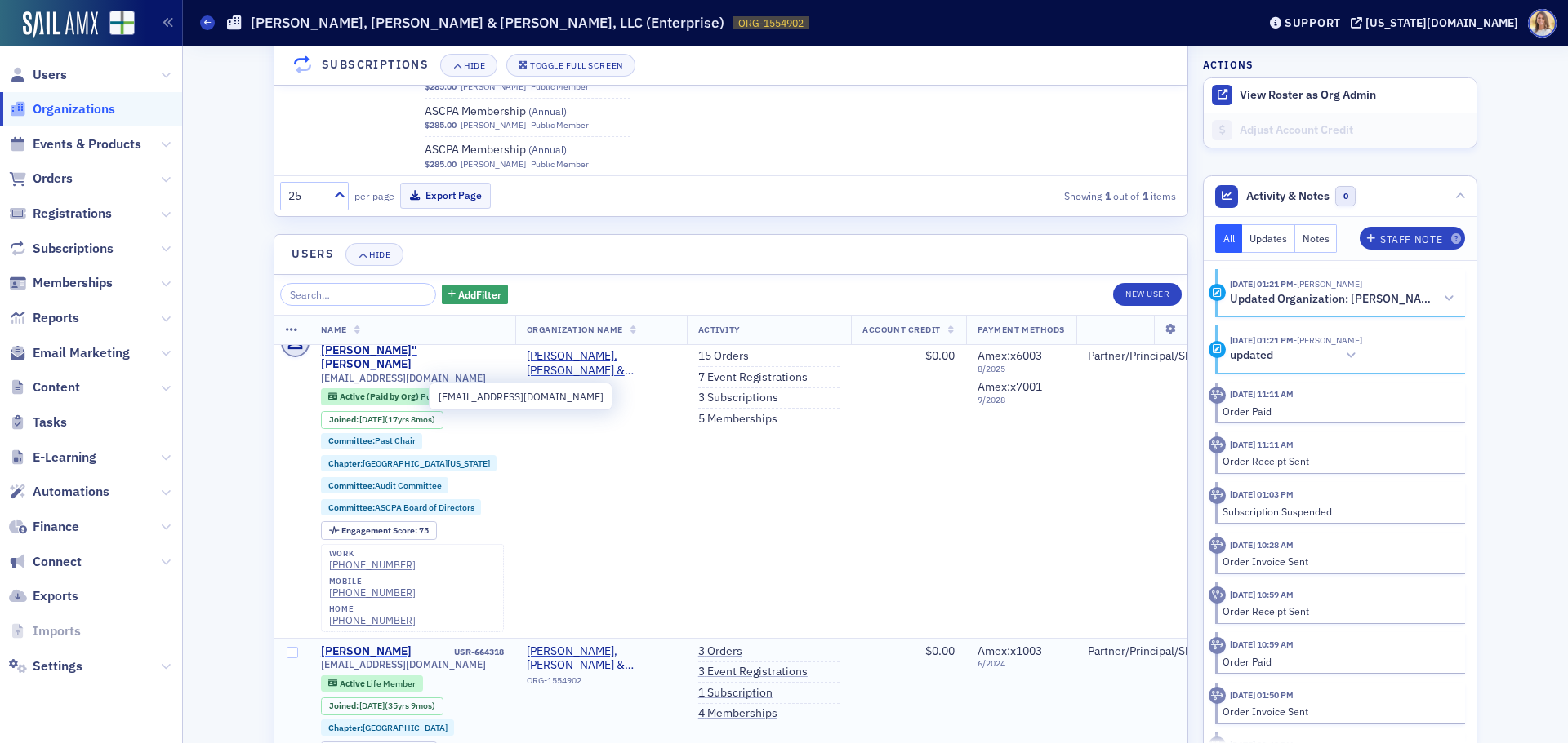
scroll to position [1549, 0]
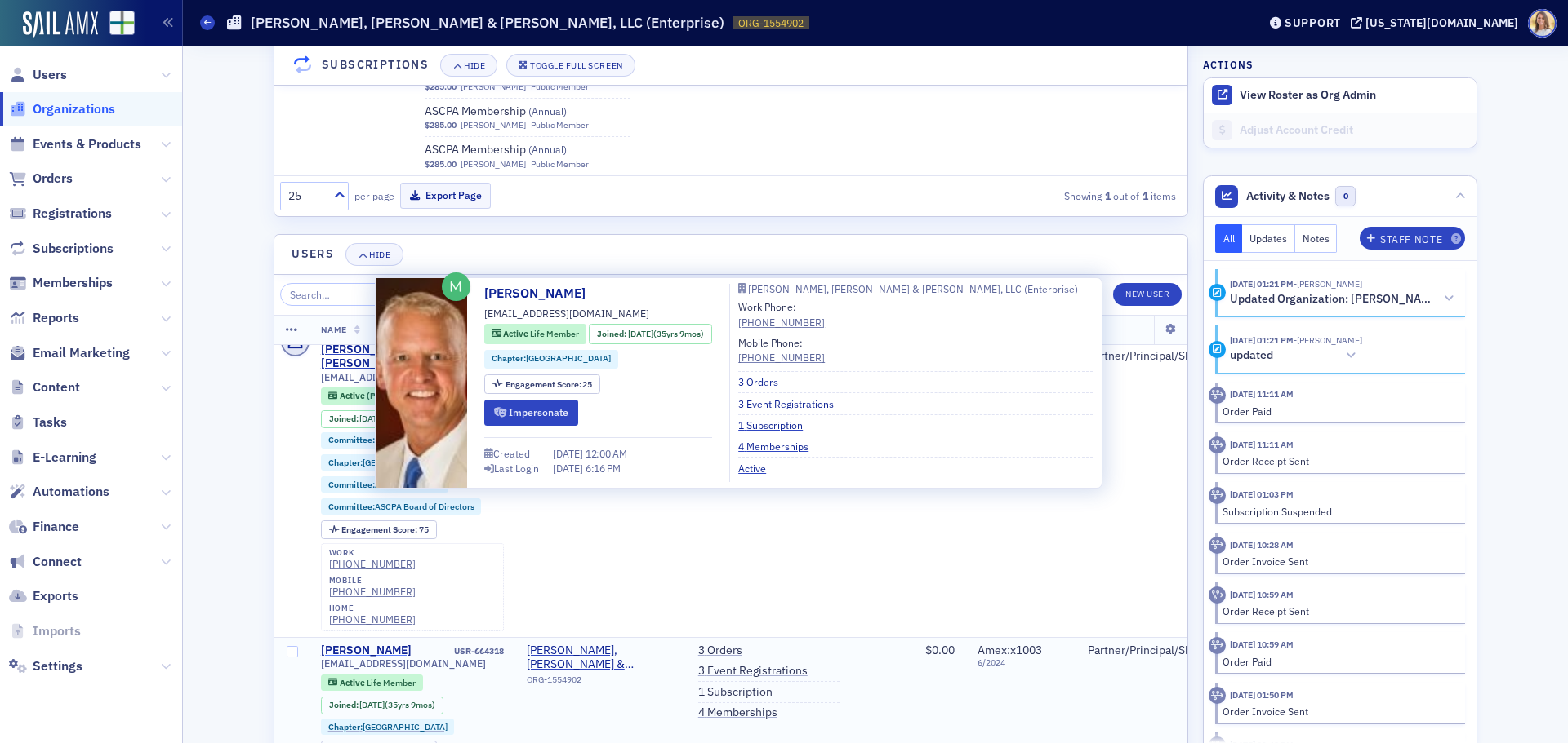
click at [354, 644] on div "Steve Grice" at bounding box center [366, 651] width 91 height 14
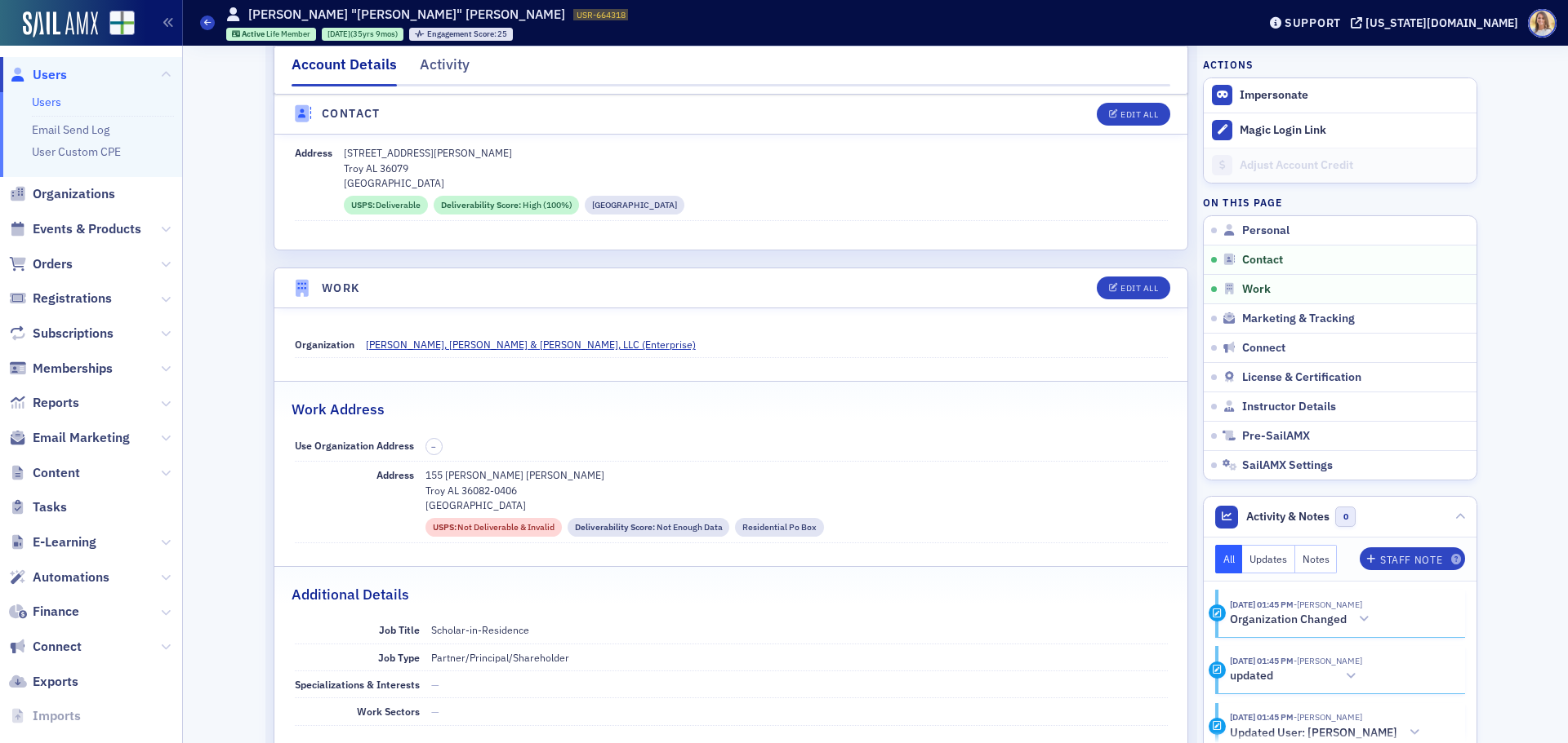
scroll to position [816, 0]
click at [1143, 286] on div "Edit All" at bounding box center [1139, 290] width 37 height 9
select select "US"
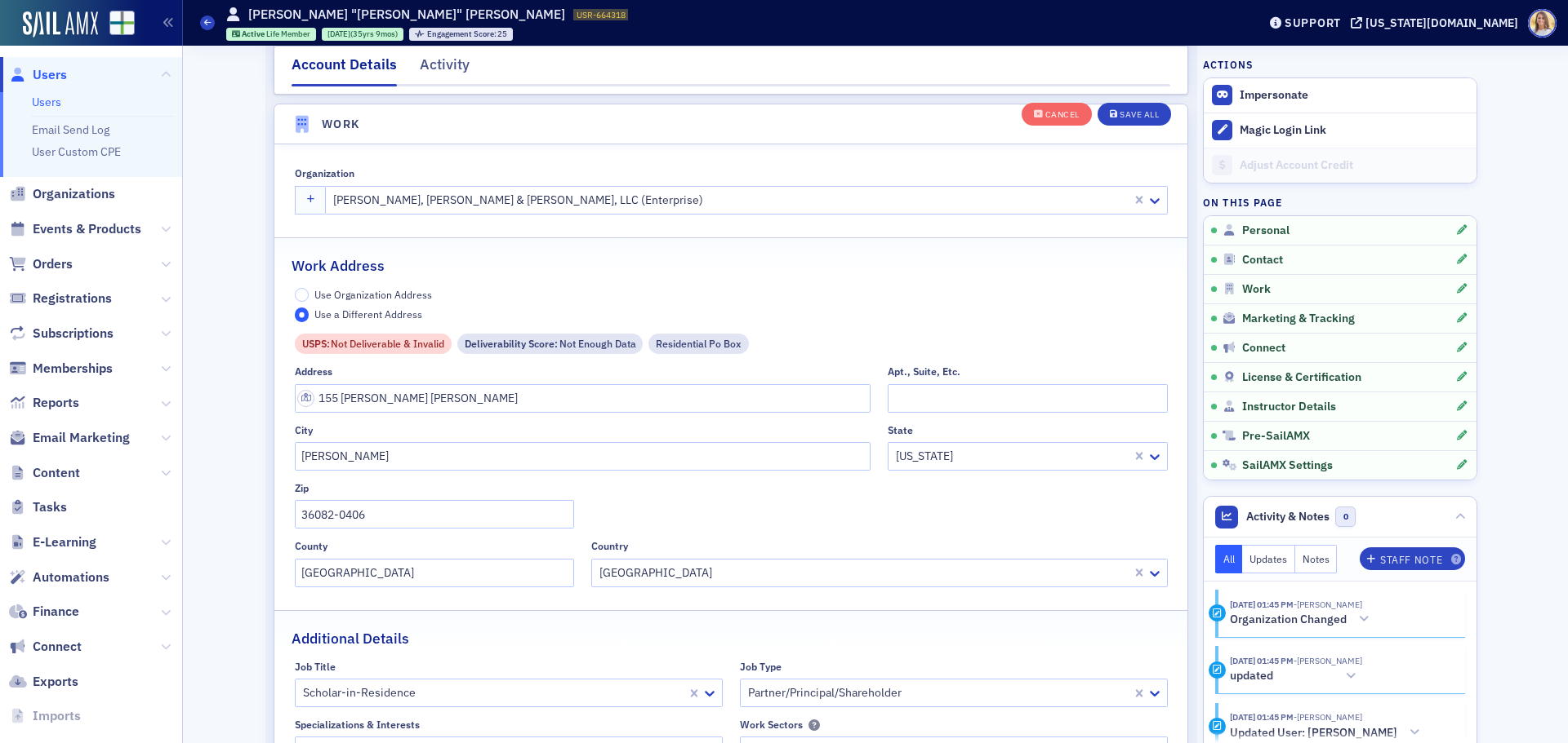
scroll to position [1325, 0]
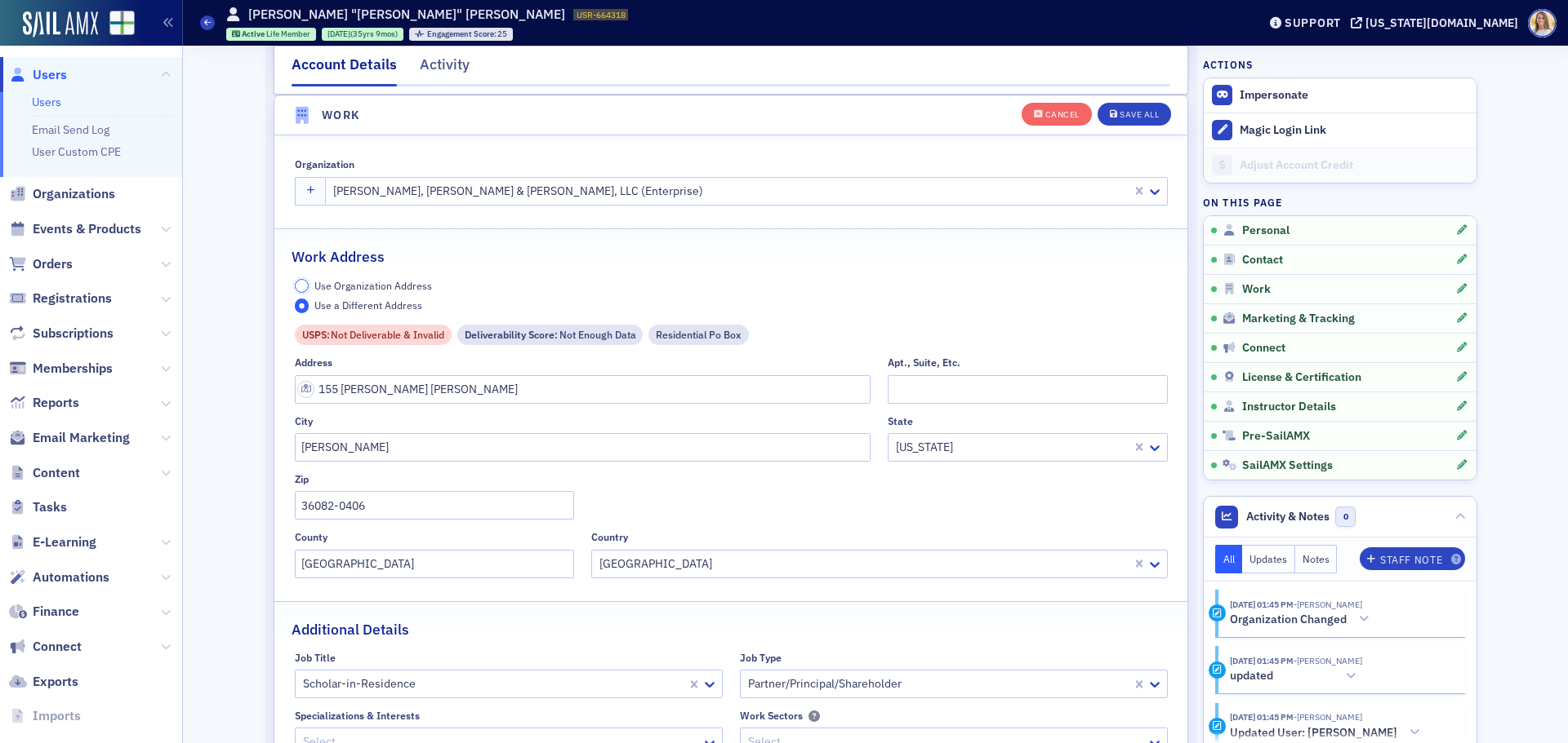
click at [302, 283] on input "Use Organization Address" at bounding box center [302, 286] width 14 height 14
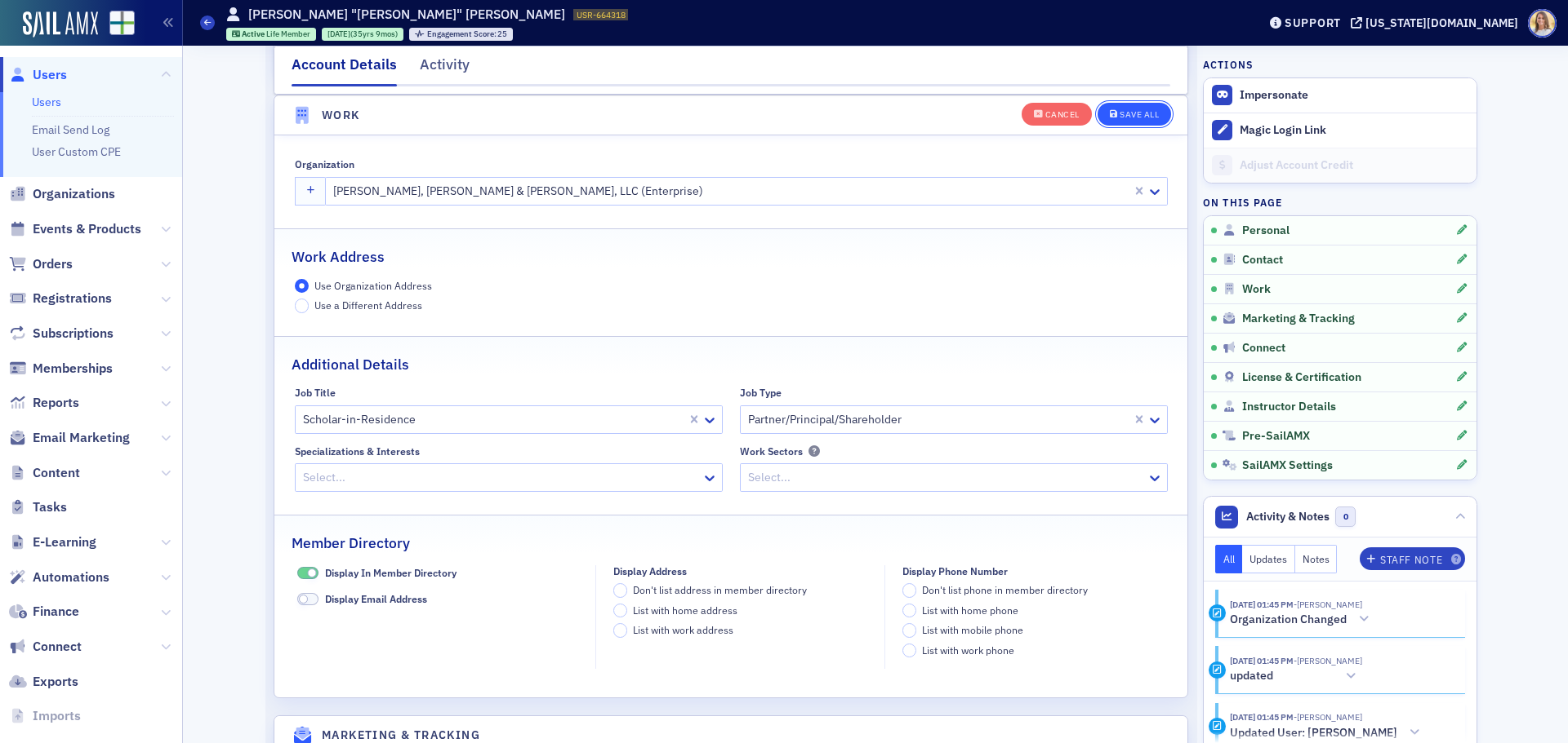
click at [1128, 114] on div "Save All" at bounding box center [1139, 115] width 39 height 9
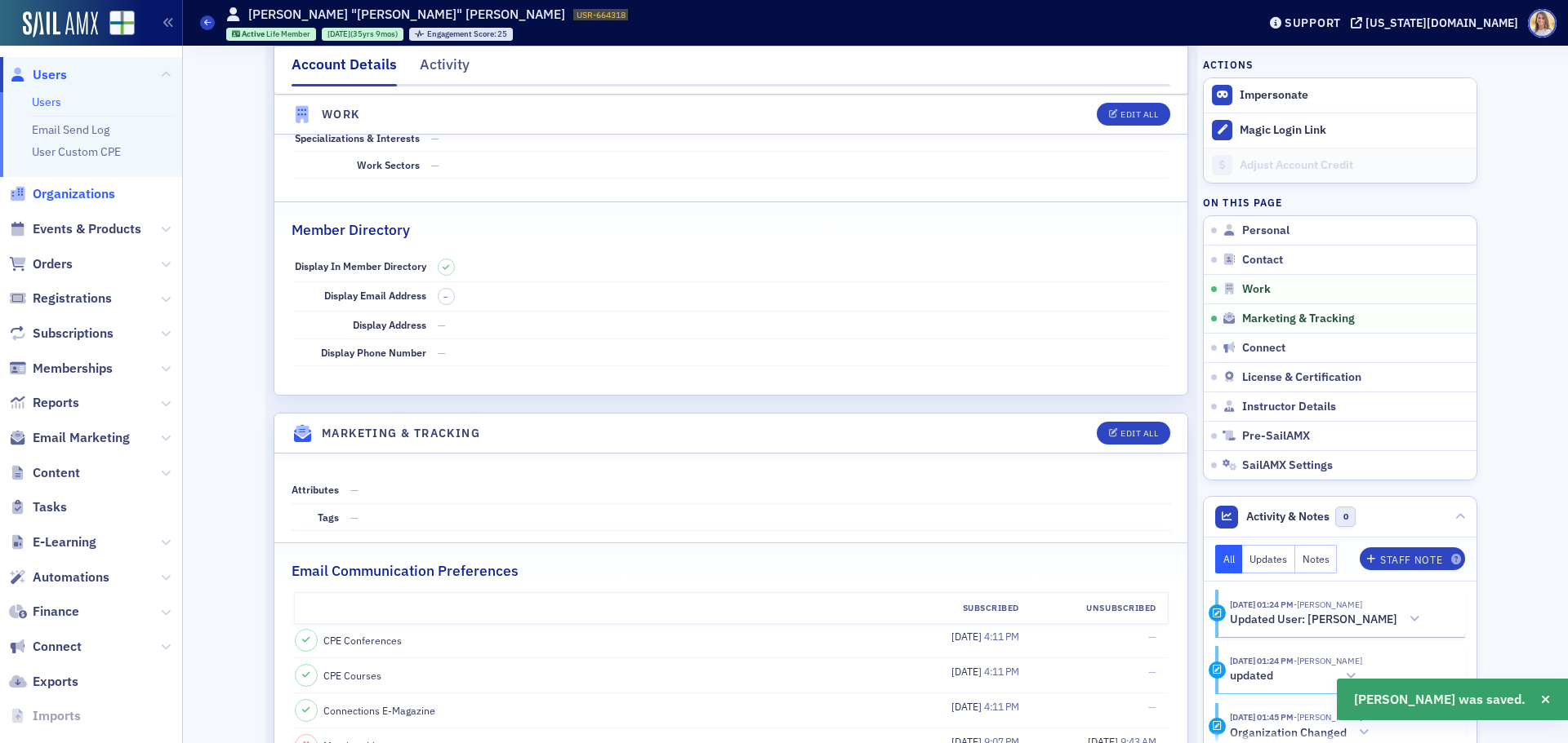
click at [80, 196] on span "Organizations" at bounding box center [74, 194] width 83 height 18
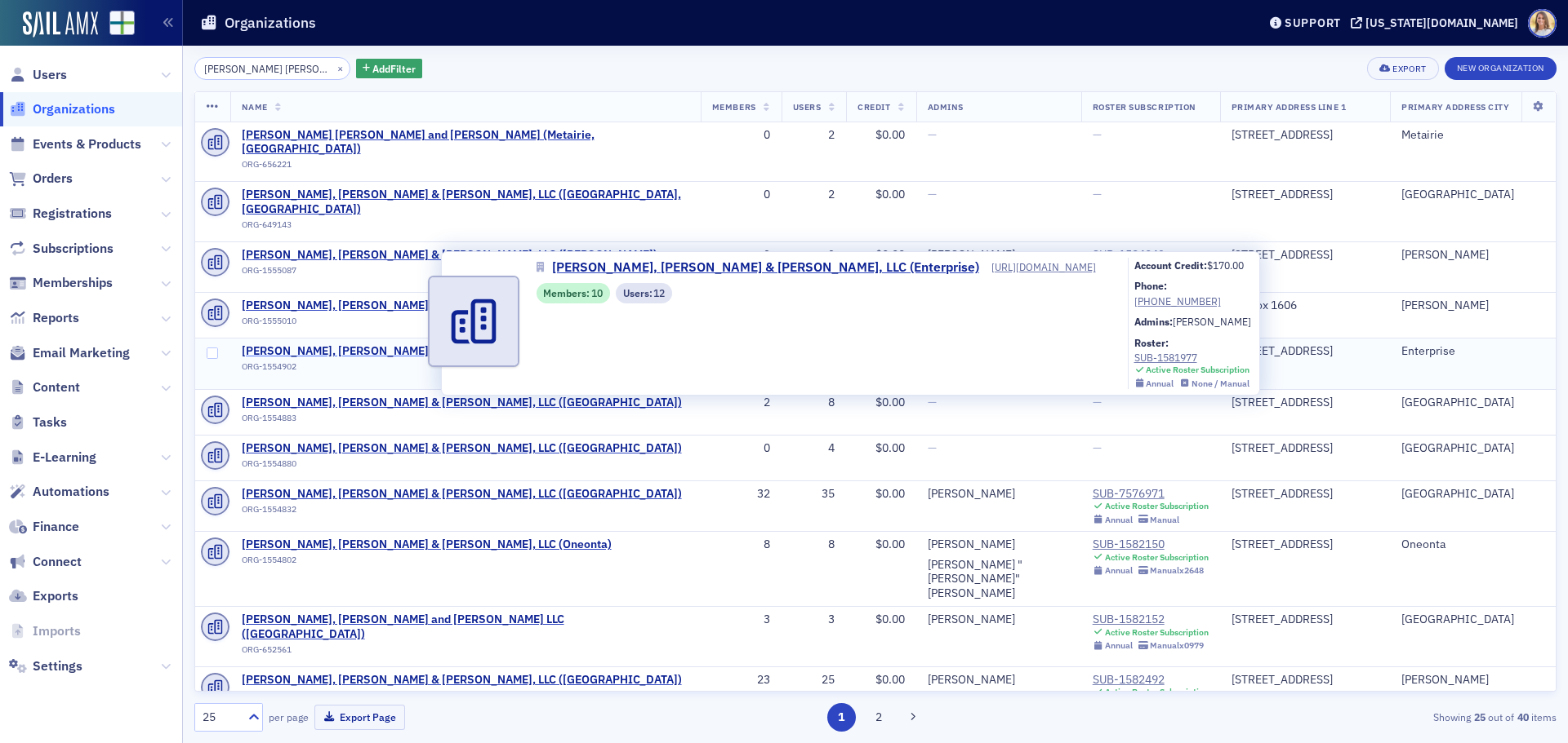
click at [373, 345] on span "Carr, Riggs & Ingram, LLC (Enterprise)" at bounding box center [431, 352] width 381 height 14
select select "US"
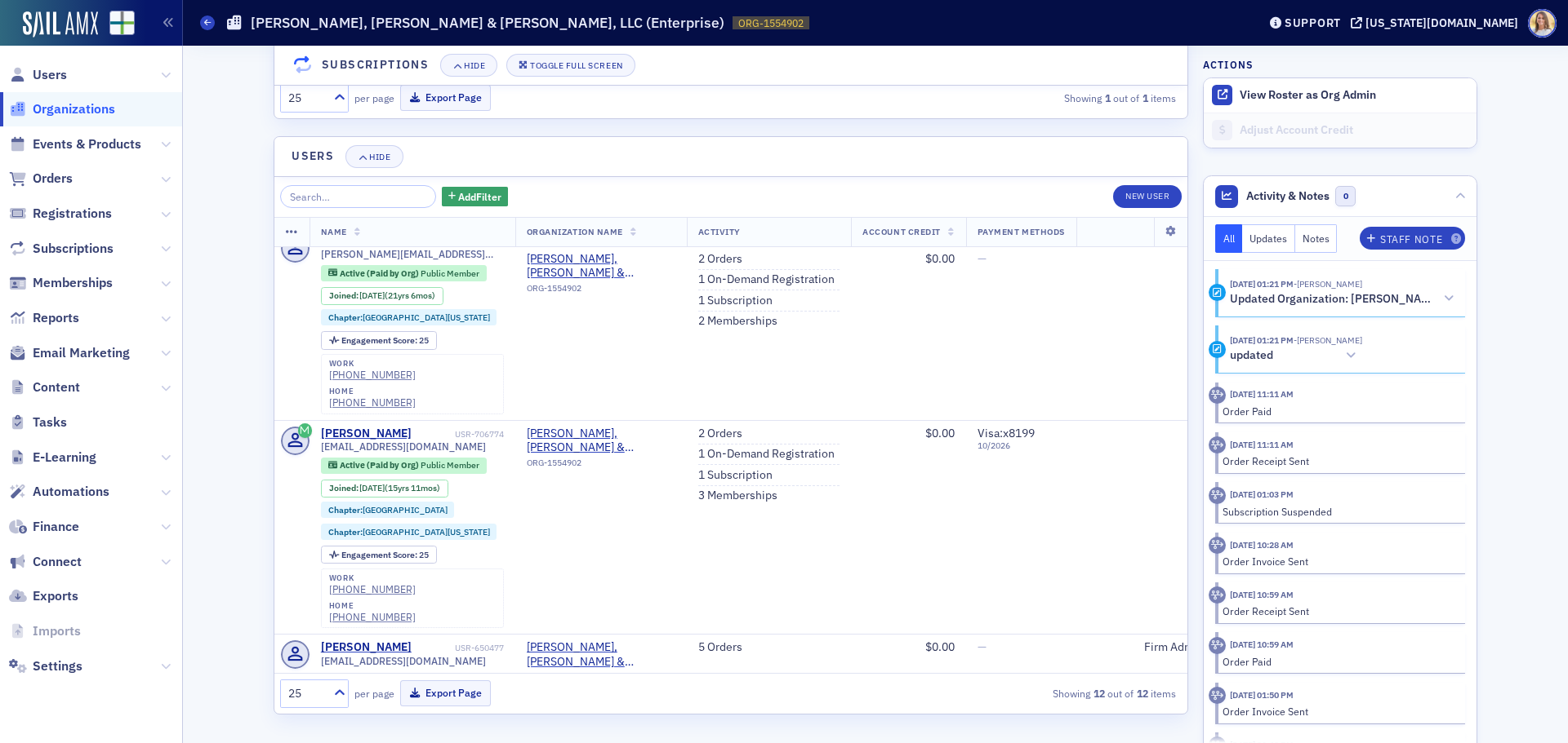
scroll to position [1060, 0]
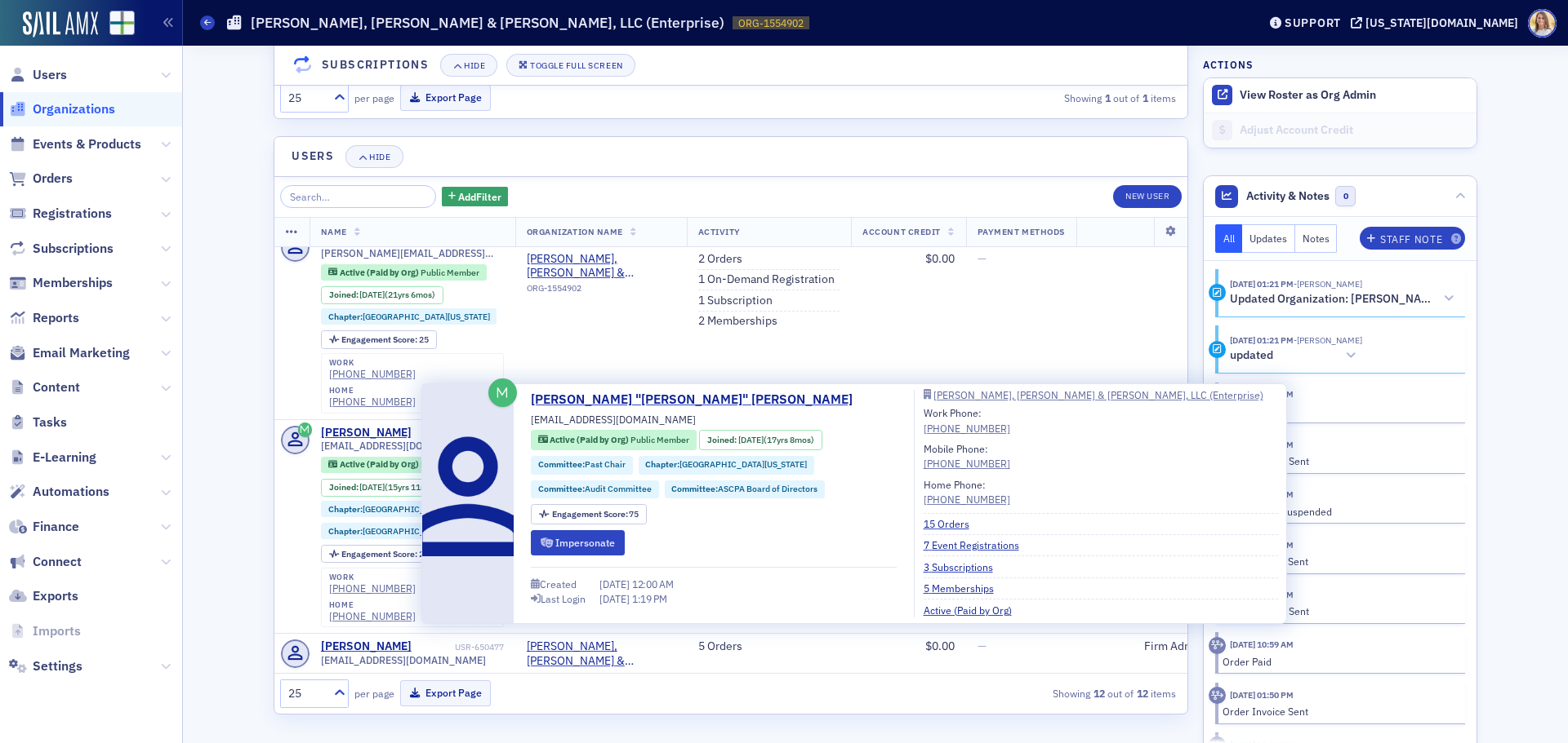
click at [343, 720] on div "Samuel "Jon" Heath" at bounding box center [386, 741] width 131 height 44
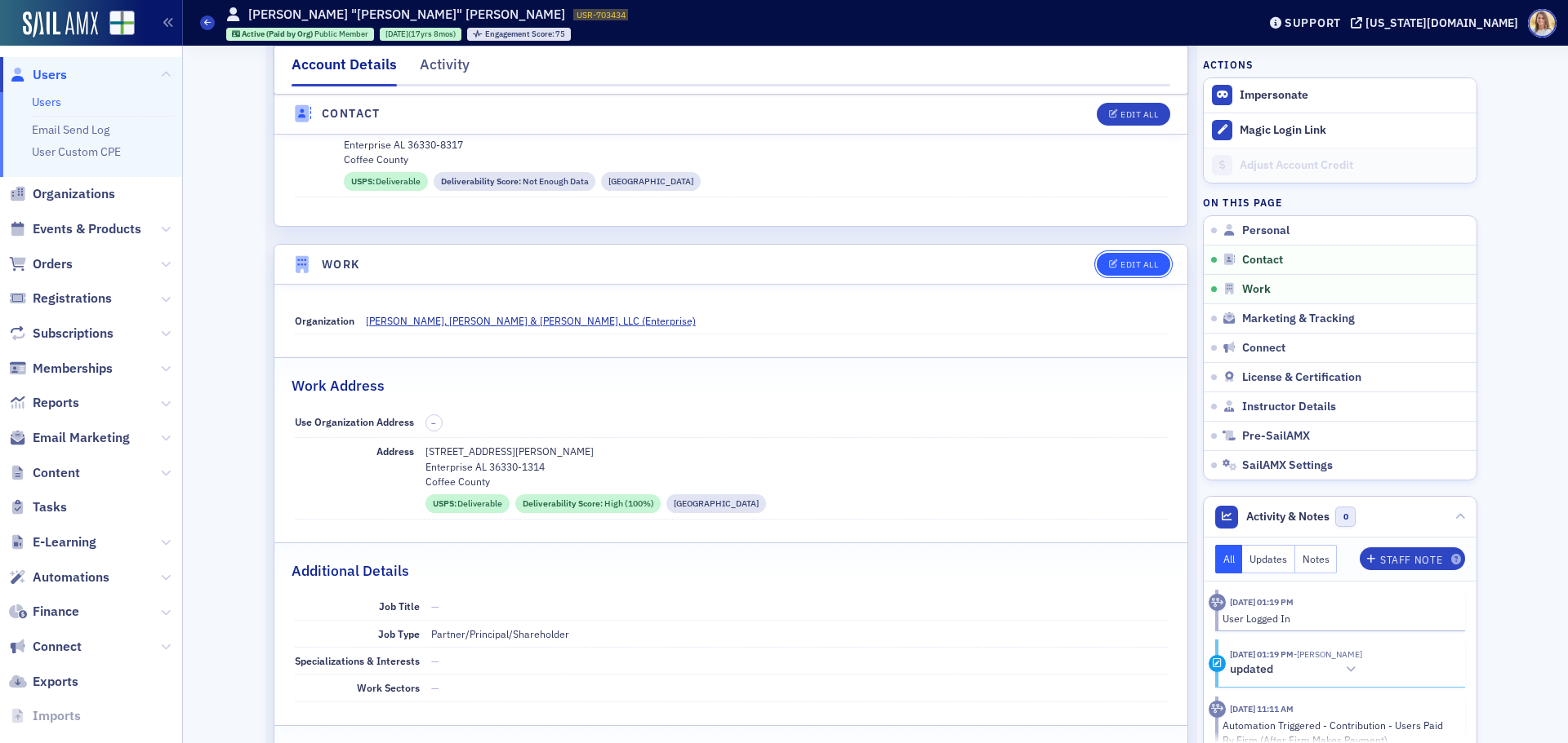
click at [1132, 269] on div "Edit All" at bounding box center [1139, 265] width 37 height 9
select select "US"
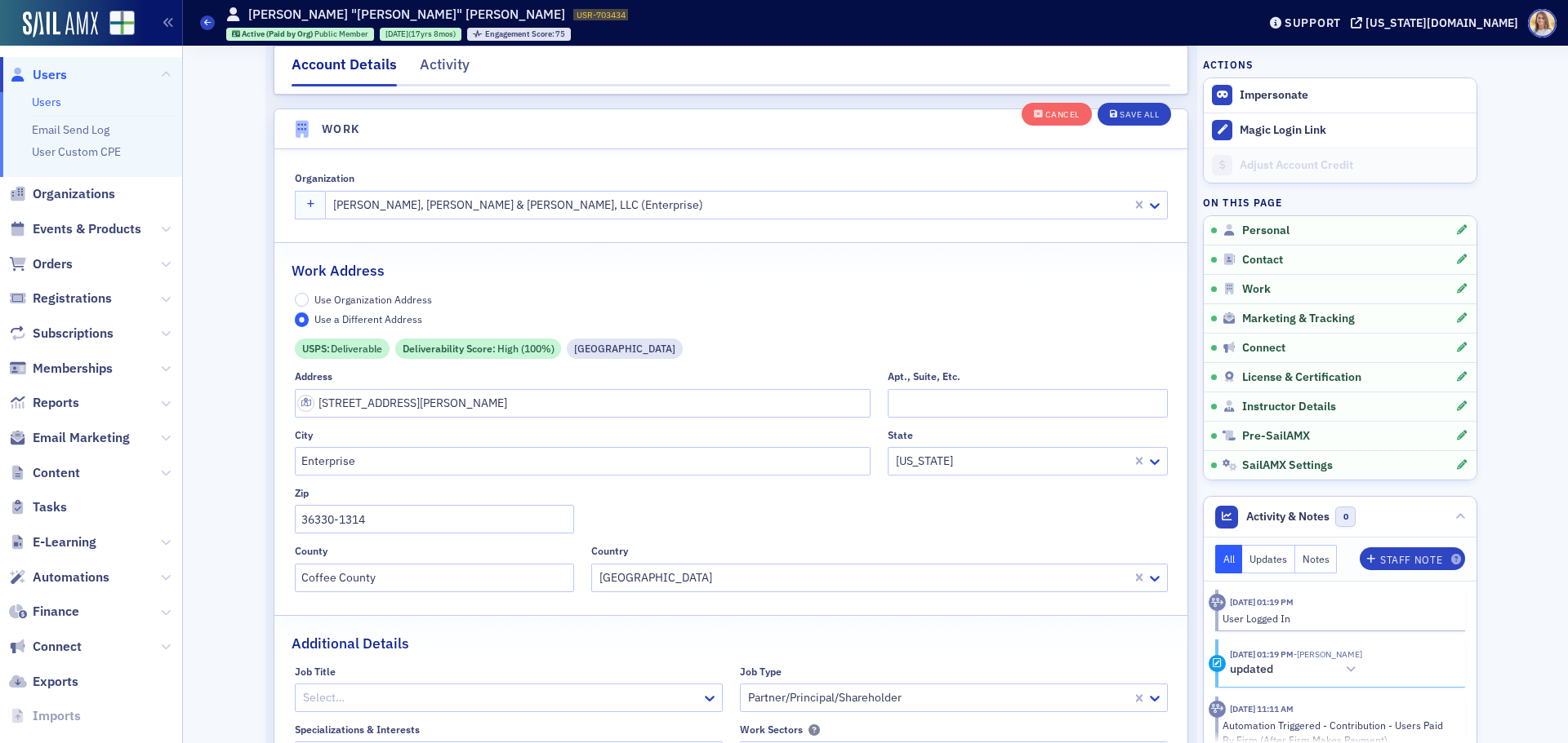
scroll to position [1288, 0]
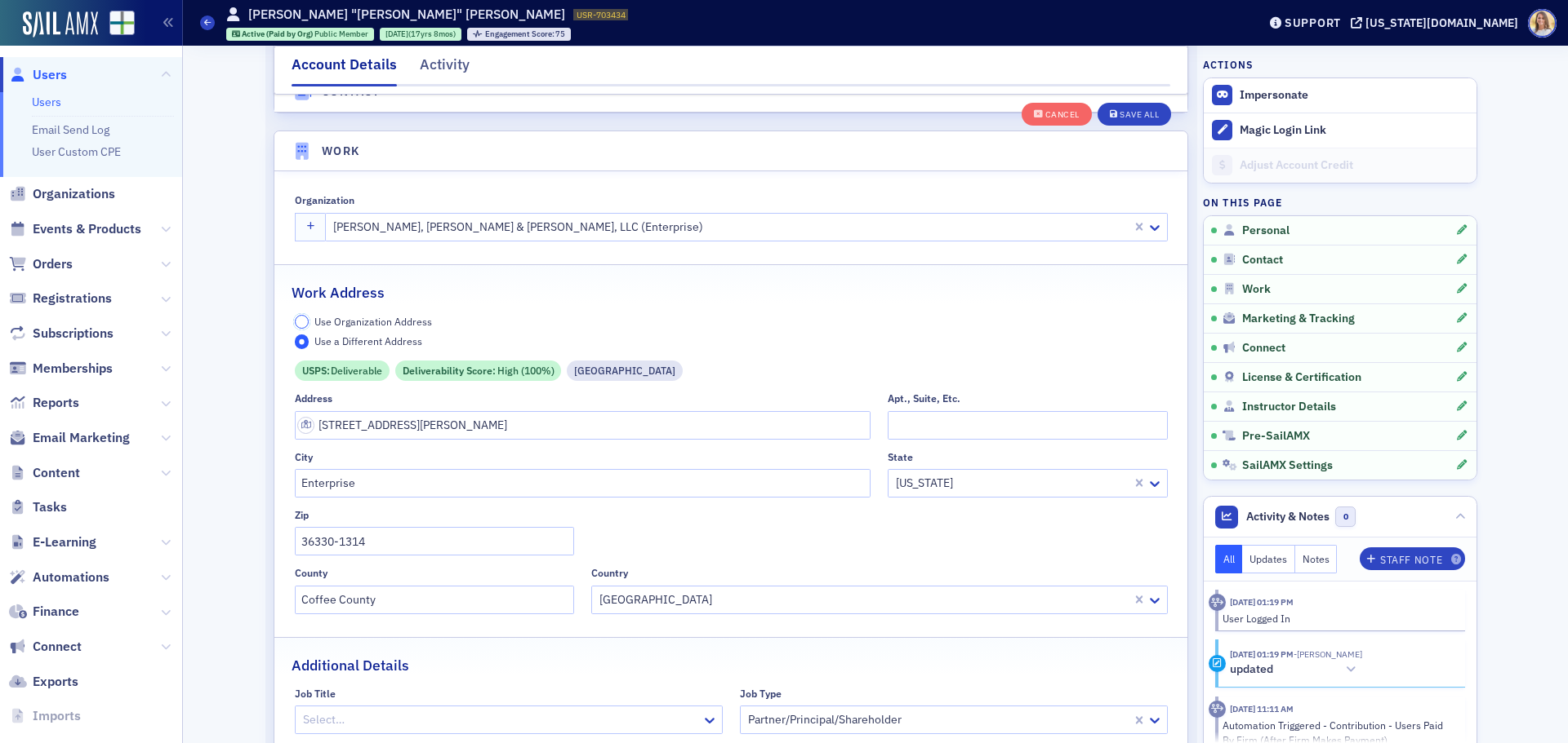
click at [297, 318] on input "Use Organization Address" at bounding box center [302, 323] width 14 height 14
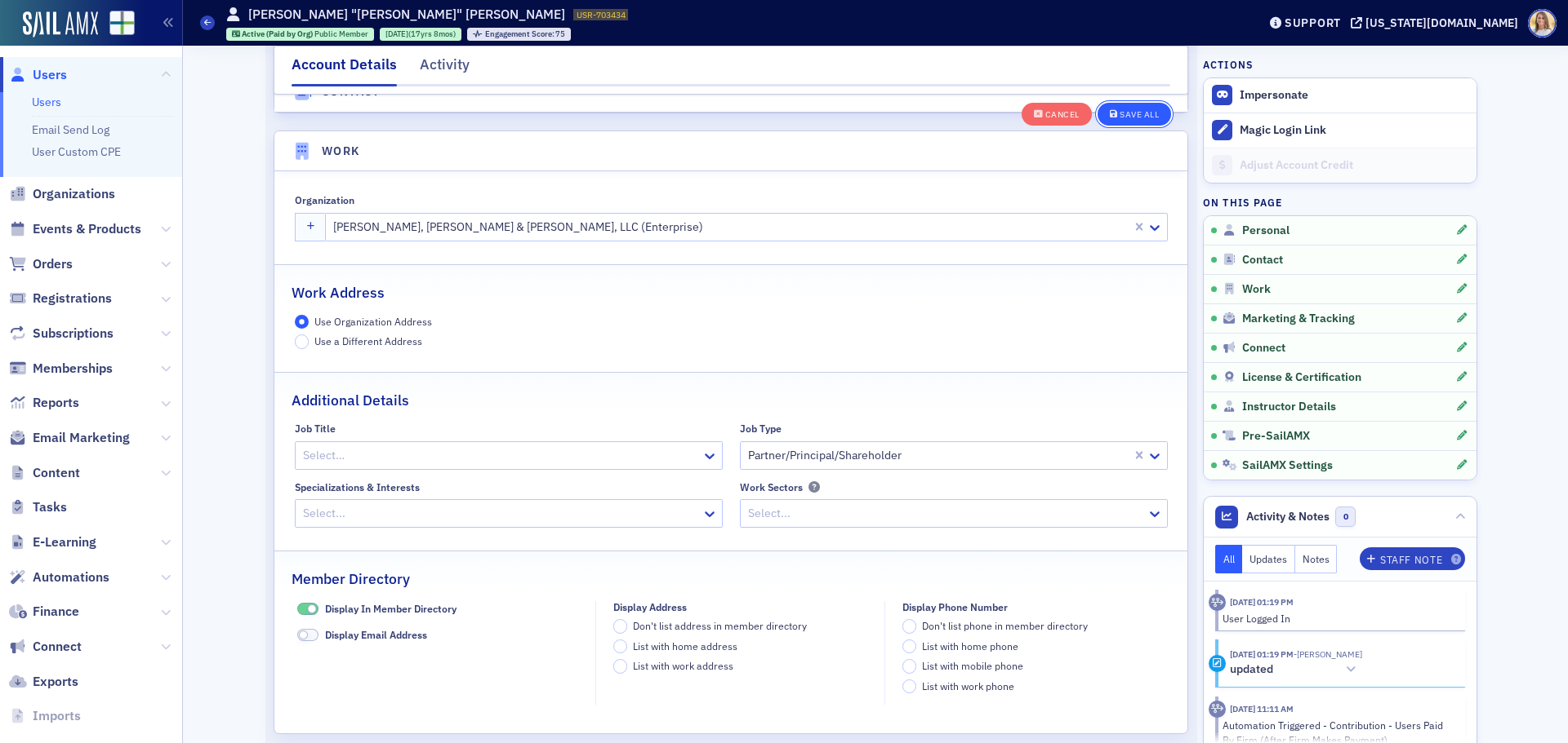
click at [1120, 118] on div "Save All" at bounding box center [1139, 115] width 39 height 9
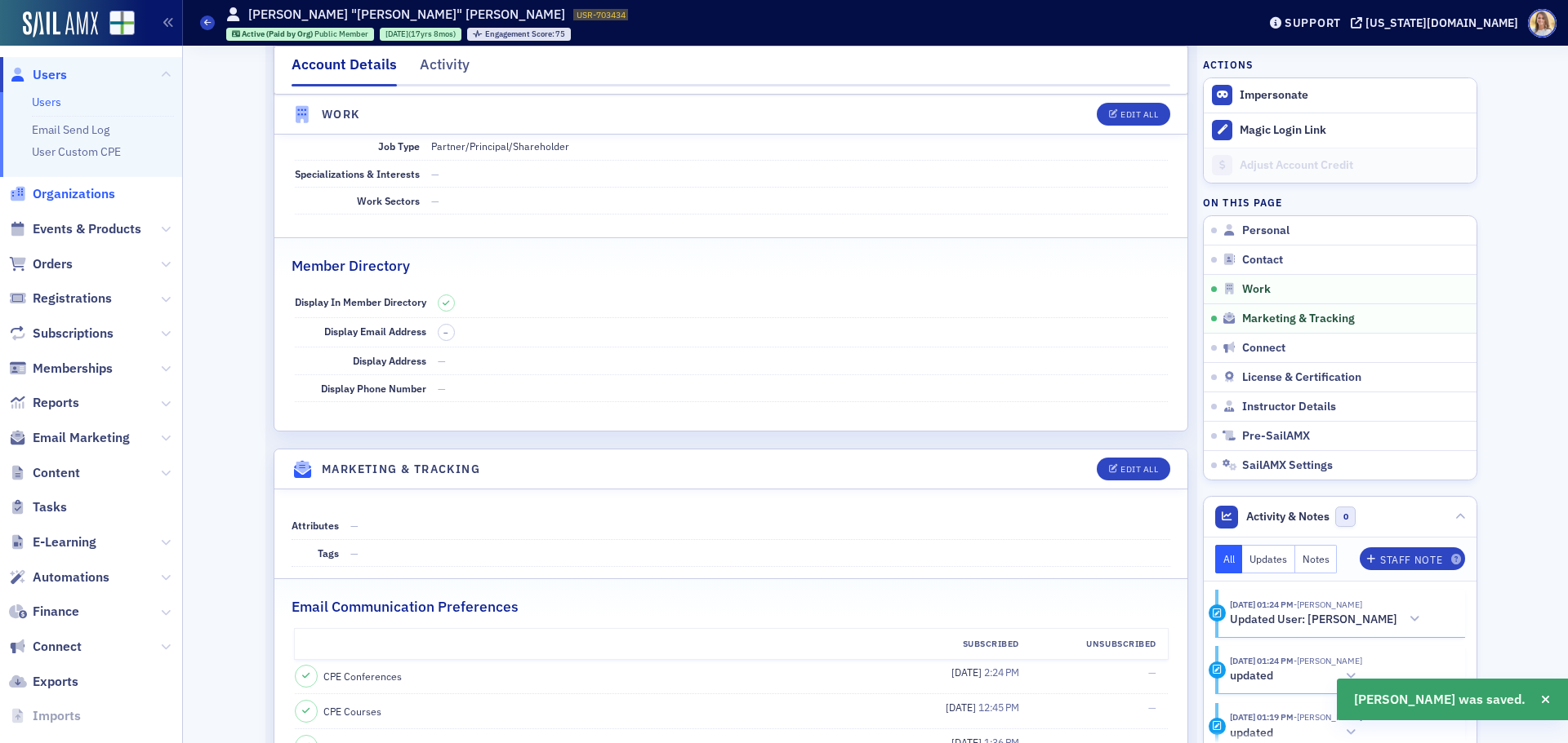
click at [86, 199] on span "Organizations" at bounding box center [74, 194] width 83 height 18
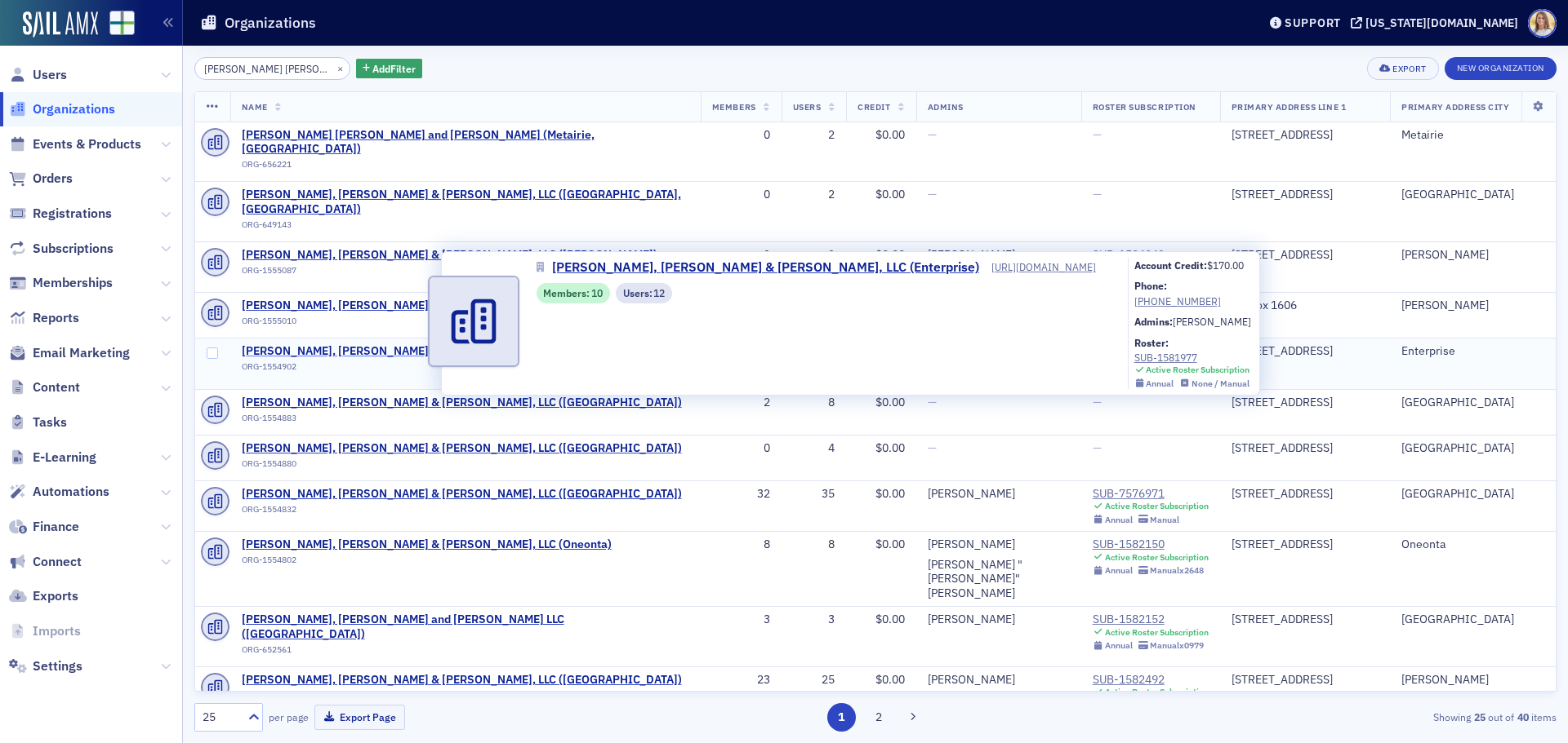
click at [374, 345] on span "Carr, Riggs & Ingram, LLC (Enterprise)" at bounding box center [431, 352] width 381 height 14
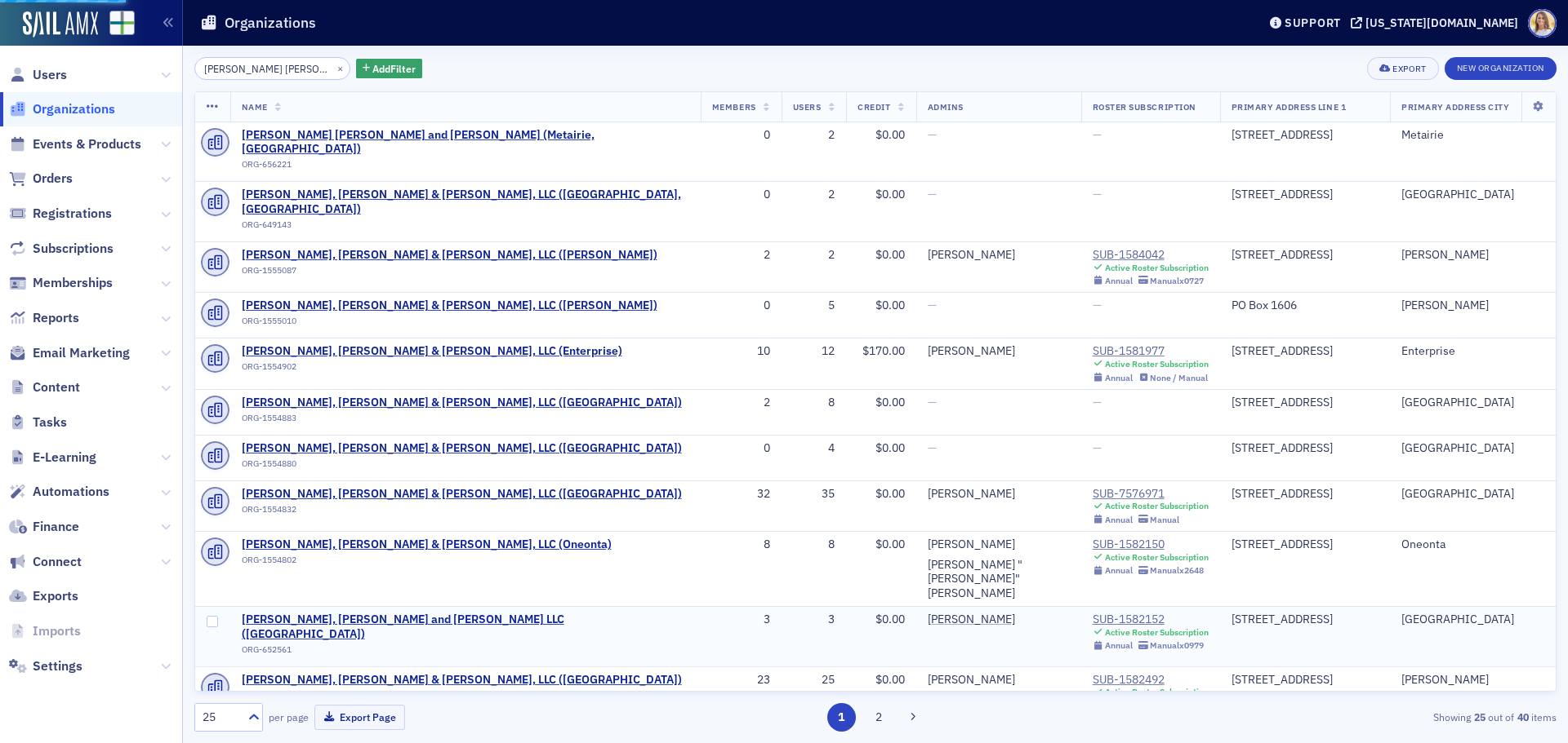
select select "US"
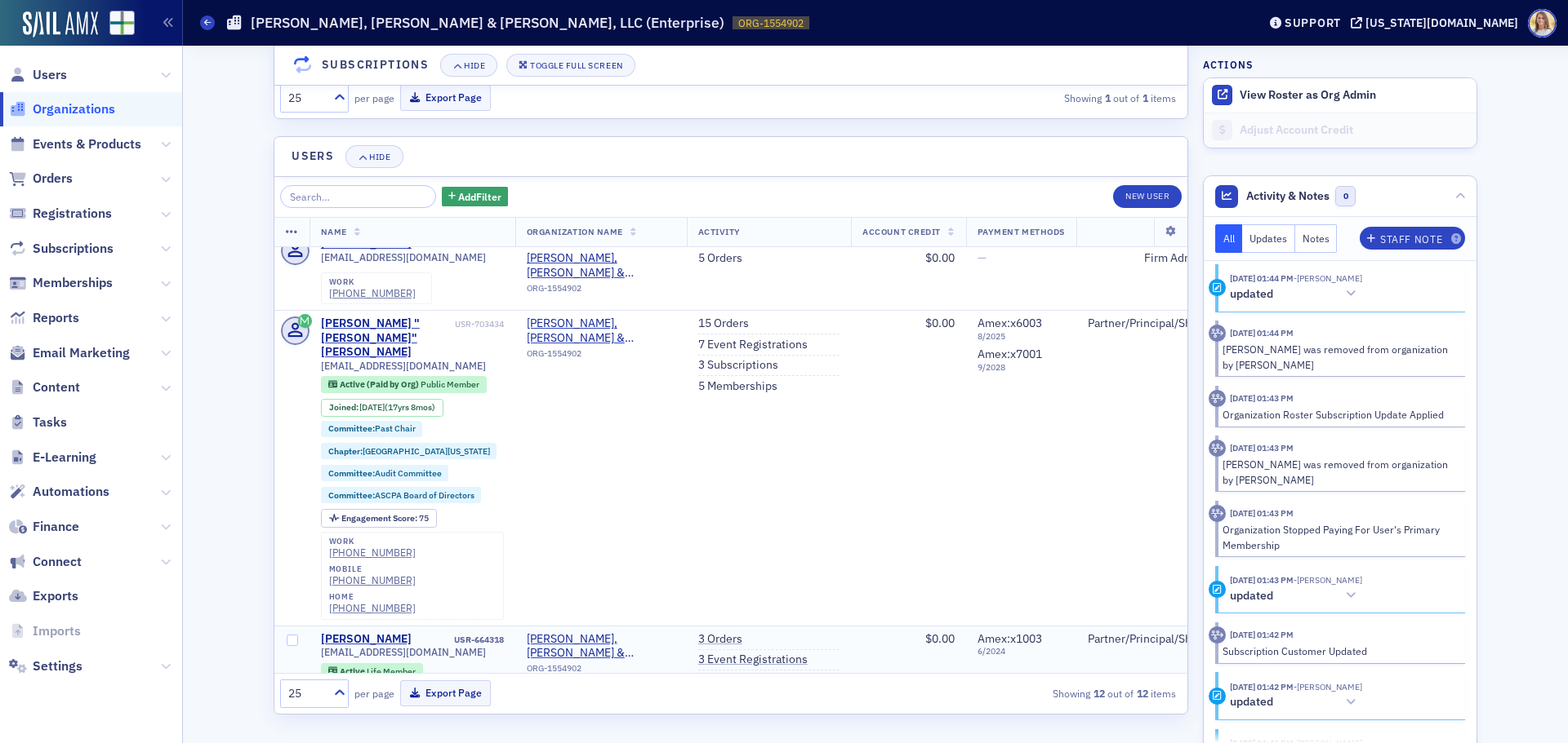
scroll to position [1585, 0]
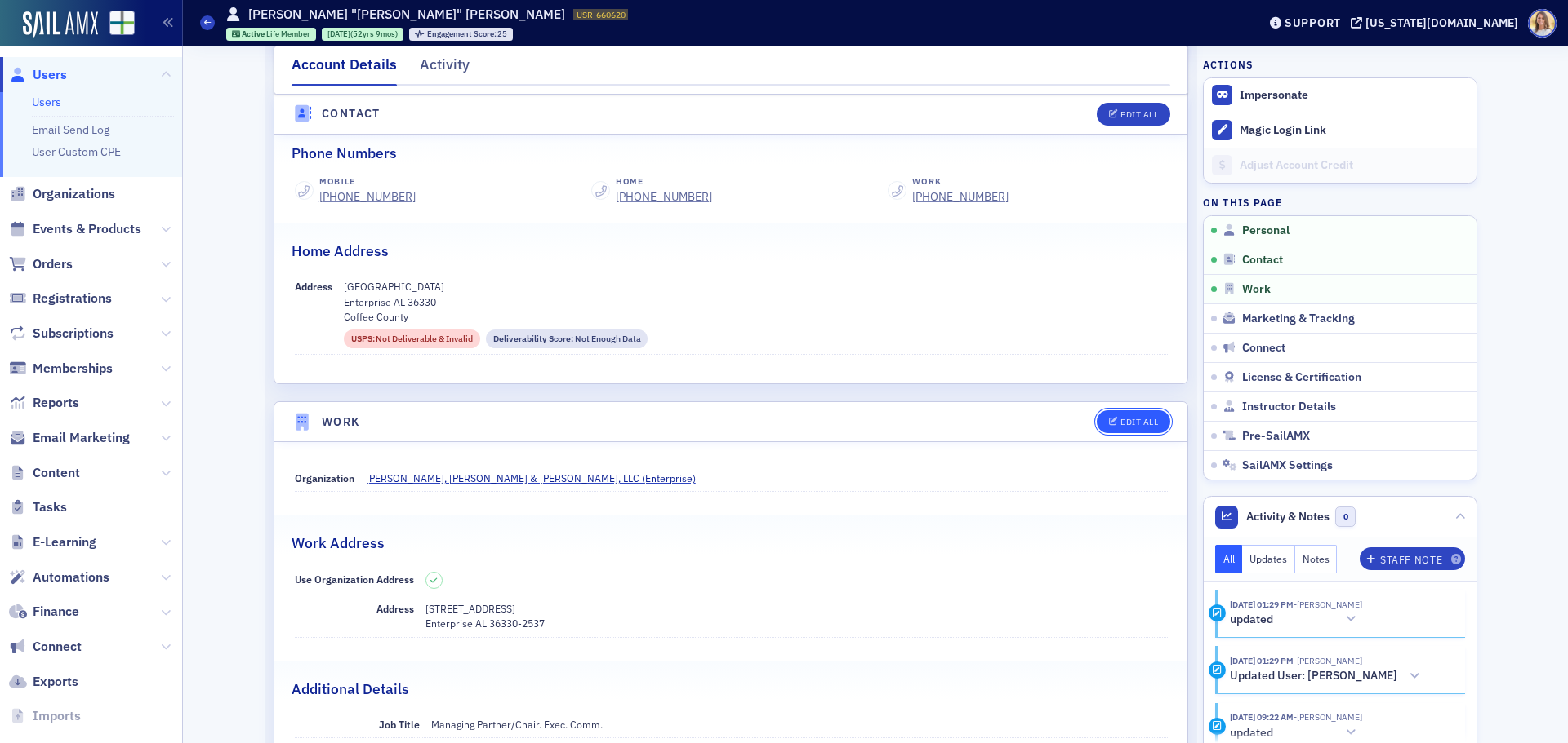
click at [1142, 425] on div "Edit All" at bounding box center [1139, 422] width 37 height 9
select select "US"
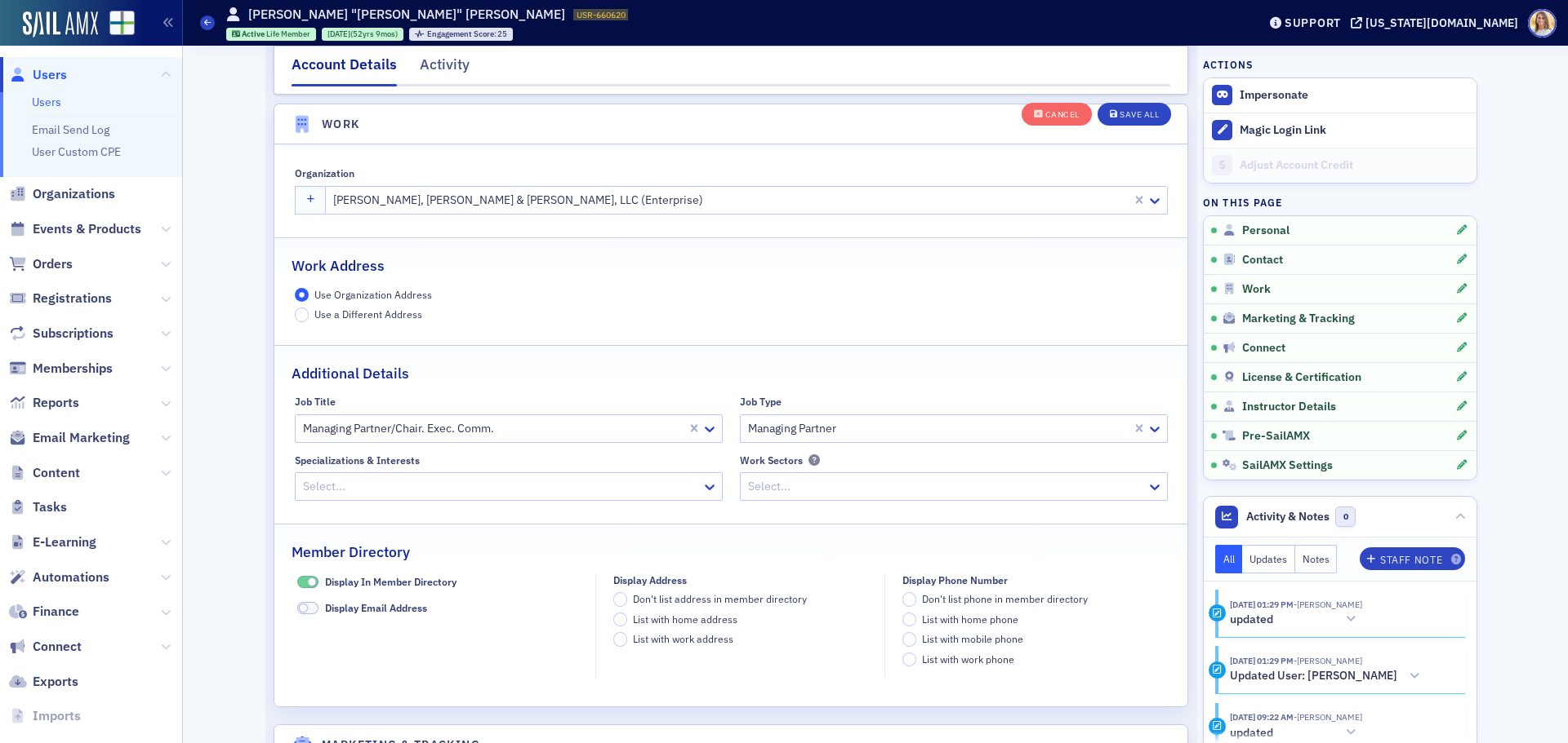
scroll to position [1325, 0]
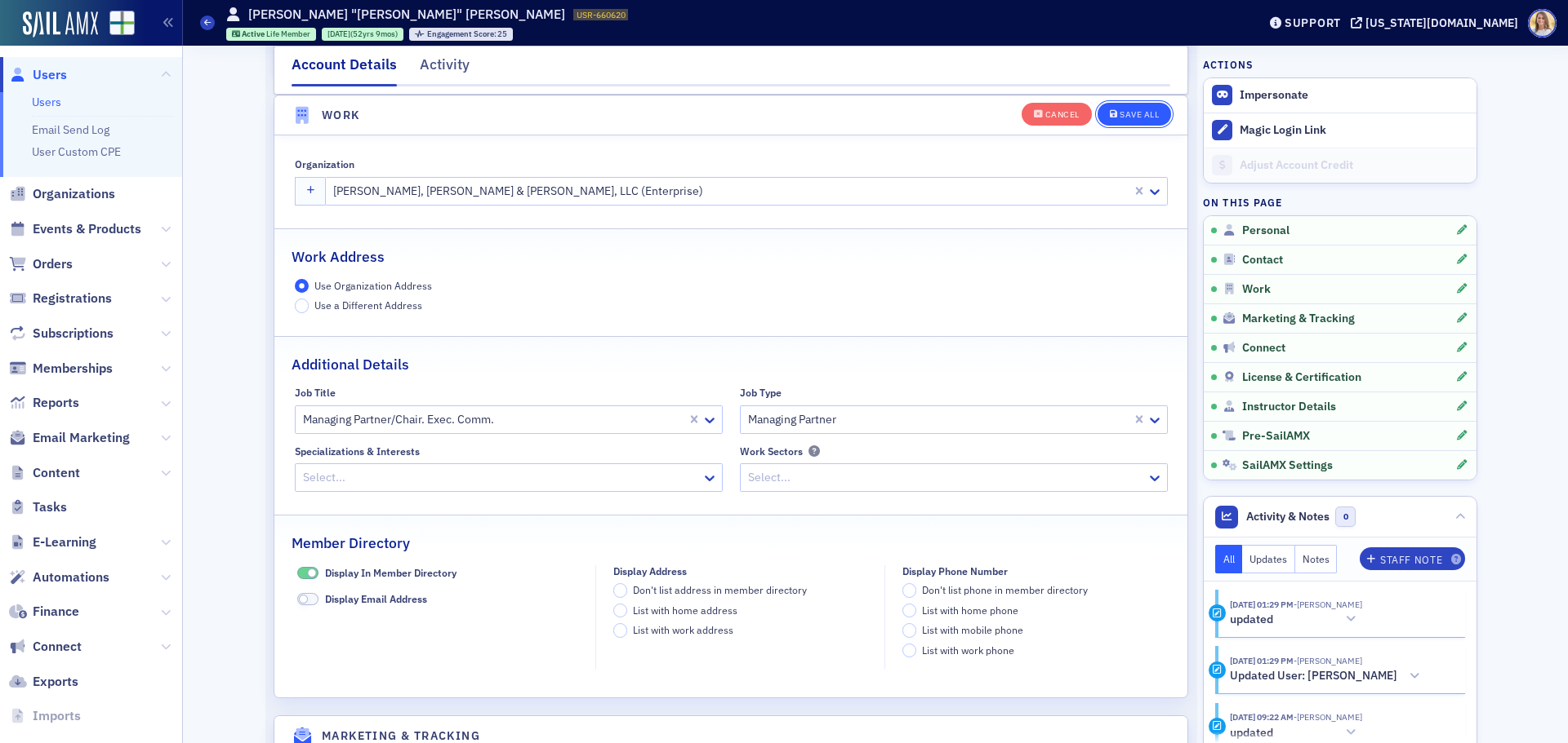
click at [1121, 111] on div "Save All" at bounding box center [1139, 115] width 39 height 9
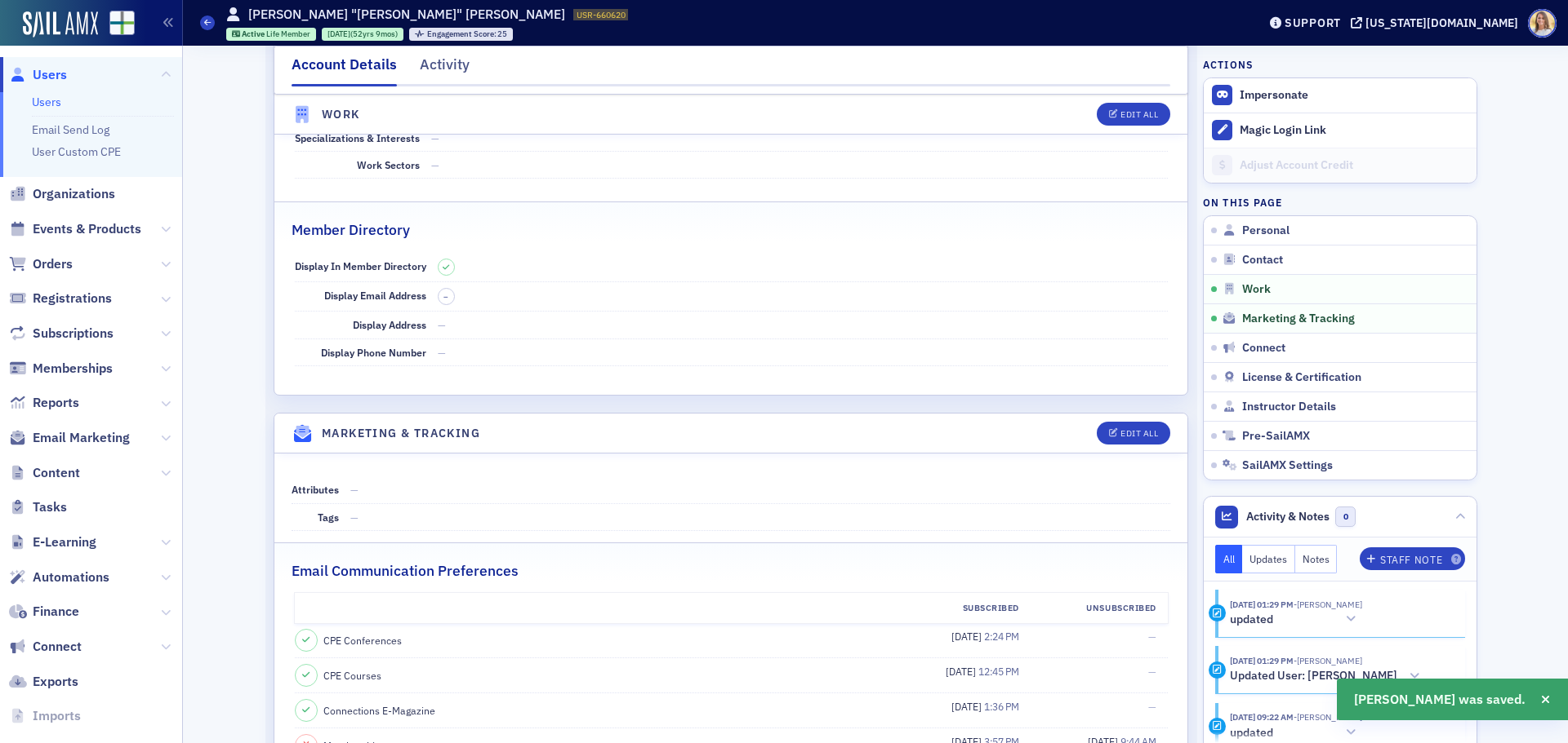
drag, startPoint x: 91, startPoint y: 196, endPoint x: 176, endPoint y: 211, distance: 86.3
click at [91, 196] on span "Organizations" at bounding box center [74, 194] width 83 height 18
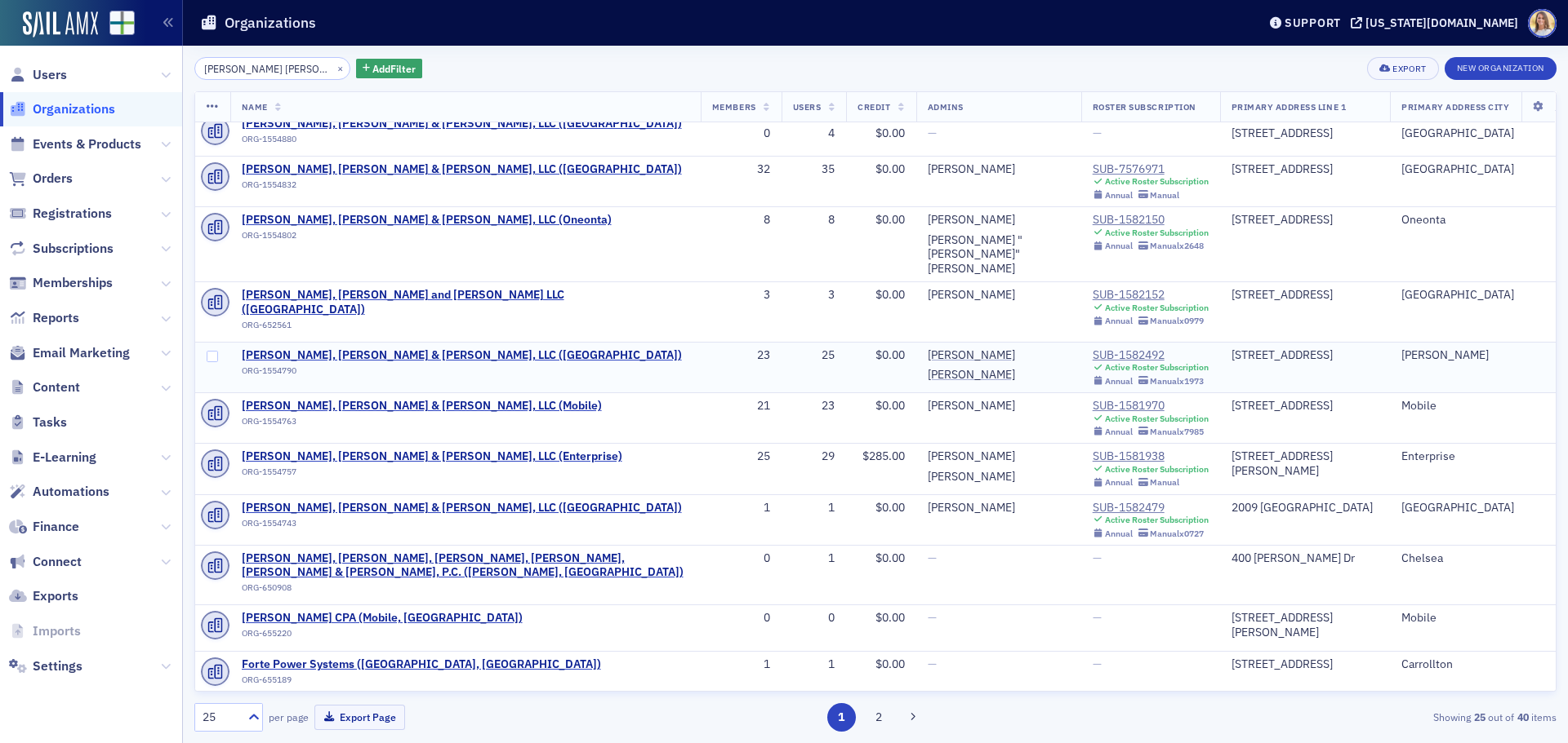
scroll to position [325, 0]
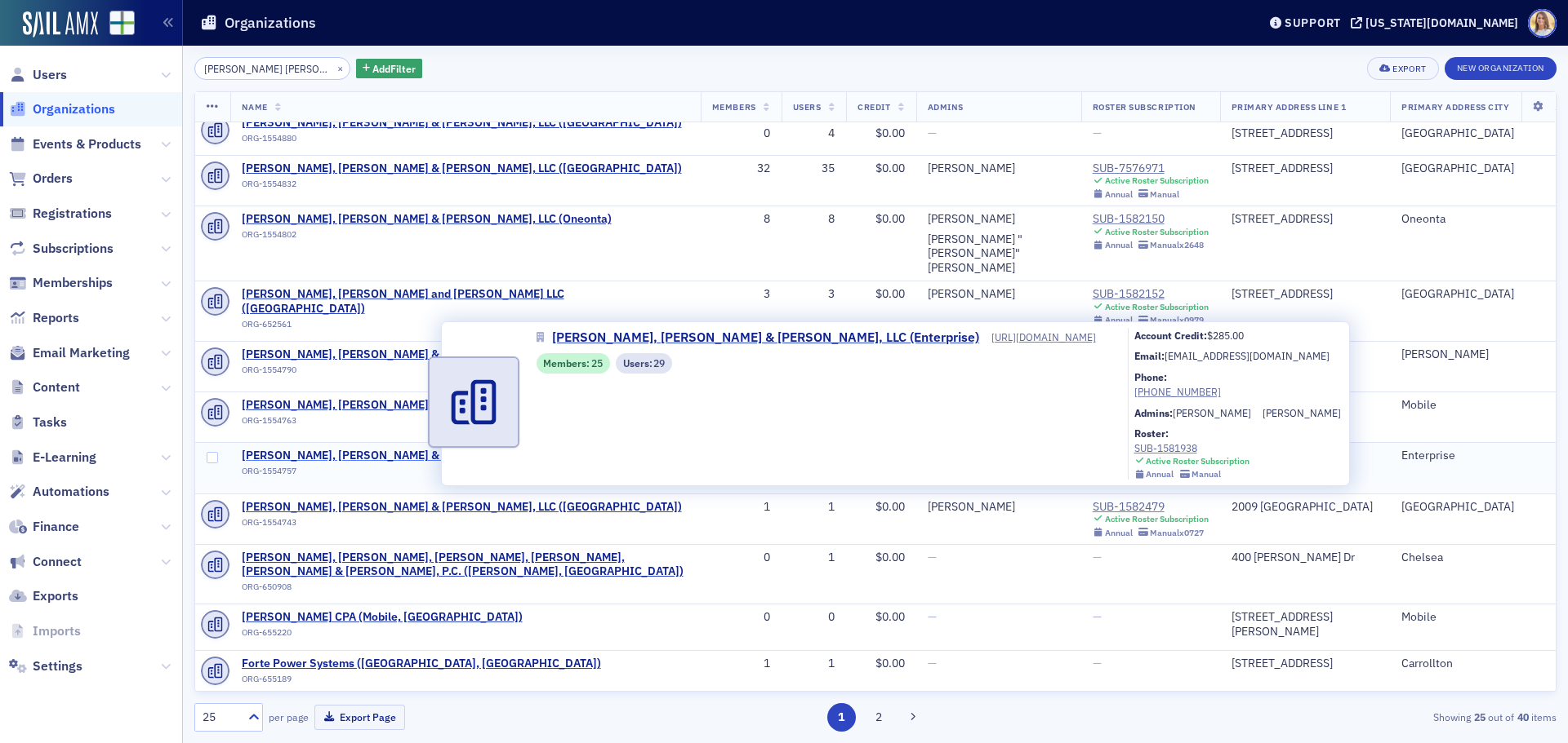
click at [360, 449] on span "Carr, Riggs & Ingram, LLC (Enterprise)" at bounding box center [431, 456] width 381 height 14
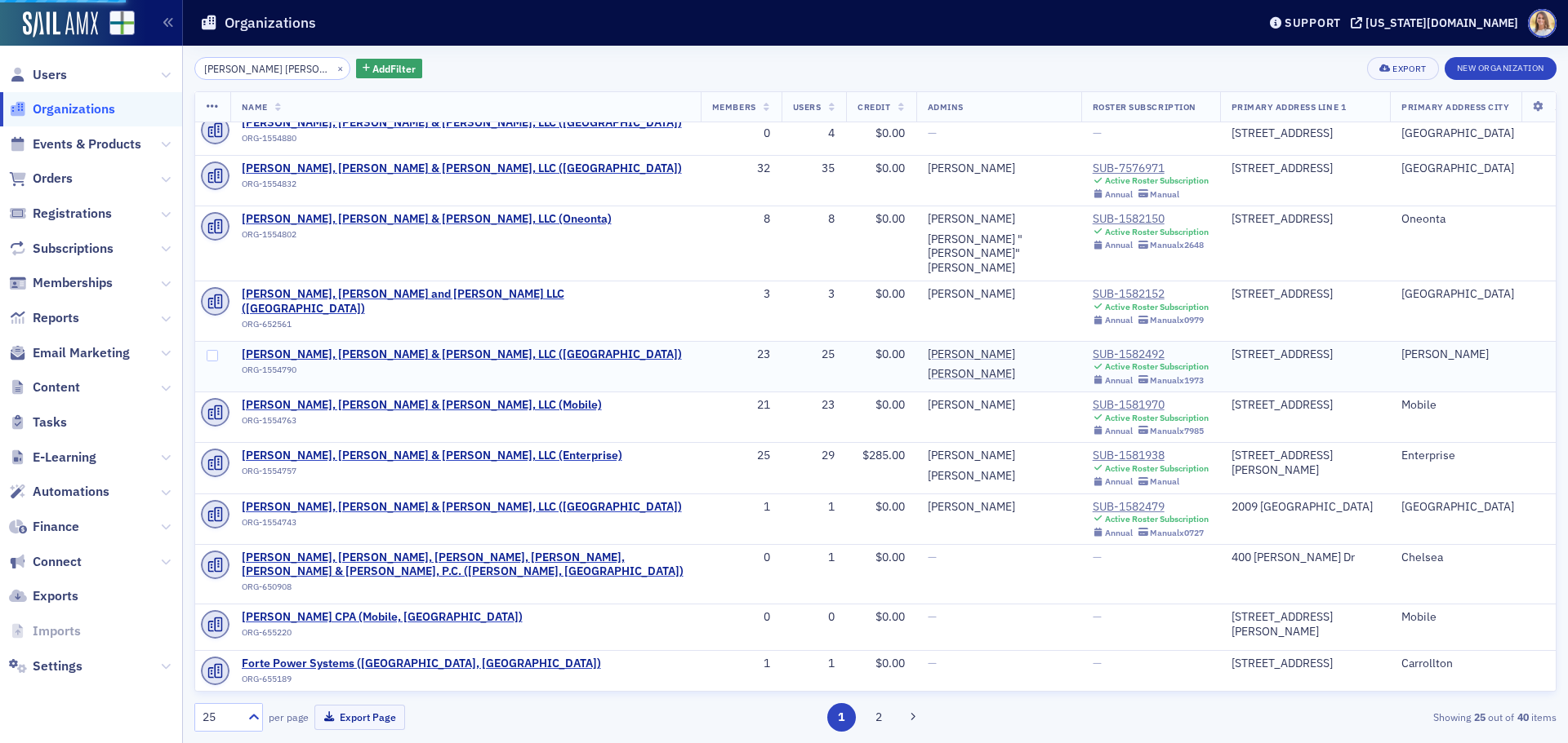
select select "US"
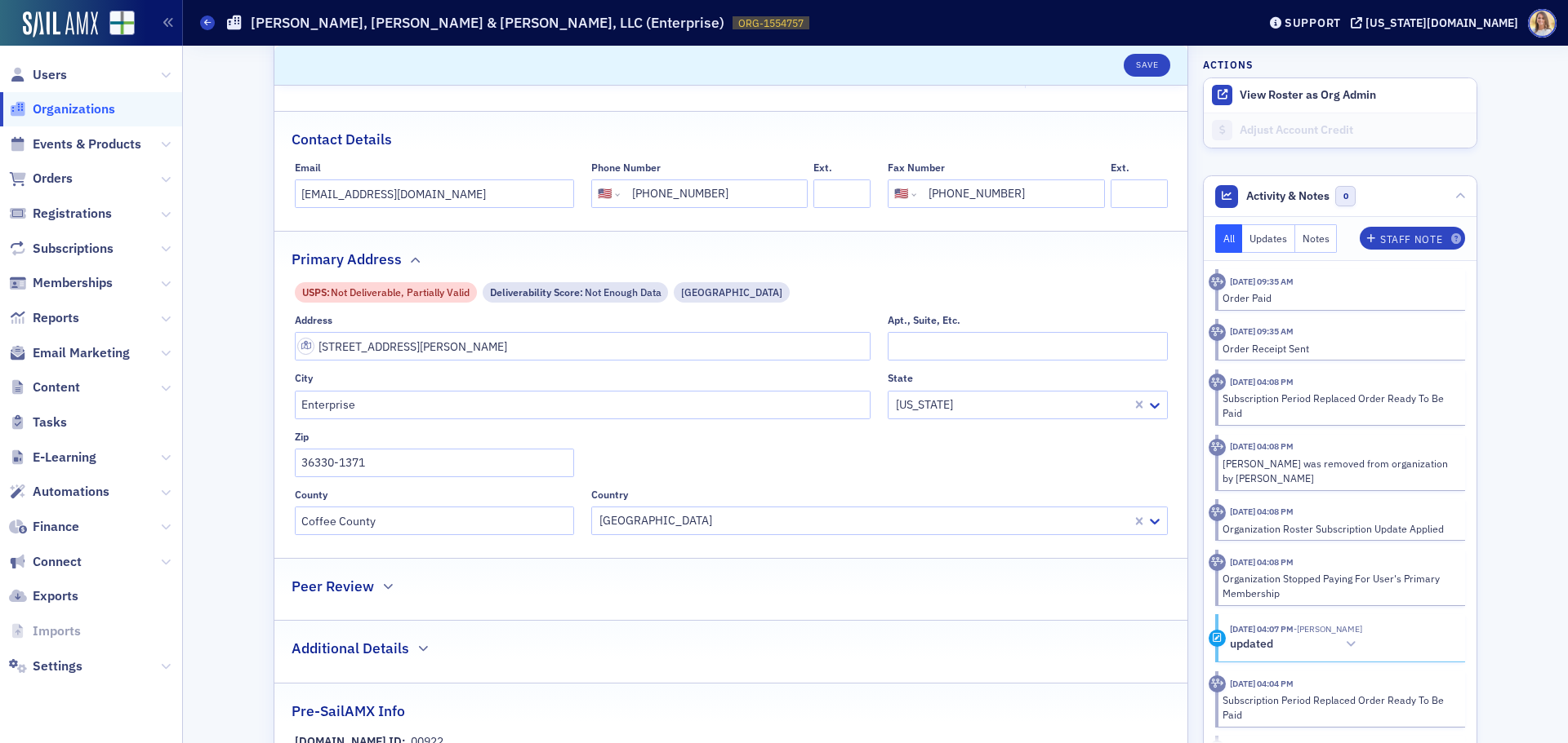
scroll to position [326, 0]
click at [88, 113] on span "Organizations" at bounding box center [74, 110] width 83 height 18
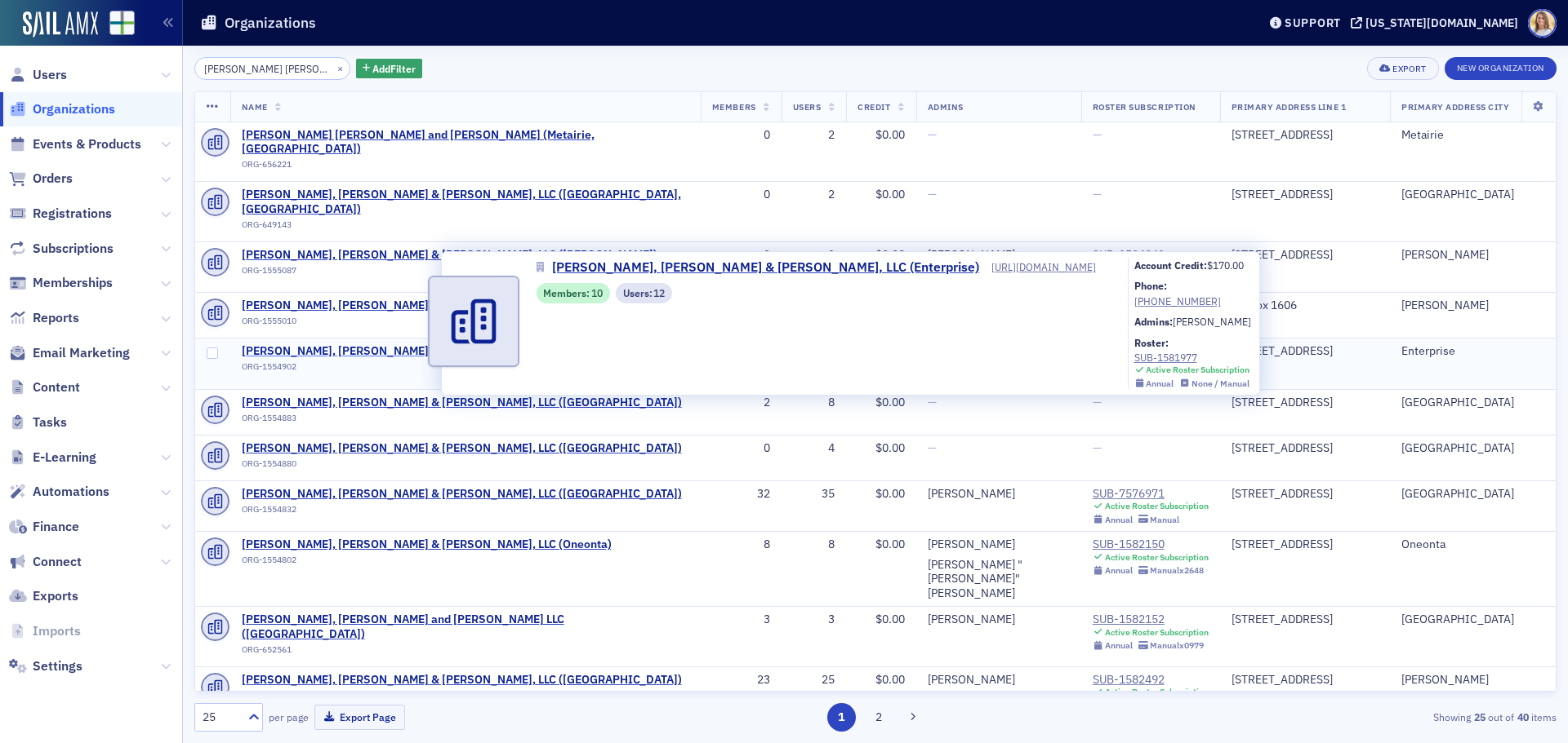
click at [380, 345] on span "Carr, Riggs & Ingram, LLC (Enterprise)" at bounding box center [431, 352] width 381 height 14
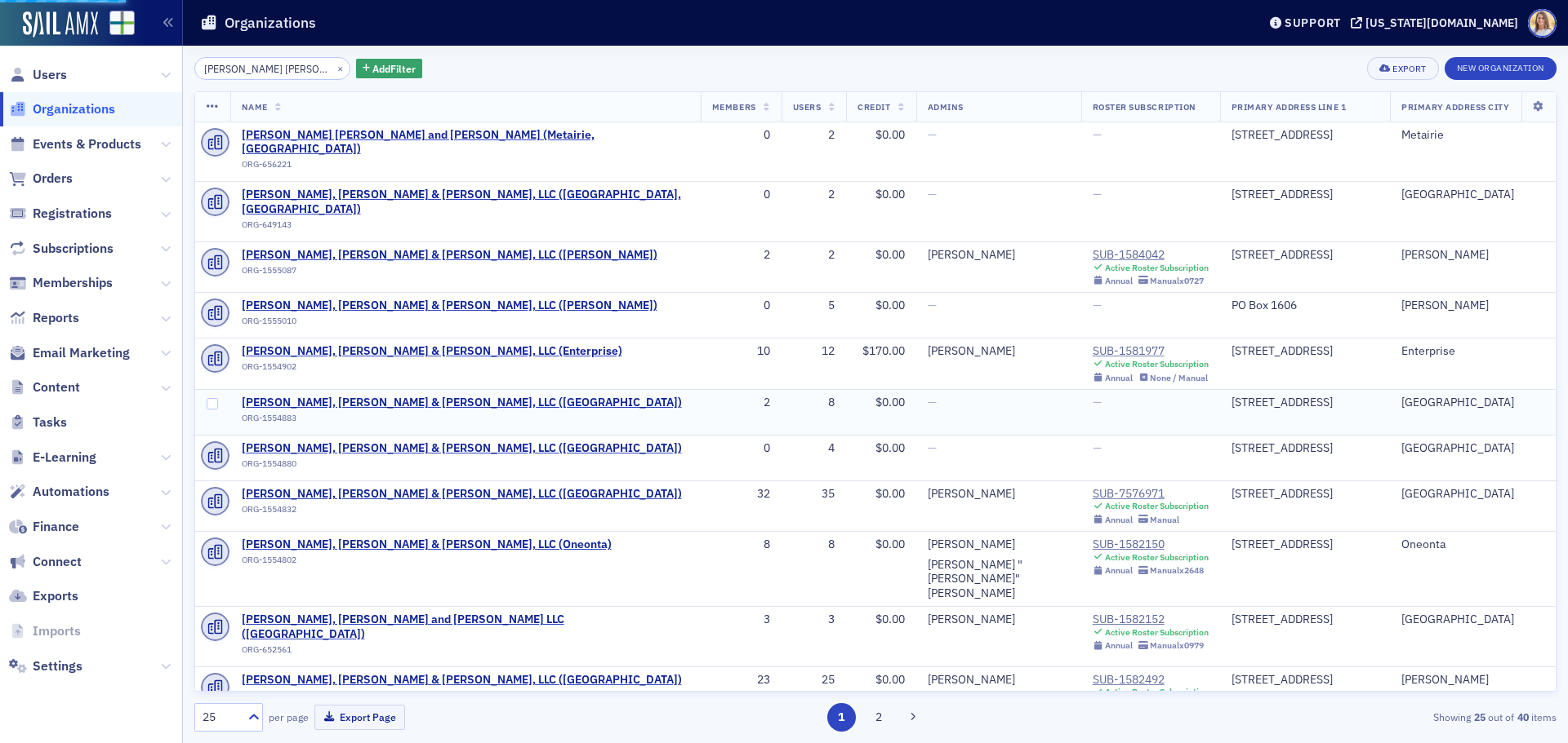
select select "US"
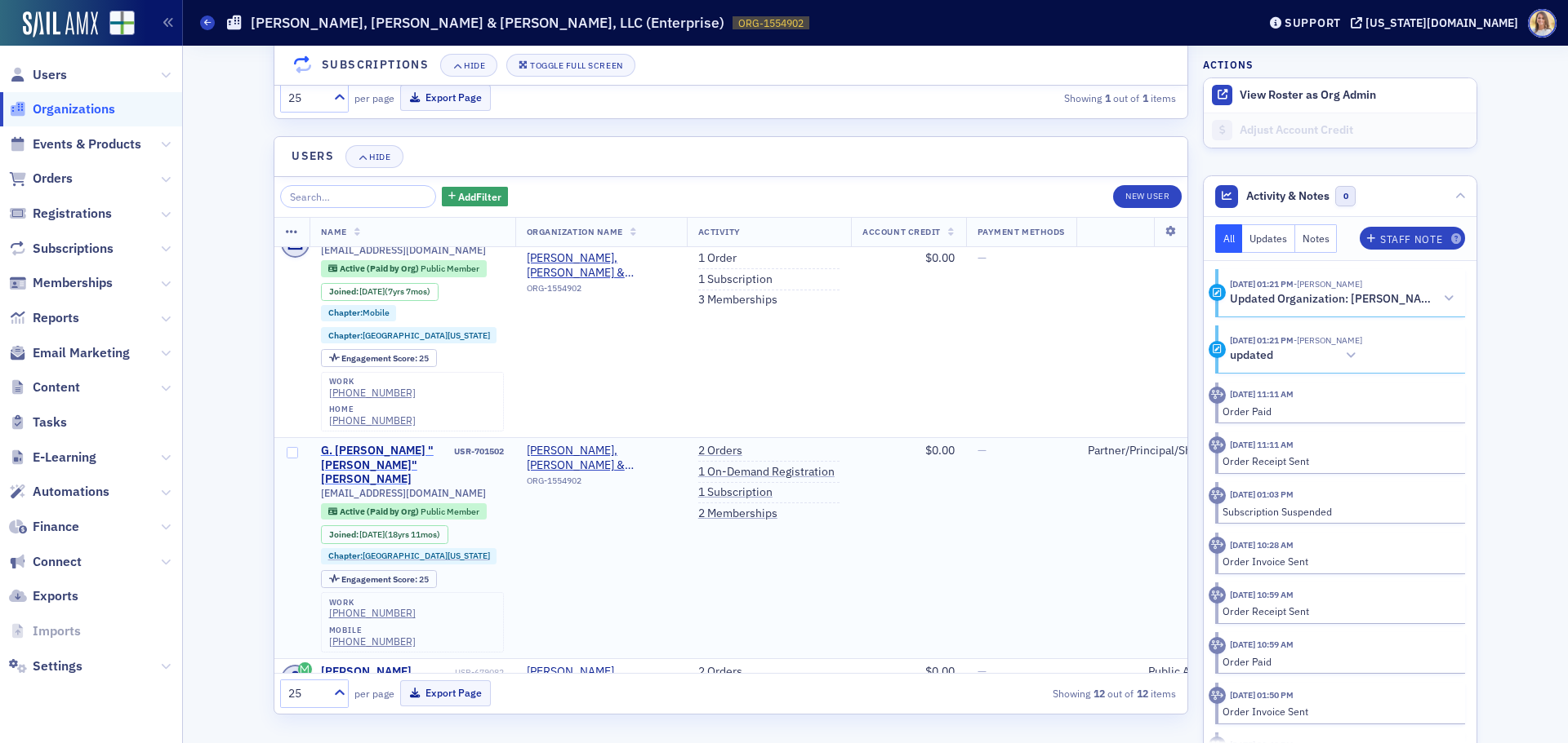
scroll to position [244, 0]
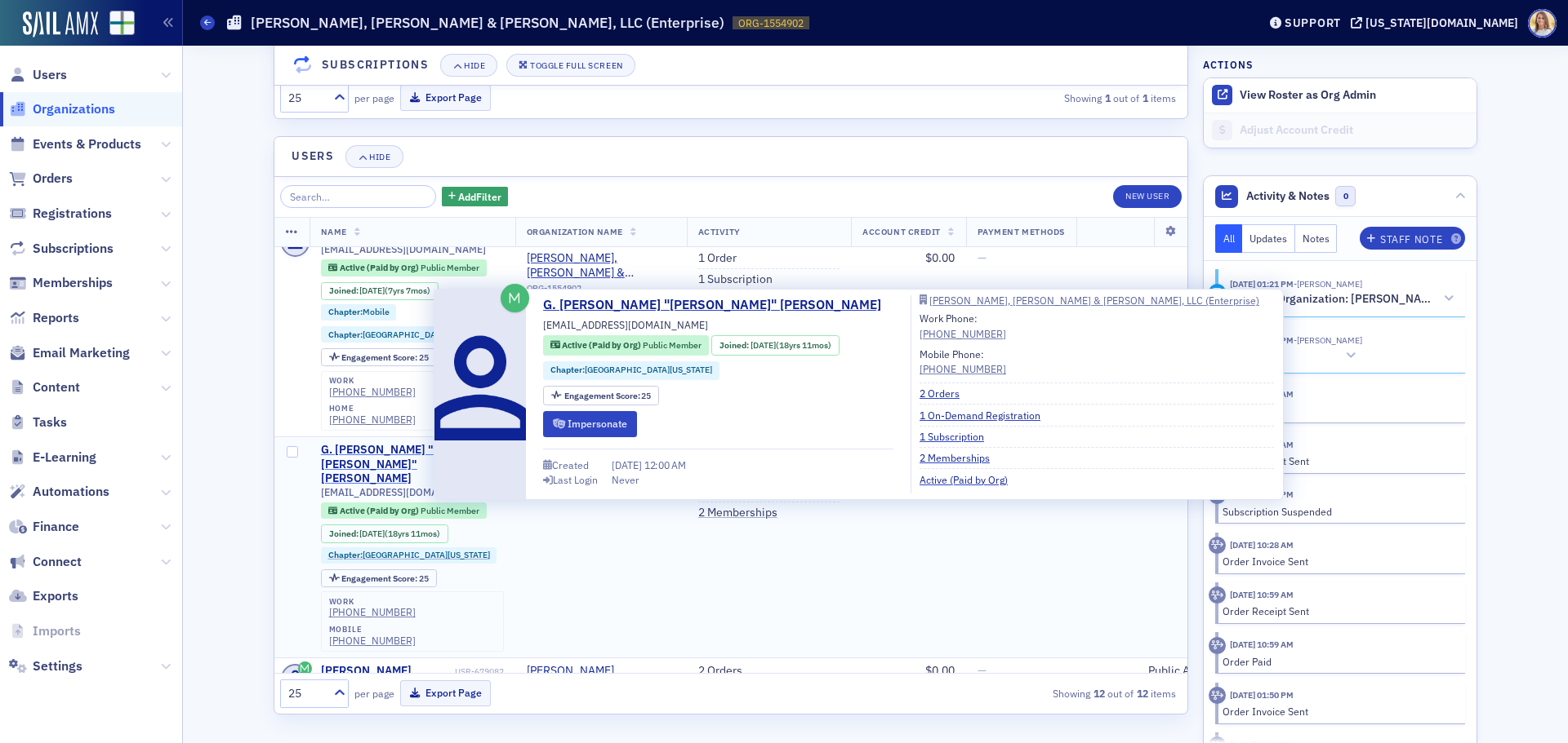
click at [417, 443] on div "G. Alan "Alan" Skinner" at bounding box center [386, 464] width 131 height 44
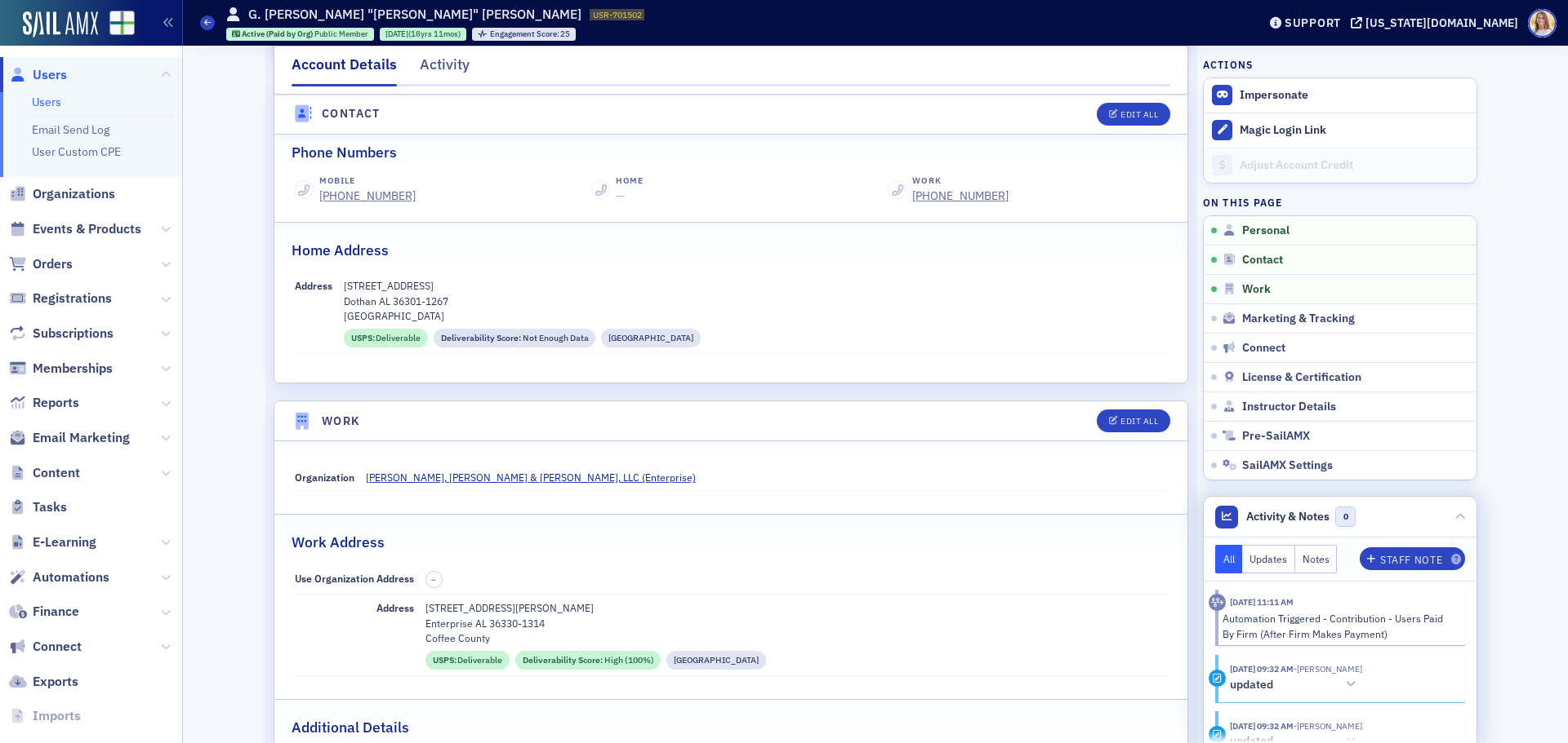
scroll to position [682, 0]
click at [1139, 430] on button "Edit All" at bounding box center [1133, 423] width 73 height 23
select select "US"
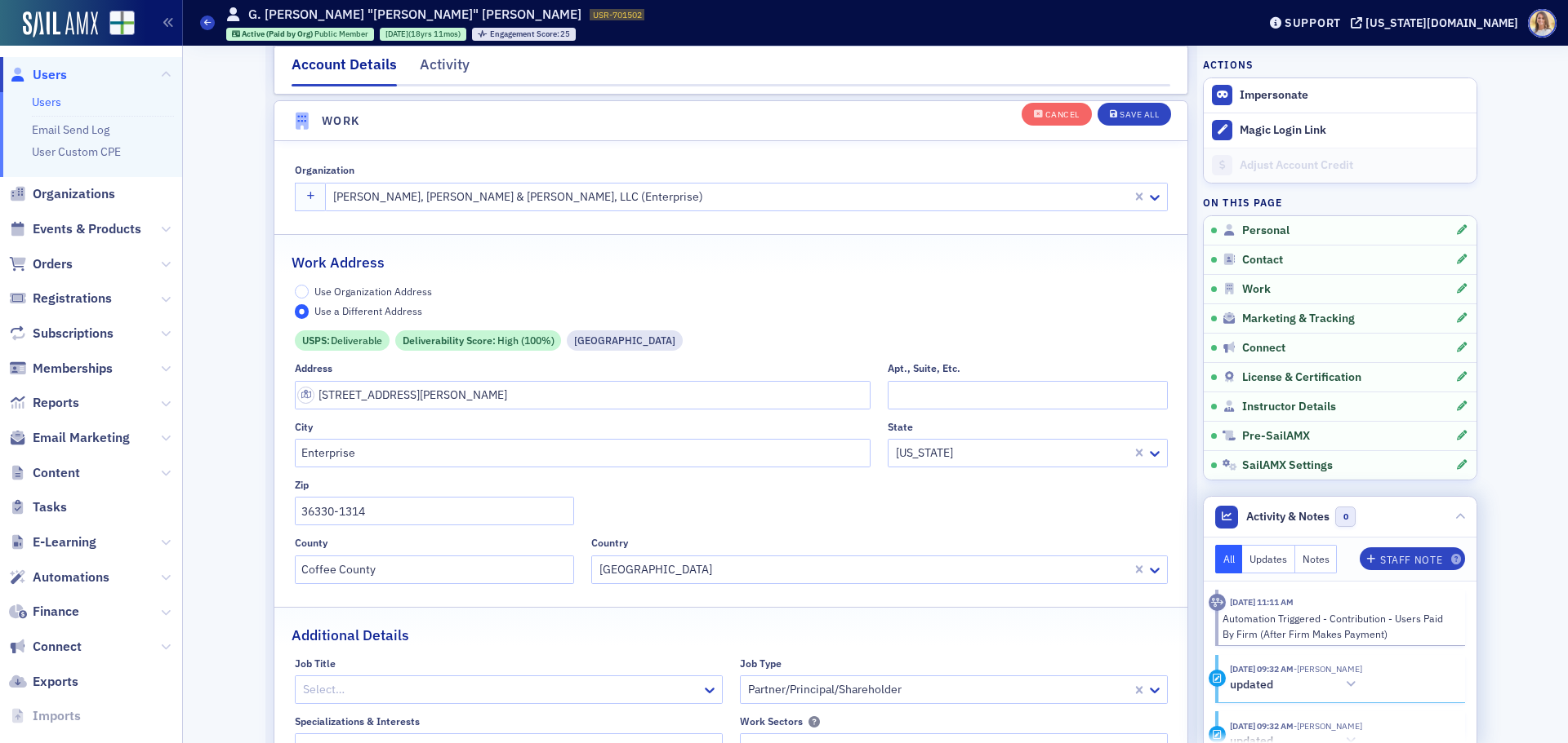
scroll to position [1325, 0]
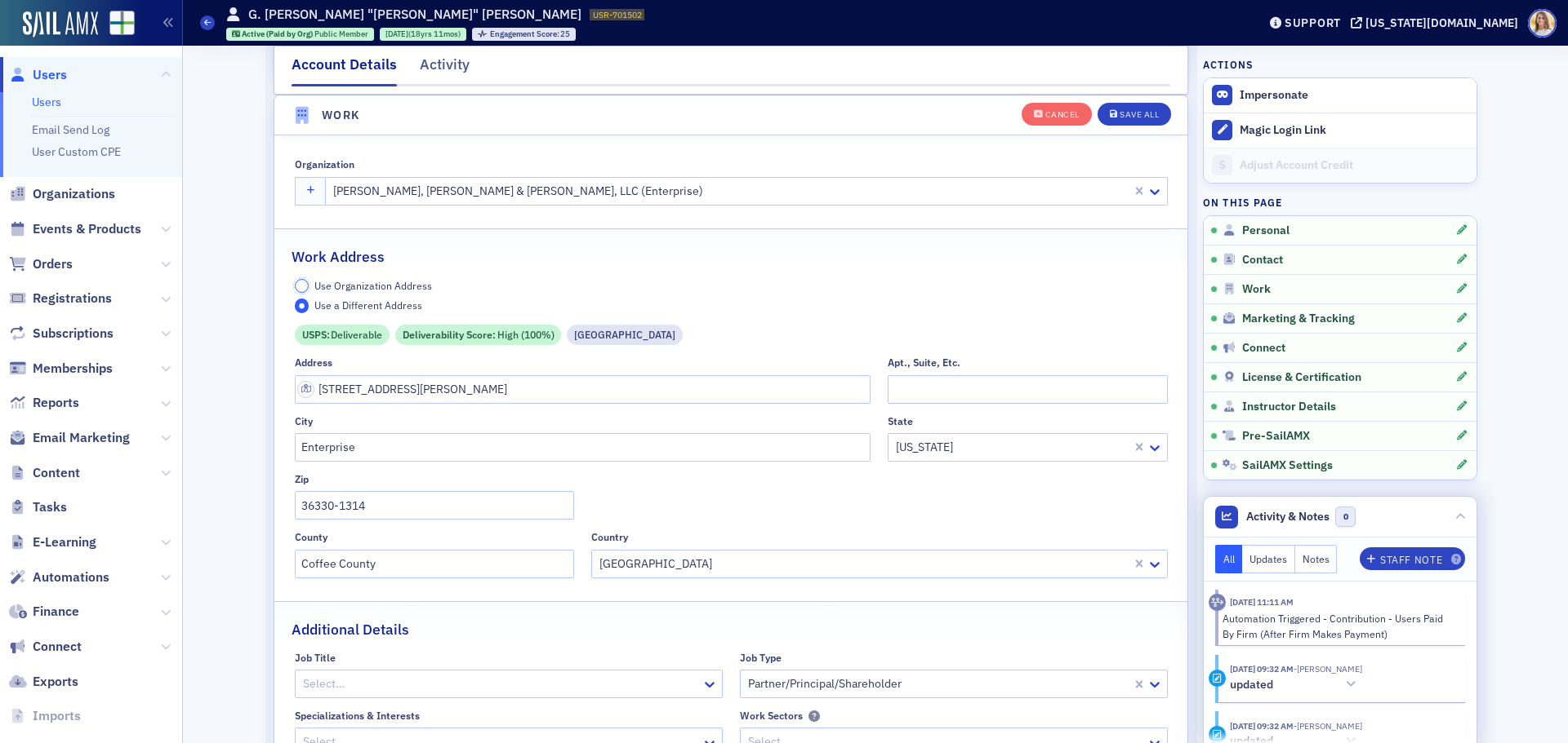
click at [300, 287] on input "Use Organization Address" at bounding box center [302, 286] width 14 height 14
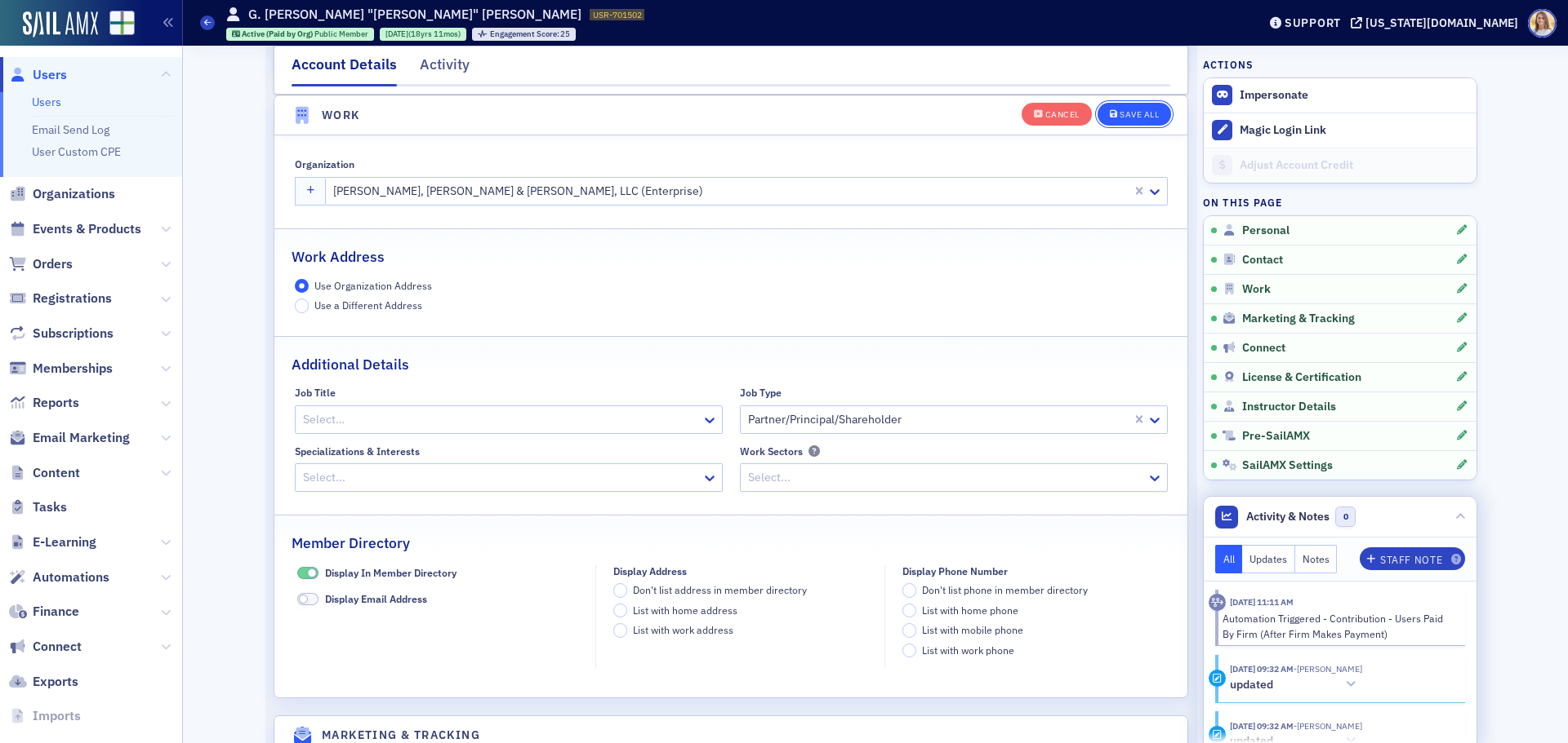
click at [1145, 120] on button "Save All" at bounding box center [1134, 113] width 73 height 23
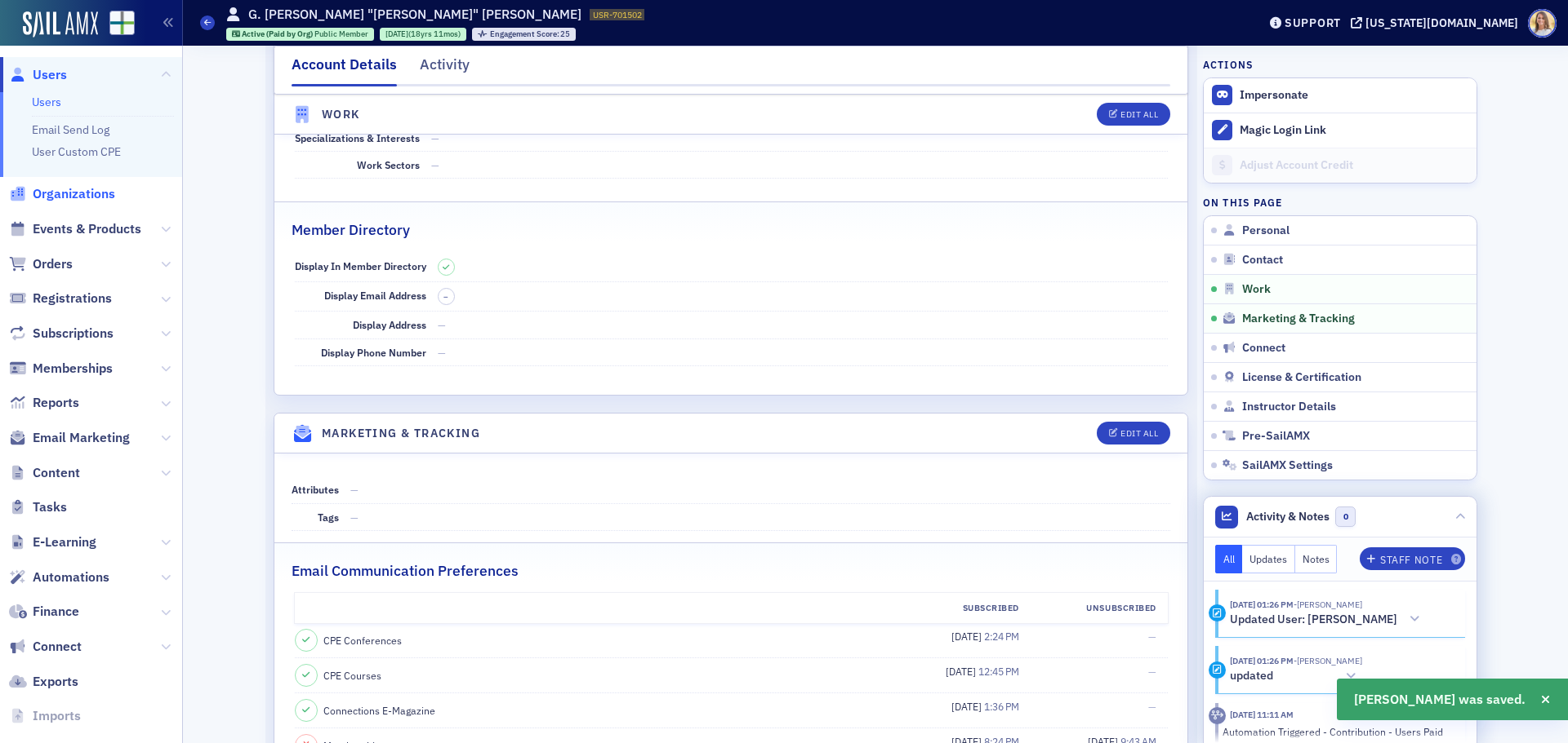
click at [77, 198] on span "Organizations" at bounding box center [74, 194] width 83 height 18
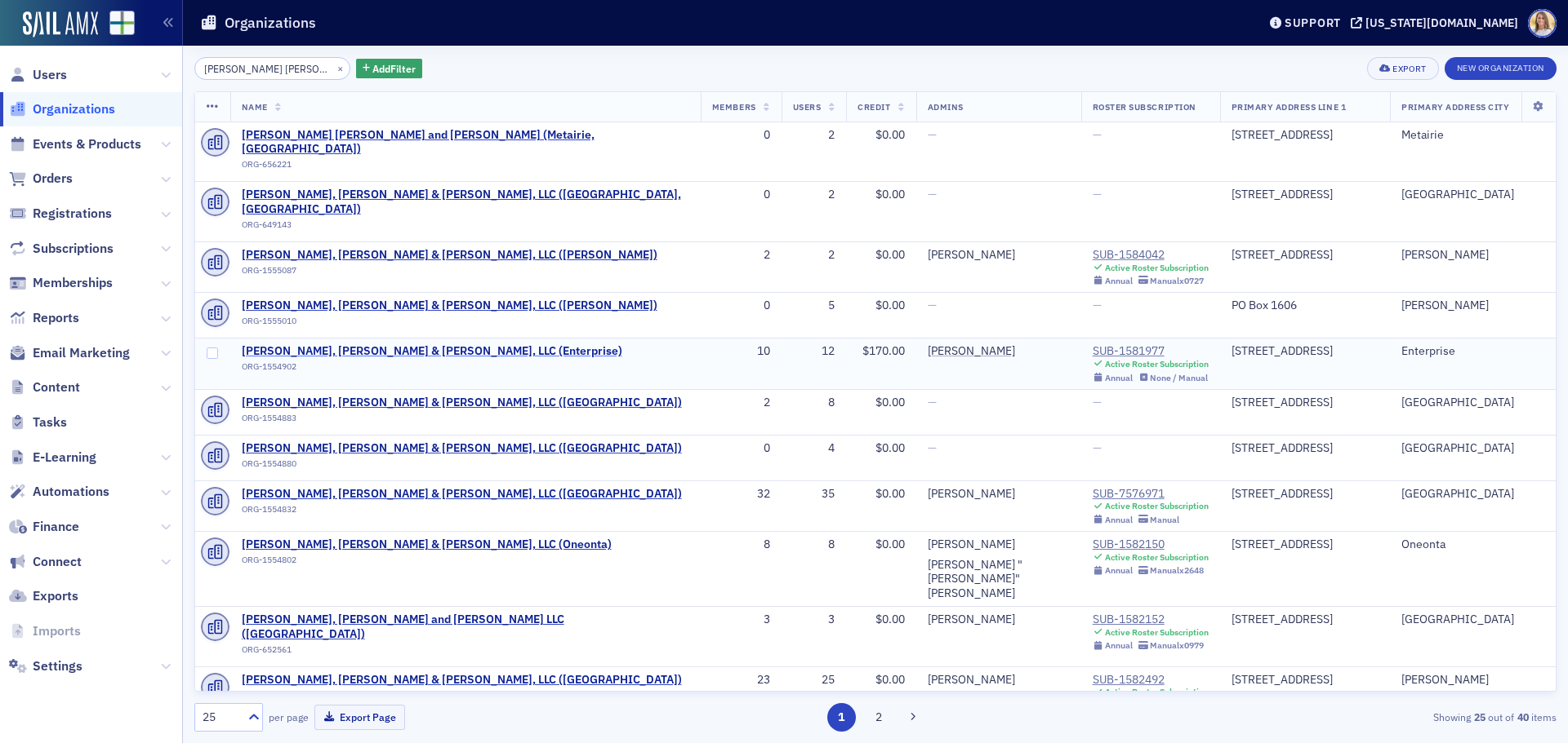
click at [370, 345] on span "Carr, Riggs & Ingram, LLC (Enterprise)" at bounding box center [431, 352] width 381 height 14
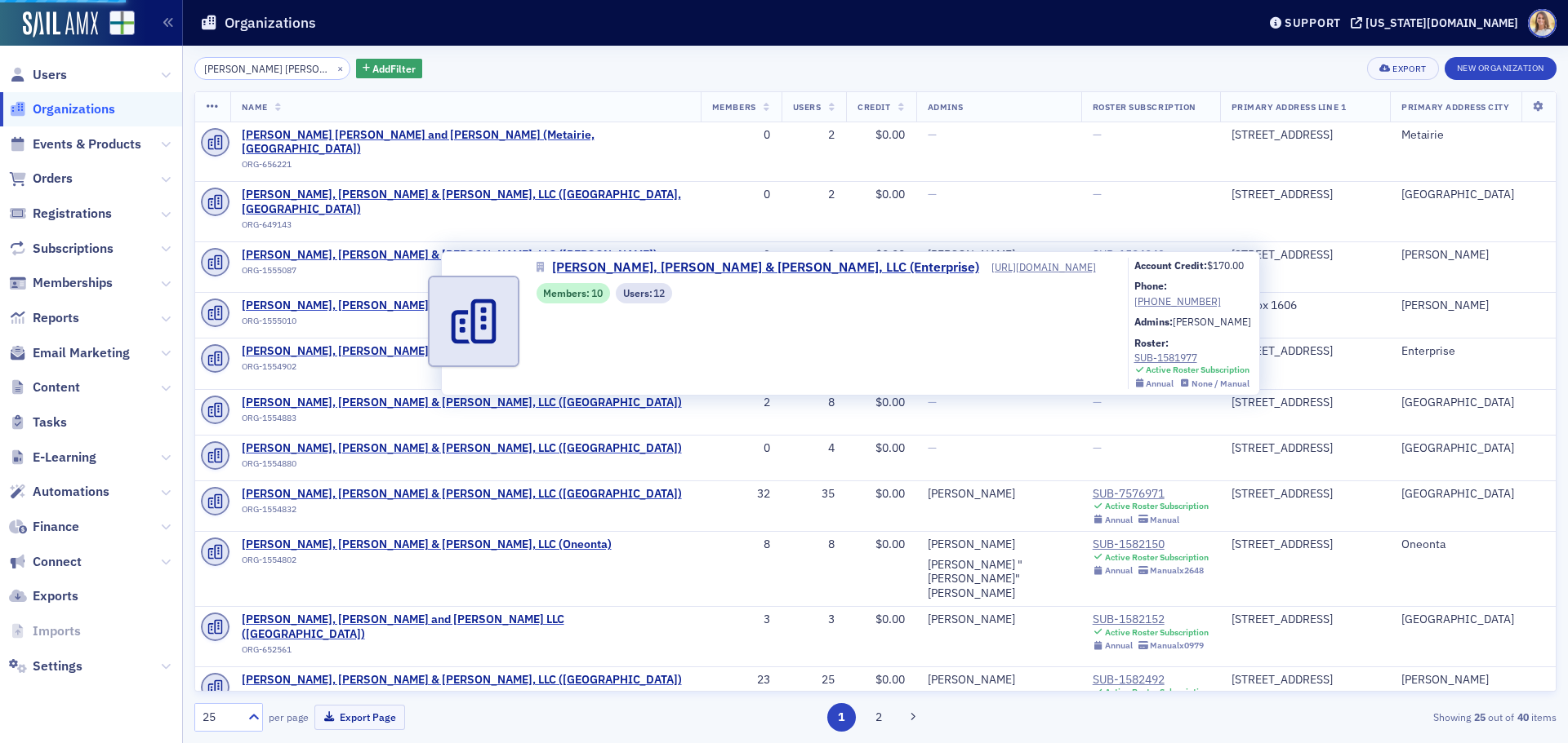
select select "US"
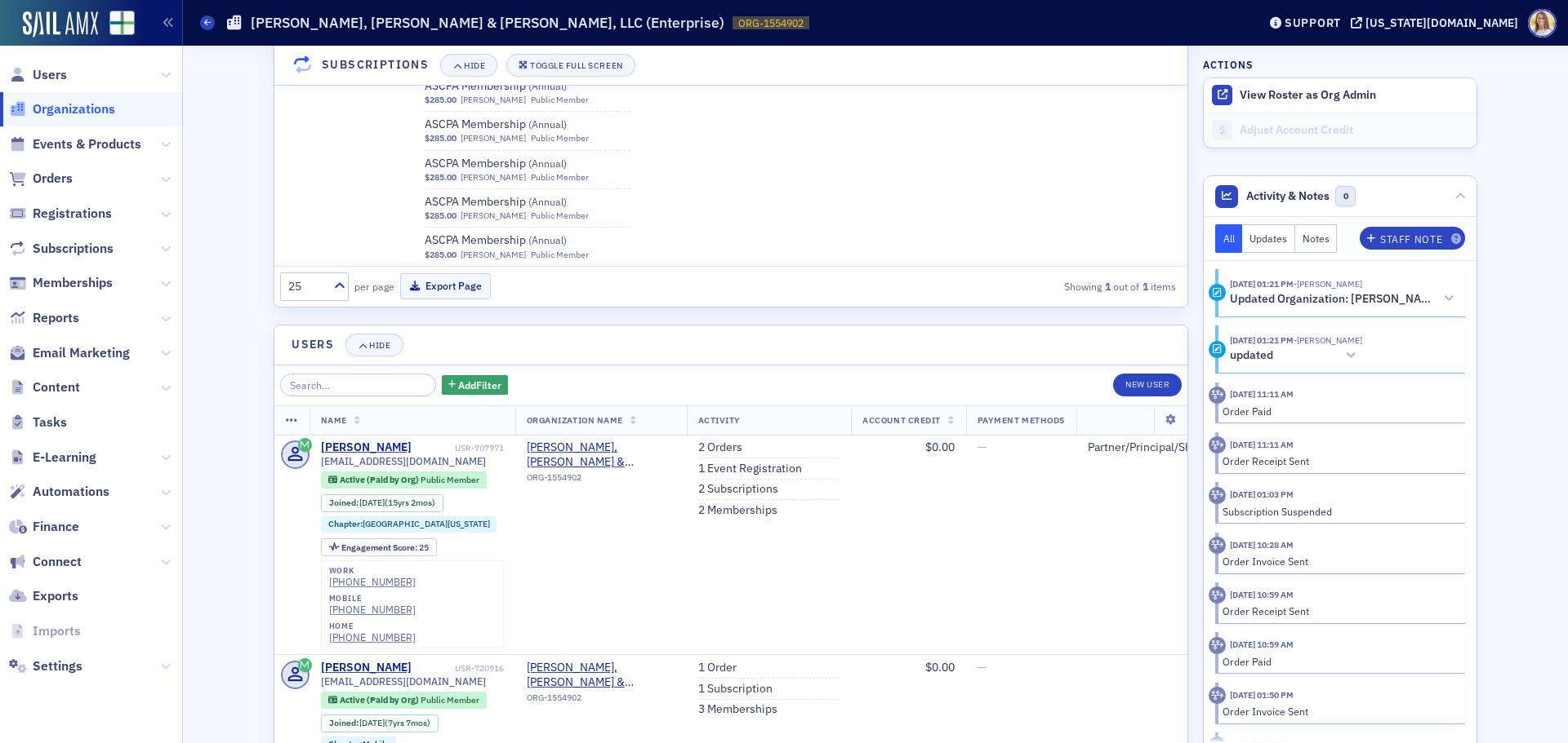
scroll to position [2112, 0]
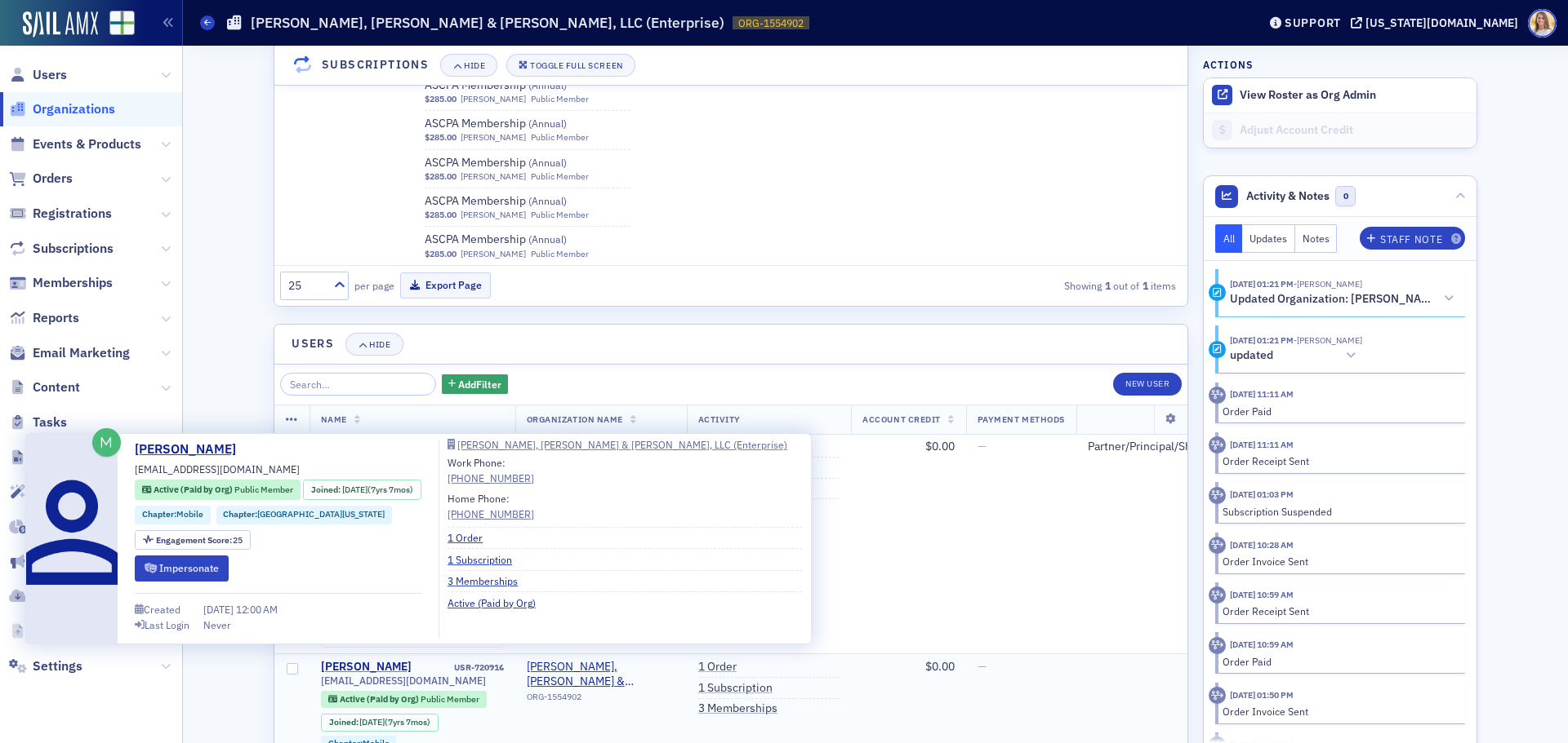
click at [367, 660] on div "Tina Stewart" at bounding box center [366, 667] width 91 height 14
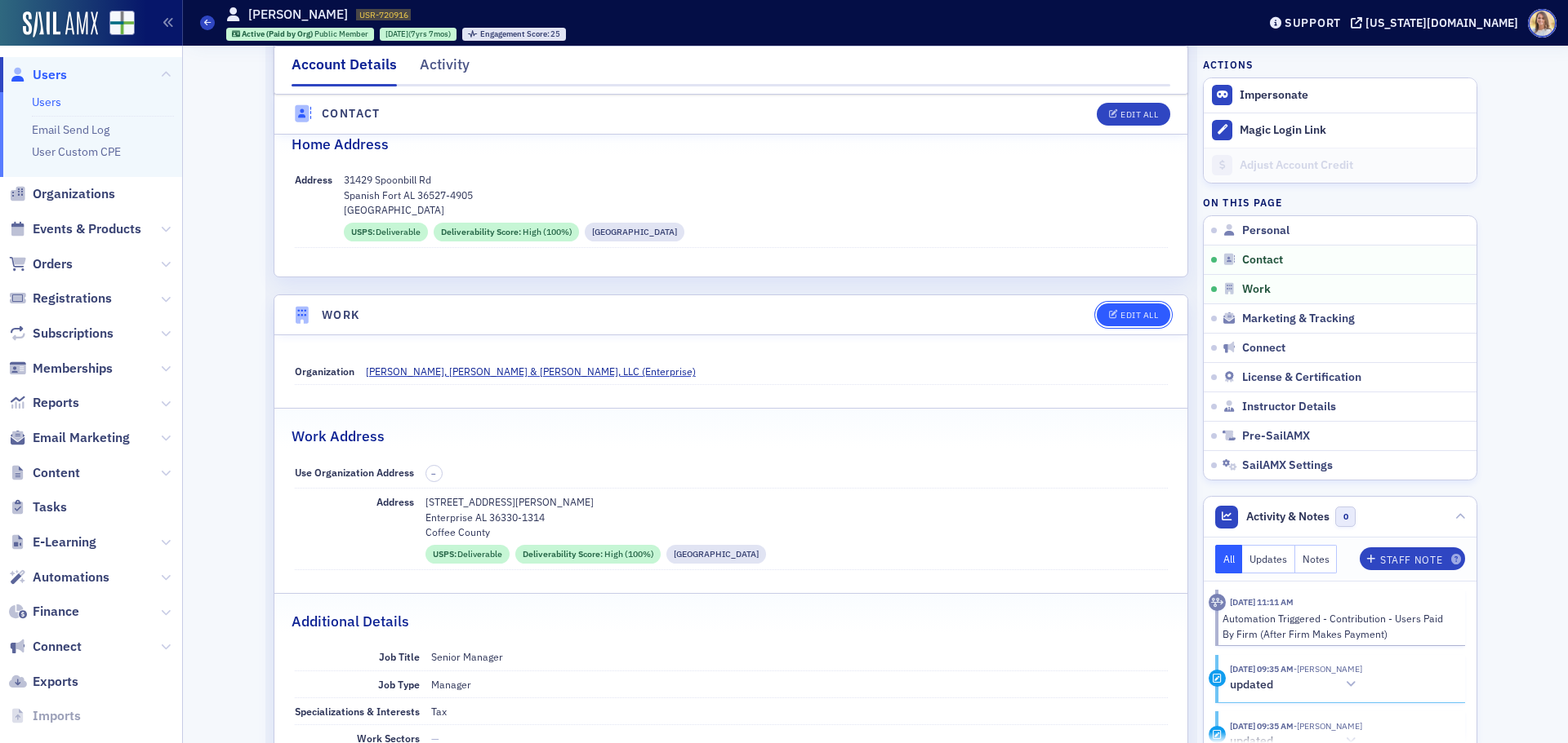
click at [1124, 323] on button "Edit All" at bounding box center [1133, 315] width 73 height 23
select select "US"
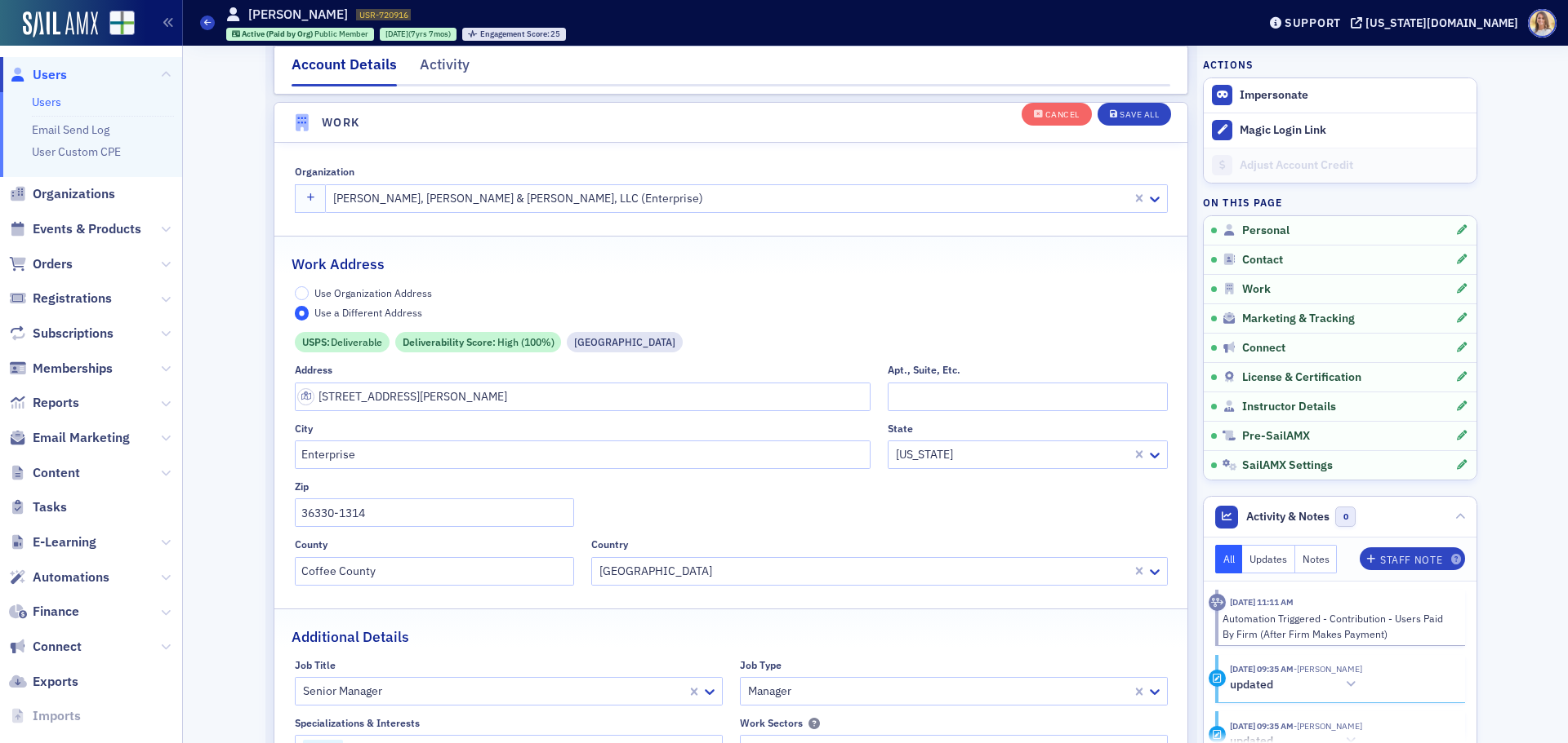
scroll to position [1325, 0]
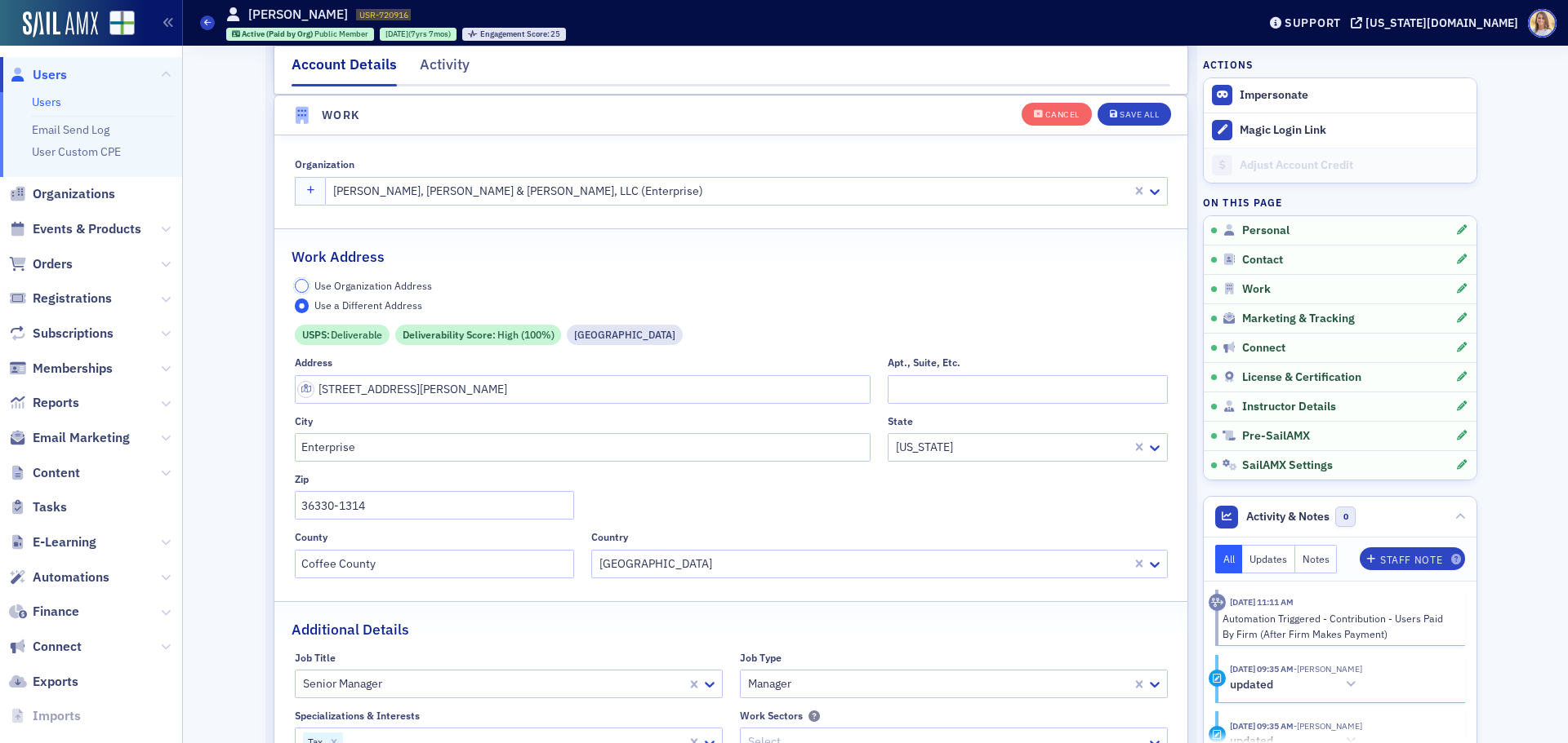
click at [297, 282] on input "Use Organization Address" at bounding box center [302, 286] width 14 height 14
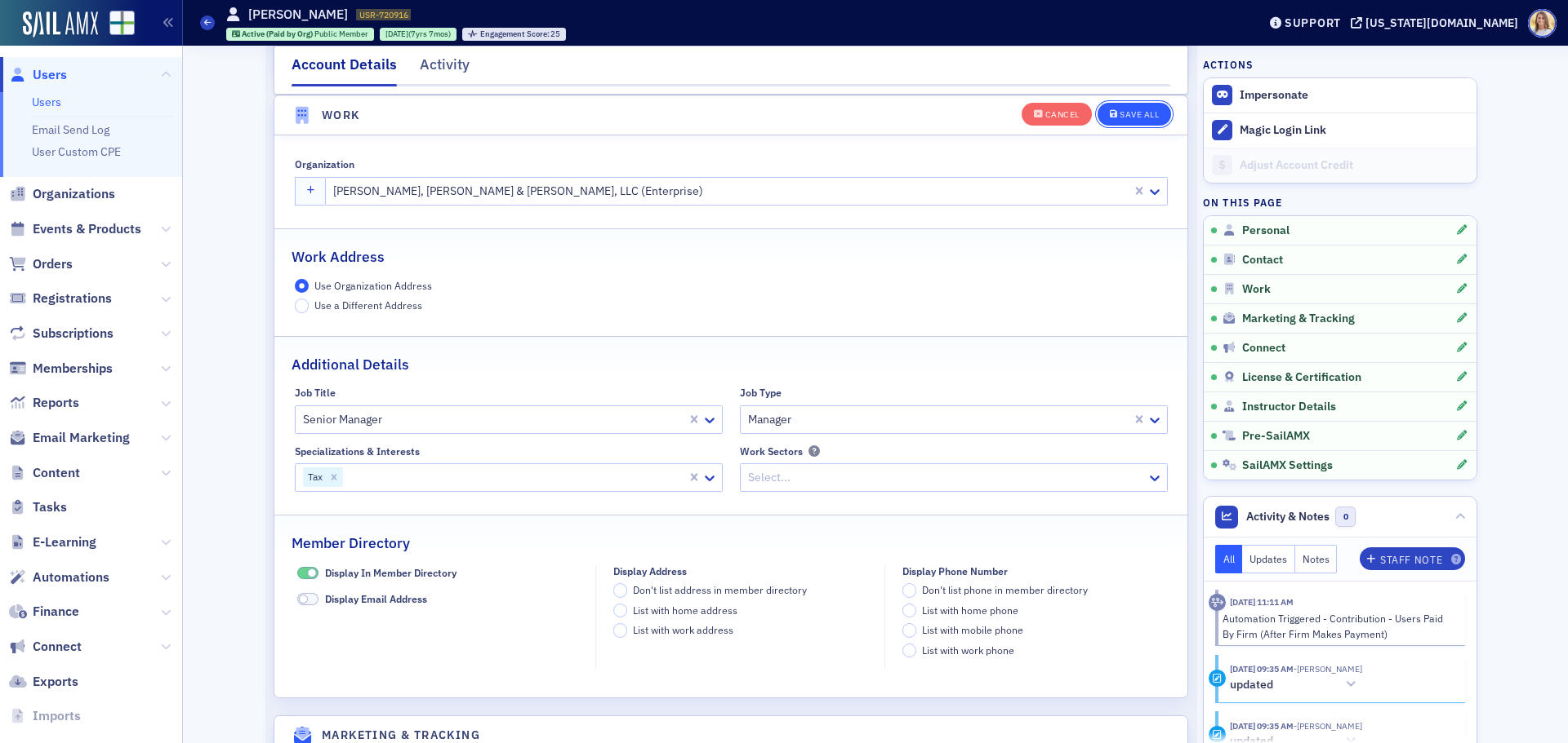
click at [1141, 112] on div "Save All" at bounding box center [1139, 115] width 39 height 9
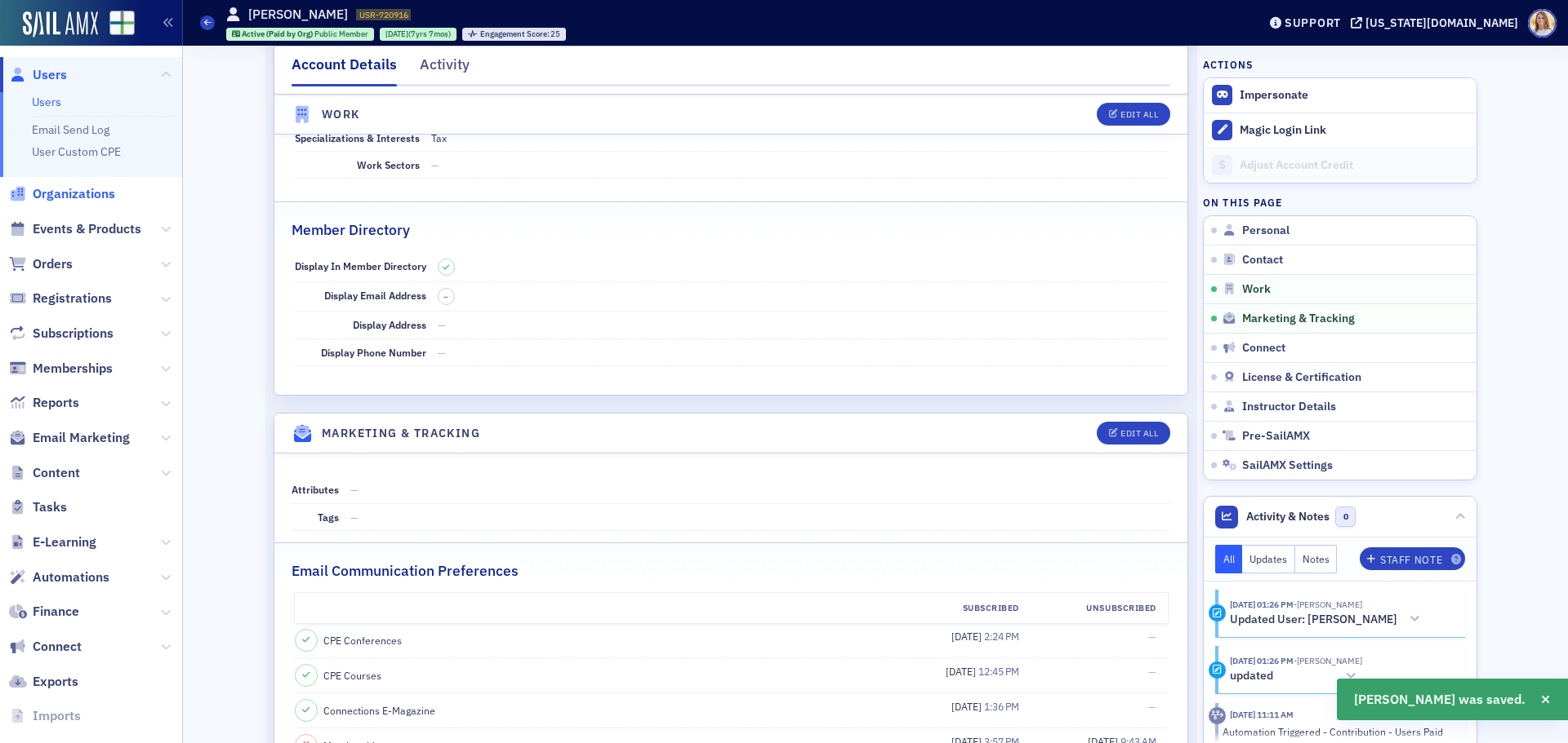
click at [83, 194] on span "Organizations" at bounding box center [74, 194] width 83 height 18
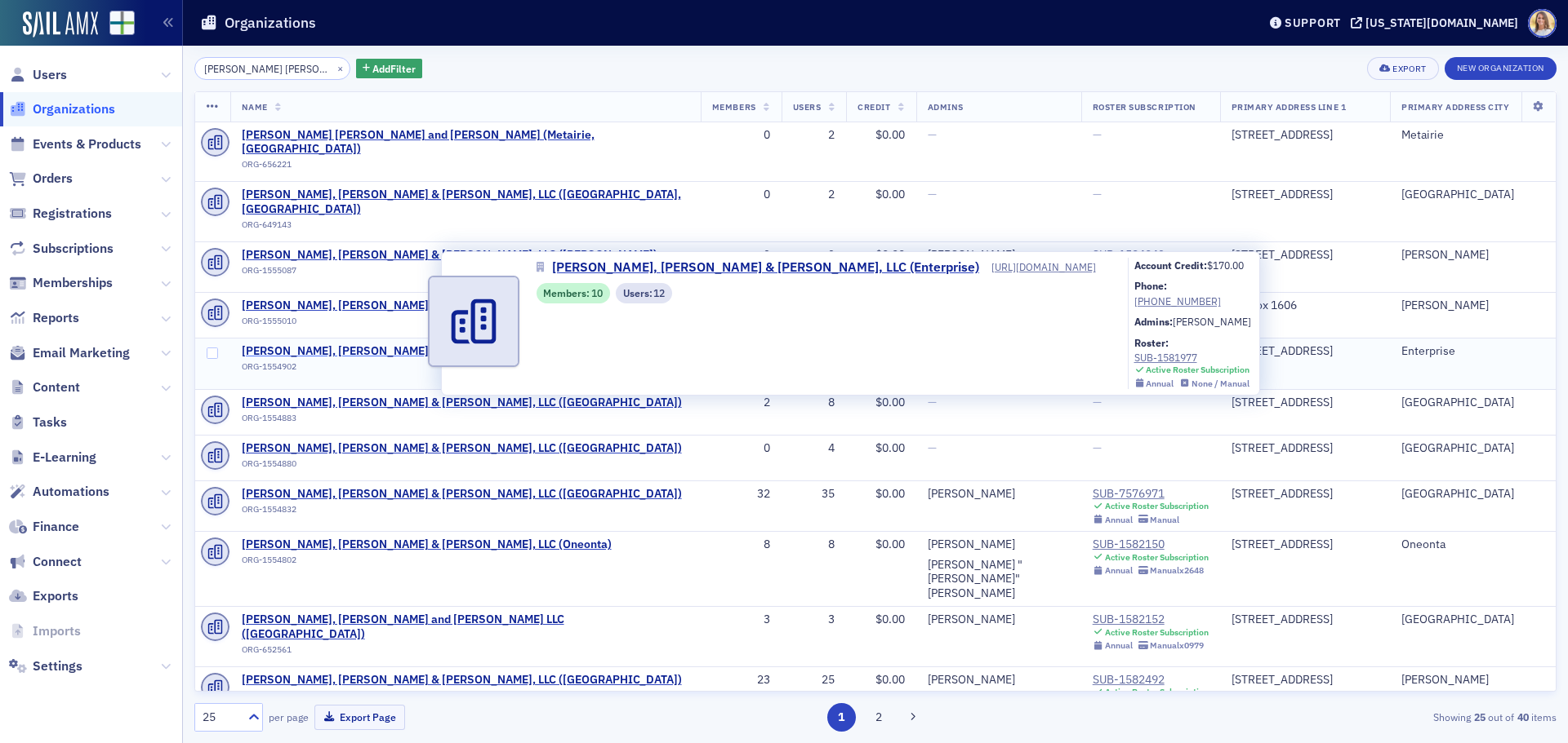
click at [354, 345] on span "Carr, Riggs & Ingram, LLC (Enterprise)" at bounding box center [431, 352] width 381 height 14
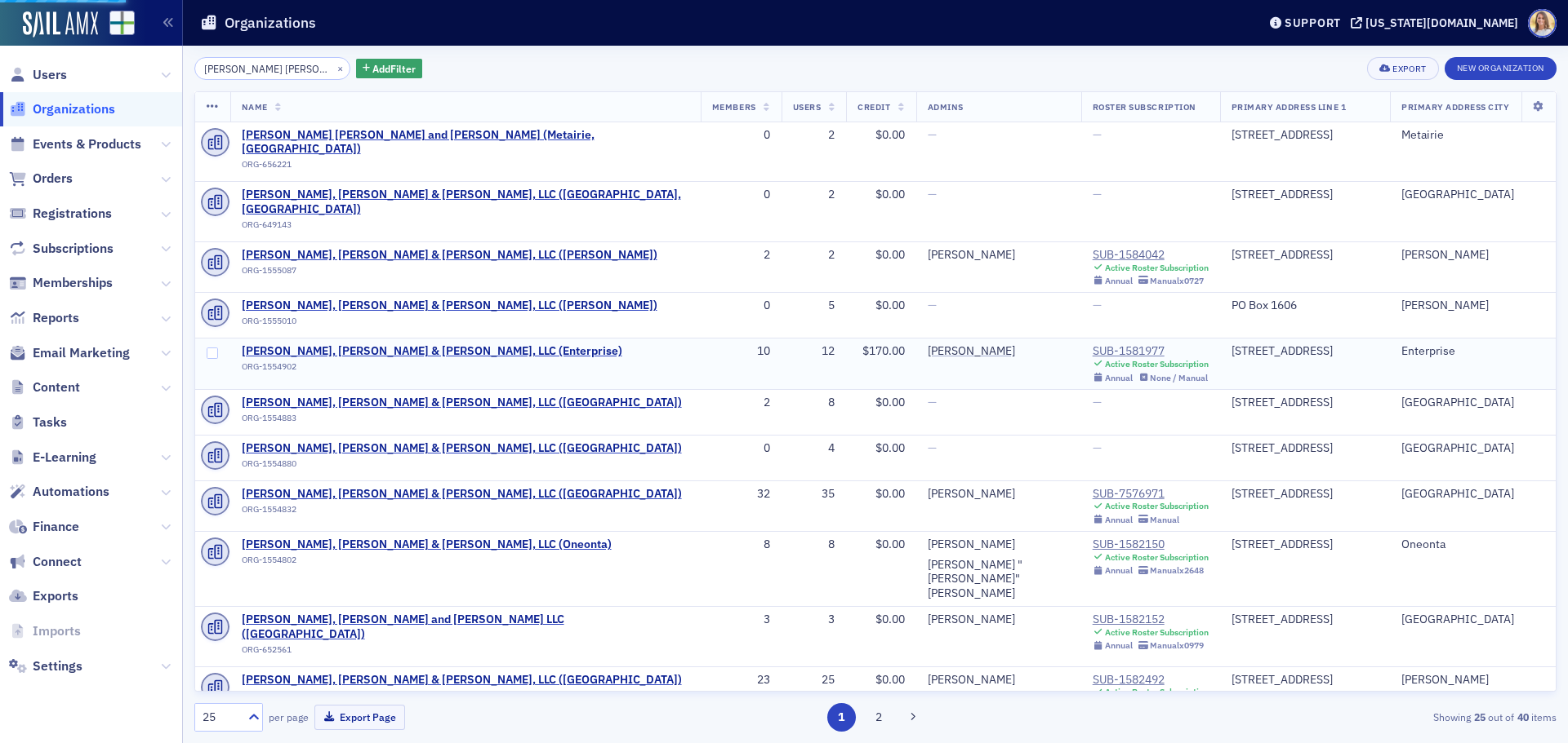
select select "US"
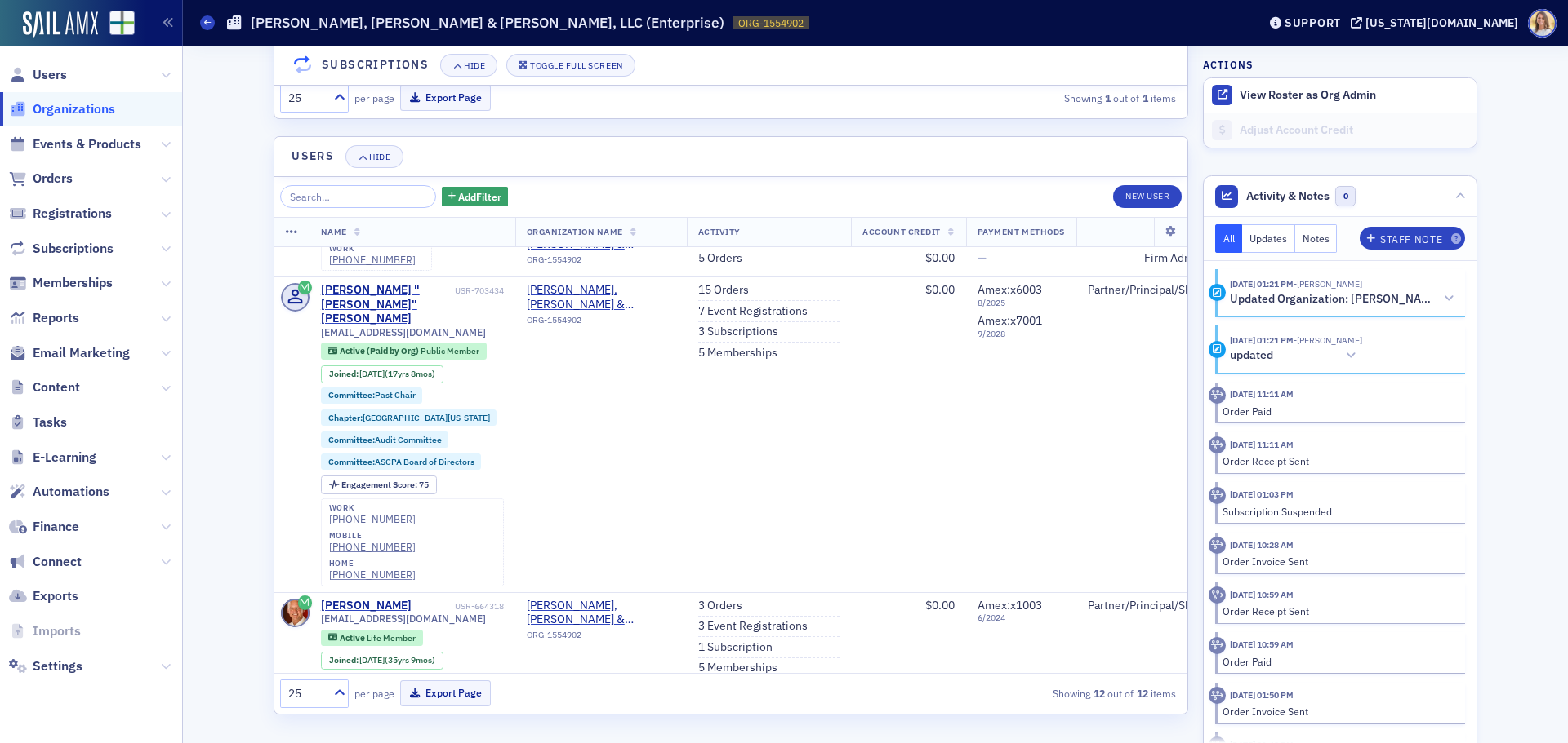
scroll to position [1557, 0]
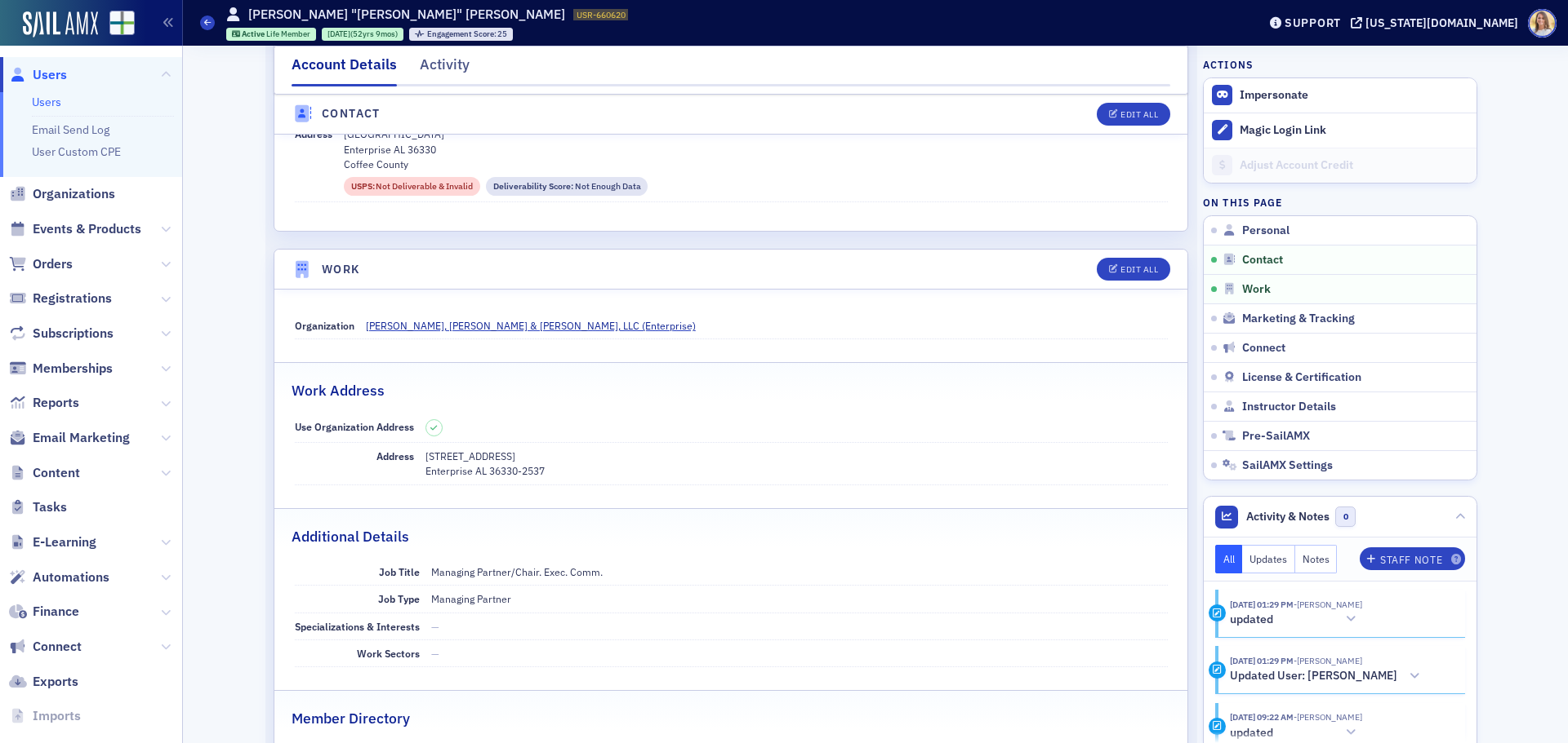
scroll to position [835, 0]
click at [53, 78] on span "Users" at bounding box center [50, 75] width 34 height 18
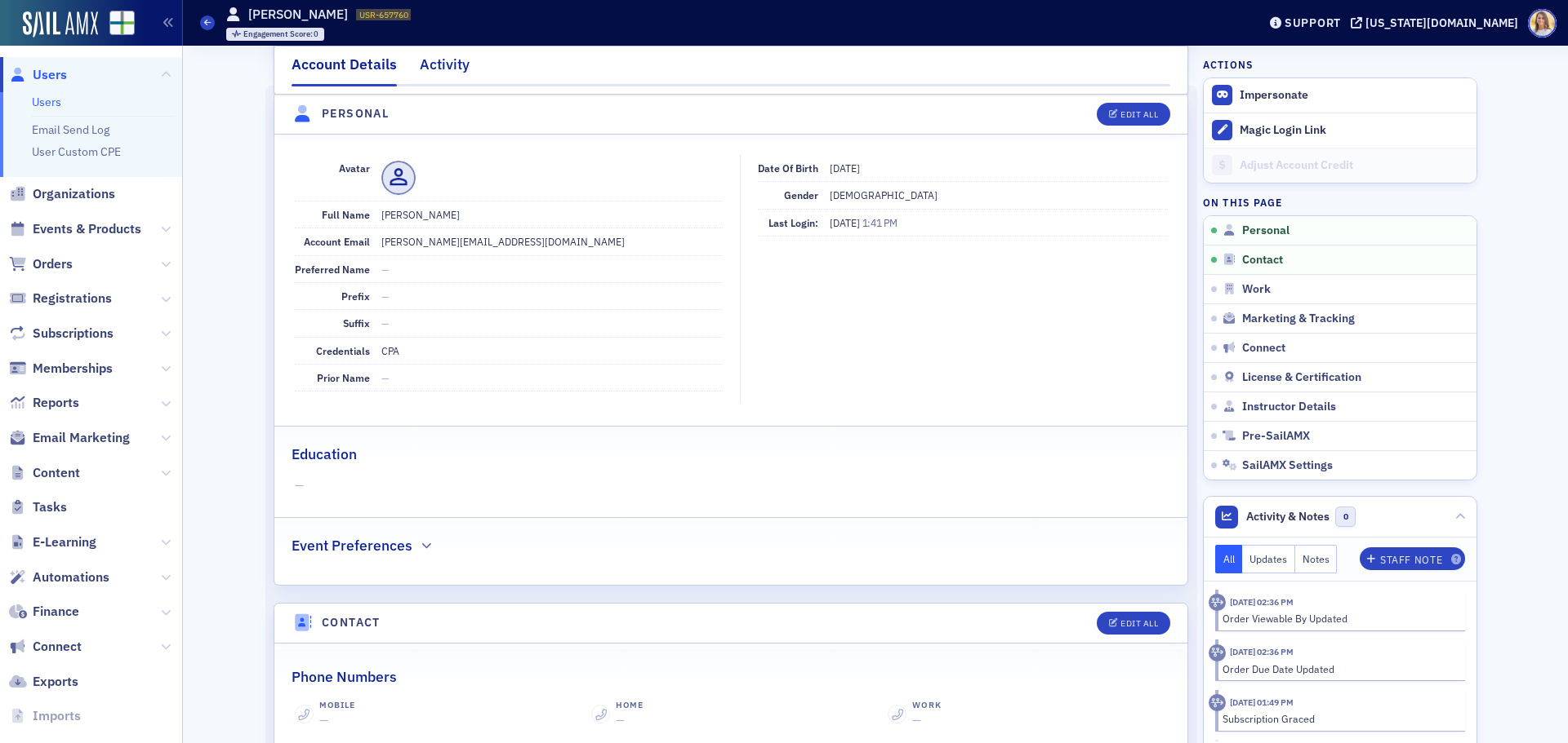
click at [439, 61] on div "Activity" at bounding box center [445, 69] width 50 height 30
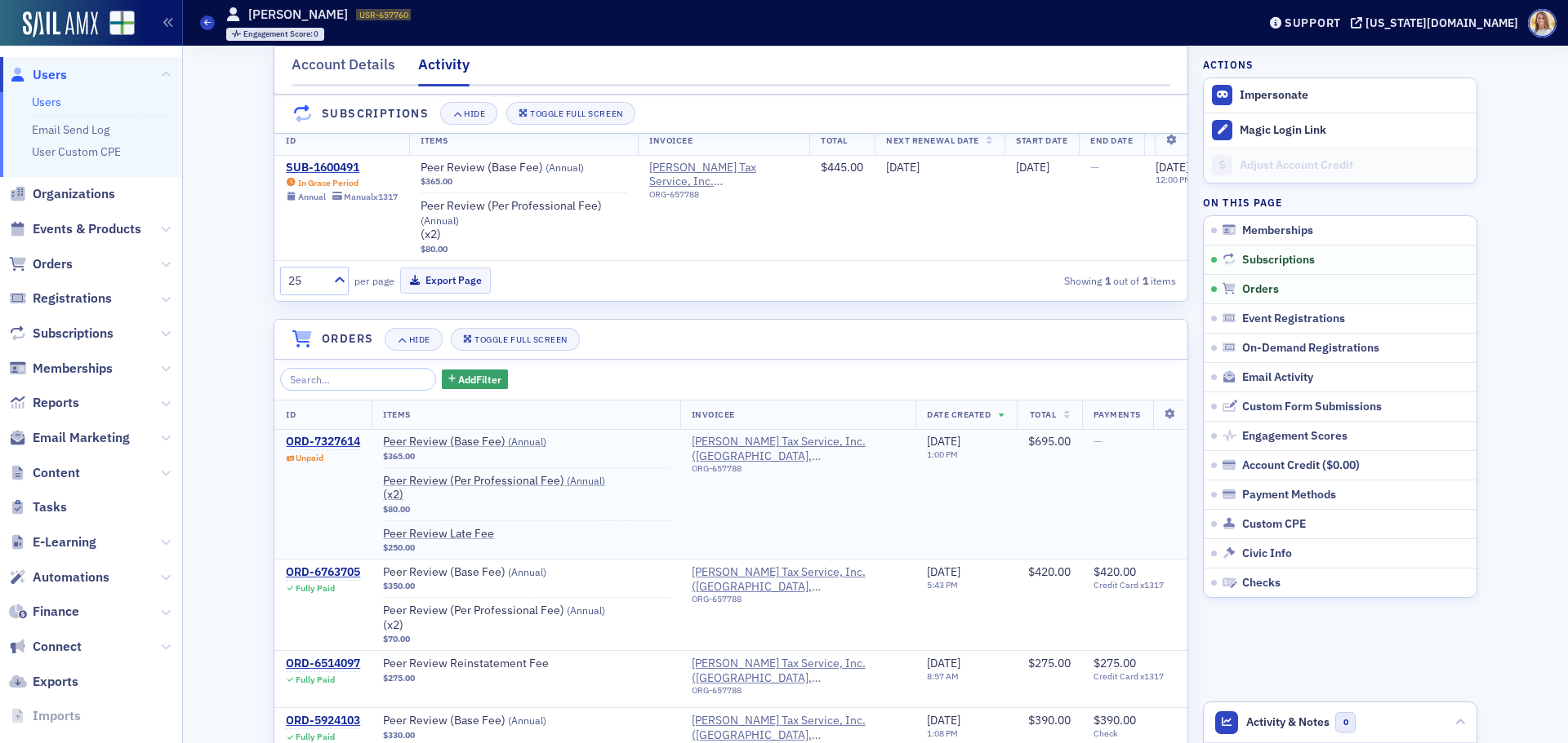
scroll to position [201, 0]
click at [1285, 381] on span "Email Activity" at bounding box center [1277, 378] width 71 height 14
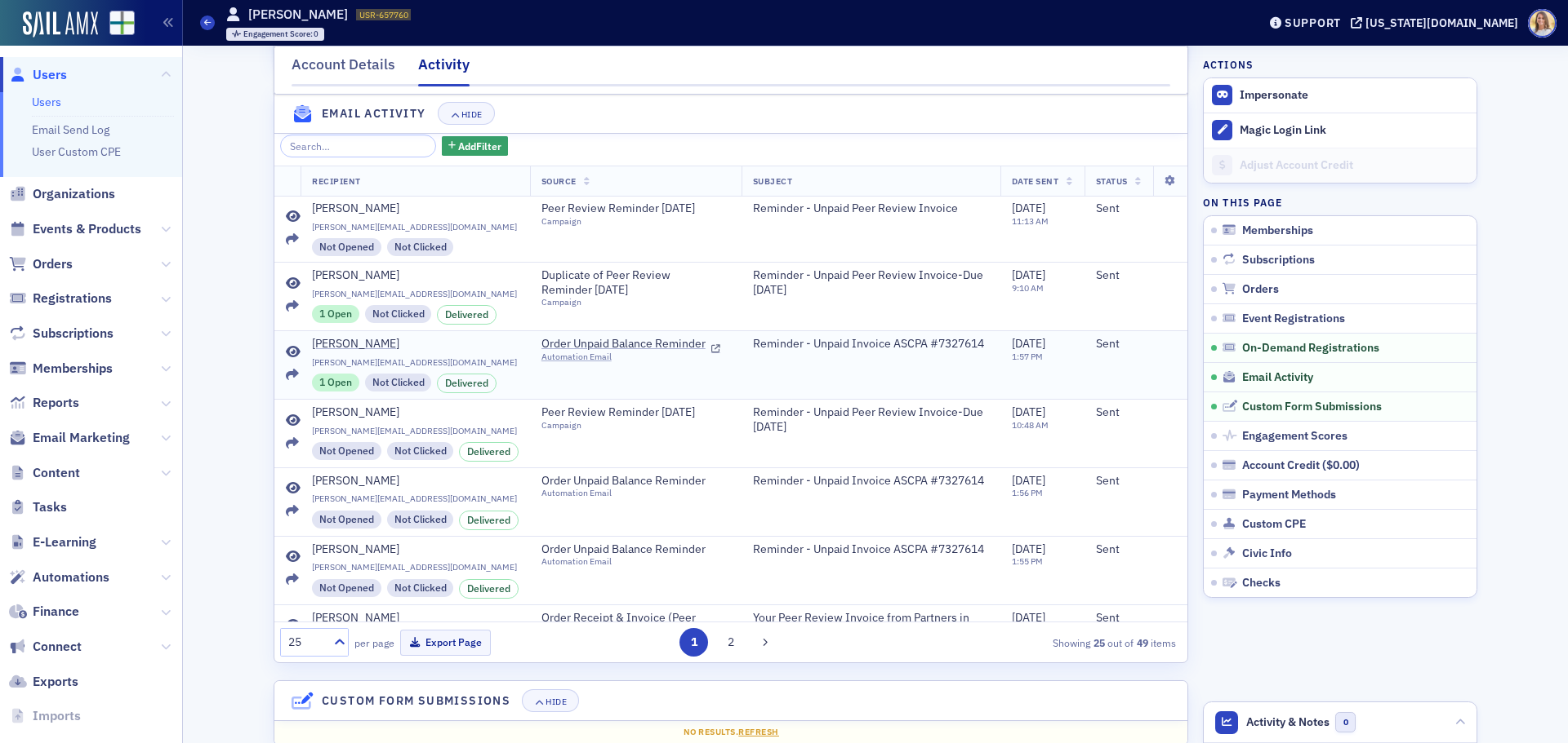
scroll to position [1370, 0]
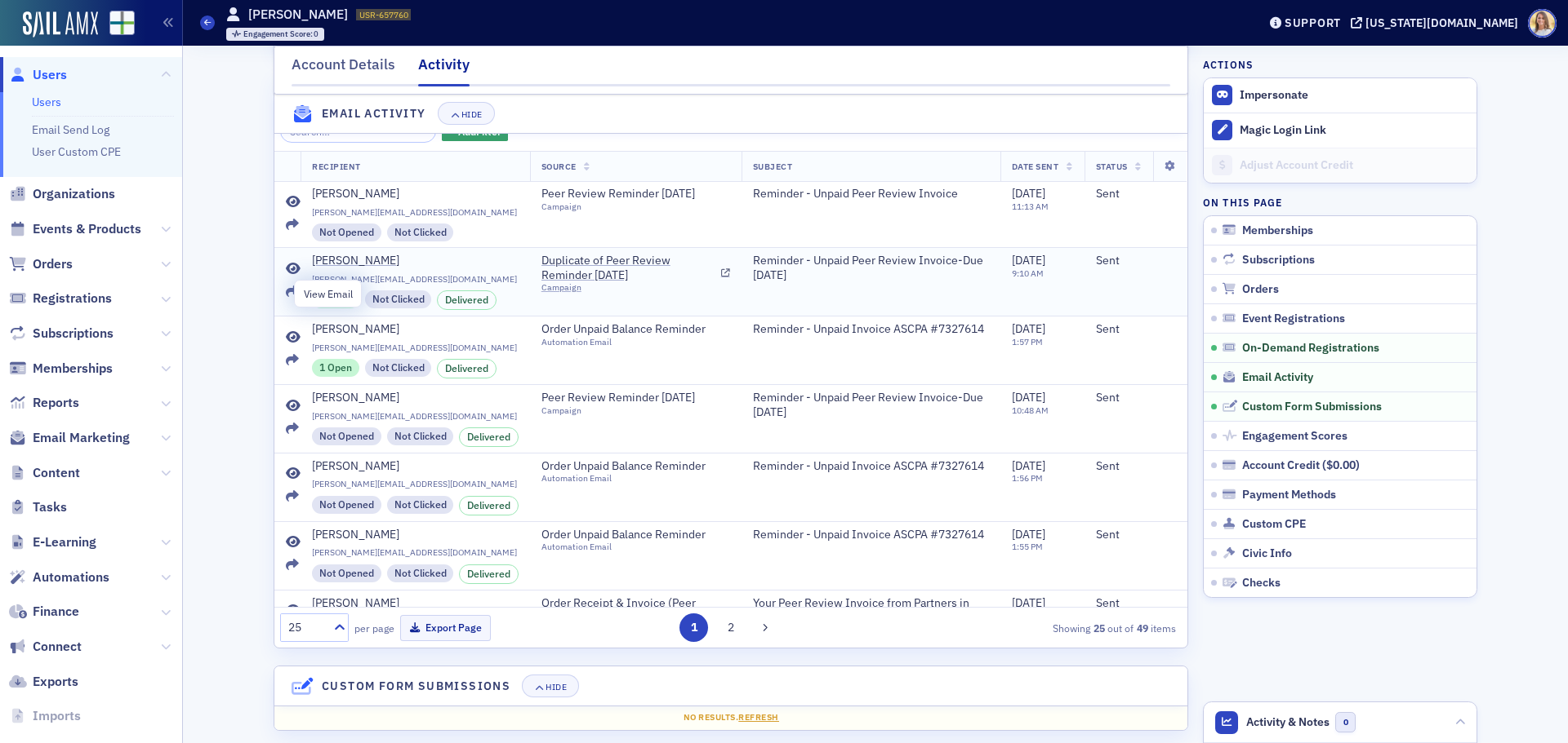
click at [289, 276] on icon at bounding box center [293, 269] width 14 height 13
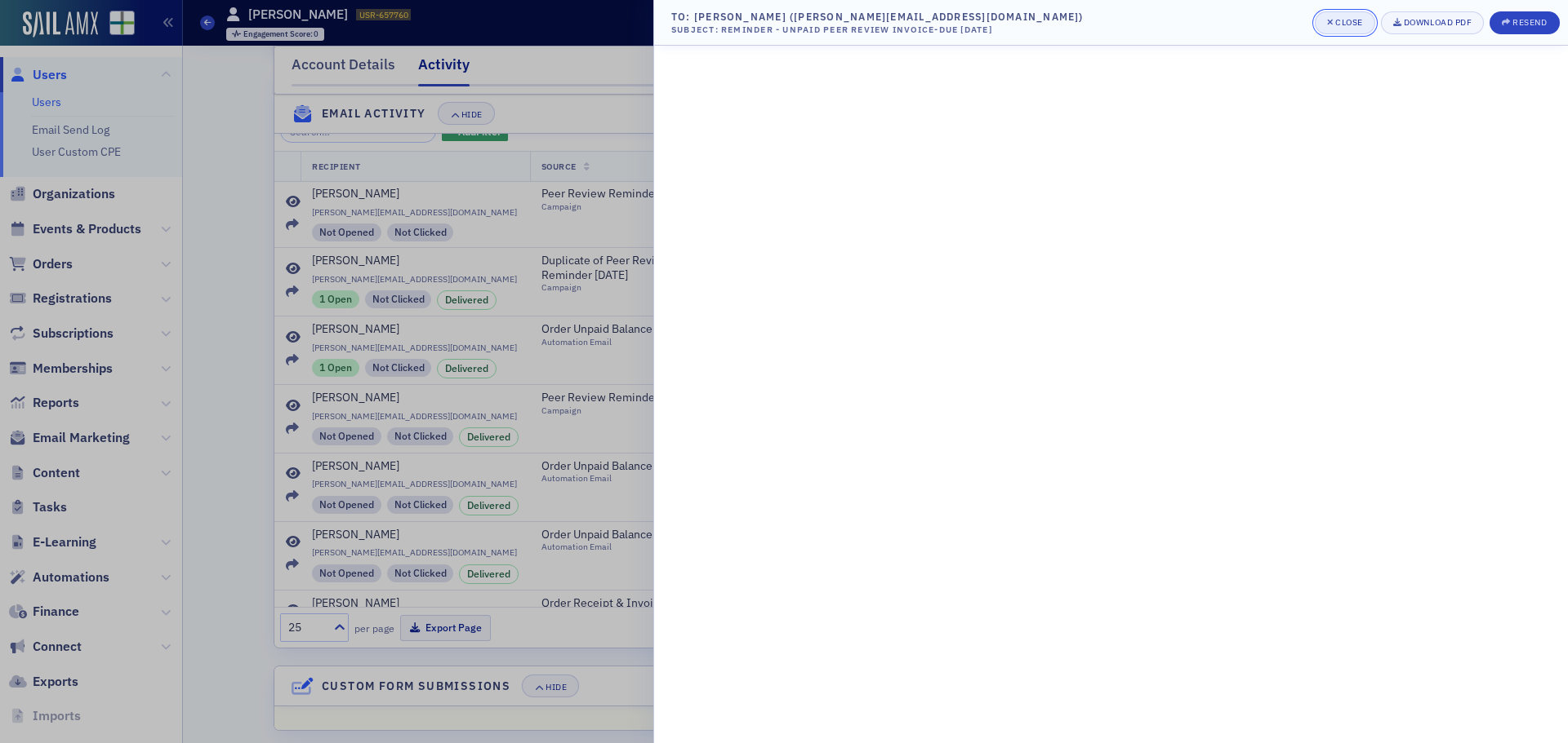
click at [1349, 22] on div "Close" at bounding box center [1349, 22] width 28 height 9
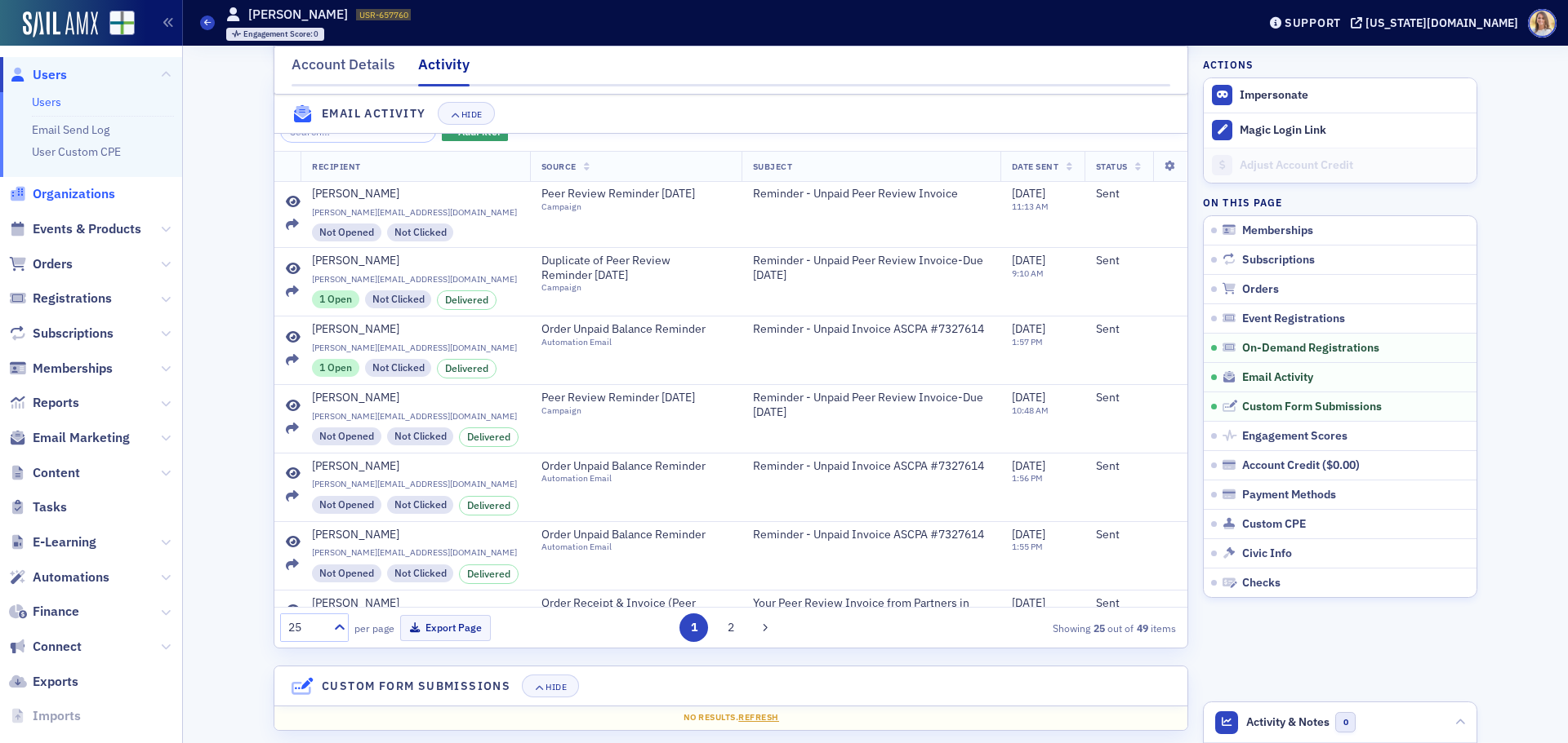
click at [80, 190] on span "Organizations" at bounding box center [74, 194] width 83 height 18
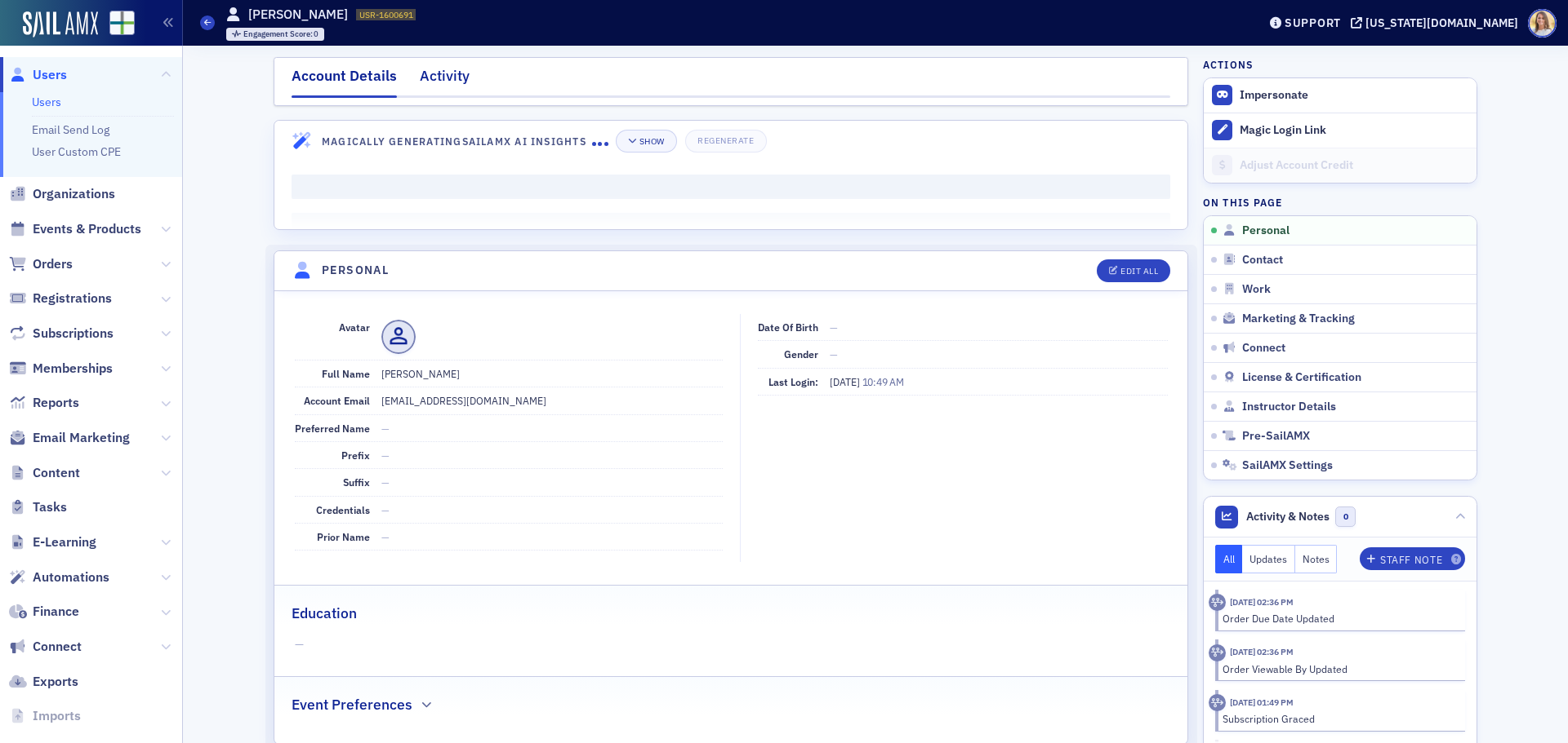
click at [447, 82] on div "Activity" at bounding box center [445, 80] width 50 height 30
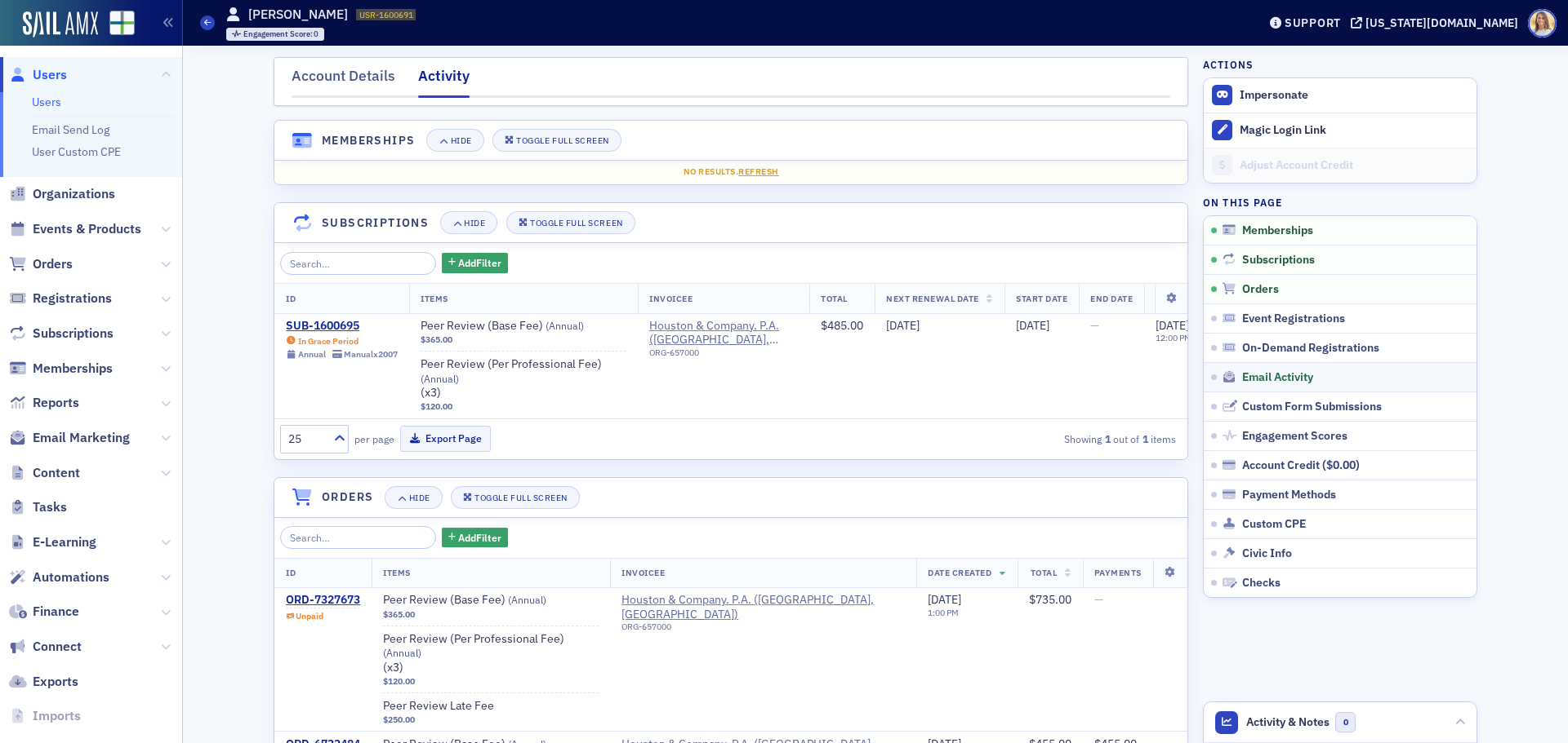
click at [1276, 385] on link "Email Activity" at bounding box center [1340, 377] width 273 height 29
click at [360, 73] on div "Account Details" at bounding box center [343, 80] width 103 height 30
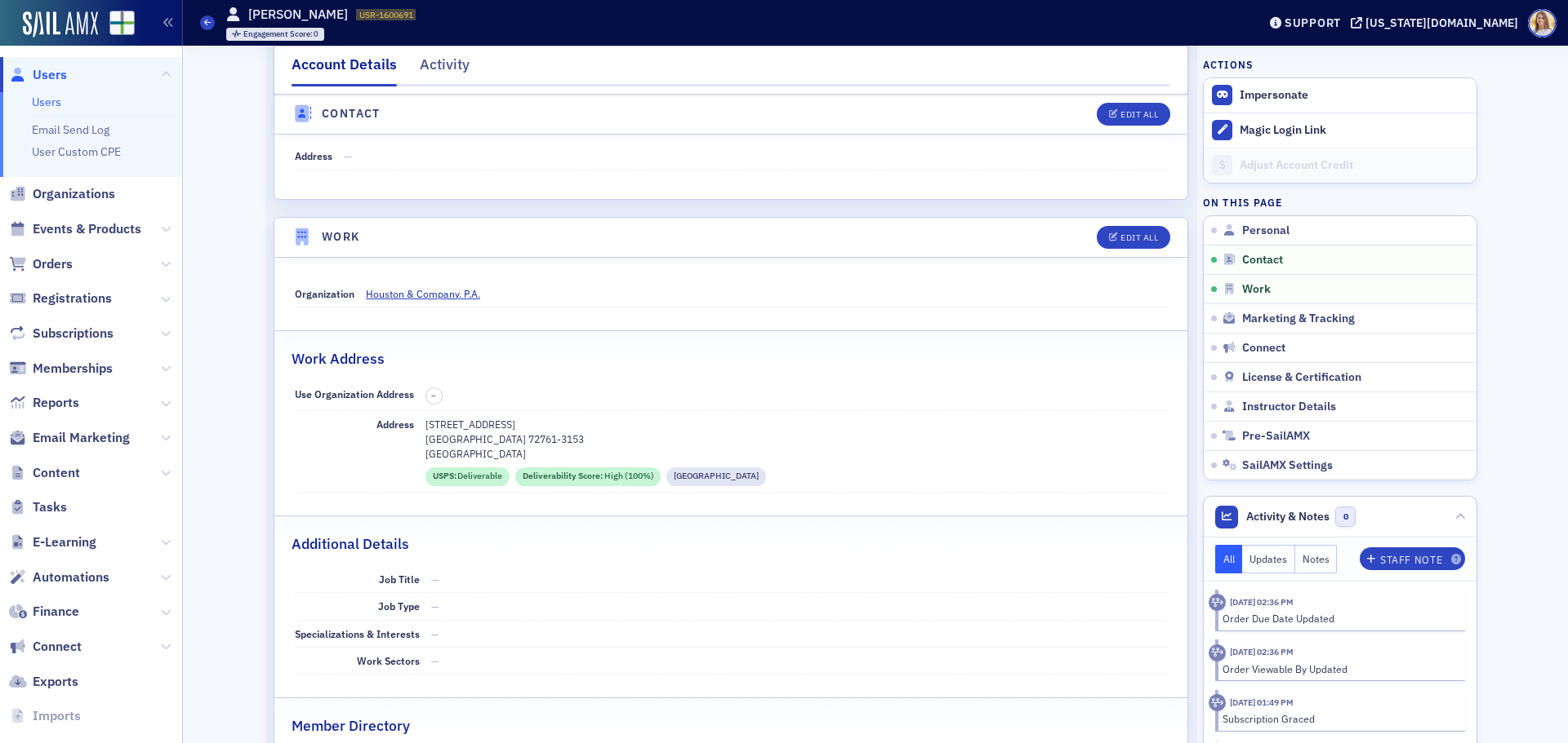
scroll to position [814, 0]
click at [58, 78] on span "Users" at bounding box center [50, 75] width 34 height 18
